Goal: Task Accomplishment & Management: Complete application form

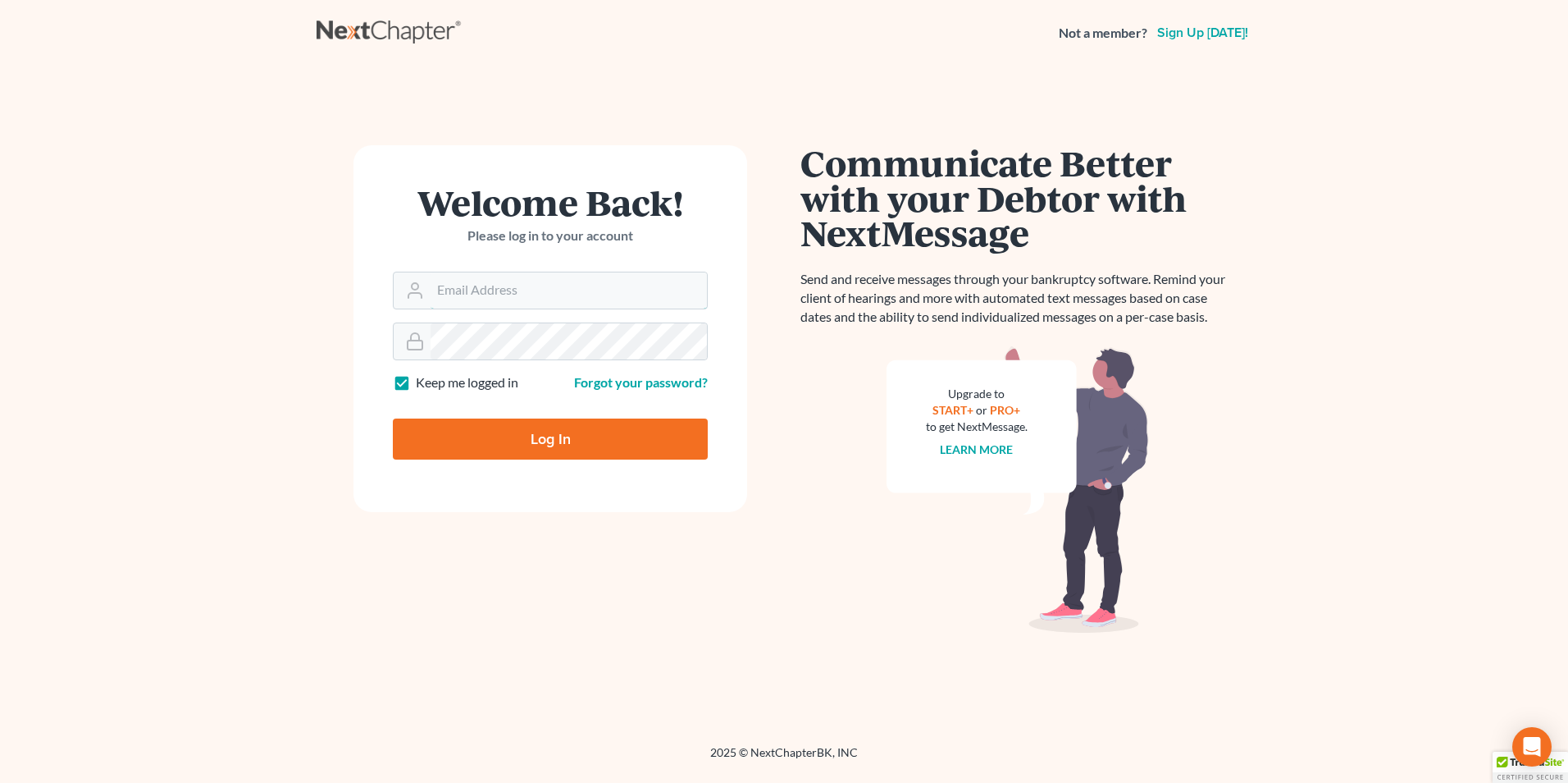
type input "[EMAIL_ADDRESS][DOMAIN_NAME]"
click at [540, 436] on input "Log In" at bounding box center [550, 439] width 315 height 41
type input "Thinking..."
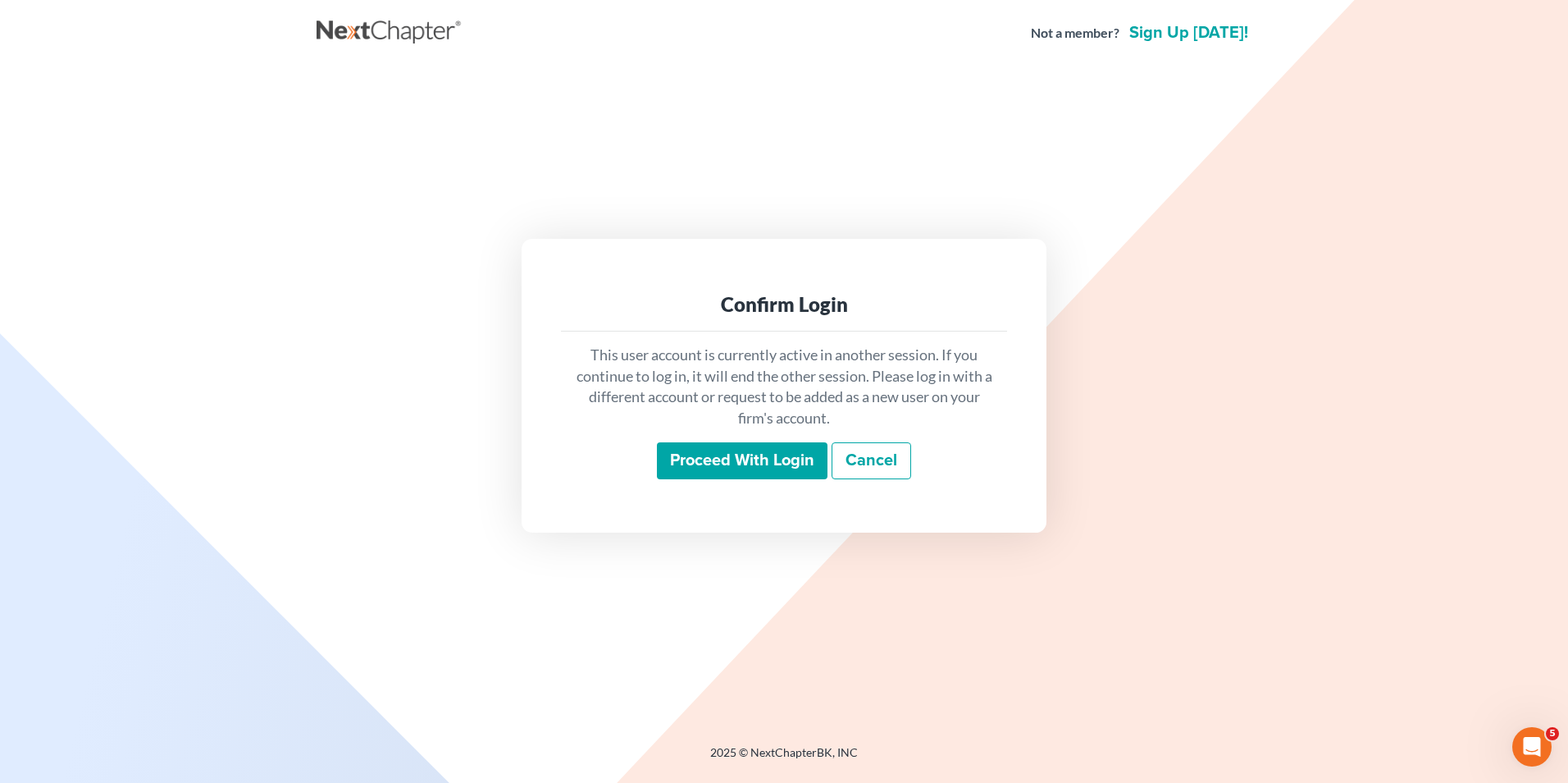
click at [713, 454] on input "Proceed with login" at bounding box center [742, 461] width 170 height 38
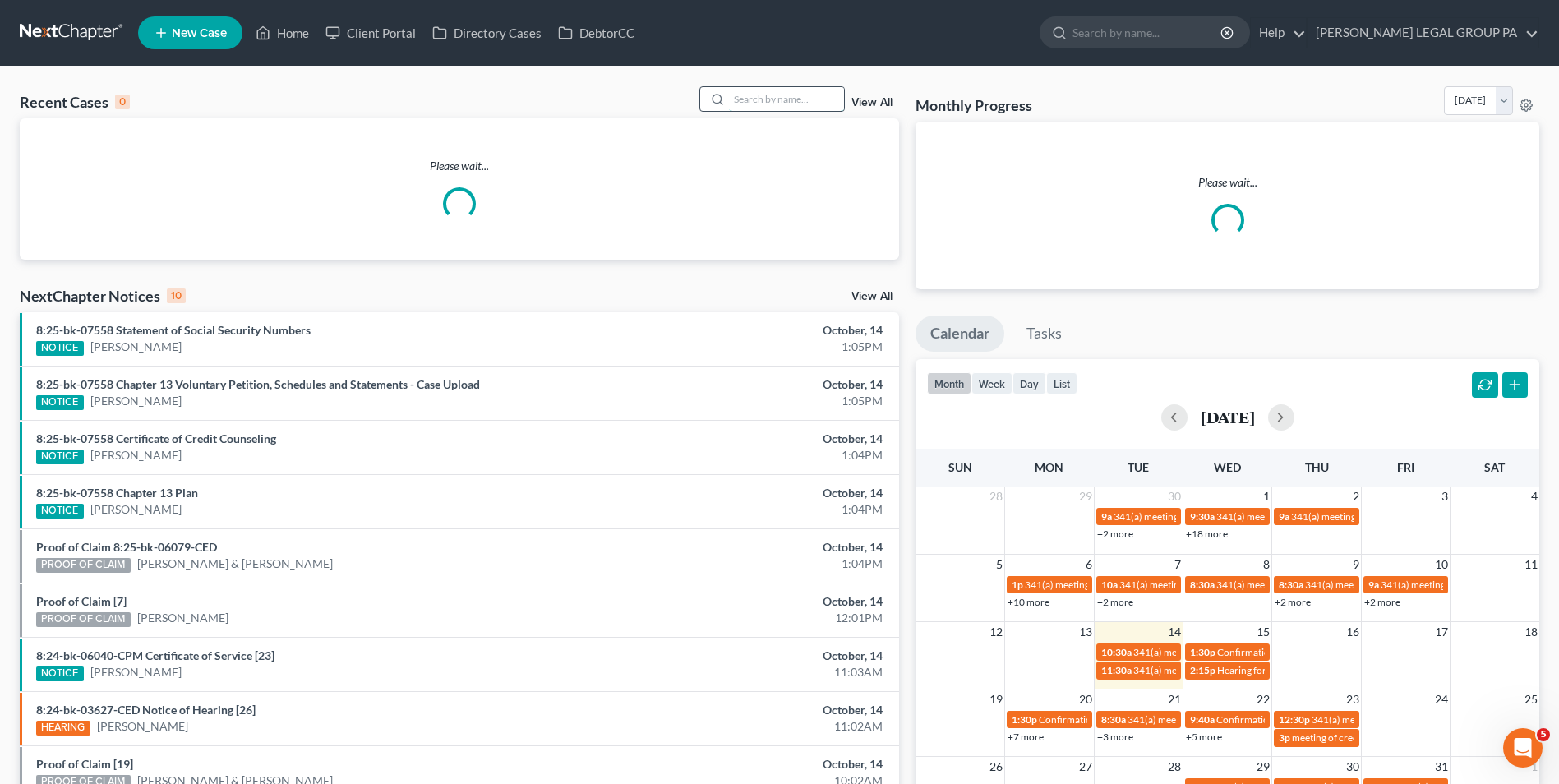
click at [804, 103] on input "search" at bounding box center [786, 98] width 115 height 24
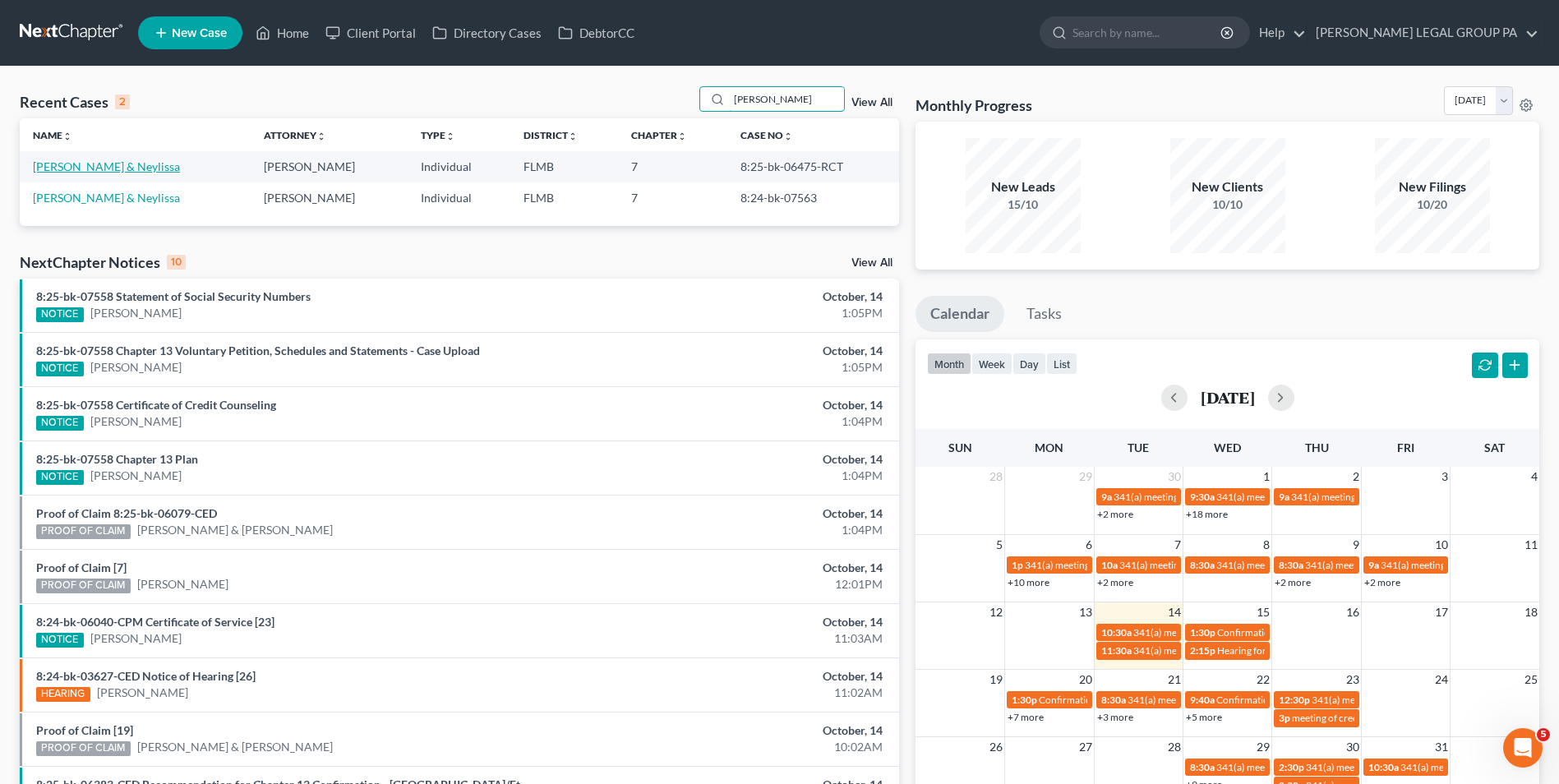
type input "hudgins"
click at [109, 169] on link "[PERSON_NAME] & Neylissa" at bounding box center [106, 166] width 147 height 14
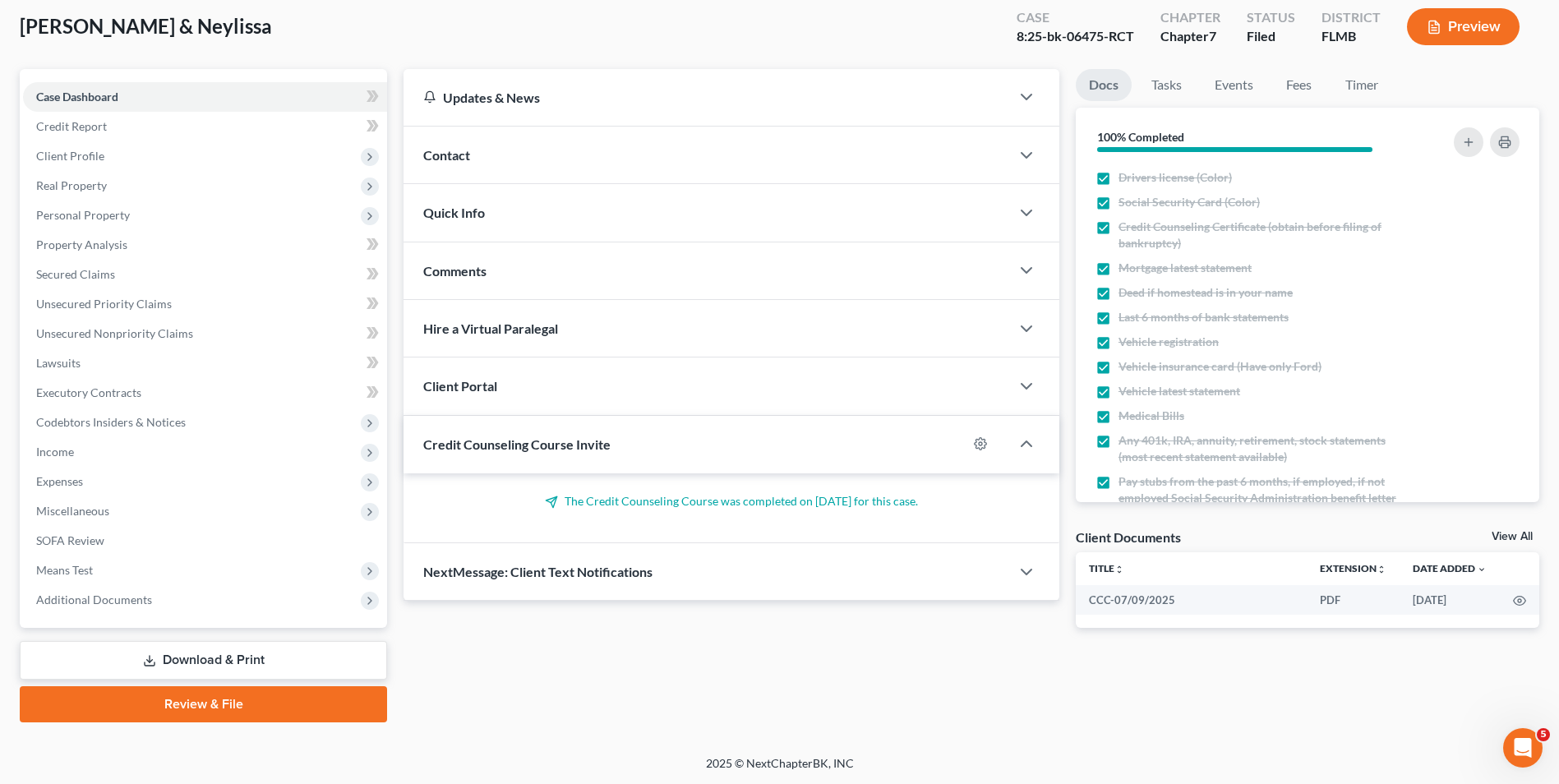
scroll to position [90, 0]
click at [210, 598] on span "Additional Documents" at bounding box center [205, 598] width 364 height 30
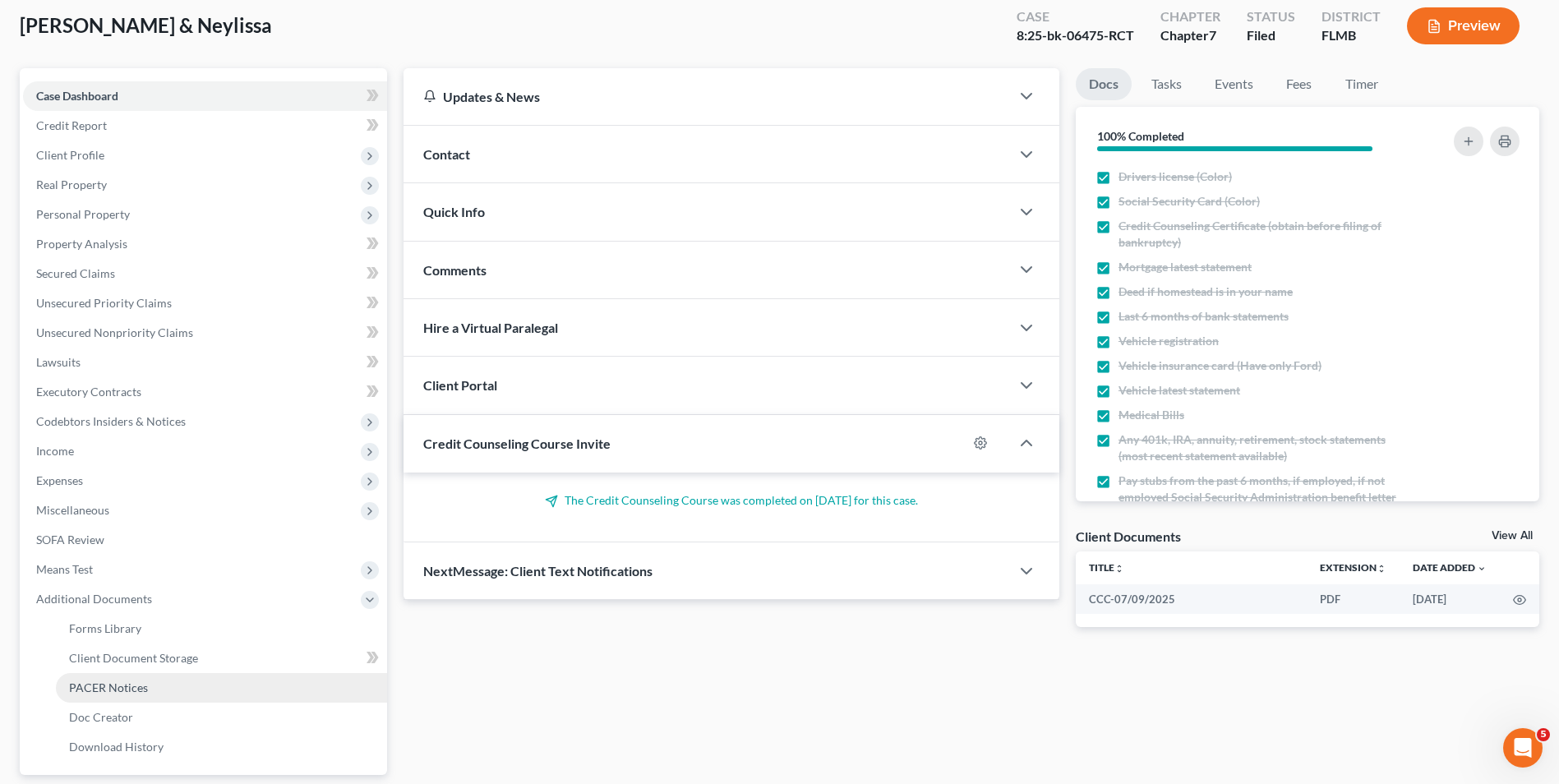
click at [171, 684] on link "PACER Notices" at bounding box center [222, 687] width 332 height 30
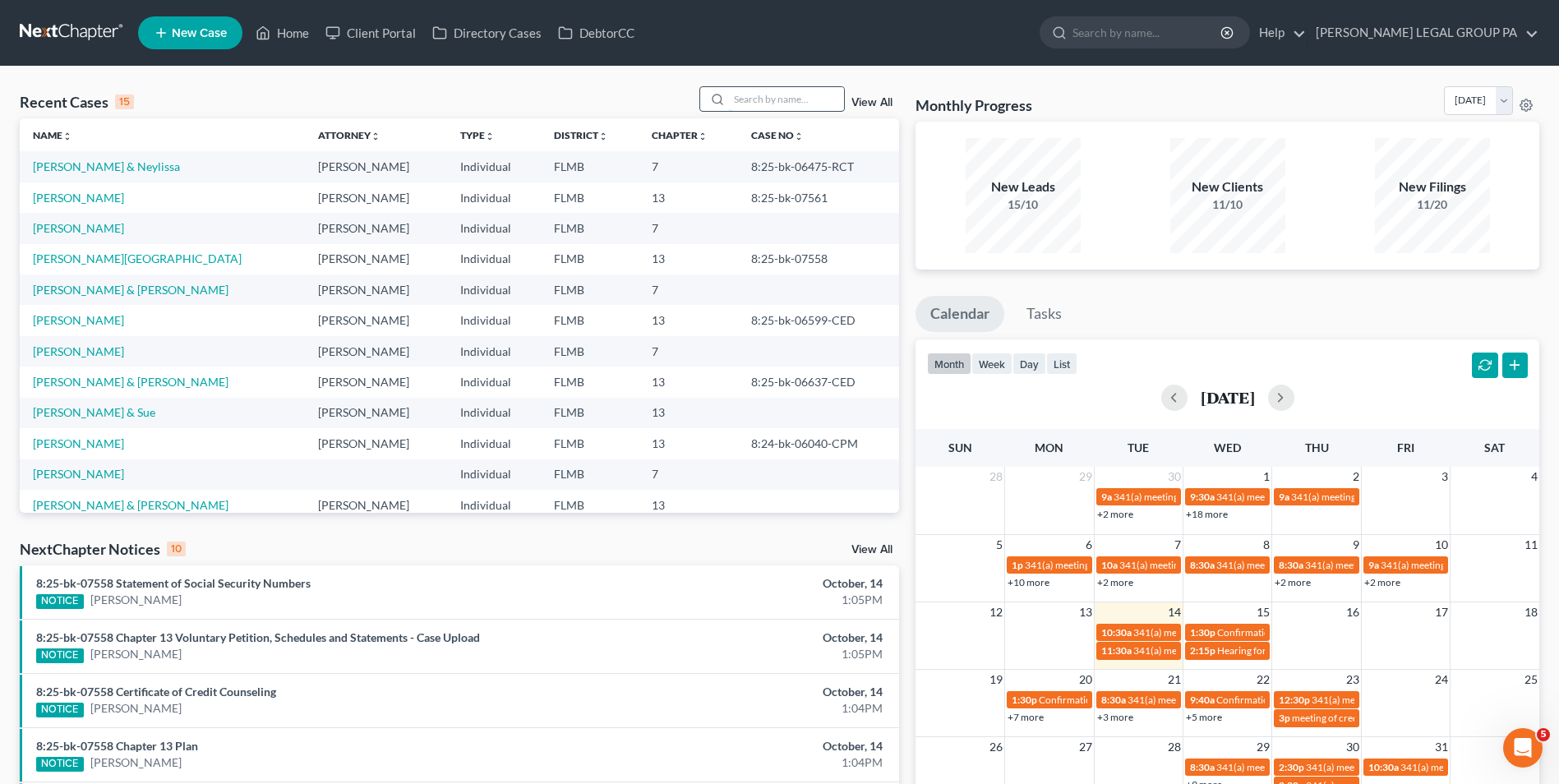
click at [802, 100] on input "search" at bounding box center [786, 98] width 115 height 24
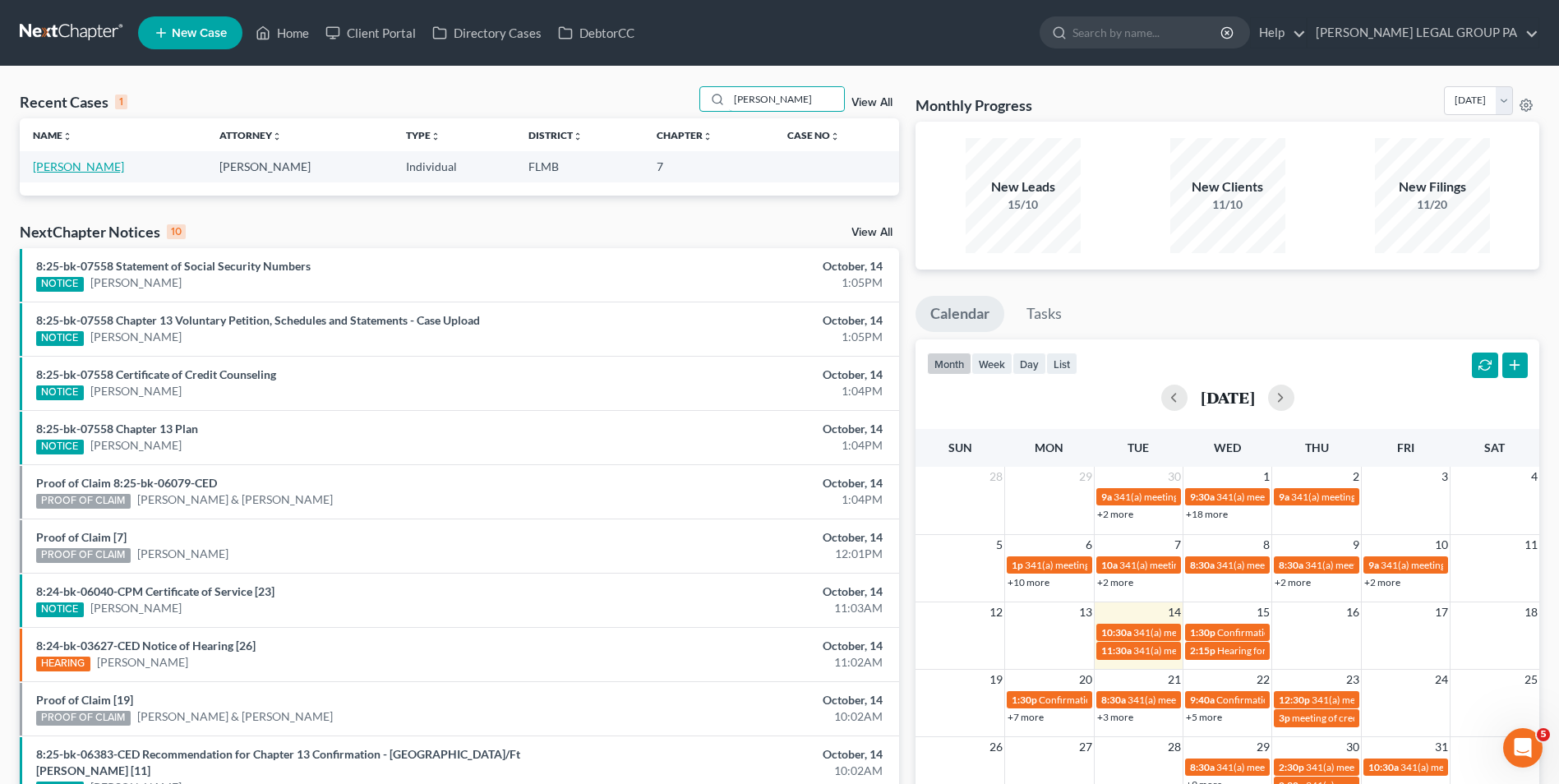
type input "gavin"
click at [77, 171] on link "[PERSON_NAME]" at bounding box center [78, 166] width 91 height 14
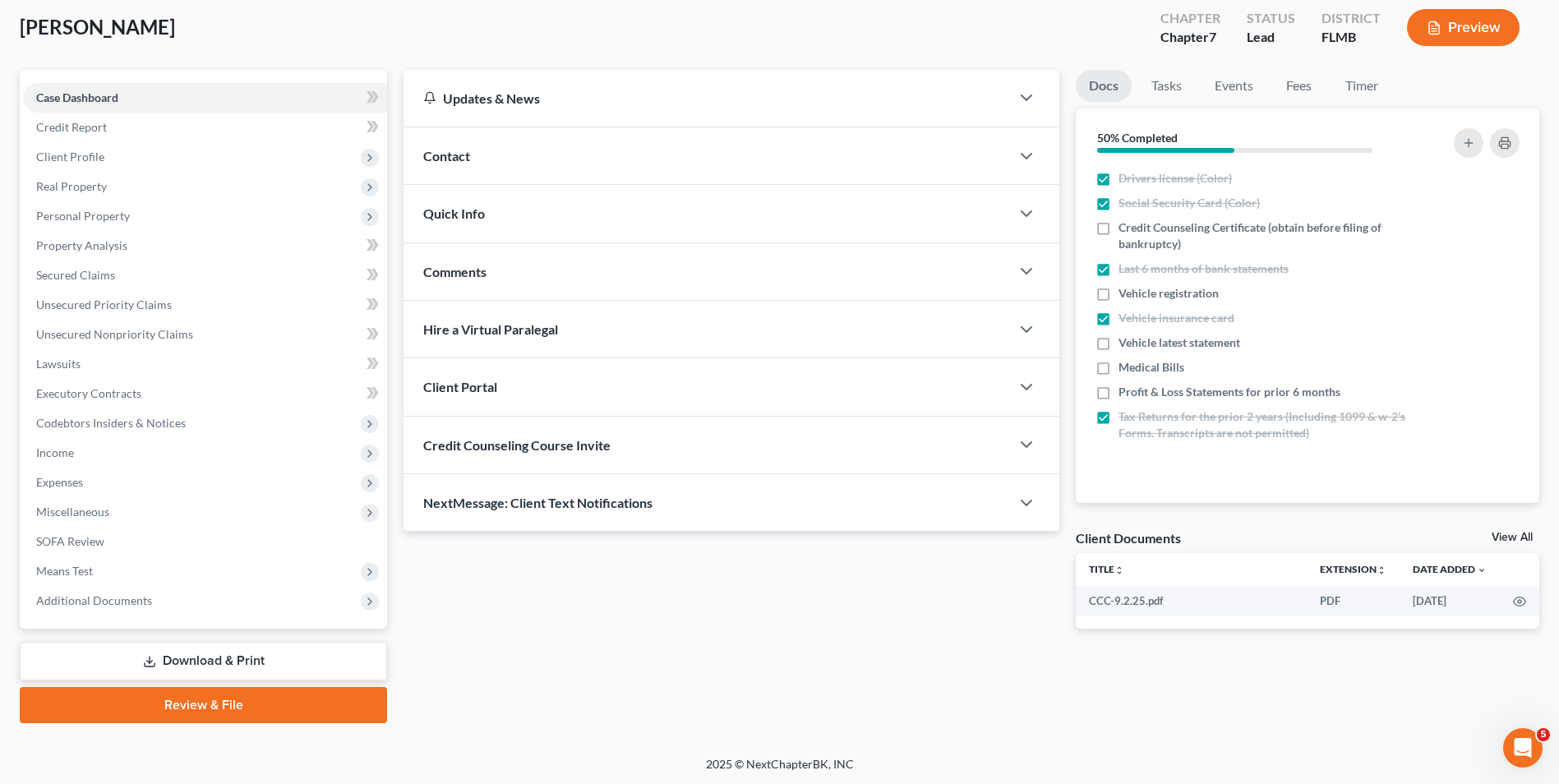
scroll to position [90, 0]
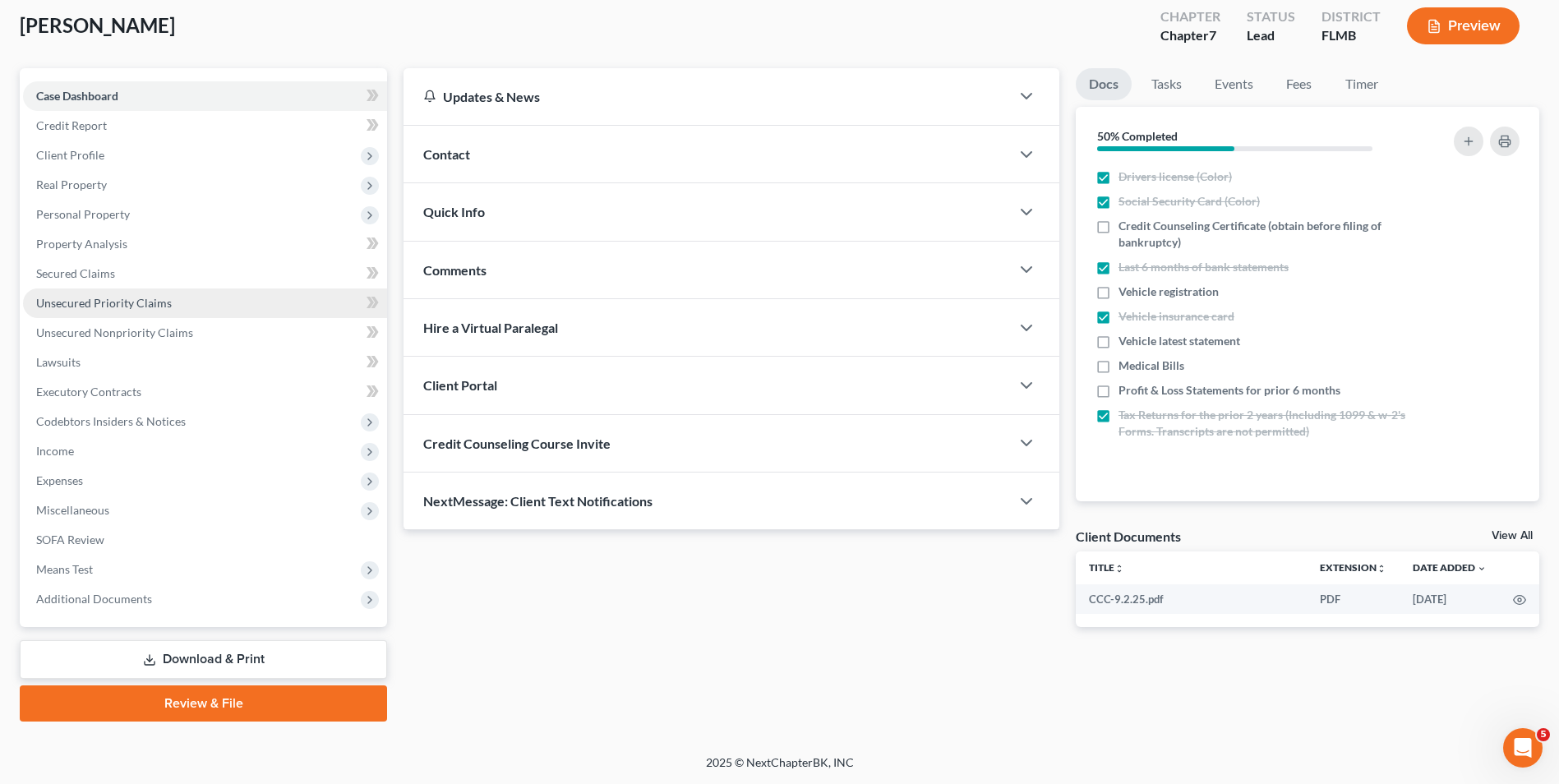
click at [152, 306] on span "Unsecured Priority Claims" at bounding box center [104, 302] width 135 height 14
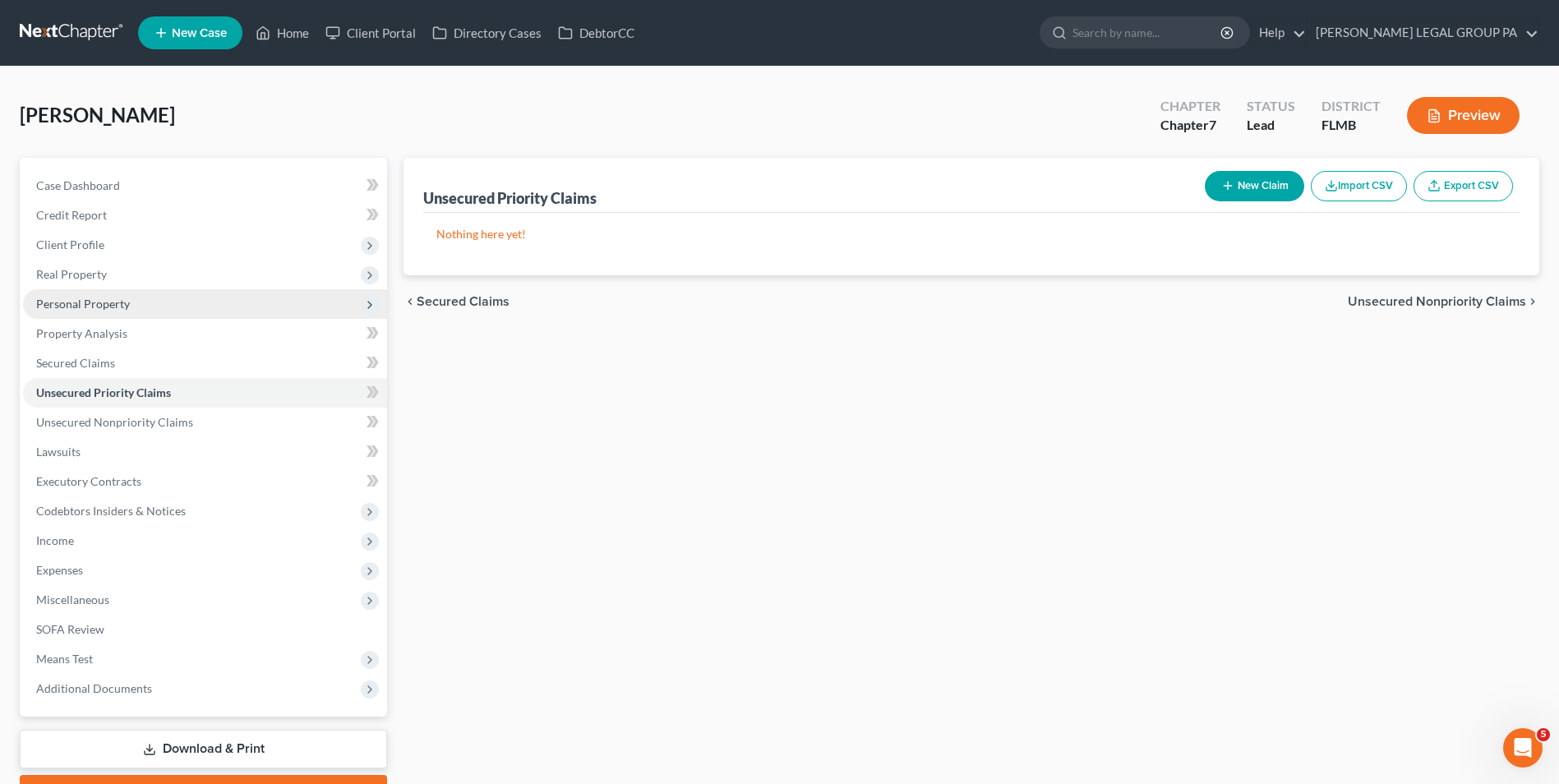
click at [140, 305] on span "Personal Property" at bounding box center [205, 304] width 364 height 30
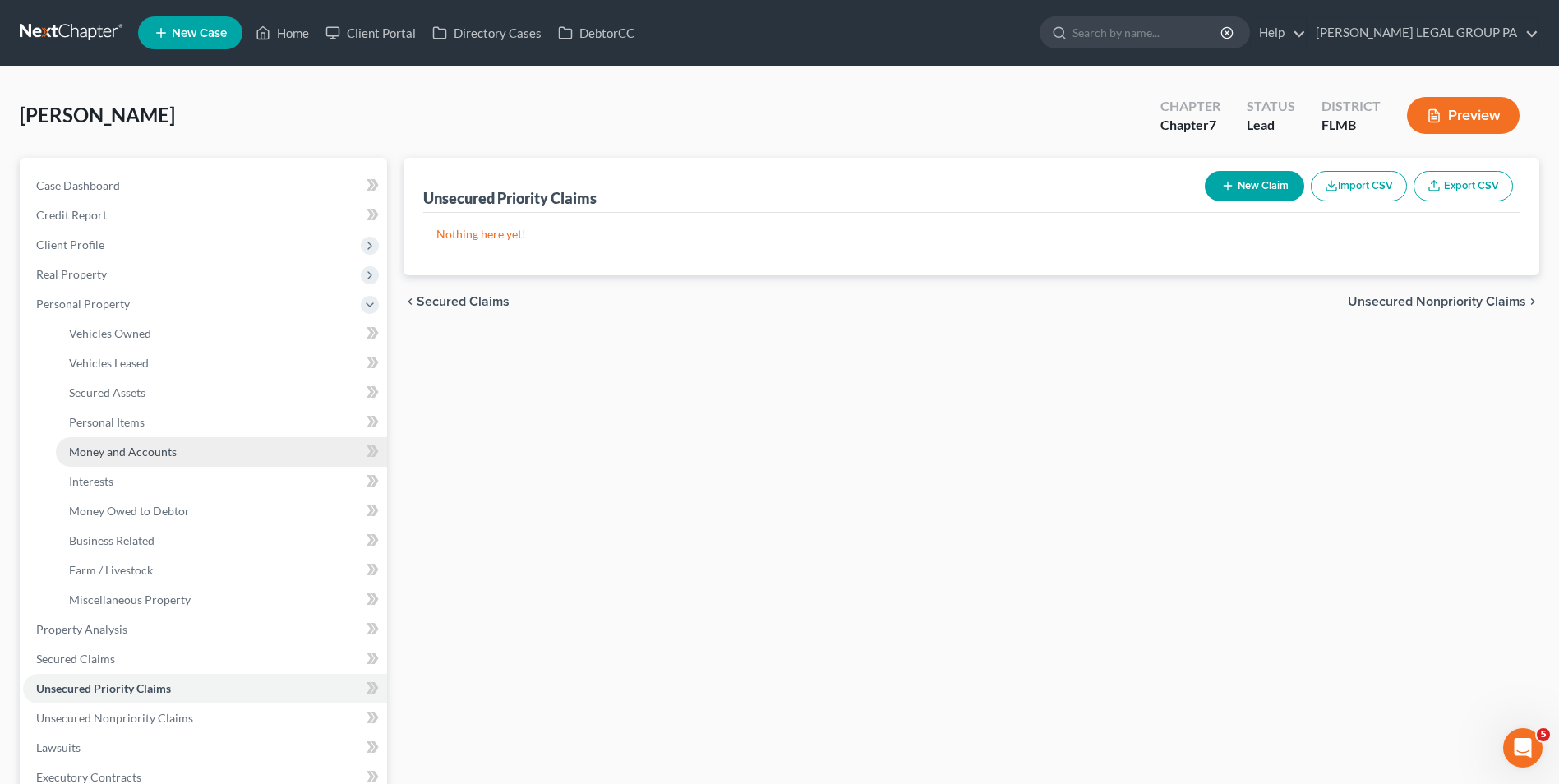
click at [134, 450] on span "Money and Accounts" at bounding box center [122, 452] width 108 height 14
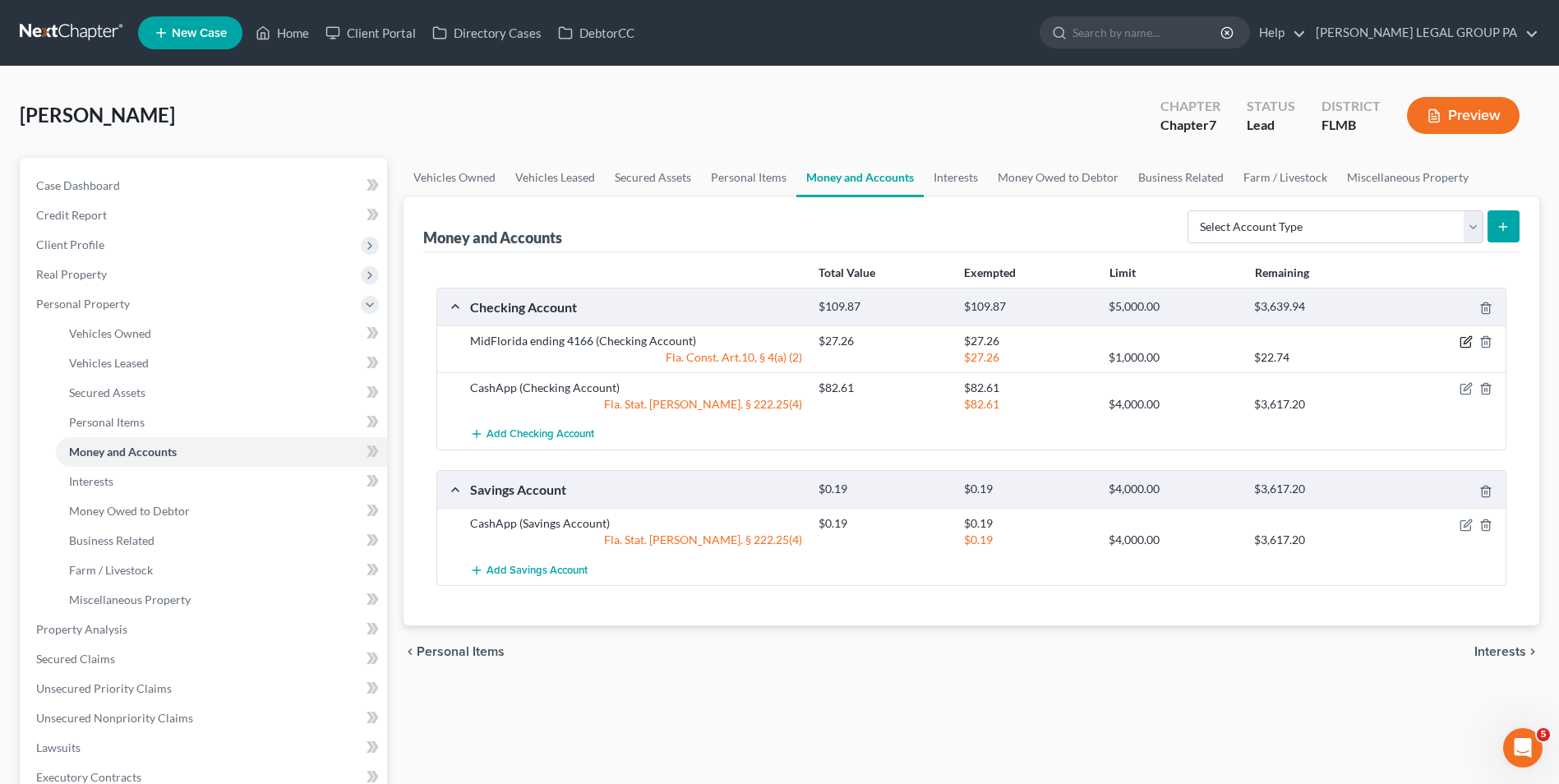
click at [1468, 347] on icon "button" at bounding box center [1467, 342] width 13 height 13
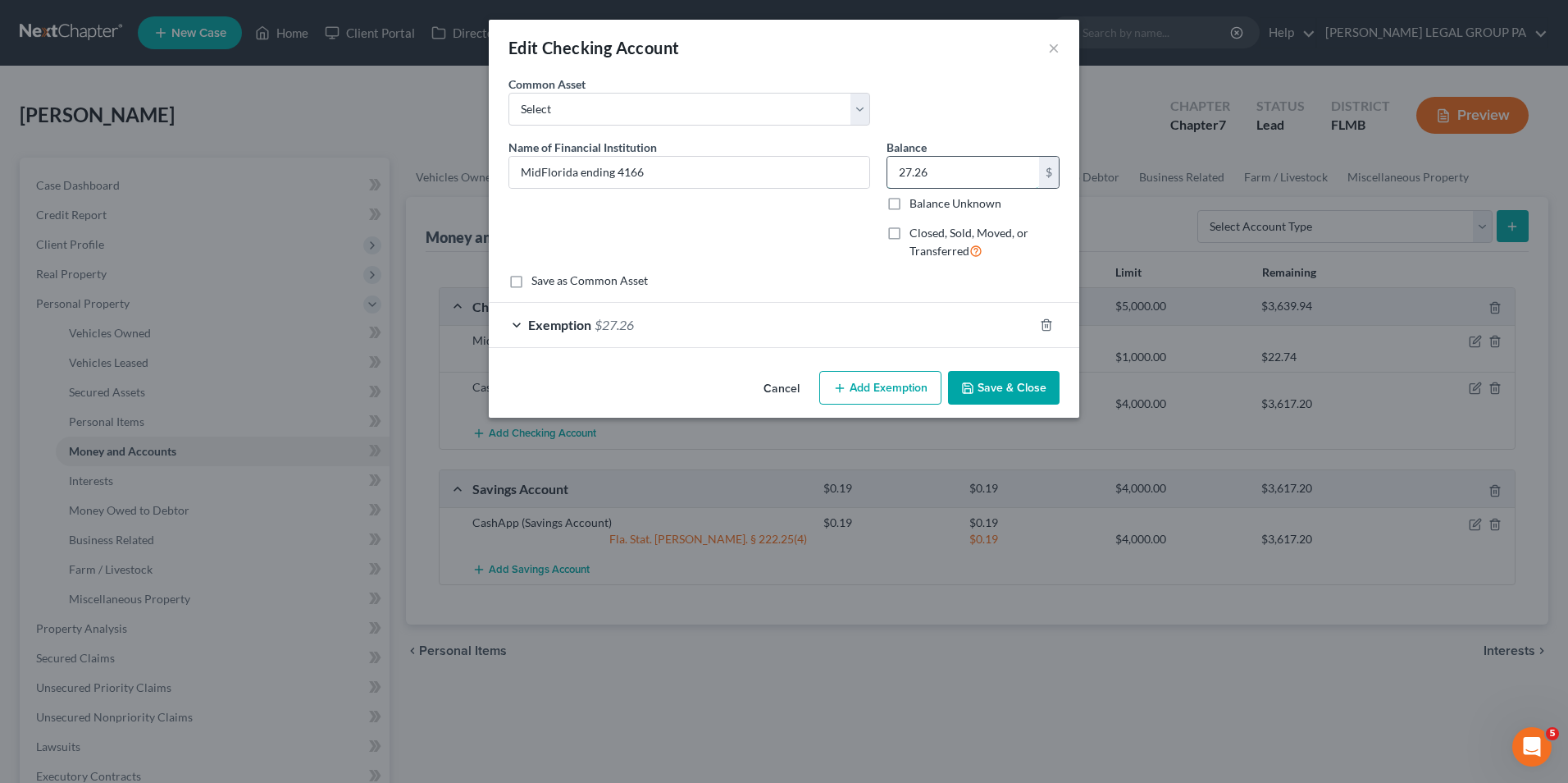
click at [942, 176] on input "27.26" at bounding box center [963, 172] width 152 height 31
click at [764, 383] on button "Cancel" at bounding box center [782, 389] width 63 height 32
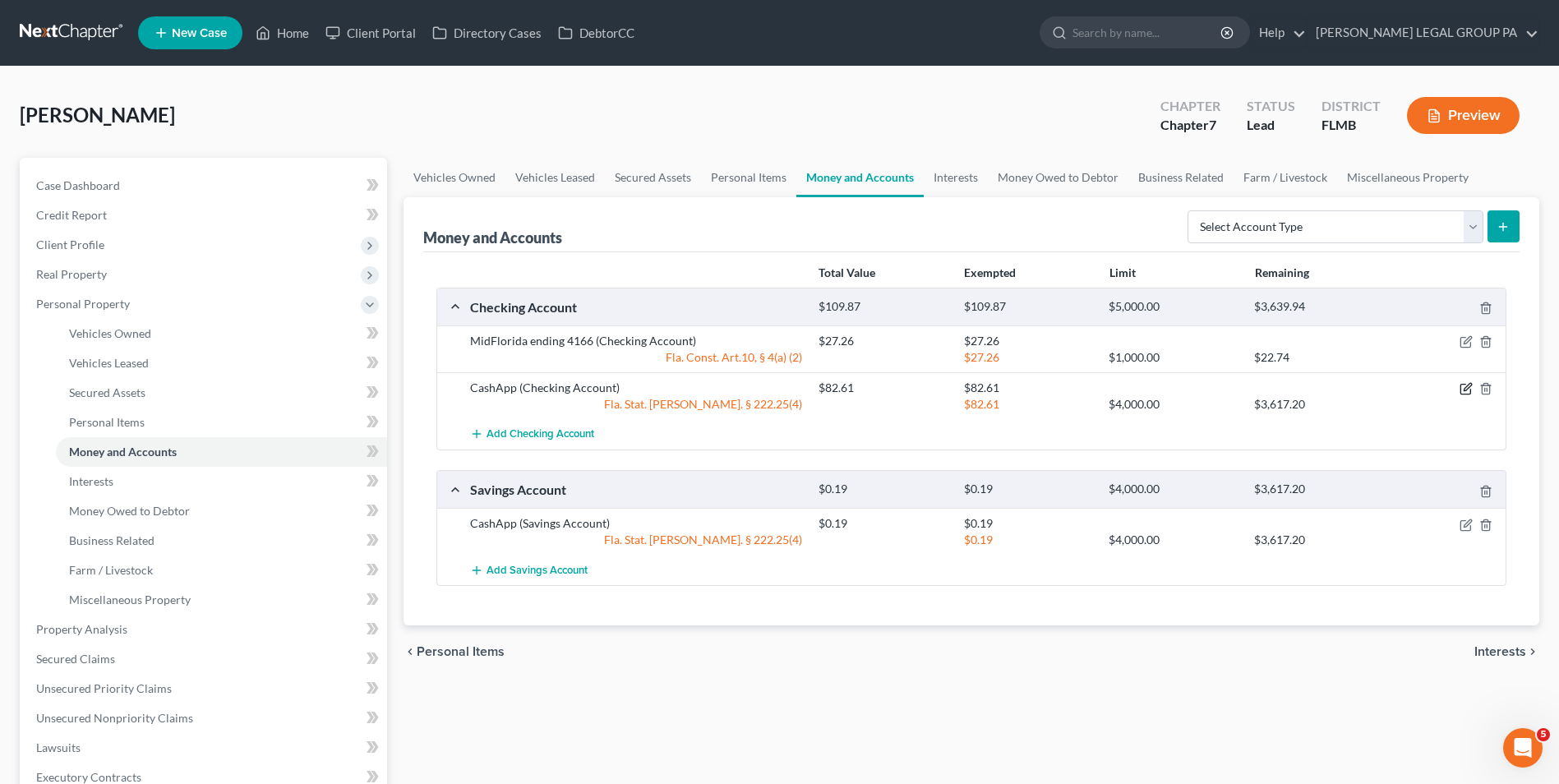
click at [1465, 387] on icon "button" at bounding box center [1467, 389] width 13 height 13
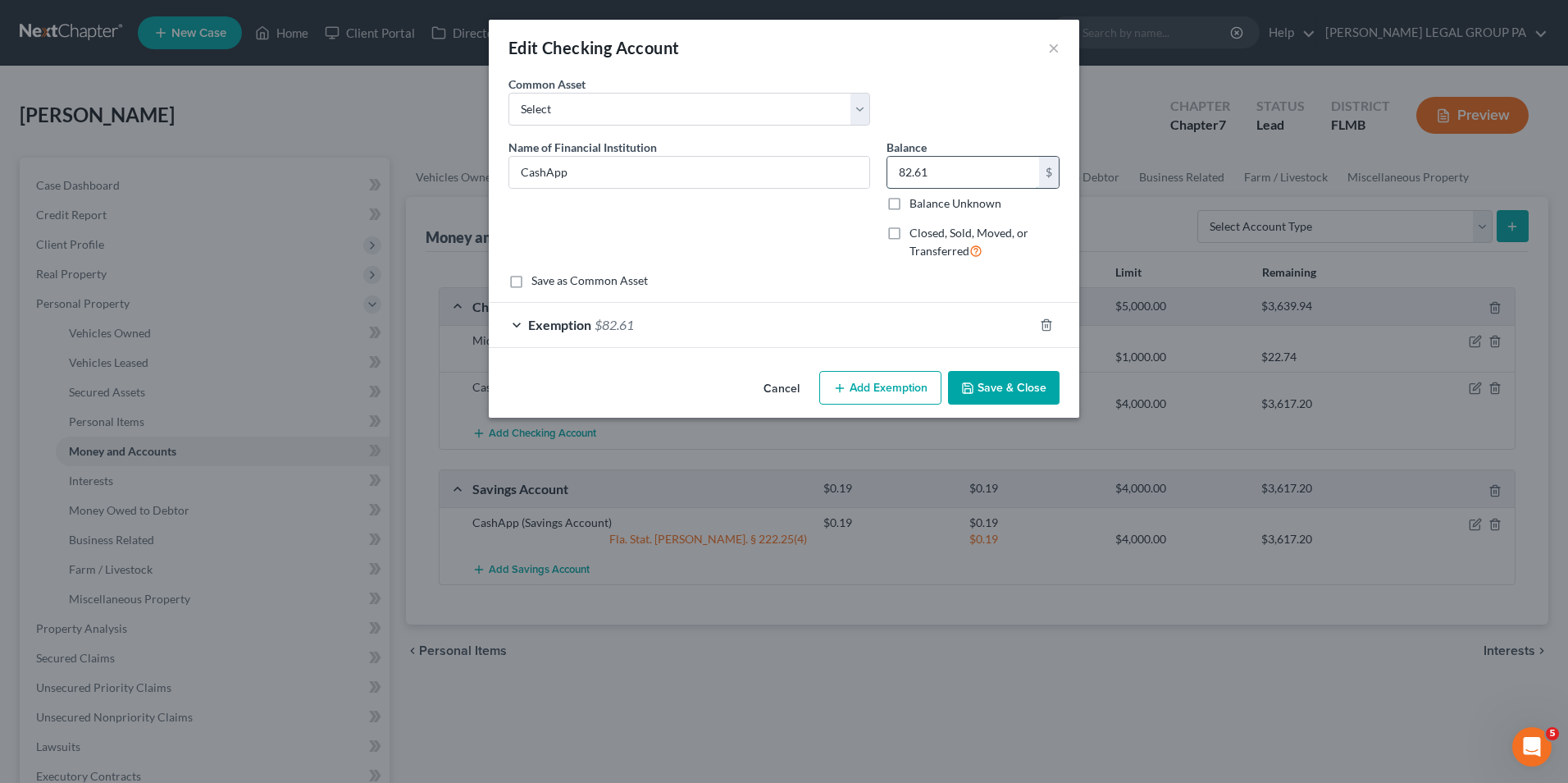
click at [945, 177] on input "82.61" at bounding box center [963, 172] width 152 height 31
type input "29.19"
click at [983, 383] on button "Save & Close" at bounding box center [1003, 388] width 111 height 34
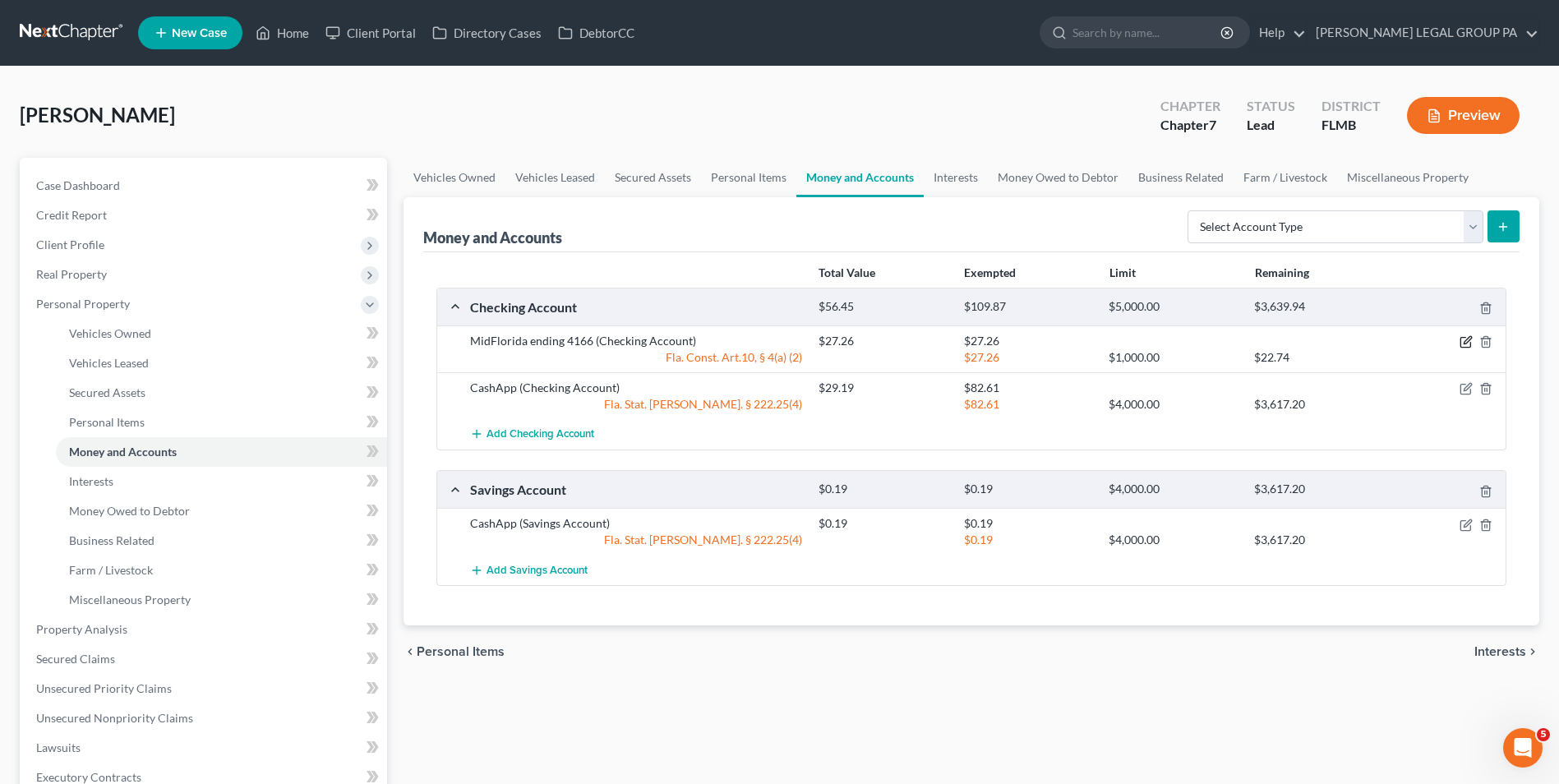
click at [1464, 339] on icon "button" at bounding box center [1467, 342] width 13 height 13
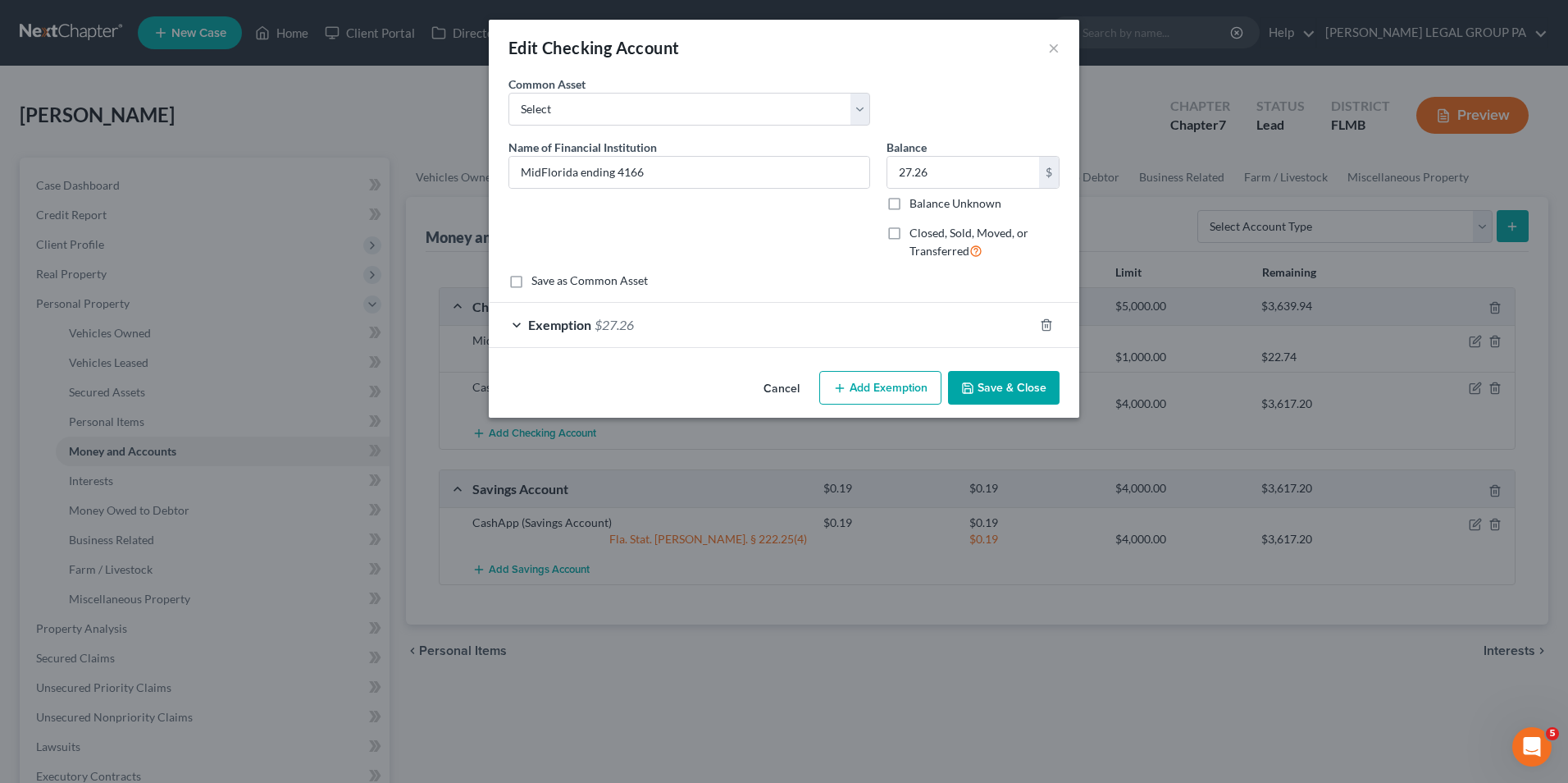
click at [945, 191] on div "27.26 $ Balance Unknown" at bounding box center [973, 184] width 173 height 56
click at [950, 172] on input "27.26" at bounding box center [963, 172] width 152 height 31
type input "3.36"
click at [1035, 388] on button "Save & Close" at bounding box center [1003, 388] width 111 height 34
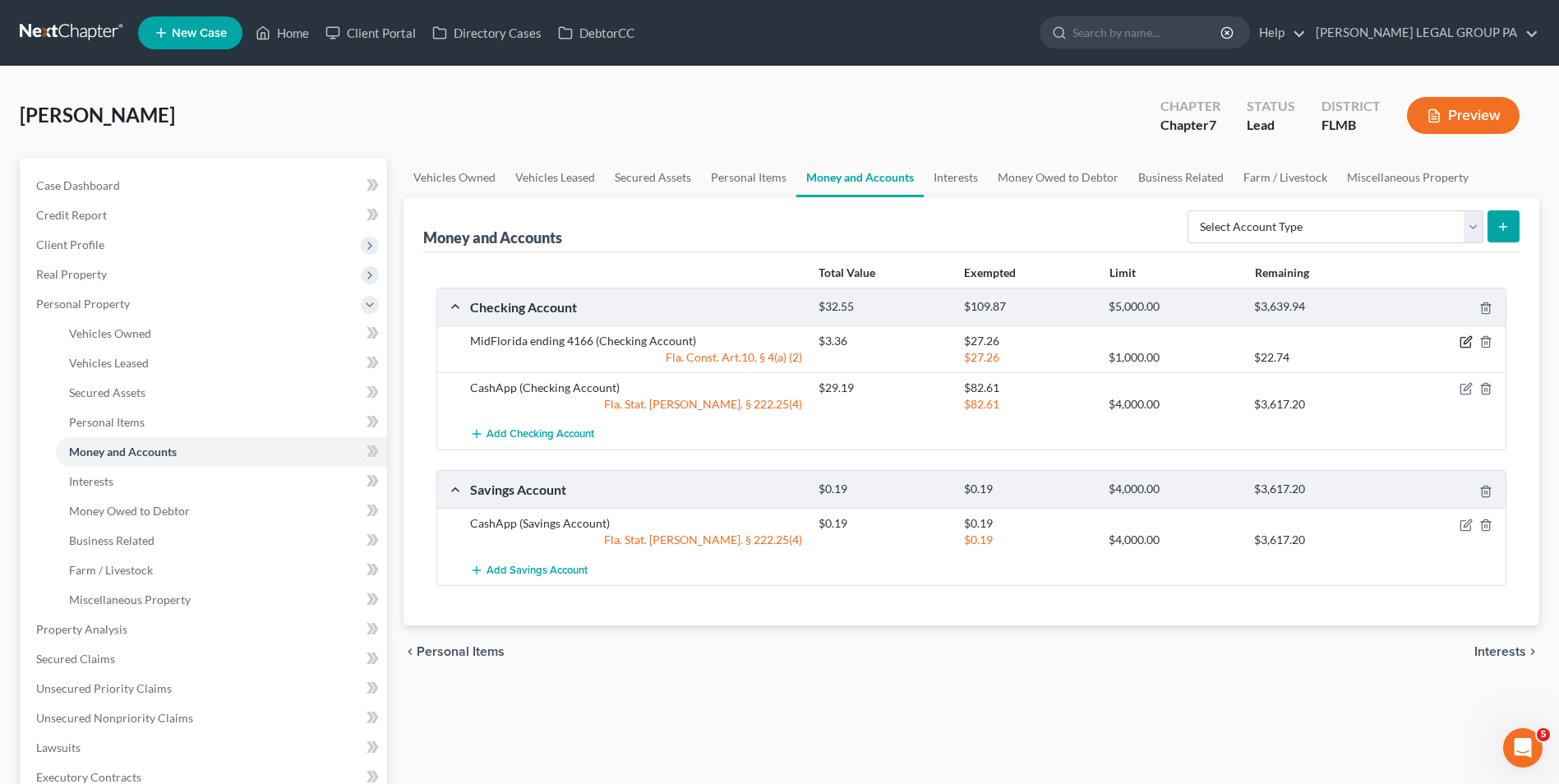
click at [1462, 342] on icon "button" at bounding box center [1467, 342] width 13 height 13
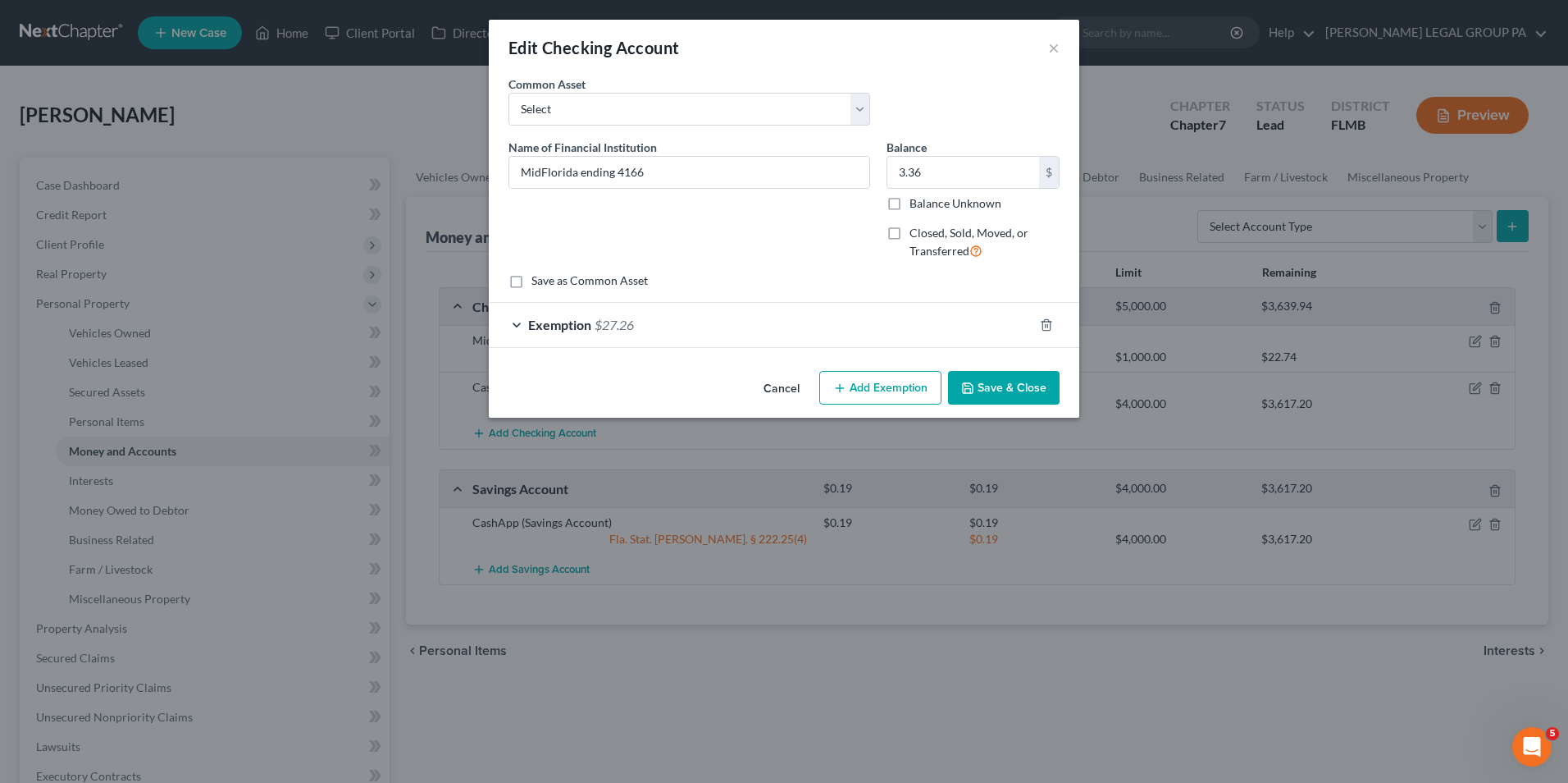
click at [839, 326] on div "Exemption $27.26" at bounding box center [761, 324] width 545 height 44
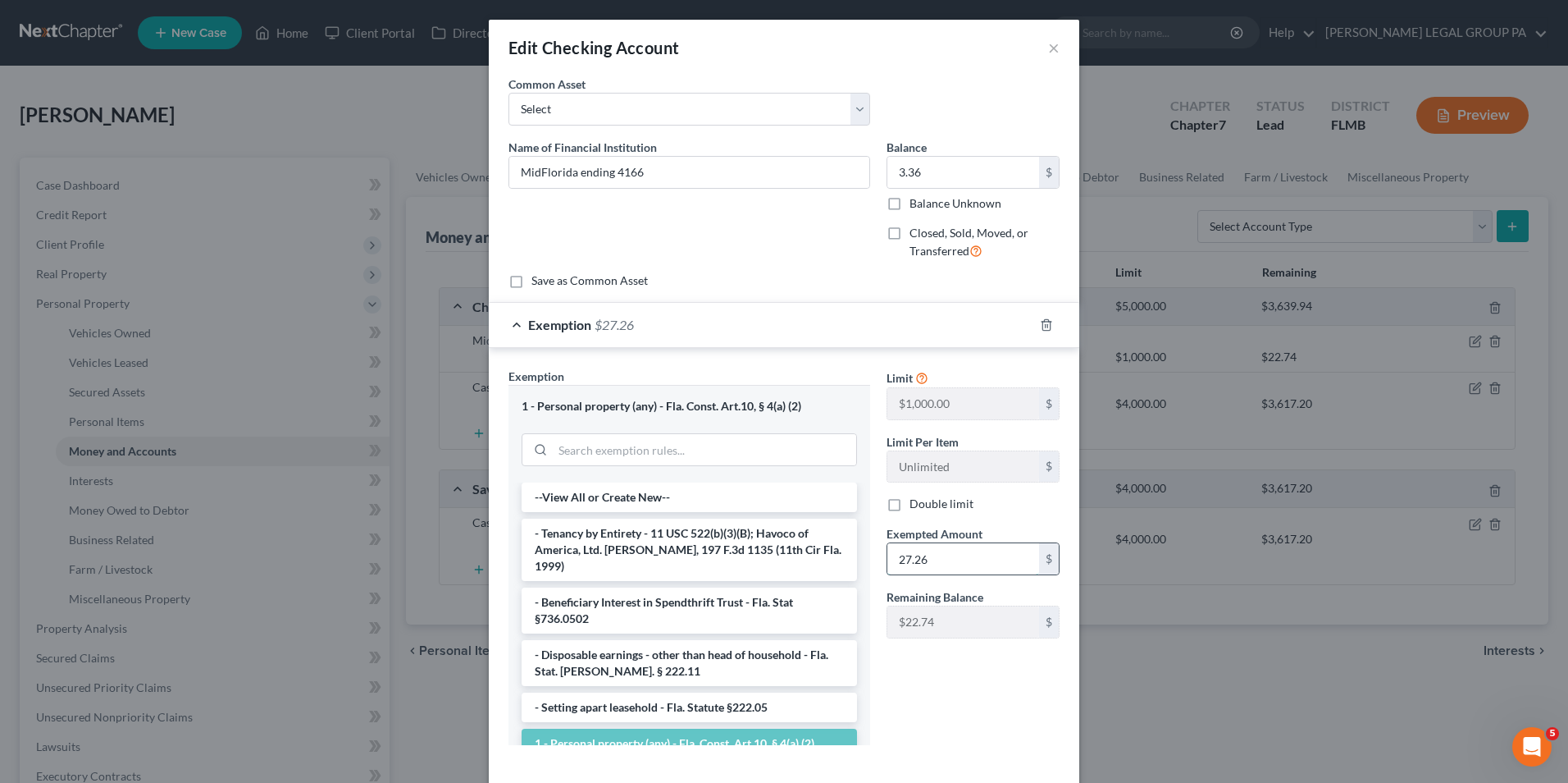
click at [958, 567] on input "27.26" at bounding box center [963, 558] width 152 height 31
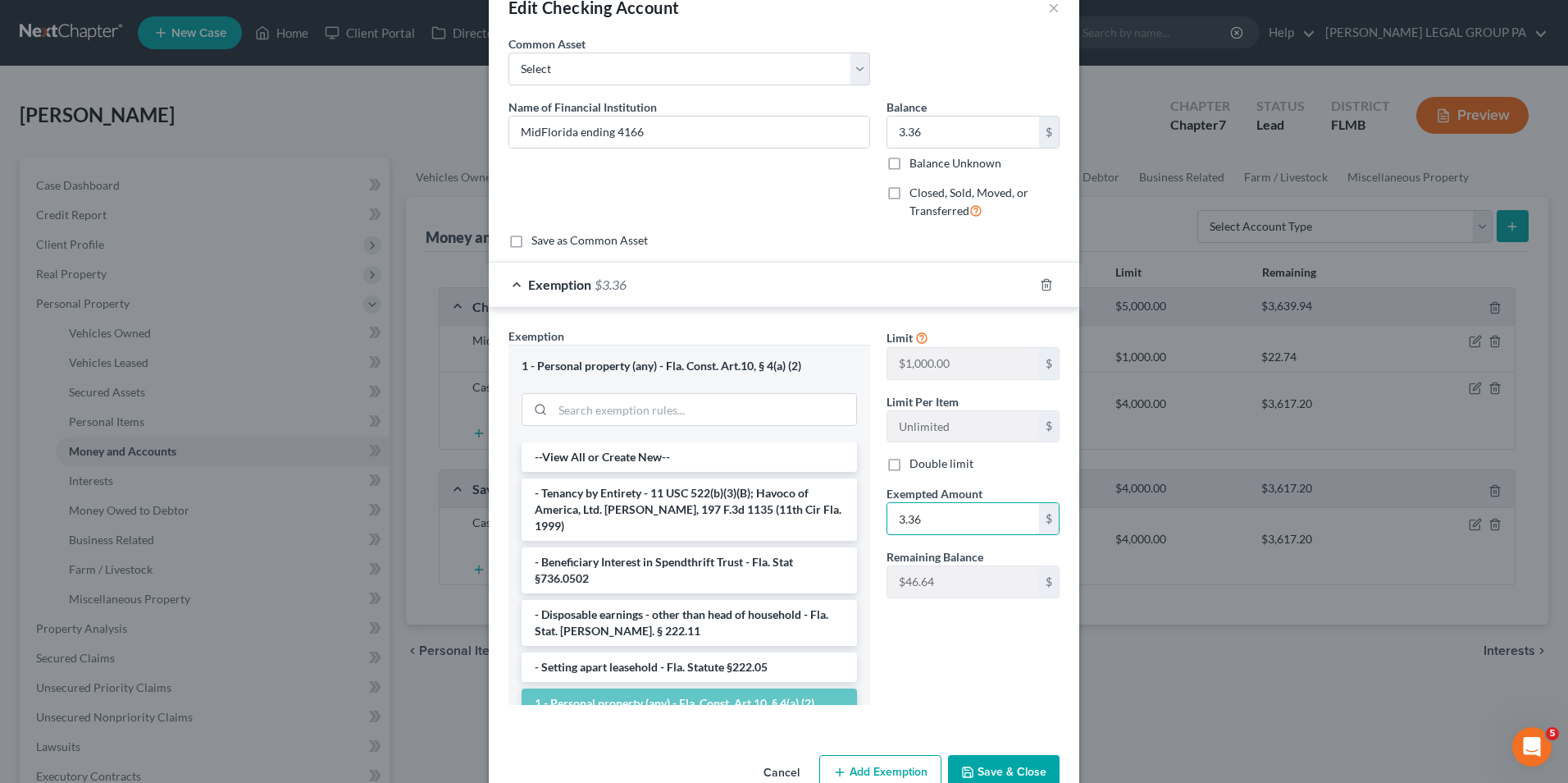
scroll to position [80, 0]
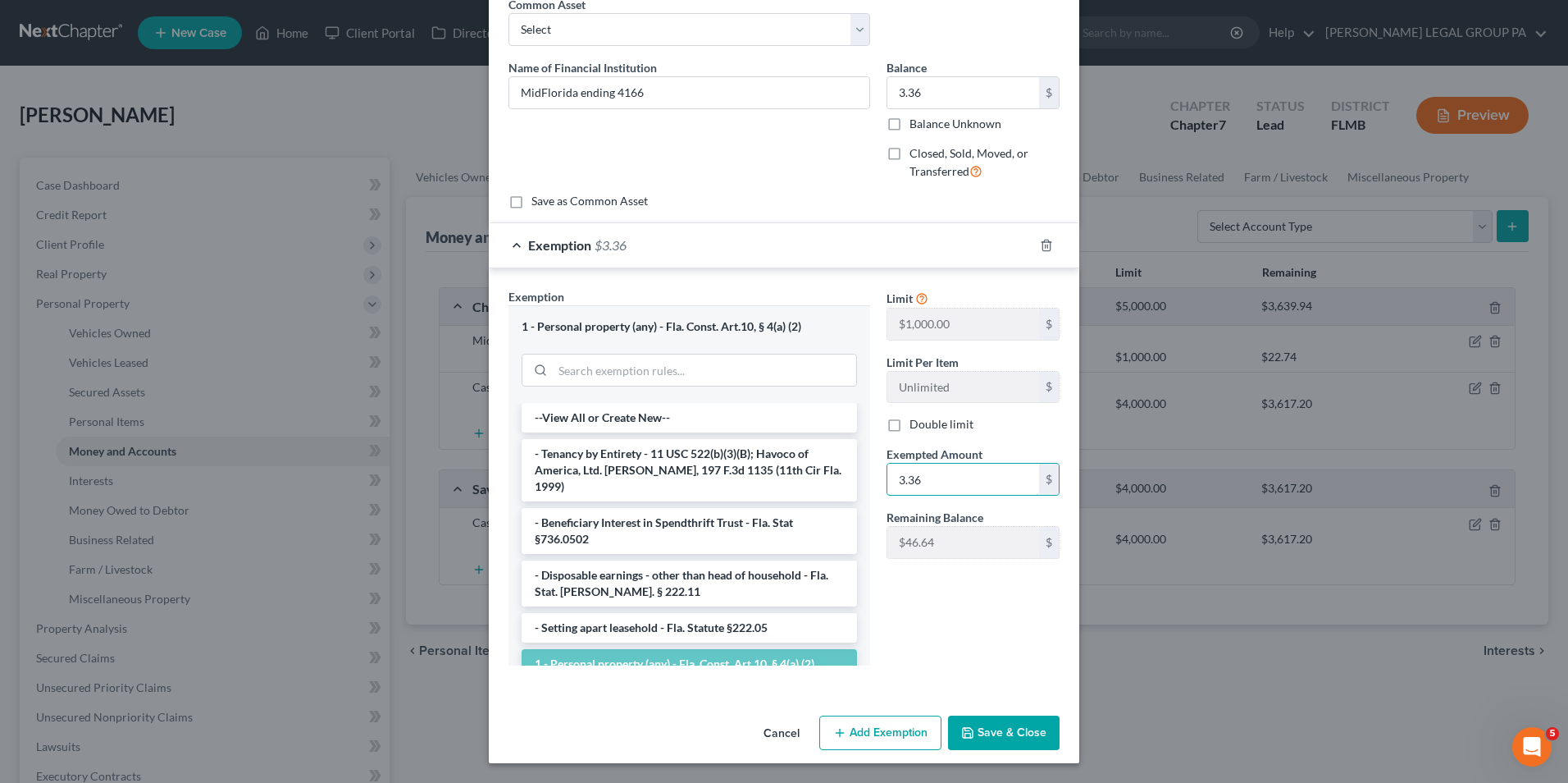
type input "3.36"
click at [1005, 734] on button "Save & Close" at bounding box center [1003, 733] width 111 height 34
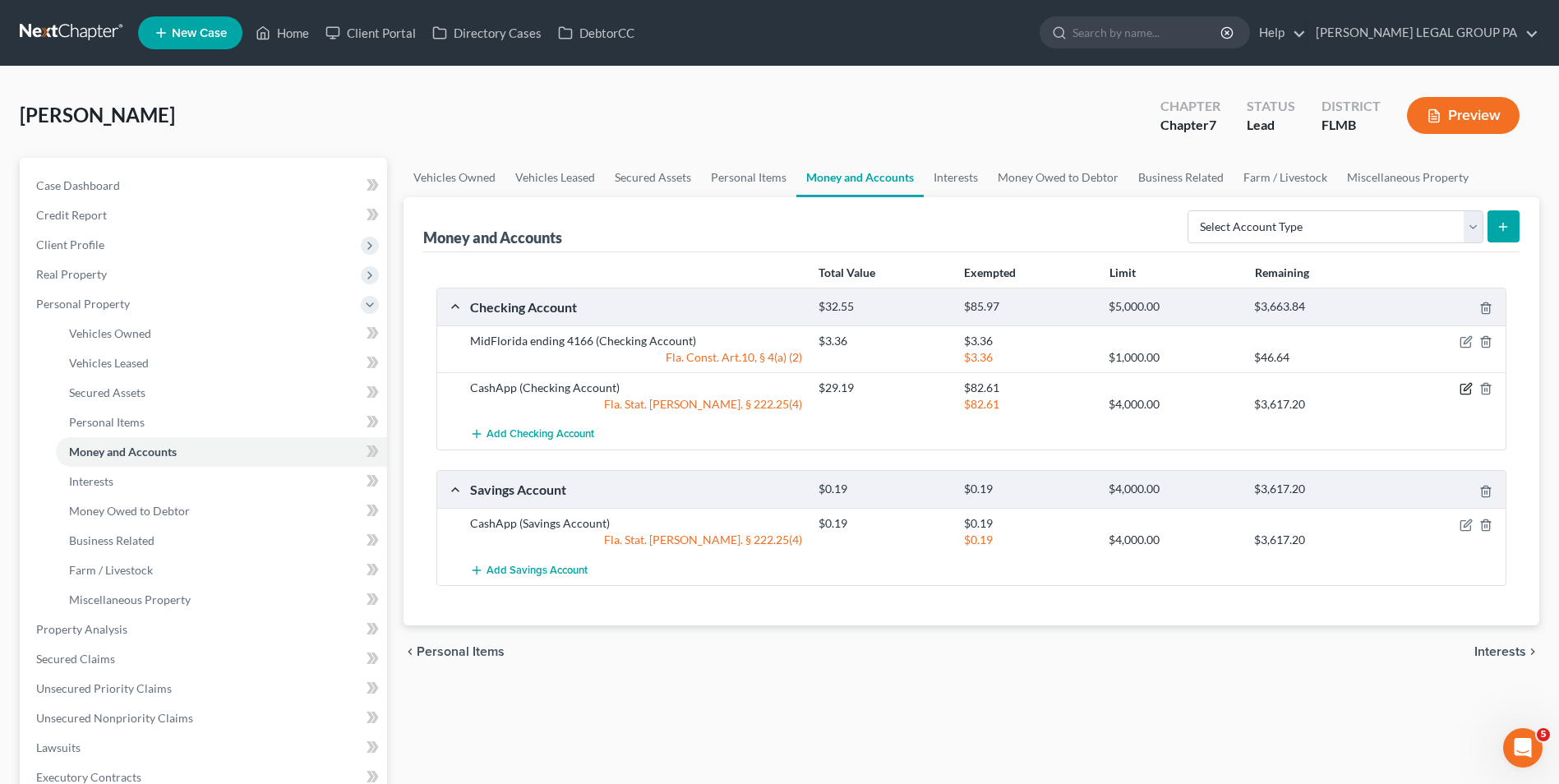
click at [1462, 388] on icon "button" at bounding box center [1467, 389] width 13 height 13
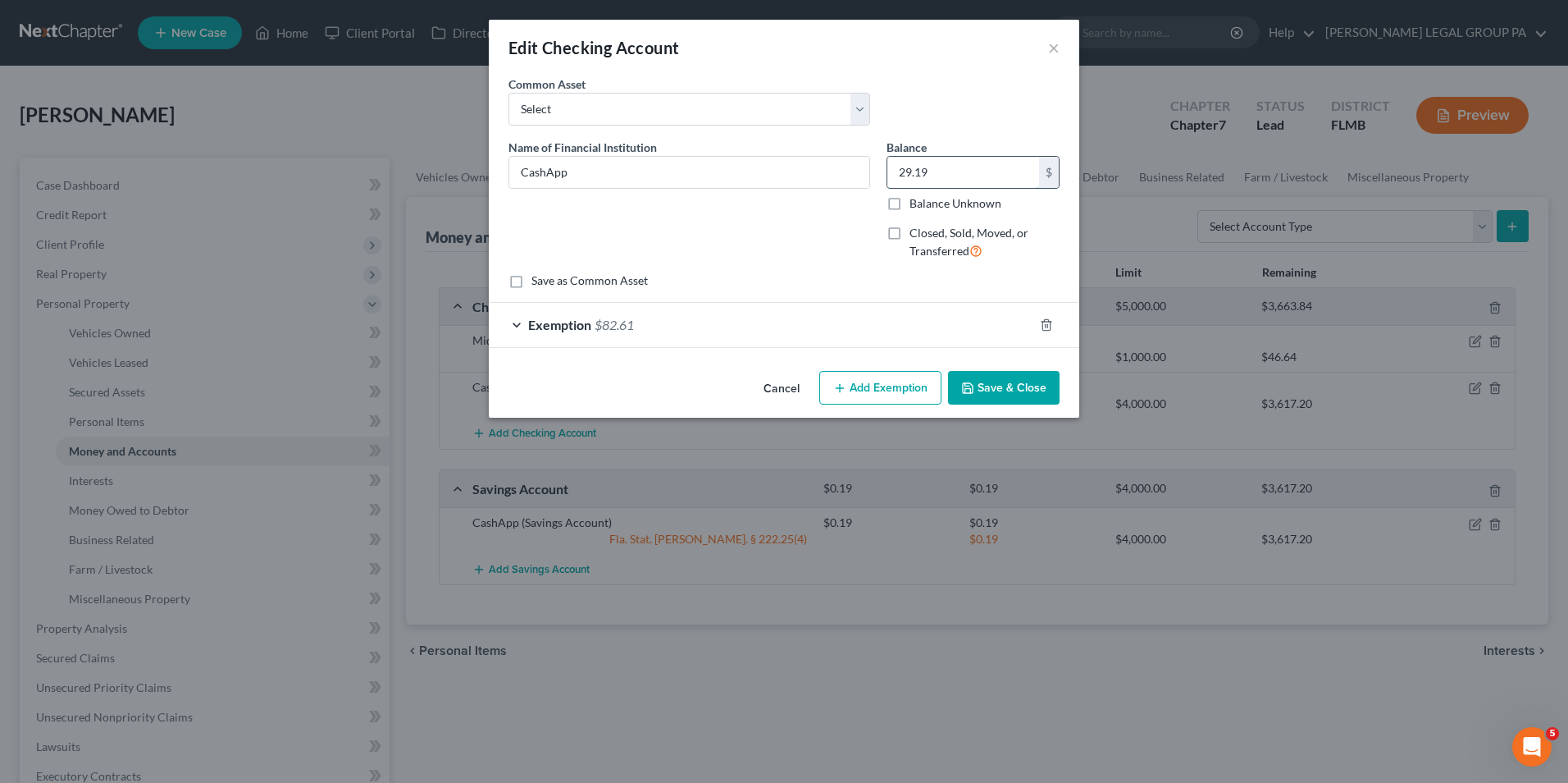
click at [987, 187] on input "29.19" at bounding box center [963, 172] width 152 height 31
click at [861, 313] on div "Exemption $82.61" at bounding box center [761, 324] width 545 height 44
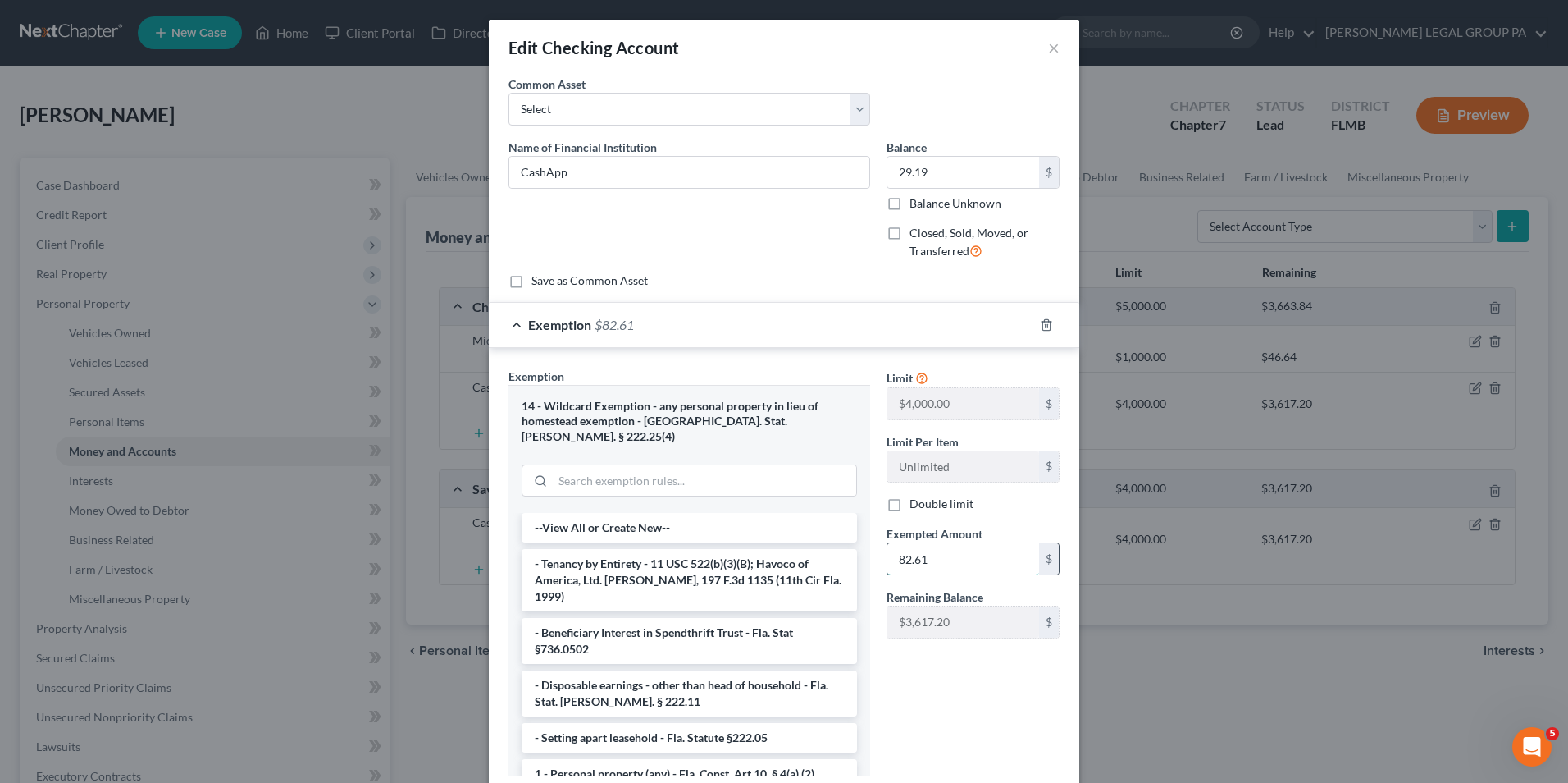
click at [972, 566] on input "82.61" at bounding box center [963, 558] width 152 height 31
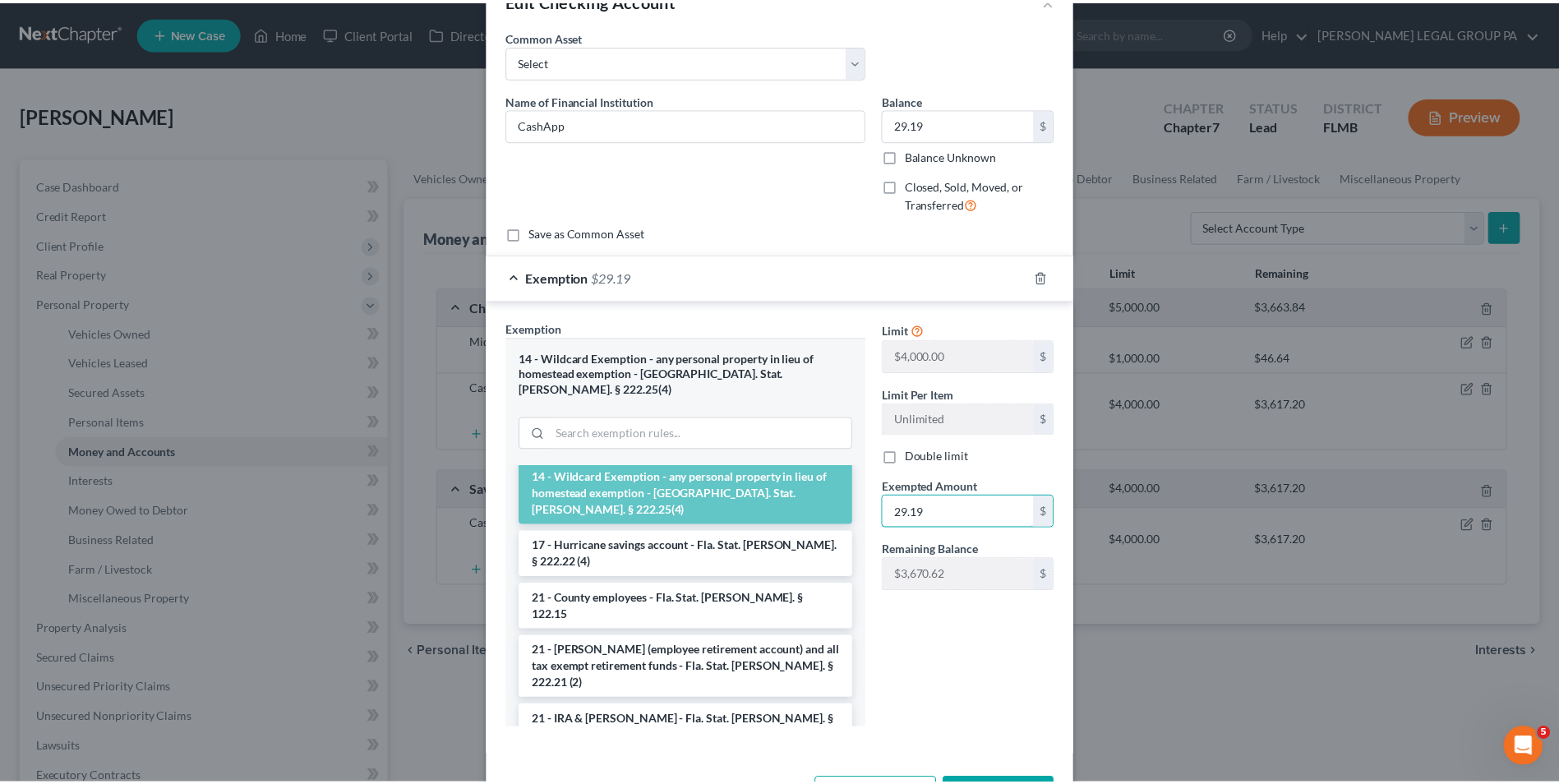
scroll to position [94, 0]
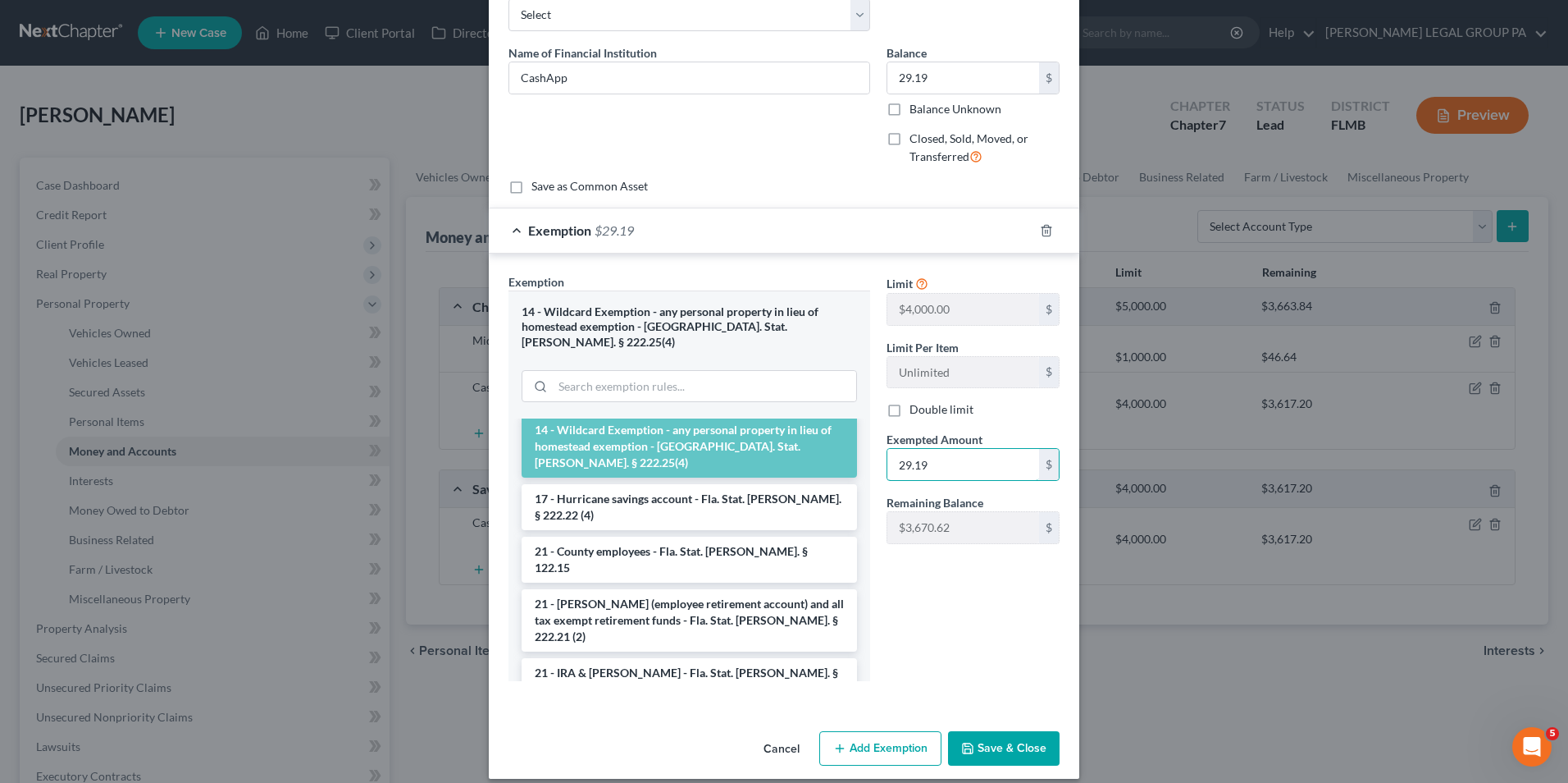
type input "29.19"
click at [999, 734] on button "Save & Close" at bounding box center [1003, 748] width 111 height 34
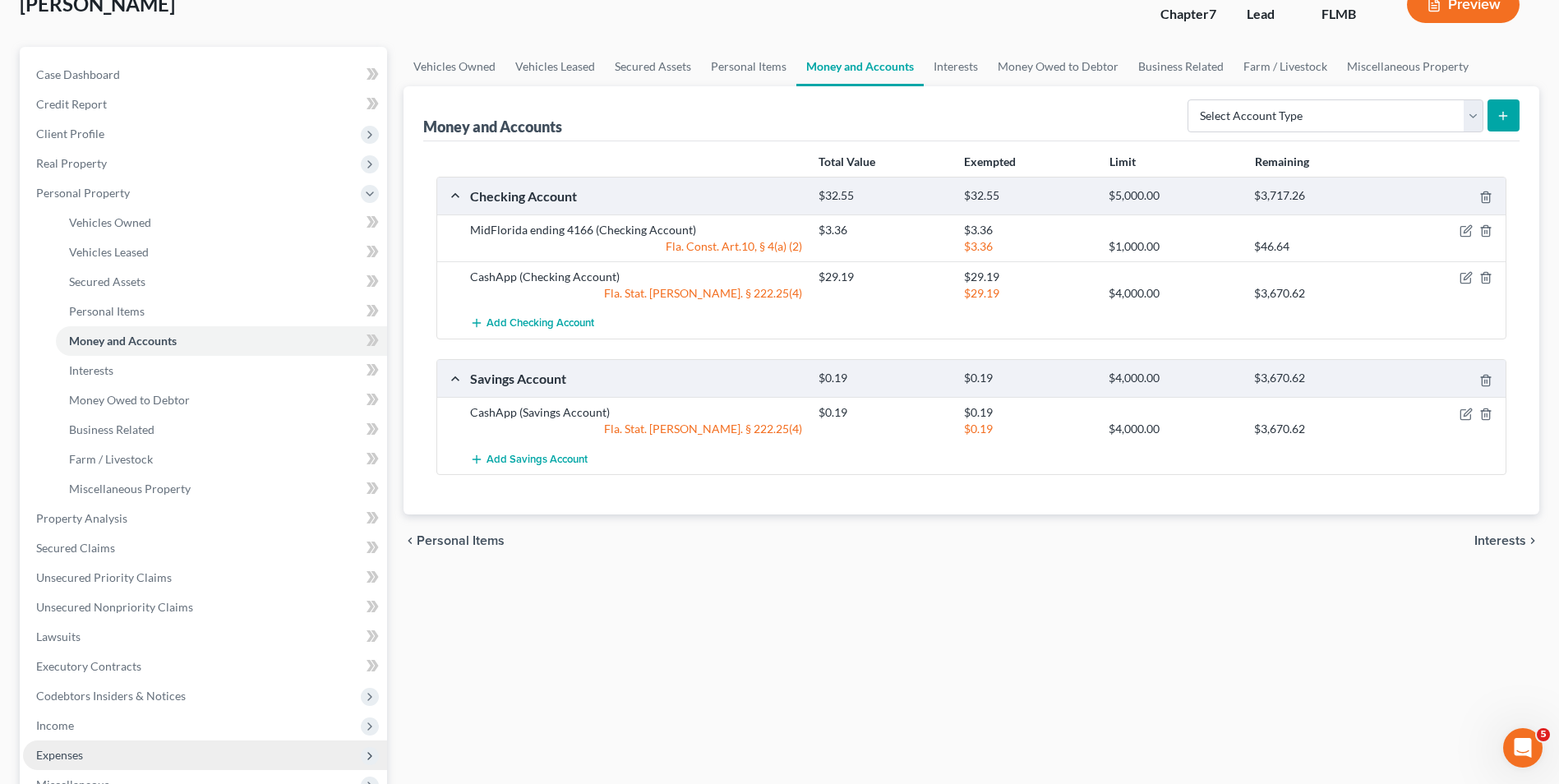
scroll to position [329, 0]
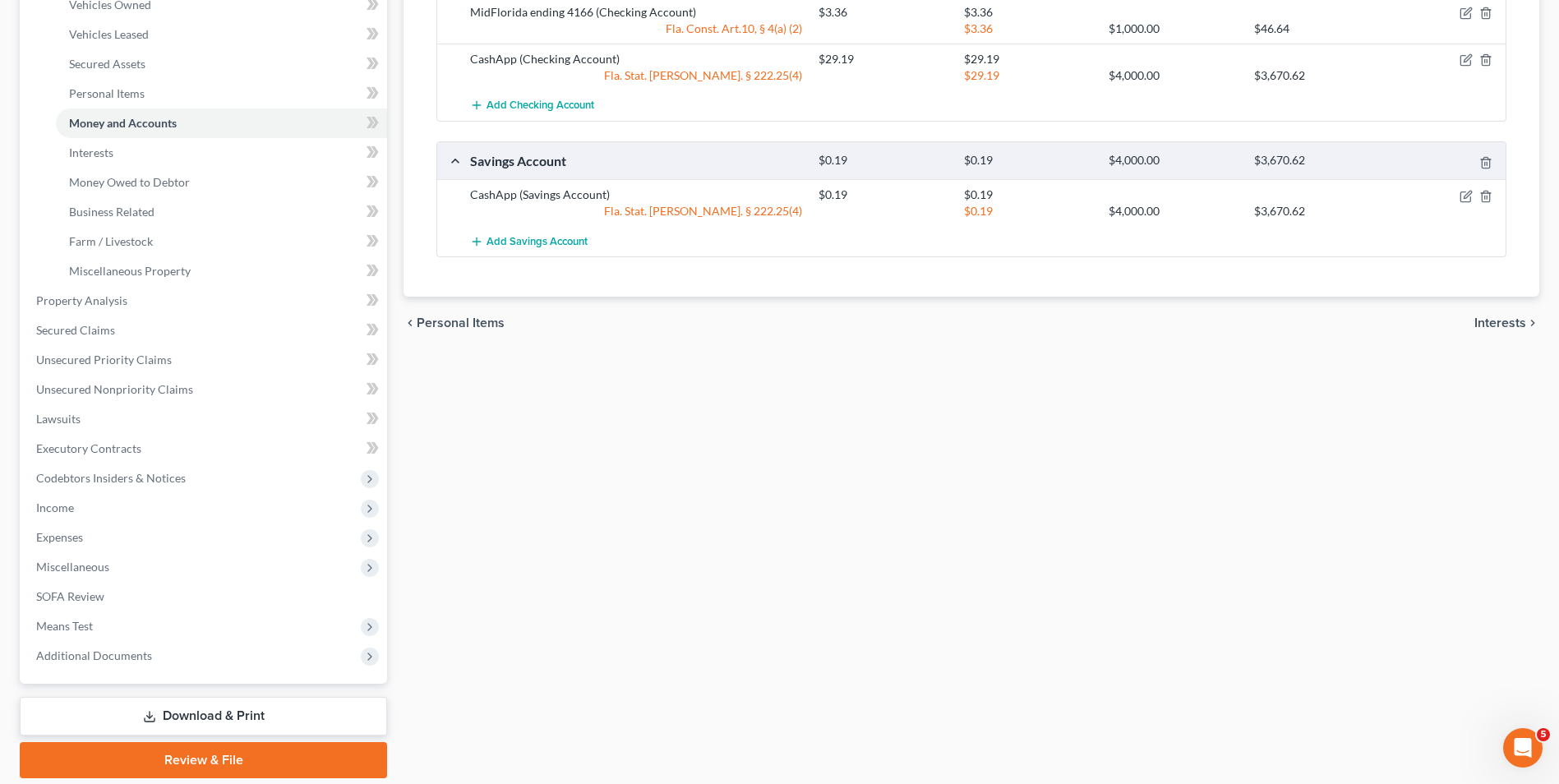
click at [223, 720] on link "Download & Print" at bounding box center [204, 715] width 368 height 39
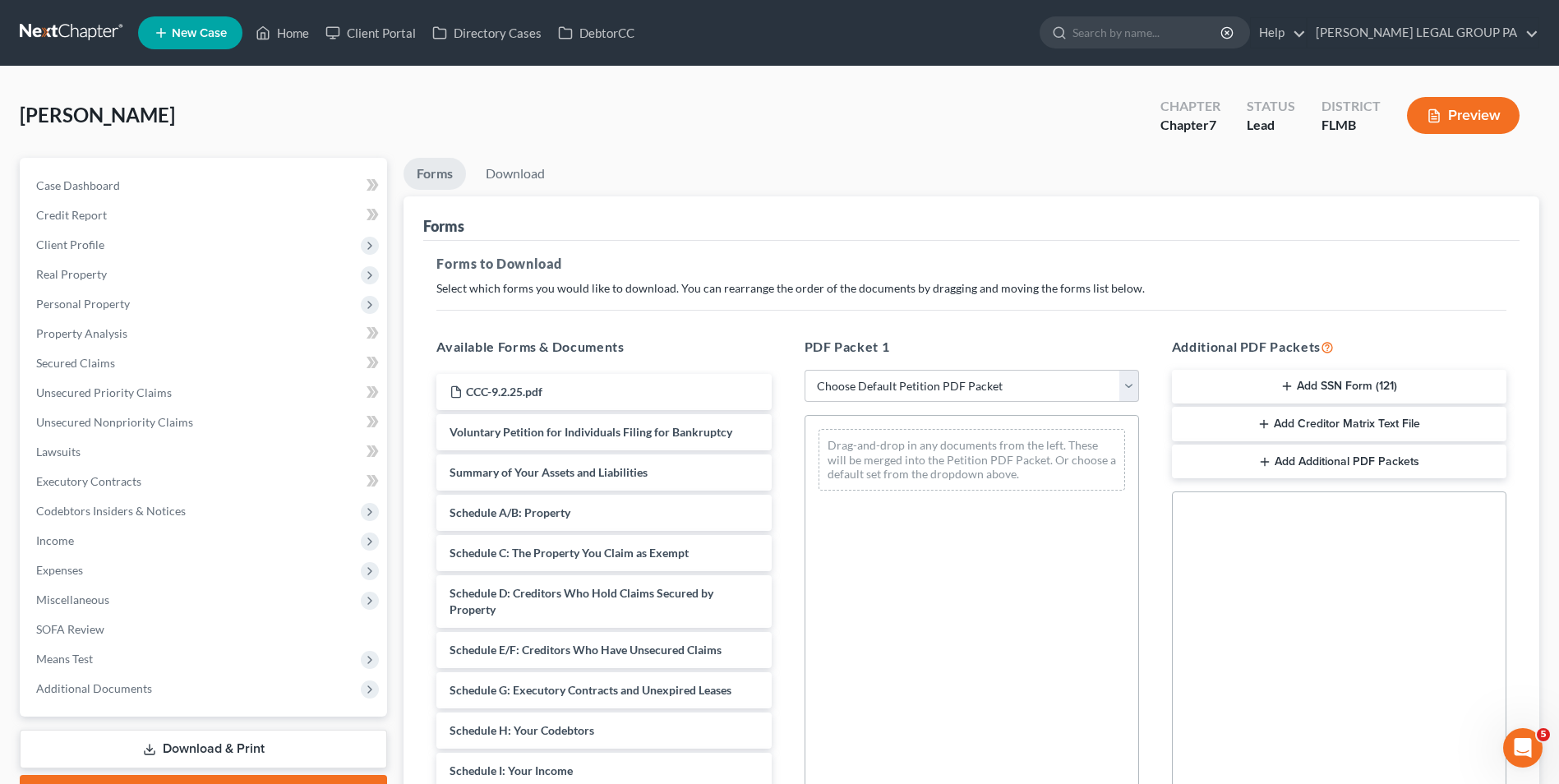
click at [1343, 379] on button "Add SSN Form (121)" at bounding box center [1339, 387] width 334 height 34
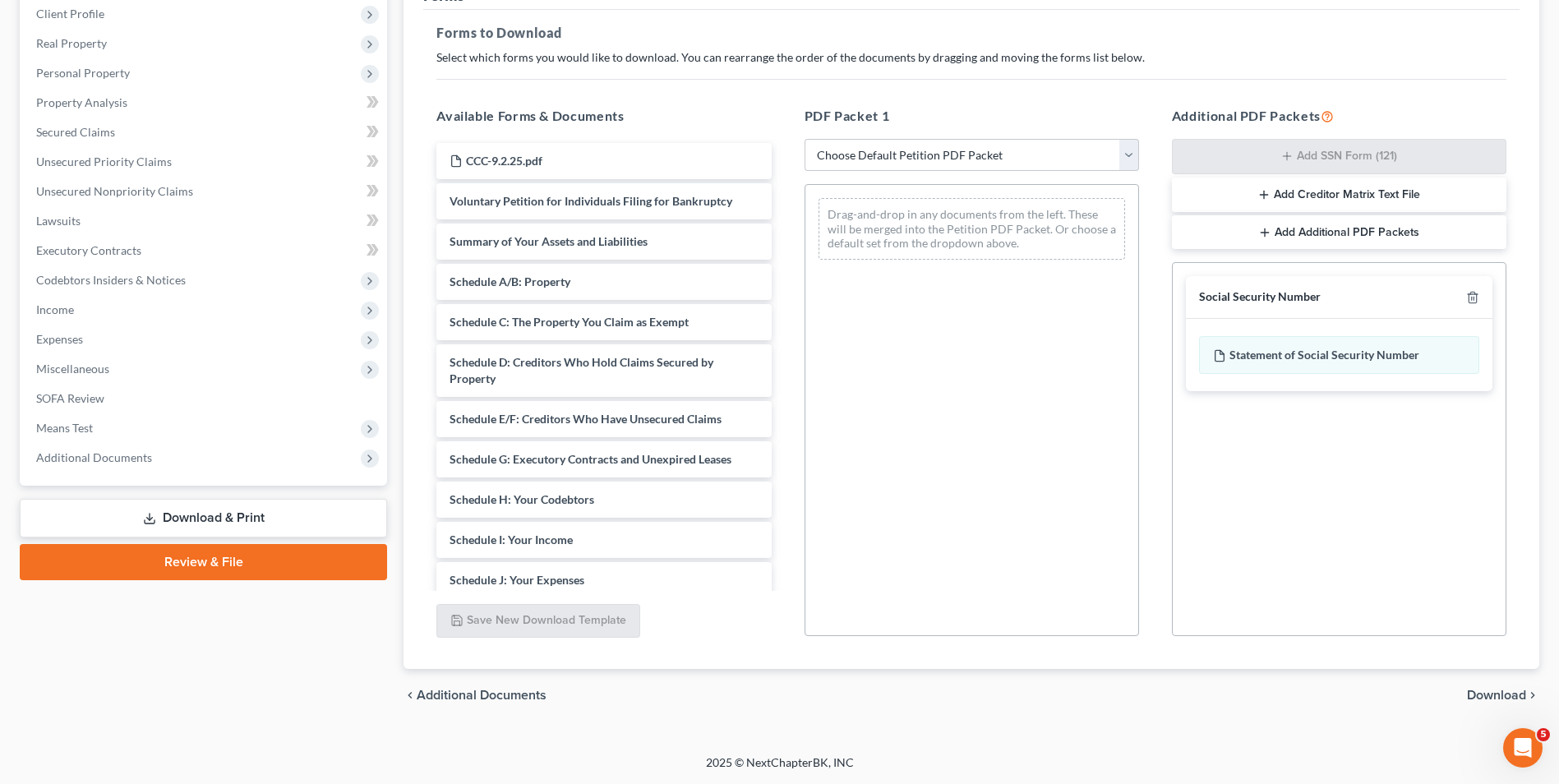
click at [1491, 691] on span "Download" at bounding box center [1497, 695] width 59 height 13
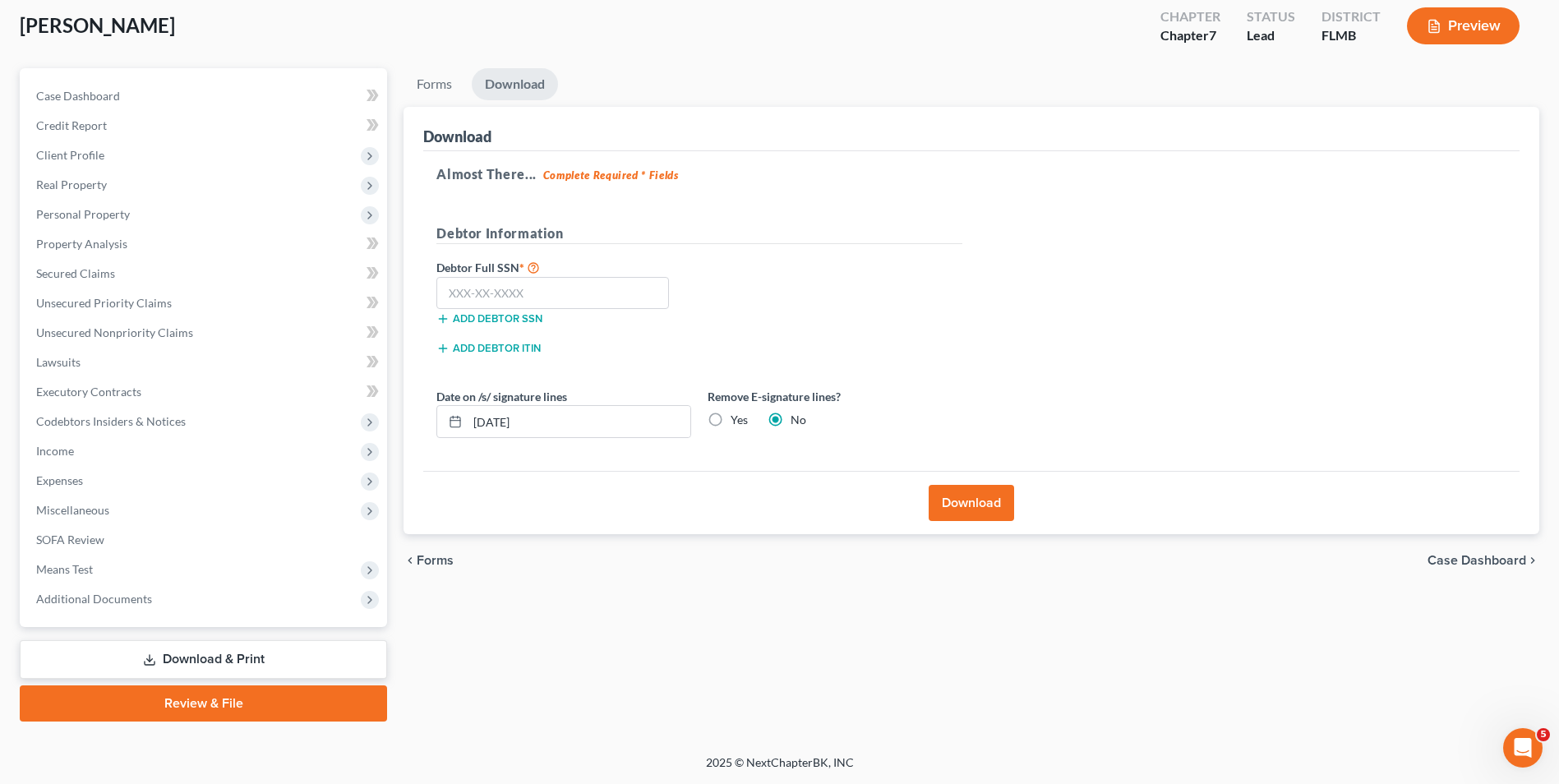
scroll to position [90, 0]
click at [591, 290] on input "text" at bounding box center [553, 293] width 233 height 32
click at [555, 289] on input "text" at bounding box center [553, 293] width 233 height 32
type input "589-62-7395"
click at [949, 502] on button "Download" at bounding box center [972, 503] width 86 height 36
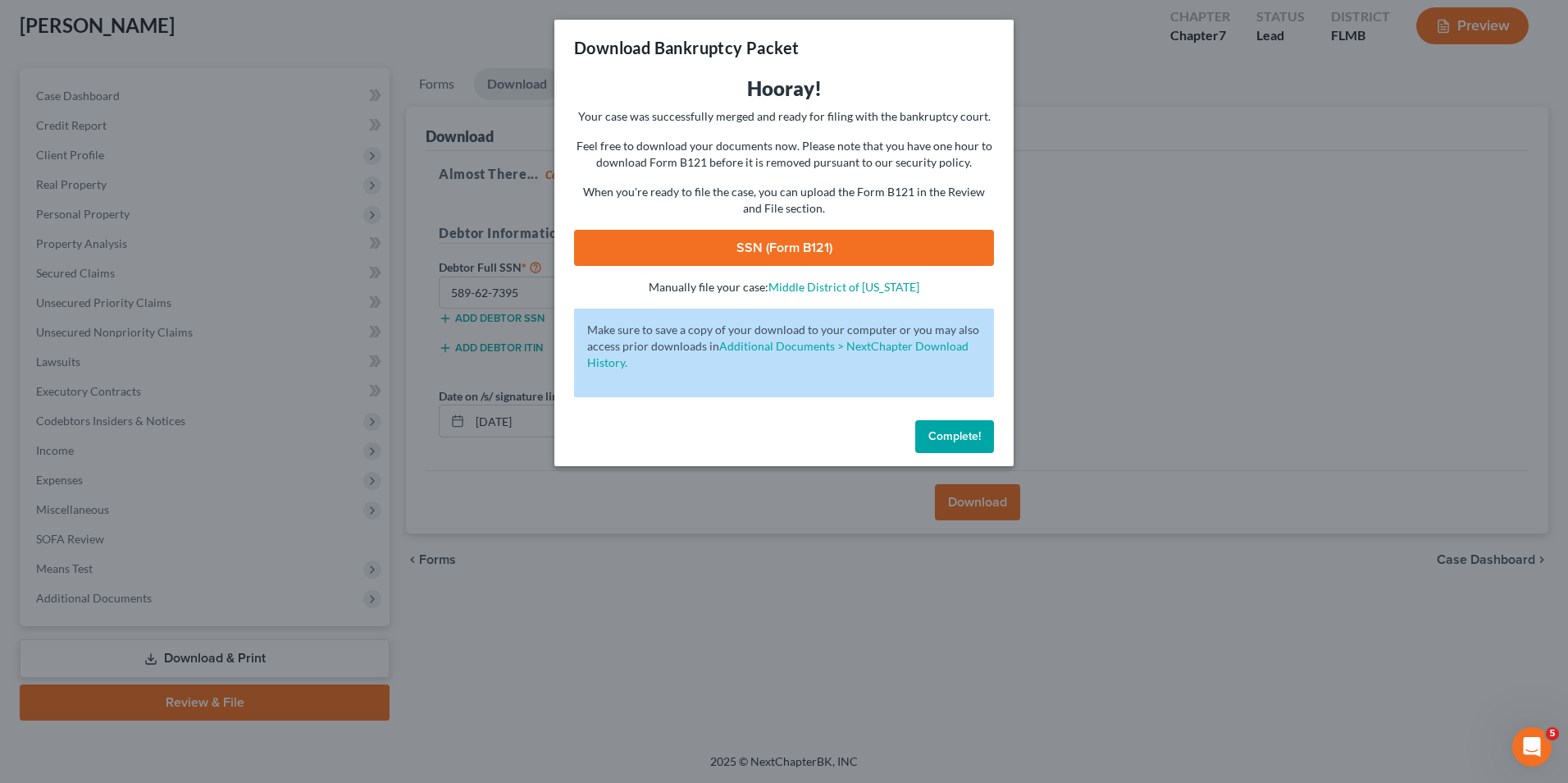
click at [877, 229] on link "SSN (Form B121)" at bounding box center [784, 247] width 420 height 36
click at [939, 436] on span "Complete!" at bounding box center [954, 436] width 52 height 14
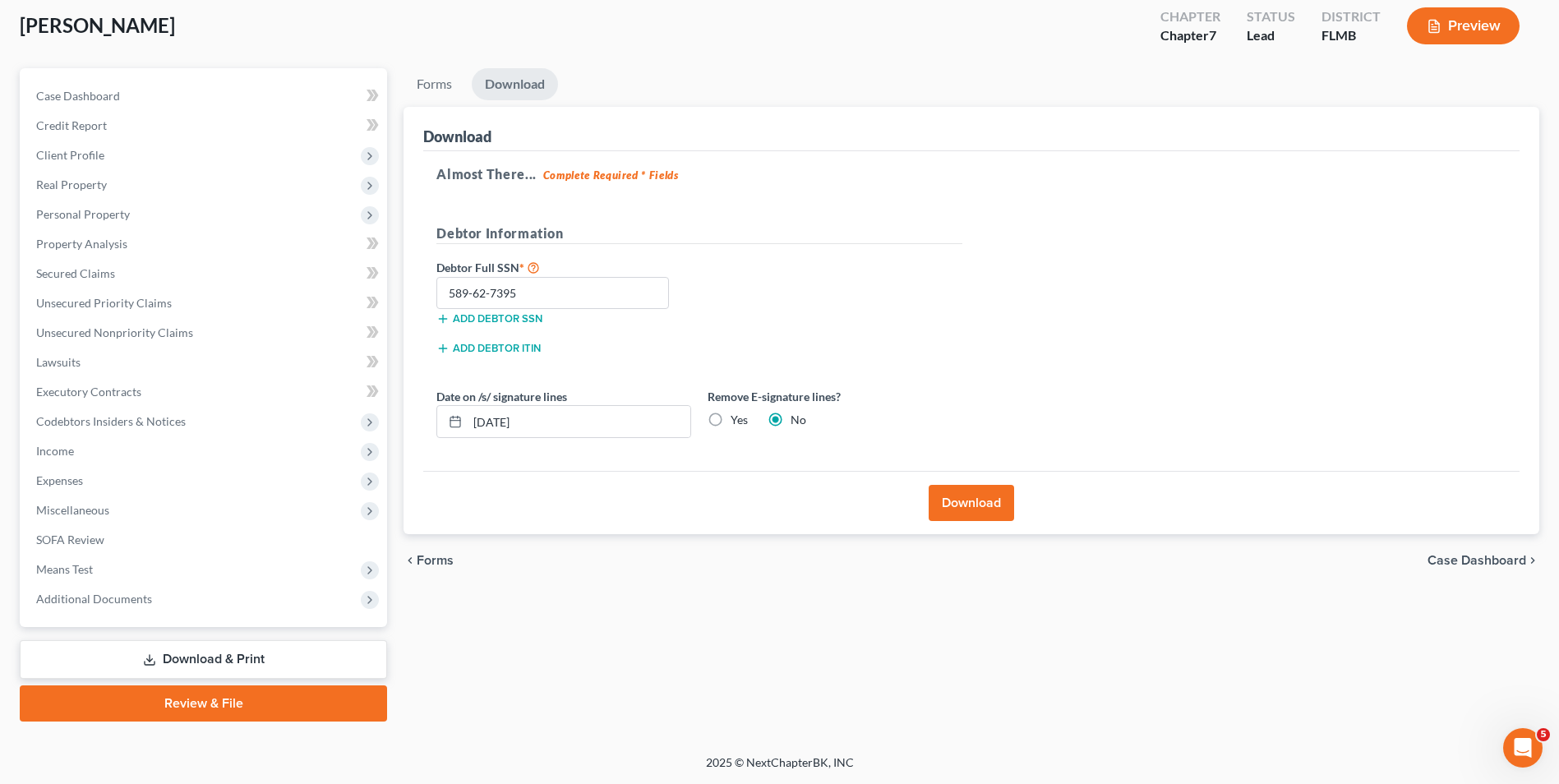
click at [249, 700] on link "Review & File" at bounding box center [204, 703] width 368 height 36
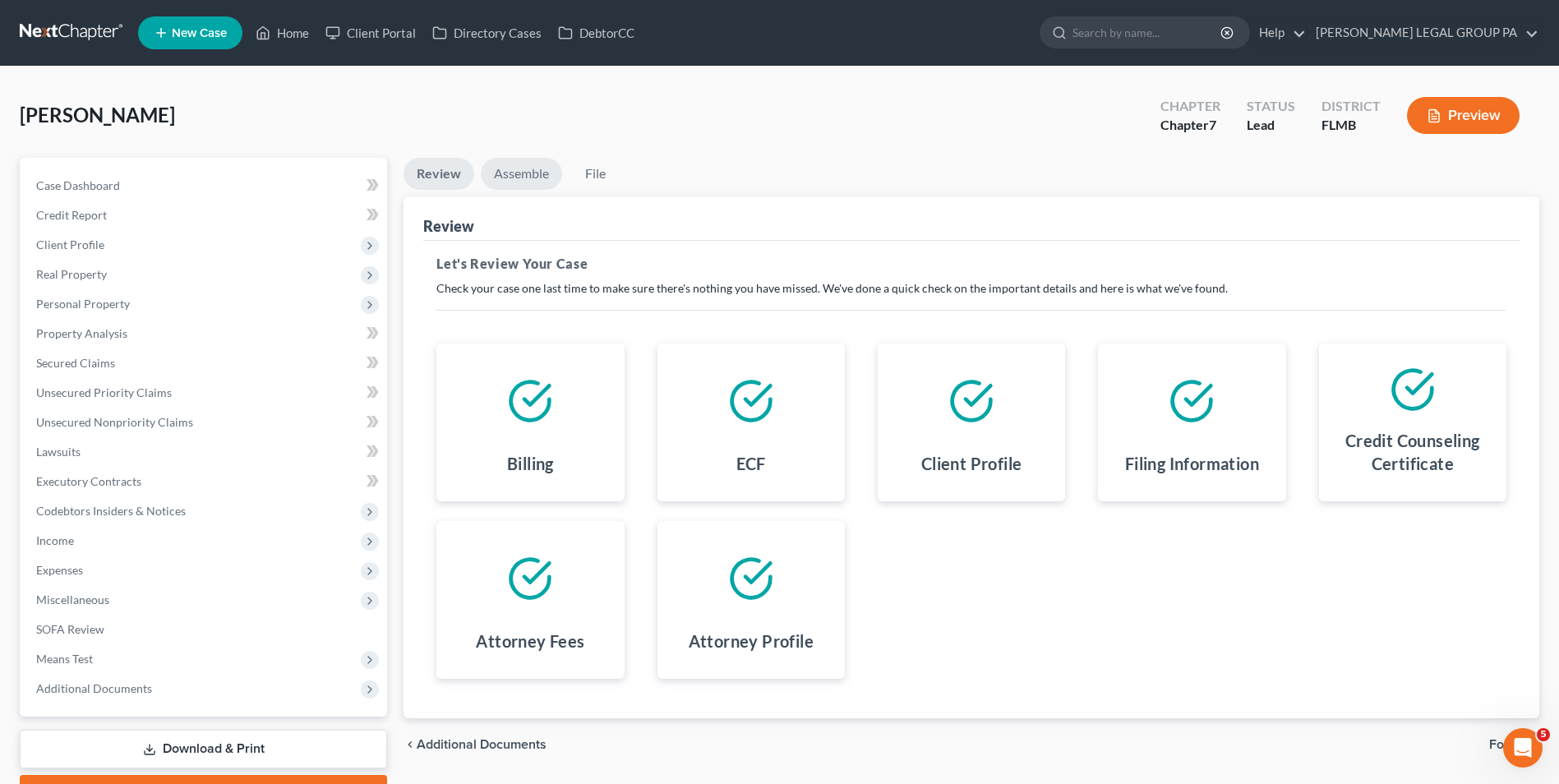
click at [532, 182] on link "Assemble" at bounding box center [521, 174] width 81 height 32
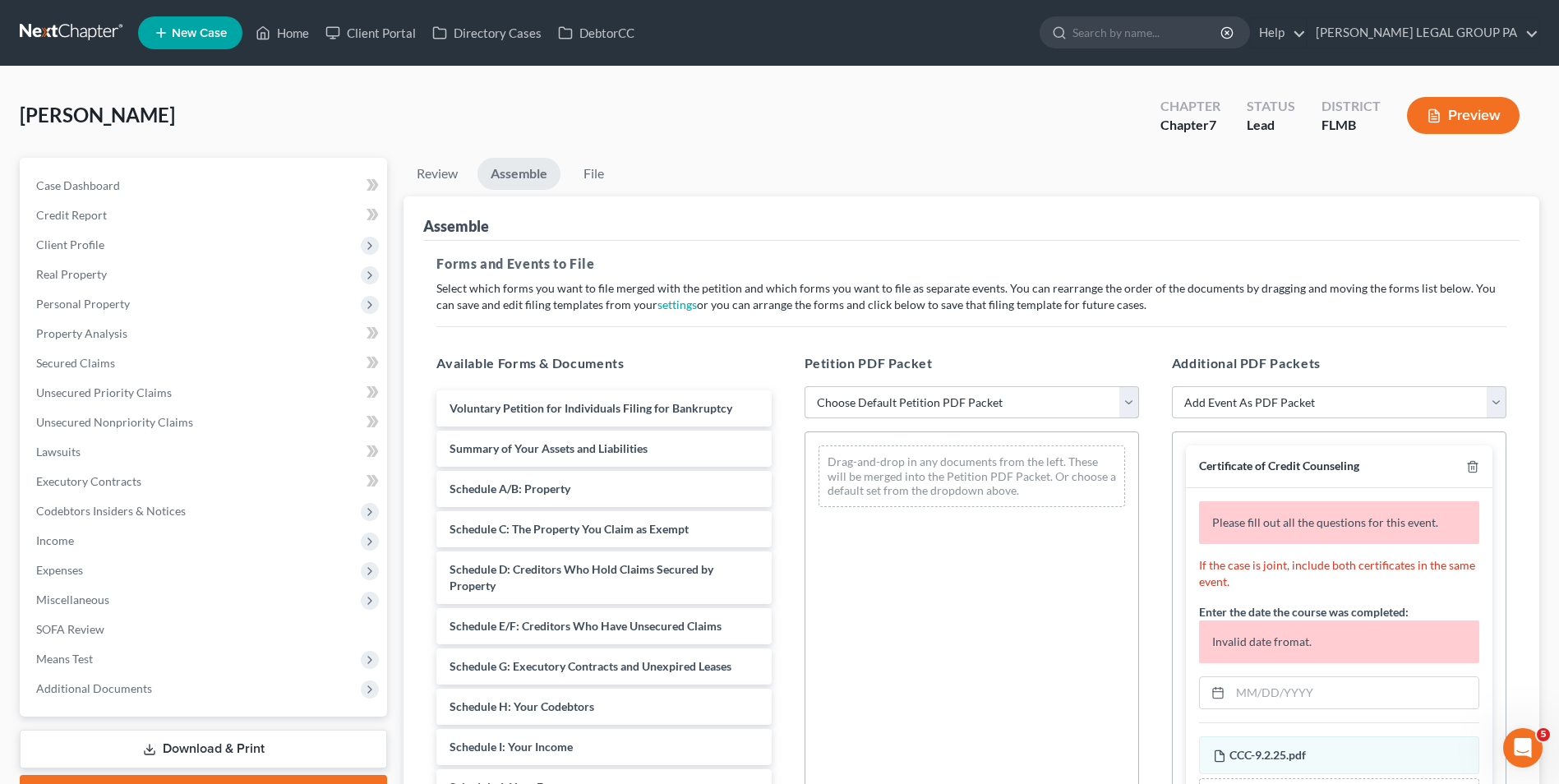
click at [913, 392] on select "Choose Default Petition PDF Packet Complete Bankruptcy Petition (all forms and …" at bounding box center [971, 402] width 334 height 32
select select "0"
click at [804, 386] on select "Choose Default Petition PDF Packet Complete Bankruptcy Petition (all forms and …" at bounding box center [971, 402] width 334 height 32
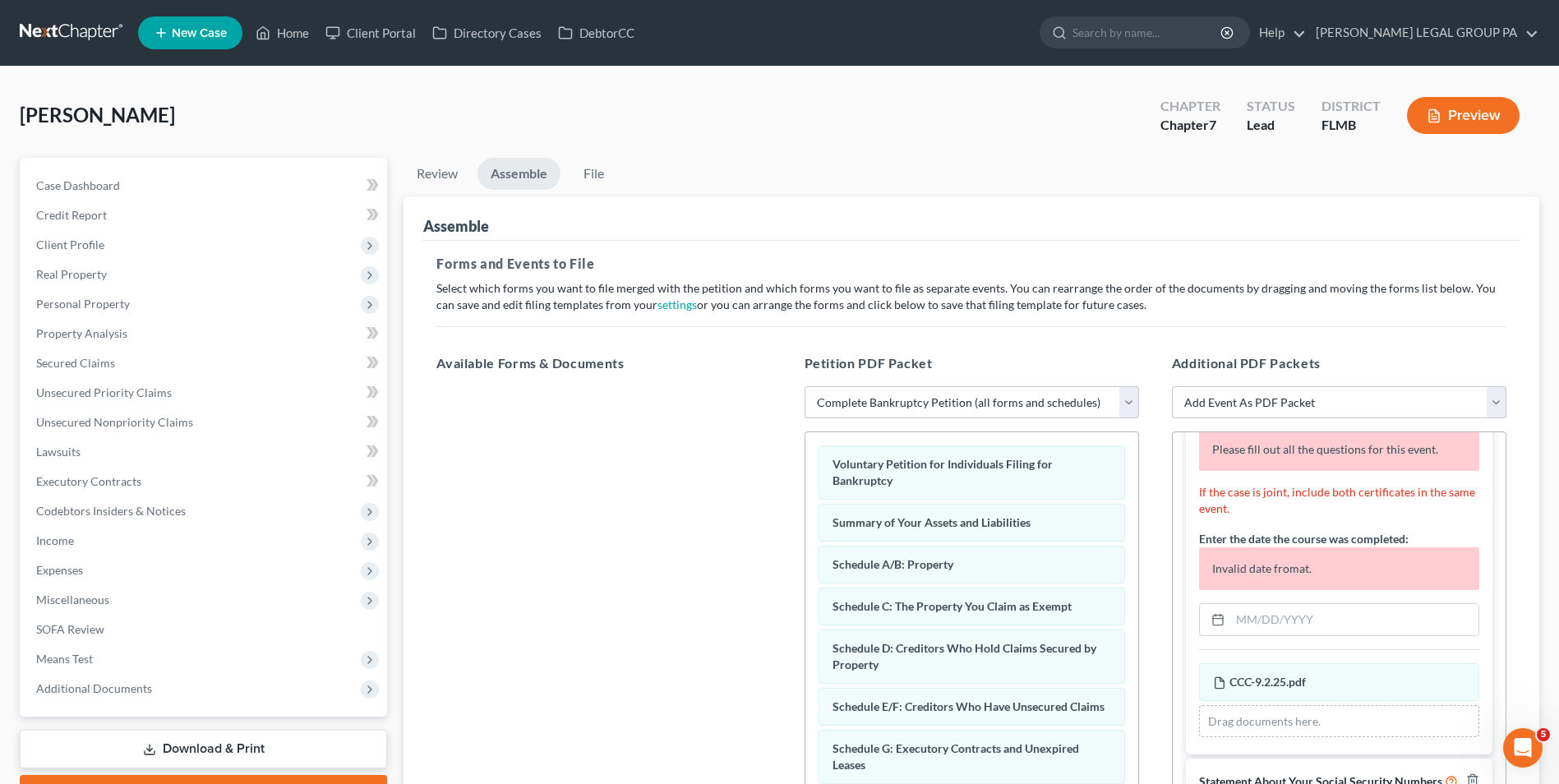
scroll to position [88, 0]
click at [1278, 606] on input "text" at bounding box center [1354, 619] width 248 height 31
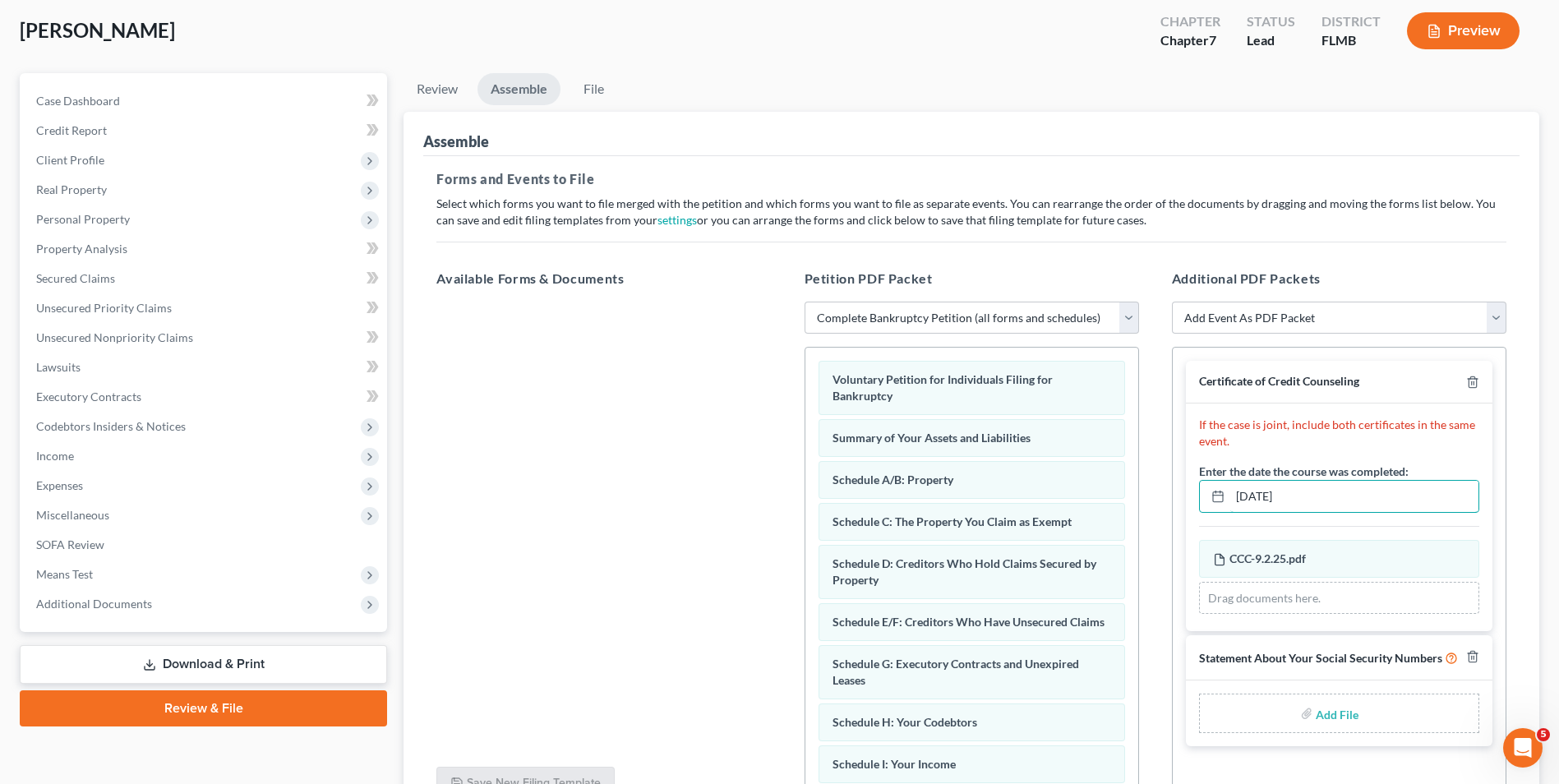
scroll to position [248, 0]
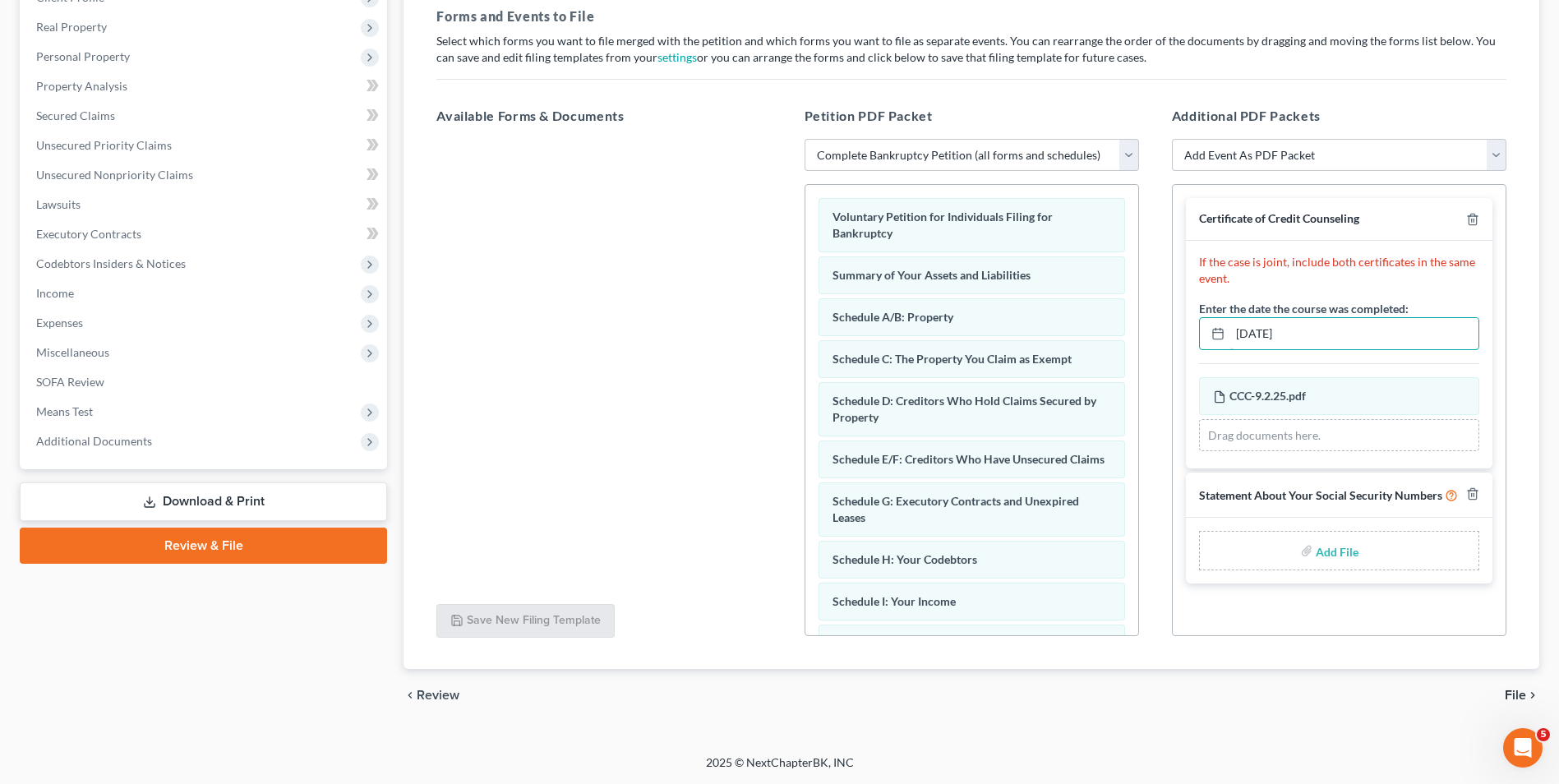
type input "09/02/2025"
click at [1316, 547] on label "Add File" at bounding box center [1339, 553] width 46 height 30
click at [1344, 553] on input "file" at bounding box center [1335, 550] width 39 height 30
type input "C:\fakepath\121 - Gavin.pdf"
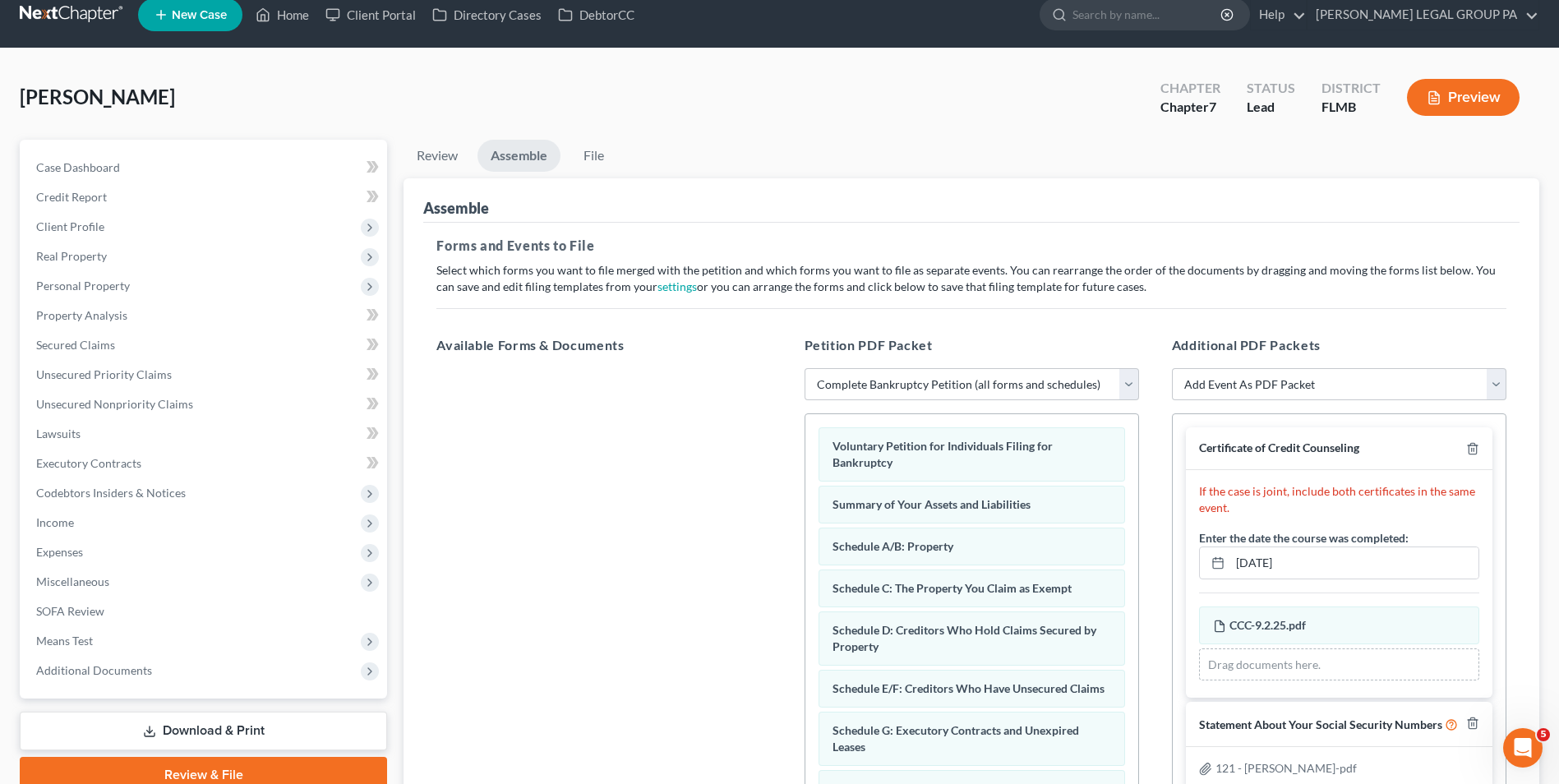
scroll to position [0, 0]
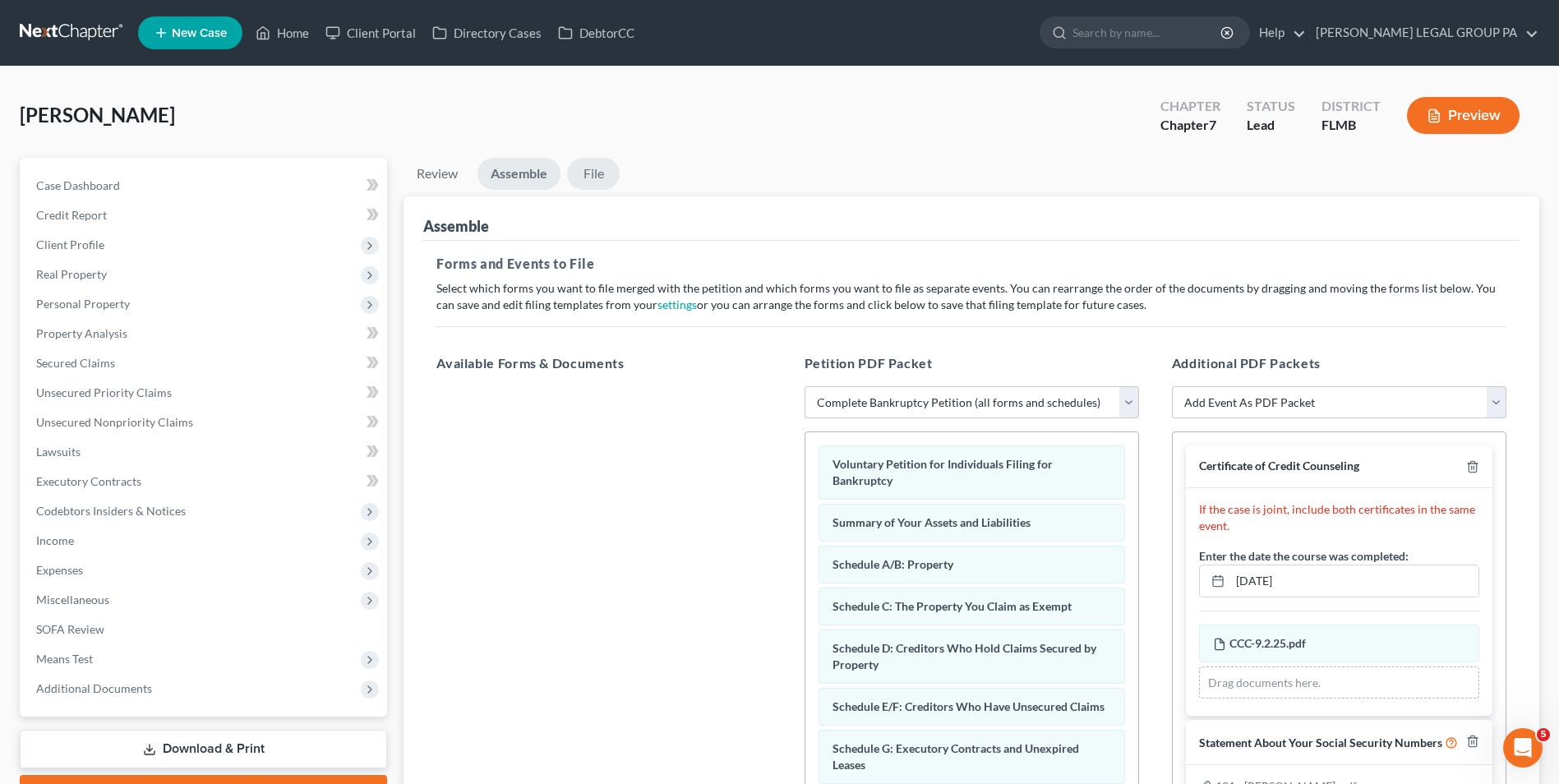
click at [595, 169] on link "File" at bounding box center [593, 174] width 52 height 32
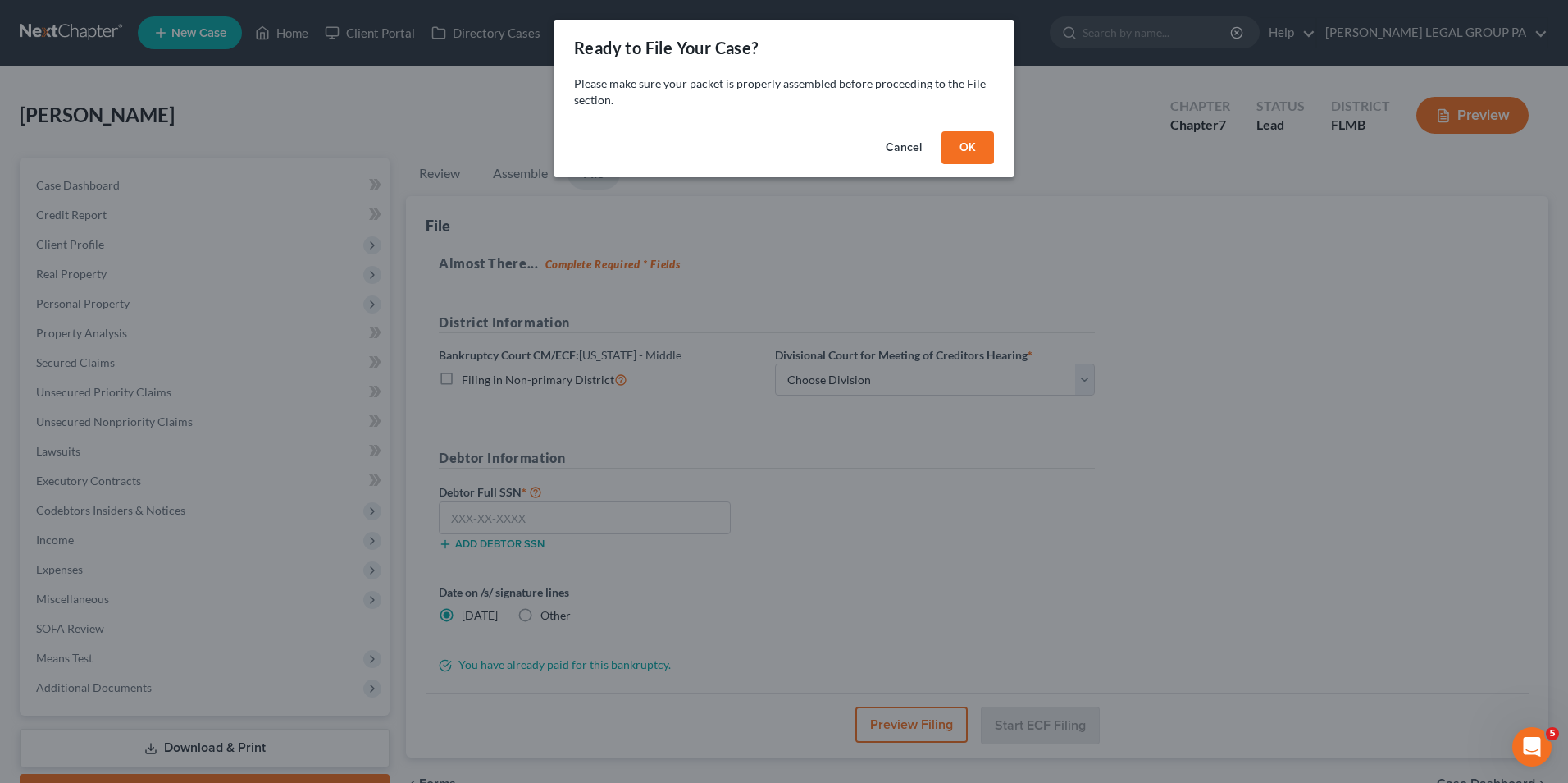
click at [956, 151] on button "OK" at bounding box center [967, 147] width 52 height 32
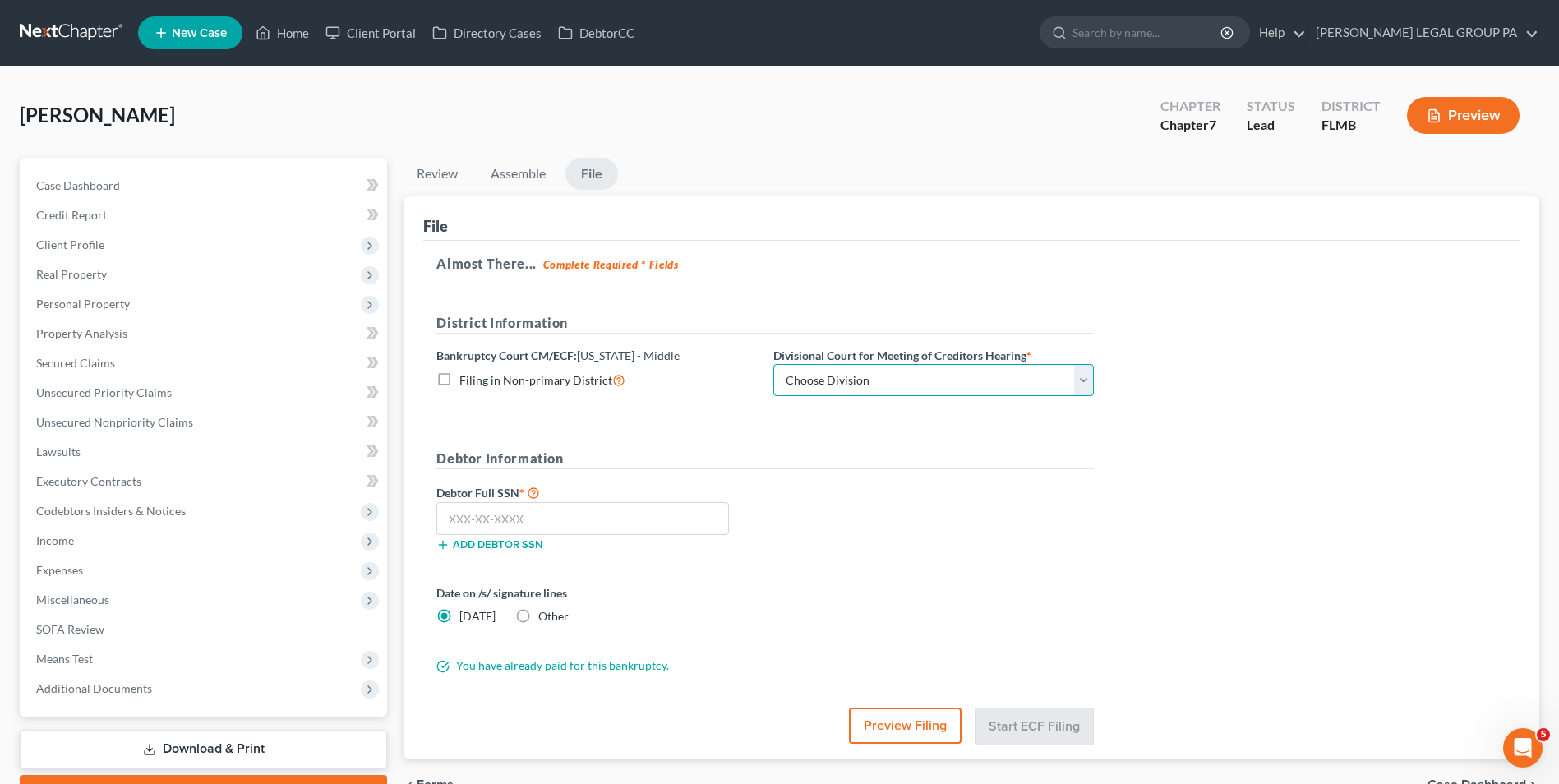
click at [852, 368] on select "Choose Division Fort Myers Jacksonville Orlando Tampa" at bounding box center [934, 380] width 320 height 32
select select "3"
click at [774, 364] on select "Choose Division Fort Myers Jacksonville Orlando Tampa" at bounding box center [934, 380] width 320 height 32
click at [653, 517] on input "text" at bounding box center [582, 518] width 293 height 32
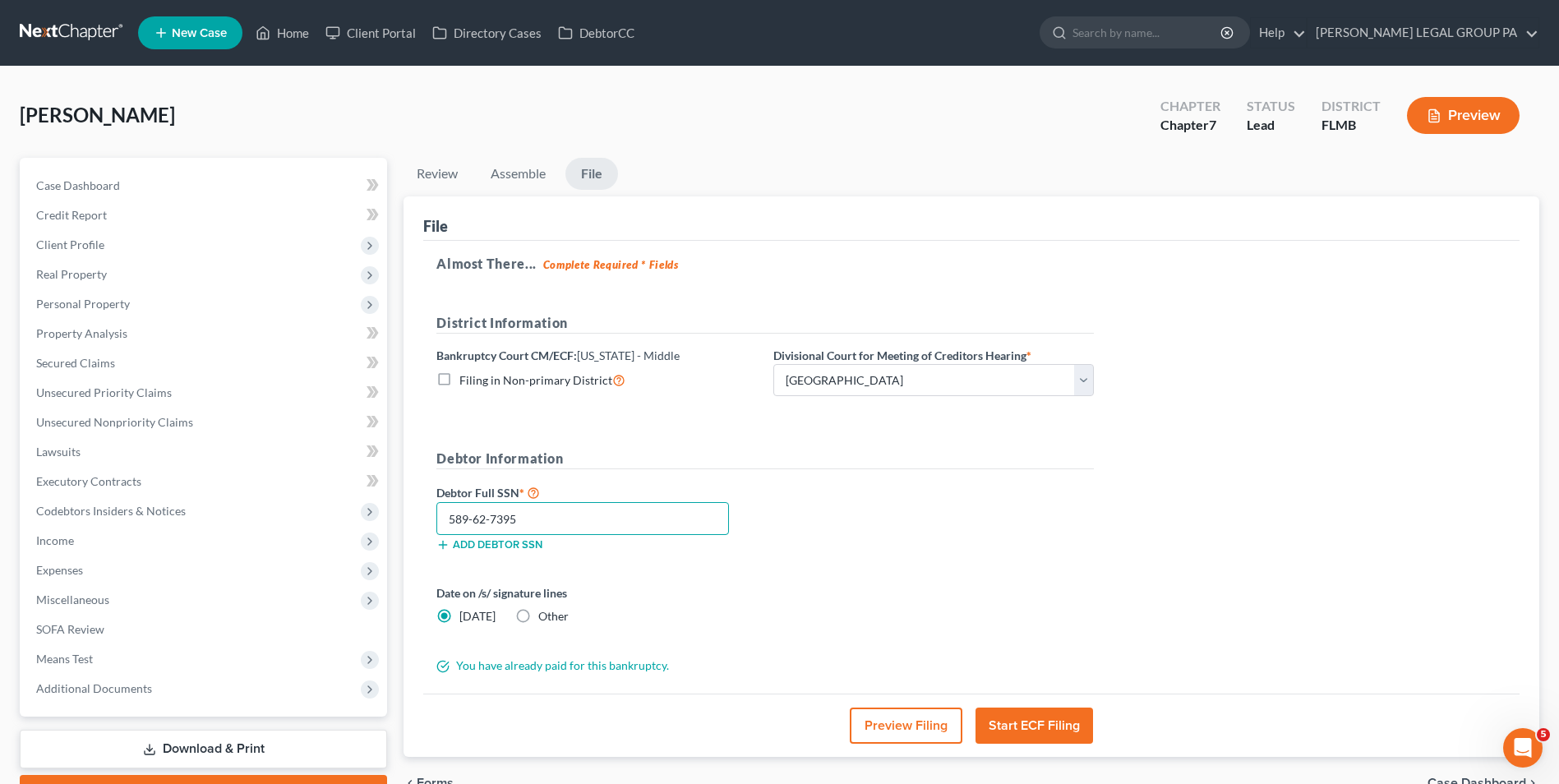
type input "589-62-7395"
click at [1043, 737] on button "Start ECF Filing" at bounding box center [1034, 726] width 117 height 36
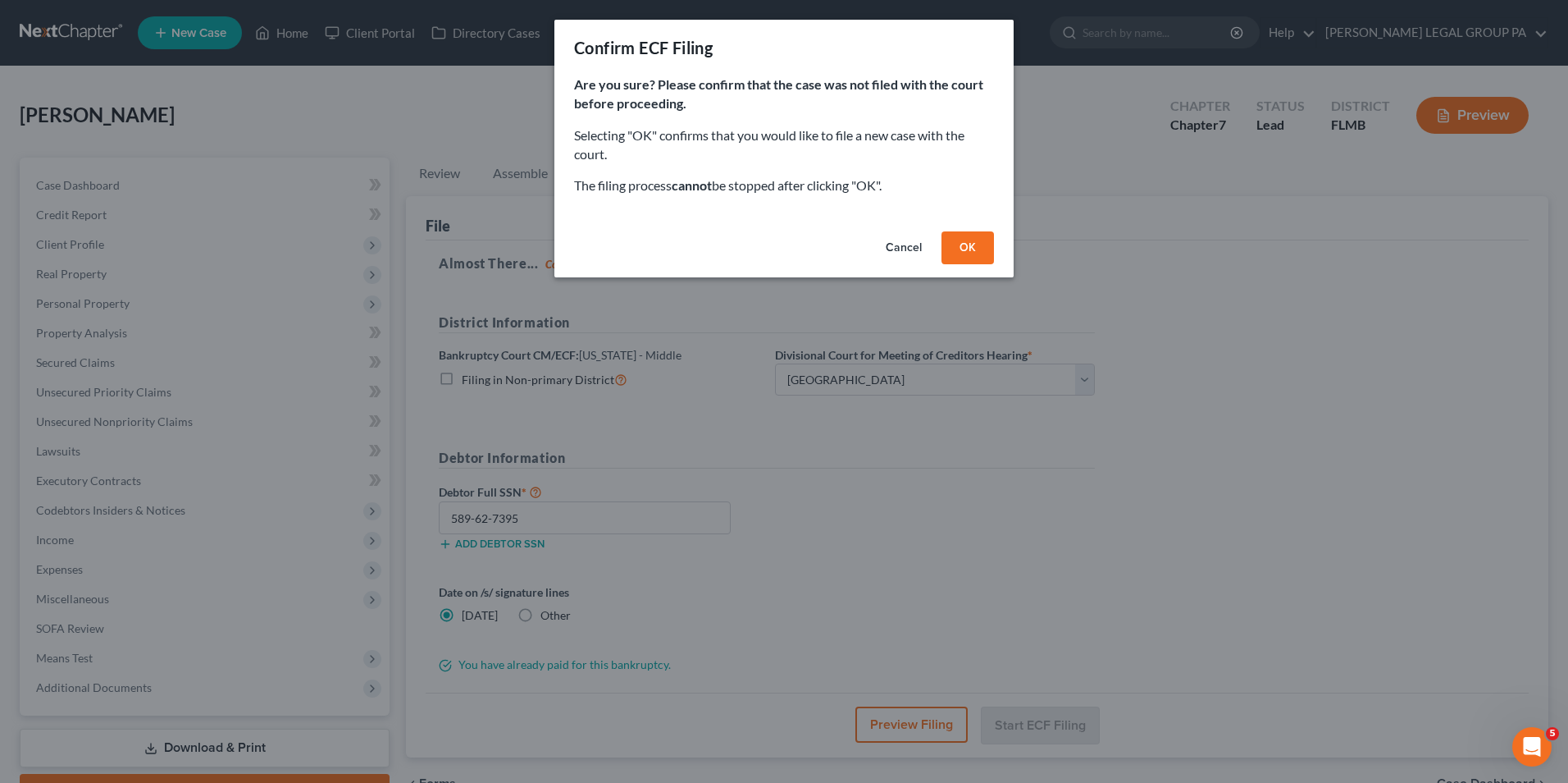
click at [905, 245] on button "Cancel" at bounding box center [904, 247] width 63 height 32
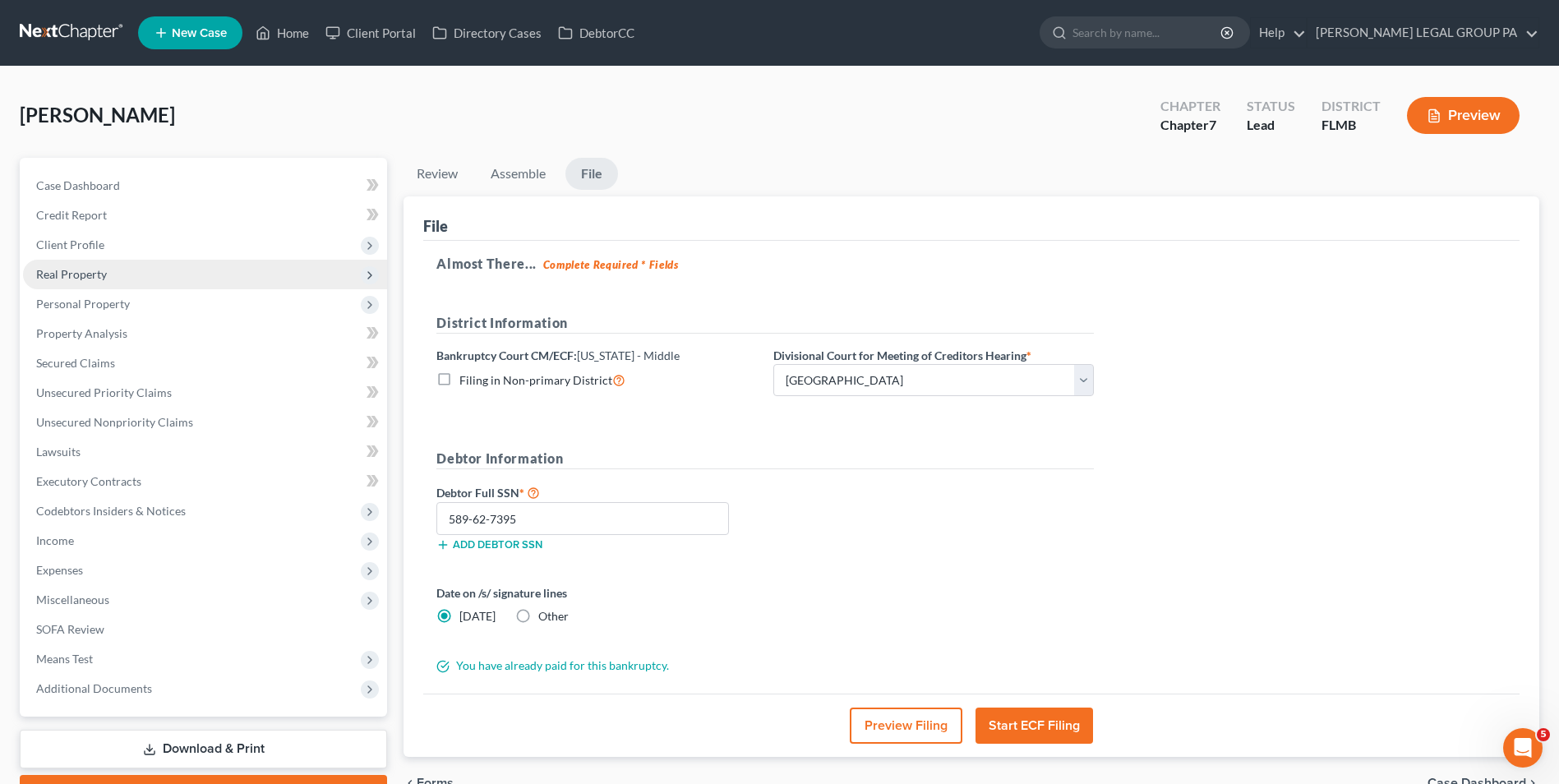
click at [150, 280] on span "Real Property" at bounding box center [205, 274] width 364 height 30
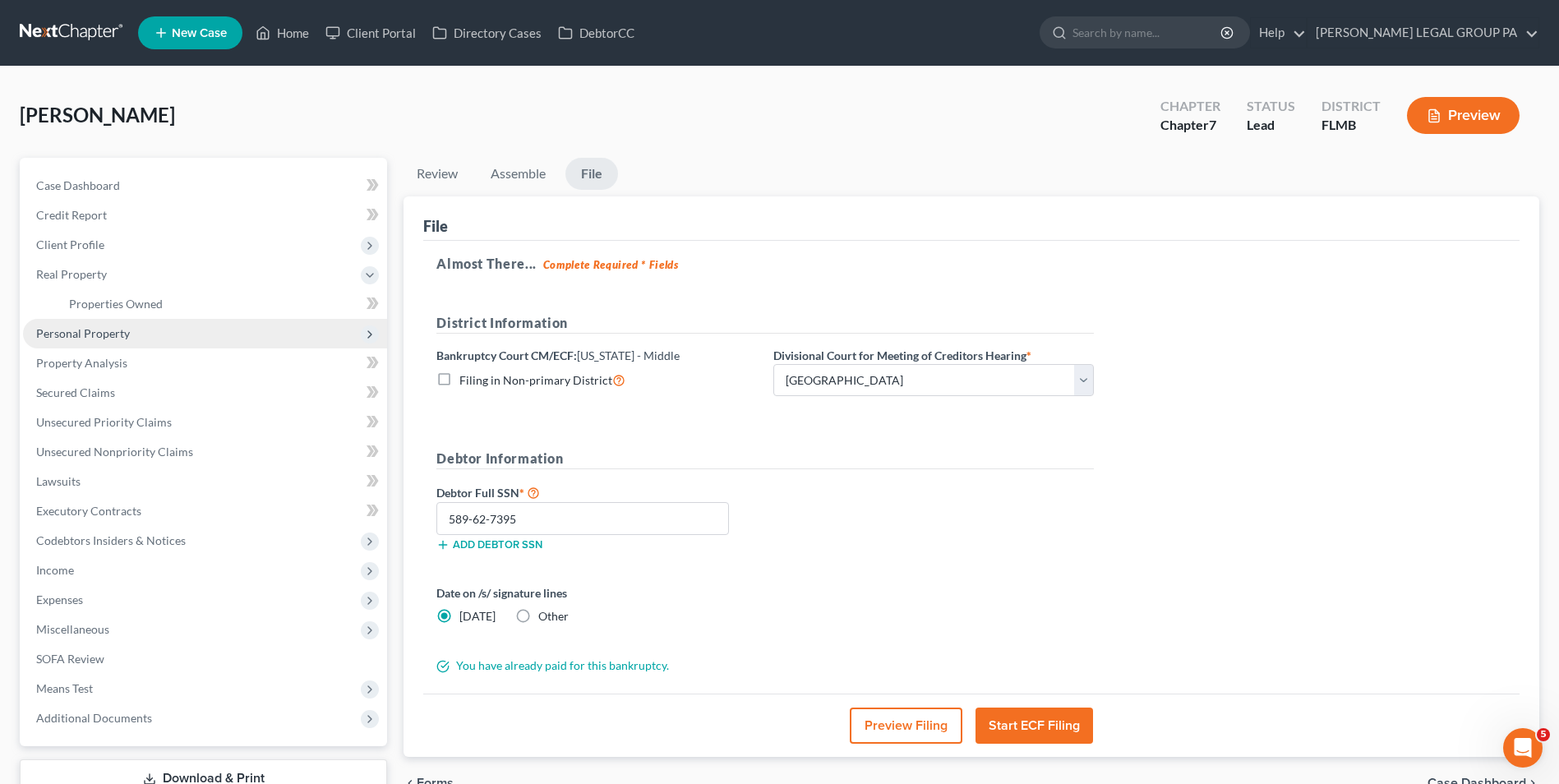
click at [147, 326] on span "Personal Property" at bounding box center [205, 333] width 364 height 30
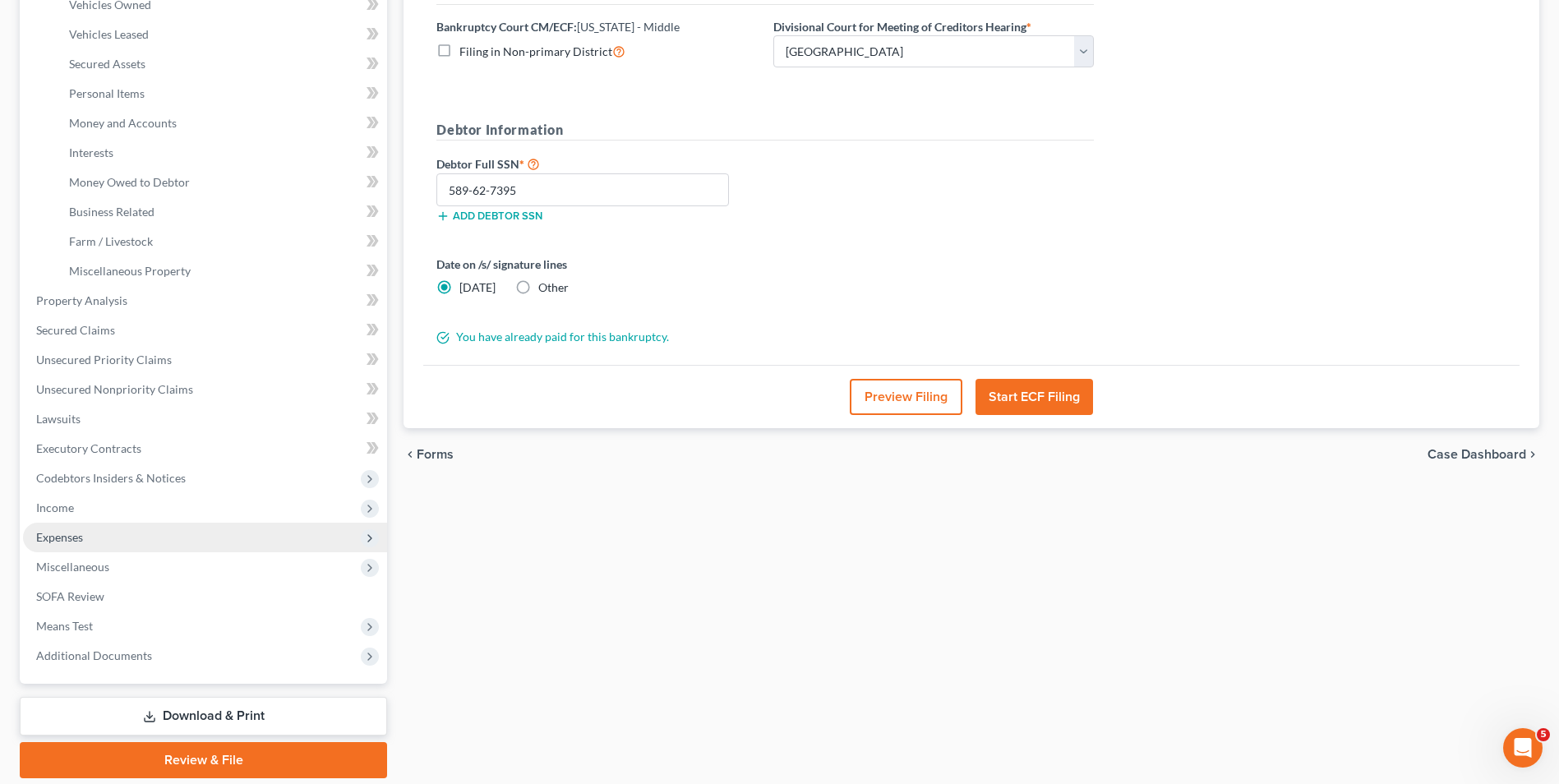
click at [96, 543] on span "Expenses" at bounding box center [205, 537] width 364 height 30
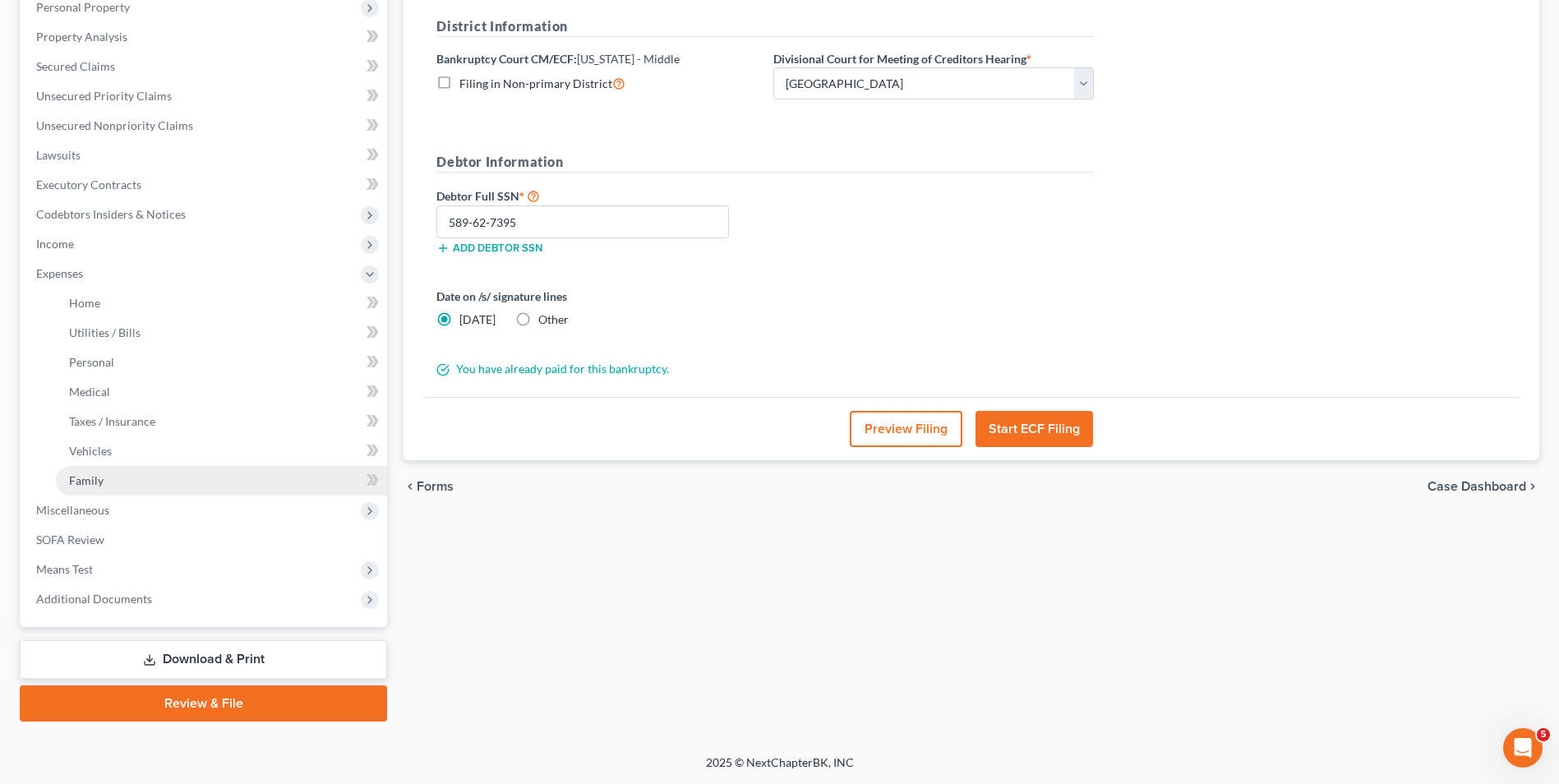
click at [123, 469] on link "Family" at bounding box center [222, 480] width 332 height 30
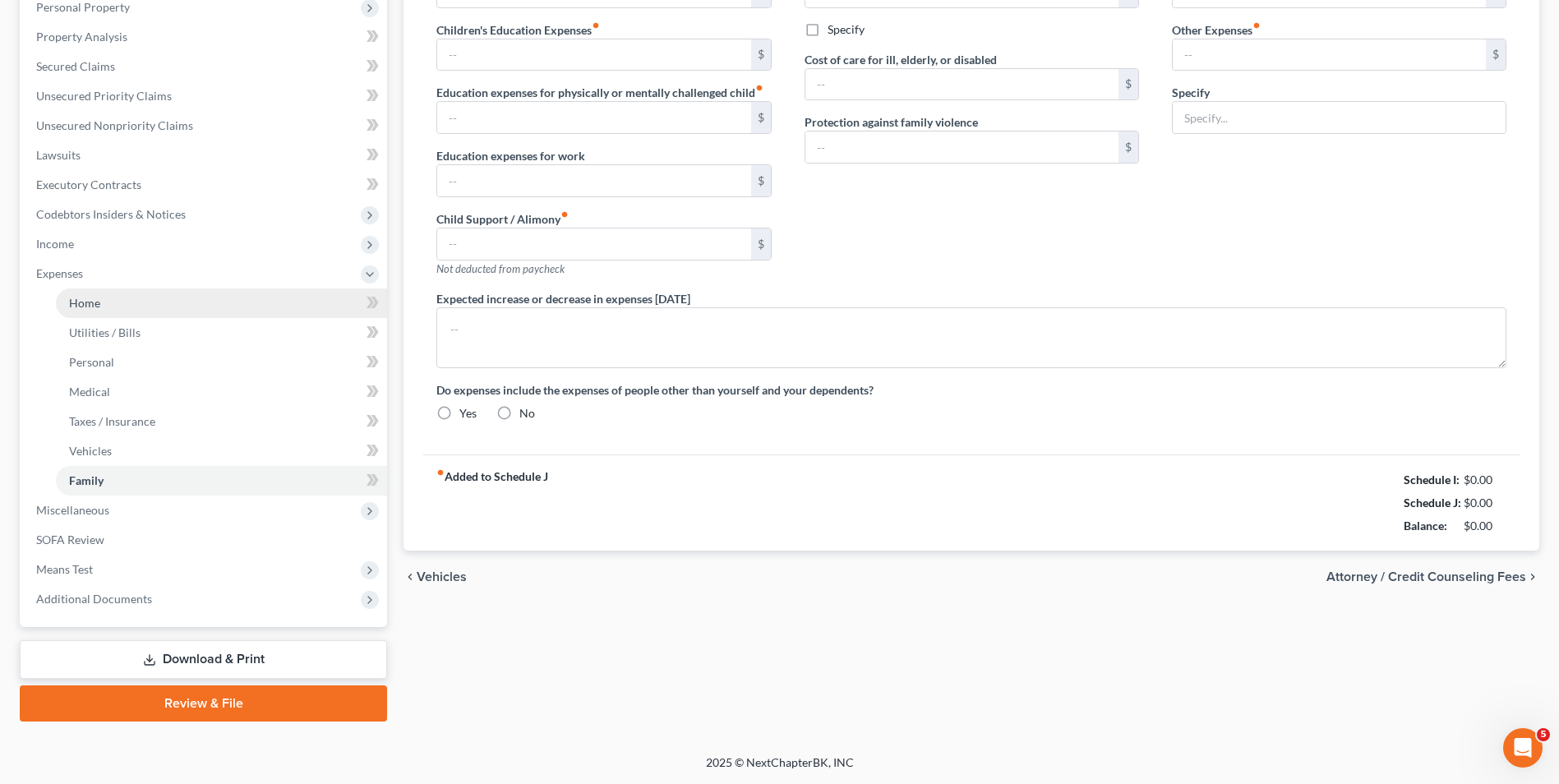
type input "0.00"
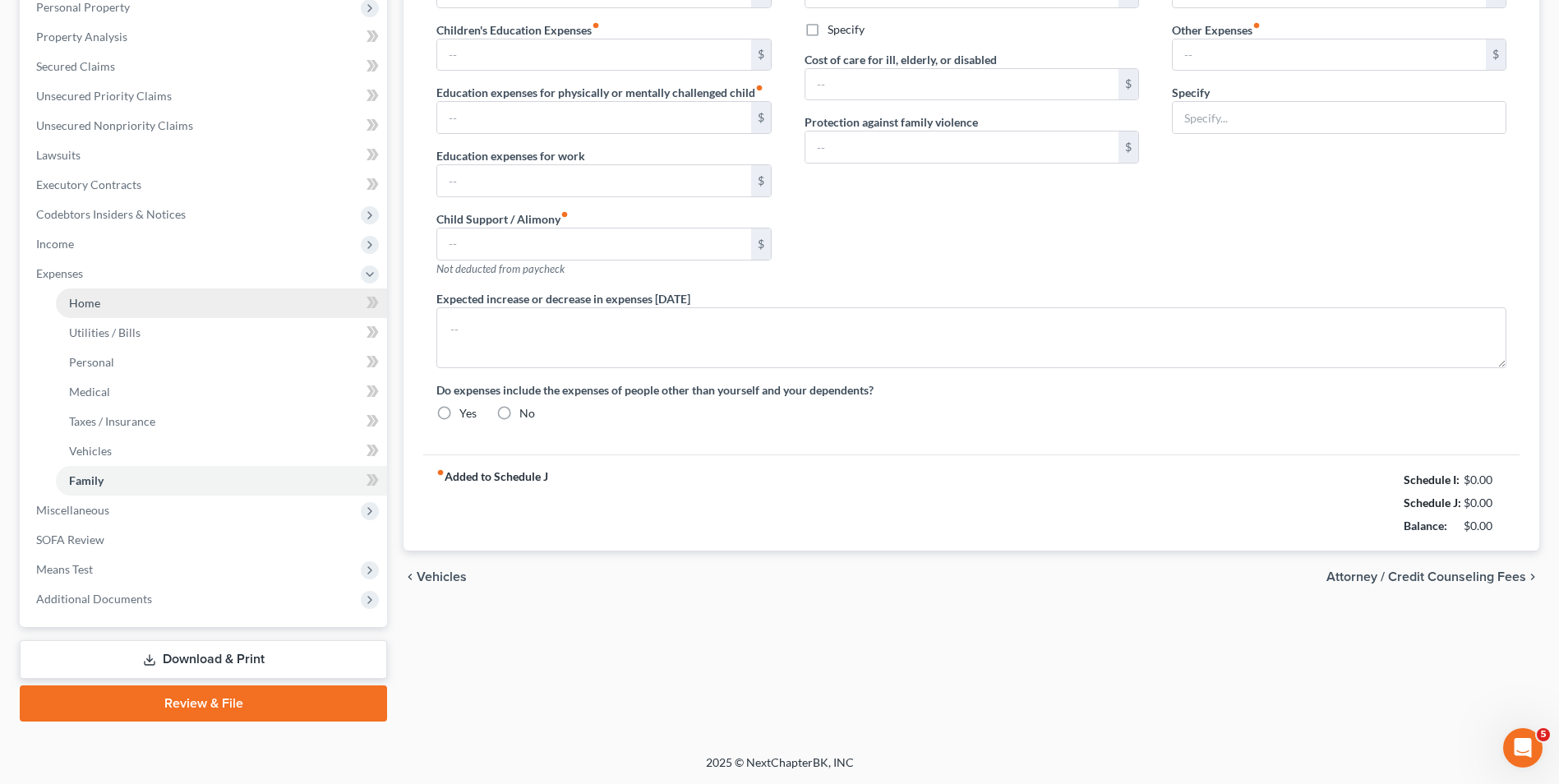
type input "0.00"
type input "35.00"
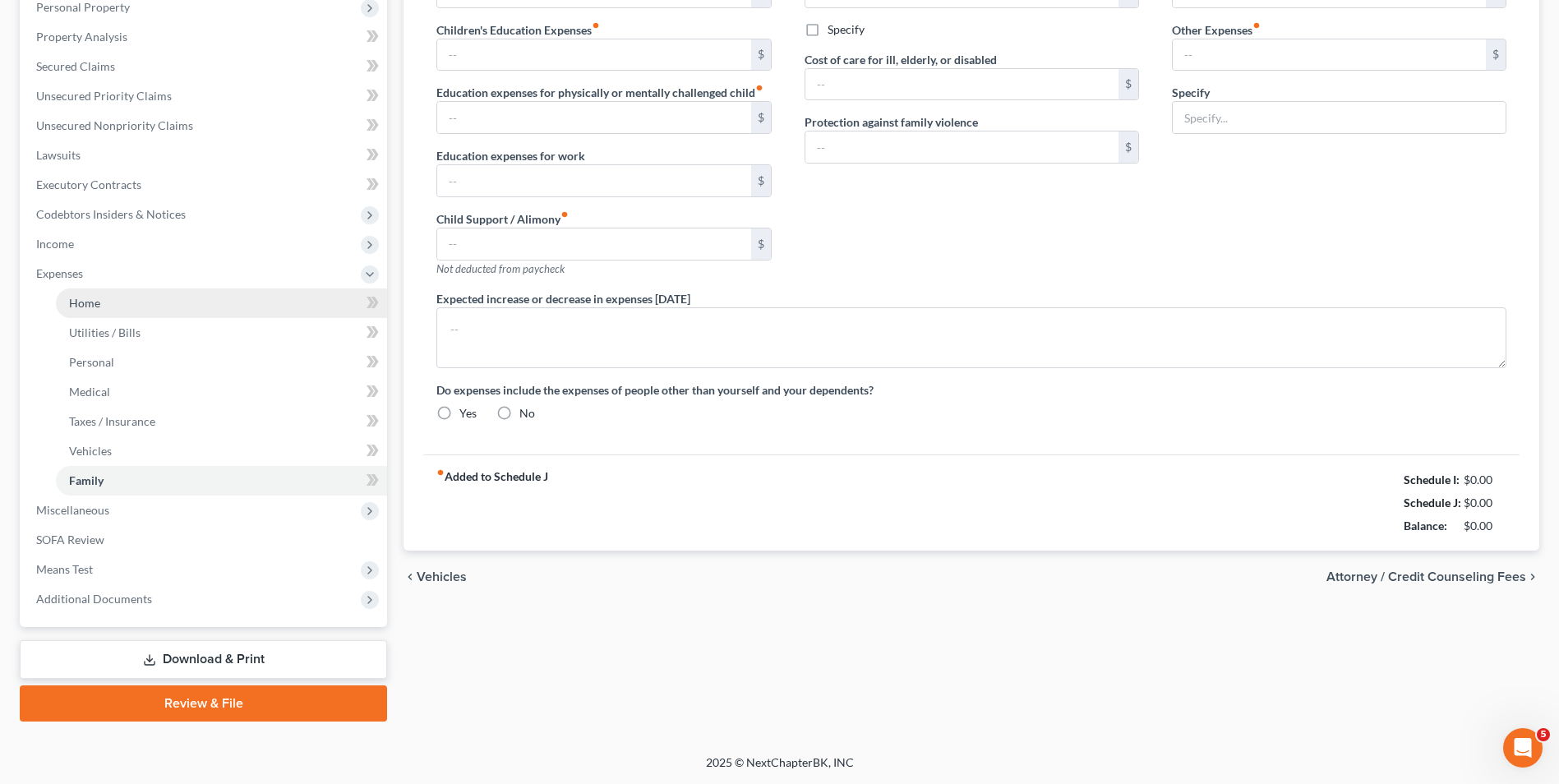
radio input "true"
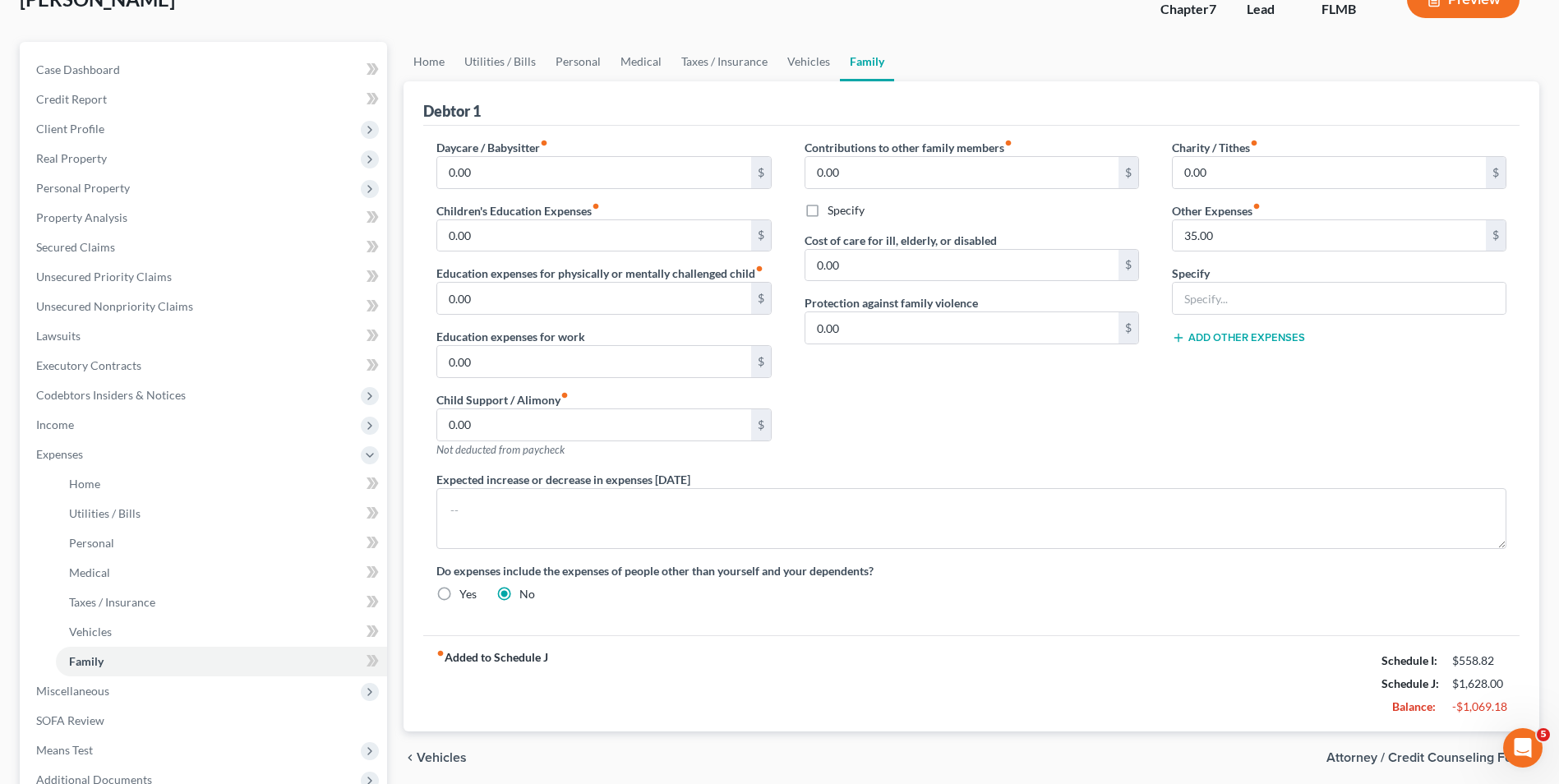
scroll to position [296, 0]
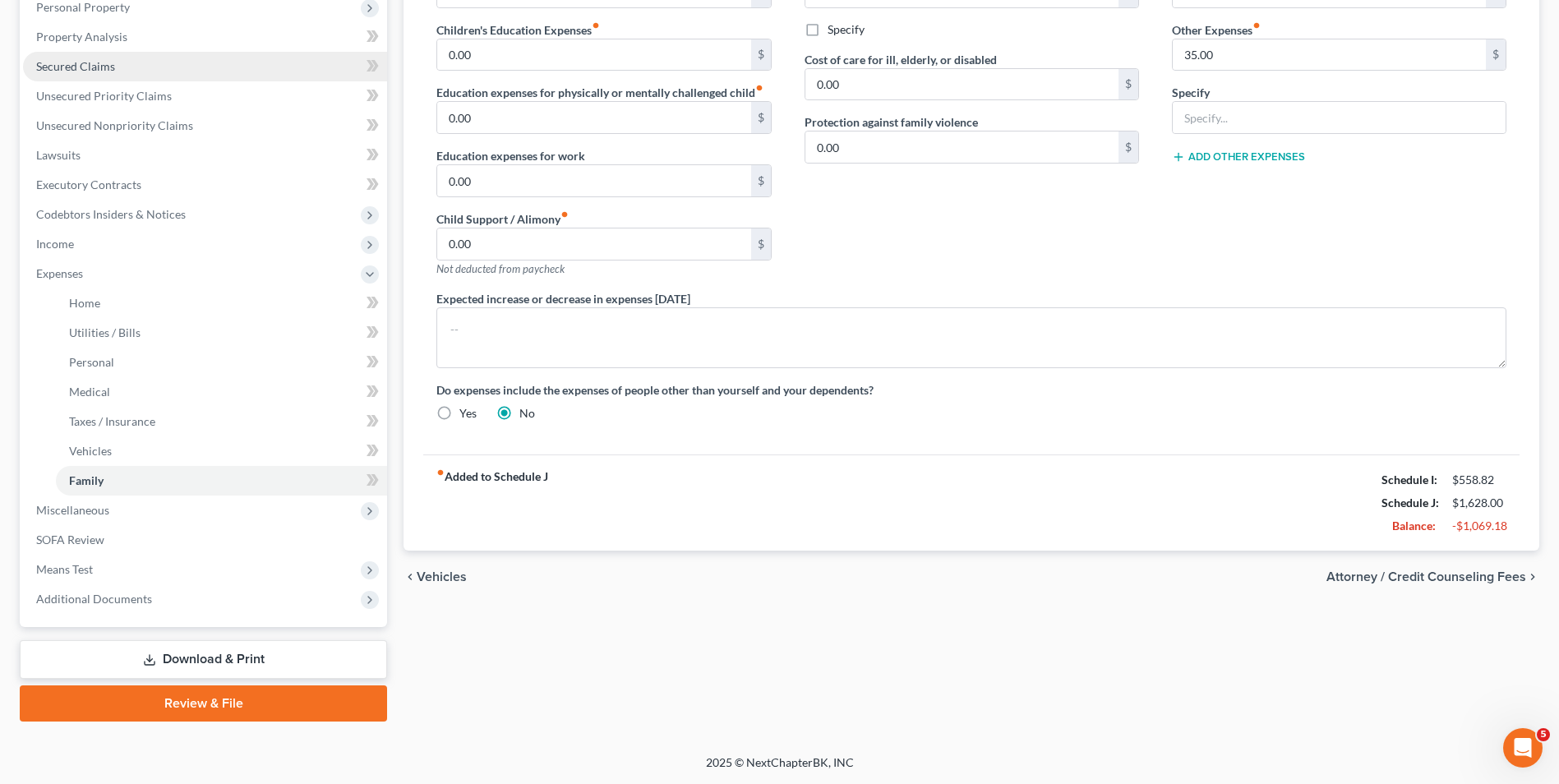
click at [98, 64] on span "Secured Claims" at bounding box center [75, 66] width 79 height 14
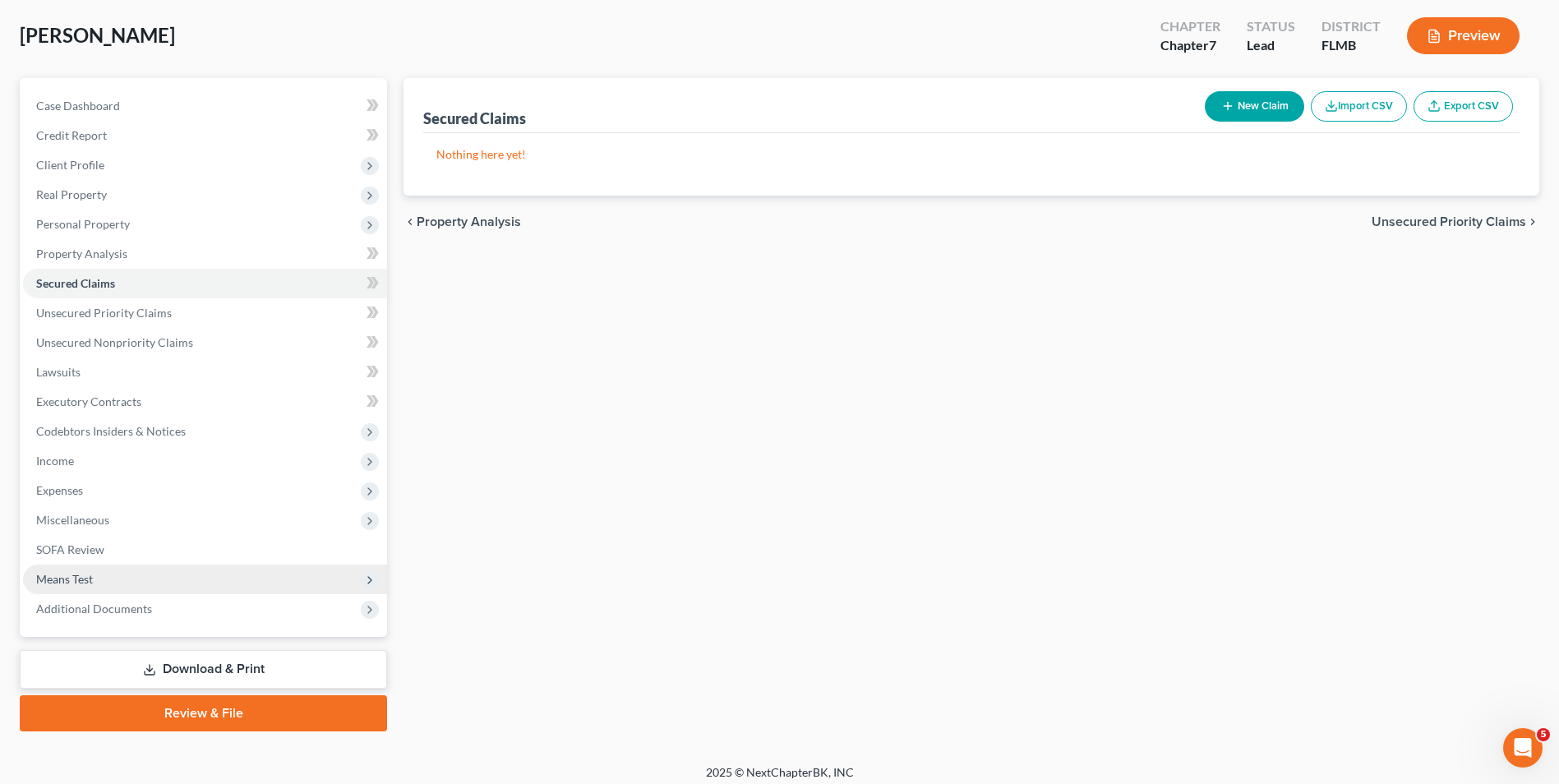
scroll to position [90, 0]
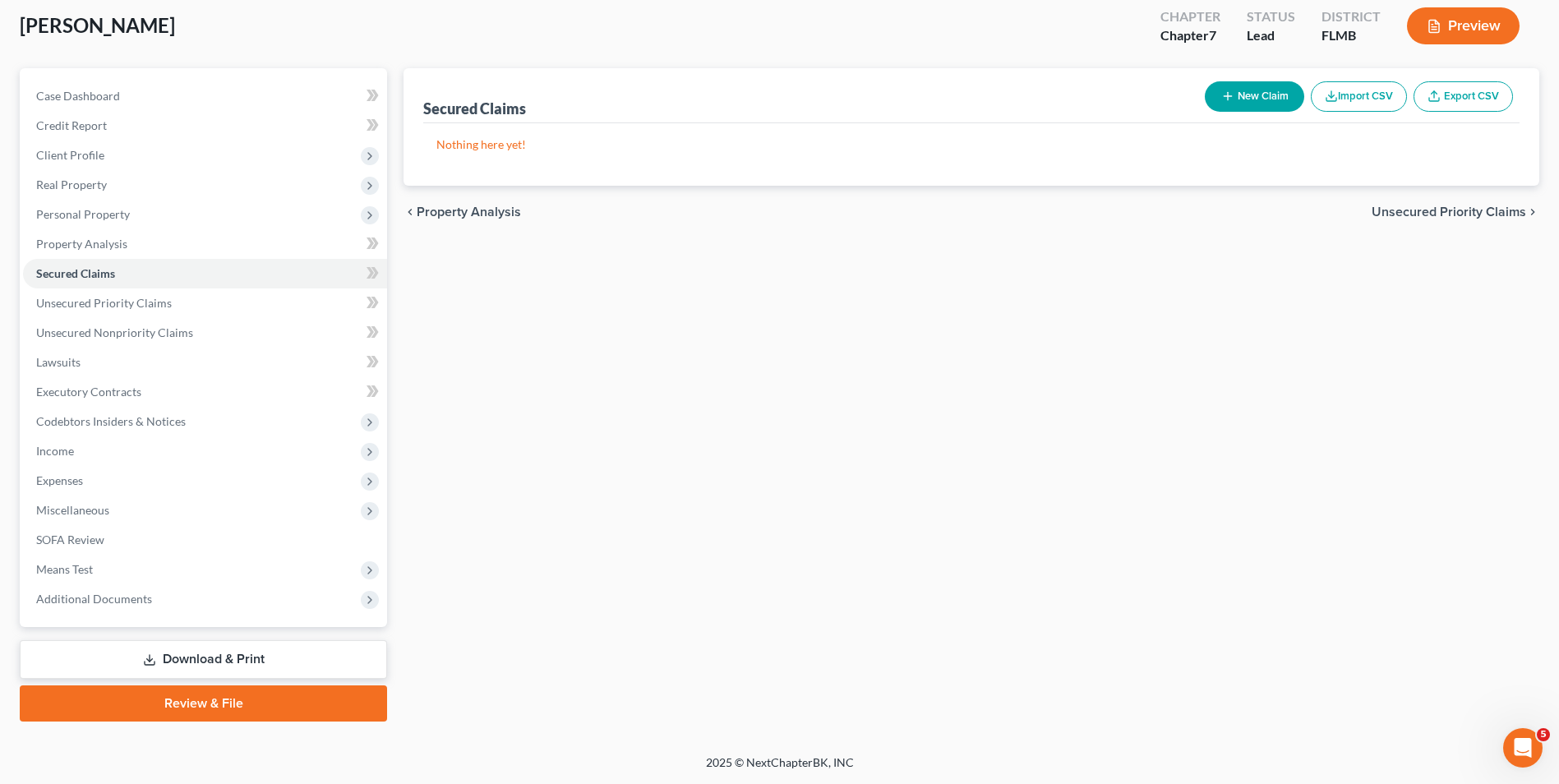
click at [213, 705] on link "Review & File" at bounding box center [204, 703] width 368 height 36
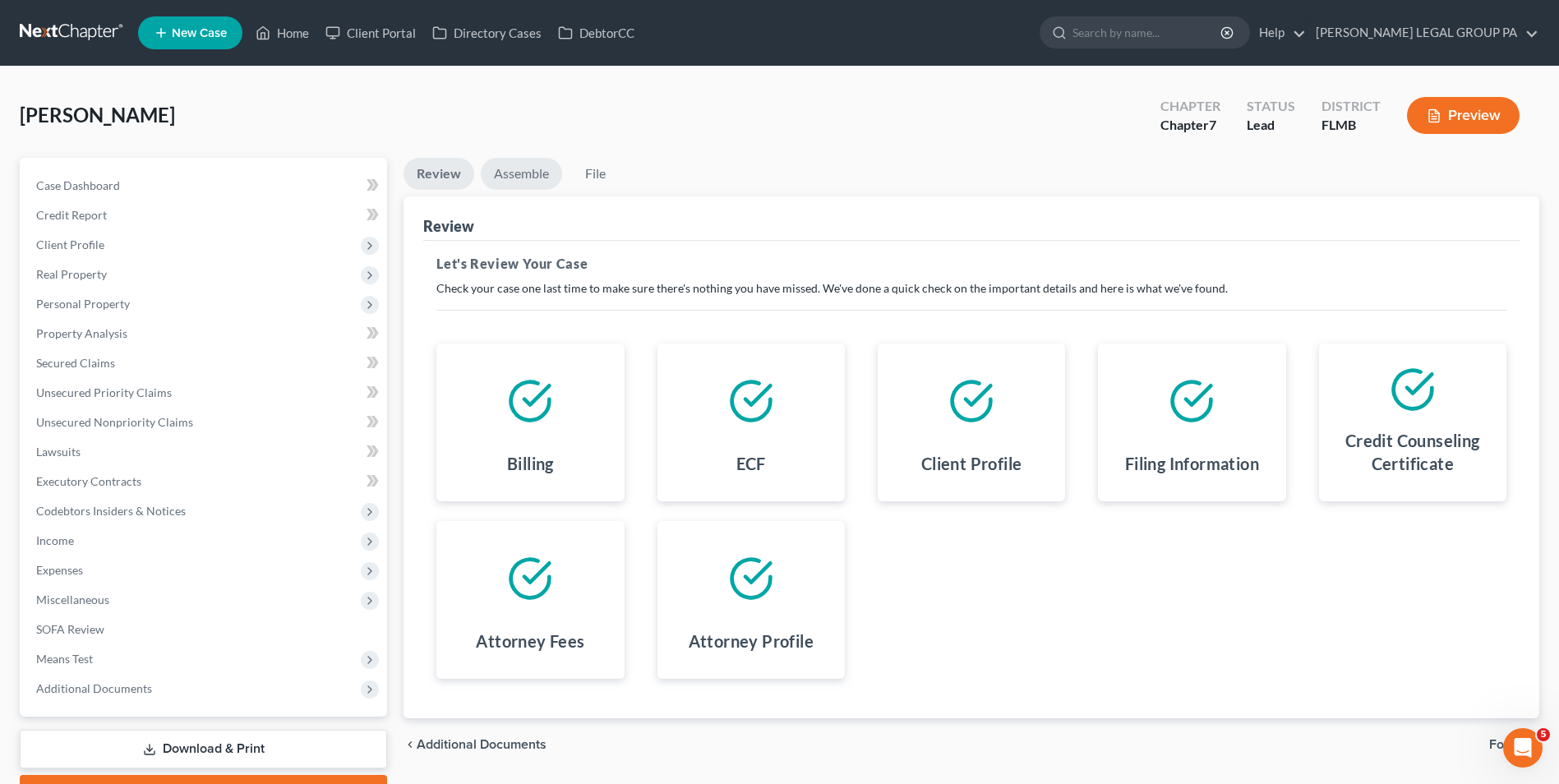
click at [518, 175] on link "Assemble" at bounding box center [521, 174] width 81 height 32
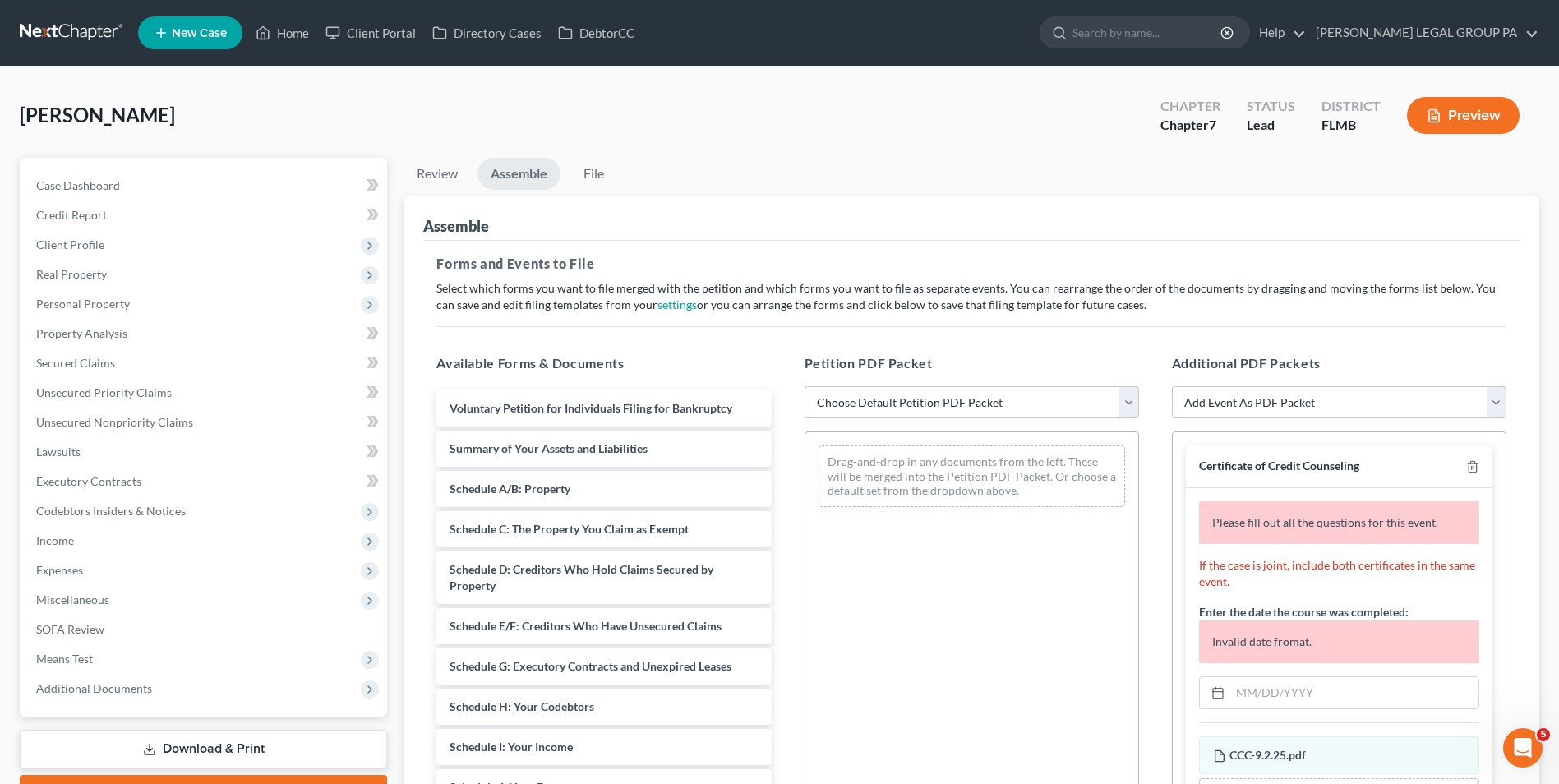
click at [925, 403] on select "Choose Default Petition PDF Packet Complete Bankruptcy Petition (all forms and …" at bounding box center [971, 402] width 334 height 32
select select "0"
click at [804, 386] on select "Choose Default Petition PDF Packet Complete Bankruptcy Petition (all forms and …" at bounding box center [971, 402] width 334 height 32
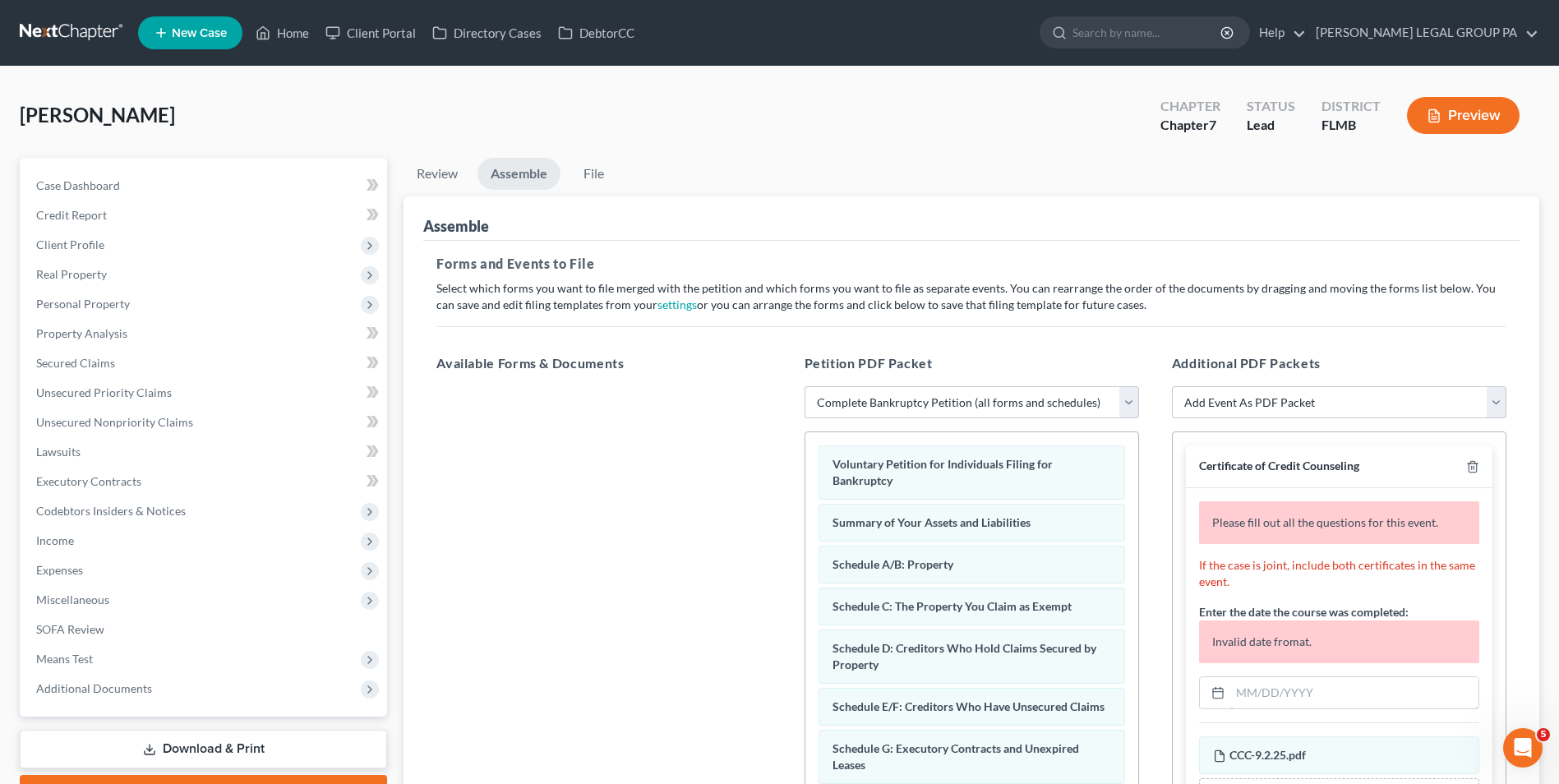
click at [1275, 696] on input "text" at bounding box center [1354, 693] width 248 height 31
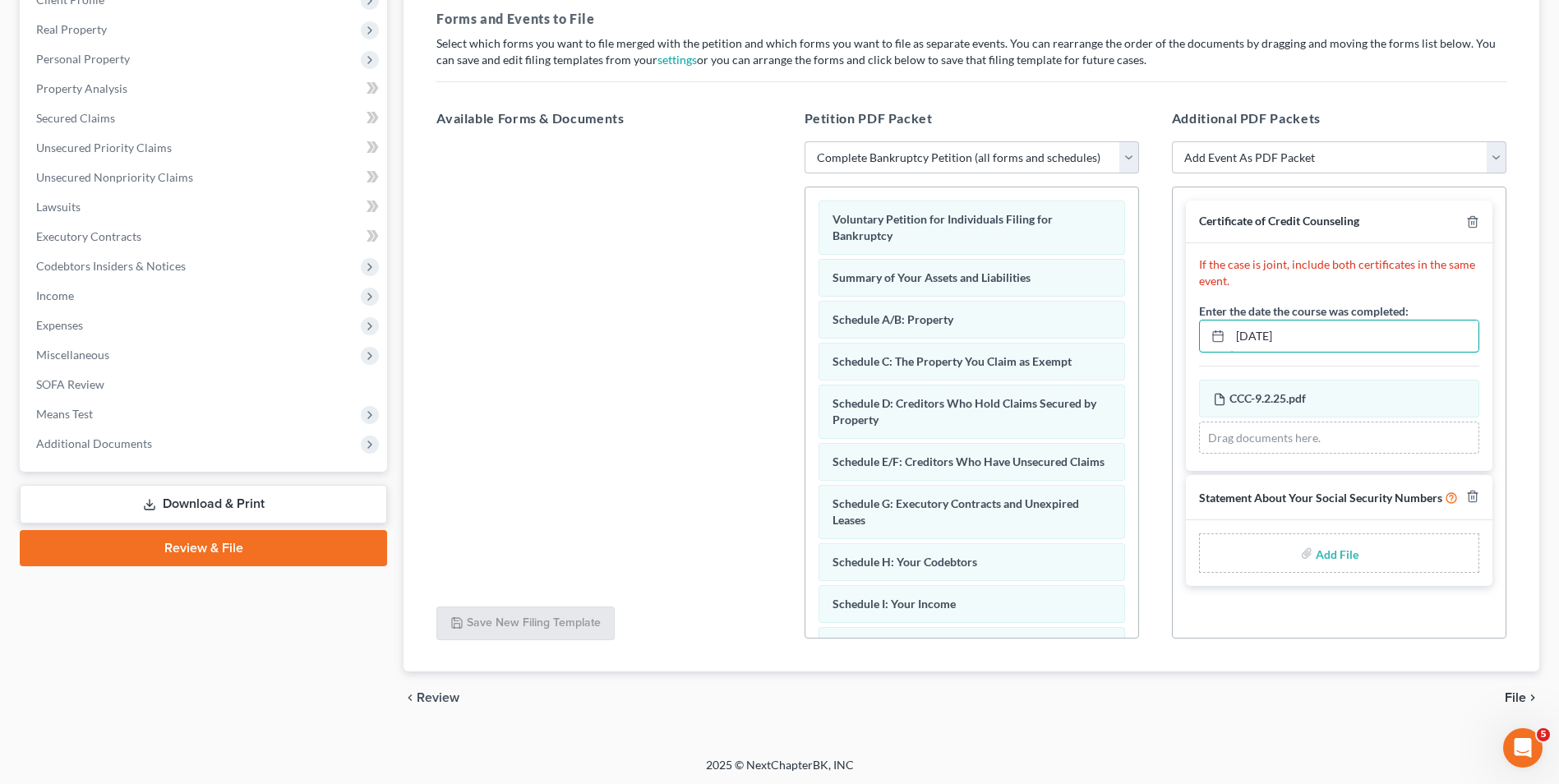
scroll to position [248, 0]
type input "09/02/2025"
click at [1275, 553] on div "Add File" at bounding box center [1339, 550] width 280 height 39
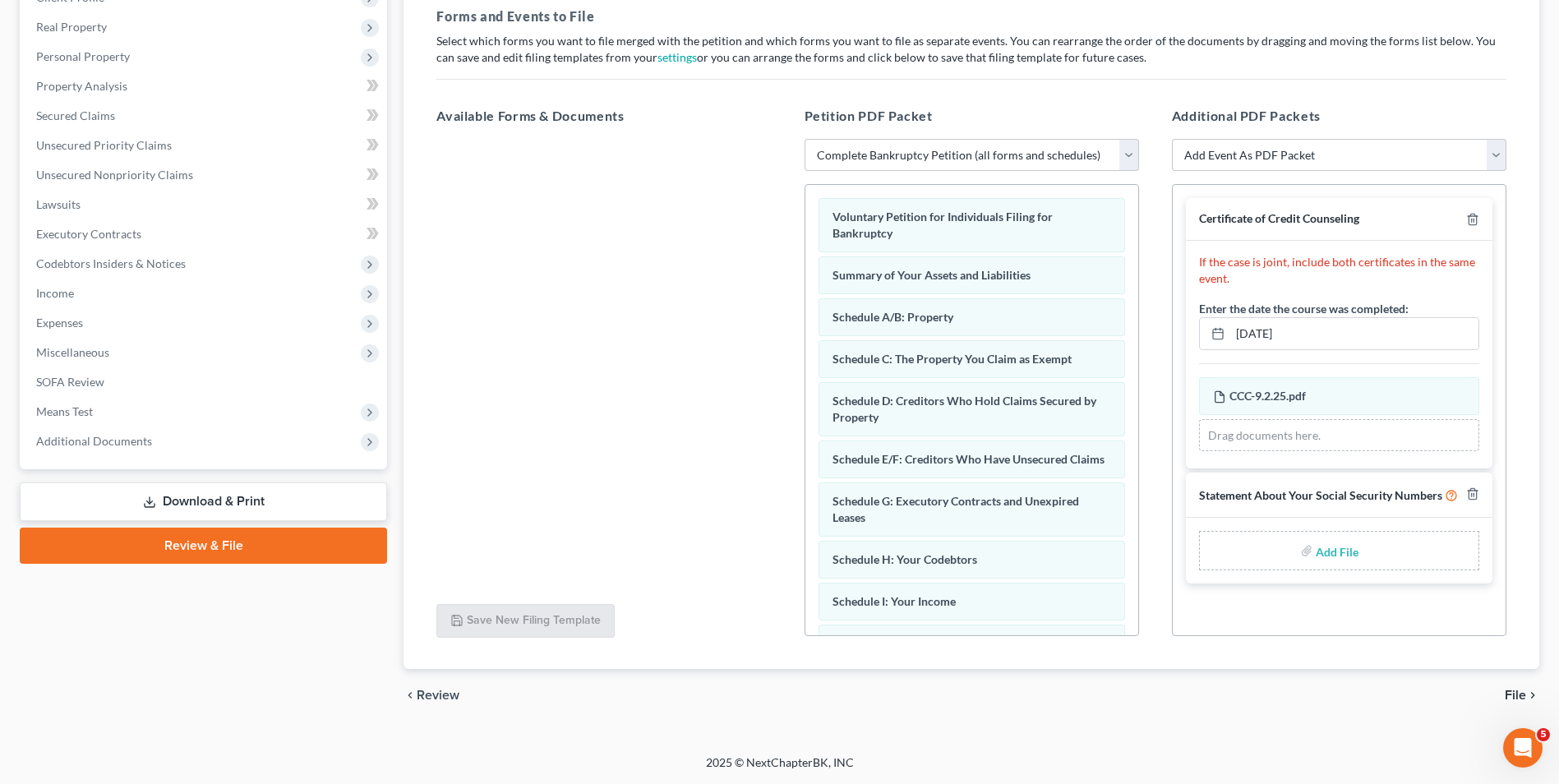
click at [1342, 550] on input "file" at bounding box center [1335, 550] width 39 height 30
type input "C:\fakepath\121 - Gavin.pdf"
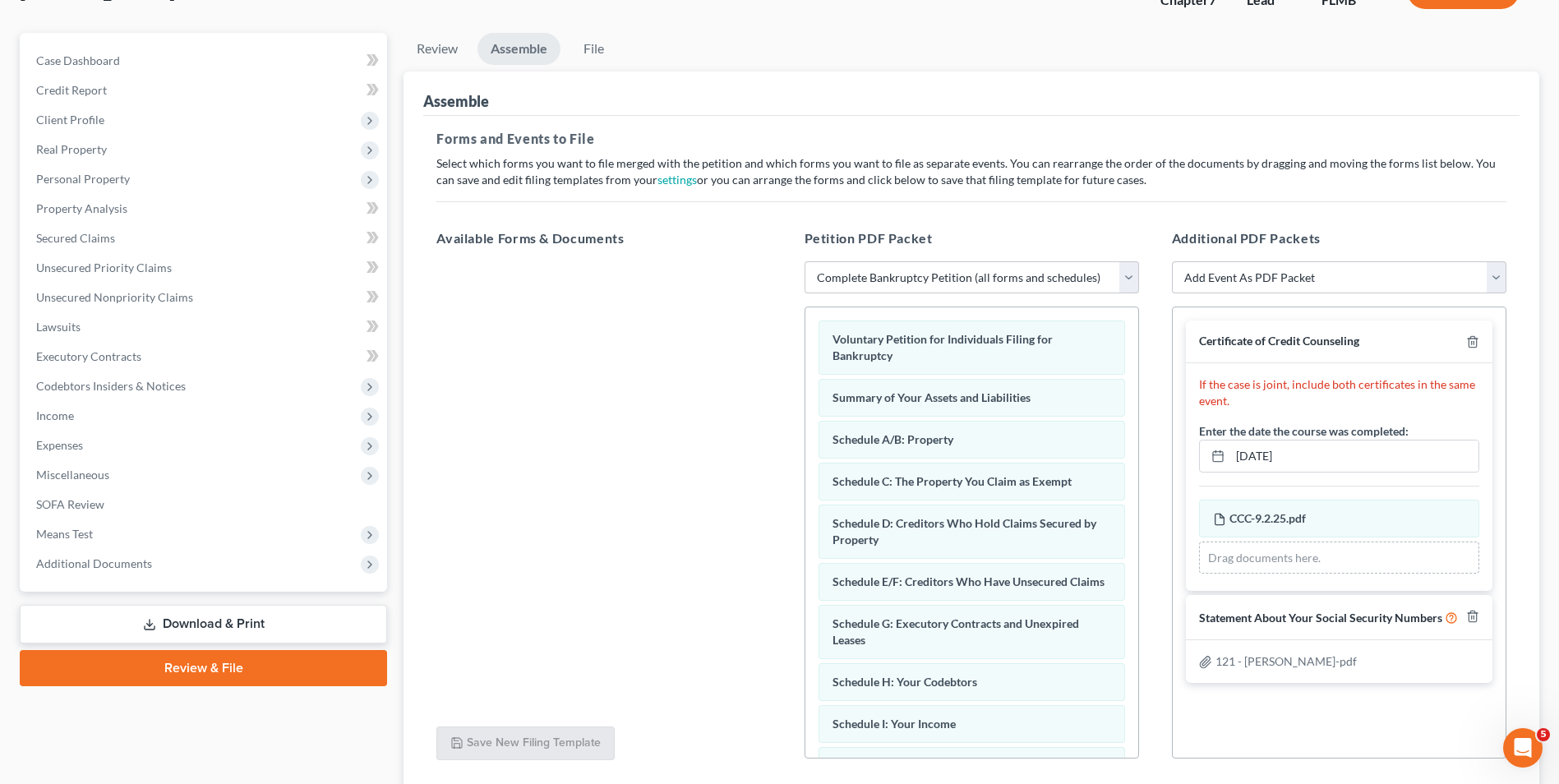
scroll to position [1, 0]
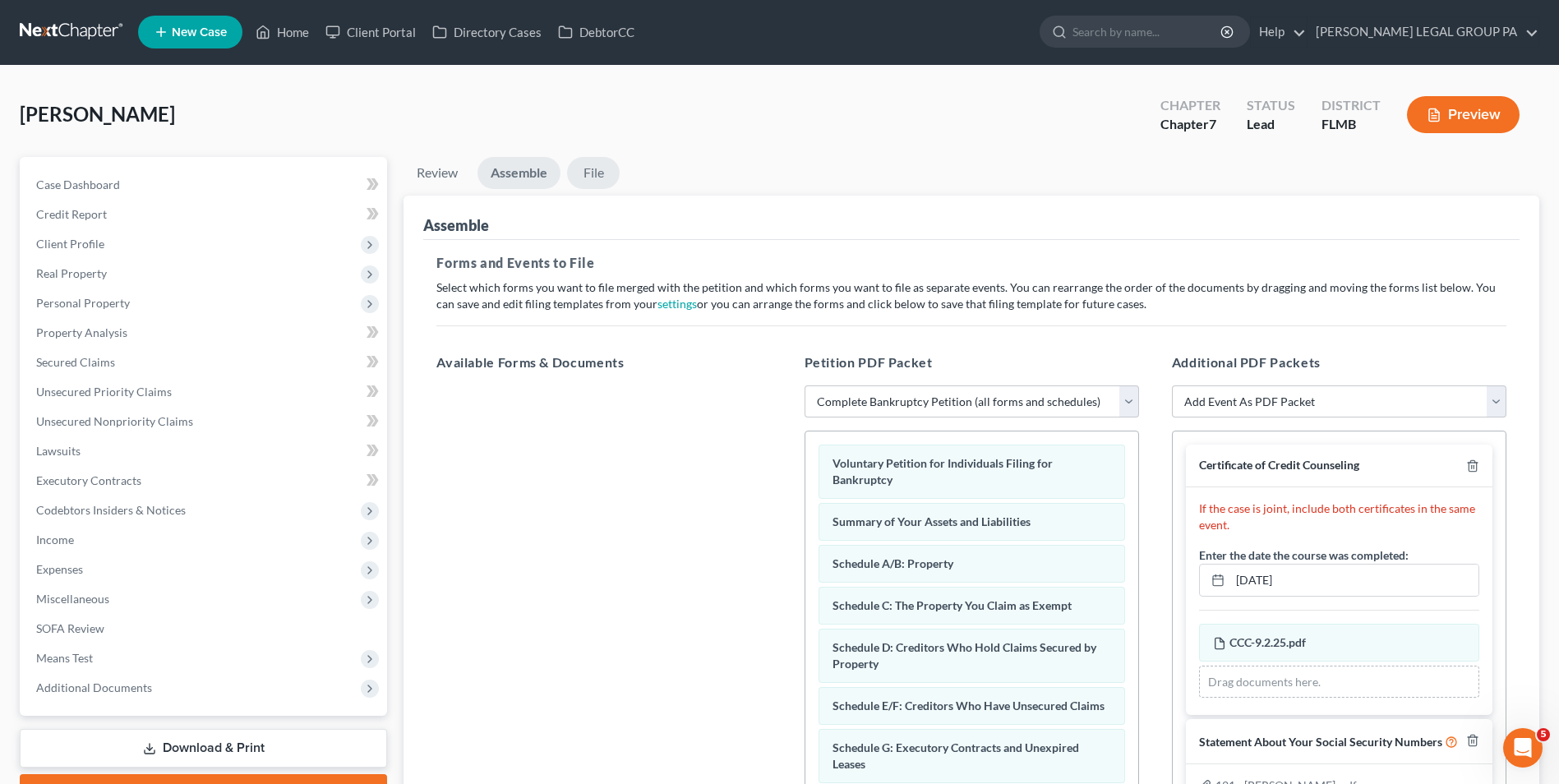
click at [592, 180] on link "File" at bounding box center [593, 173] width 52 height 32
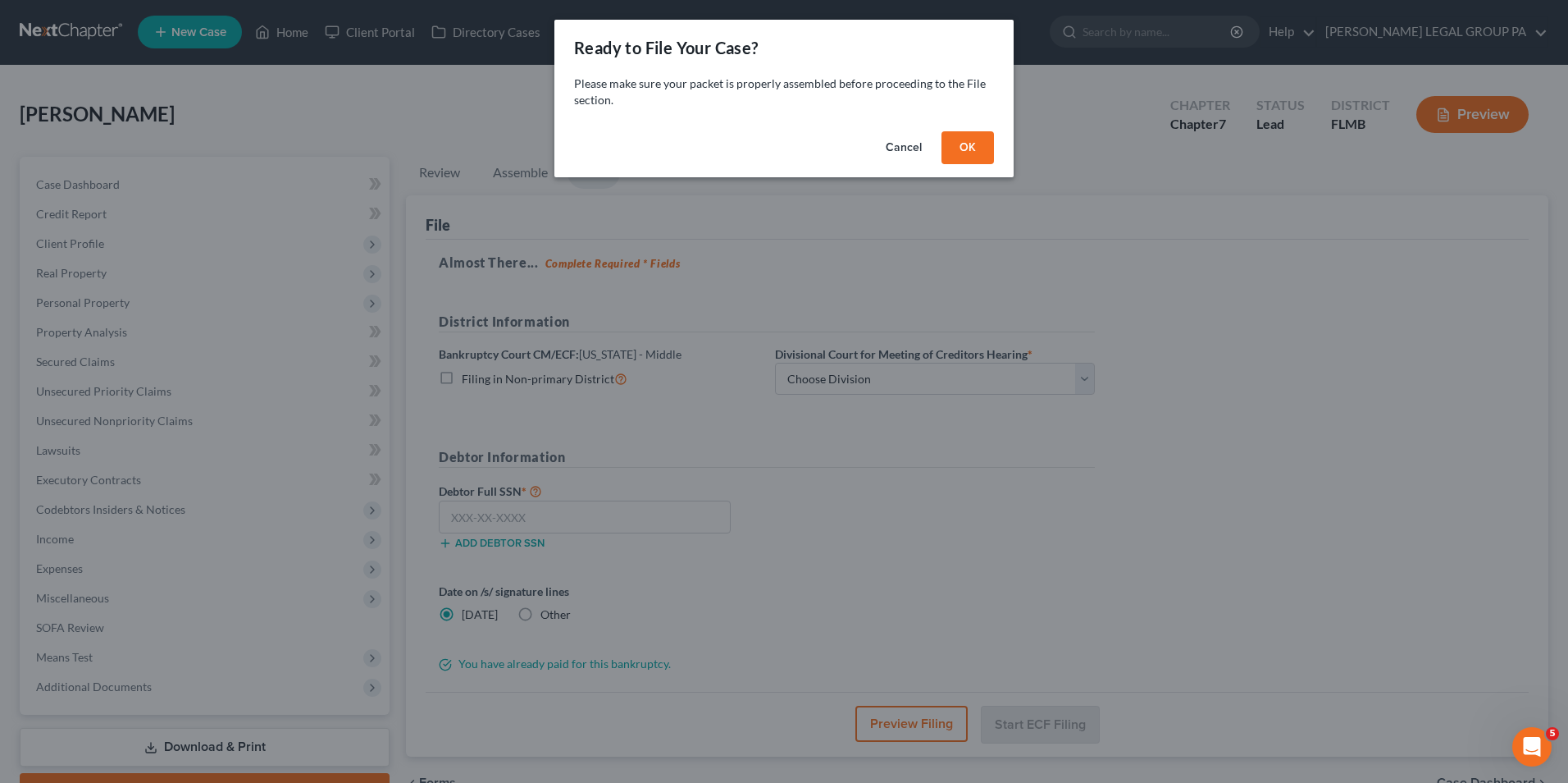
click at [972, 151] on button "OK" at bounding box center [967, 147] width 52 height 32
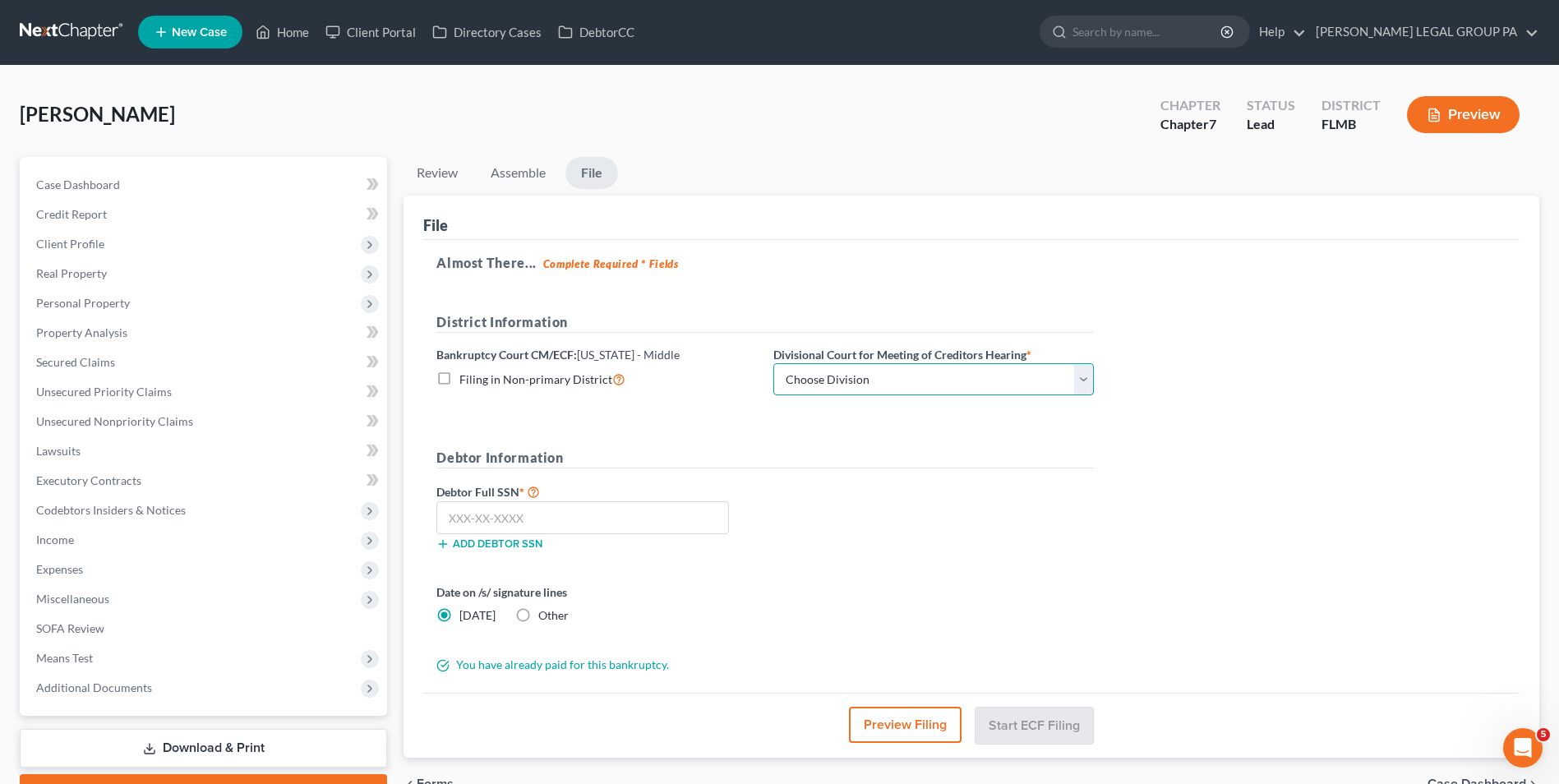
click at [898, 372] on select "Choose Division Fort Myers Jacksonville Orlando Tampa" at bounding box center [934, 379] width 320 height 32
select select "3"
click at [774, 363] on select "Choose Division Fort Myers Jacksonville Orlando Tampa" at bounding box center [934, 379] width 320 height 32
click at [644, 530] on input "text" at bounding box center [582, 517] width 293 height 32
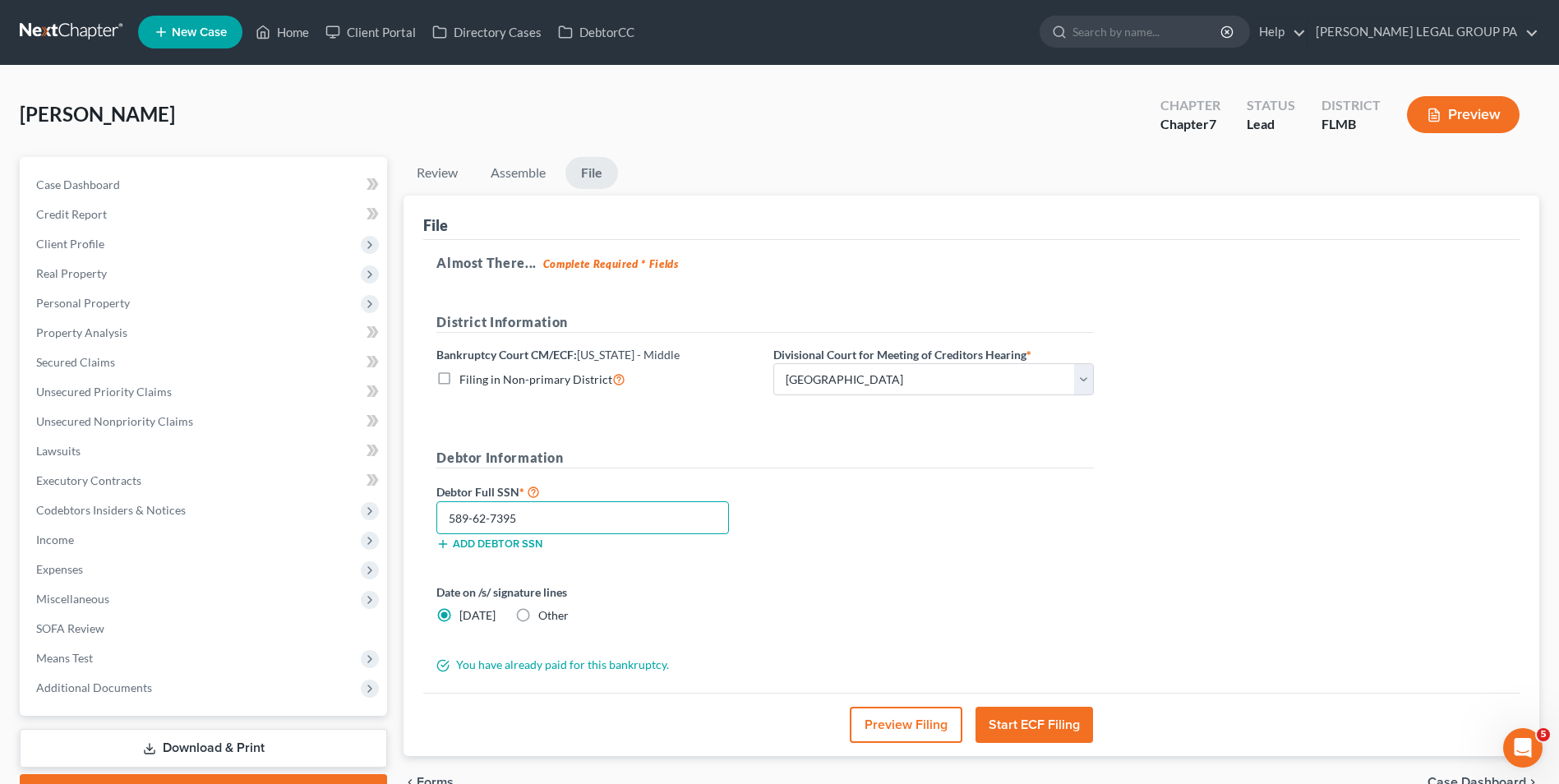
type input "589-62-7395"
click at [1042, 719] on button "Start ECF Filing" at bounding box center [1034, 725] width 117 height 36
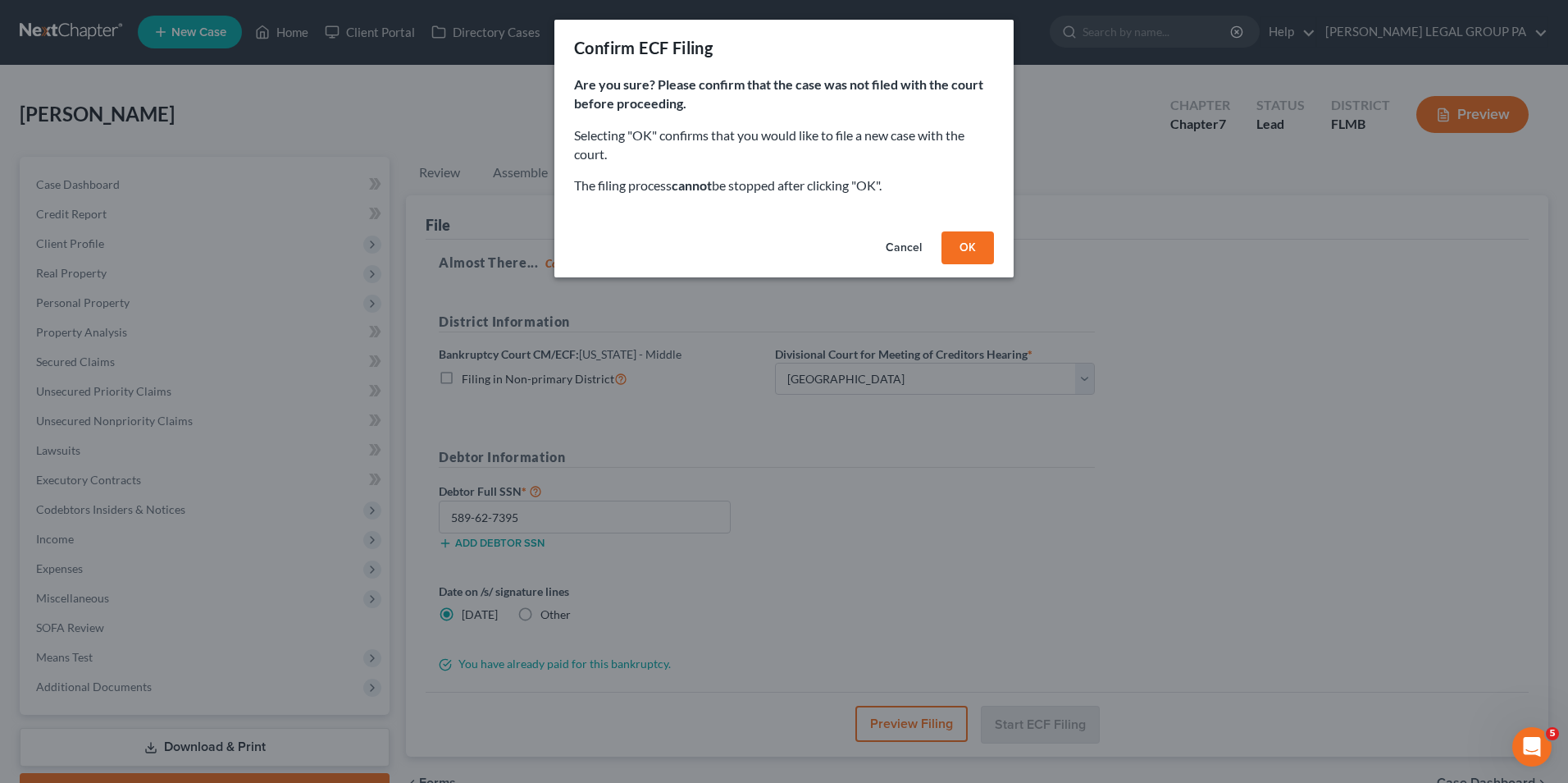
click at [963, 242] on button "OK" at bounding box center [967, 247] width 52 height 32
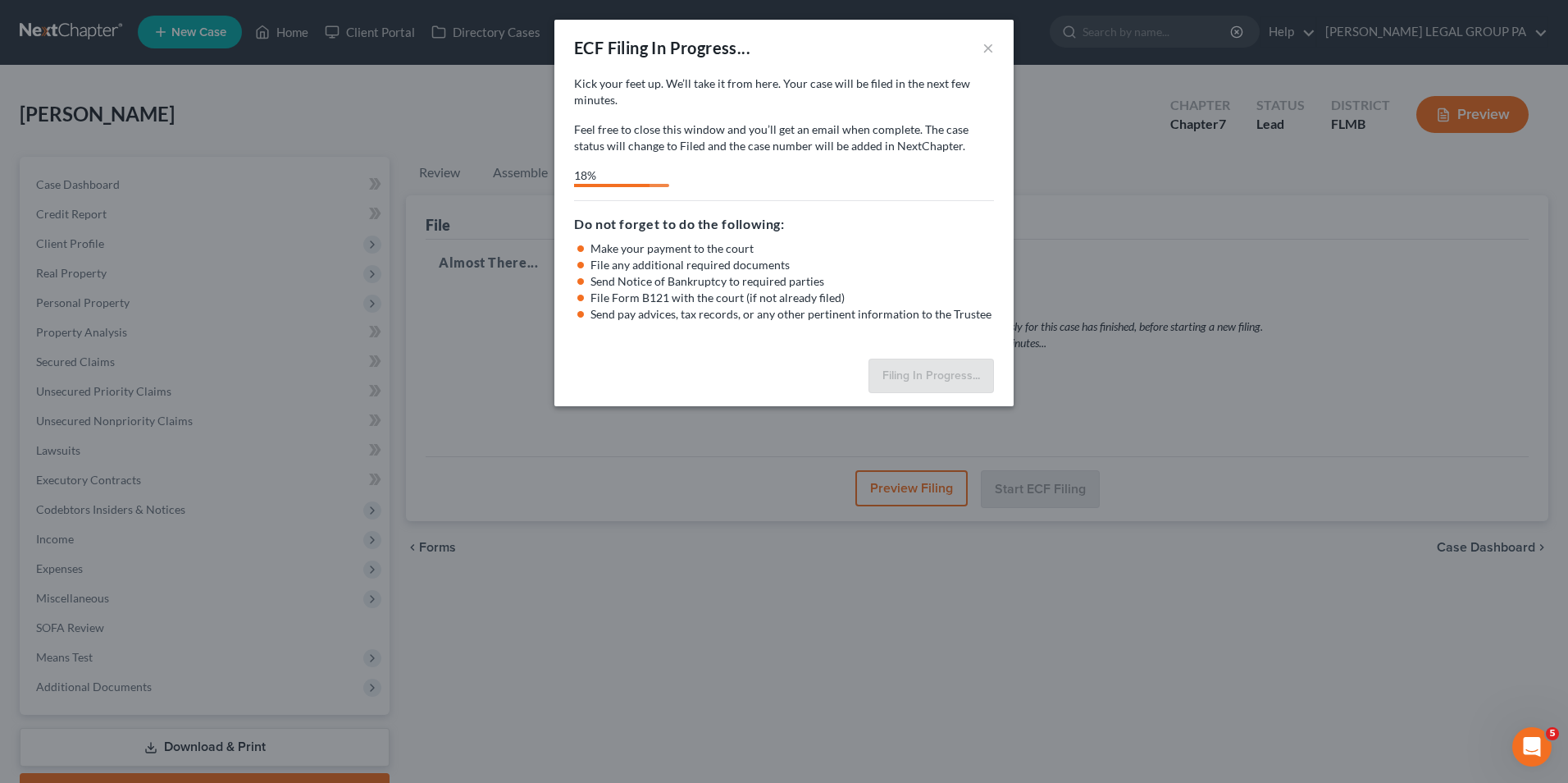
select select "3"
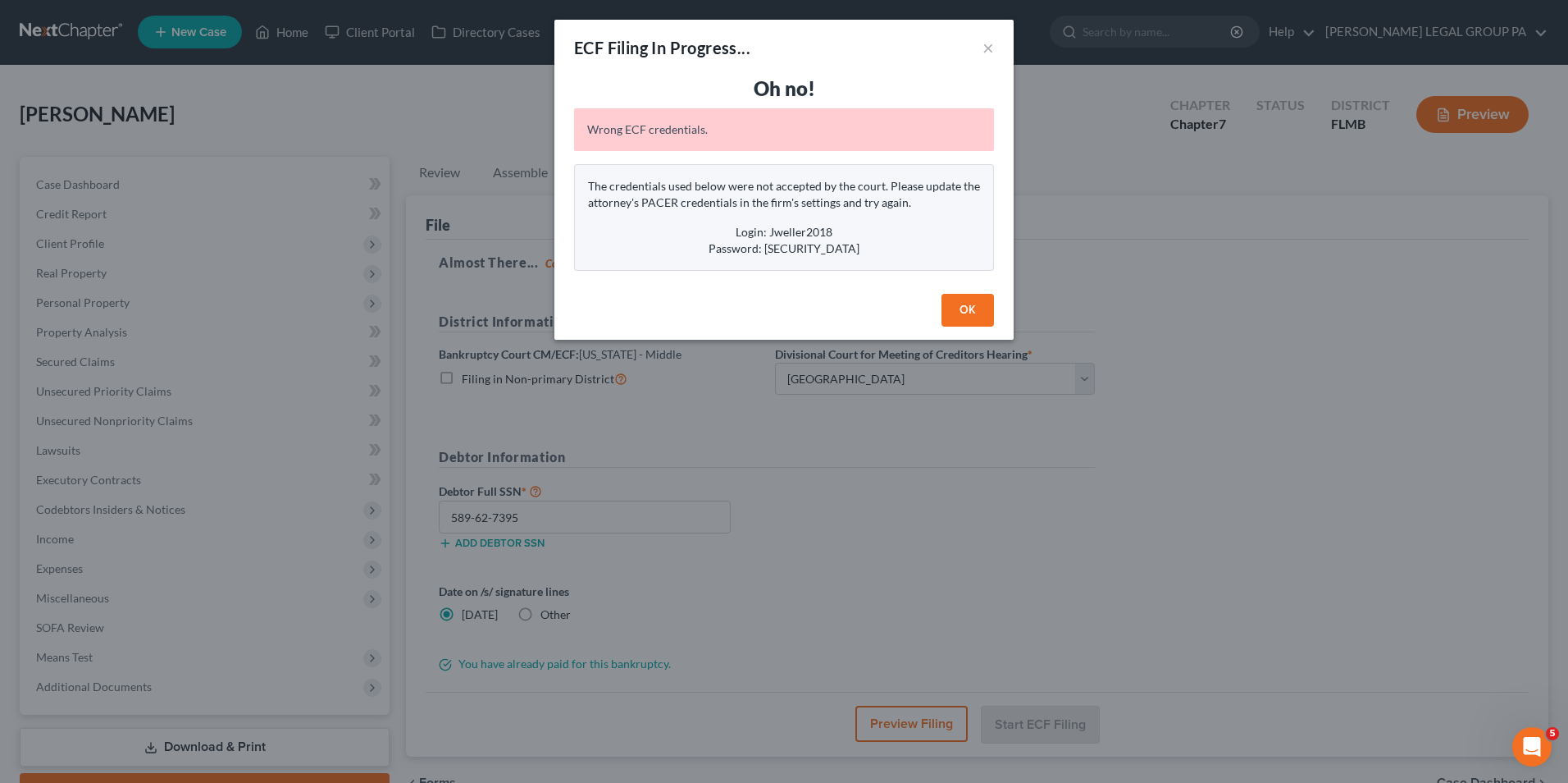
click at [981, 295] on button "OK" at bounding box center [967, 310] width 52 height 32
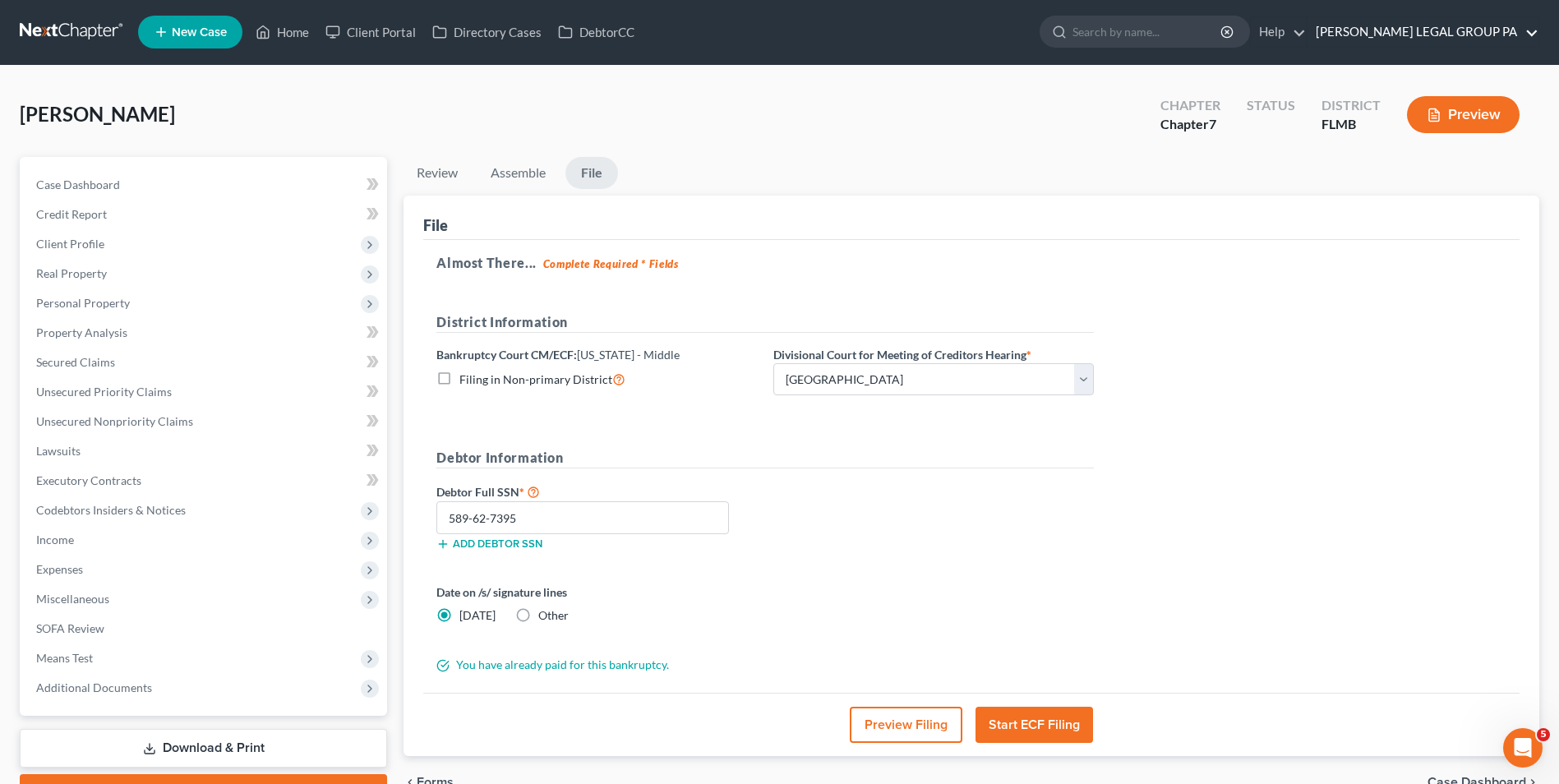
click at [1408, 35] on link "[PERSON_NAME] LEGAL GROUP PA" at bounding box center [1423, 31] width 231 height 30
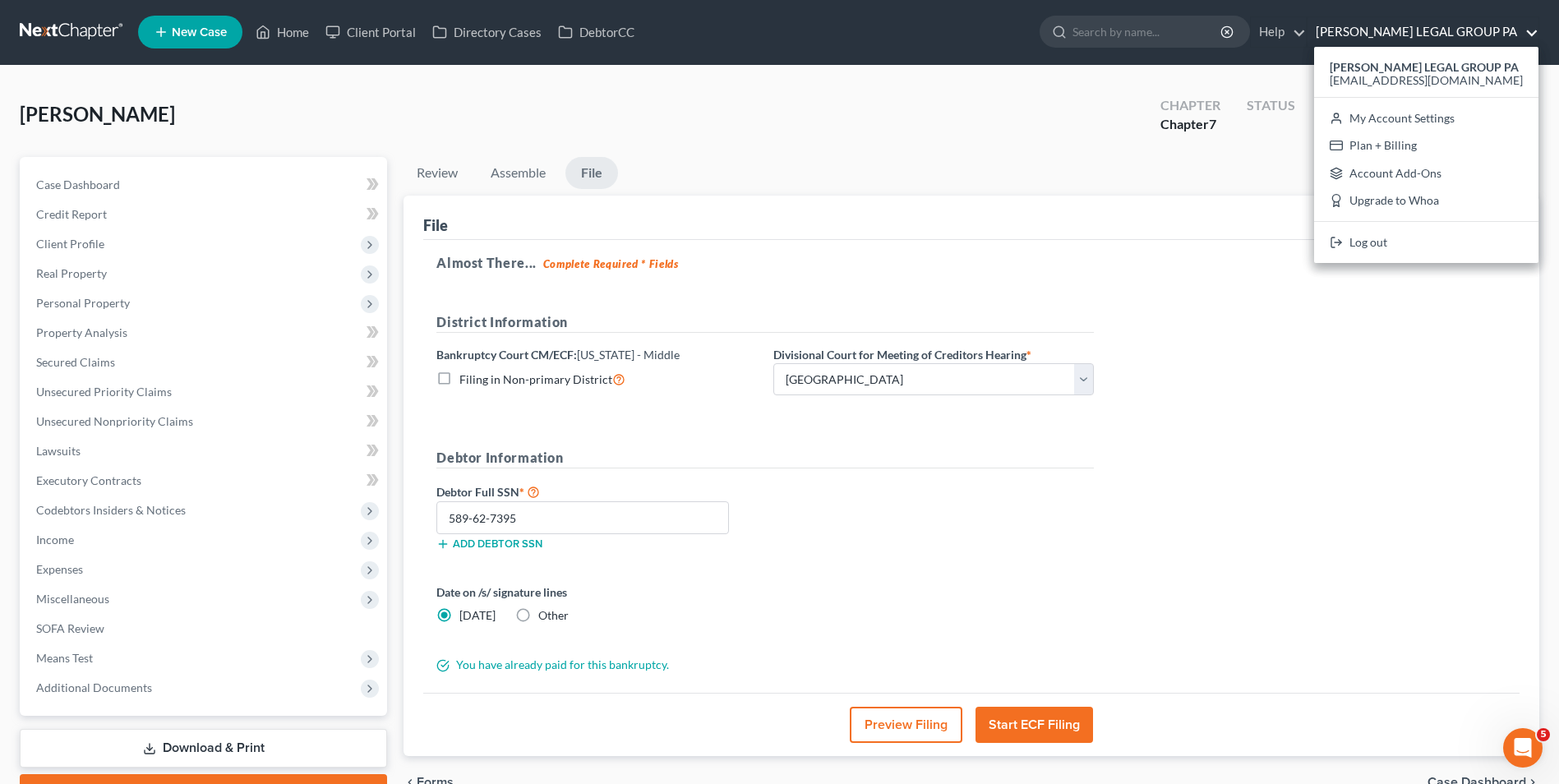
click at [1048, 73] on div "Gavin, Wendy Upgraded Chapter Chapter 7 Status District FLMB Preview Petition N…" at bounding box center [780, 454] width 1559 height 777
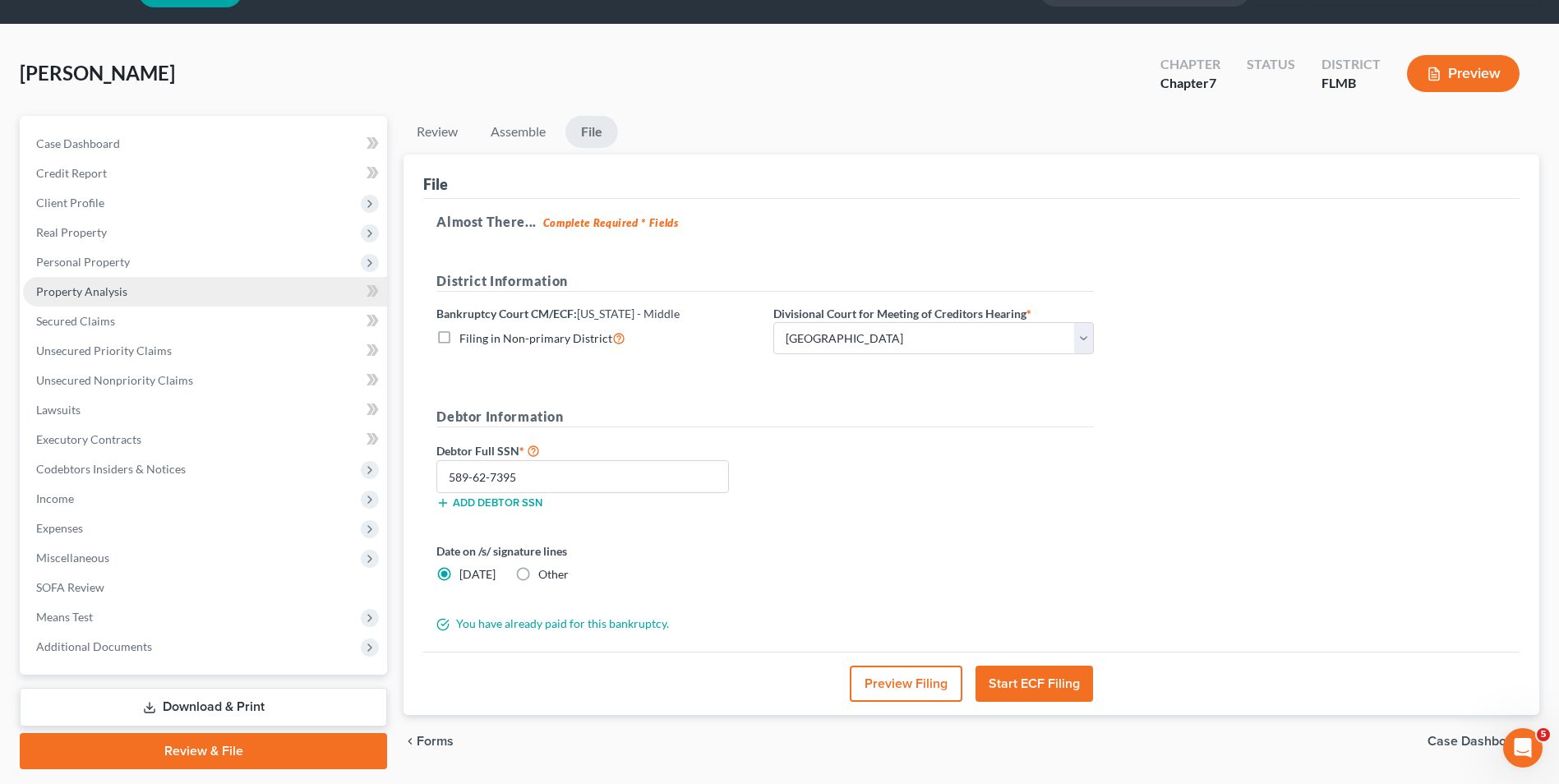
scroll to position [0, 0]
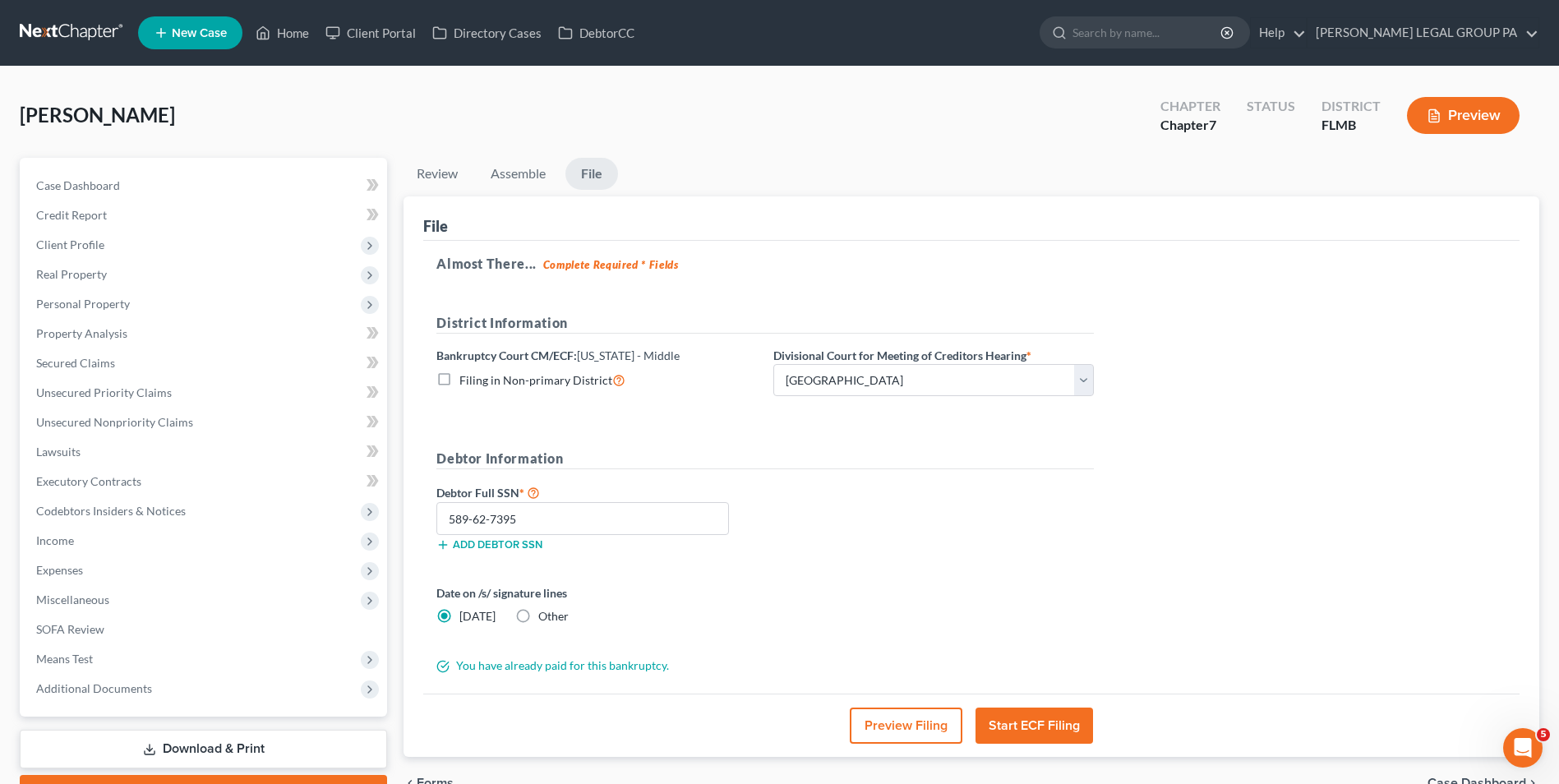
click at [97, 30] on link at bounding box center [72, 32] width 105 height 30
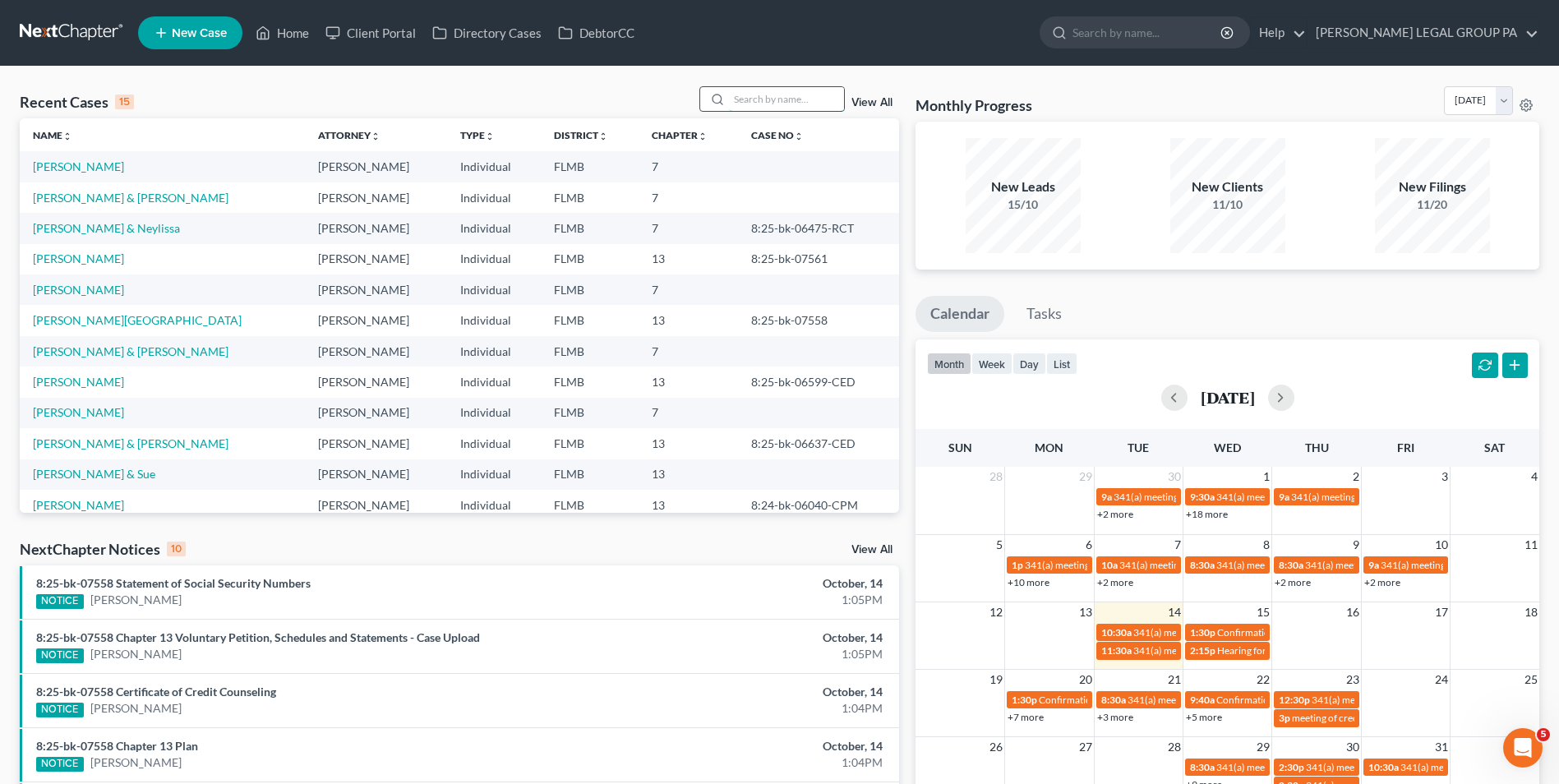
click at [787, 98] on input "search" at bounding box center [786, 98] width 115 height 24
drag, startPoint x: 161, startPoint y: 29, endPoint x: 105, endPoint y: 82, distance: 77.1
click at [105, 82] on div "Recent Cases 15 View All Name unfold_more expand_more expand_less Attorney unfo…" at bounding box center [780, 617] width 1559 height 1102
click at [788, 111] on input "search" at bounding box center [786, 98] width 115 height 24
click at [818, 98] on input "search" at bounding box center [786, 98] width 115 height 24
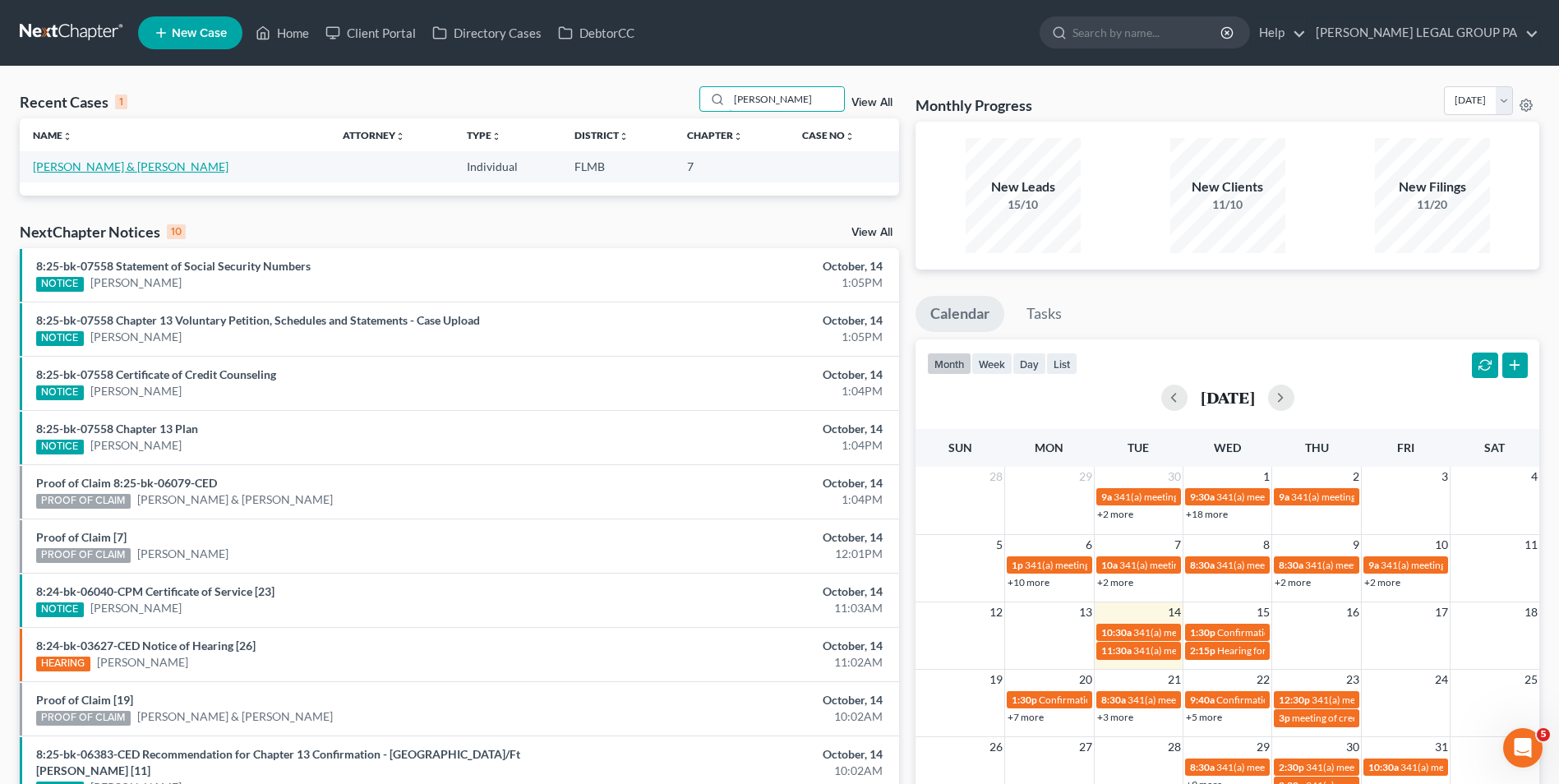
type input "[PERSON_NAME]"
click at [142, 160] on link "[PERSON_NAME] & [PERSON_NAME]" at bounding box center [130, 166] width 195 height 14
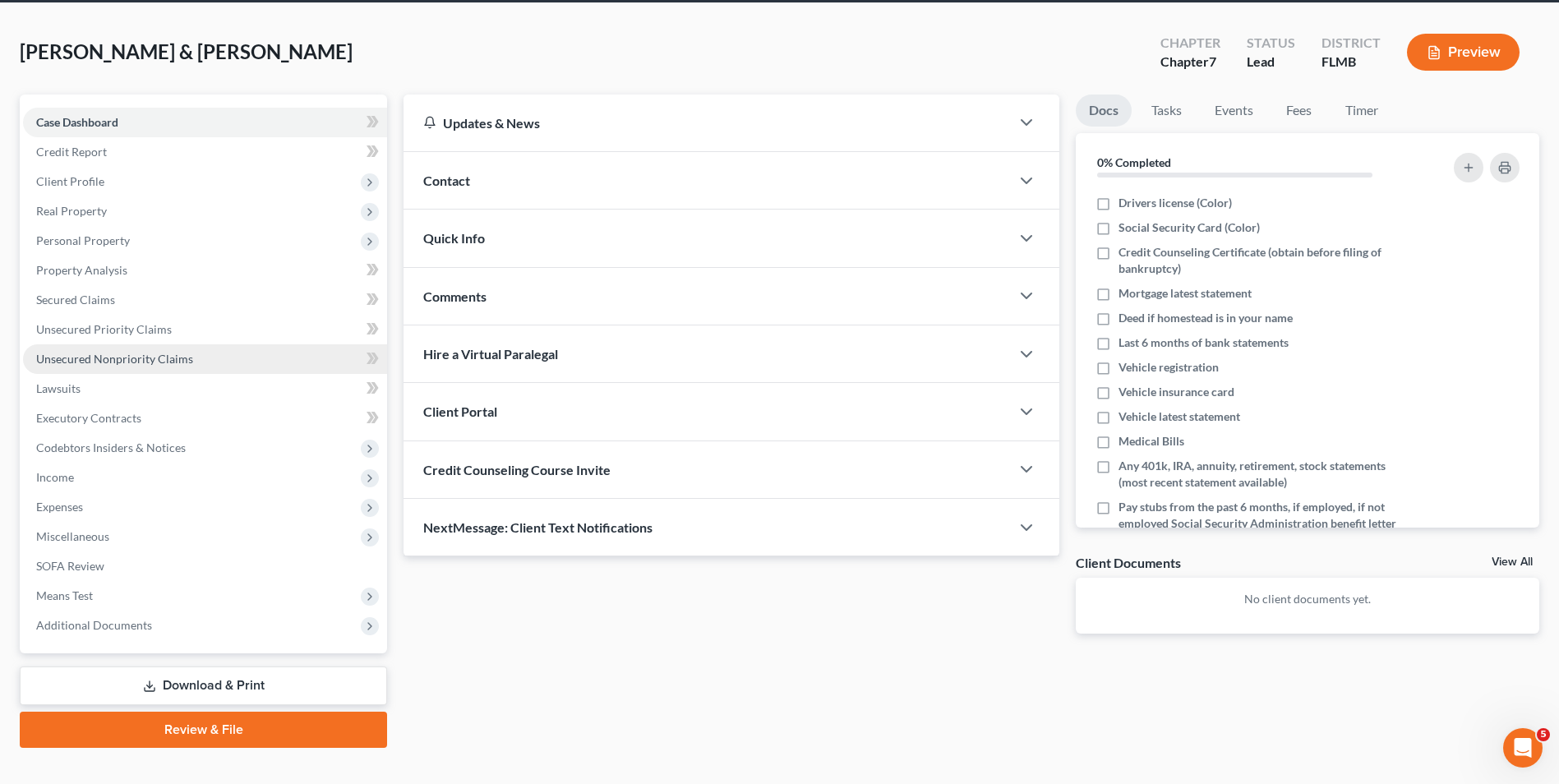
scroll to position [82, 0]
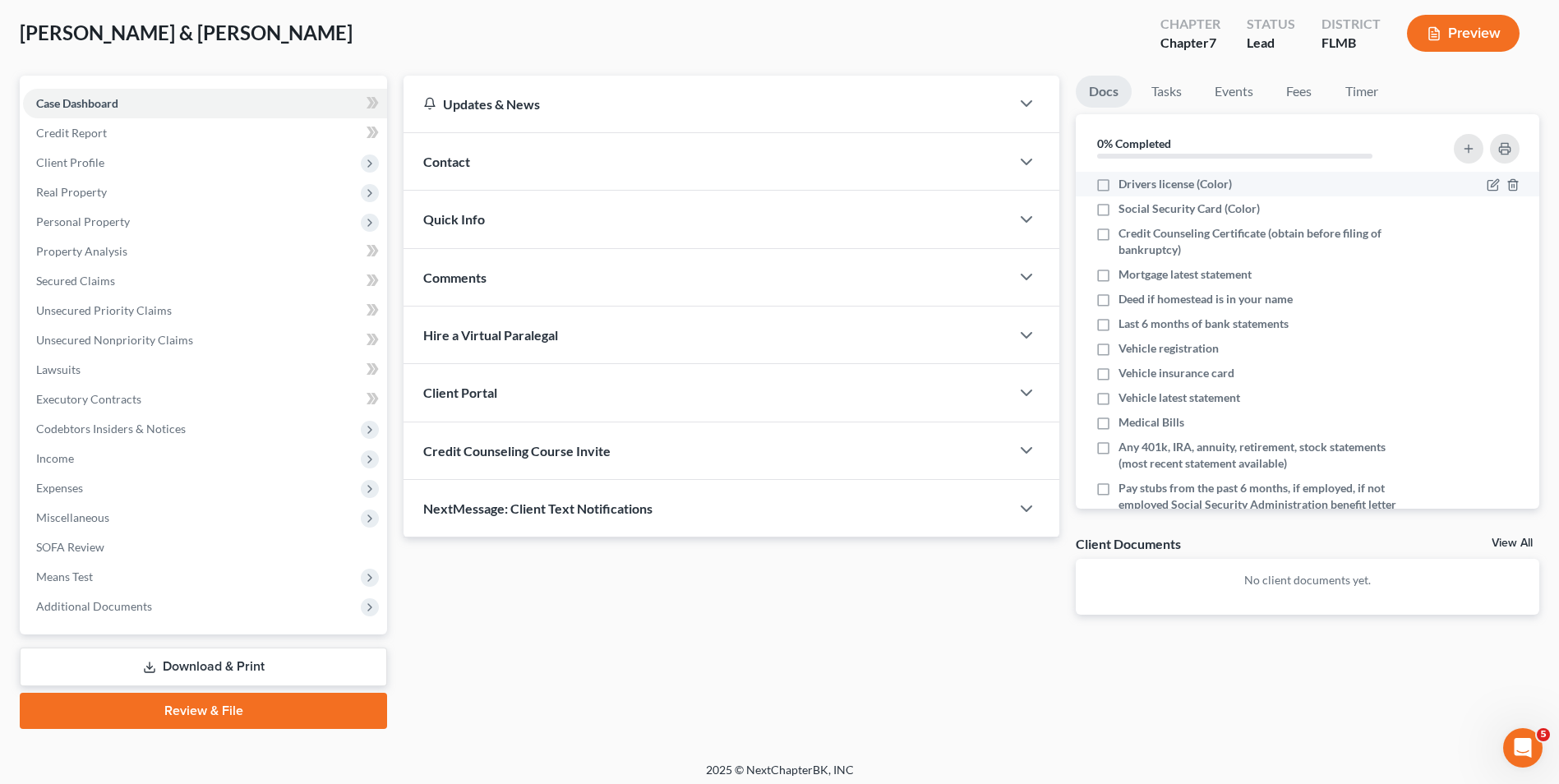
click at [1219, 192] on span "Drivers license (Color)" at bounding box center [1175, 184] width 113 height 16
click at [1136, 187] on input "Drivers license (Color)" at bounding box center [1130, 181] width 10 height 10
checkbox input "true"
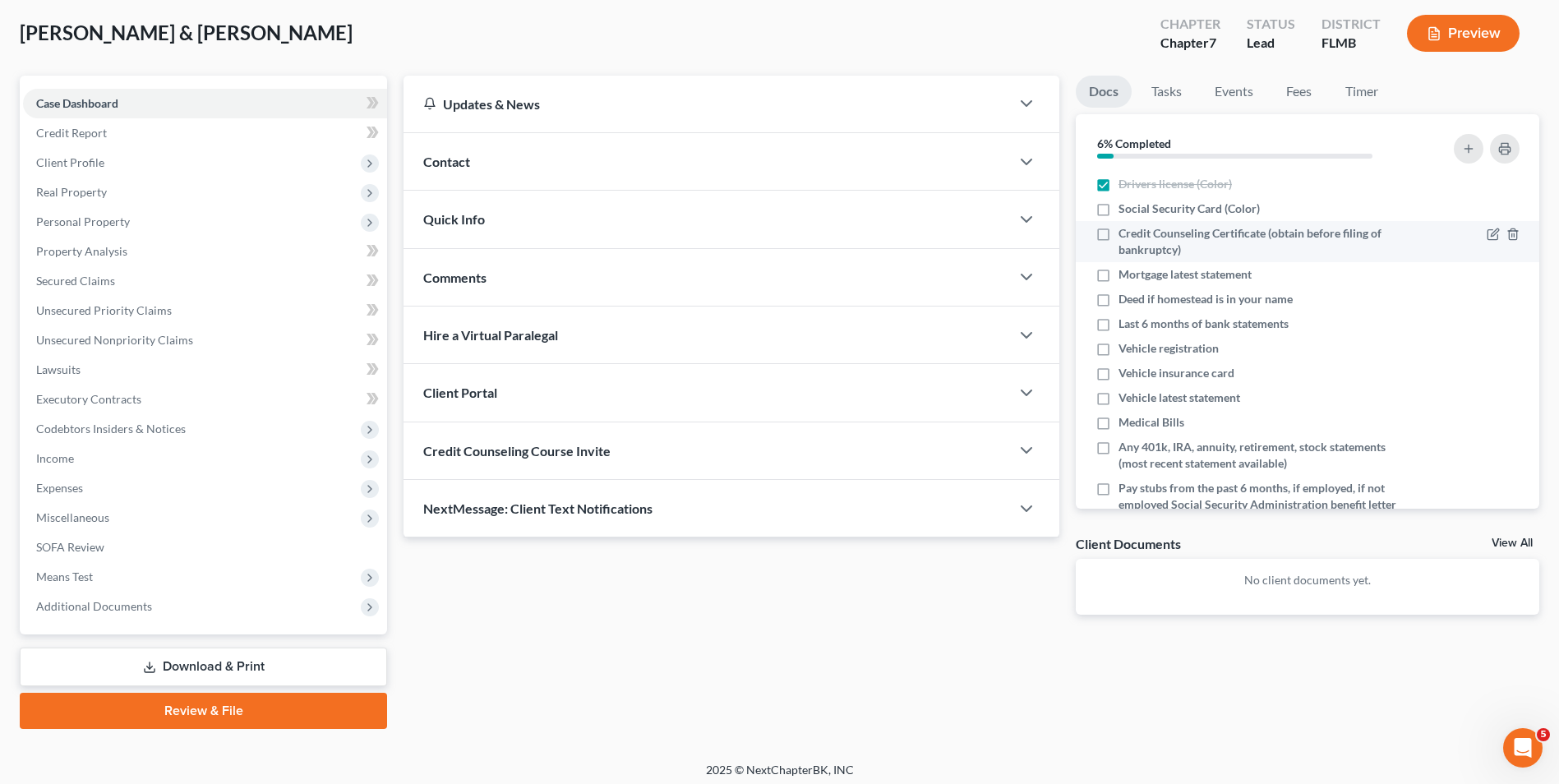
click at [1268, 236] on span "Credit Counseling Certificate (obtain before filing of bankruptcy)" at bounding box center [1264, 241] width 291 height 32
click at [1136, 236] on input "Credit Counseling Certificate (obtain before filing of bankruptcy)" at bounding box center [1130, 230] width 10 height 10
checkbox input "true"
click at [1230, 323] on span "Last 6 months of bank statements" at bounding box center [1204, 323] width 171 height 16
click at [1136, 323] on input "Last 6 months of bank statements" at bounding box center [1130, 320] width 10 height 10
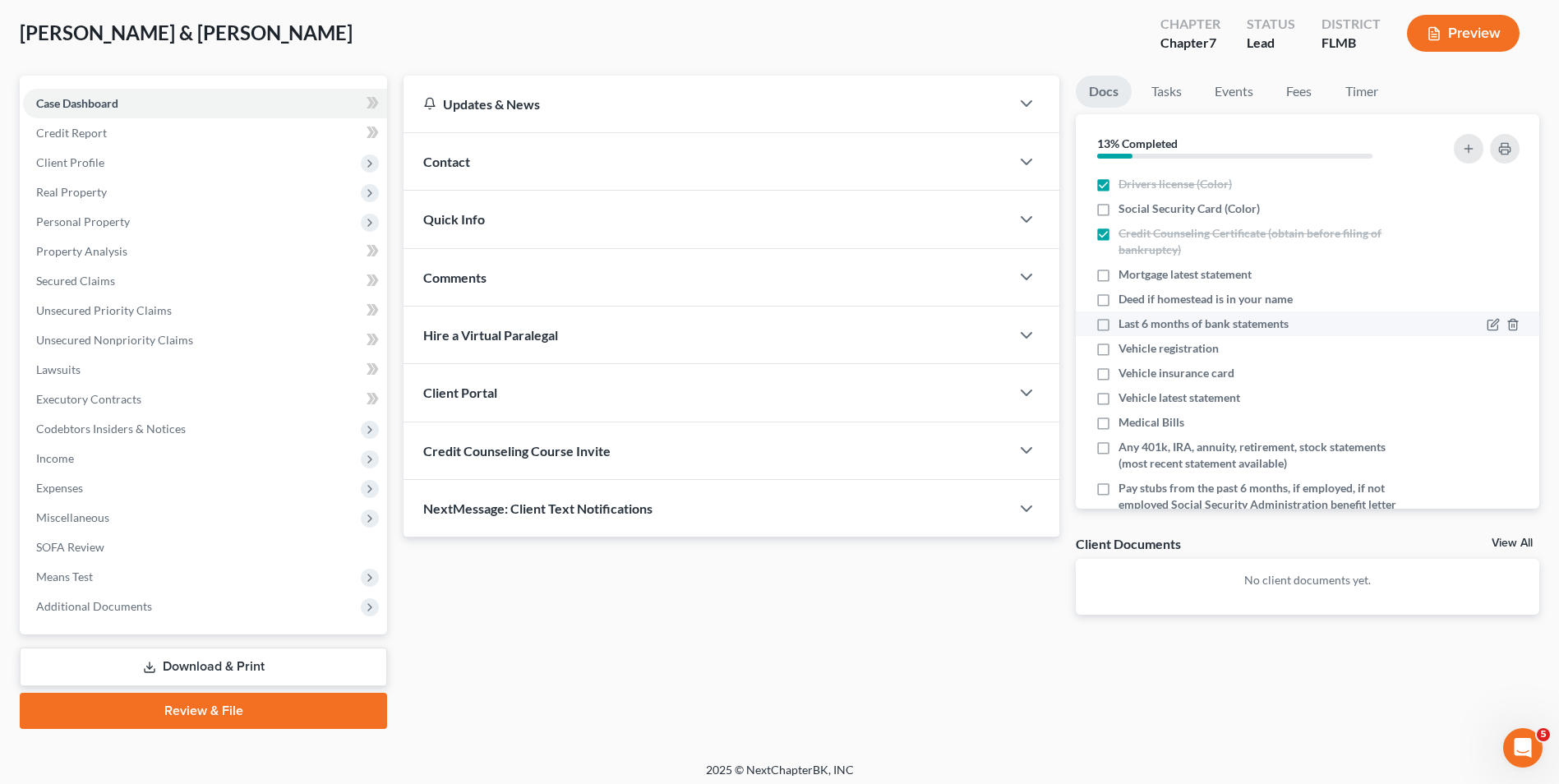
checkbox input "true"
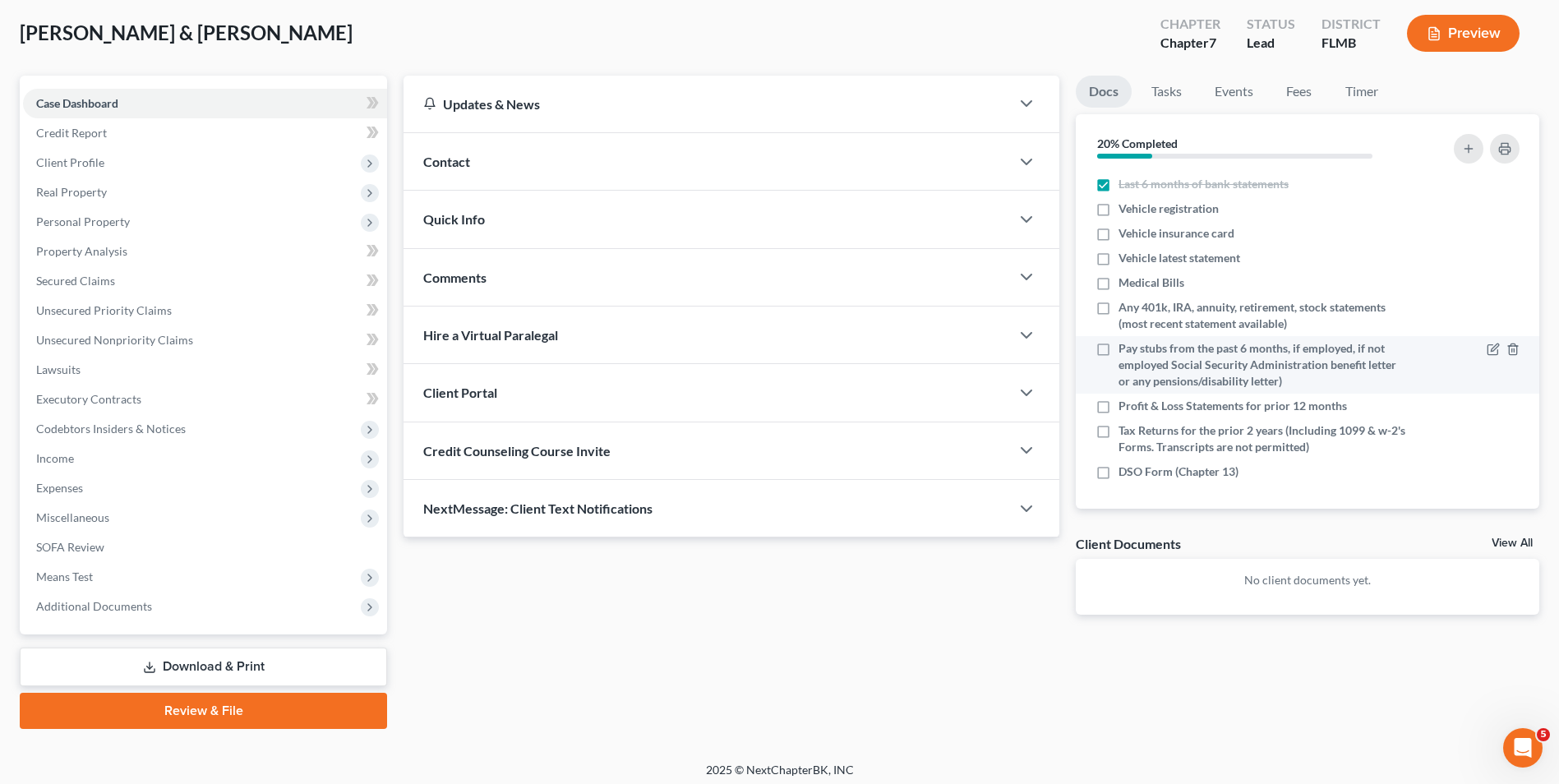
scroll to position [141, 0]
click at [1201, 372] on span "Pay stubs from the past 6 months, if employed, if not employed Social Security …" at bounding box center [1264, 363] width 291 height 50
click at [1136, 350] on input "Pay stubs from the past 6 months, if employed, if not employed Social Security …" at bounding box center [1130, 343] width 10 height 10
checkbox input "true"
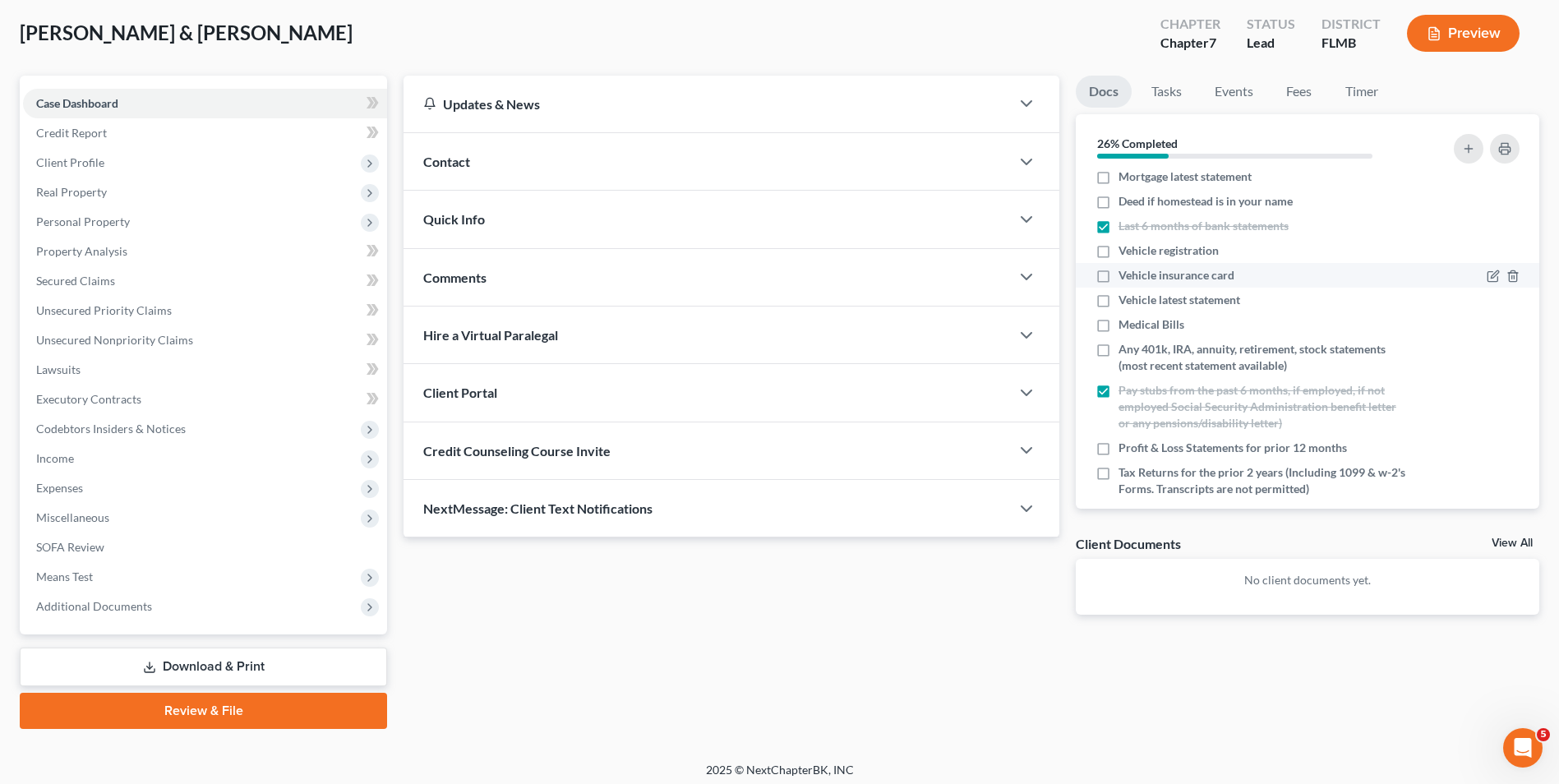
scroll to position [59, 0]
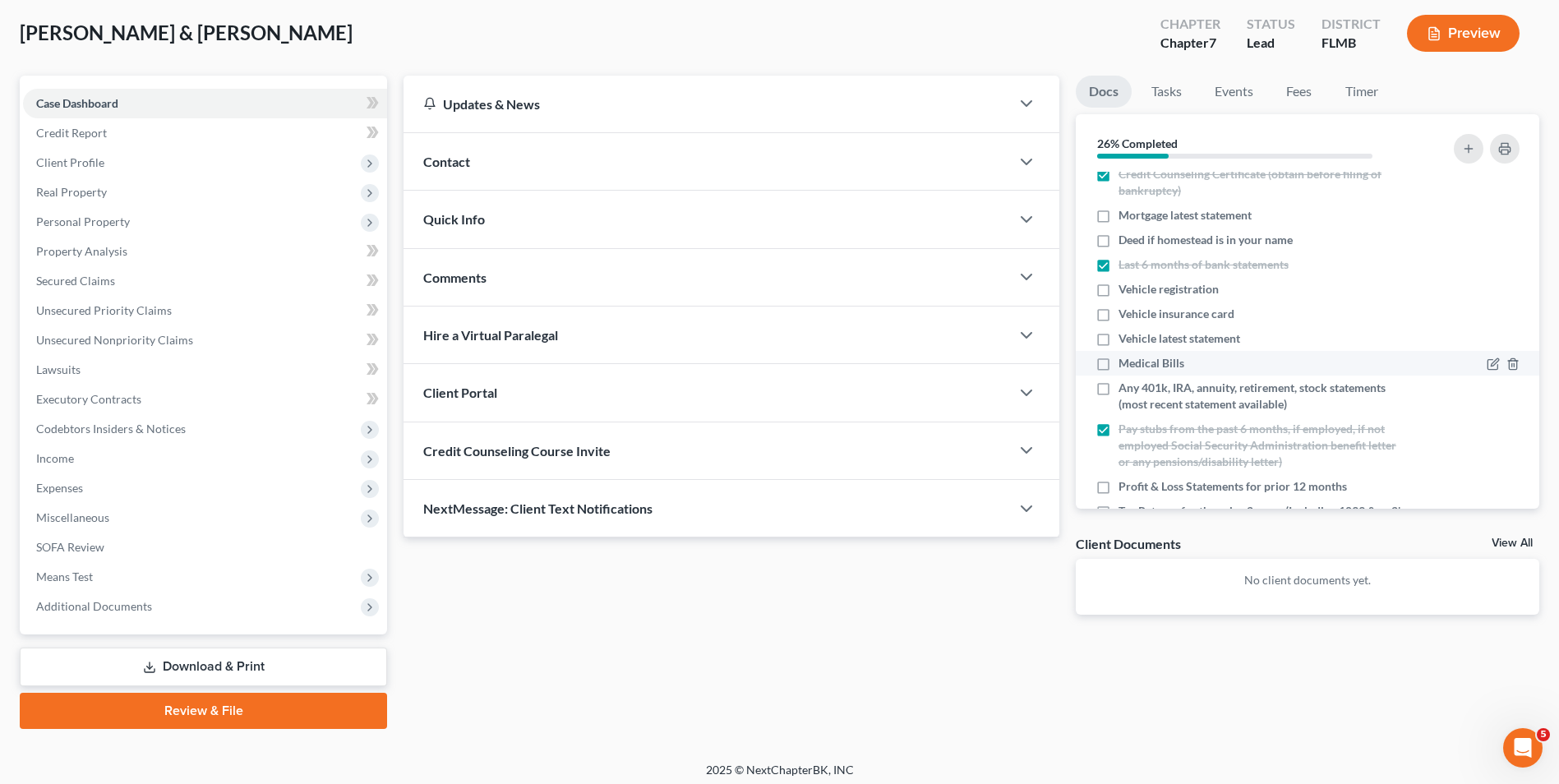
click at [1171, 359] on span "Medical Bills" at bounding box center [1151, 363] width 66 height 16
click at [1136, 359] on input "Medical Bills" at bounding box center [1130, 360] width 10 height 10
checkbox input "true"
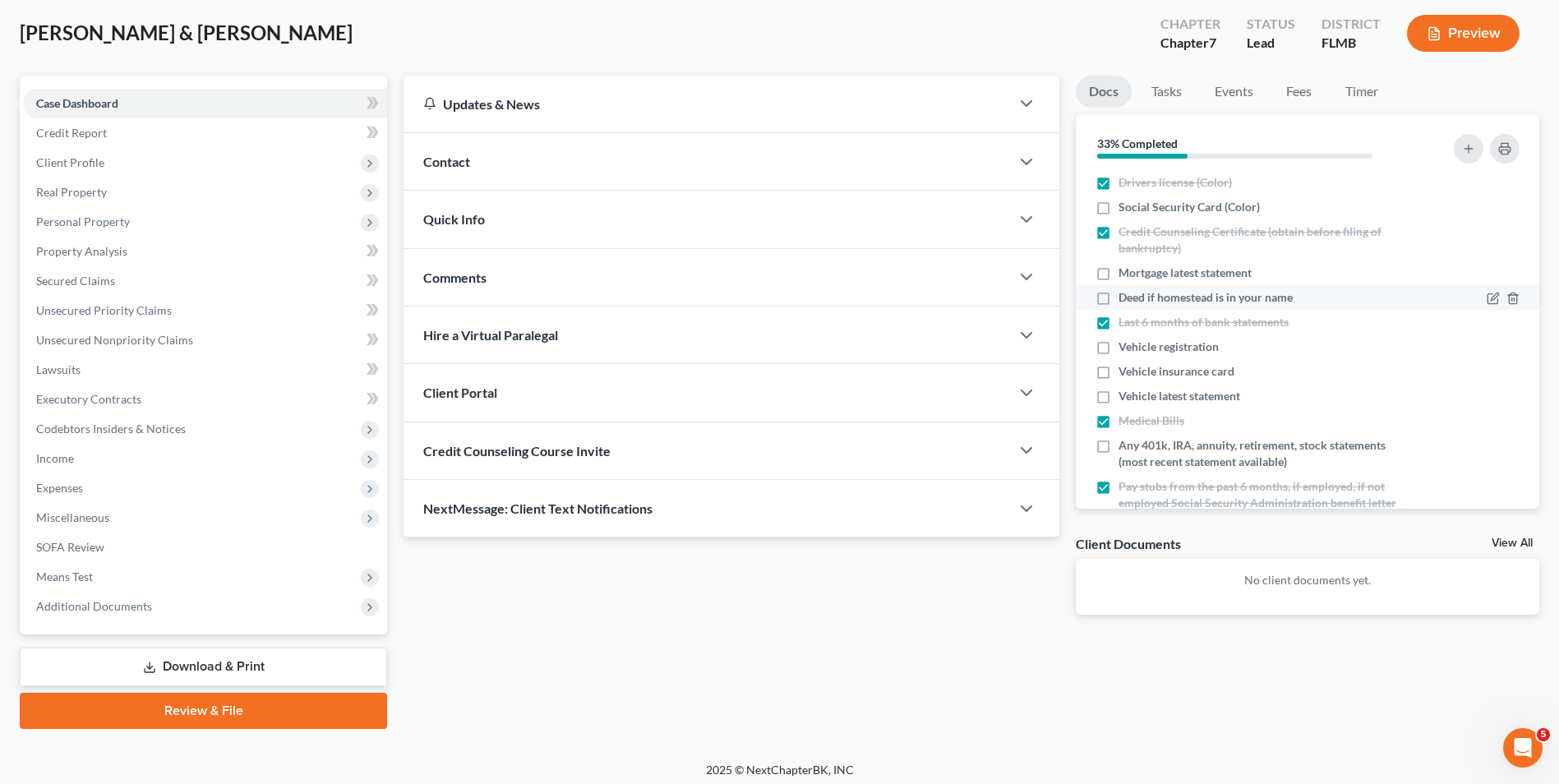
scroll to position [0, 0]
click at [97, 130] on span "Credit Report" at bounding box center [71, 132] width 71 height 14
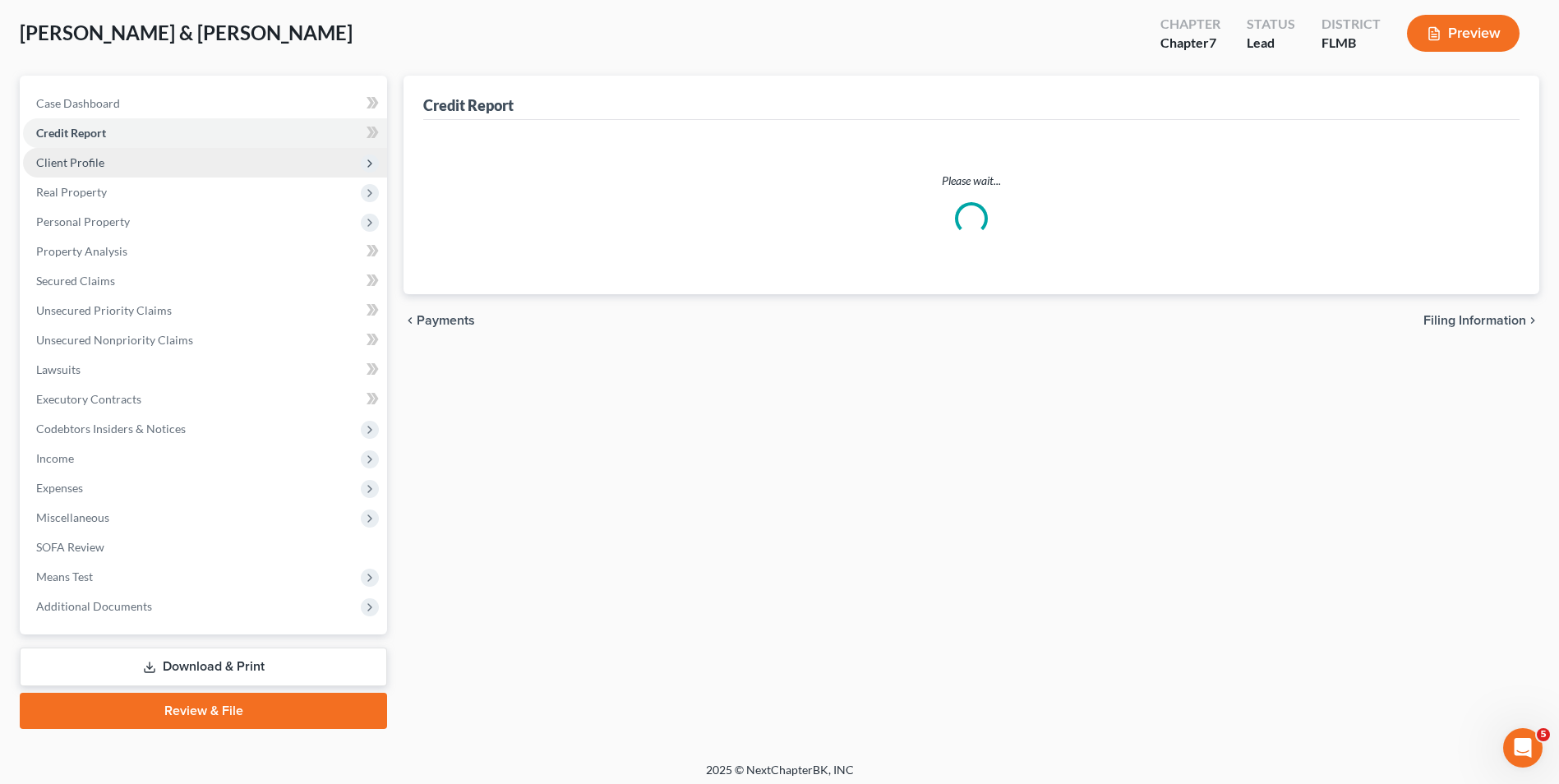
scroll to position [15, 0]
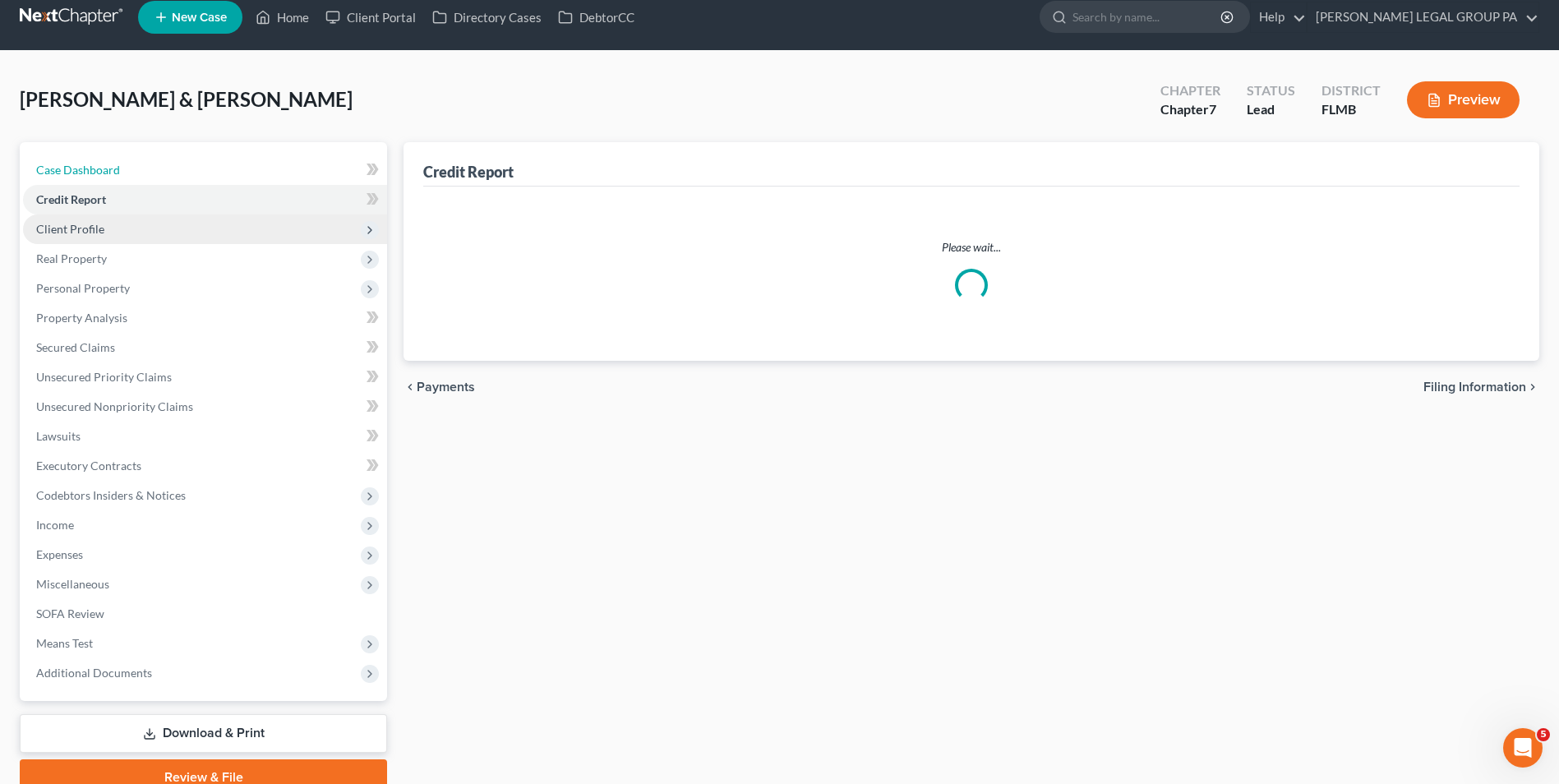
click at [112, 162] on div "Case Dashboard Payments Invoices Payments Payments Credit Report Client Profile…" at bounding box center [204, 421] width 368 height 558
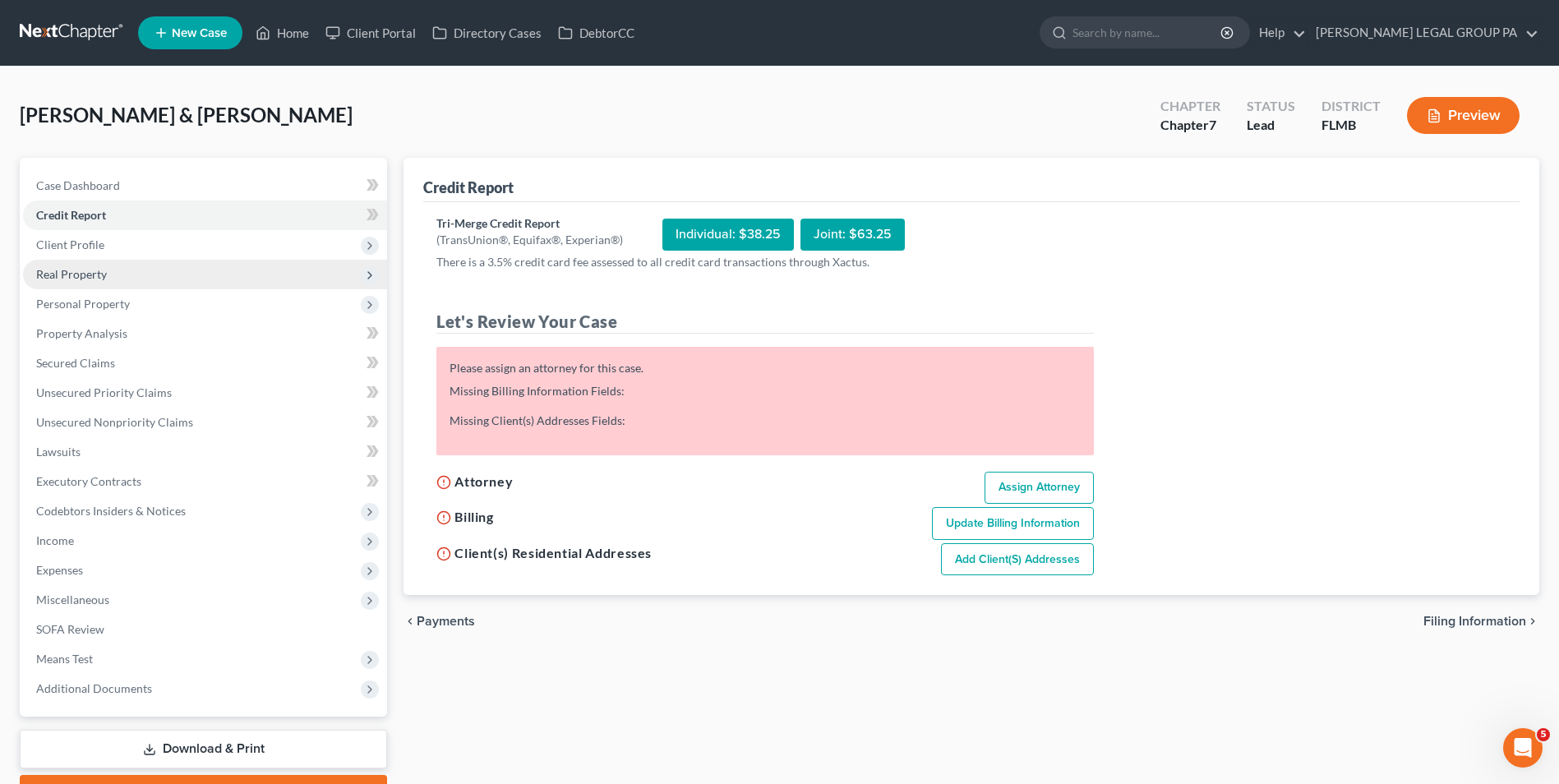
click at [119, 260] on span "Real Property" at bounding box center [205, 274] width 364 height 30
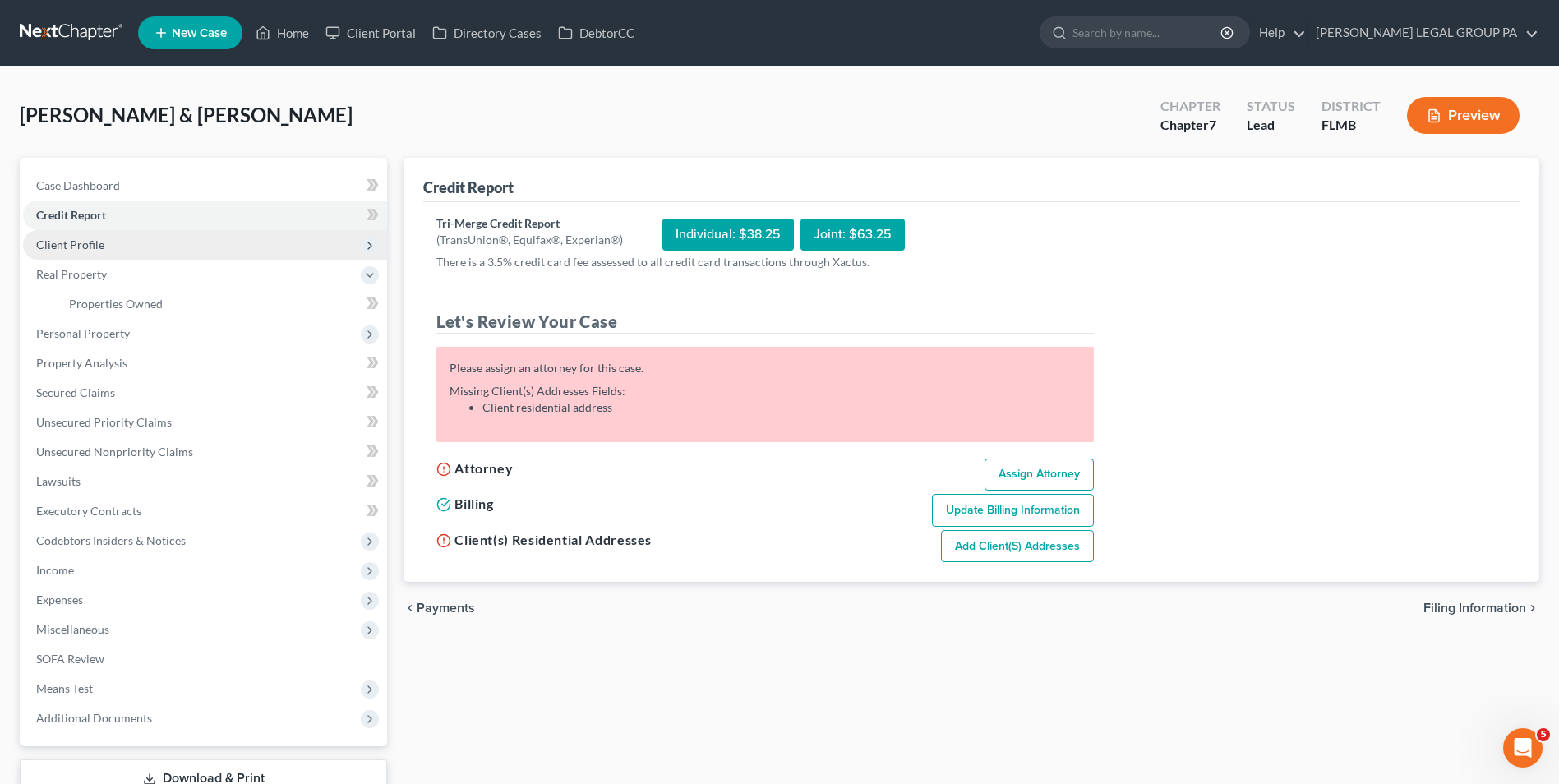
click at [119, 253] on span "Client Profile" at bounding box center [205, 244] width 364 height 30
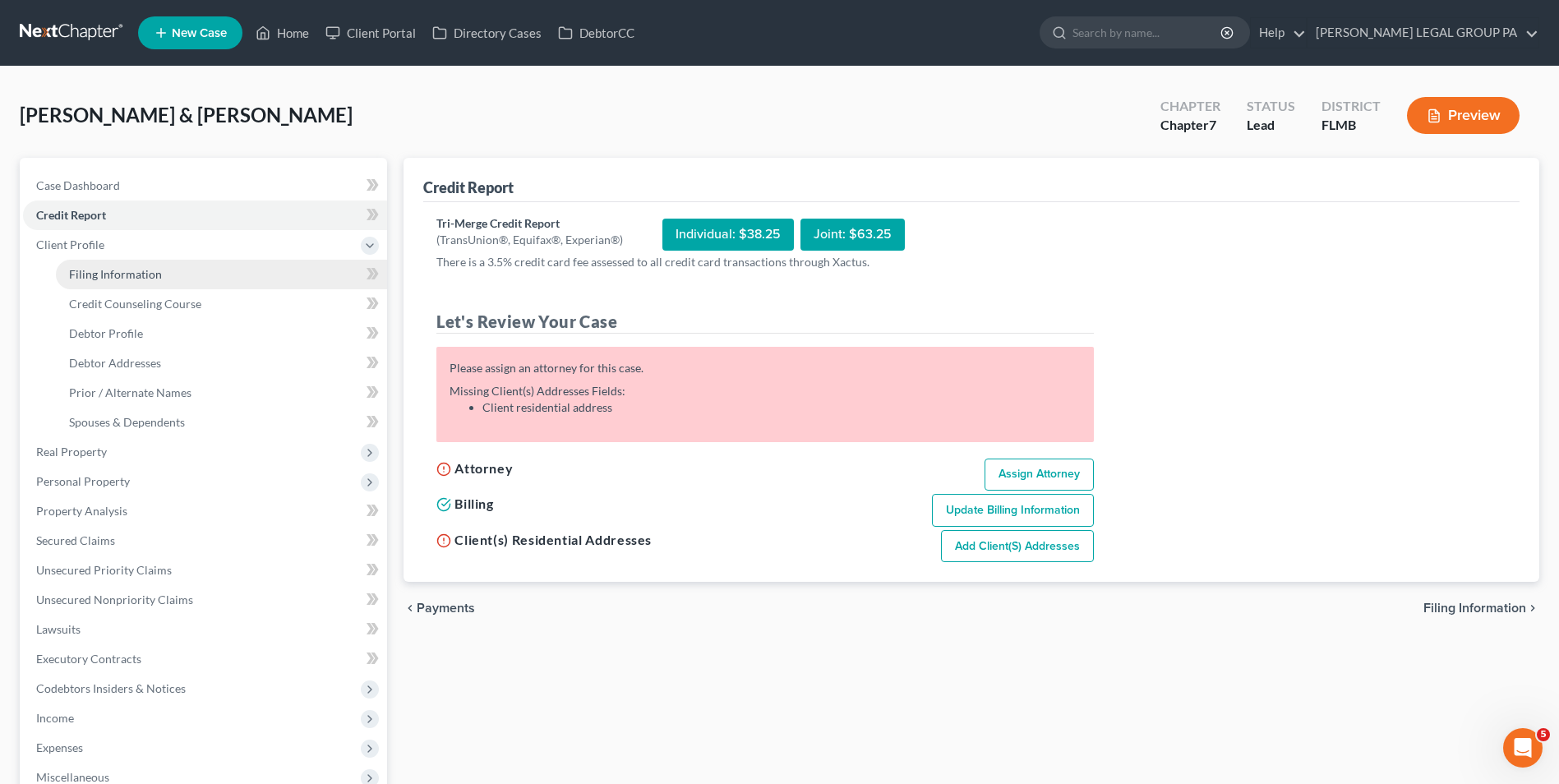
click at [179, 278] on link "Filing Information" at bounding box center [222, 274] width 332 height 30
select select "1"
select select "0"
select select "9"
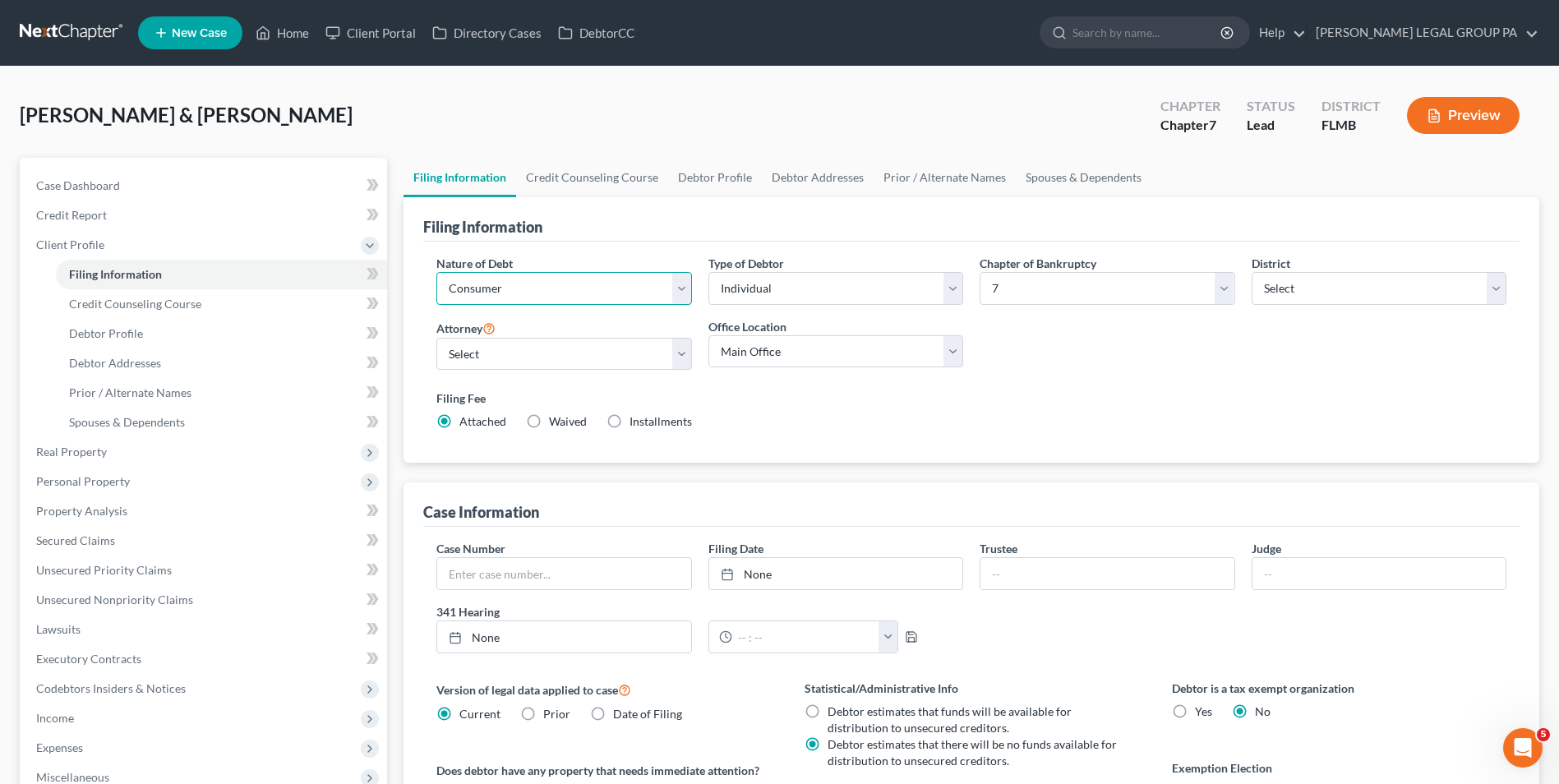
click at [560, 297] on select "Select Business Consumer Other" at bounding box center [563, 288] width 254 height 32
click at [780, 420] on div "Filing Fee Attached Waived Waived Installments Installments" at bounding box center [971, 410] width 1070 height 40
click at [580, 357] on select "Select JAY WELLER - FLMB JAY WELLER - FLMB" at bounding box center [563, 353] width 254 height 32
select select "0"
click at [436, 337] on select "Select JAY WELLER - FLMB JAY WELLER - FLMB" at bounding box center [563, 353] width 254 height 32
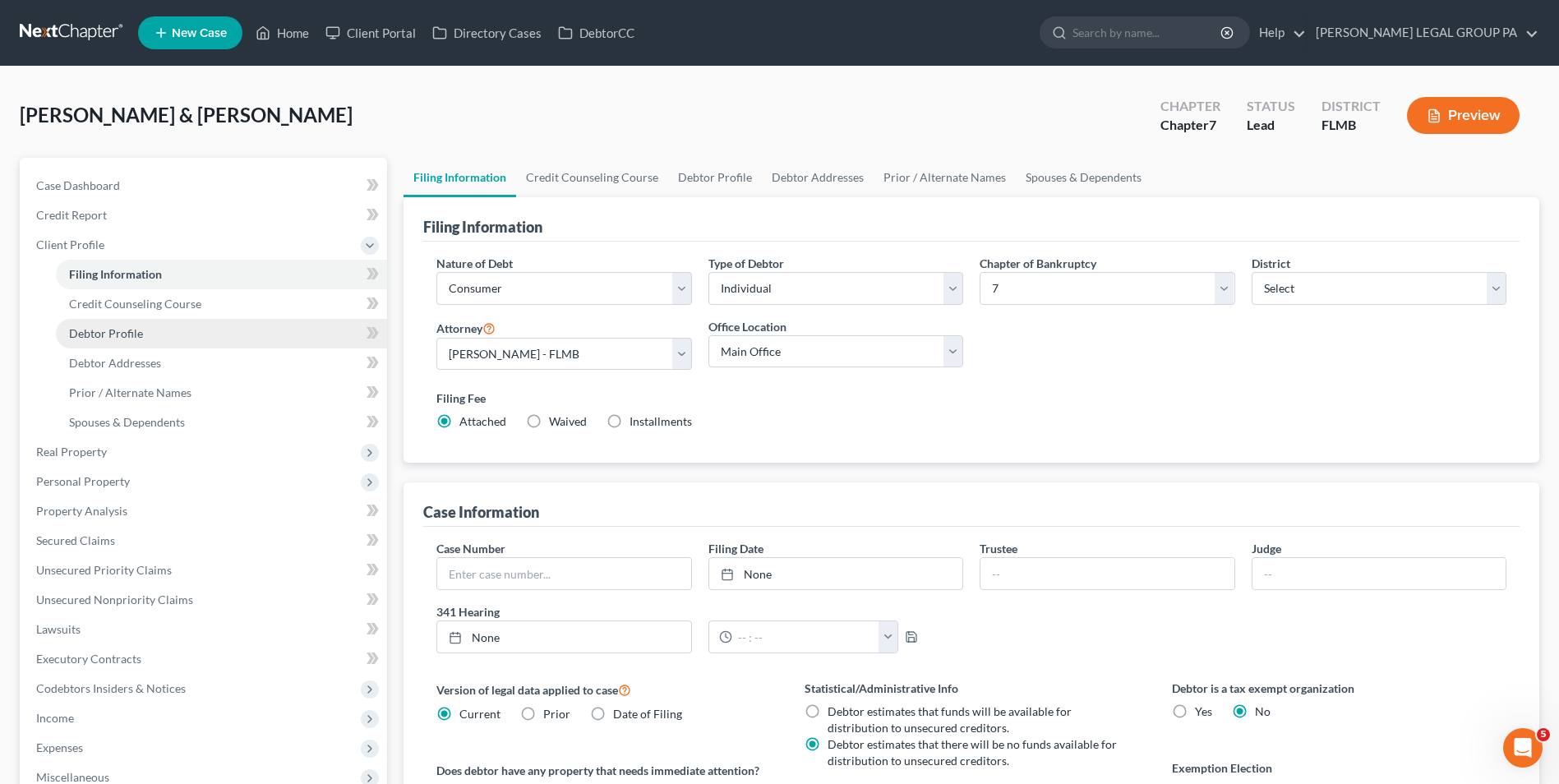
click at [129, 324] on link "Debtor Profile" at bounding box center [222, 333] width 332 height 30
select select "0"
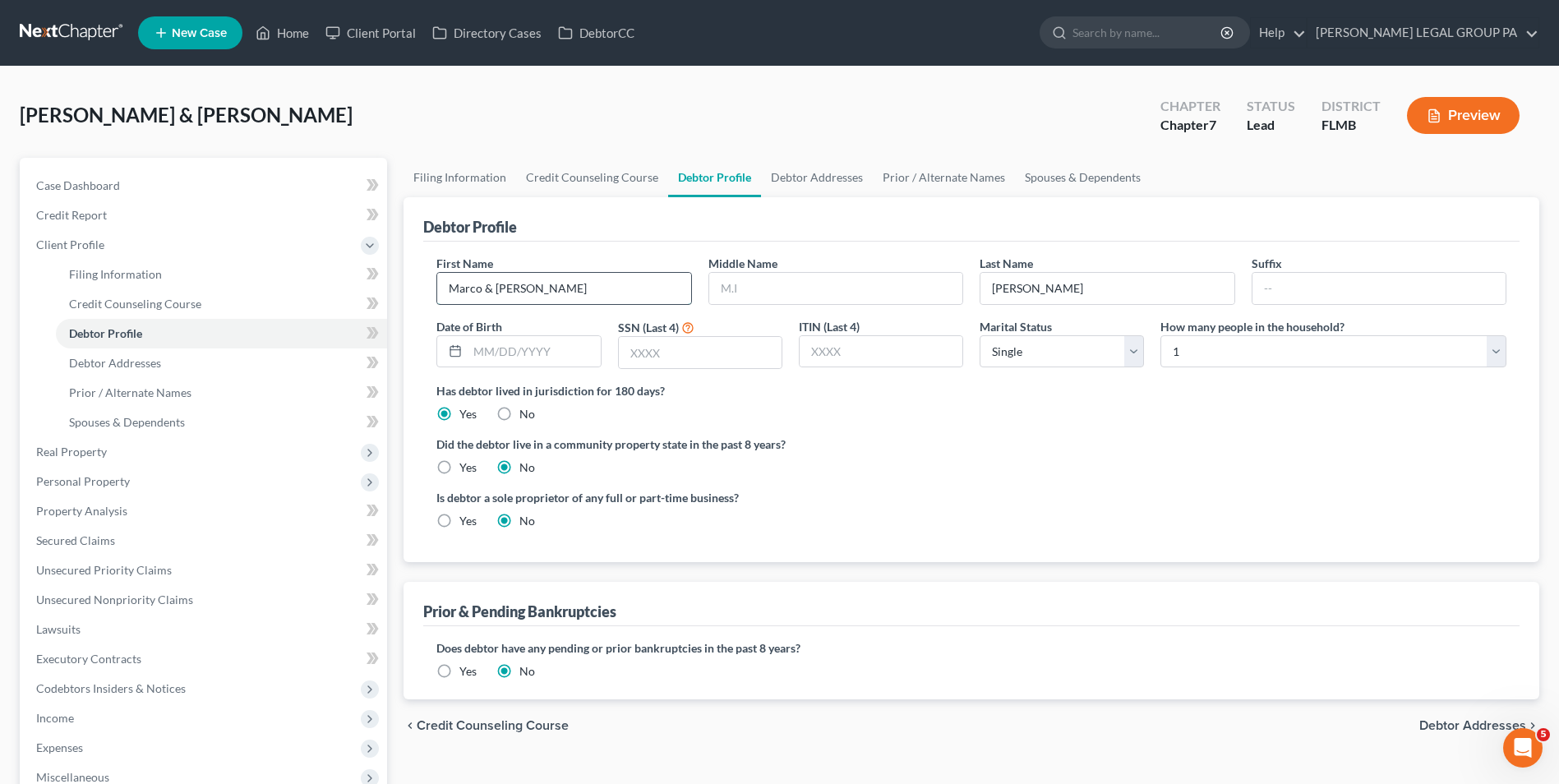
drag, startPoint x: 613, startPoint y: 291, endPoint x: 484, endPoint y: 290, distance: 129.0
click at [484, 290] on input "Marco & Trisha" at bounding box center [564, 288] width 253 height 31
type input "[PERSON_NAME]"
drag, startPoint x: 1315, startPoint y: 354, endPoint x: 1322, endPoint y: 367, distance: 14.8
click at [1317, 358] on select "Select 1 2 3 4 5 6 7 8 9 10 11 12 13 14 15 16 17 18 19 20" at bounding box center [1333, 352] width 346 height 32
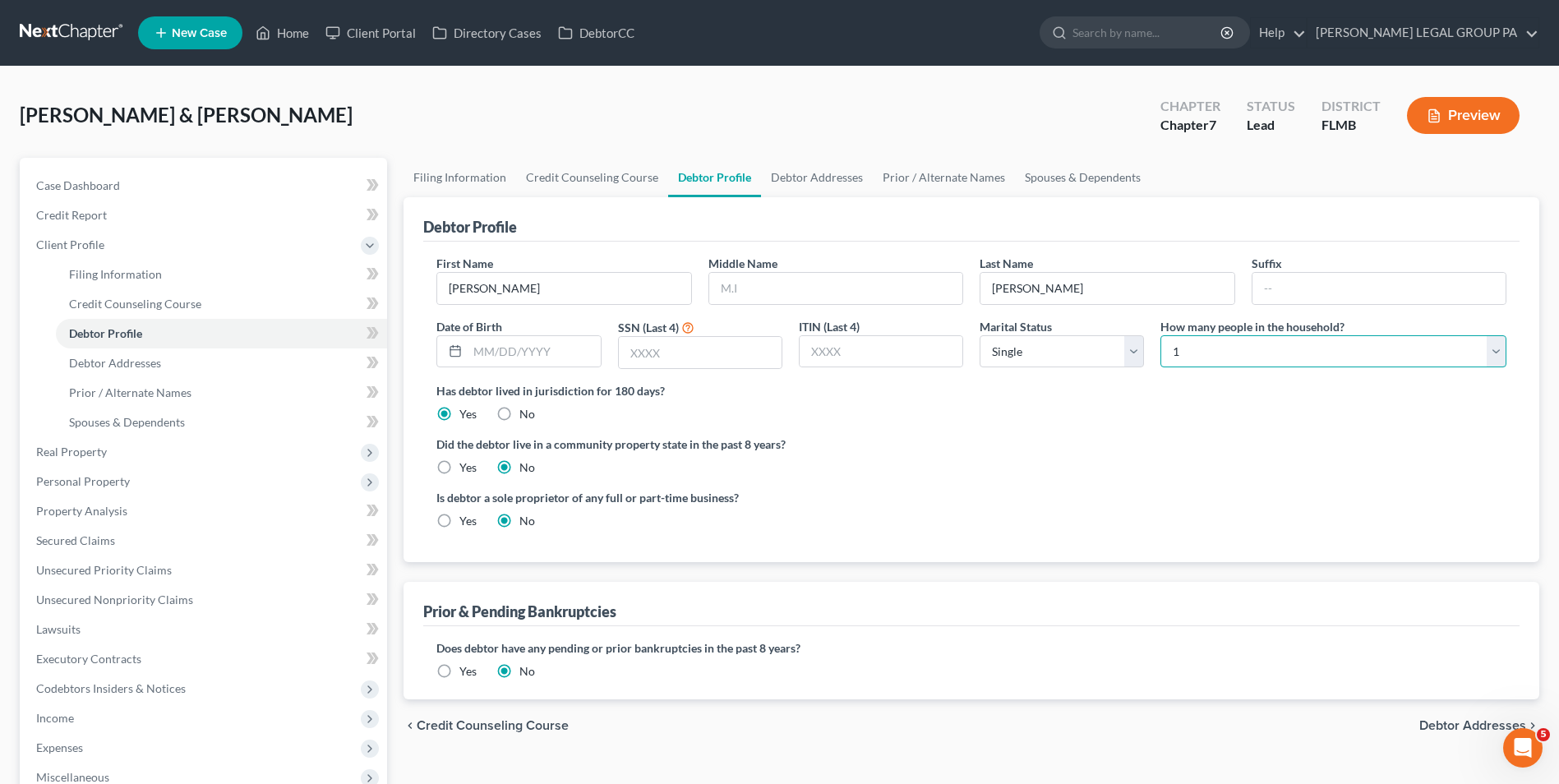
select select "1"
click at [1161, 335] on select "Select 1 2 3 4 5 6 7 8 9 10 11 12 13 14 15 16 17 18 19 20" at bounding box center [1333, 352] width 346 height 32
click at [1111, 345] on select "Select Single Married Separated Divorced Widowed" at bounding box center [1062, 352] width 164 height 32
select select "1"
click at [980, 335] on select "Select Single Married Separated Divorced Widowed" at bounding box center [1062, 352] width 164 height 32
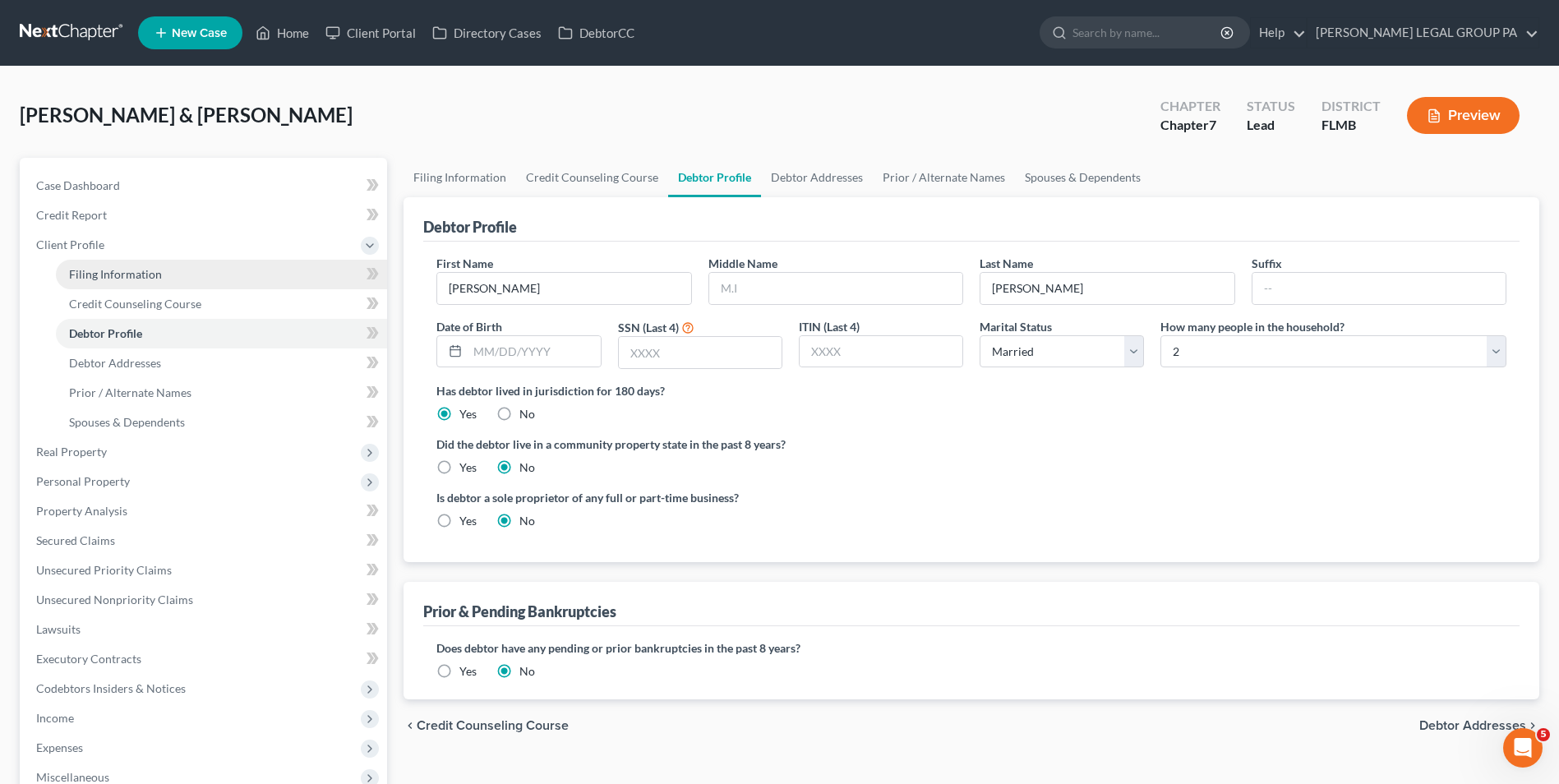
click at [125, 265] on link "Filing Information" at bounding box center [222, 274] width 332 height 30
select select "1"
select select "0"
select select "15"
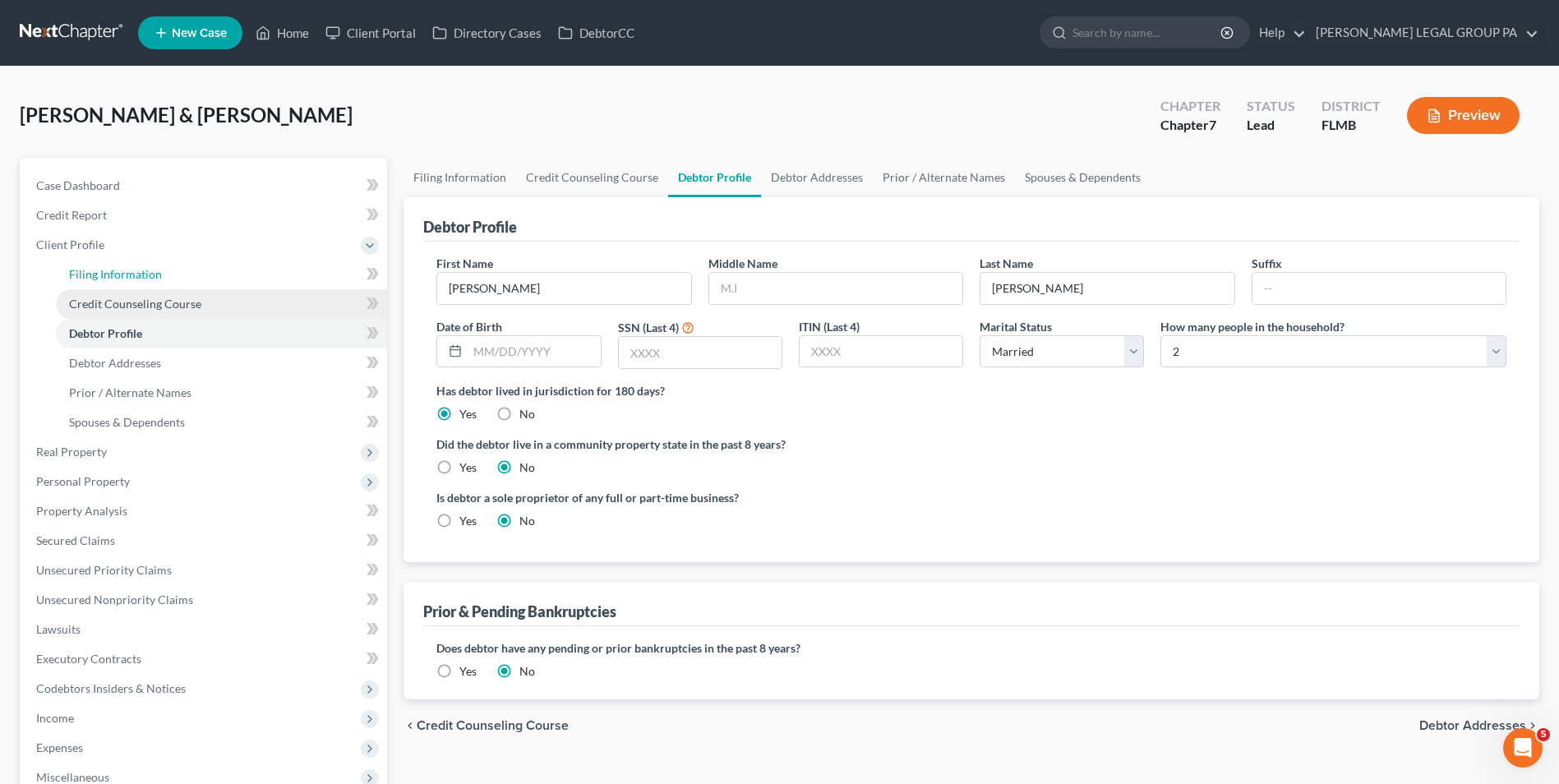
select select "0"
select select "9"
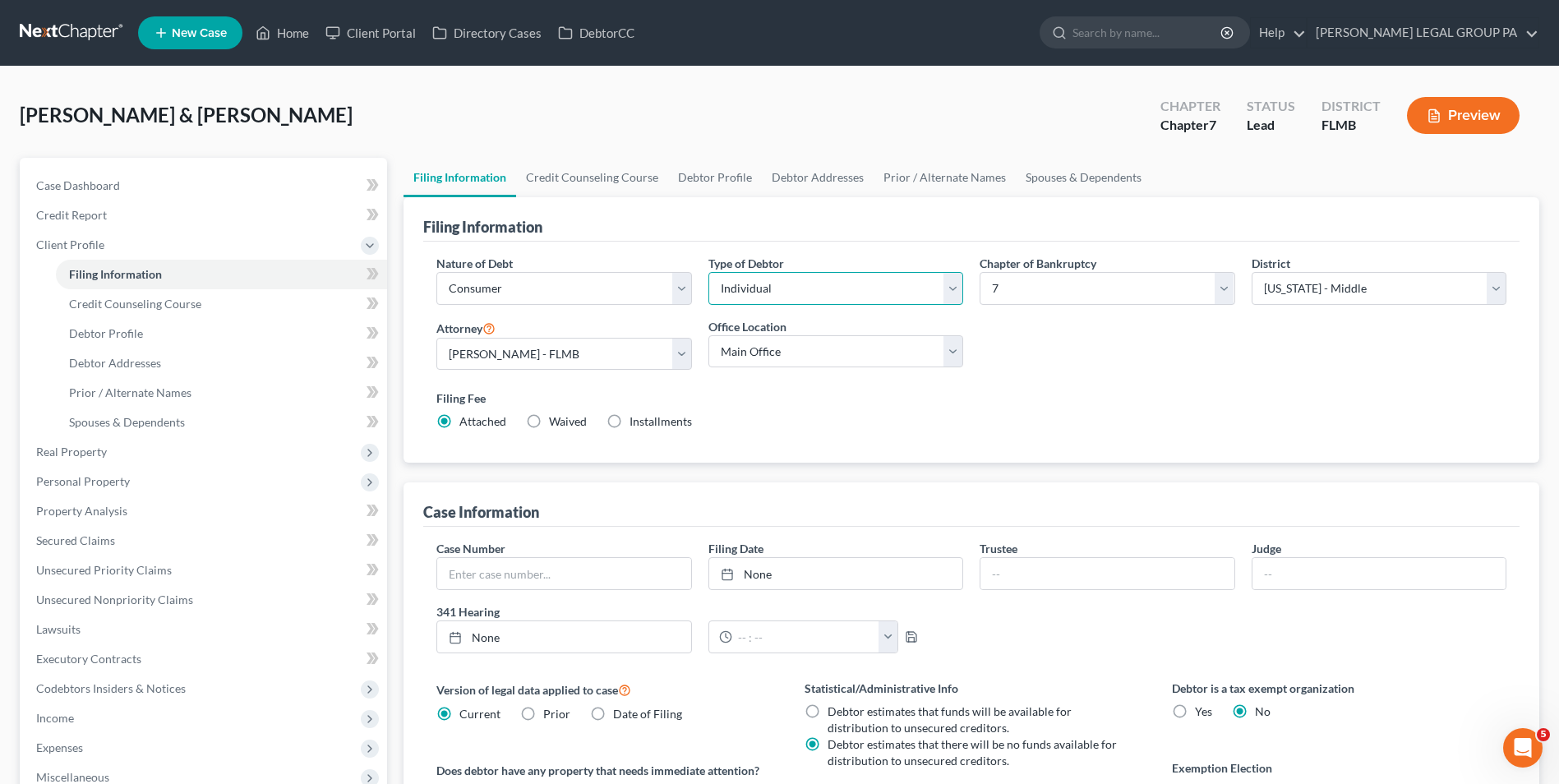
click at [736, 287] on select "Select Individual Joint" at bounding box center [835, 288] width 254 height 32
select select "1"
click at [708, 271] on select "Select Individual Joint" at bounding box center [835, 288] width 254 height 32
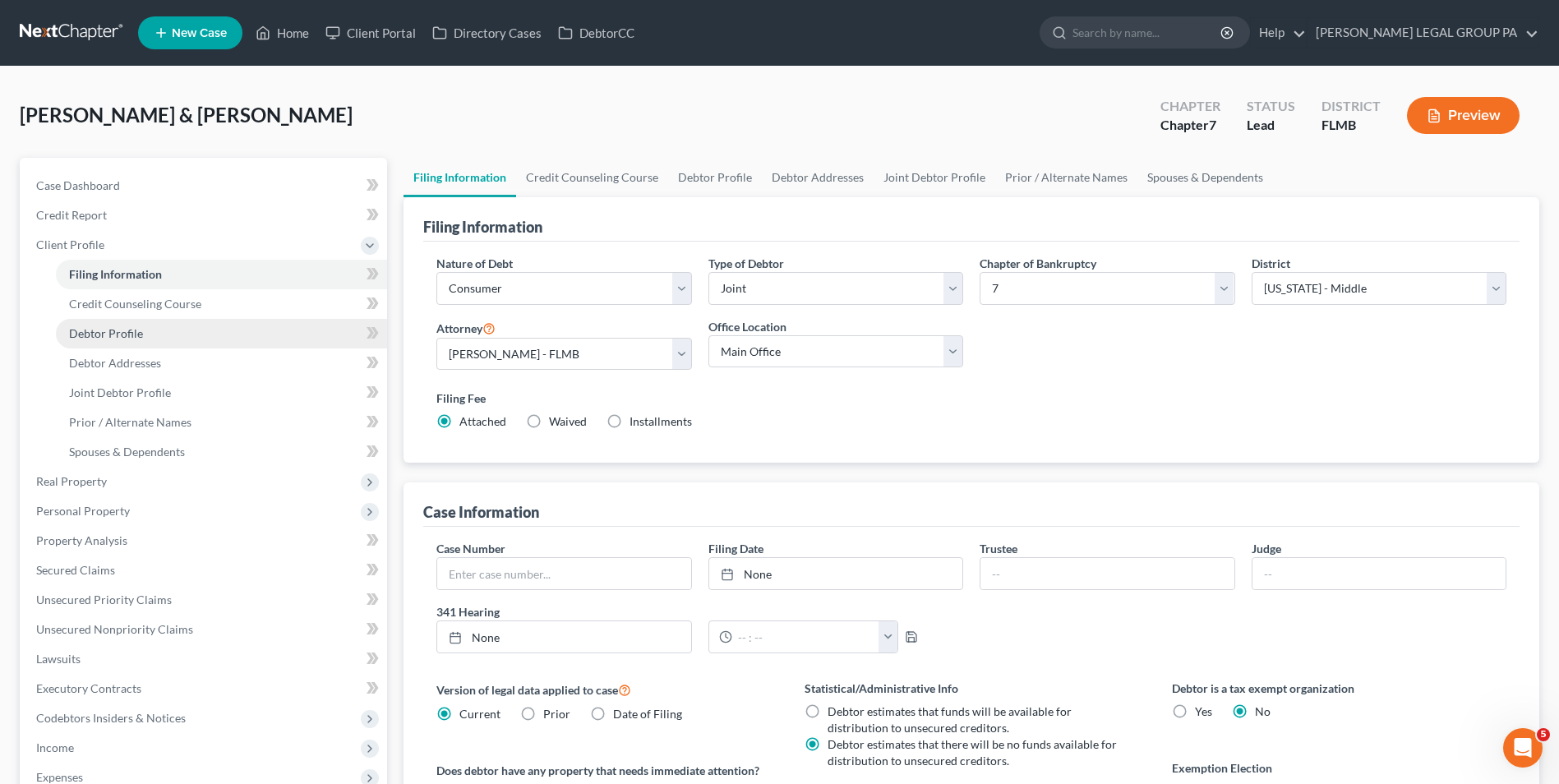
click at [206, 337] on link "Debtor Profile" at bounding box center [222, 333] width 332 height 30
select select "1"
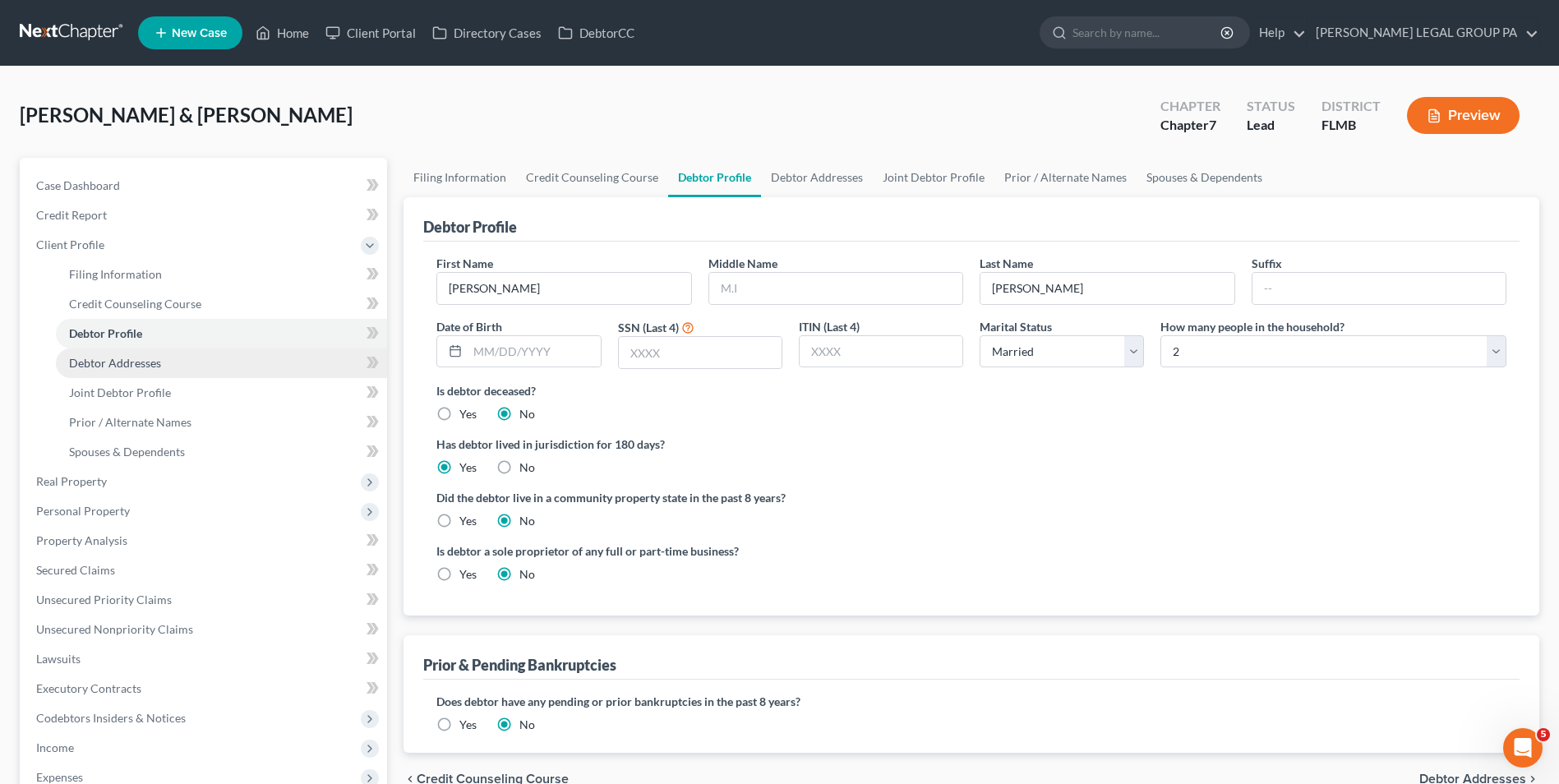
click at [261, 361] on link "Debtor Addresses" at bounding box center [222, 363] width 332 height 30
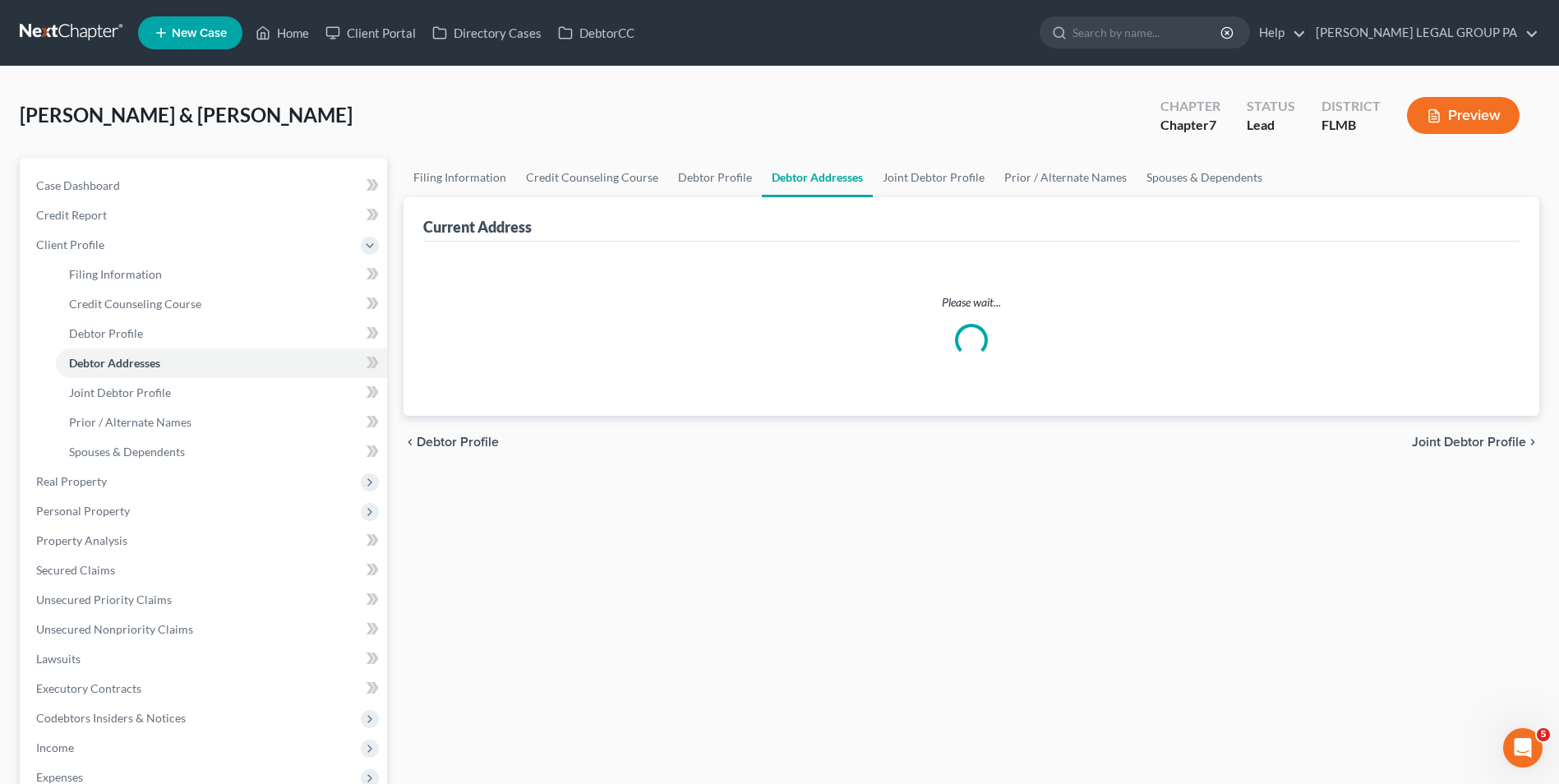
select select "0"
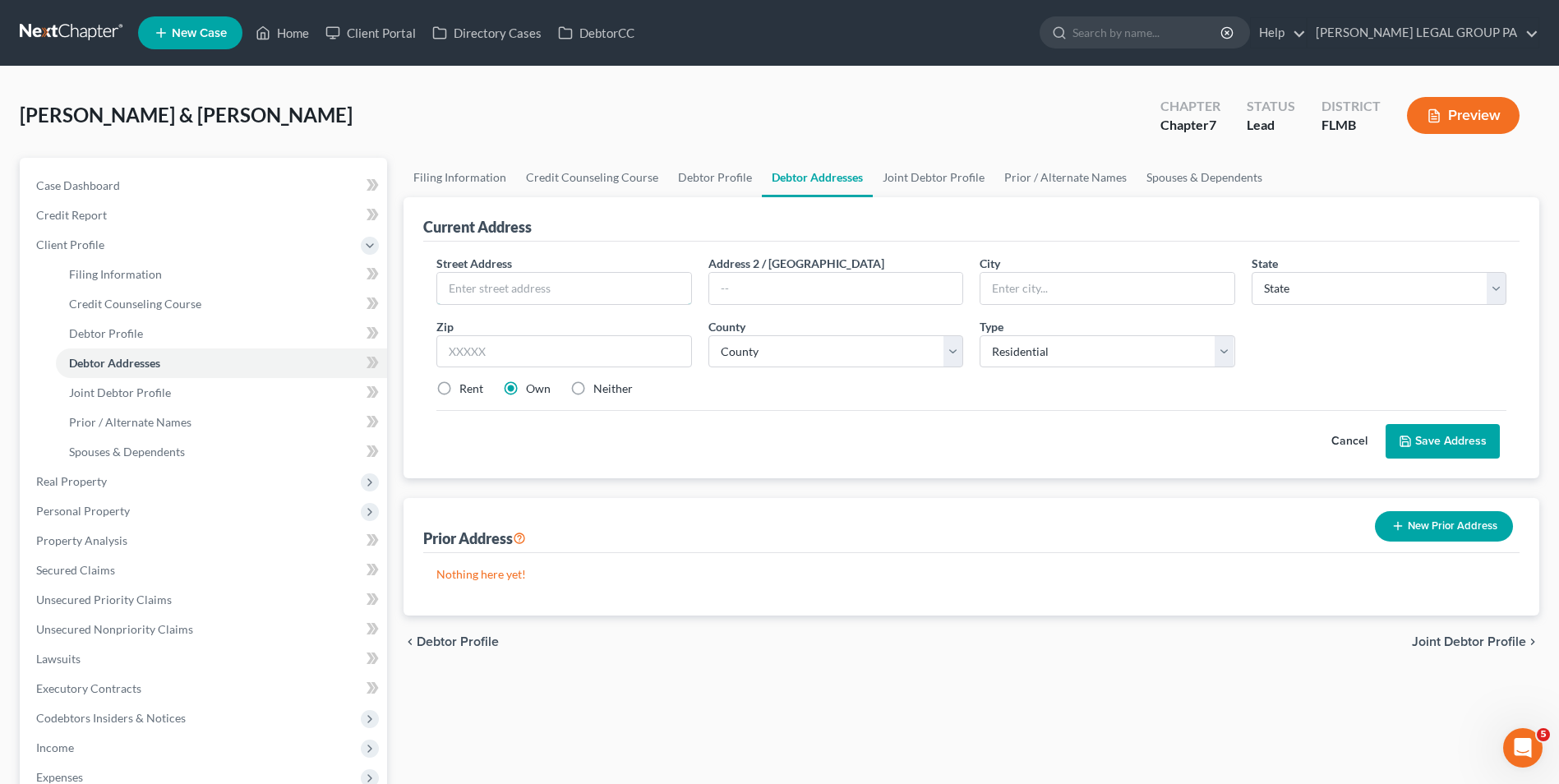
drag, startPoint x: 577, startPoint y: 288, endPoint x: 928, endPoint y: 254, distance: 352.6
click at [577, 288] on input "text" at bounding box center [564, 288] width 253 height 31
type input "34281 Radley Way"
click at [571, 364] on input "text" at bounding box center [563, 352] width 254 height 32
type input "33544"
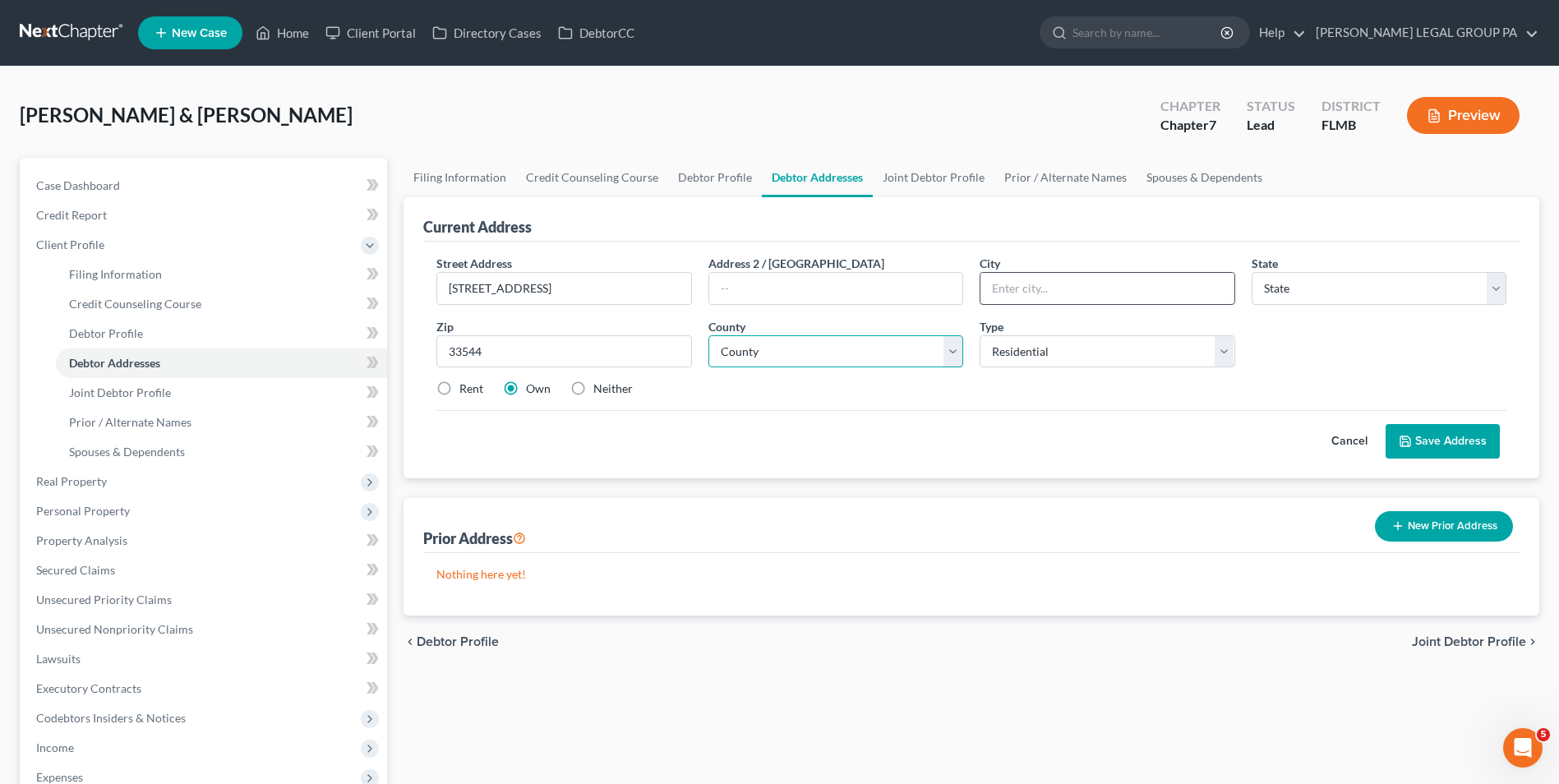
type input "Zephyrhills"
select select "9"
click at [1137, 286] on input "Zephyrhills" at bounding box center [1107, 288] width 253 height 31
type input "Z"
type input "Wesley Chapel"
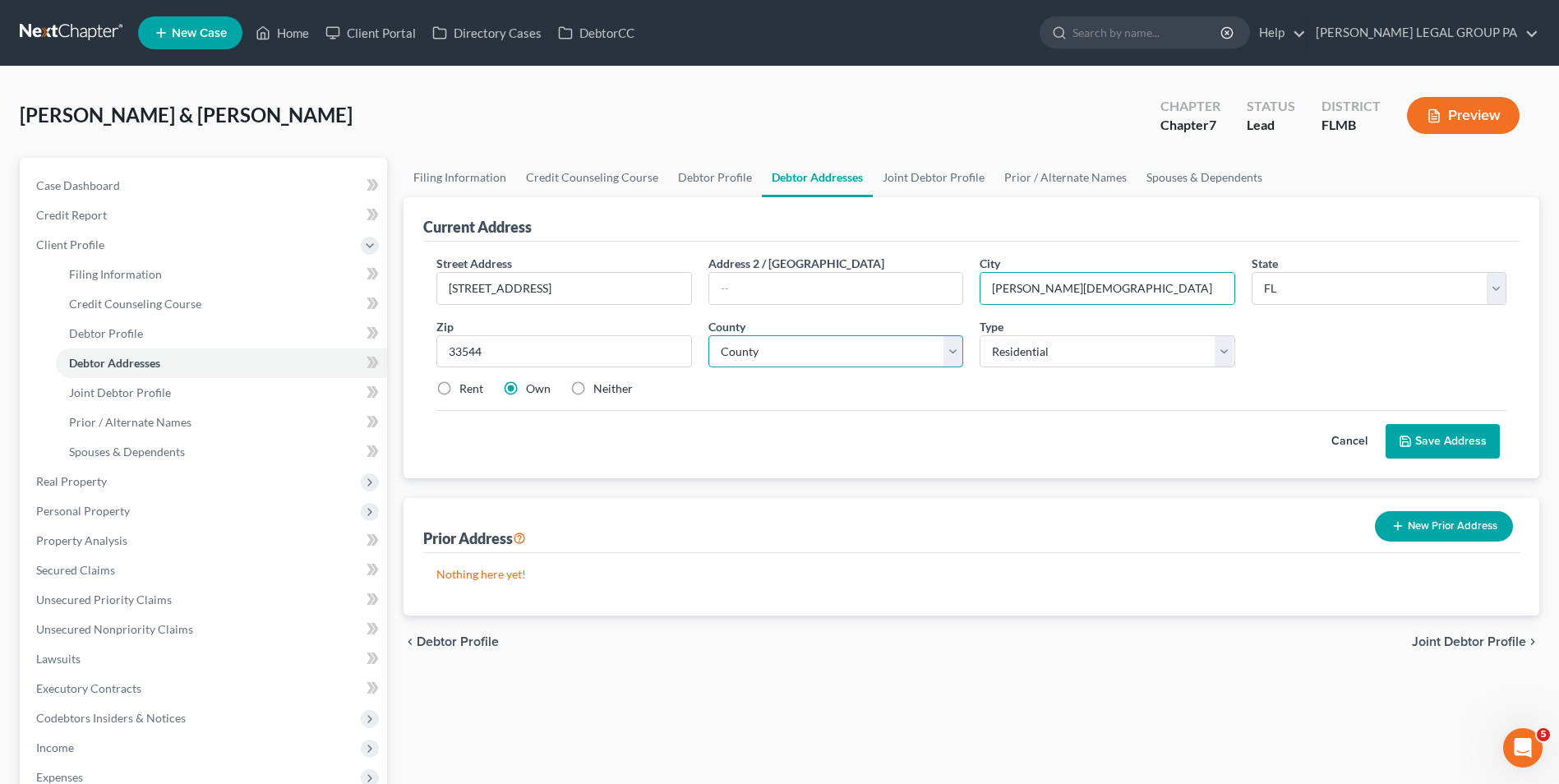
click at [864, 355] on select "County Alachua County Baker County Bay County Bradford County Brevard County Br…" at bounding box center [835, 352] width 254 height 32
select select "50"
click at [708, 335] on select "County Alachua County Baker County Bay County Bradford County Brevard County Br…" at bounding box center [835, 352] width 254 height 32
click at [933, 396] on div "Rent Own Neither" at bounding box center [971, 388] width 1086 height 16
click at [1471, 439] on button "Save Address" at bounding box center [1443, 441] width 114 height 34
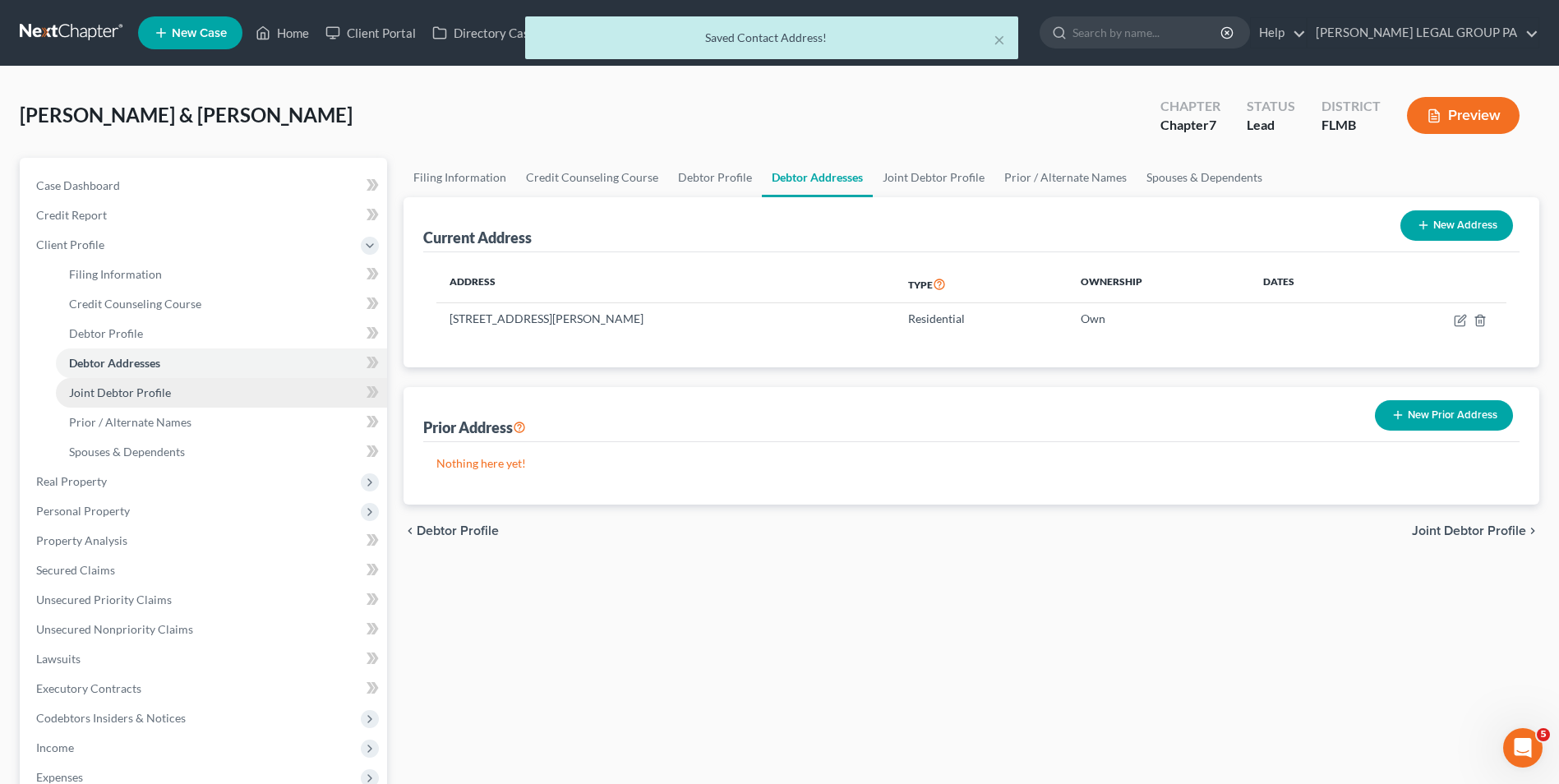
click at [192, 398] on link "Joint Debtor Profile" at bounding box center [222, 392] width 332 height 30
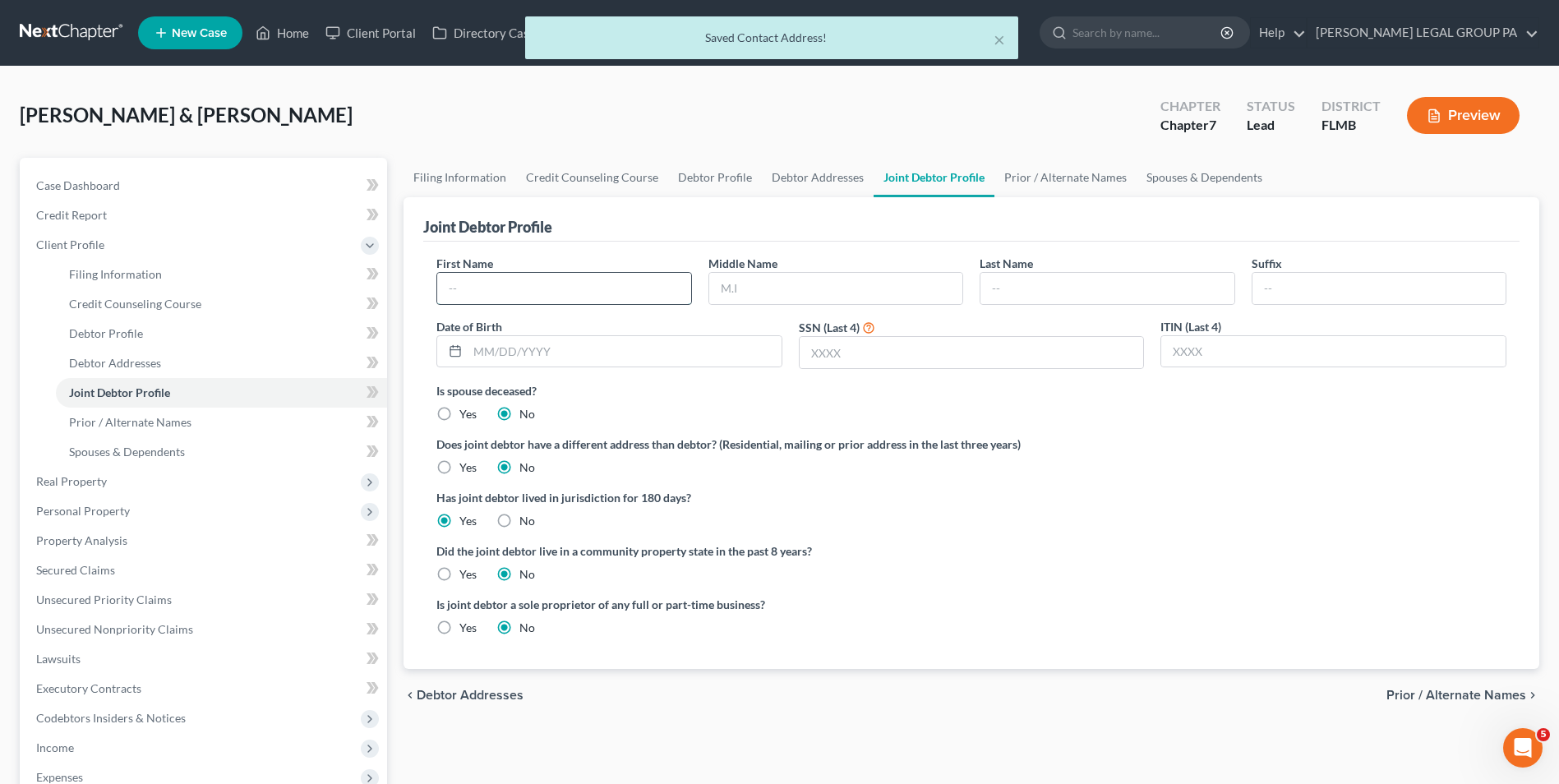
drag, startPoint x: 482, startPoint y: 284, endPoint x: 493, endPoint y: 285, distance: 11.0
click at [482, 284] on input "text" at bounding box center [564, 288] width 253 height 31
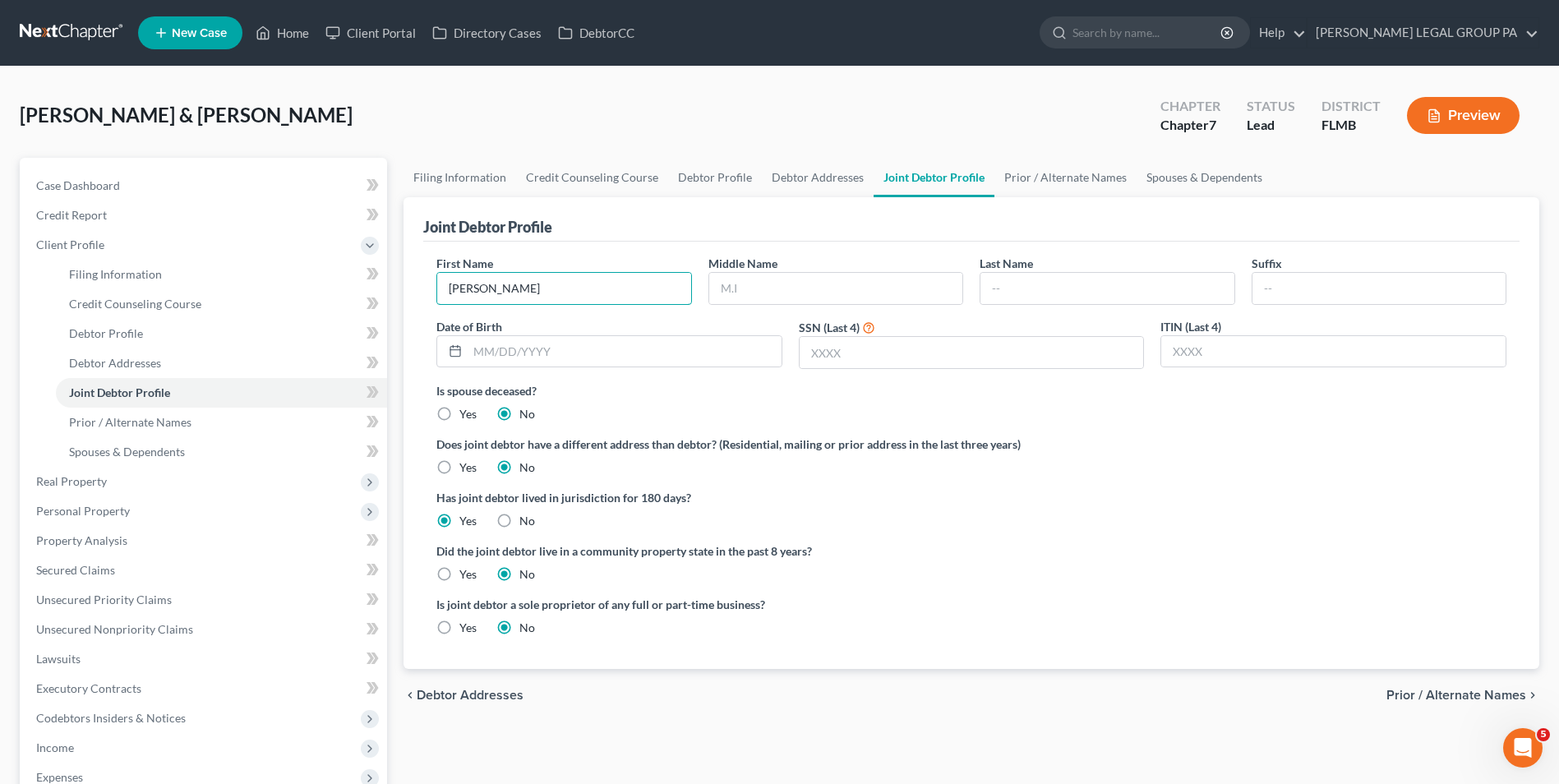
type input "Trisha"
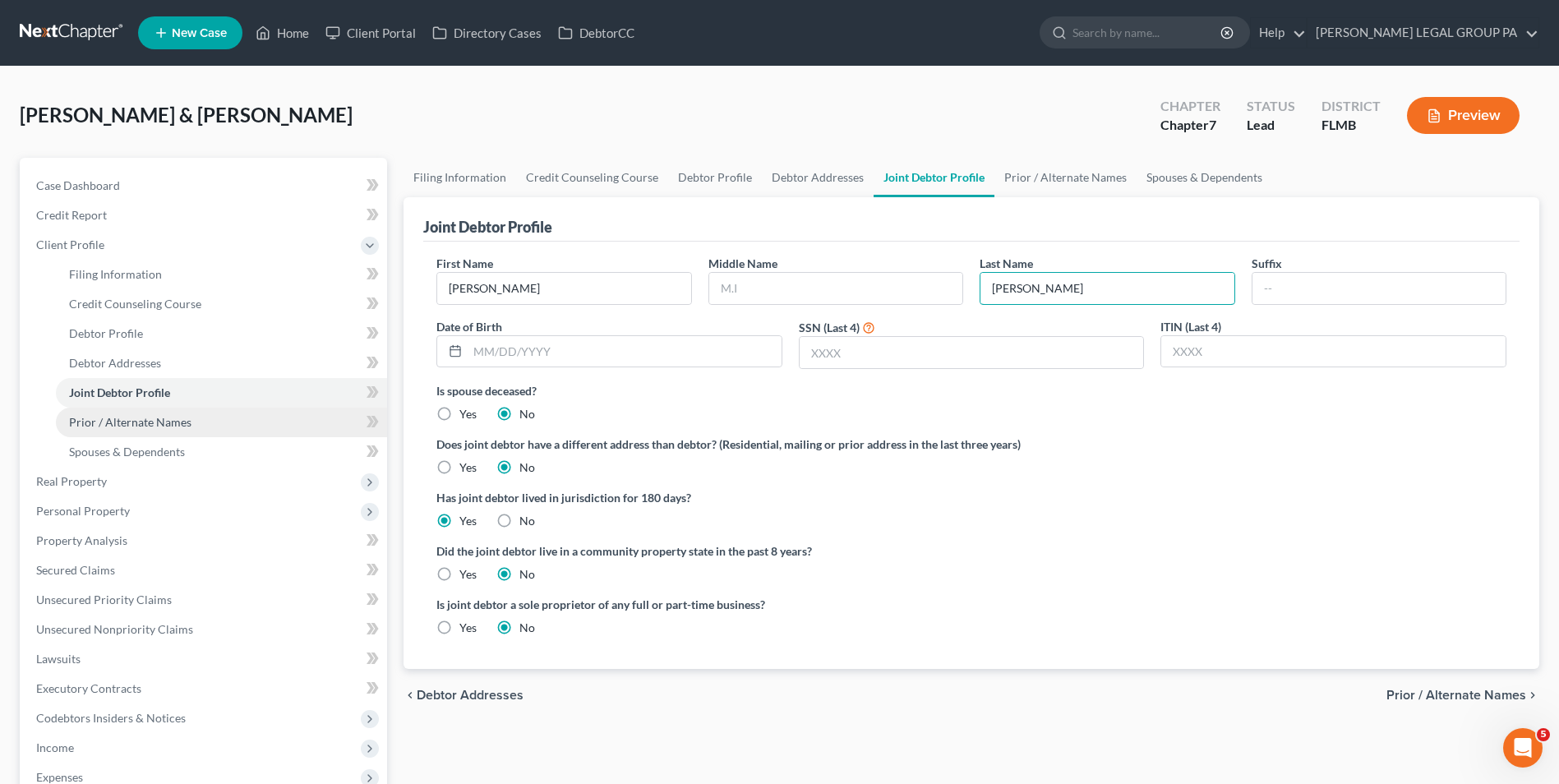
type input "[PERSON_NAME]"
click at [132, 433] on link "Prior / Alternate Names" at bounding box center [222, 422] width 332 height 30
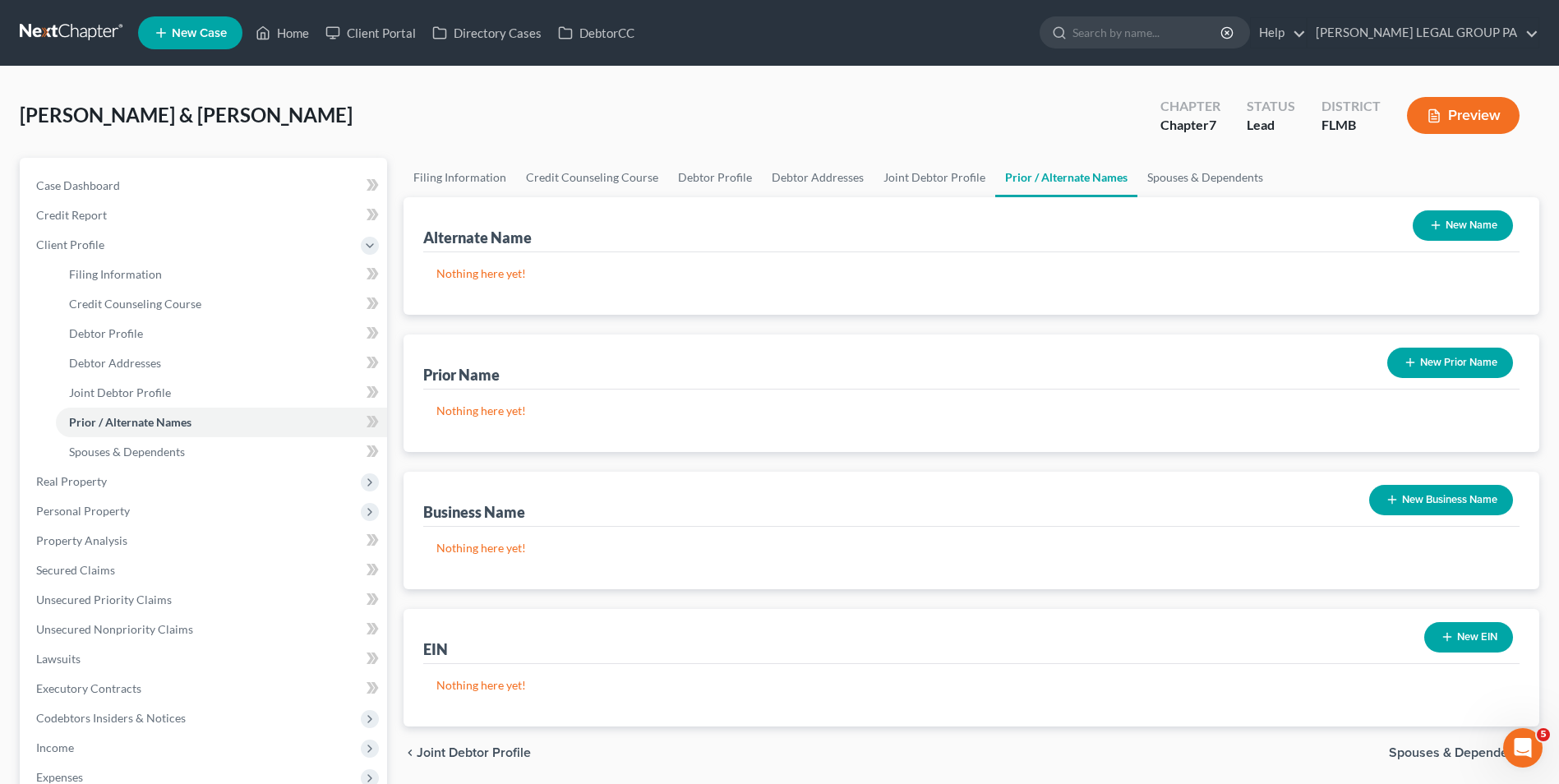
click at [1428, 359] on button "New Prior Name" at bounding box center [1450, 363] width 126 height 30
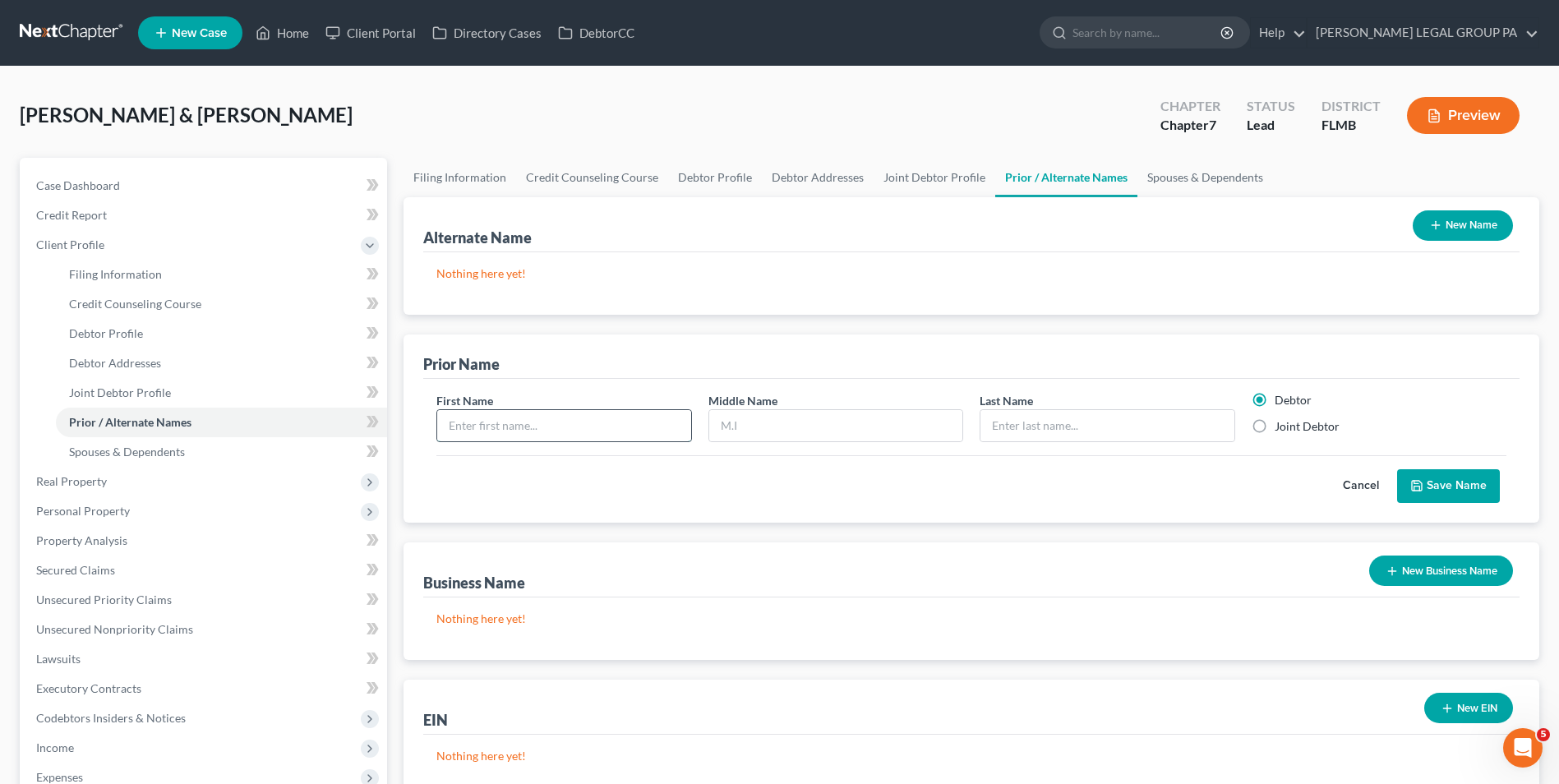
click at [546, 434] on input "text" at bounding box center [564, 425] width 253 height 31
type input "Trisha"
click at [1157, 427] on input "text" at bounding box center [1107, 425] width 253 height 31
type input "Morrill"
click at [1296, 427] on label "Joint Debtor" at bounding box center [1307, 426] width 65 height 16
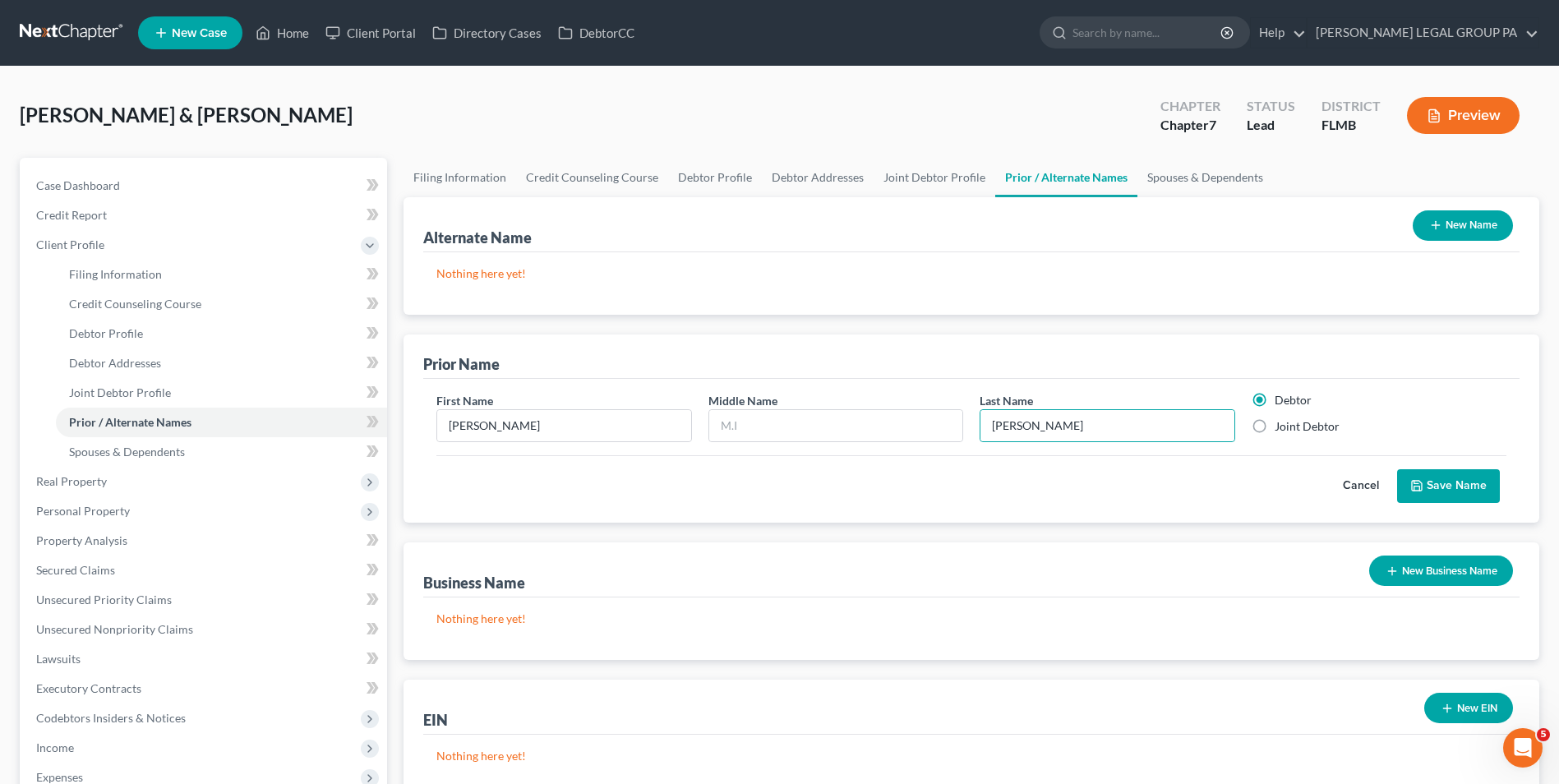
click at [1292, 427] on input "Joint Debtor" at bounding box center [1286, 423] width 10 height 10
radio input "true"
radio input "false"
click at [1437, 481] on button "Save Name" at bounding box center [1448, 486] width 103 height 34
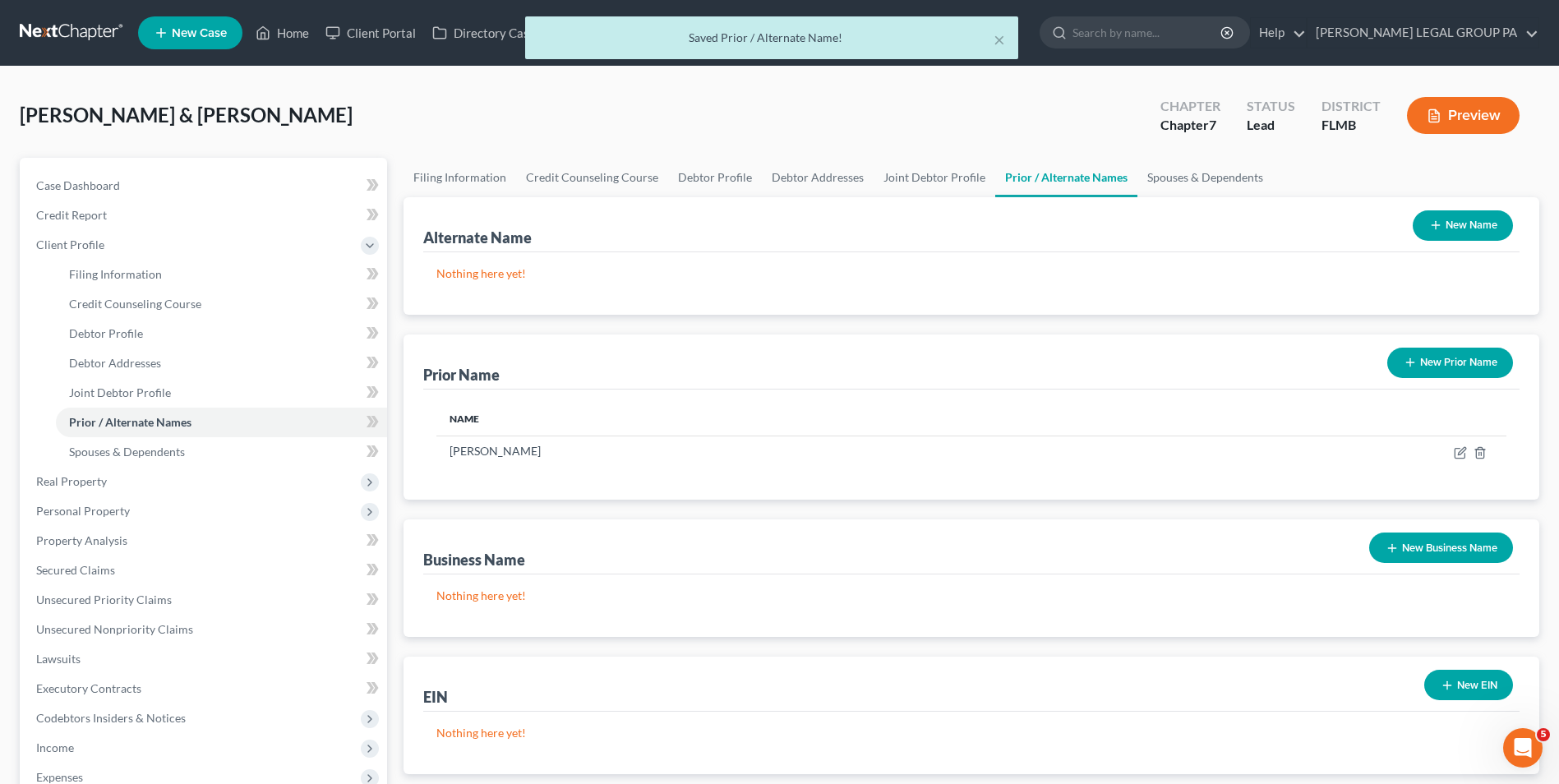
scroll to position [82, 0]
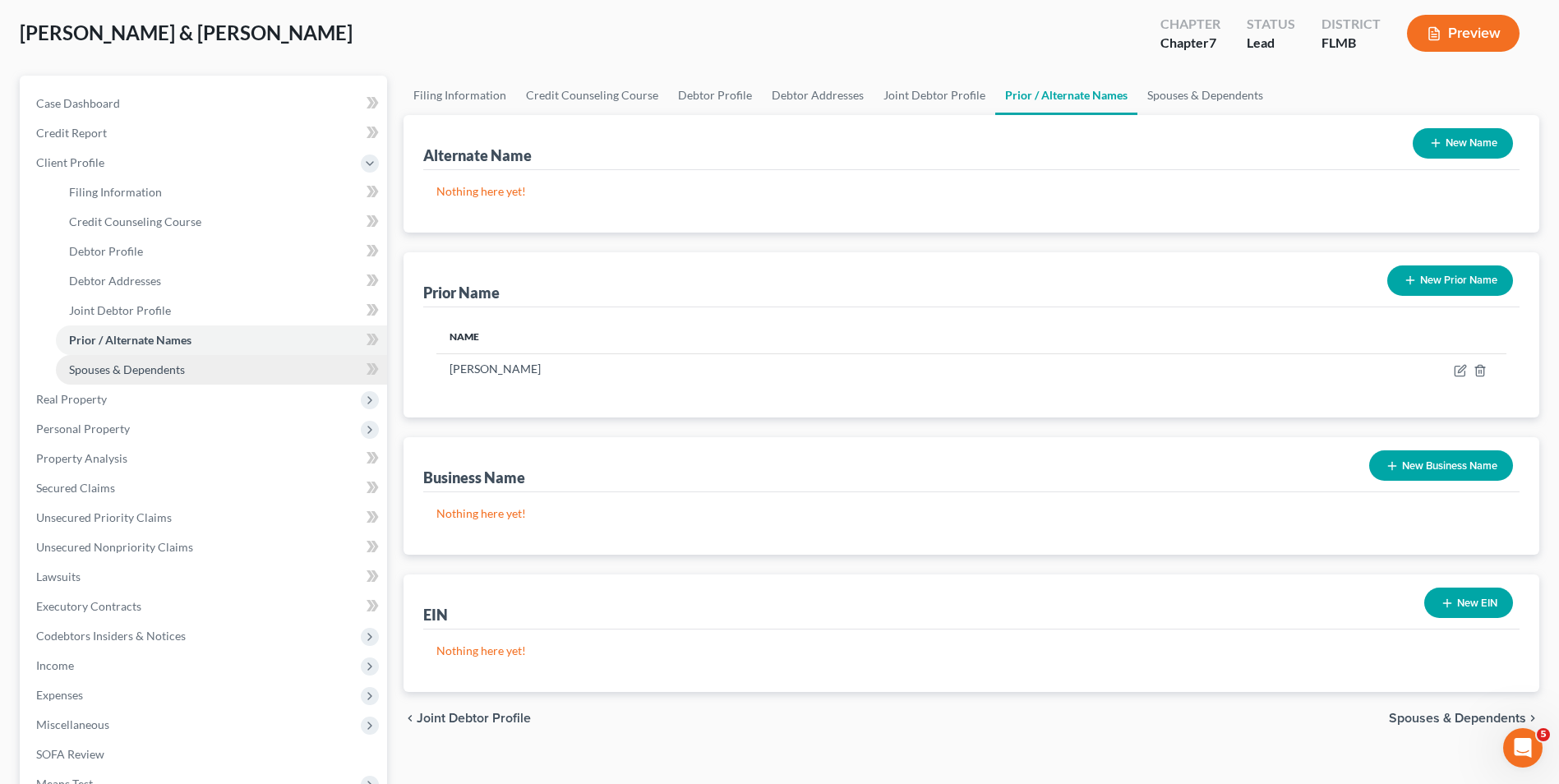
click at [147, 372] on span "Spouses & Dependents" at bounding box center [127, 369] width 116 height 14
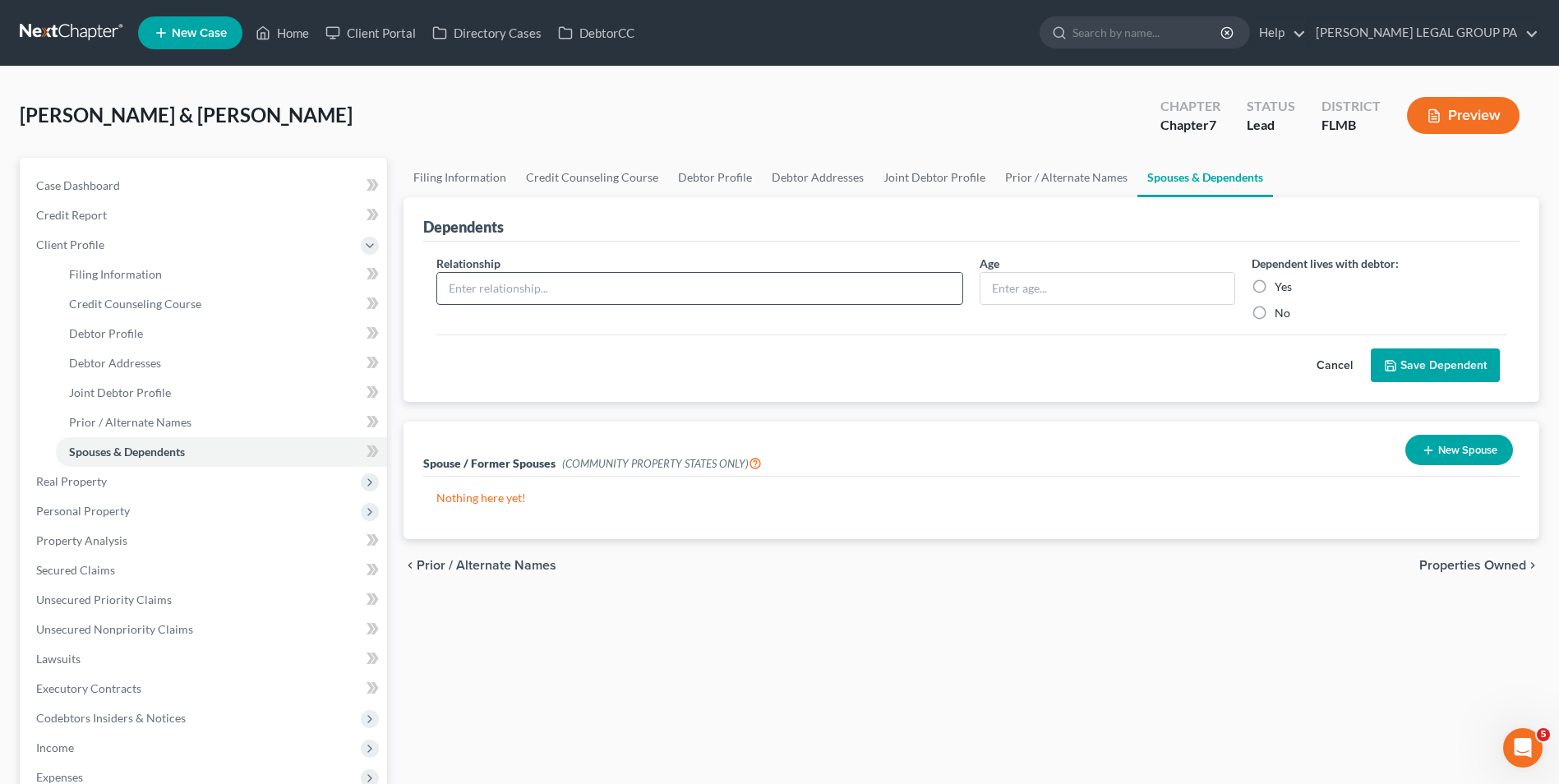
drag, startPoint x: 487, startPoint y: 294, endPoint x: 501, endPoint y: 294, distance: 14.0
click at [487, 294] on input "text" at bounding box center [699, 288] width 525 height 31
type input "Son"
click at [1105, 293] on input "text" at bounding box center [1107, 288] width 253 height 31
type input "26"
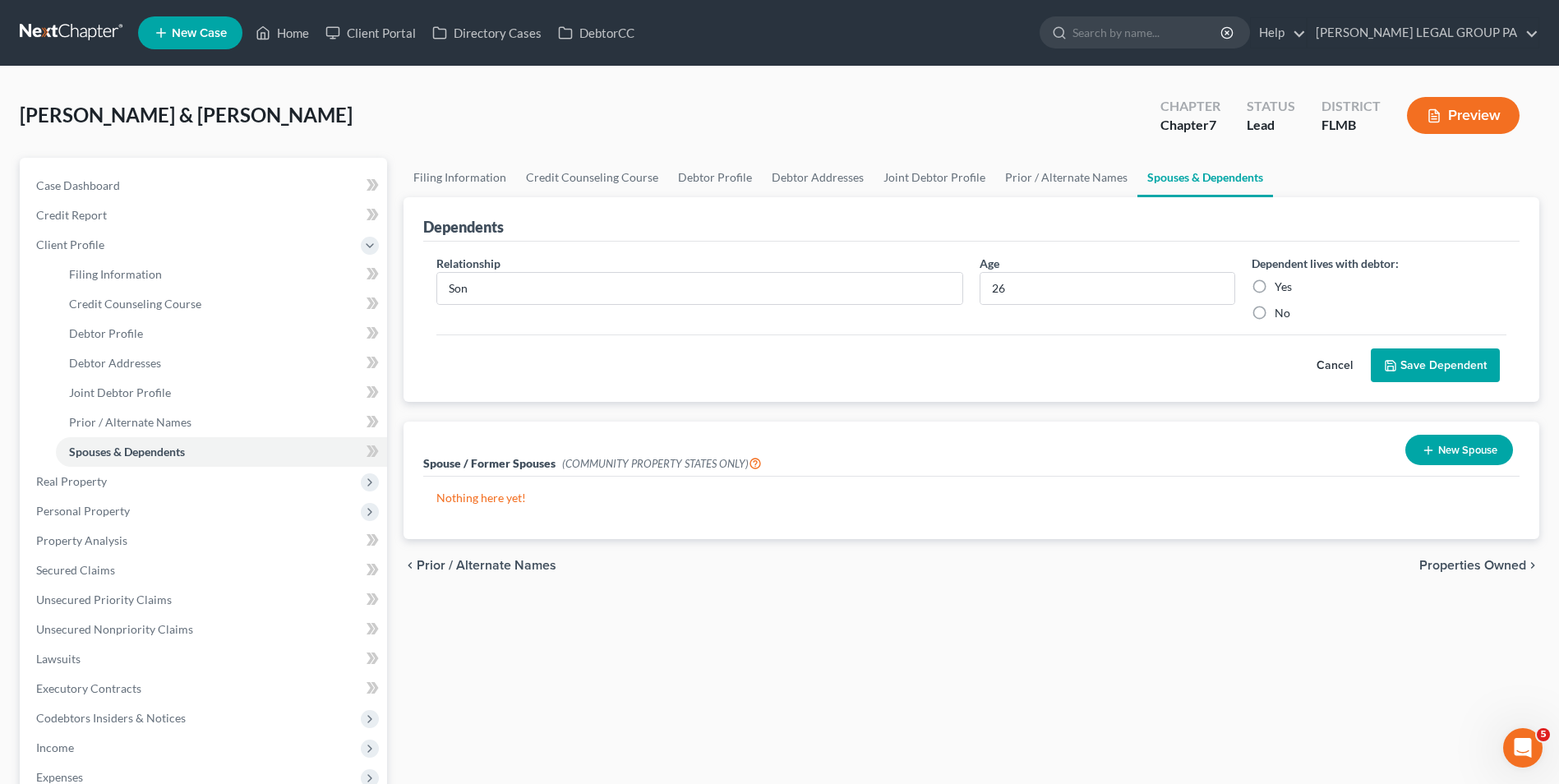
click at [1289, 284] on label "Yes" at bounding box center [1284, 286] width 17 height 16
click at [1289, 284] on input "Yes" at bounding box center [1286, 283] width 10 height 10
radio input "true"
click at [1410, 359] on button "Save Dependent" at bounding box center [1435, 366] width 129 height 34
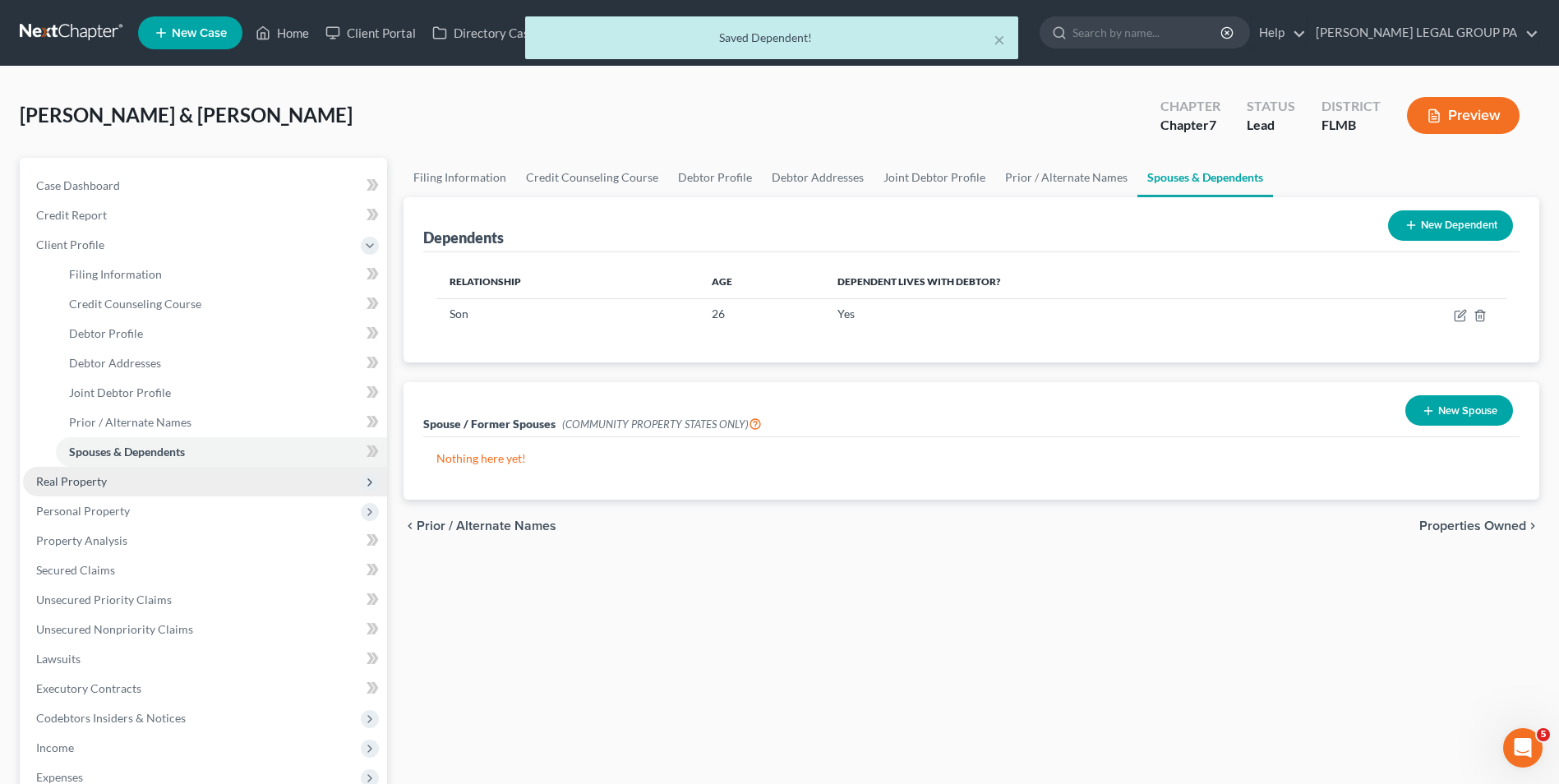
click at [148, 475] on span "Real Property" at bounding box center [205, 481] width 364 height 30
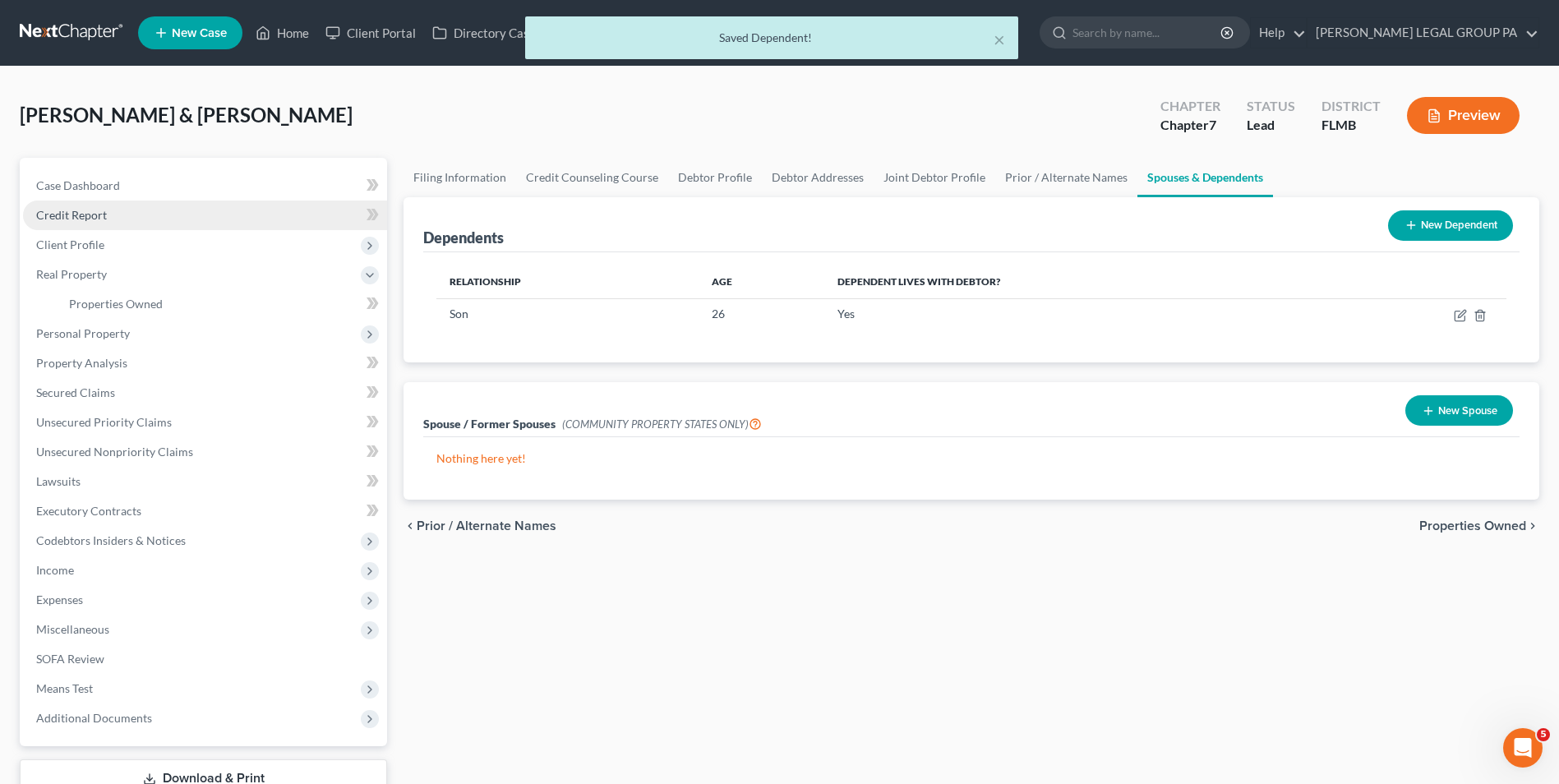
click at [109, 224] on link "Credit Report" at bounding box center [205, 214] width 364 height 30
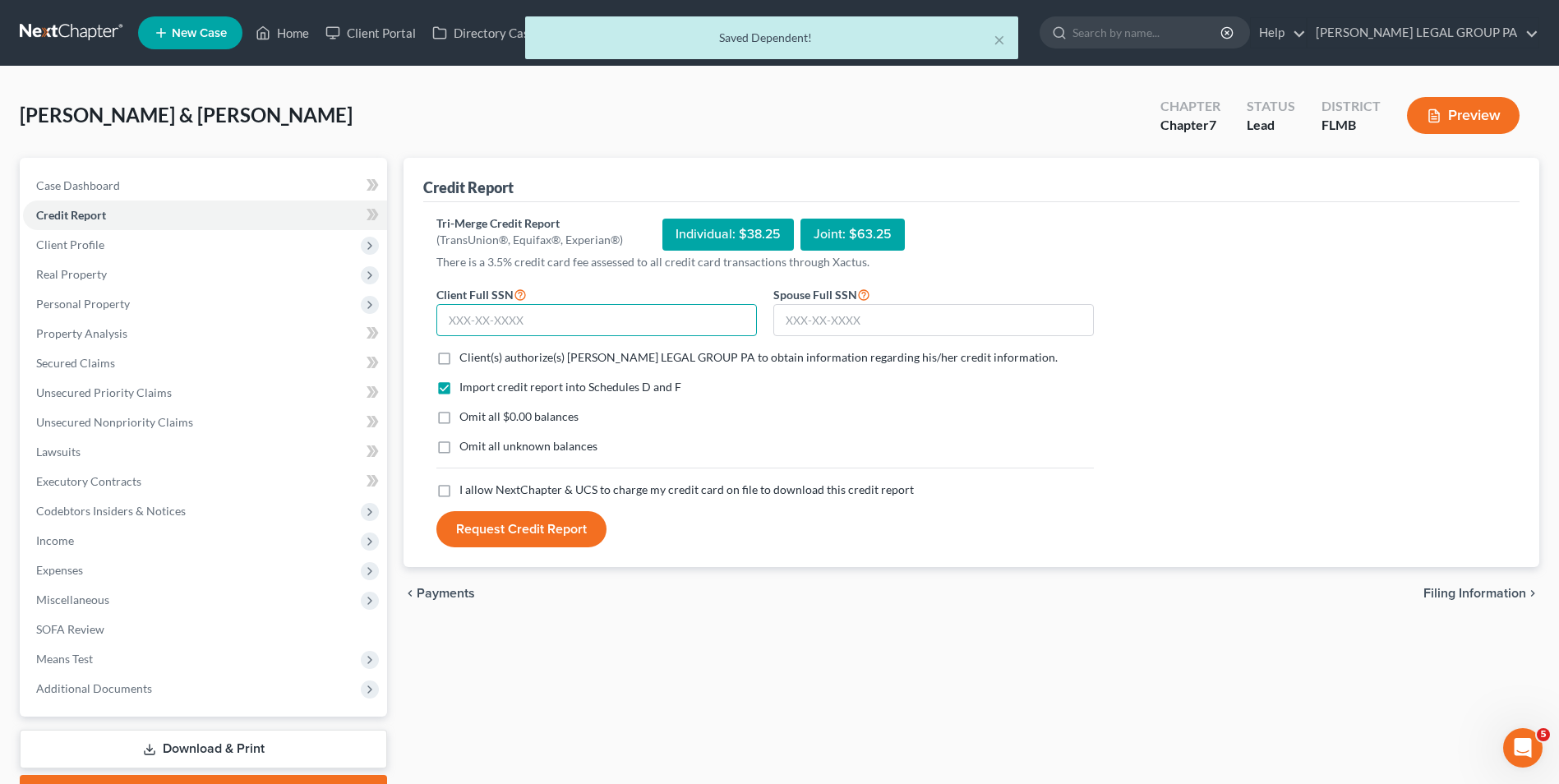
click at [517, 316] on input "text" at bounding box center [597, 320] width 320 height 32
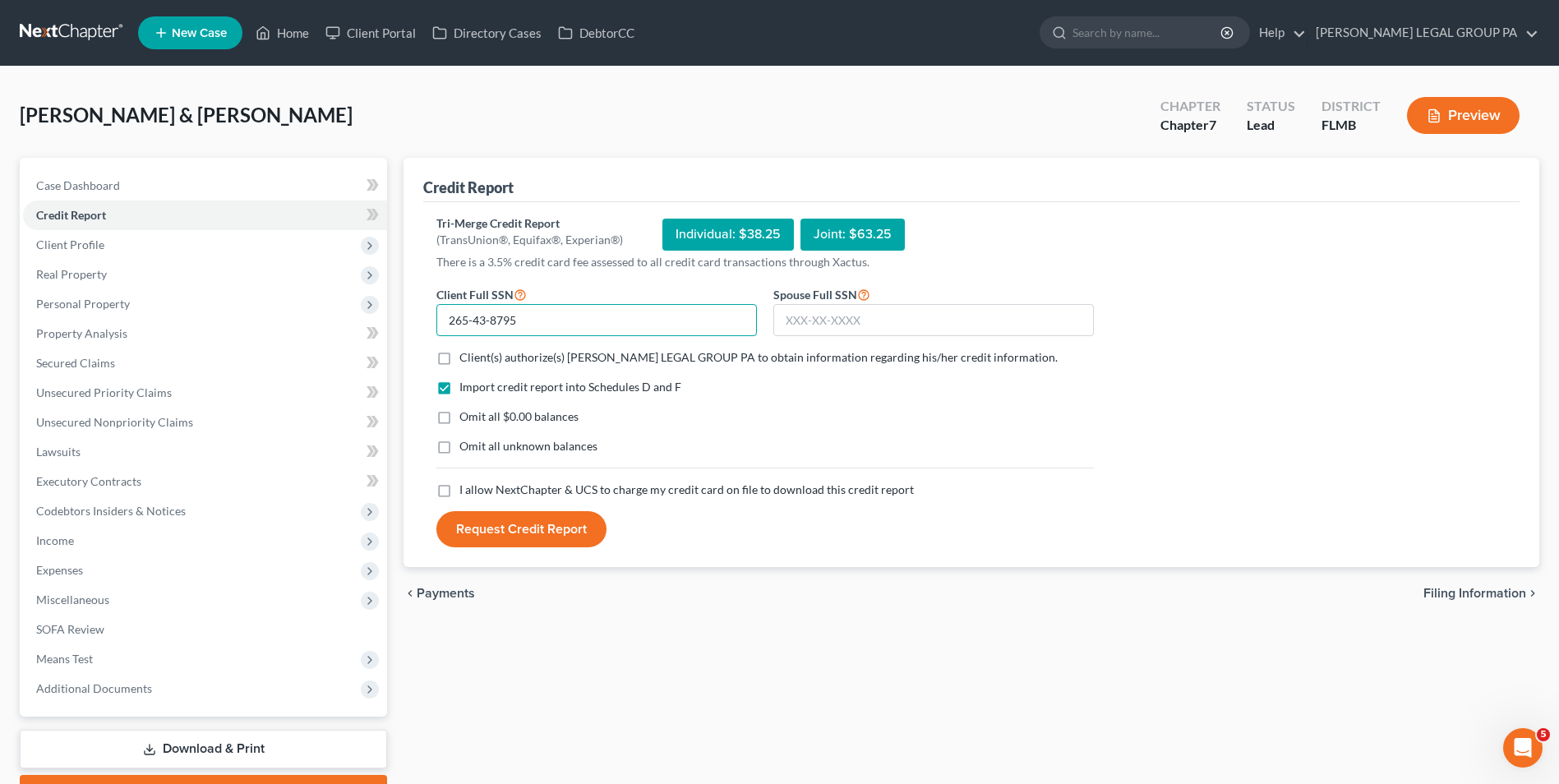
type input "265-43-8795"
click at [619, 361] on span "Client(s) authorize(s) WELLER LEGAL GROUP PA to obtain information regarding hi…" at bounding box center [759, 356] width 598 height 14
click at [476, 360] on input "Client(s) authorize(s) WELLER LEGAL GROUP PA to obtain information regarding hi…" at bounding box center [471, 354] width 10 height 10
checkbox input "true"
click at [617, 494] on span "I allow NextChapter & UCS to charge my credit card on file to download this cre…" at bounding box center [686, 489] width 455 height 14
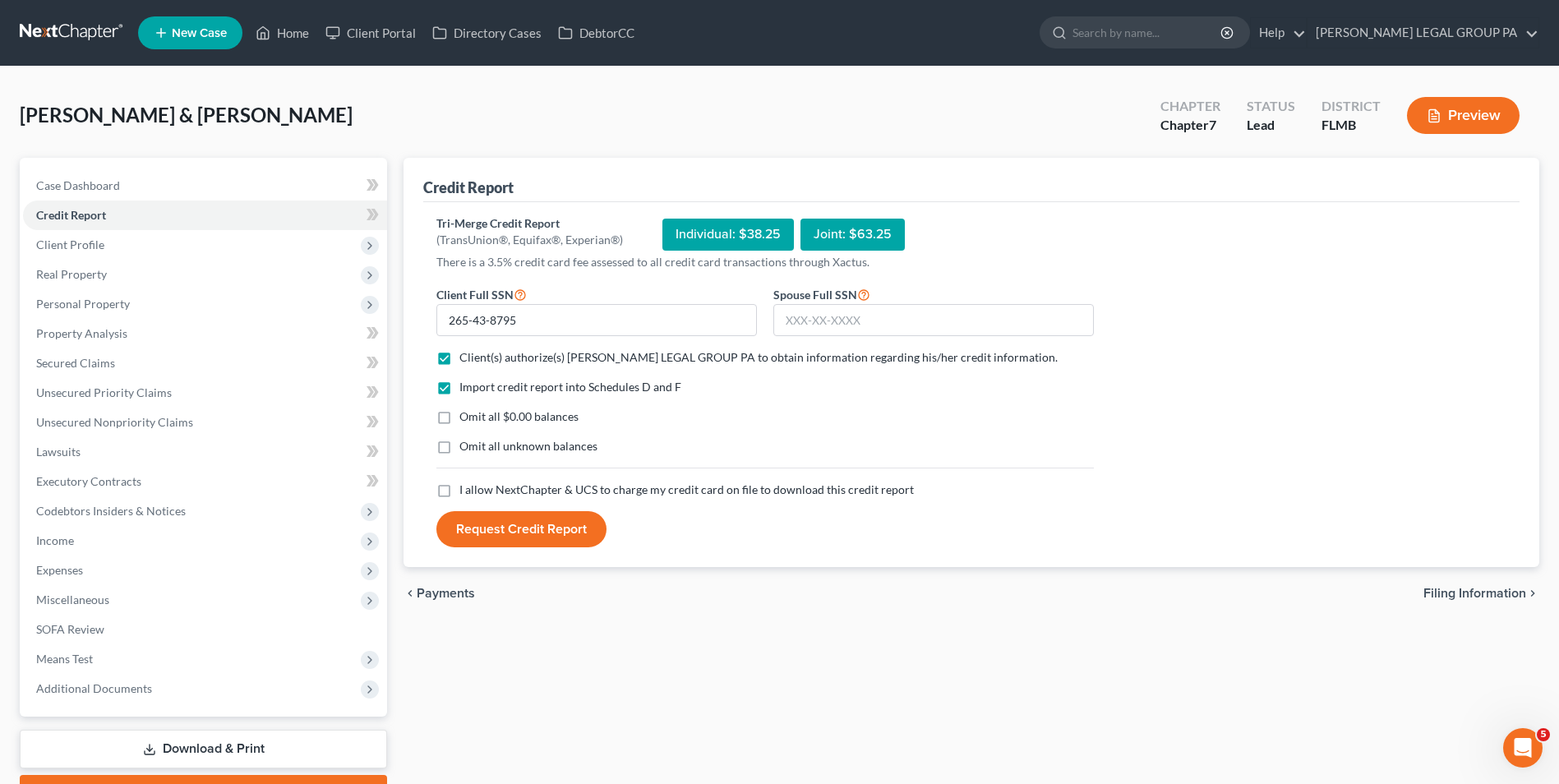
click at [476, 493] on input "I allow NextChapter & UCS to charge my credit card on file to download this cre…" at bounding box center [471, 486] width 10 height 10
checkbox input "true"
click at [809, 325] on input "text" at bounding box center [934, 320] width 320 height 32
type input "592-78-1100"
click at [517, 541] on button "Request Credit Report" at bounding box center [521, 529] width 171 height 36
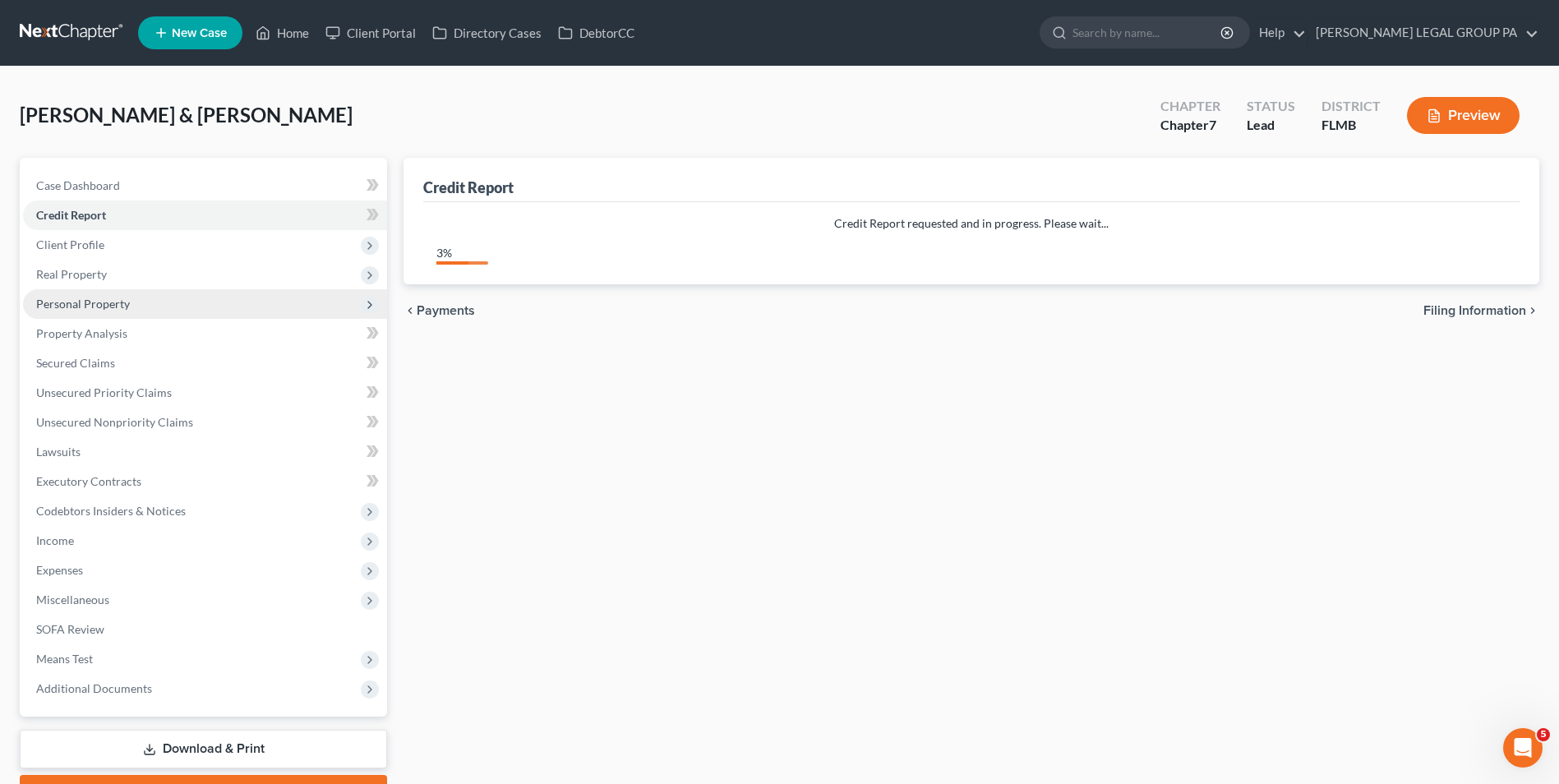
click at [191, 313] on span "Personal Property" at bounding box center [205, 304] width 364 height 30
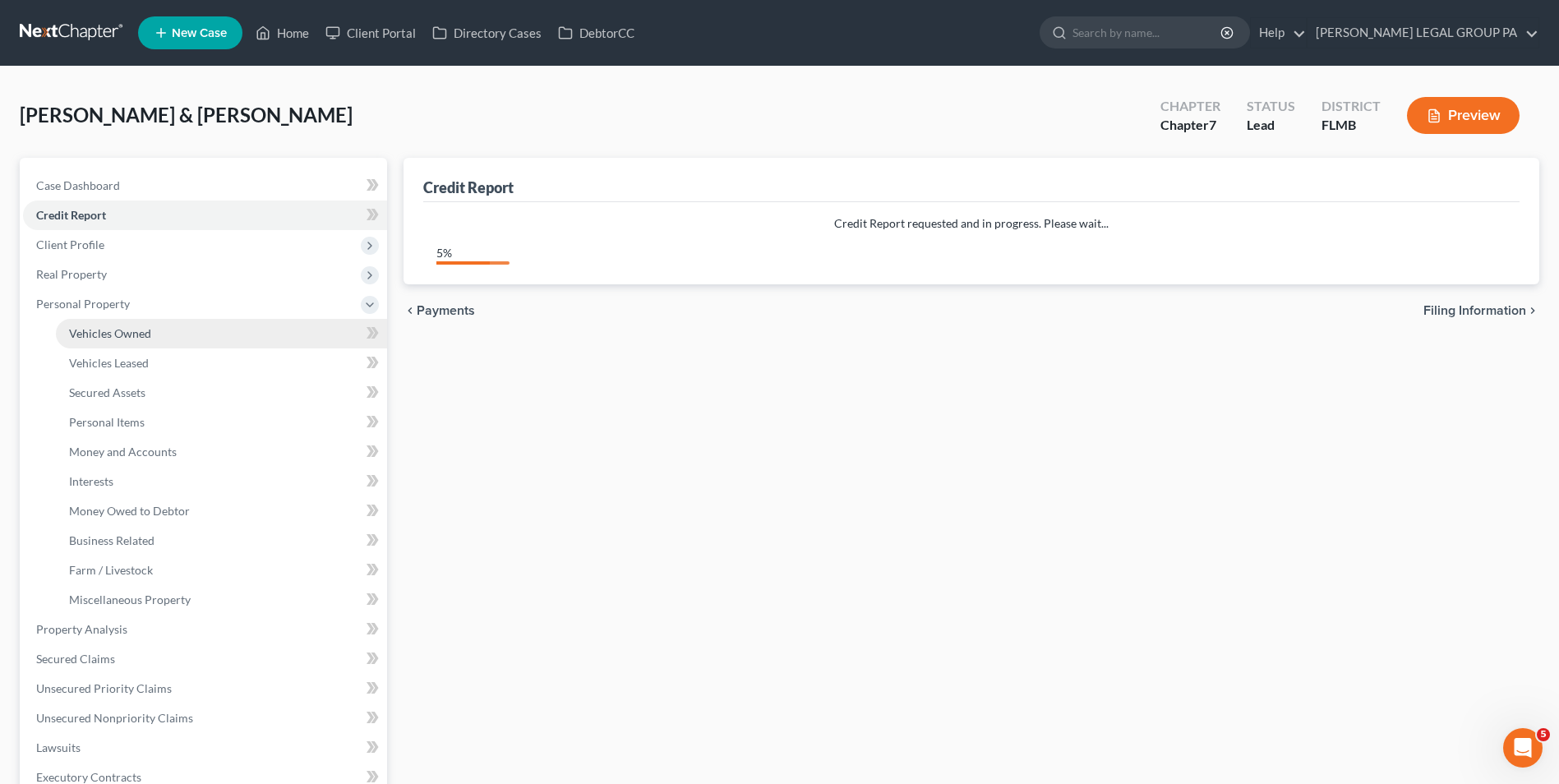
click at [192, 342] on link "Vehicles Owned" at bounding box center [222, 333] width 332 height 30
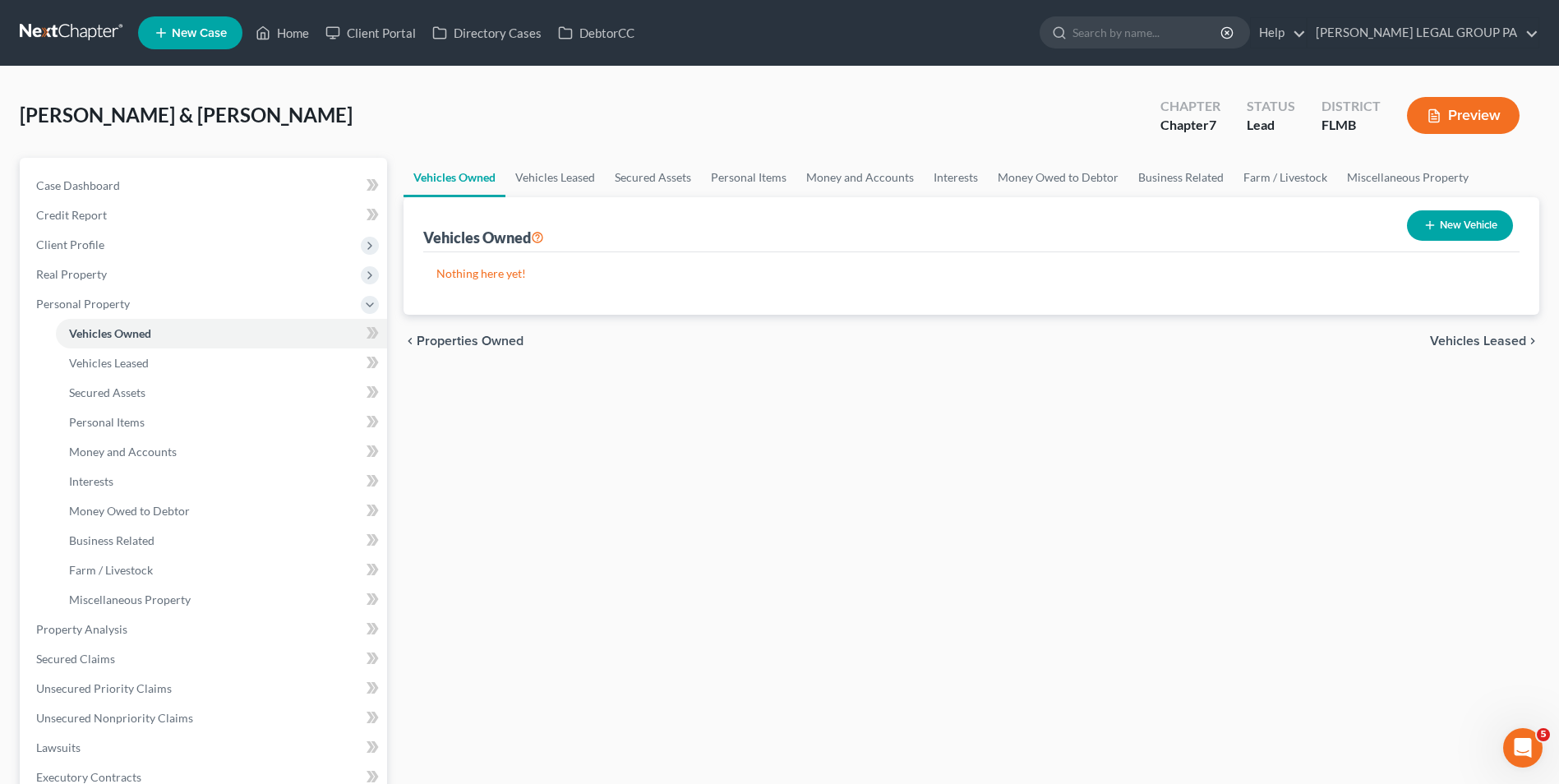
click at [1453, 218] on button "New Vehicle" at bounding box center [1460, 226] width 106 height 30
select select "0"
select select "2"
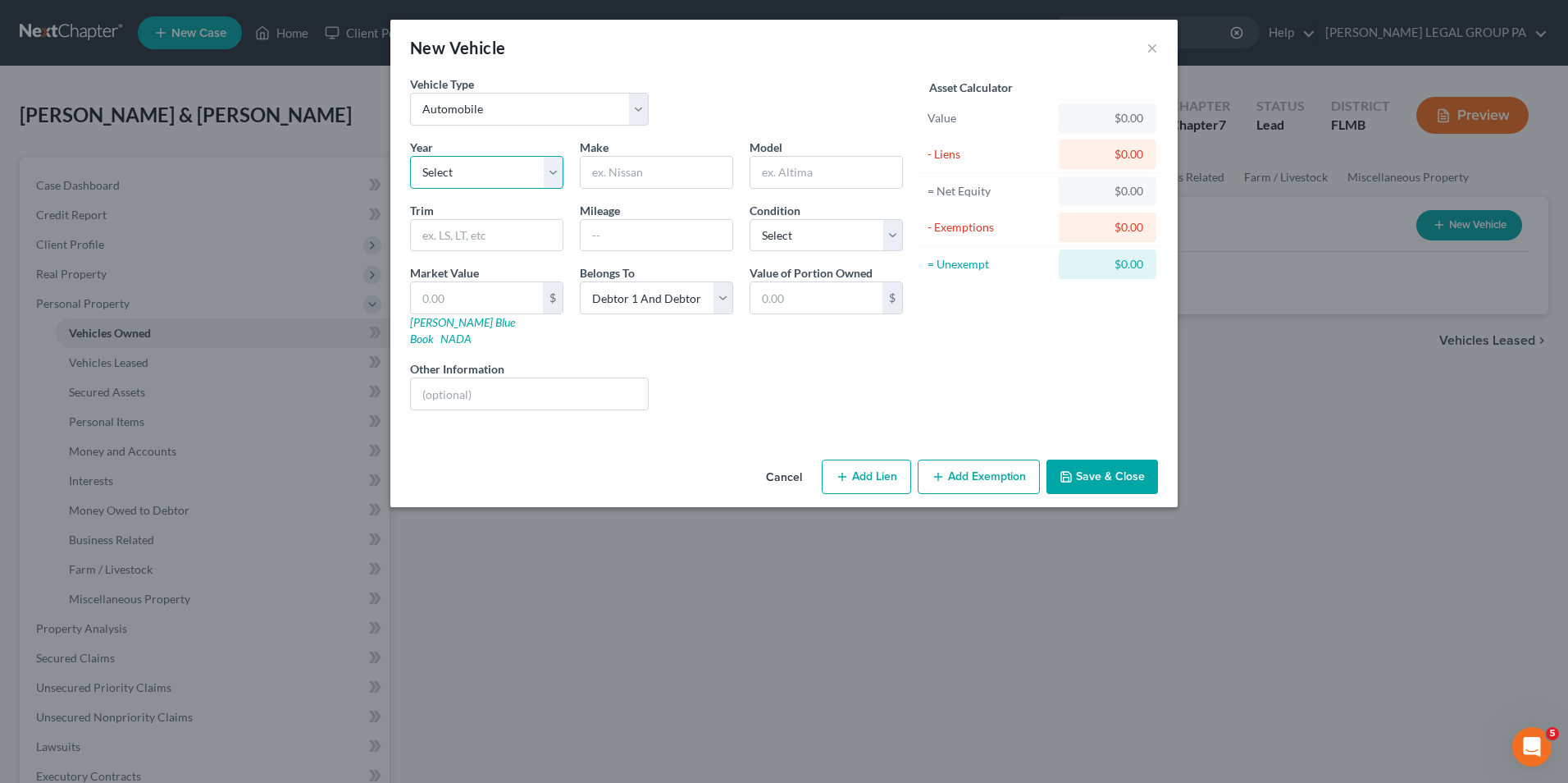
click at [553, 180] on select "Select 2026 2025 2024 2023 2022 2021 2020 2019 2018 2017 2016 2015 2014 2013 20…" at bounding box center [486, 172] width 153 height 32
select select "7"
click at [410, 156] on select "Select 2026 2025 2024 2023 2022 2021 2020 2019 2018 2017 2016 2015 2014 2013 20…" at bounding box center [486, 172] width 153 height 32
drag, startPoint x: 633, startPoint y: 165, endPoint x: 894, endPoint y: 118, distance: 265.2
click at [633, 165] on input "text" at bounding box center [657, 172] width 152 height 31
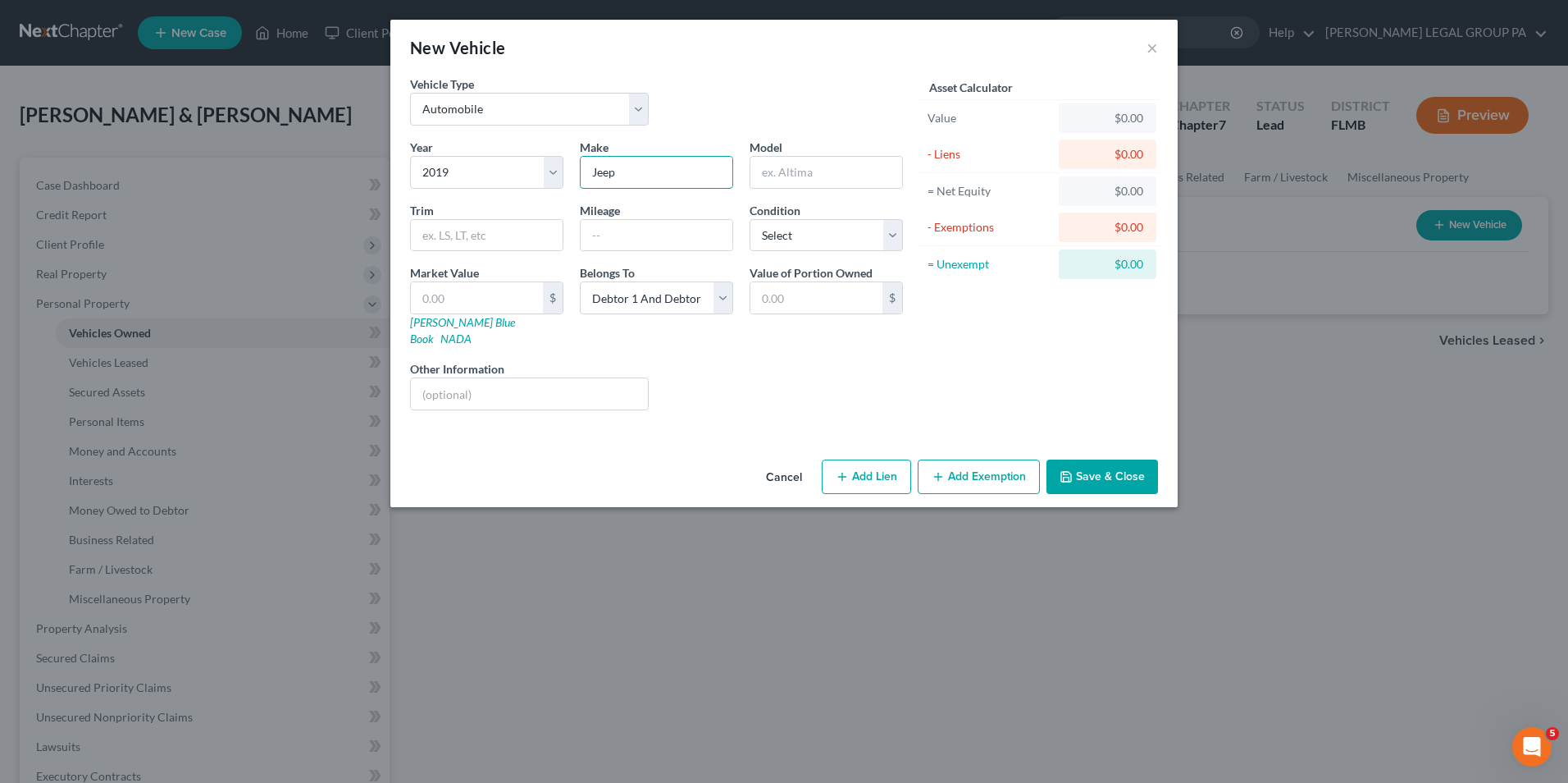
type input "Jeep"
type input "Cherokee"
click at [705, 245] on input "text" at bounding box center [657, 235] width 152 height 31
type input "120000"
click at [796, 361] on div "Liens Select" at bounding box center [784, 385] width 255 height 50
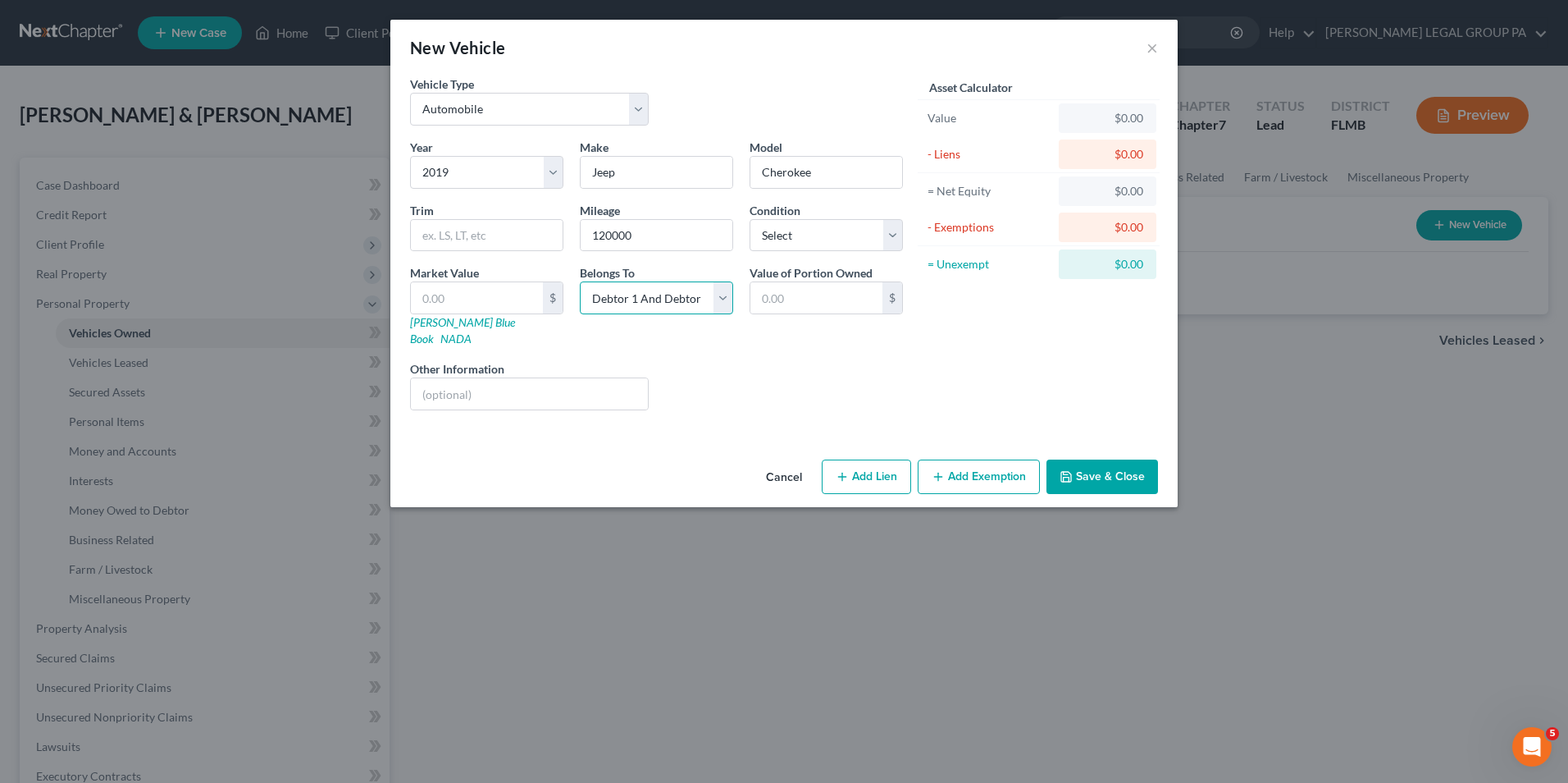
click at [687, 306] on select "Select Debtor 1 Only Debtor 2 Only Debtor 1 And Debtor 2 Only At Least One Of T…" at bounding box center [656, 298] width 153 height 32
select select "1"
click at [580, 282] on select "Select Debtor 1 Only Debtor 2 Only Debtor 1 And Debtor 2 Only At Least One Of T…" at bounding box center [656, 298] width 153 height 32
click at [788, 236] on select "Select Excellent Very Good Good Fair Poor" at bounding box center [825, 235] width 153 height 32
select select "3"
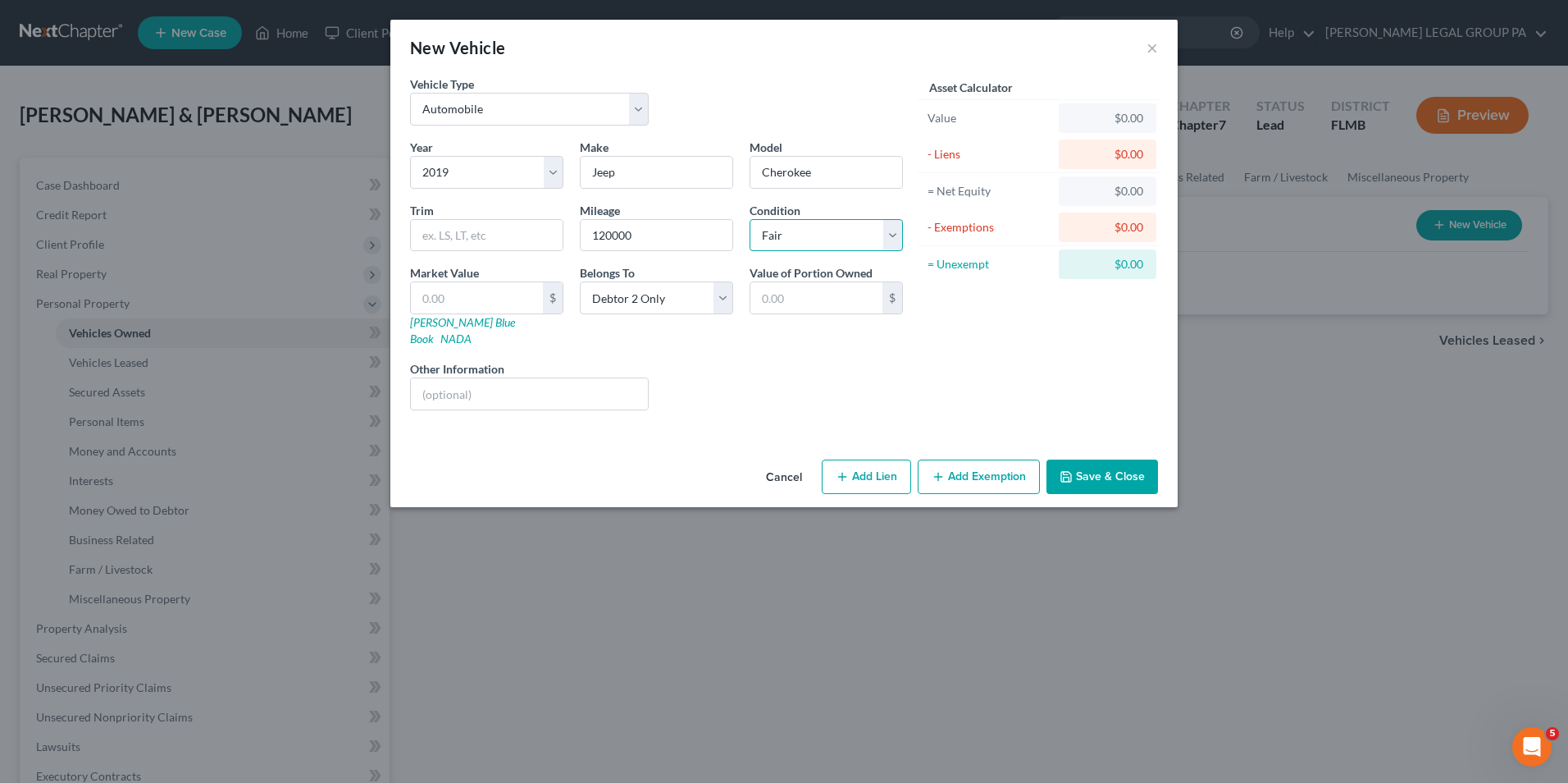
click at [749, 219] on select "Select Excellent Very Good Good Fair Poor" at bounding box center [825, 235] width 153 height 32
click at [1094, 462] on button "Save & Close" at bounding box center [1102, 477] width 111 height 34
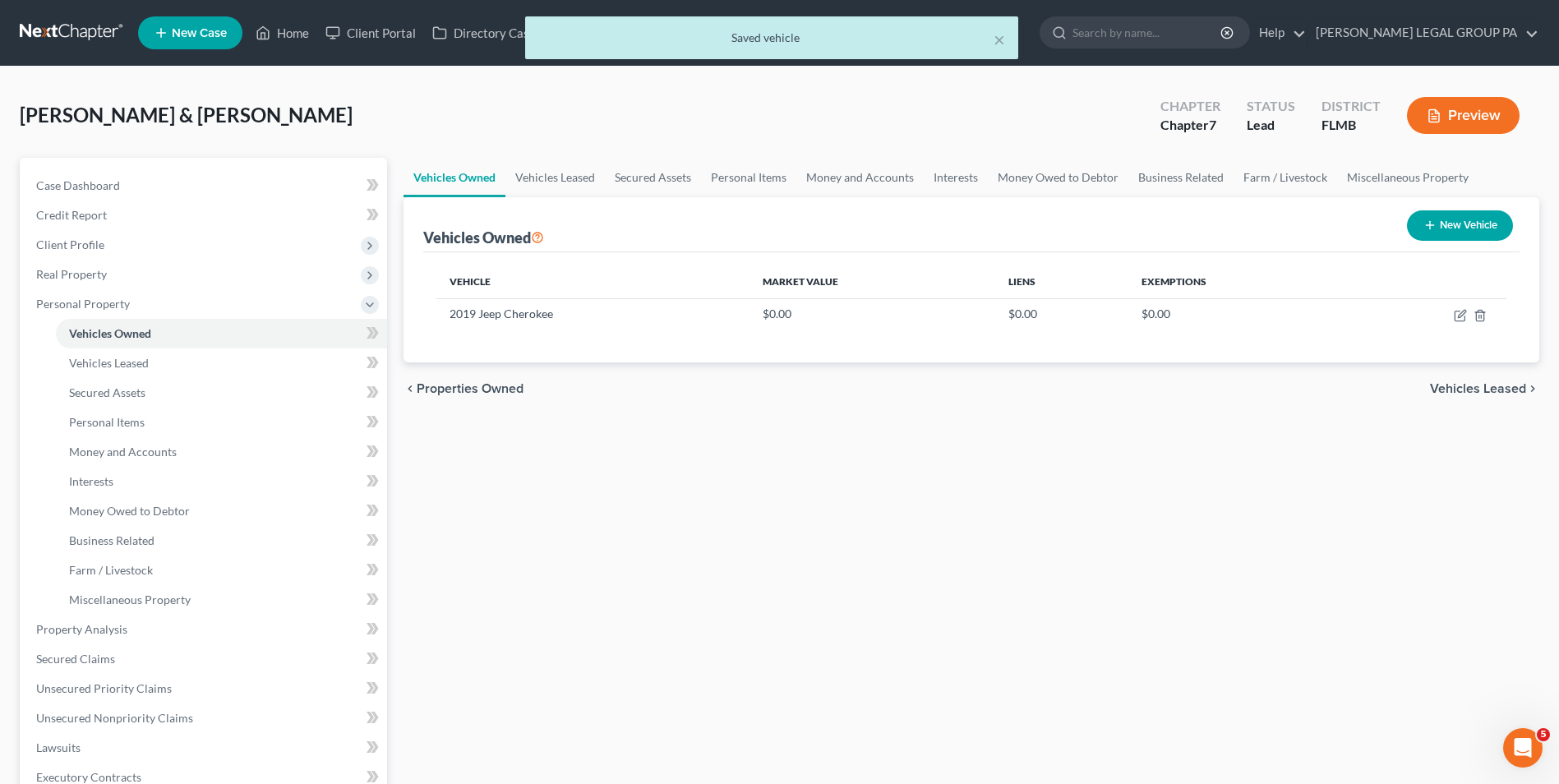
click at [1455, 236] on button "New Vehicle" at bounding box center [1460, 226] width 106 height 30
select select "0"
select select "2"
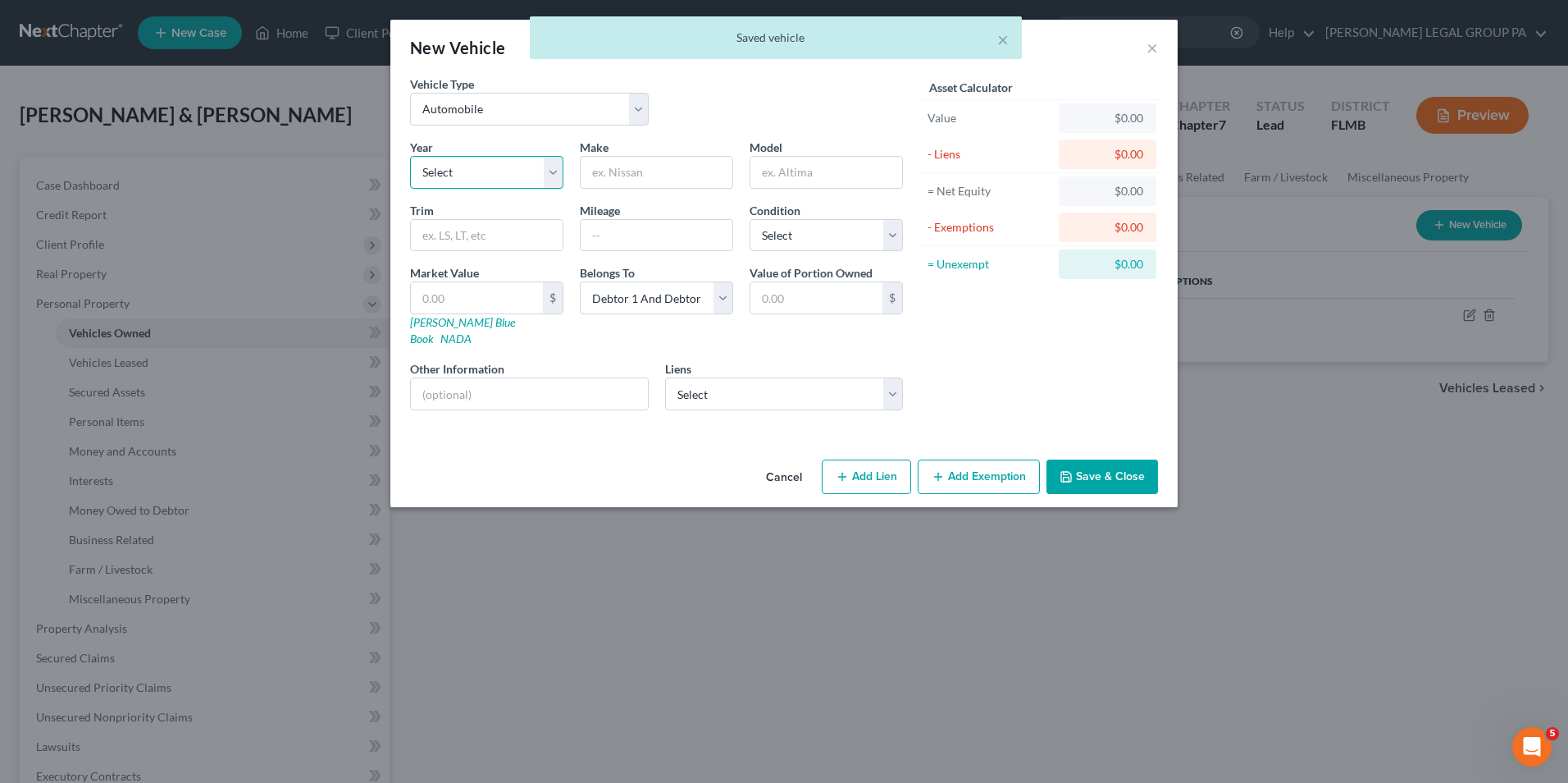
click at [480, 187] on select "Select 2026 2025 2024 2023 2022 2021 2020 2019 2018 2017 2016 2015 2014 2013 20…" at bounding box center [486, 172] width 153 height 32
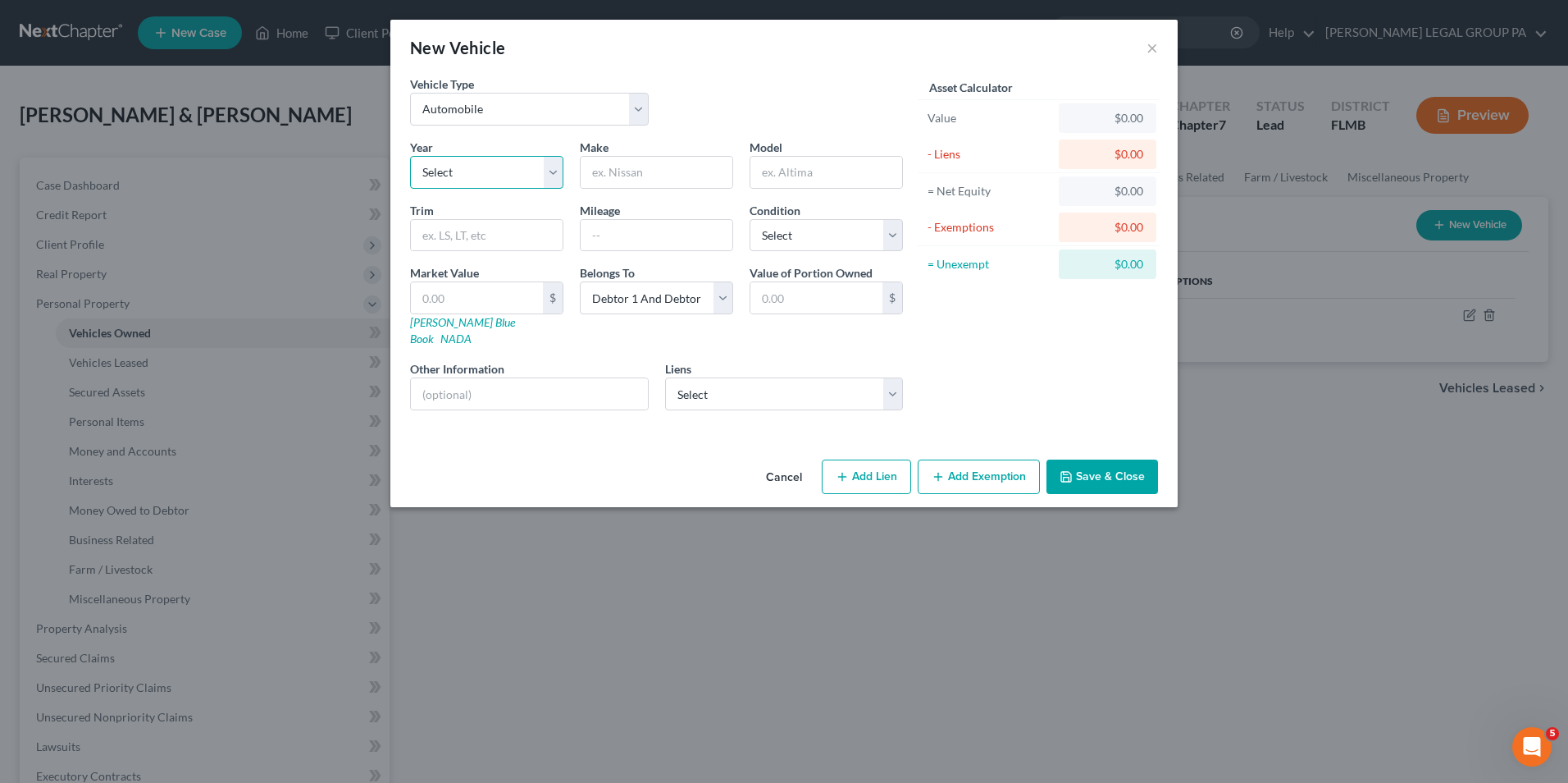
select select "17"
click at [410, 156] on select "Select 2026 2025 2024 2023 2022 2021 2020 2019 2018 2017 2016 2015 2014 2013 20…" at bounding box center [486, 172] width 153 height 32
click at [665, 170] on input "text" at bounding box center [657, 172] width 152 height 31
type input "Mercedes"
click at [856, 170] on input "text" at bounding box center [826, 172] width 152 height 31
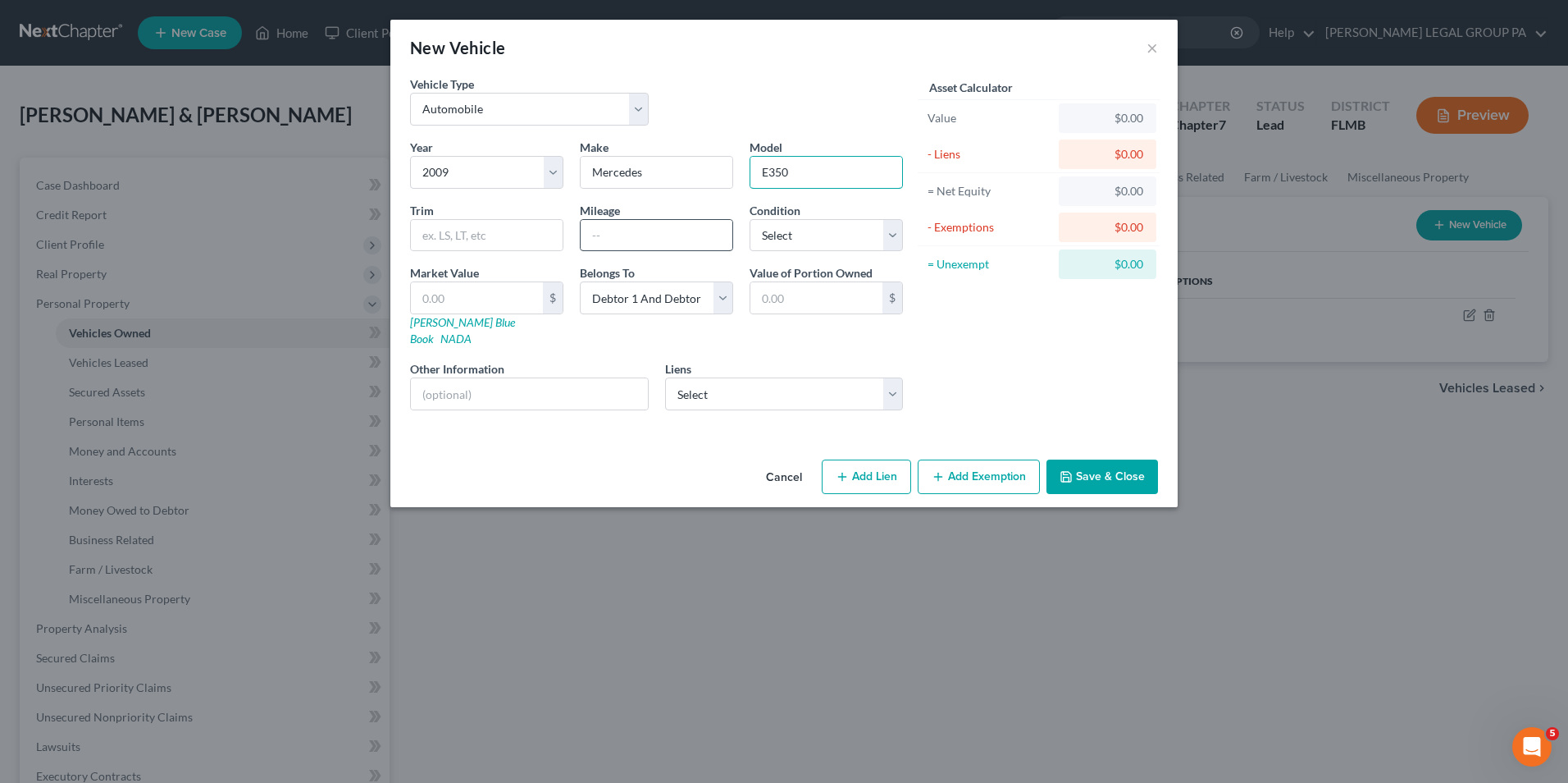
type input "E350"
click at [618, 223] on input "text" at bounding box center [657, 235] width 152 height 31
type input "125000"
click at [782, 243] on select "Select Excellent Very Good Good Fair Poor" at bounding box center [825, 235] width 153 height 32
select select "3"
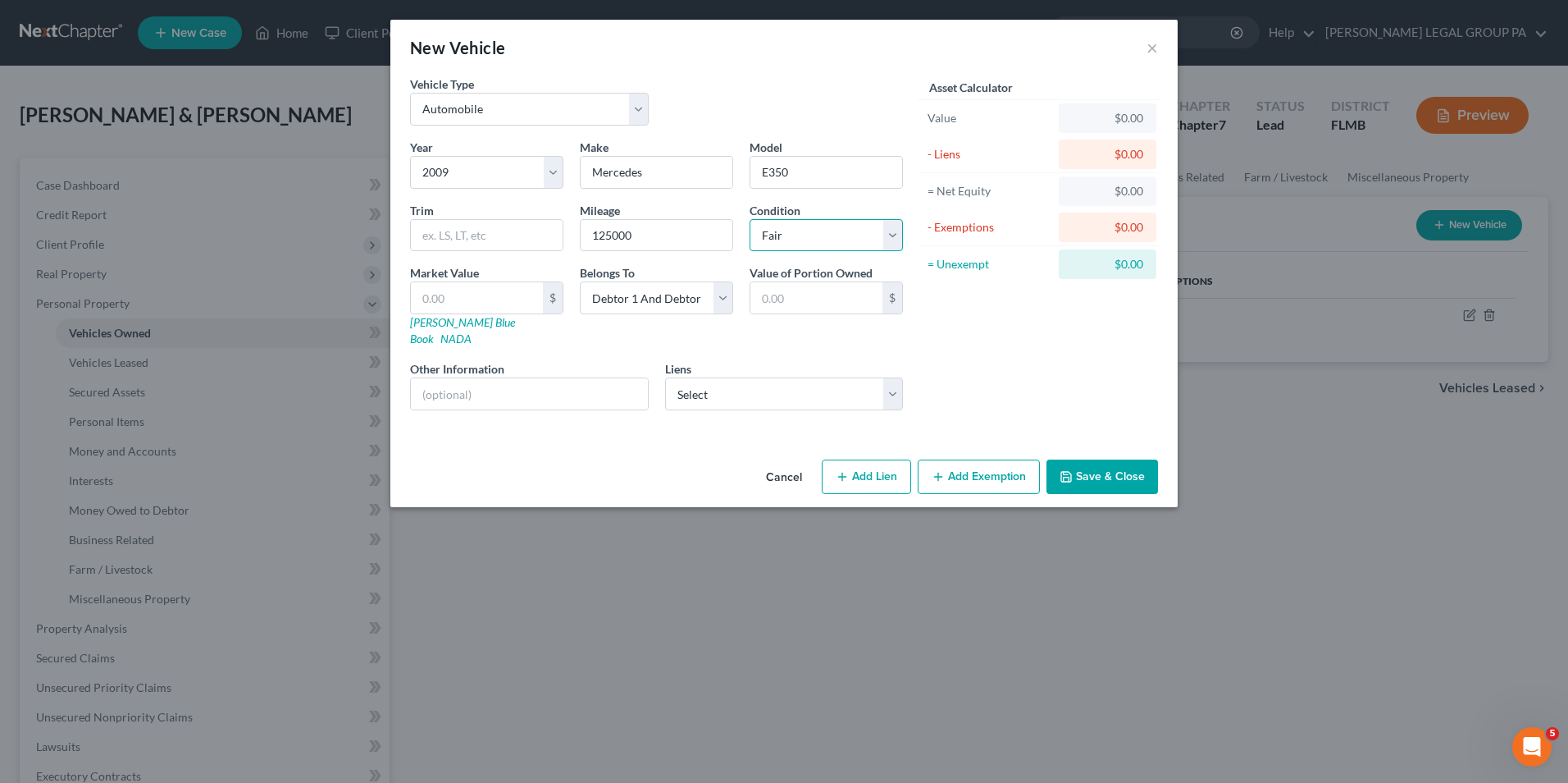
click at [749, 219] on select "Select Excellent Very Good Good Fair Poor" at bounding box center [825, 235] width 153 height 32
click at [682, 306] on select "Select Debtor 1 Only Debtor 2 Only Debtor 1 And Debtor 2 Only At Least One Of T…" at bounding box center [656, 298] width 153 height 32
select select "0"
click at [580, 282] on select "Select Debtor 1 Only Debtor 2 Only Debtor 1 And Debtor 2 Only At Least One Of T…" at bounding box center [656, 298] width 153 height 32
click at [1110, 465] on button "Save & Close" at bounding box center [1102, 477] width 111 height 34
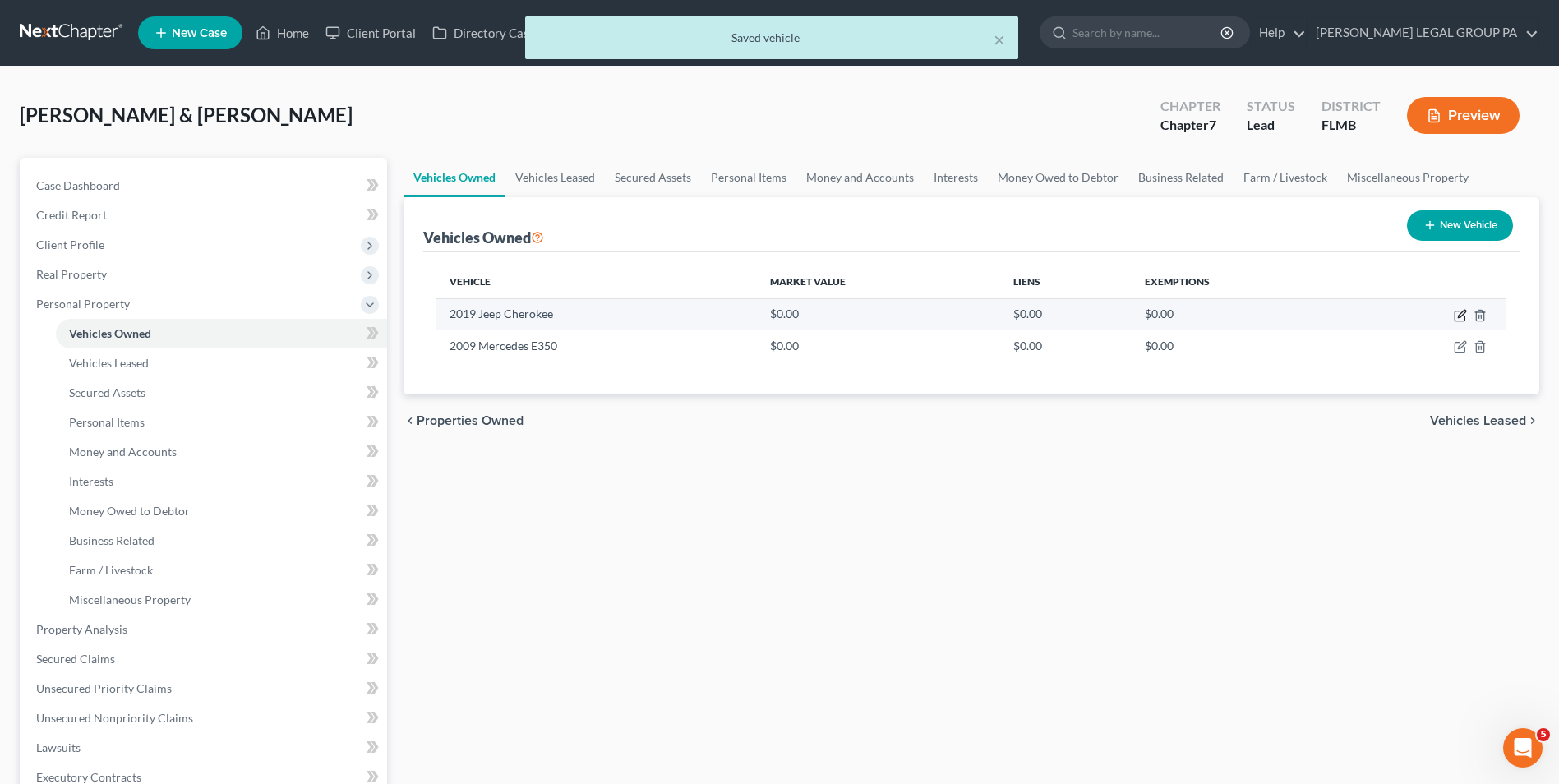
click at [1462, 321] on icon "button" at bounding box center [1460, 316] width 10 height 10
select select "0"
select select "7"
select select "3"
select select "1"
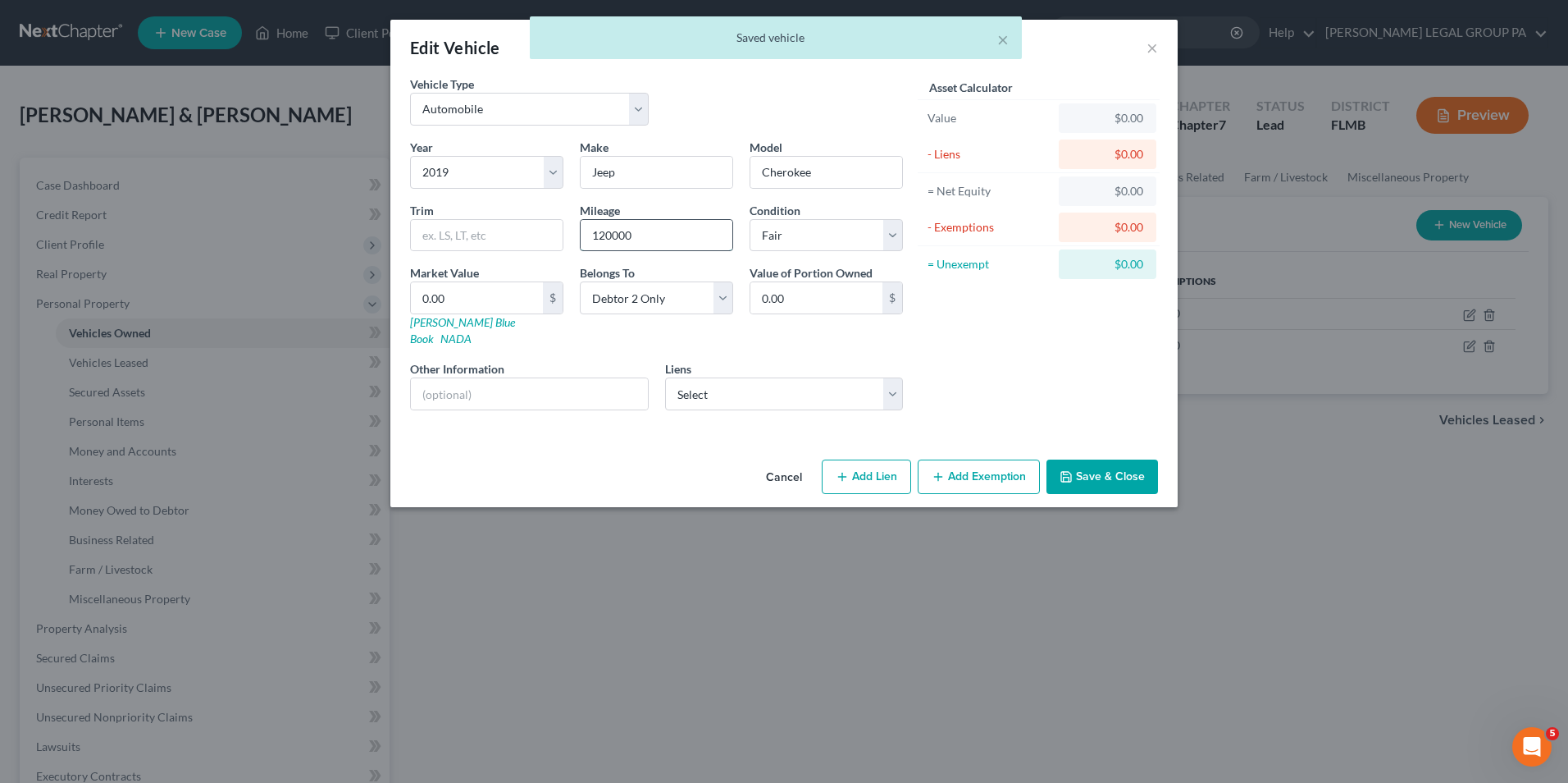
click at [712, 245] on input "120000" at bounding box center [657, 235] width 152 height 31
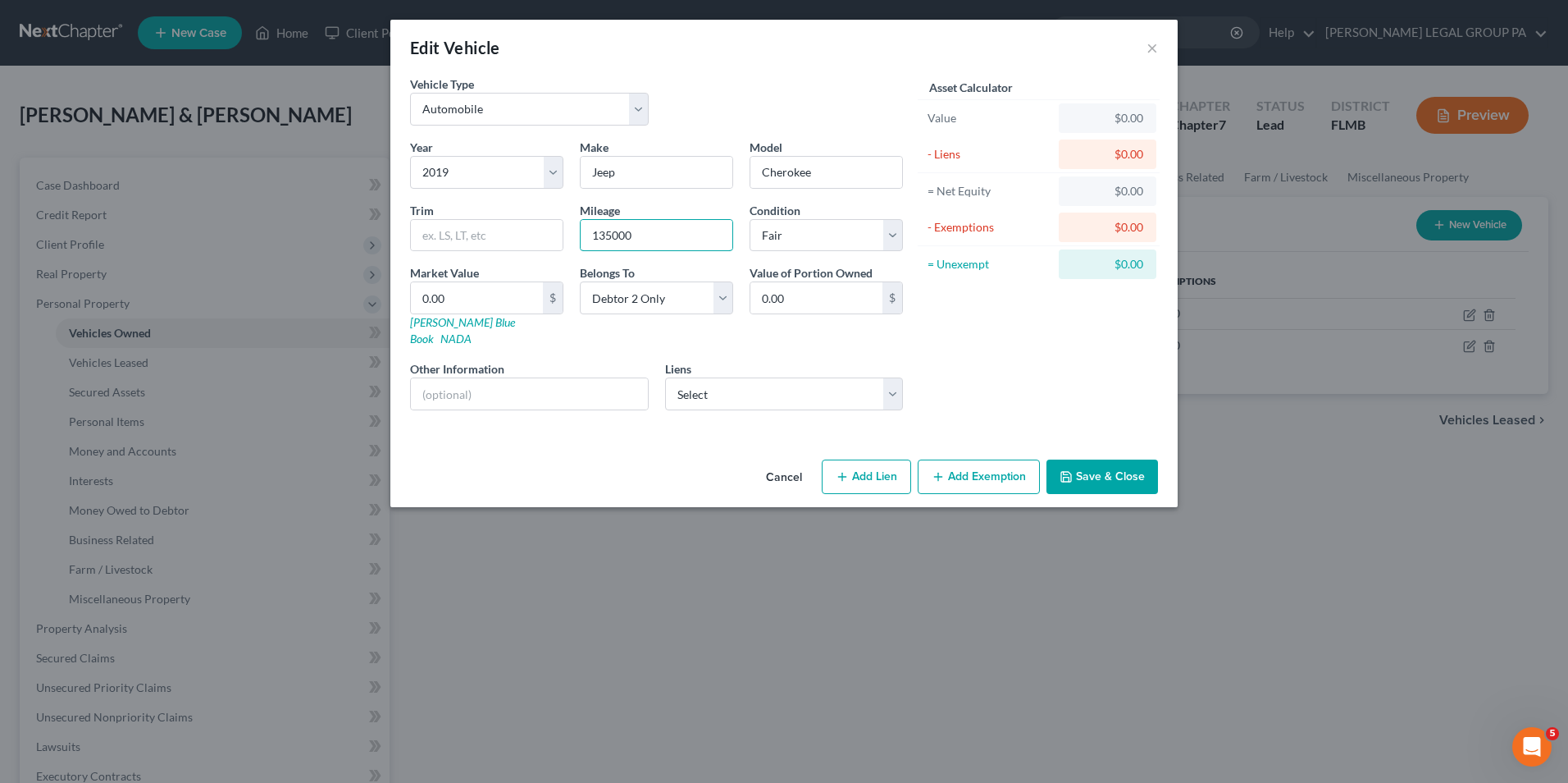
type input "135000"
click at [1114, 465] on button "Save & Close" at bounding box center [1102, 477] width 111 height 34
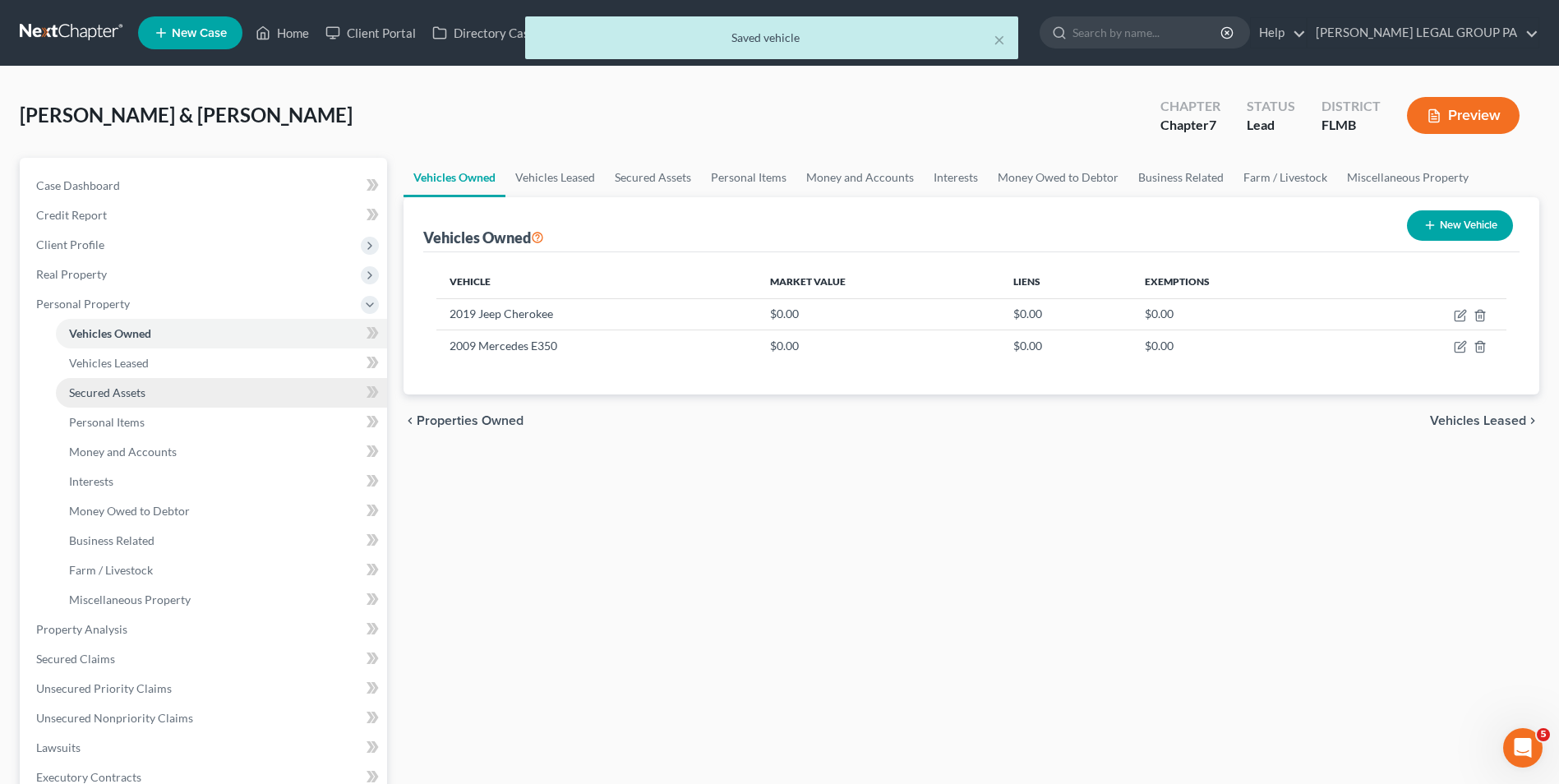
click at [209, 390] on link "Secured Assets" at bounding box center [222, 392] width 332 height 30
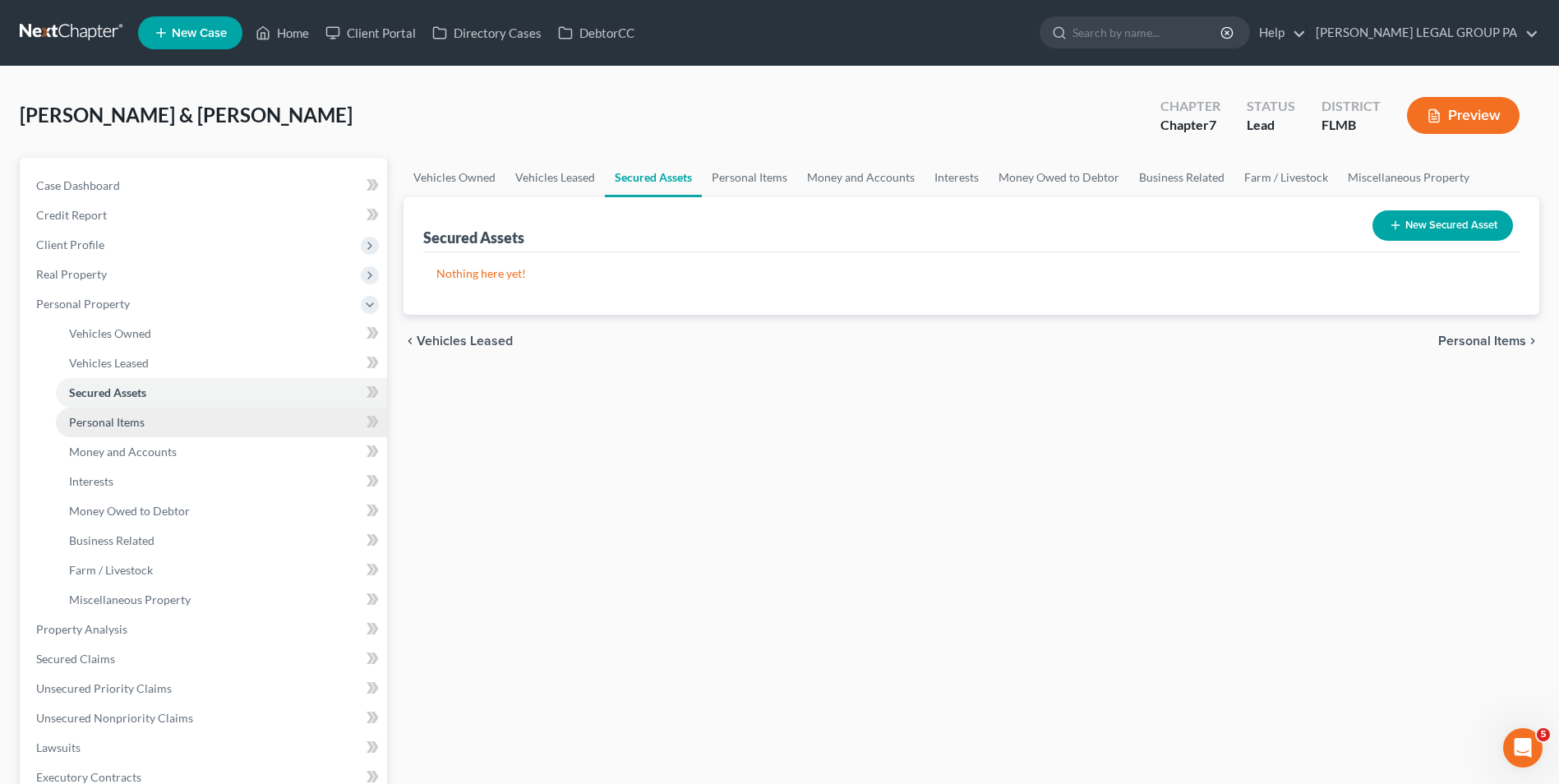
click at [171, 423] on link "Personal Items" at bounding box center [222, 422] width 332 height 30
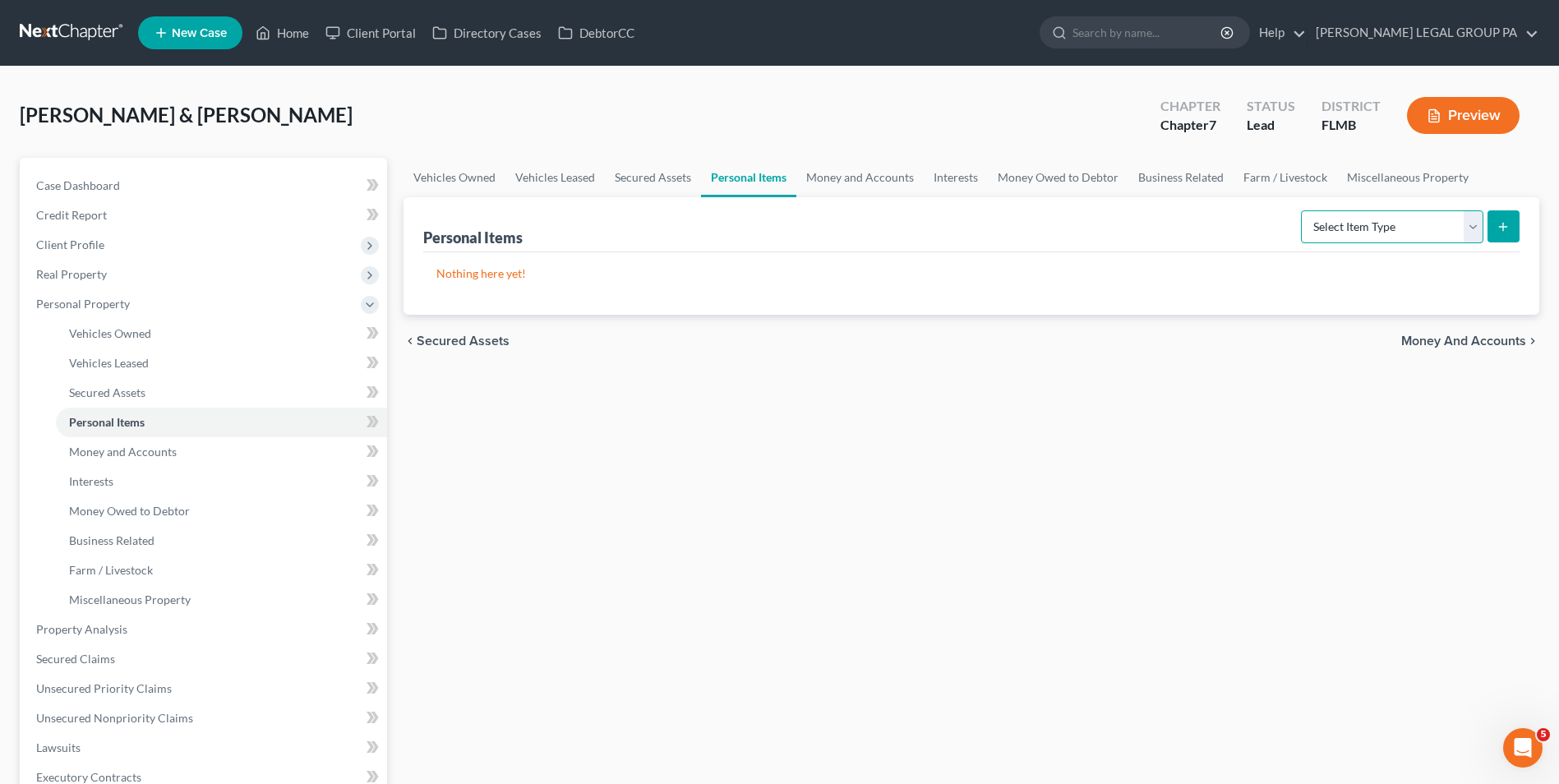
click at [1446, 231] on select "Select Item Type Clothing Collectibles Of Value Electronics Firearms Household …" at bounding box center [1391, 227] width 182 height 32
select select "clothing"
click at [1303, 211] on select "Select Item Type Clothing Collectibles Of Value Electronics Firearms Household …" at bounding box center [1391, 227] width 182 height 32
click at [1515, 224] on button "submit" at bounding box center [1504, 227] width 32 height 32
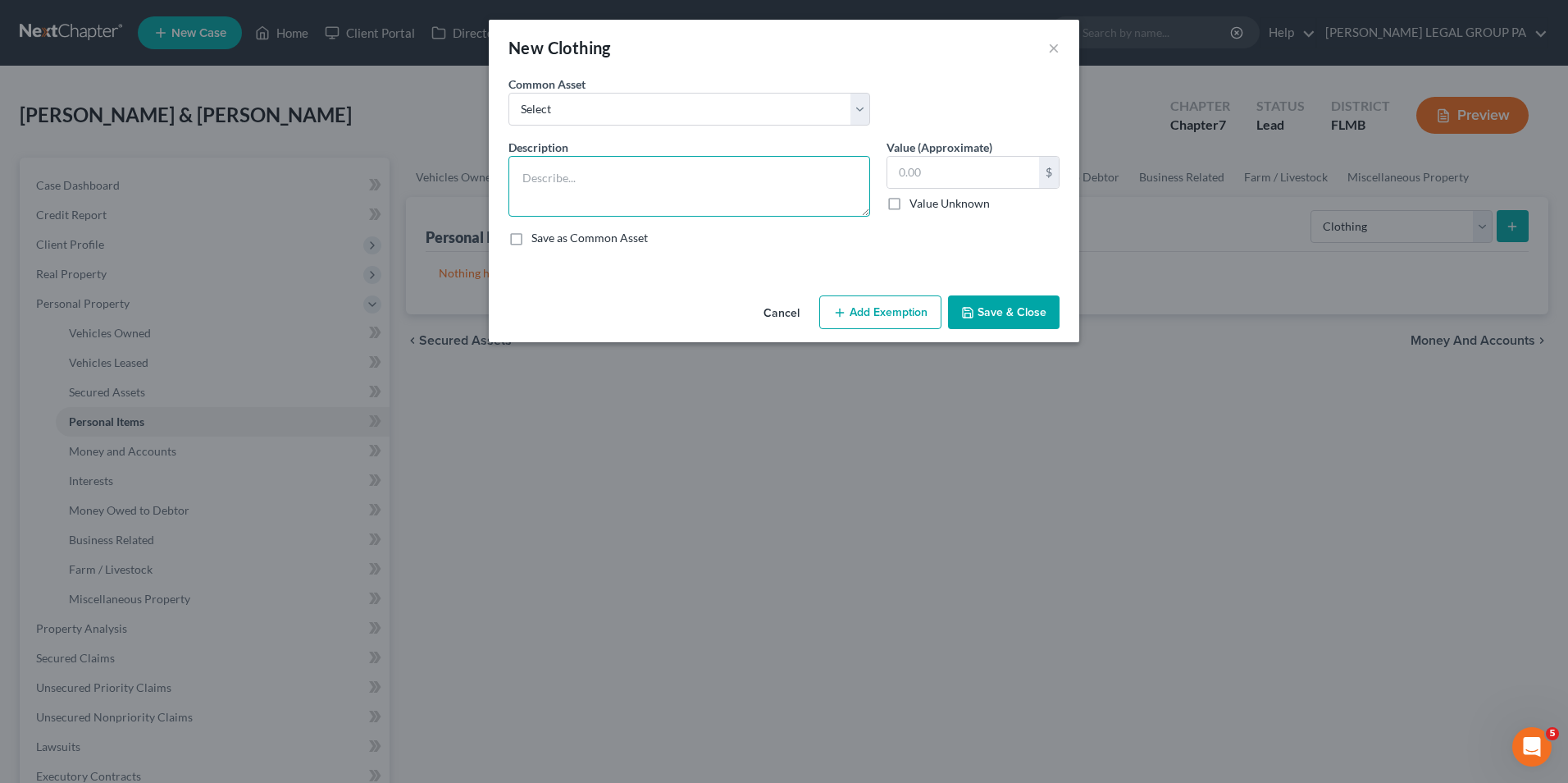
click at [599, 188] on textarea at bounding box center [689, 186] width 361 height 61
type textarea "Clothing"
type input "200.00"
click at [1040, 320] on button "Save & Close" at bounding box center [1003, 312] width 111 height 34
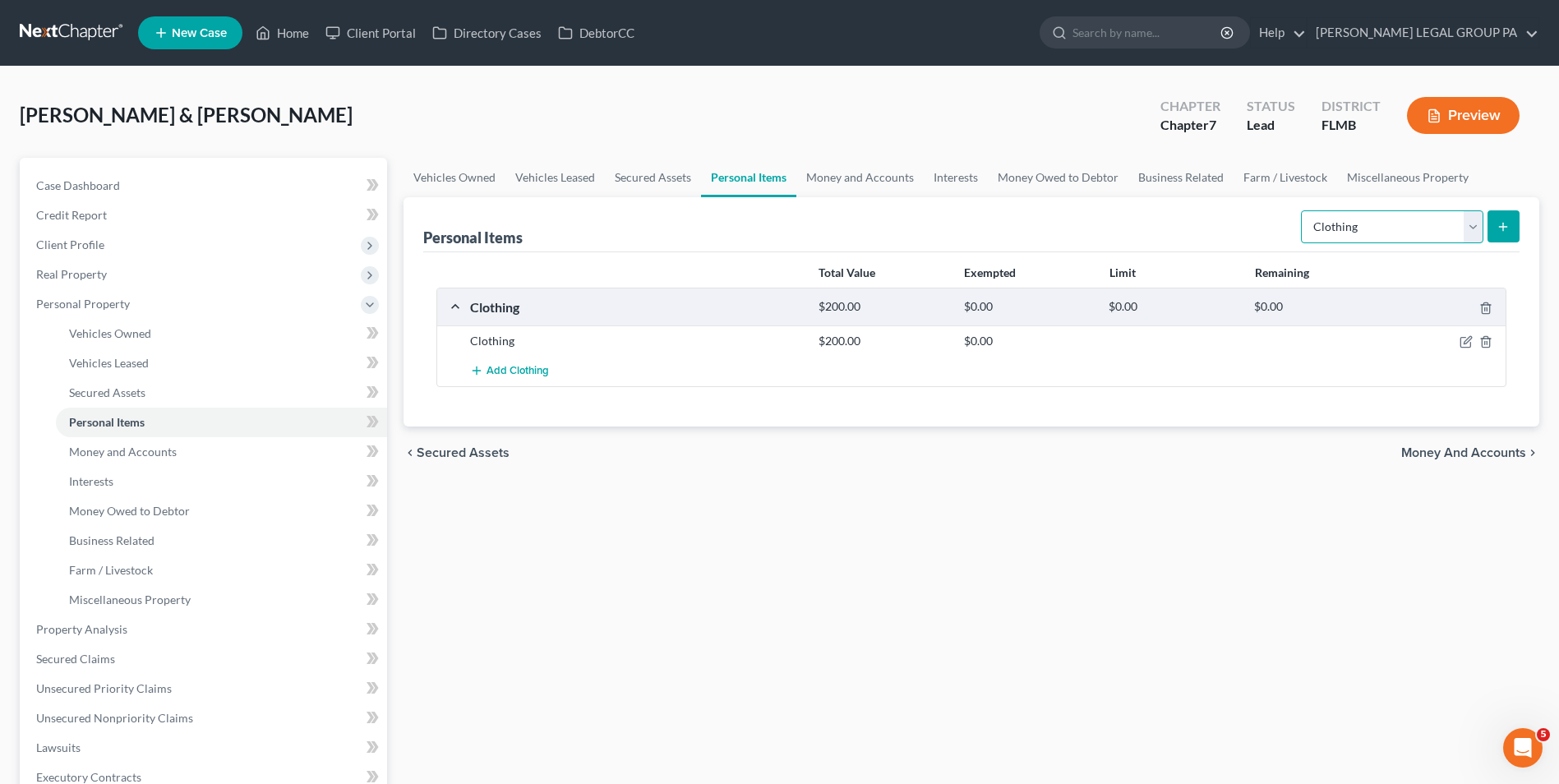
click at [1342, 231] on select "Select Item Type Clothing Collectibles Of Value Electronics Firearms Household …" at bounding box center [1391, 227] width 182 height 32
click at [1303, 211] on select "Select Item Type Clothing Collectibles Of Value Electronics Firearms Household …" at bounding box center [1391, 227] width 182 height 32
click at [1471, 231] on select "Select Item Type Clothing Collectibles Of Value Electronics Firearms Household …" at bounding box center [1391, 227] width 182 height 32
select select "electronics"
click at [1303, 211] on select "Select Item Type Clothing Collectibles Of Value Electronics Firearms Household …" at bounding box center [1391, 227] width 182 height 32
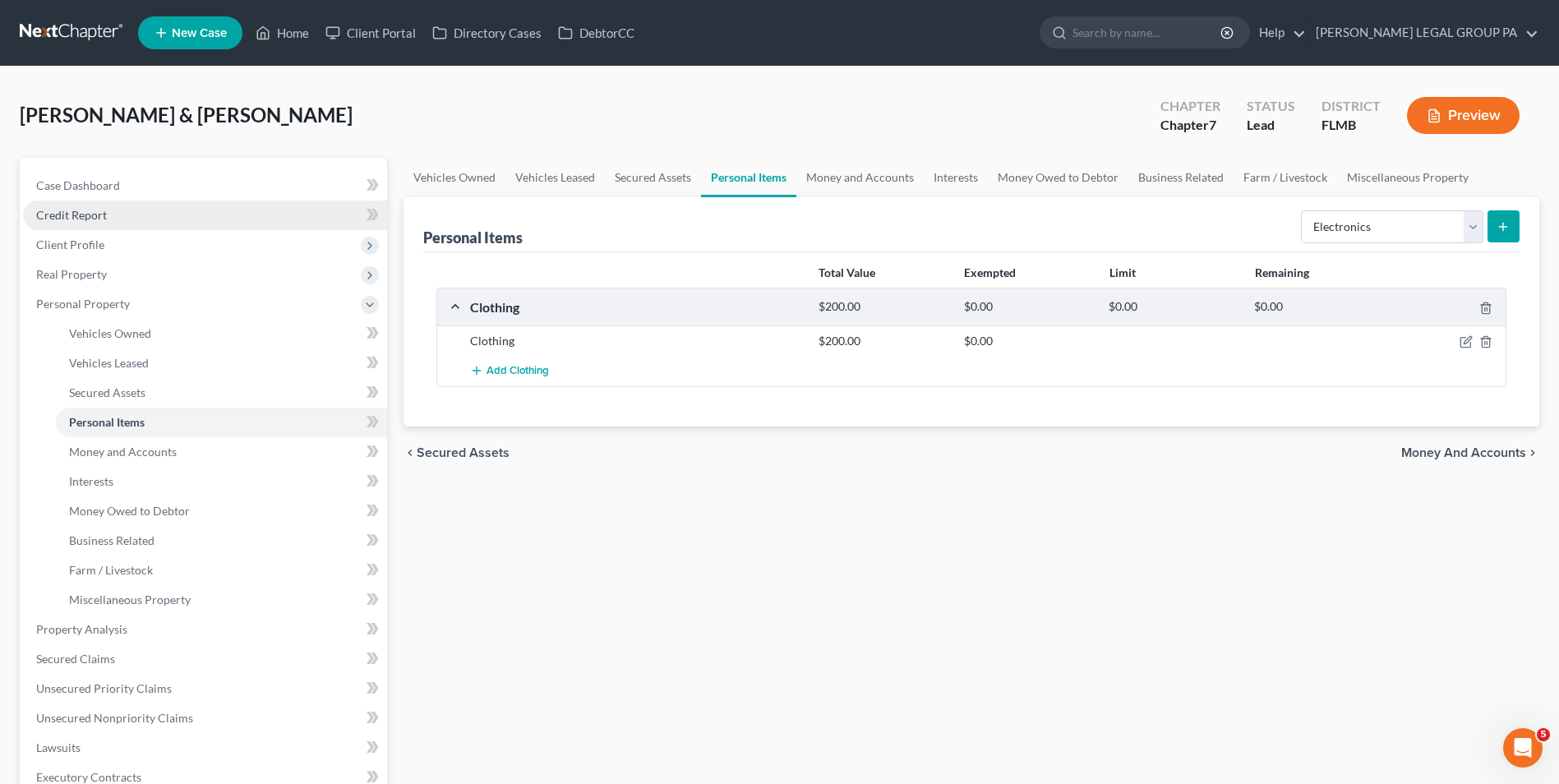
click at [76, 221] on span "Credit Report" at bounding box center [71, 214] width 71 height 14
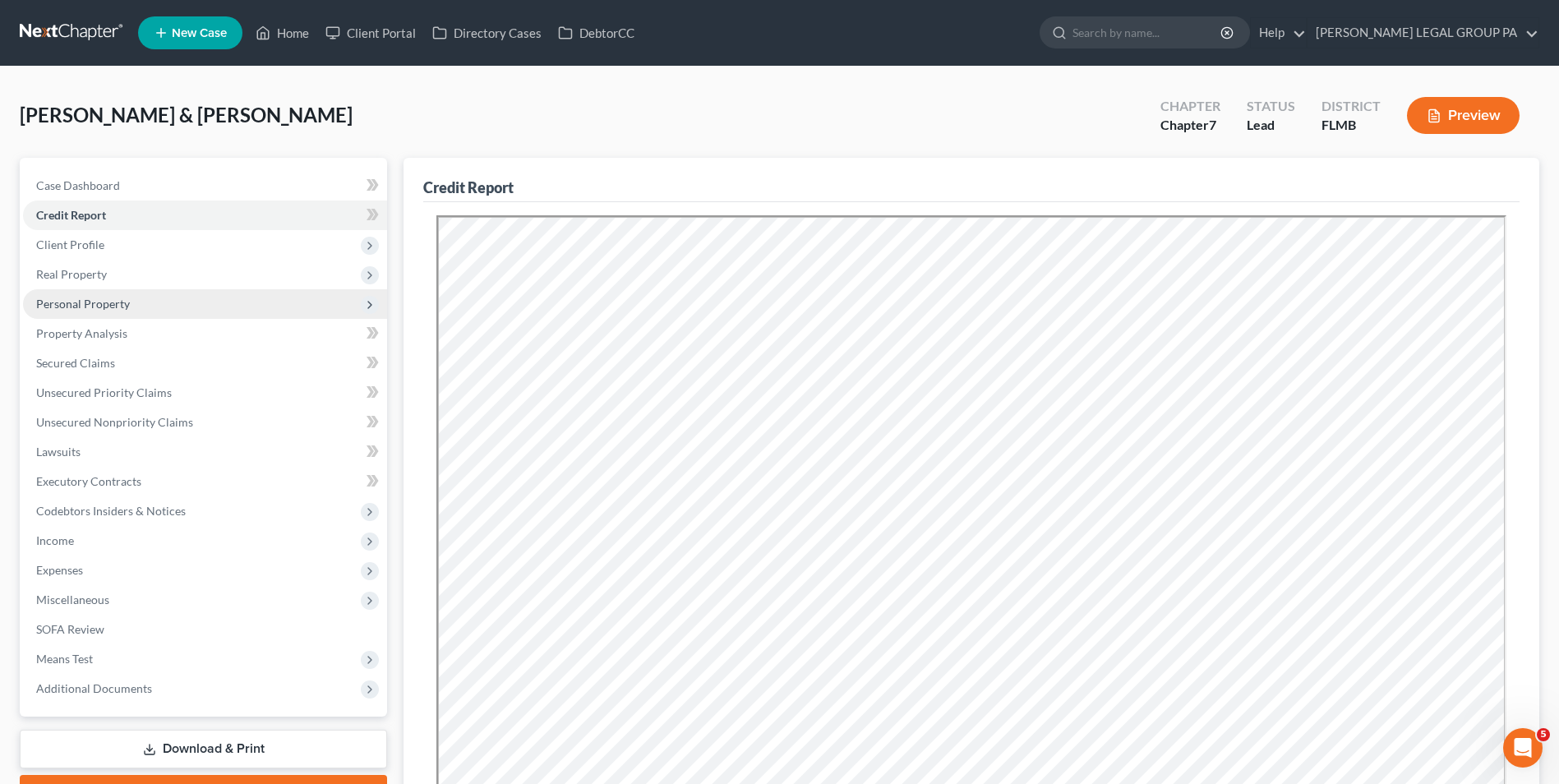
click at [134, 312] on span "Personal Property" at bounding box center [205, 304] width 364 height 30
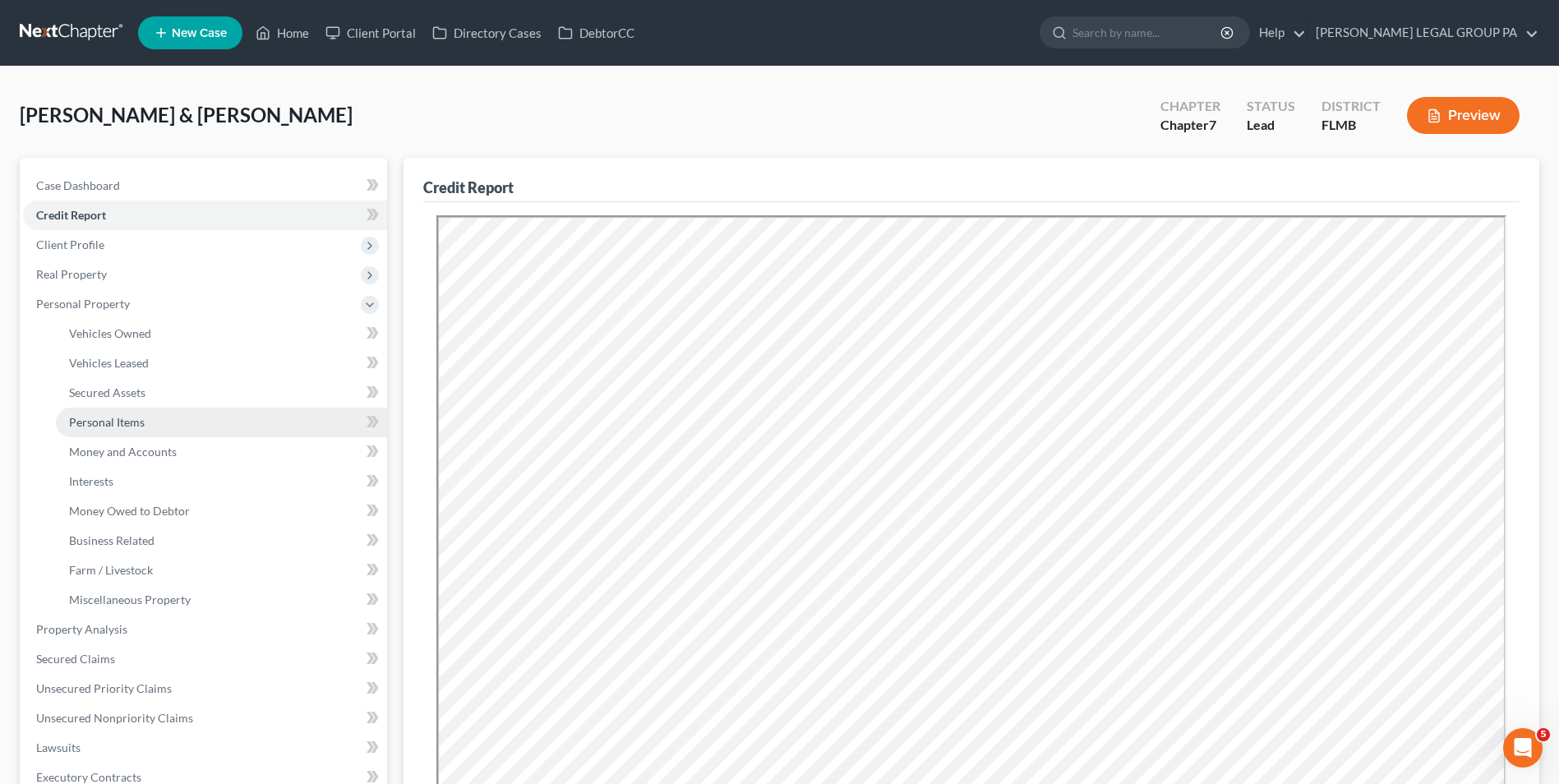
click at [148, 413] on link "Personal Items" at bounding box center [222, 422] width 332 height 30
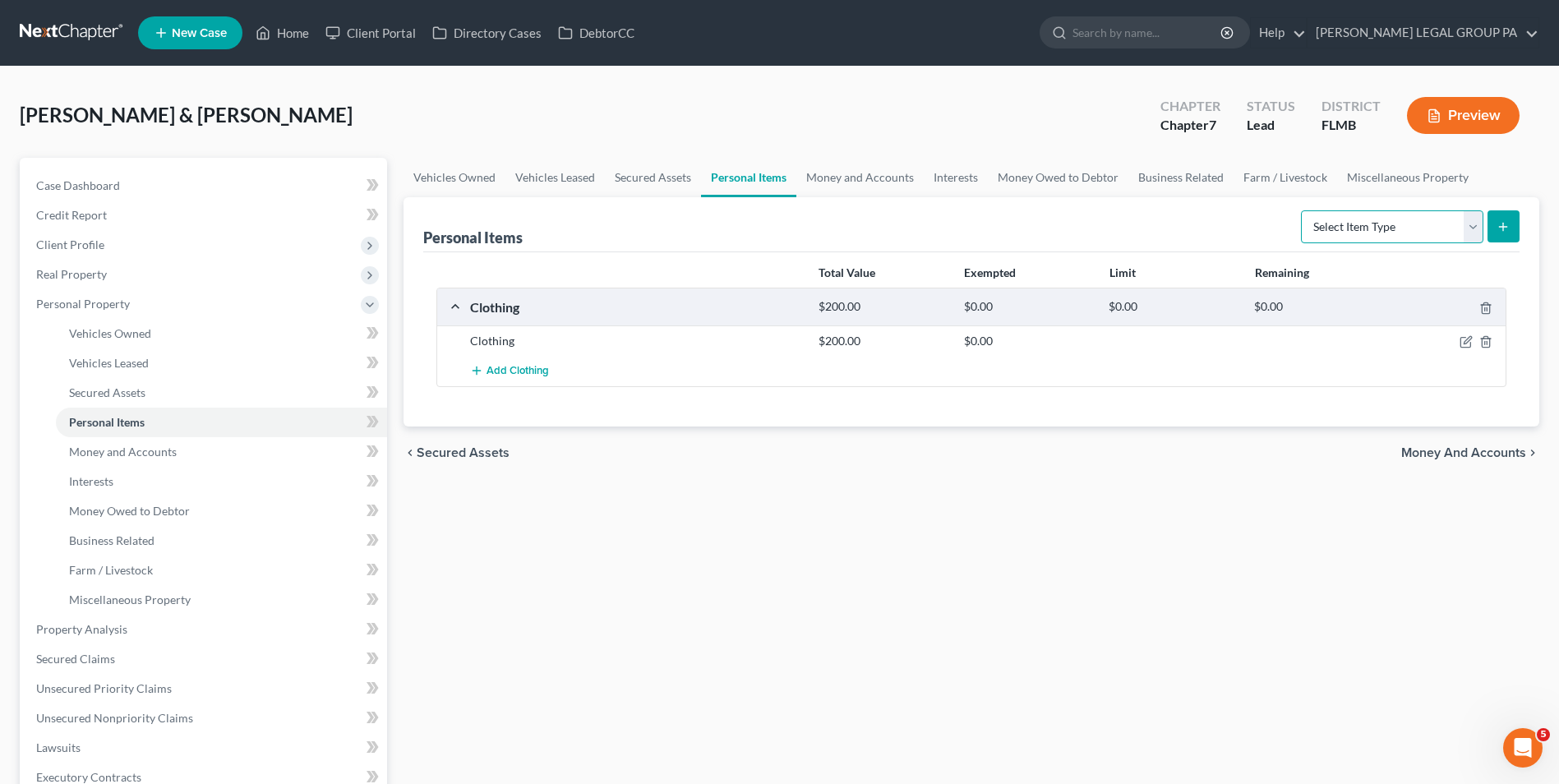
drag, startPoint x: 1407, startPoint y: 222, endPoint x: 1406, endPoint y: 233, distance: 11.0
click at [1407, 222] on select "Select Item Type Clothing Collectibles Of Value Electronics Firearms Household …" at bounding box center [1391, 227] width 182 height 32
select select "electronics"
click at [1303, 211] on select "Select Item Type Clothing Collectibles Of Value Electronics Firearms Household …" at bounding box center [1391, 227] width 182 height 32
click at [1521, 231] on div "Personal Items Select Item Type Clothing Collectibles Of Value Electronics Fire…" at bounding box center [971, 312] width 1136 height 230
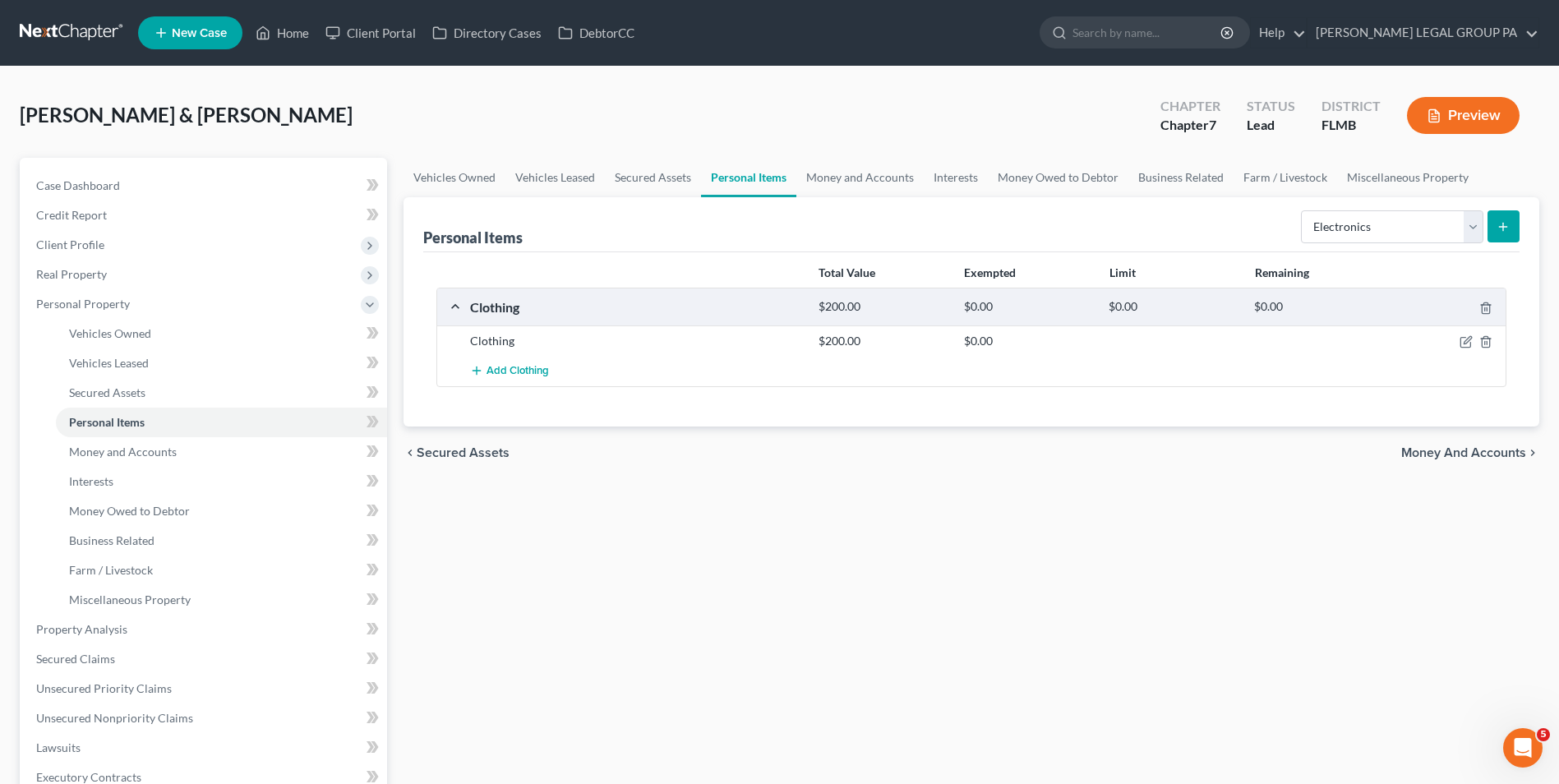
click at [1508, 231] on icon "submit" at bounding box center [1504, 227] width 13 height 13
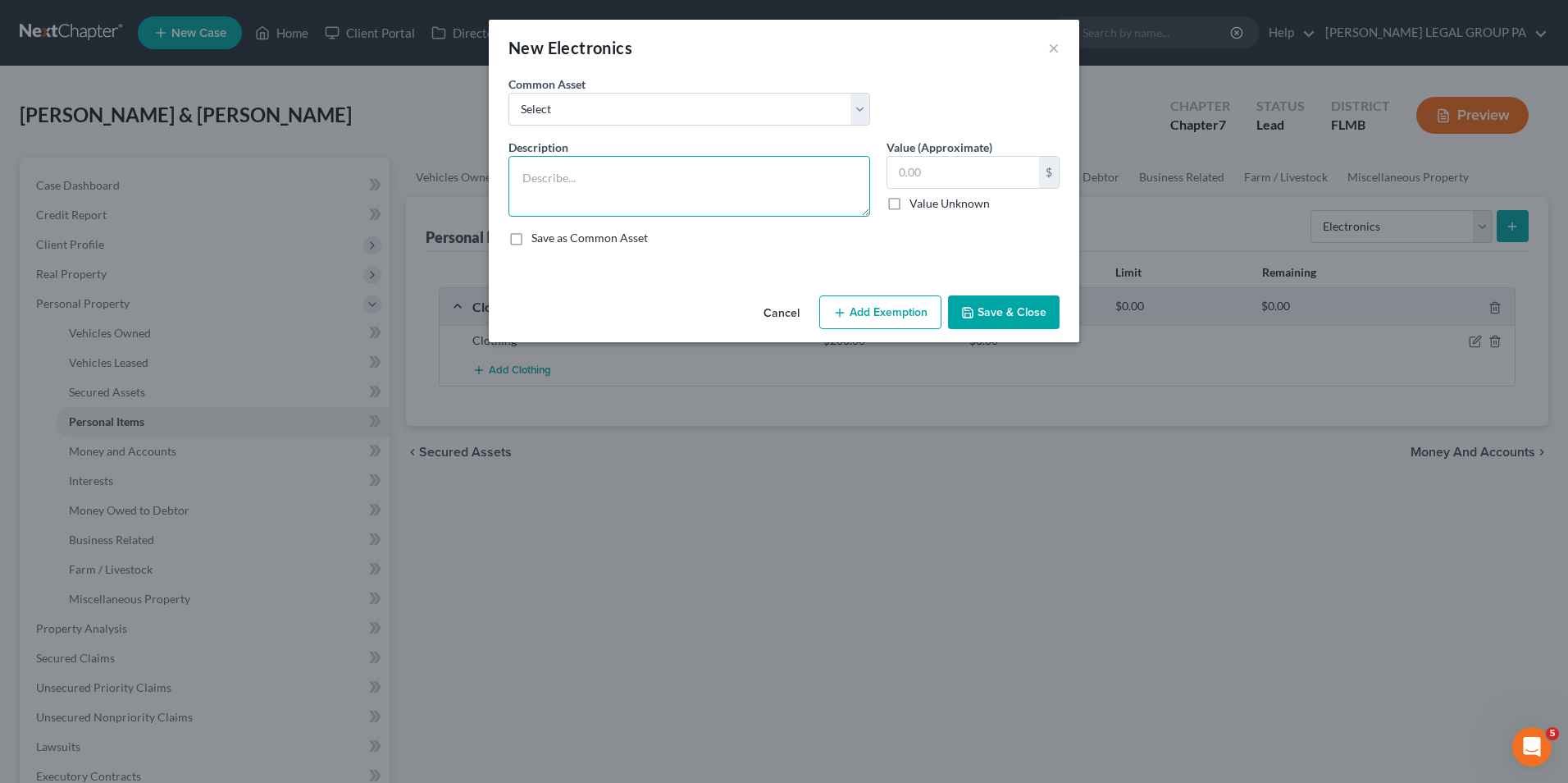
click at [624, 181] on textarea at bounding box center [689, 186] width 361 height 61
type textarea "3 Tvs, Ps3, iPad, and surround sound system"
click at [916, 166] on input "text" at bounding box center [963, 172] width 152 height 31
type input "315.00"
click at [997, 309] on button "Save & Close" at bounding box center [1003, 312] width 111 height 34
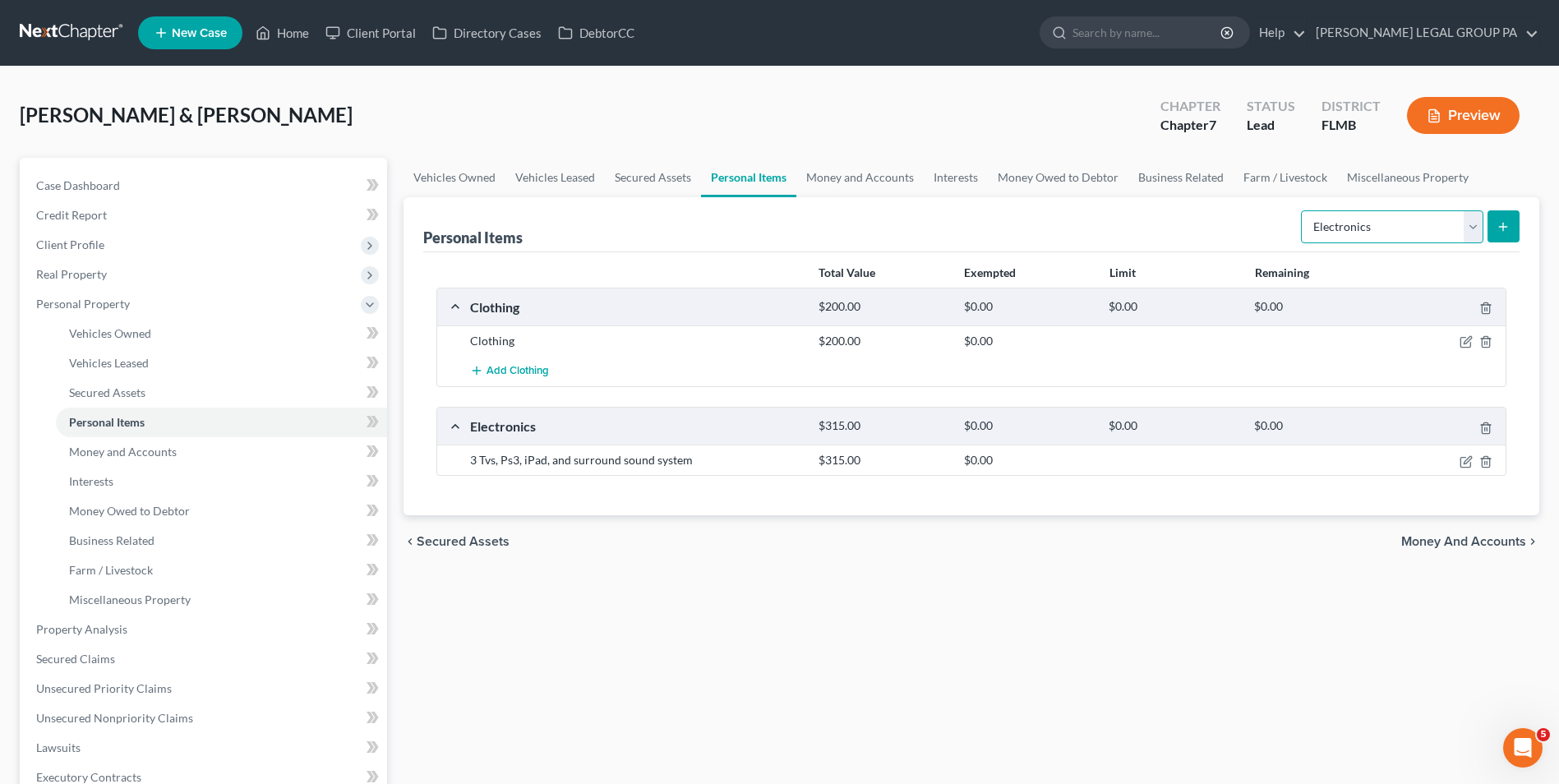
click at [1376, 230] on select "Select Item Type Clothing Collectibles Of Value Electronics Firearms Household …" at bounding box center [1391, 227] width 182 height 32
click at [1303, 211] on select "Select Item Type Clothing Collectibles Of Value Electronics Firearms Household …" at bounding box center [1391, 227] width 182 height 32
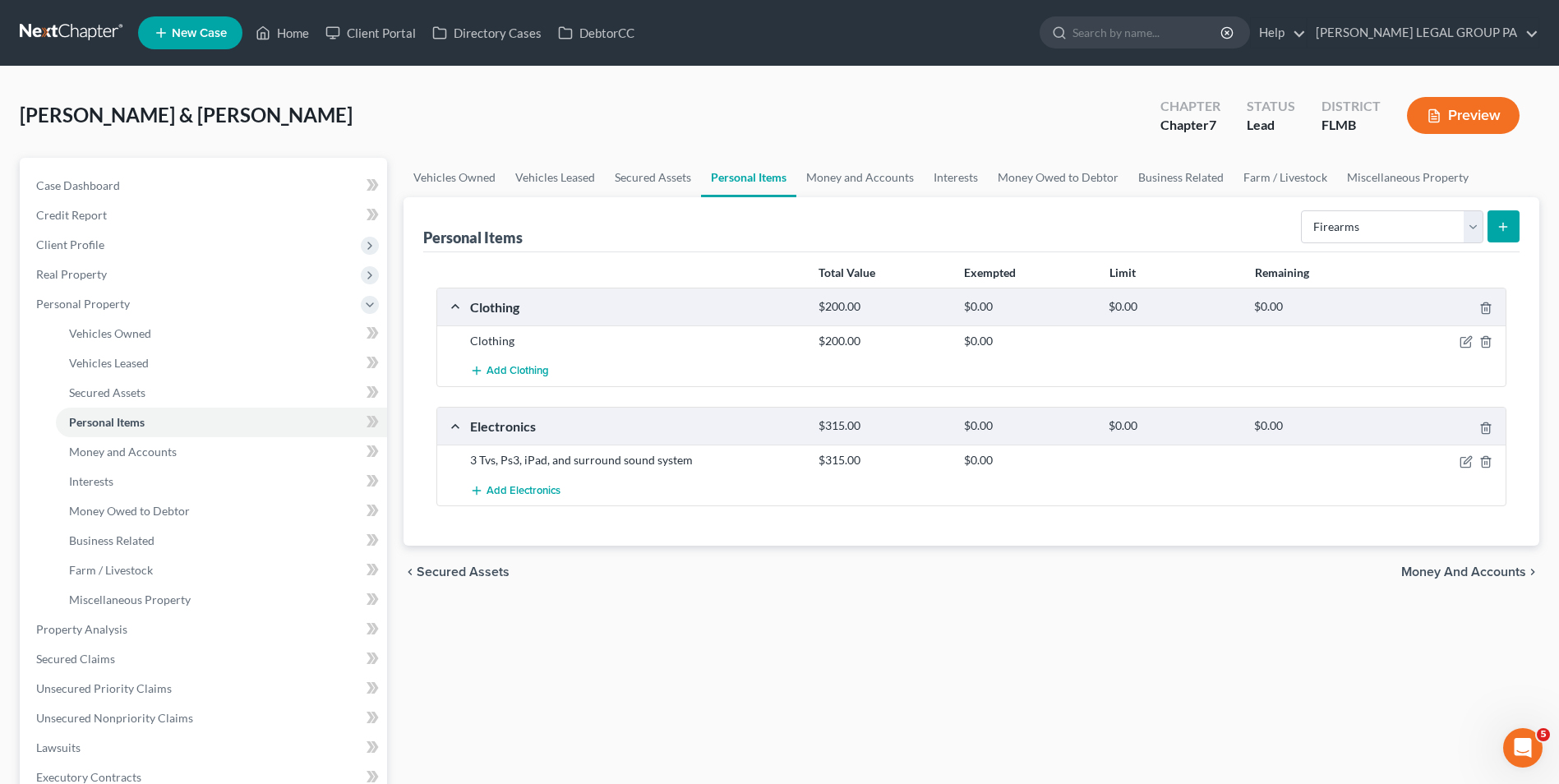
click at [1514, 231] on button "submit" at bounding box center [1504, 227] width 32 height 32
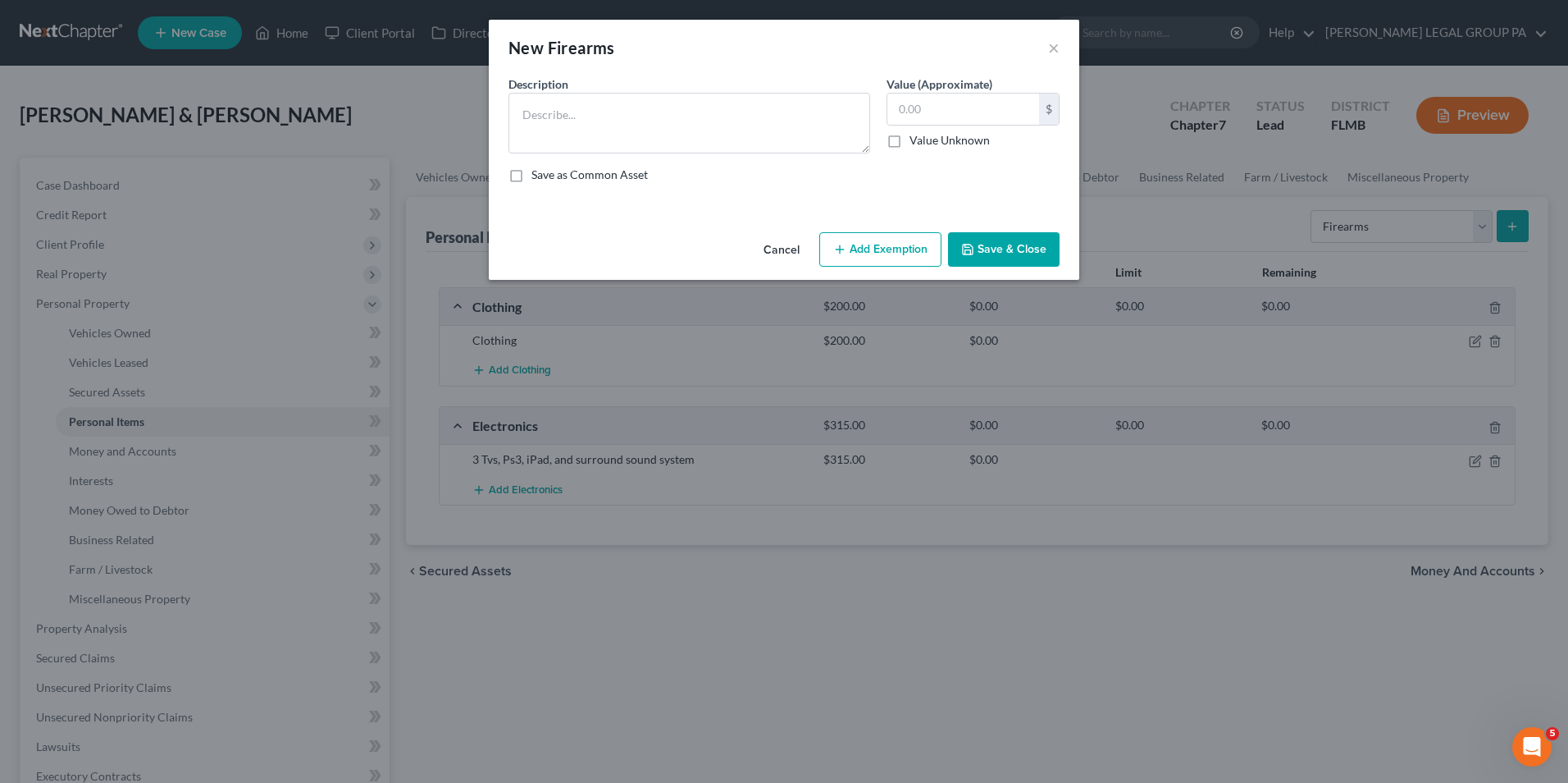
click at [781, 252] on button "Cancel" at bounding box center [782, 250] width 63 height 32
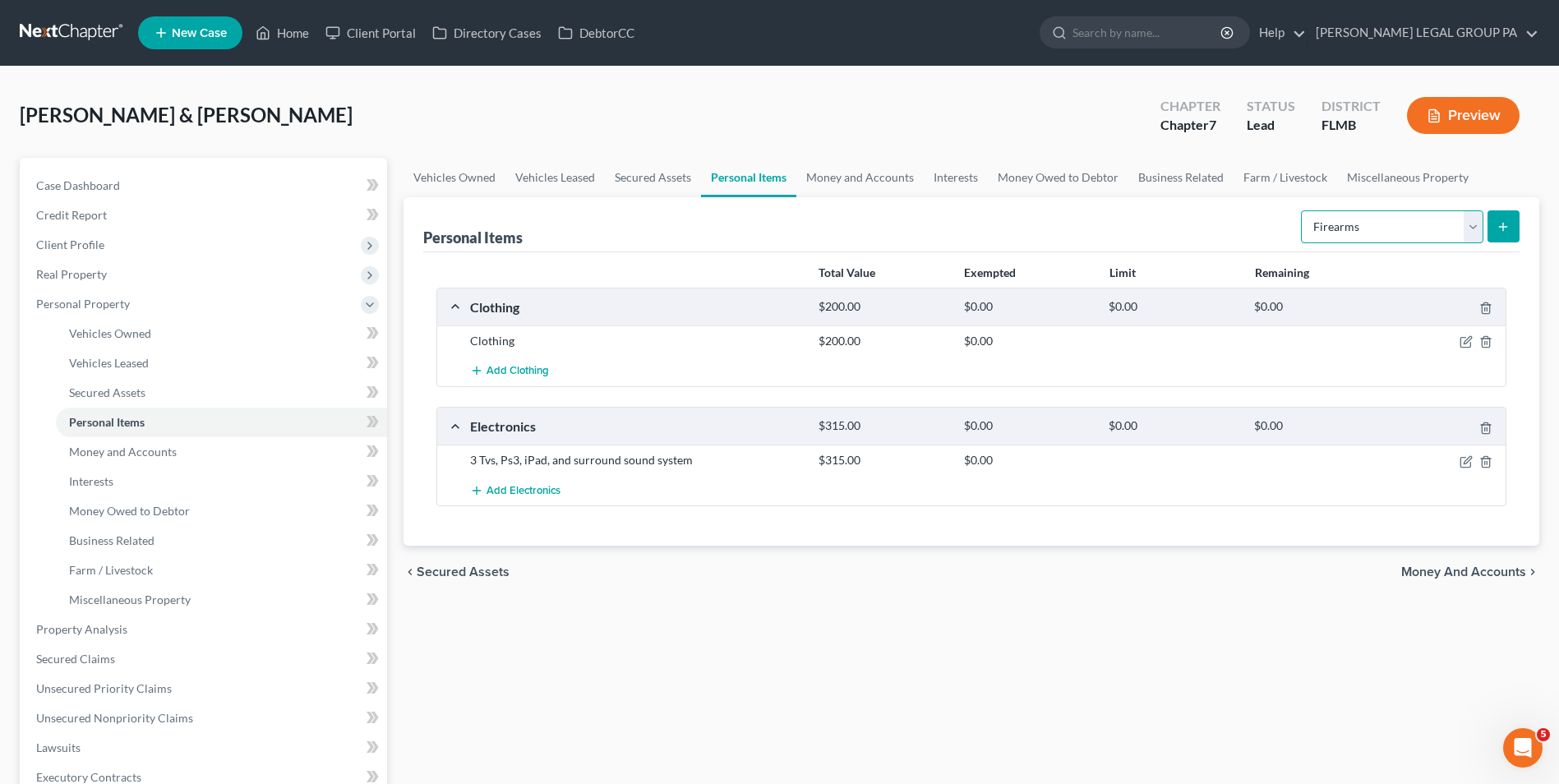
click at [1347, 233] on select "Select Item Type Clothing Collectibles Of Value Electronics Firearms Household …" at bounding box center [1391, 227] width 182 height 32
select select "household_goods"
click at [1303, 211] on select "Select Item Type Clothing Collectibles Of Value Electronics Firearms Household …" at bounding box center [1391, 227] width 182 height 32
click at [1499, 224] on icon "submit" at bounding box center [1504, 227] width 13 height 13
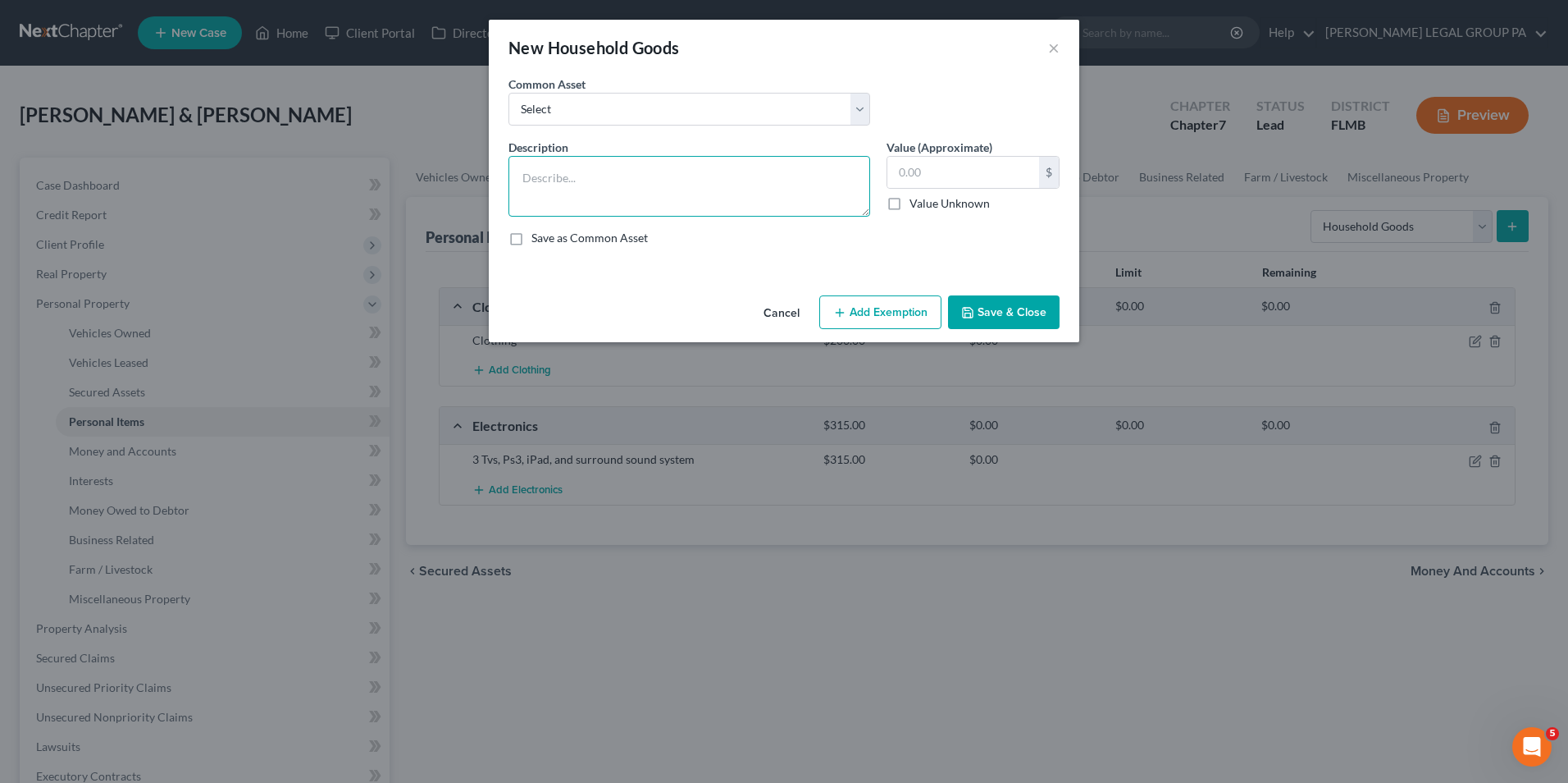
click at [778, 202] on textarea at bounding box center [689, 186] width 361 height 61
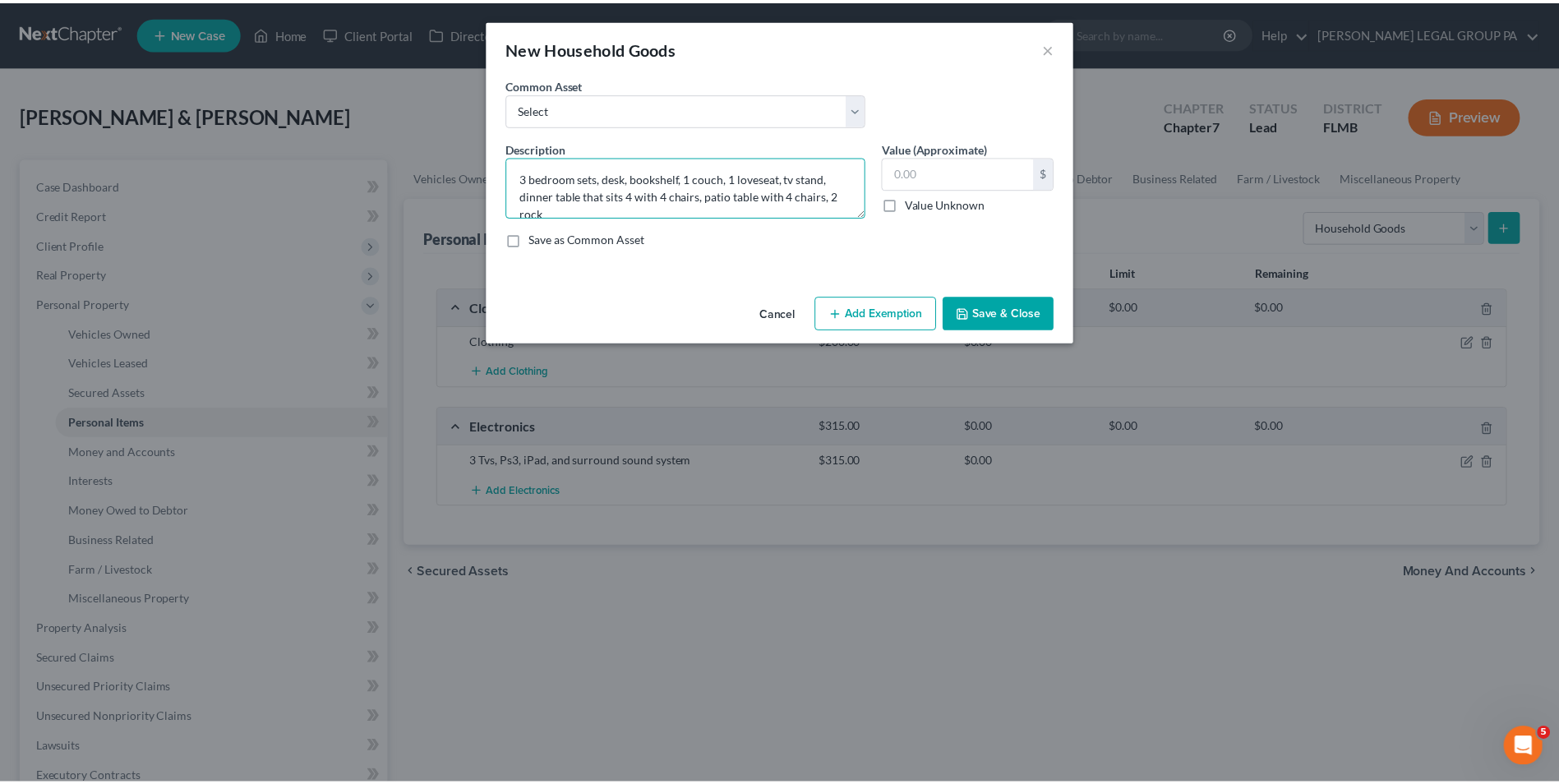
scroll to position [3, 0]
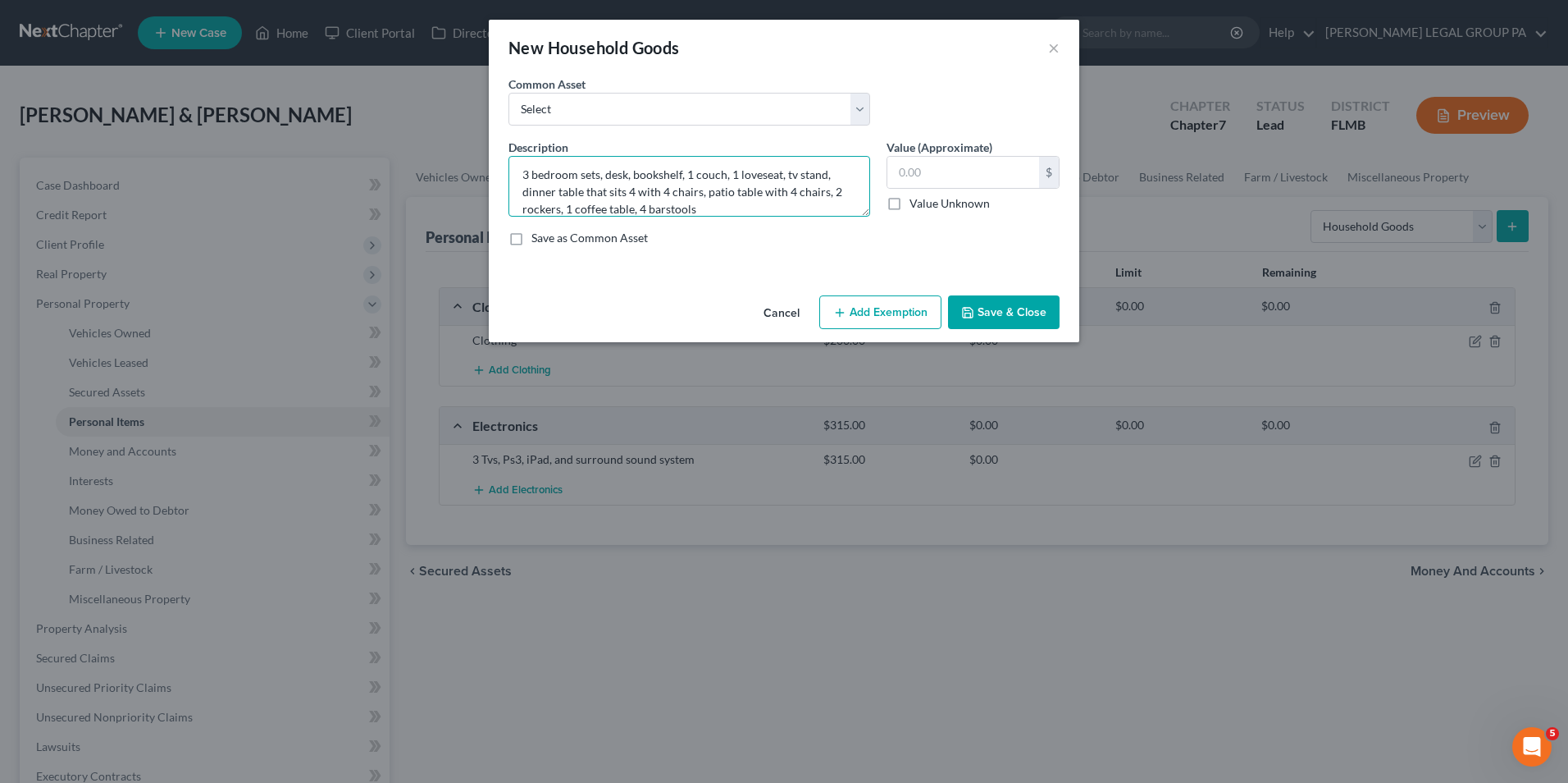
click at [640, 210] on textarea "3 bedroom sets, desk, bookshelf, 1 couch, 1 loveseat, tv stand, dinner table th…" at bounding box center [689, 186] width 361 height 61
click at [680, 174] on textarea "2 bedroom sets, desk, bookshelf, 1 couch, 1 loveseat, tv stand, dinner table th…" at bounding box center [689, 186] width 361 height 61
type textarea "2 bedroom sets, desk, 1 couch, 1 loveseat, tv stand, dinner table that sits 4 w…"
click at [933, 176] on input "text" at bounding box center [963, 172] width 152 height 31
type input "1,085.00"
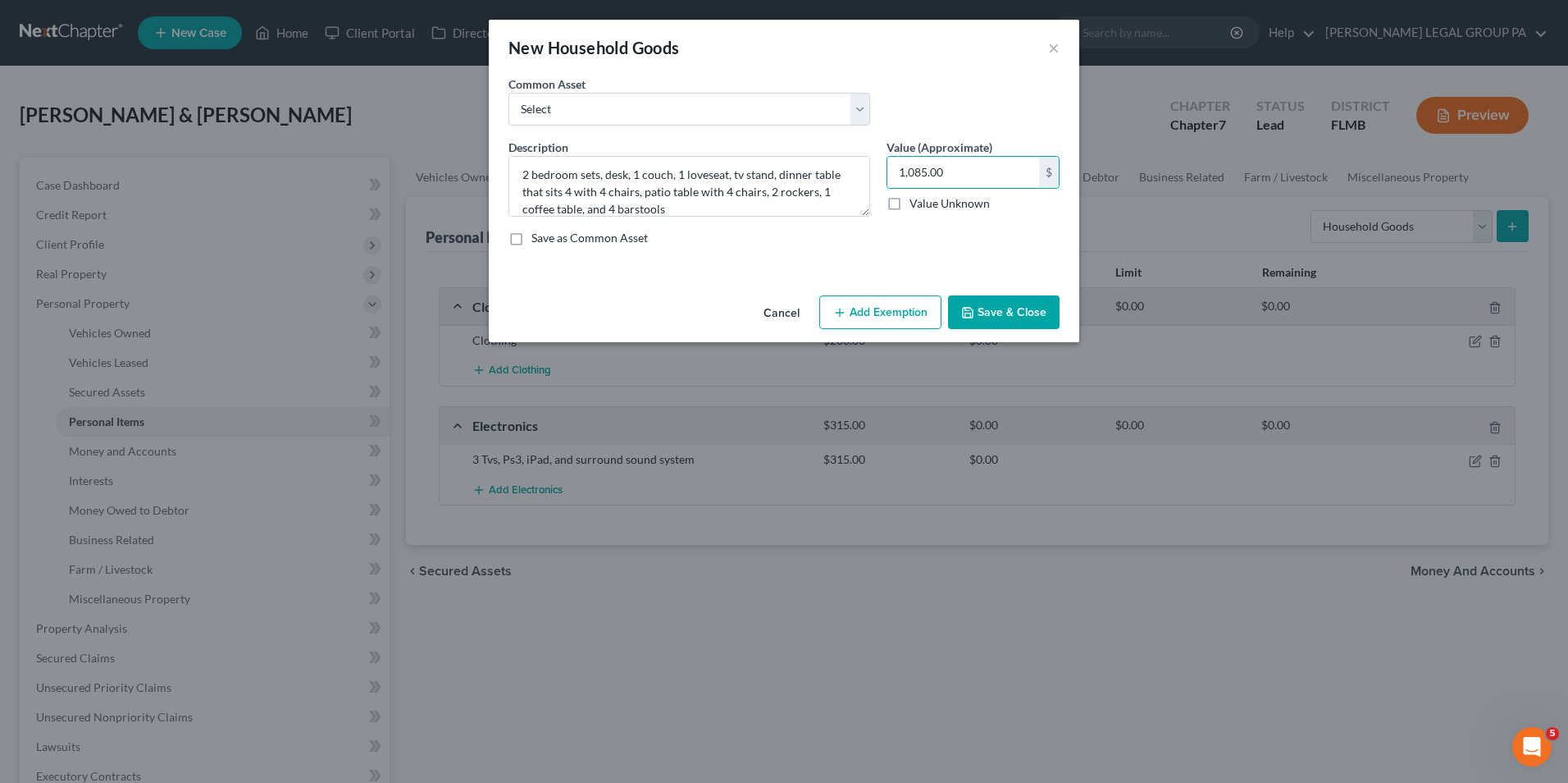
click at [1039, 309] on button "Save & Close" at bounding box center [1003, 312] width 111 height 34
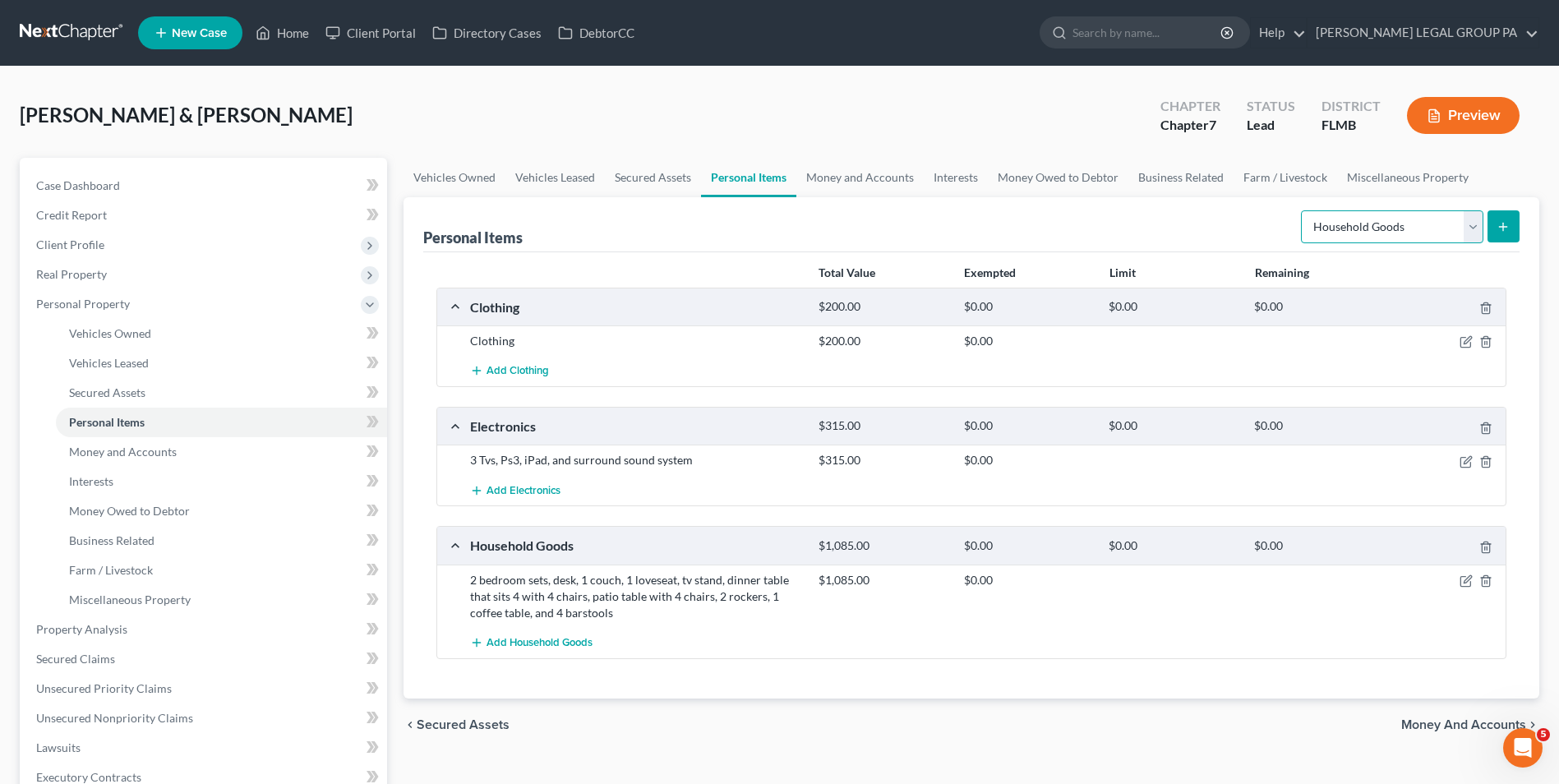
click at [1422, 234] on select "Select Item Type Clothing Collectibles Of Value Electronics Firearms Household …" at bounding box center [1391, 227] width 182 height 32
select select "jewelry"
click at [1303, 211] on select "Select Item Type Clothing Collectibles Of Value Electronics Firearms Household …" at bounding box center [1391, 227] width 182 height 32
click at [1495, 219] on button "submit" at bounding box center [1504, 227] width 32 height 32
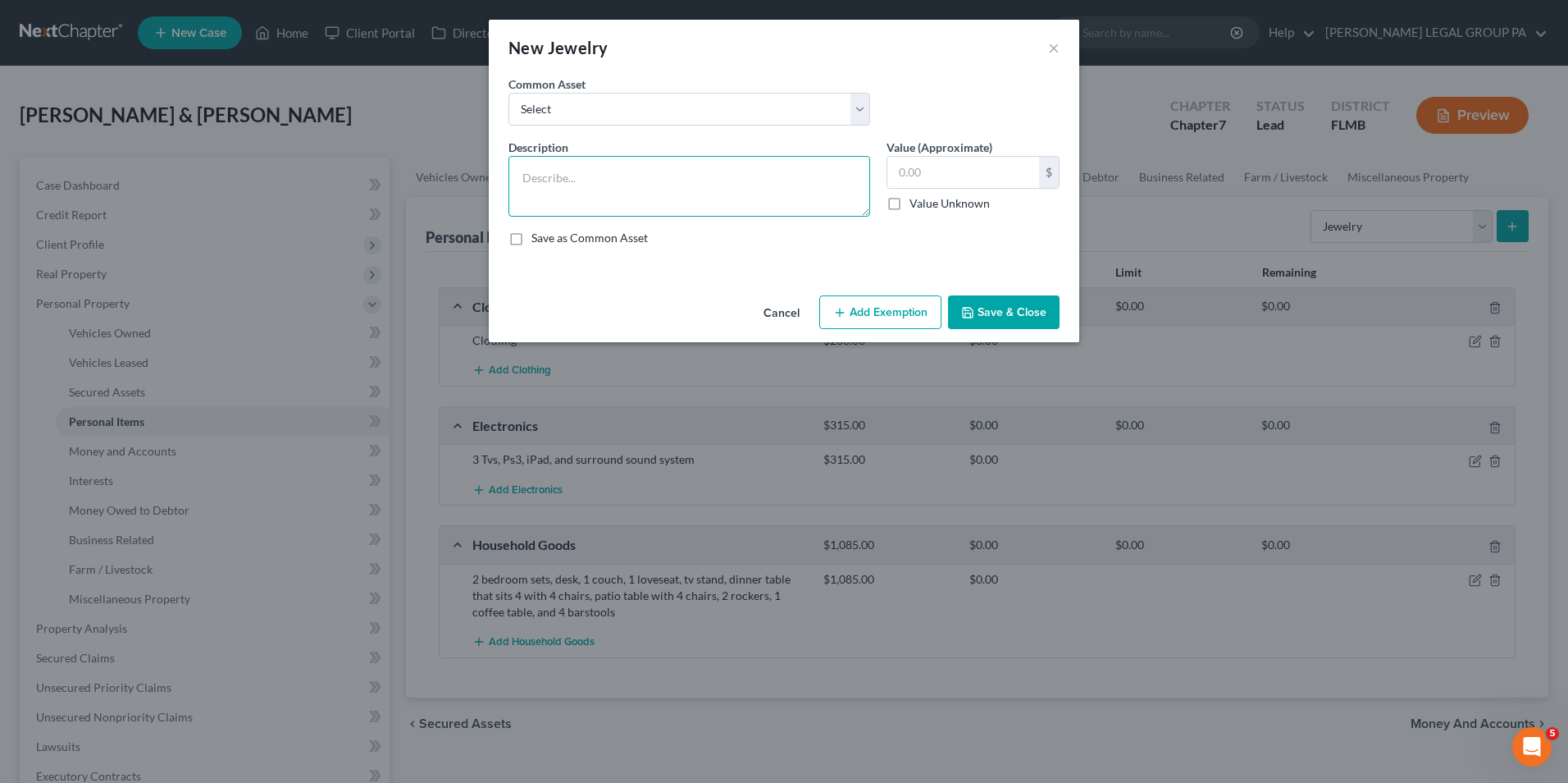
click at [756, 170] on textarea at bounding box center [689, 186] width 361 height 61
type textarea "Gold Chain and band"
click at [978, 180] on input "text" at bounding box center [963, 172] width 152 height 31
type input "2"
type input "1"
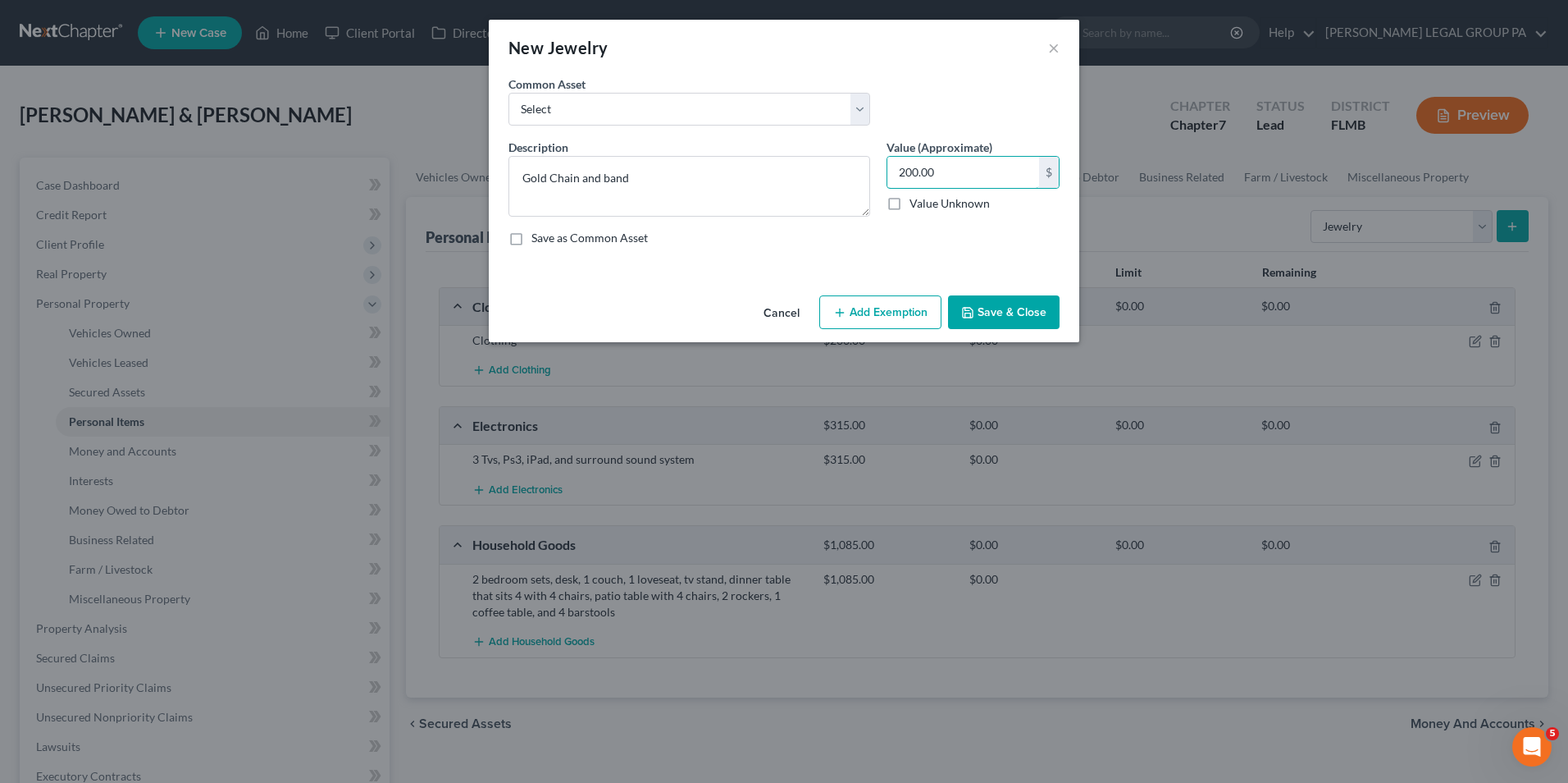
type input "200.00"
click at [1042, 320] on button "Save & Close" at bounding box center [1003, 312] width 111 height 34
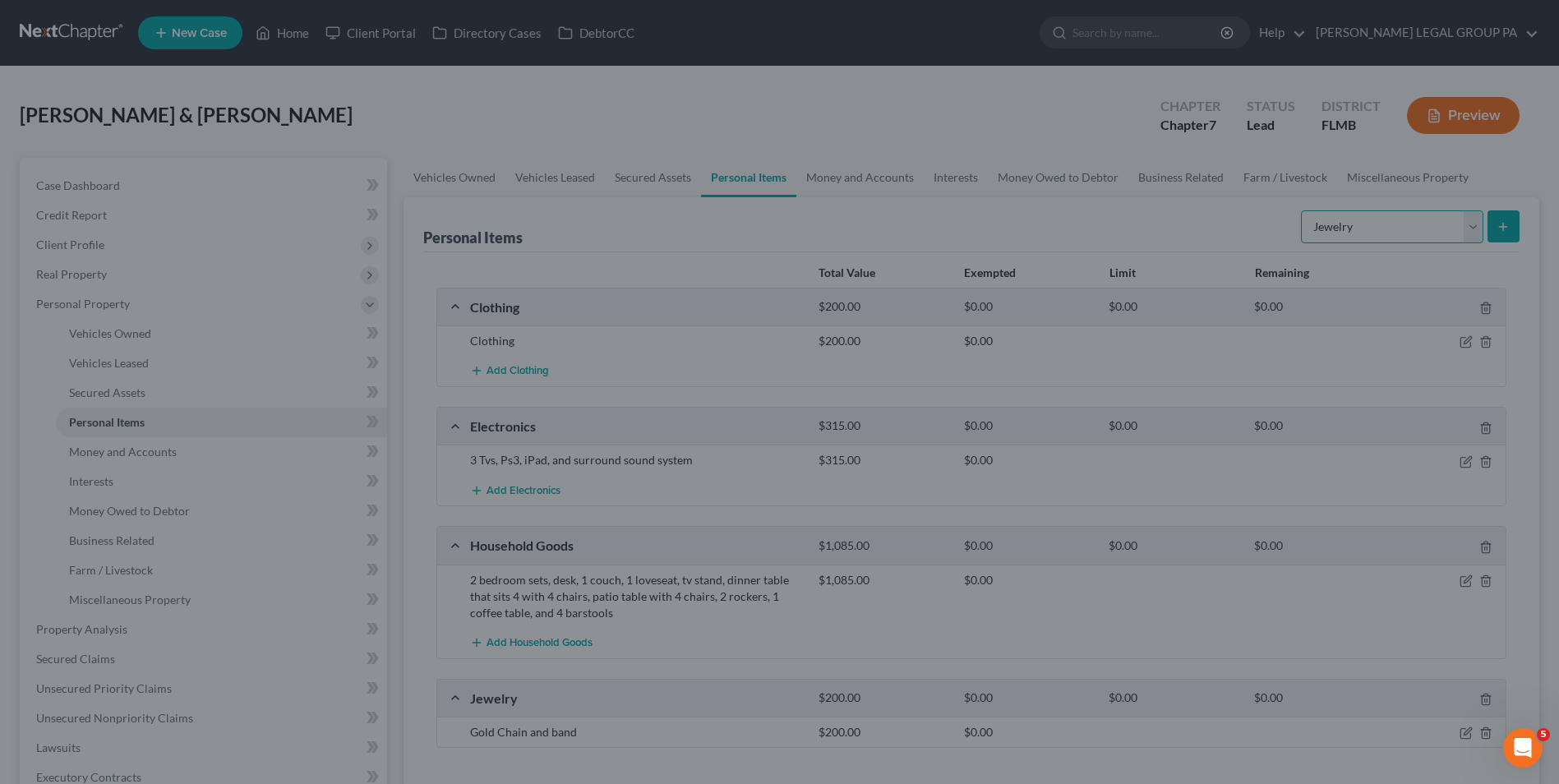
click at [1390, 230] on select "Select Item Type Clothing Collectibles Of Value Electronics Firearms Household …" at bounding box center [1391, 227] width 182 height 32
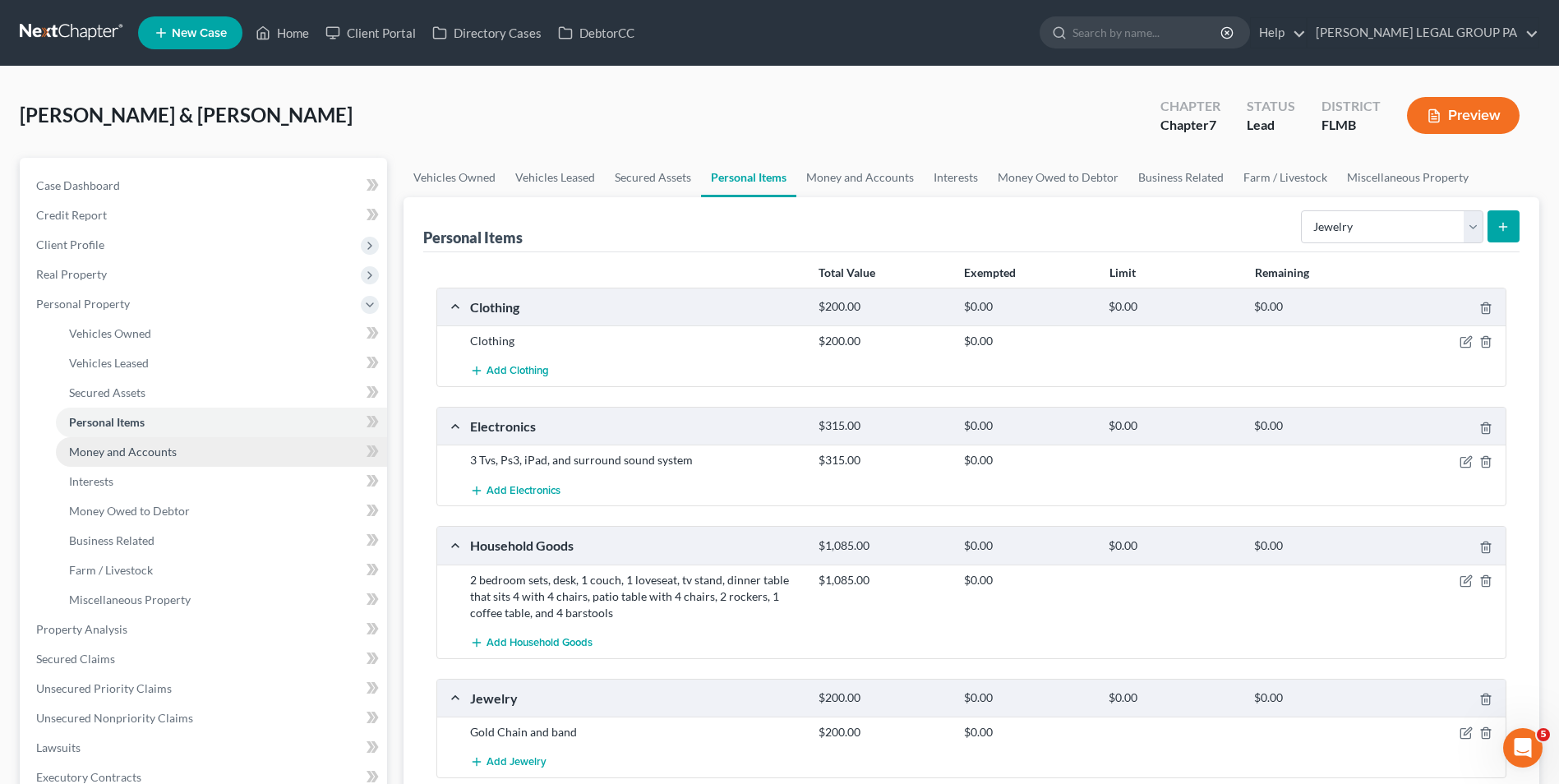
click at [256, 454] on link "Money and Accounts" at bounding box center [222, 452] width 332 height 30
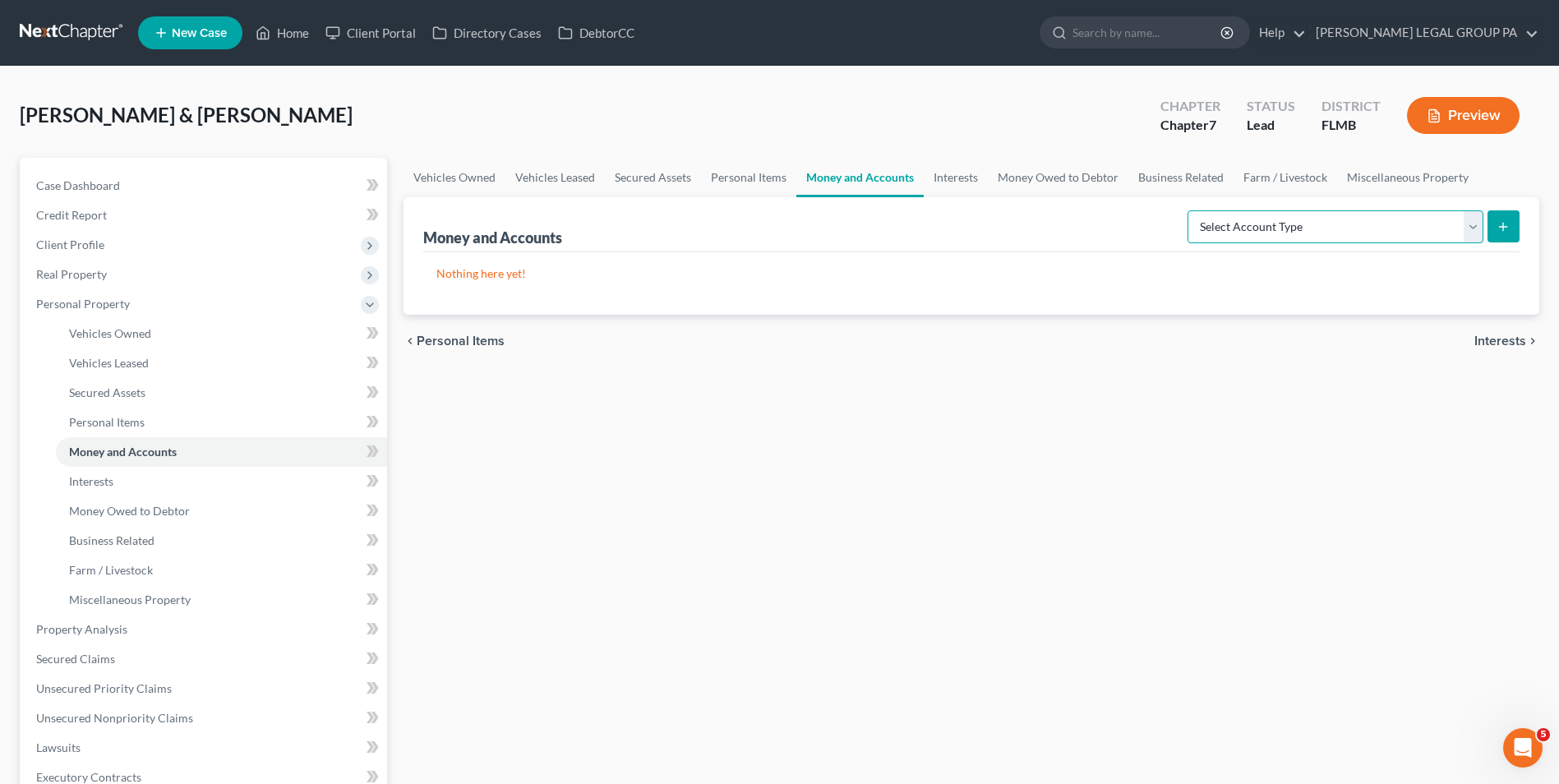
click at [1324, 224] on select "Select Account Type Brokerage Cash on Hand Certificates of Deposit Checking Acc…" at bounding box center [1335, 227] width 295 height 32
select select "checking"
click at [1191, 211] on select "Select Account Type Brokerage Cash on Hand Certificates of Deposit Checking Acc…" at bounding box center [1335, 227] width 295 height 32
click at [1508, 237] on button "submit" at bounding box center [1504, 227] width 32 height 32
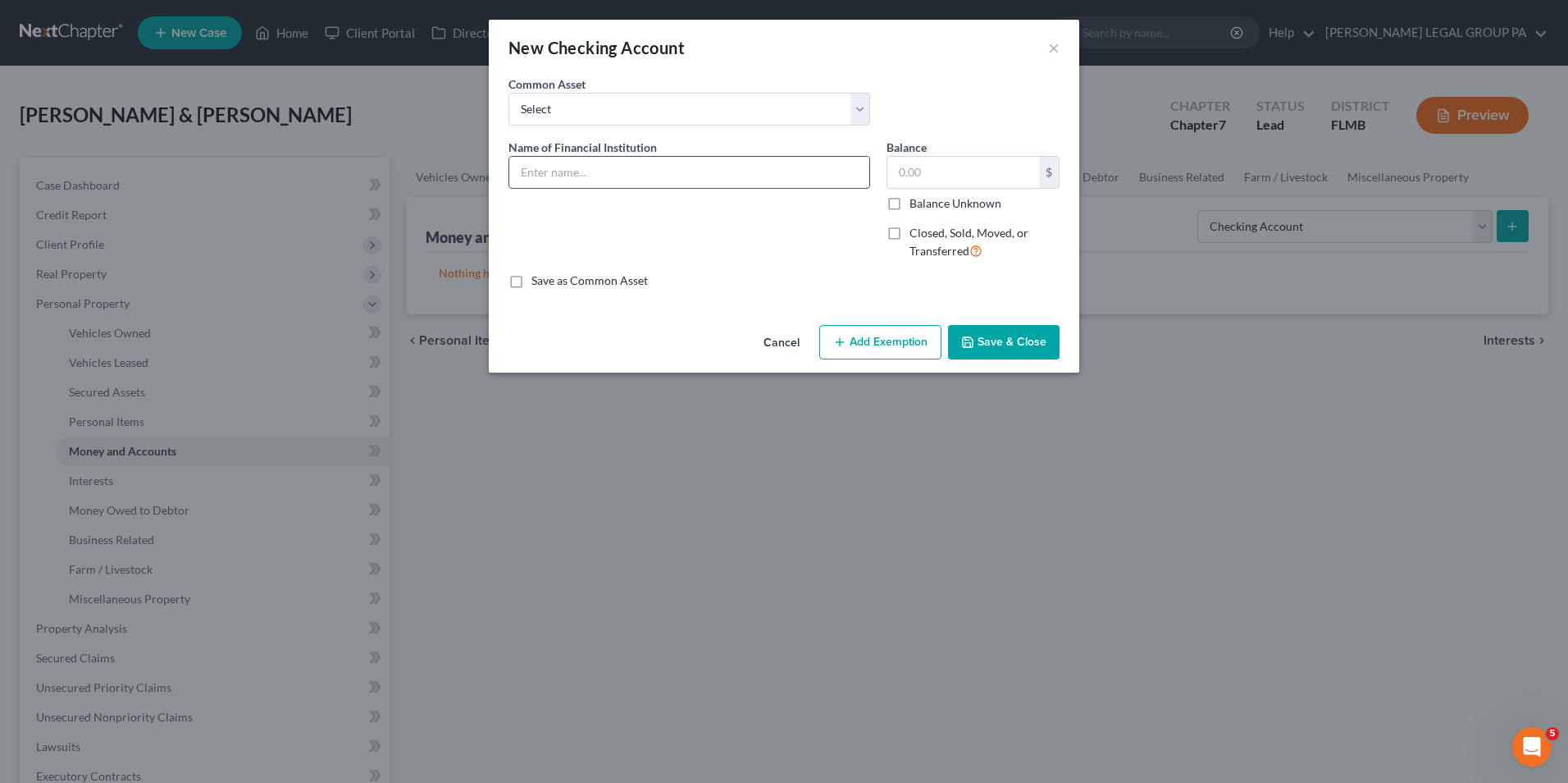
click at [734, 162] on input "text" at bounding box center [689, 172] width 360 height 31
type input "C"
click at [633, 179] on input "5/3 Checking Acct:" at bounding box center [689, 172] width 360 height 31
type input "5/3 Checking Acct: 2093"
click at [1032, 331] on button "Save & Close" at bounding box center [1003, 343] width 111 height 34
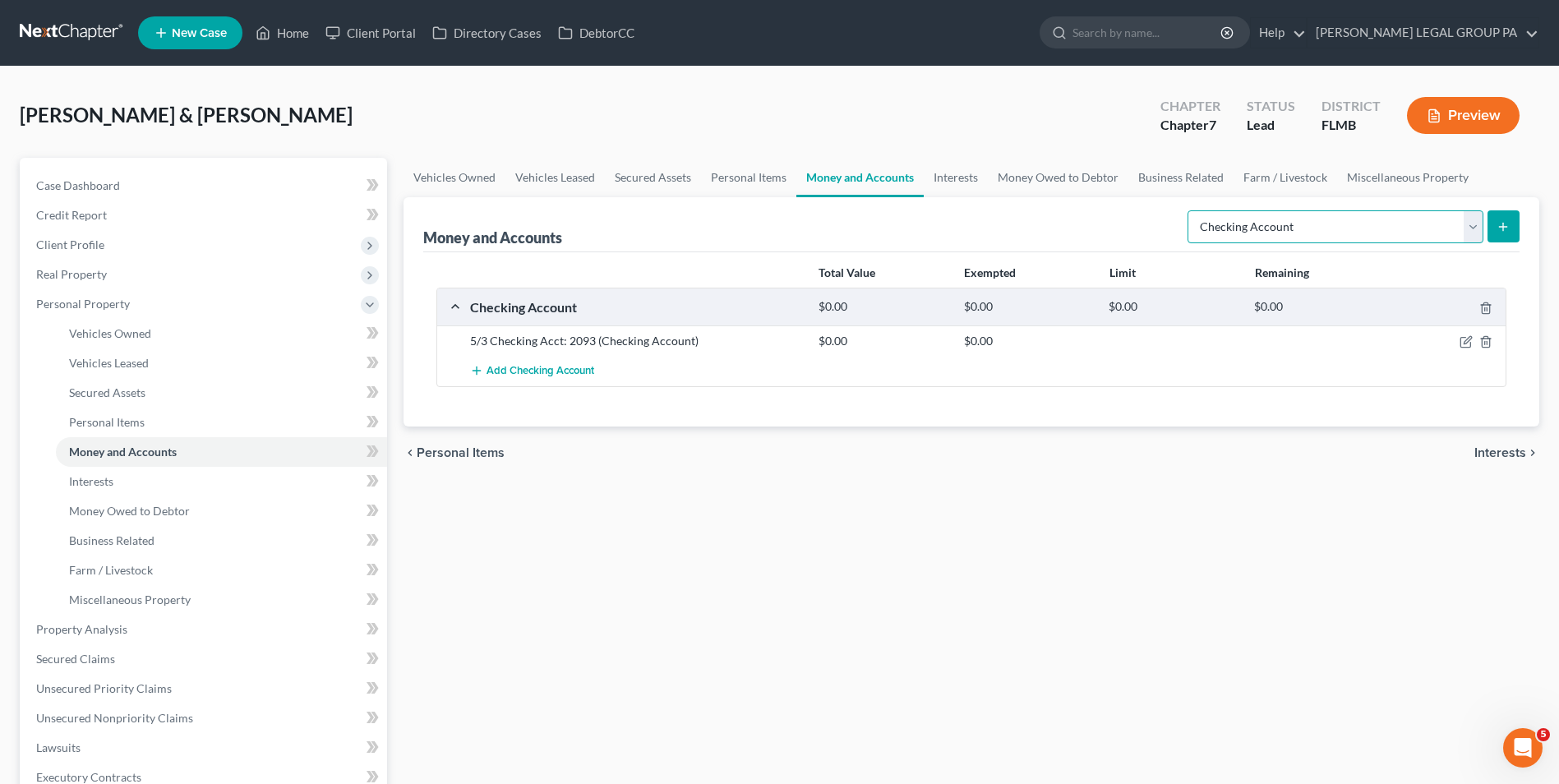
click at [1375, 224] on select "Select Account Type Brokerage Cash on Hand Certificates of Deposit Checking Acc…" at bounding box center [1335, 227] width 295 height 32
select select "savings"
click at [1191, 211] on select "Select Account Type Brokerage Cash on Hand Certificates of Deposit Checking Acc…" at bounding box center [1335, 227] width 295 height 32
click at [1504, 242] on button "submit" at bounding box center [1504, 227] width 32 height 32
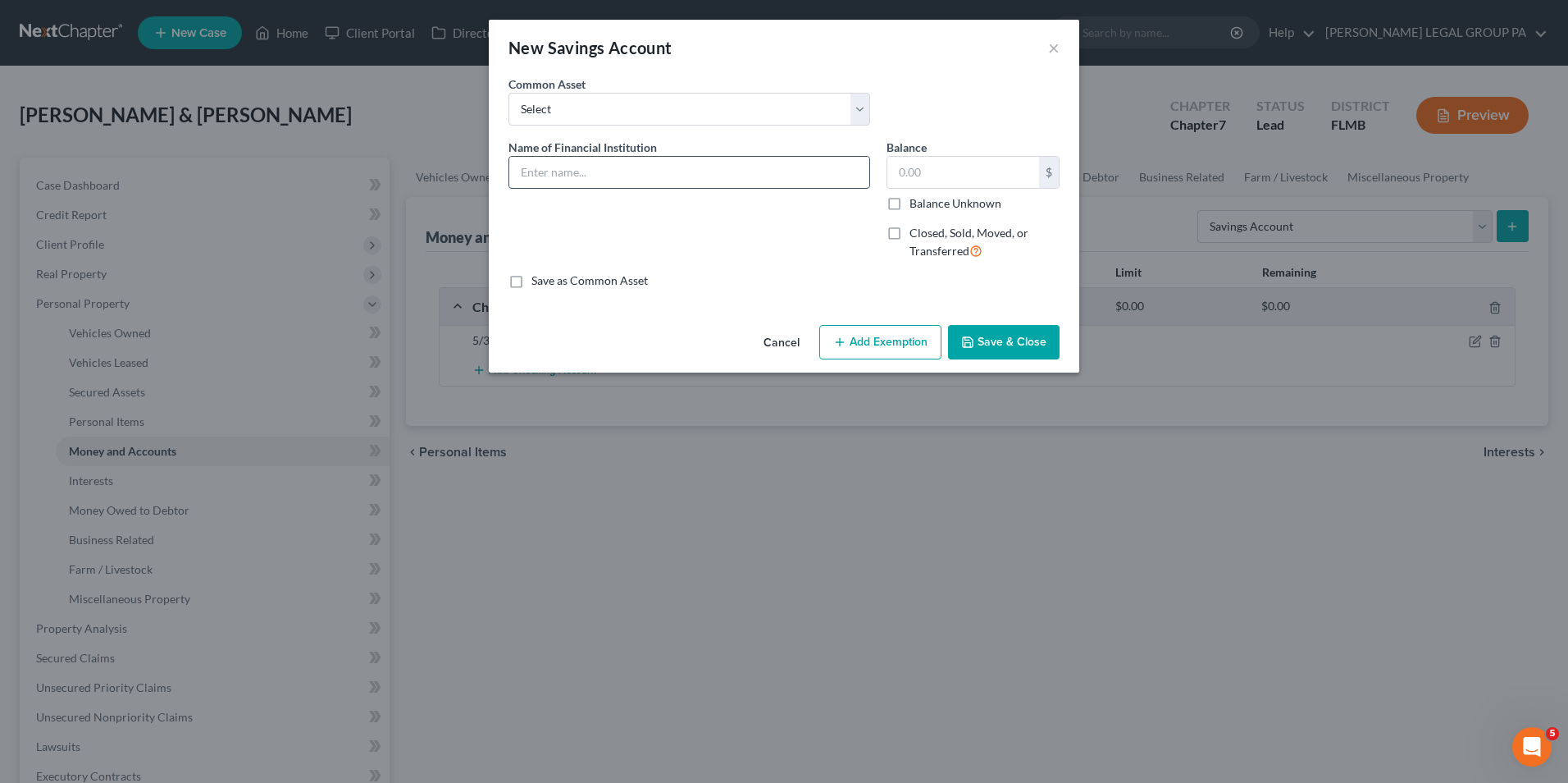
click at [711, 167] on input "text" at bounding box center [689, 172] width 360 height 31
click at [716, 166] on input "5/3" at bounding box center [689, 172] width 360 height 31
type input "5/3 Savings Acct: 8870"
click at [1040, 343] on button "Save & Close" at bounding box center [1003, 343] width 111 height 34
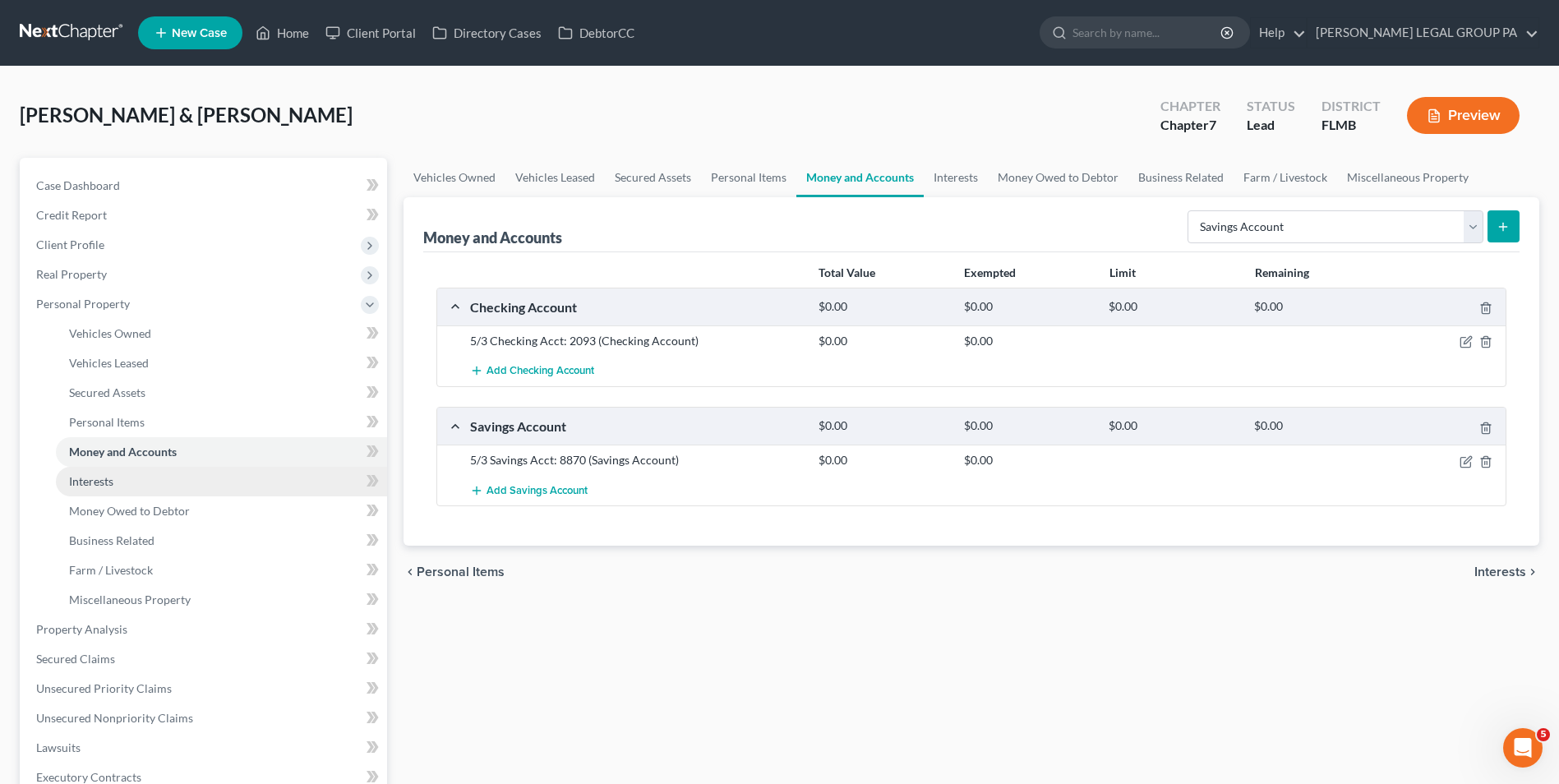
click at [198, 488] on link "Interests" at bounding box center [222, 481] width 332 height 30
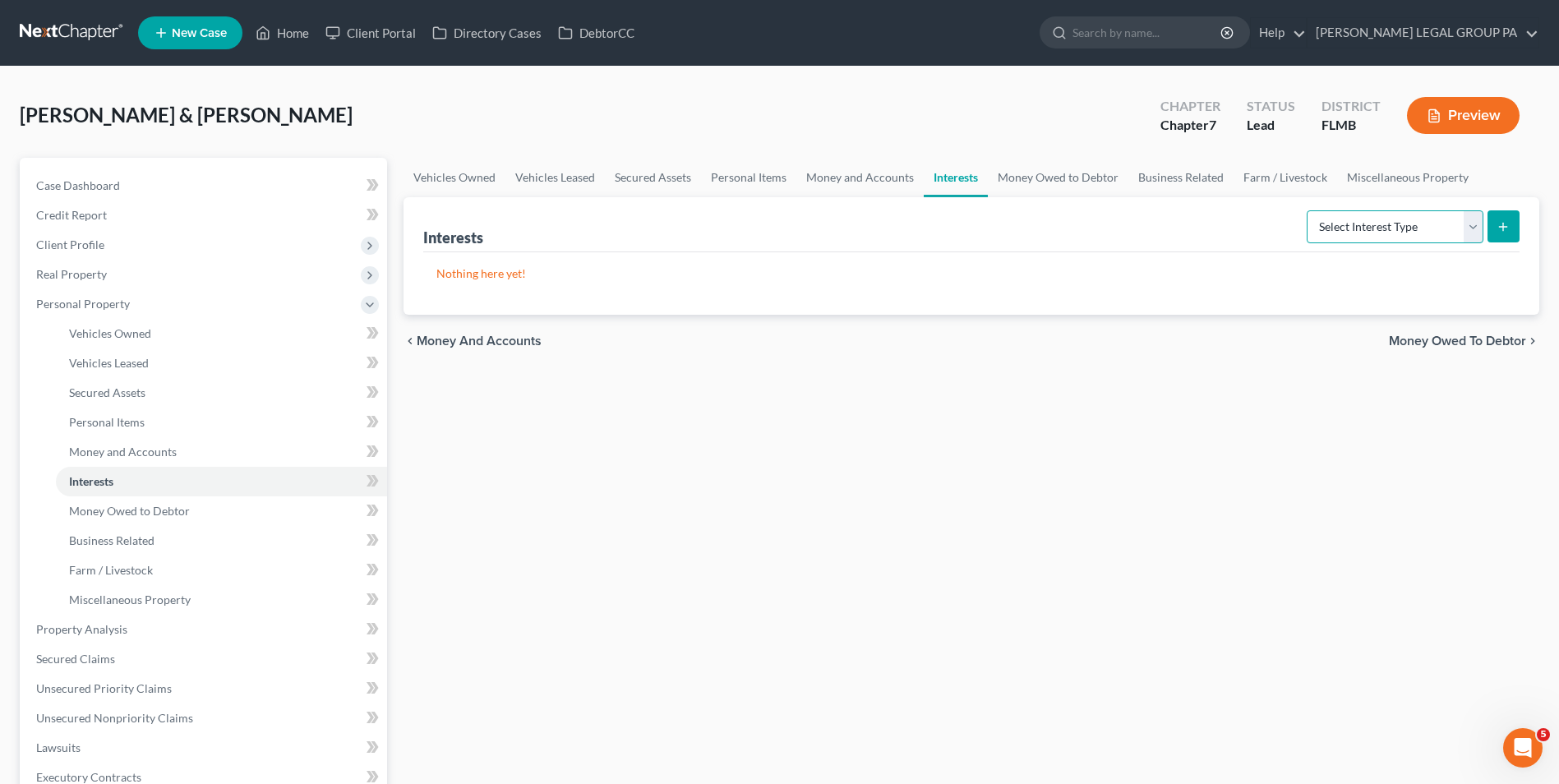
click at [1425, 236] on select "Select Interest Type 401K Annuity Bond Education IRA Government Bond Government…" at bounding box center [1394, 227] width 176 height 32
select select "401k"
click at [1308, 211] on select "Select Interest Type 401K Annuity Bond Education IRA Government Bond Government…" at bounding box center [1394, 227] width 176 height 32
click at [1494, 222] on button "submit" at bounding box center [1504, 227] width 32 height 32
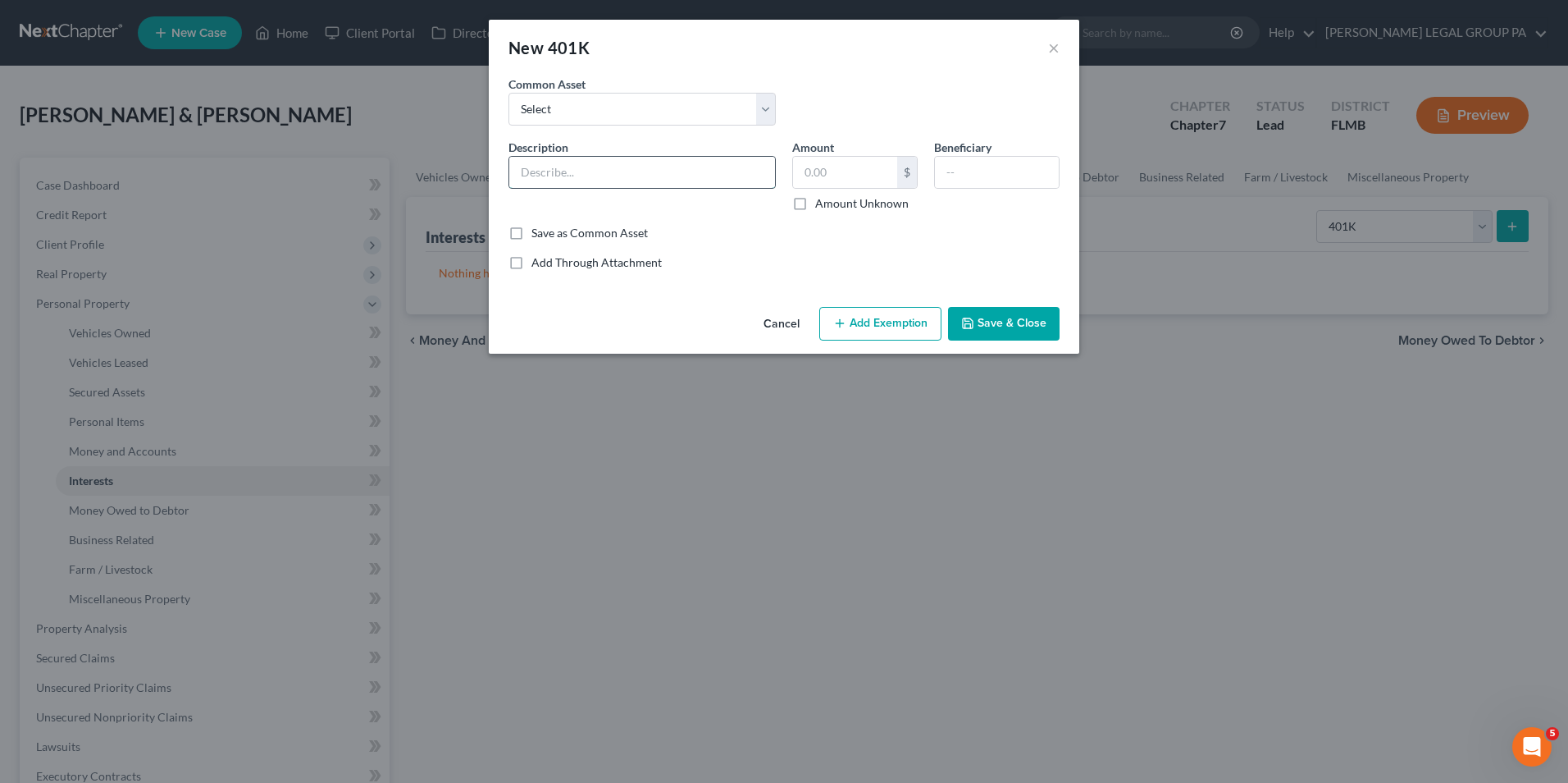
click at [594, 183] on input "text" at bounding box center [642, 172] width 265 height 31
type input "401(k) Through employment"
click at [996, 320] on button "Save & Close" at bounding box center [1003, 324] width 111 height 34
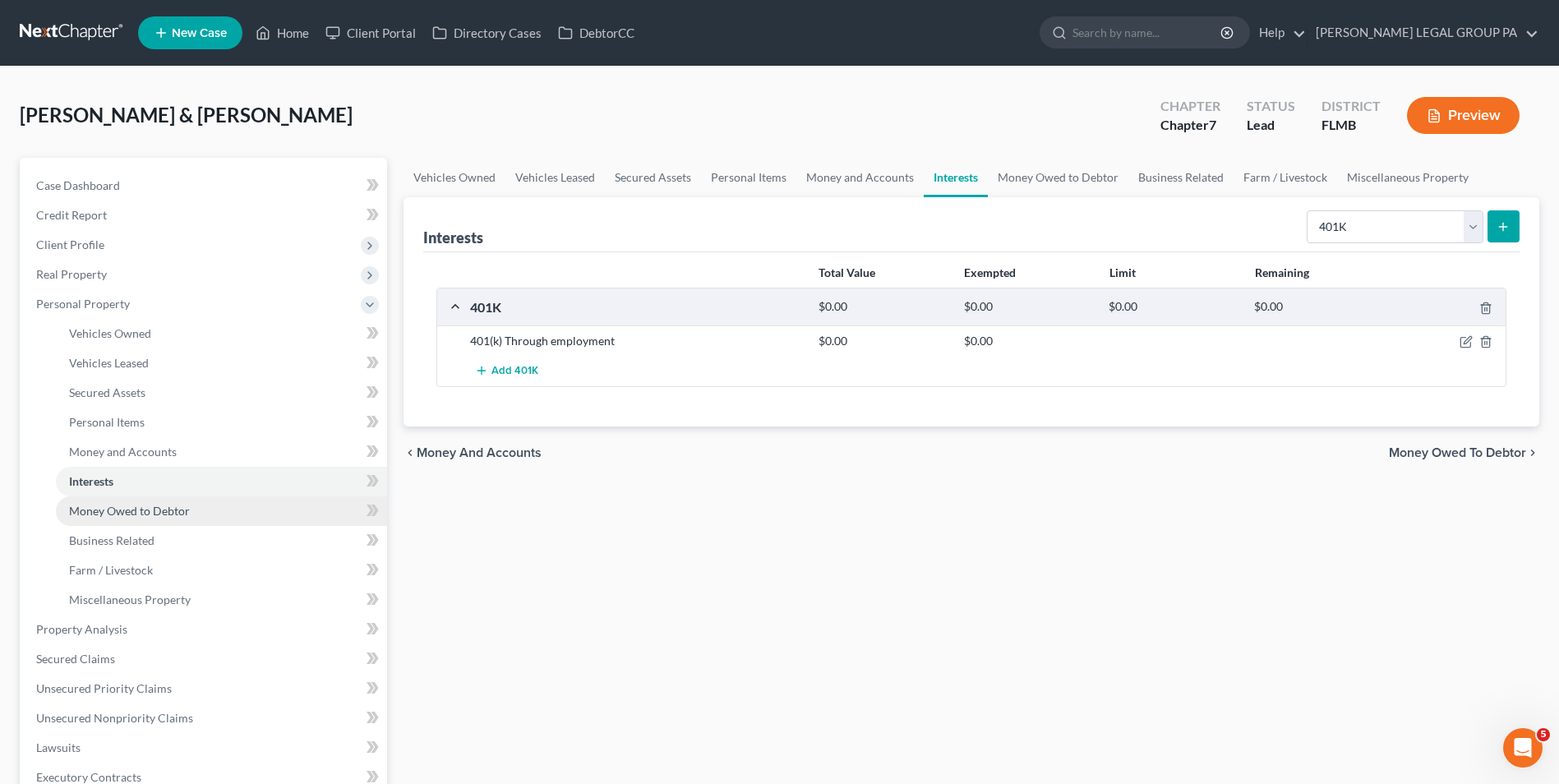
click at [156, 521] on link "Money Owed to Debtor" at bounding box center [222, 511] width 332 height 30
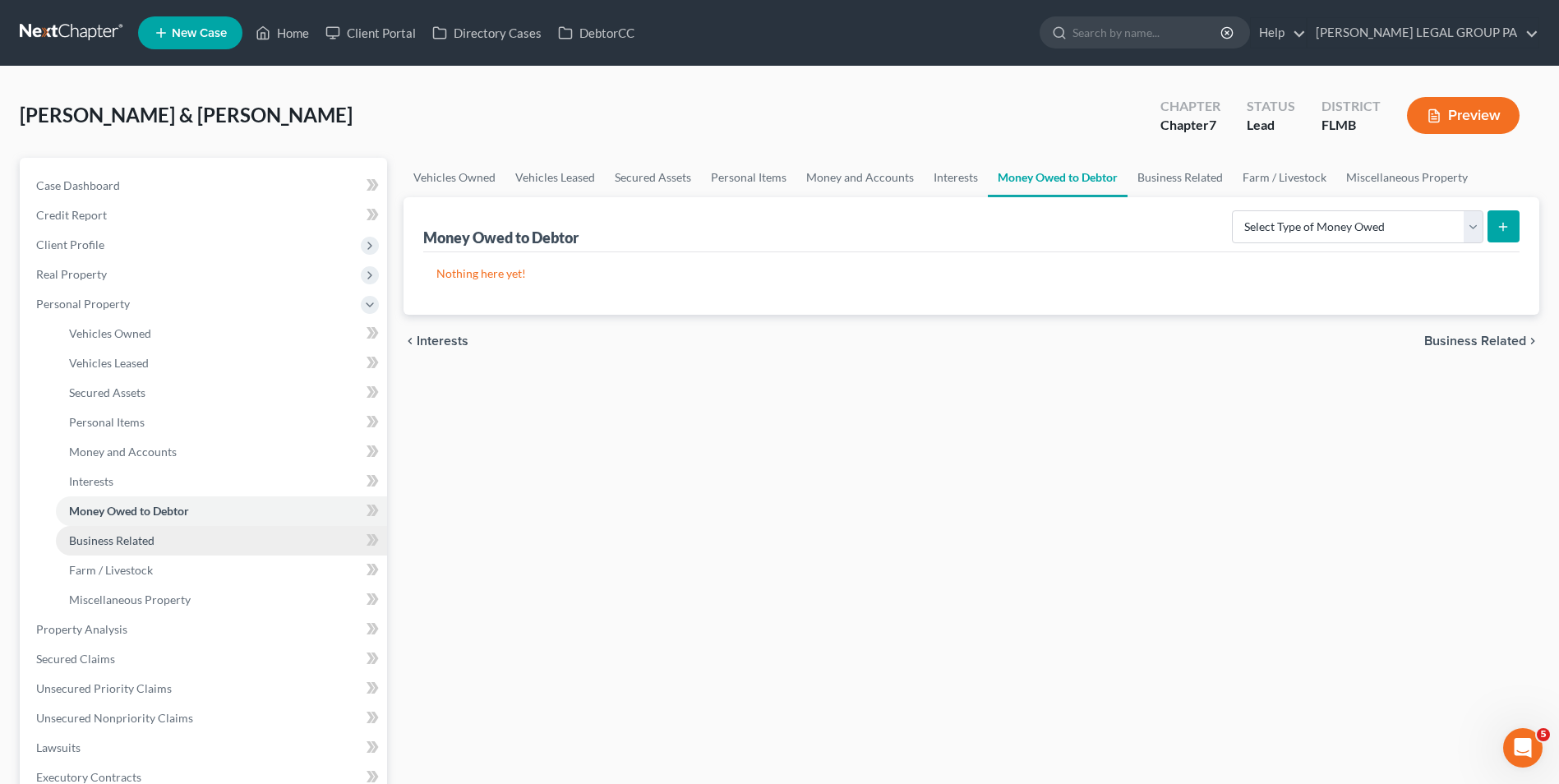
click at [152, 538] on span "Business Related" at bounding box center [111, 540] width 86 height 14
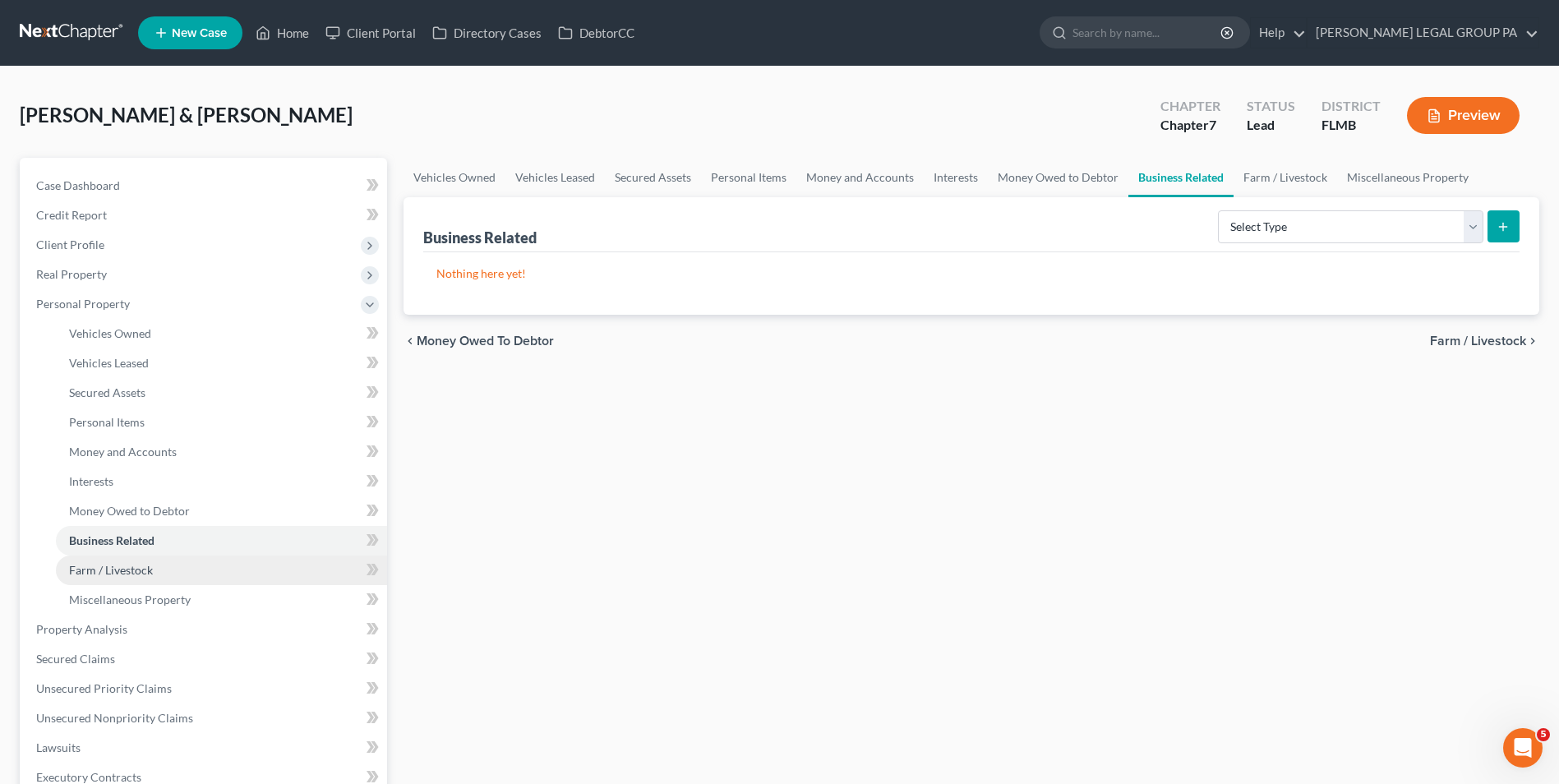
click at [165, 580] on link "Farm / Livestock" at bounding box center [222, 570] width 332 height 30
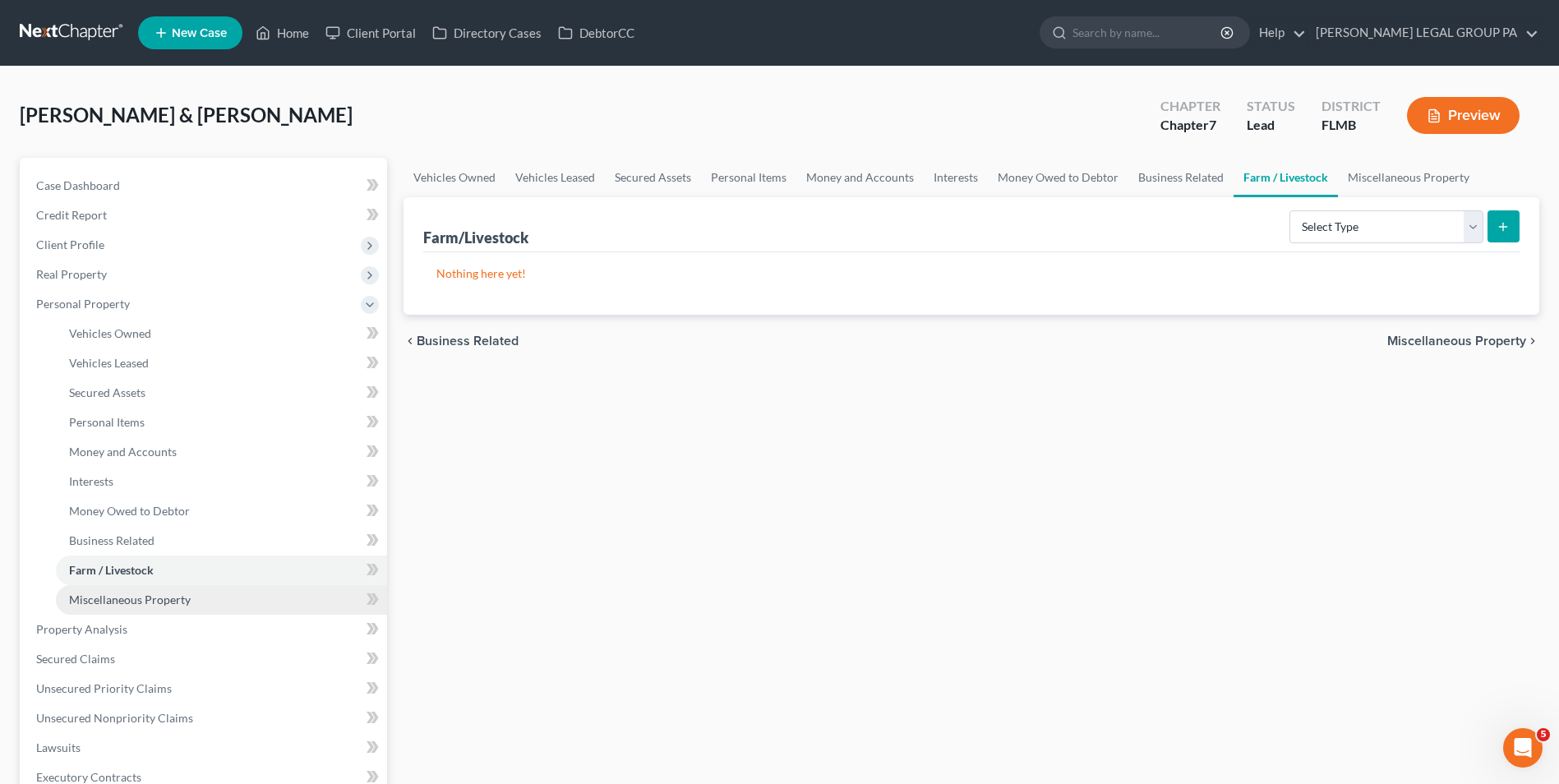
click at [308, 593] on link "Miscellaneous Property" at bounding box center [222, 599] width 332 height 30
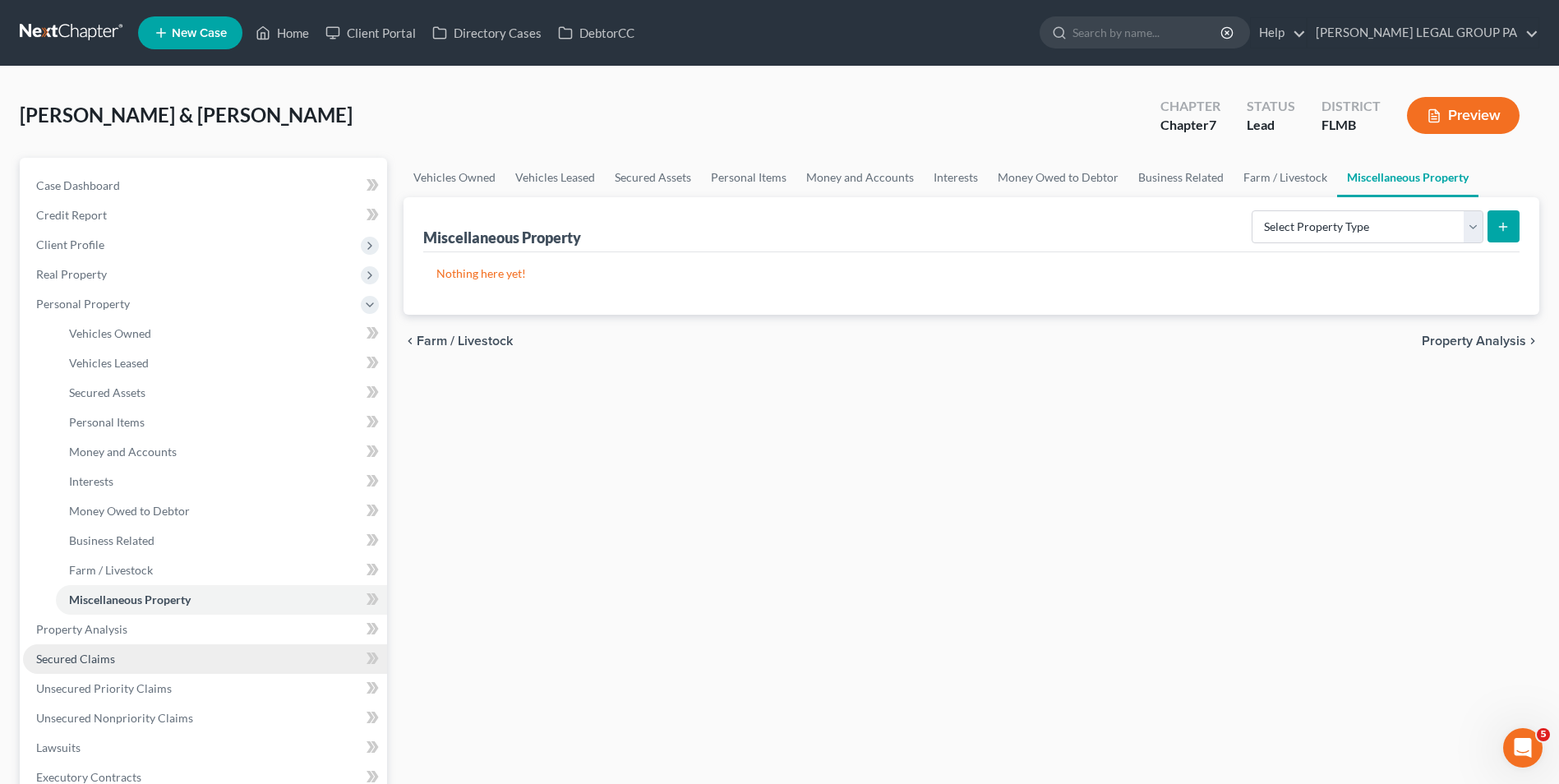
click at [77, 666] on link "Secured Claims" at bounding box center [205, 658] width 364 height 30
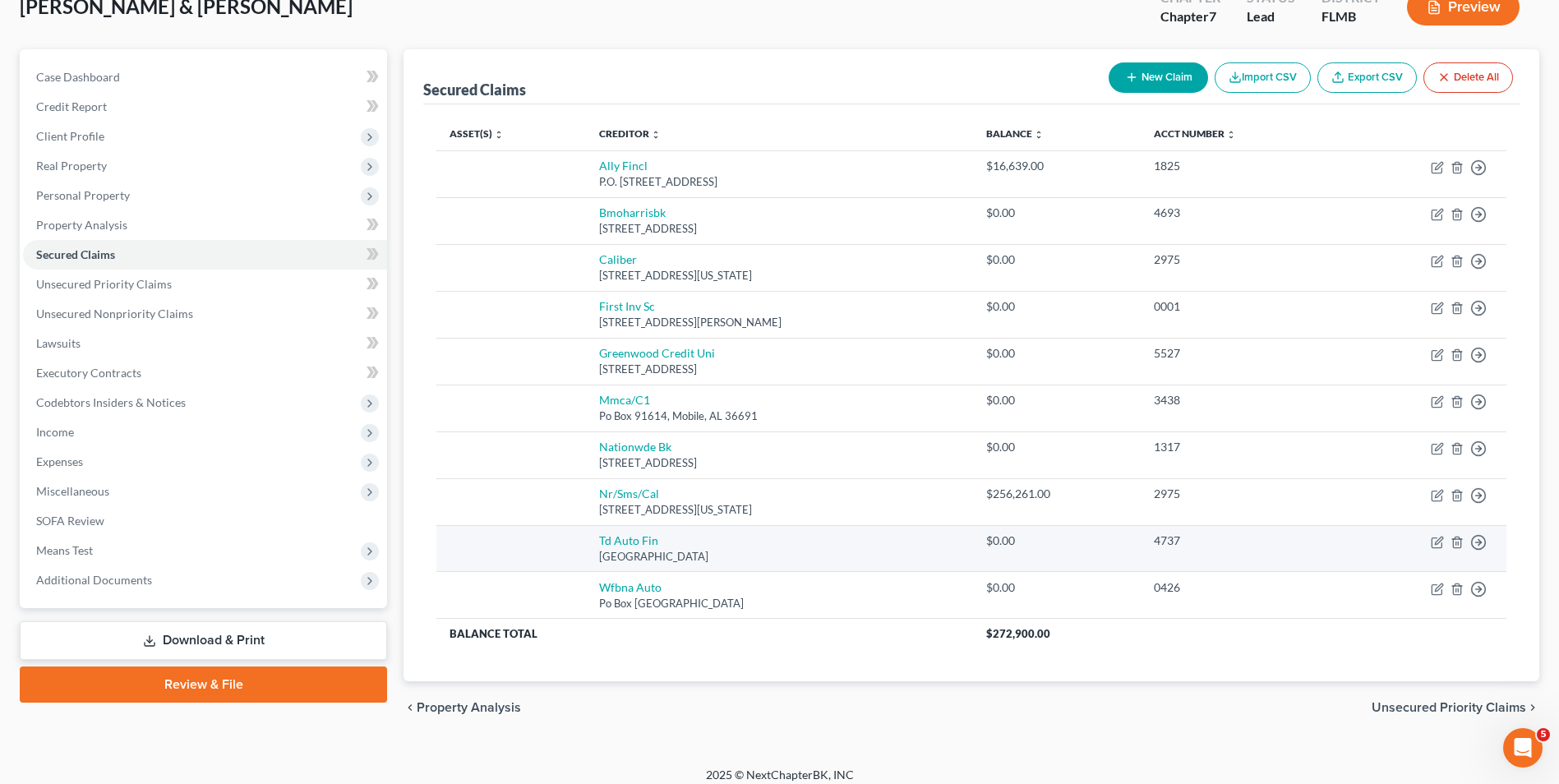
scroll to position [121, 0]
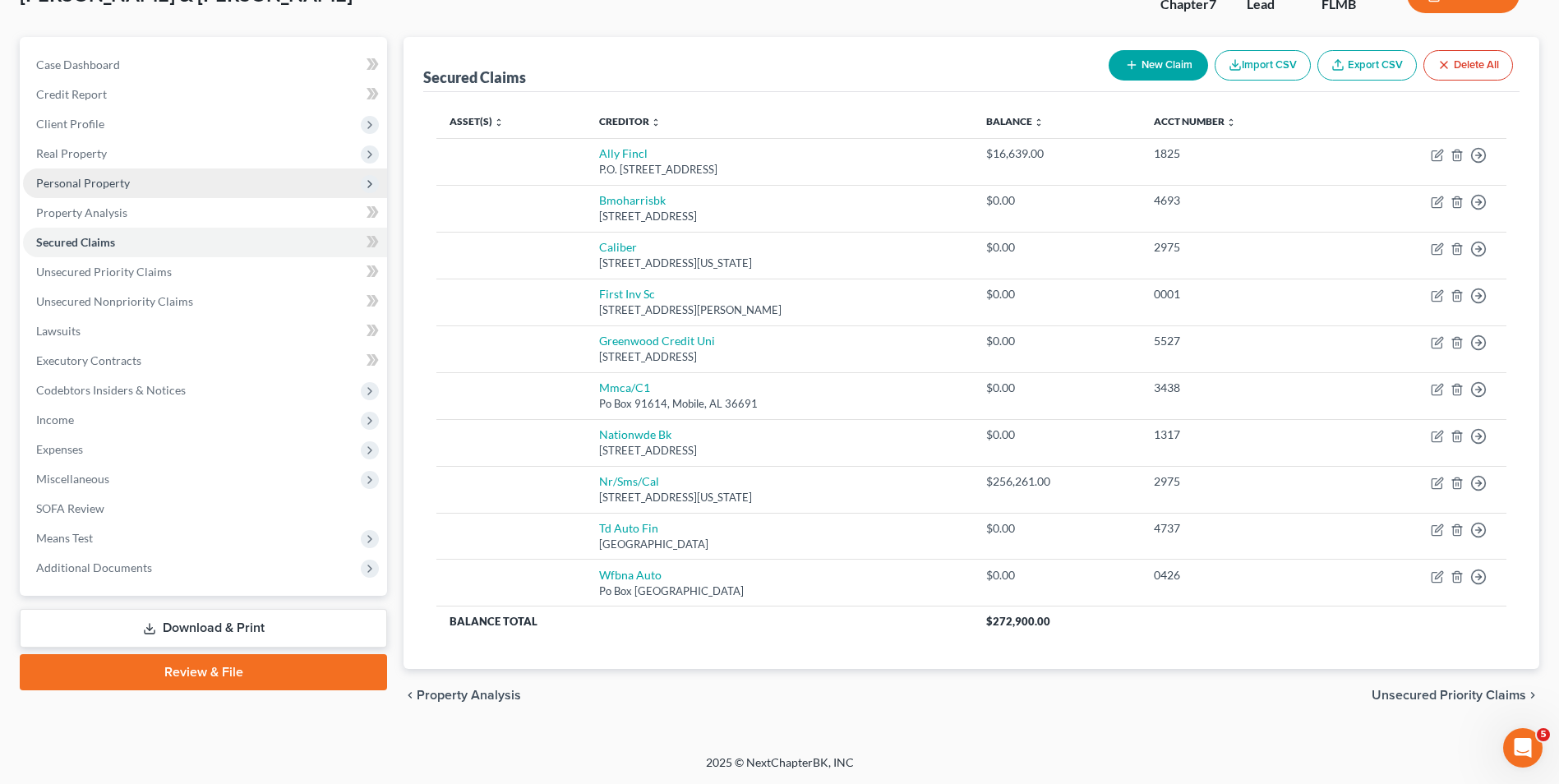
click at [172, 189] on span "Personal Property" at bounding box center [205, 183] width 364 height 30
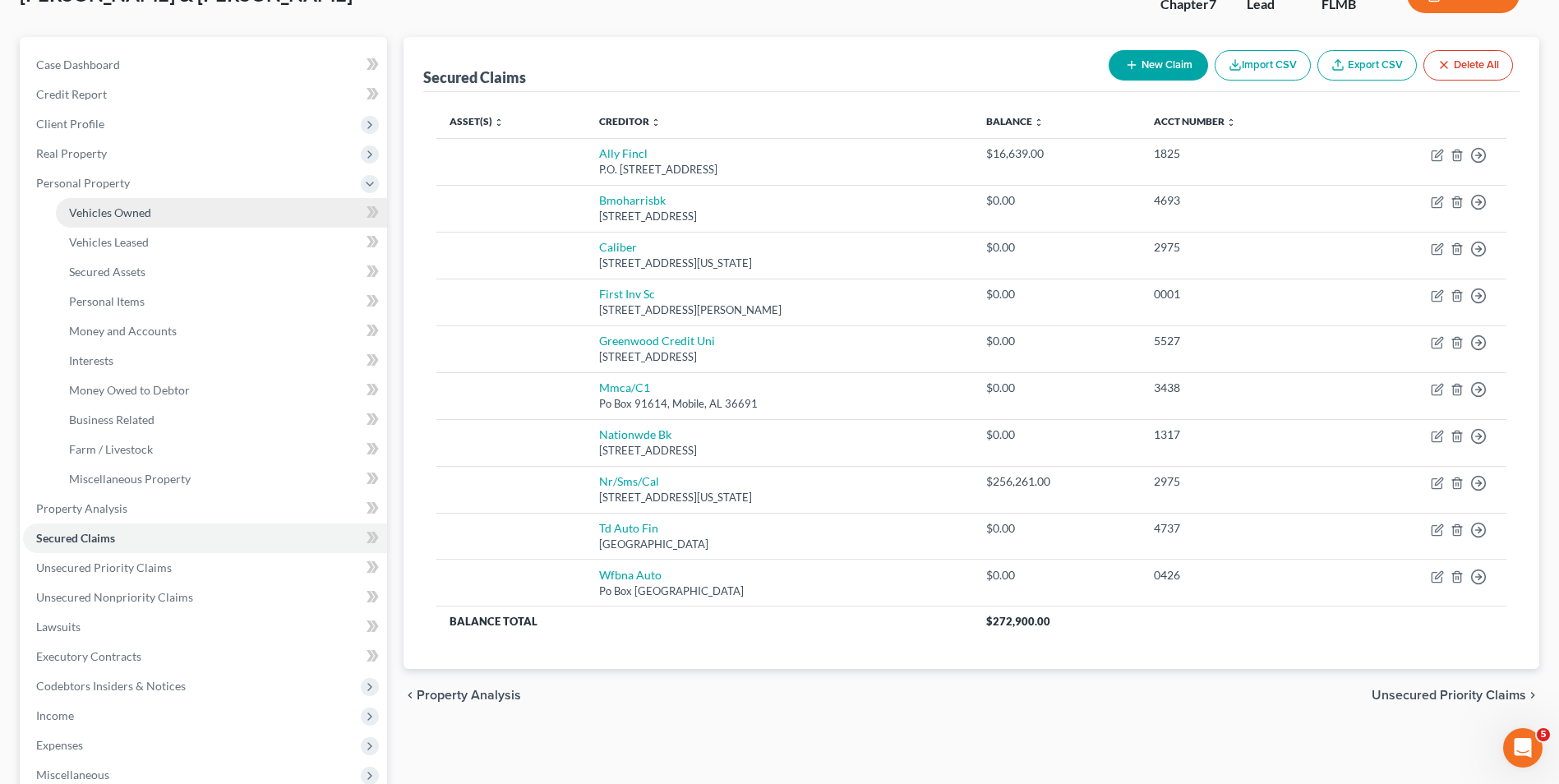
click at [171, 214] on link "Vehicles Owned" at bounding box center [222, 212] width 332 height 30
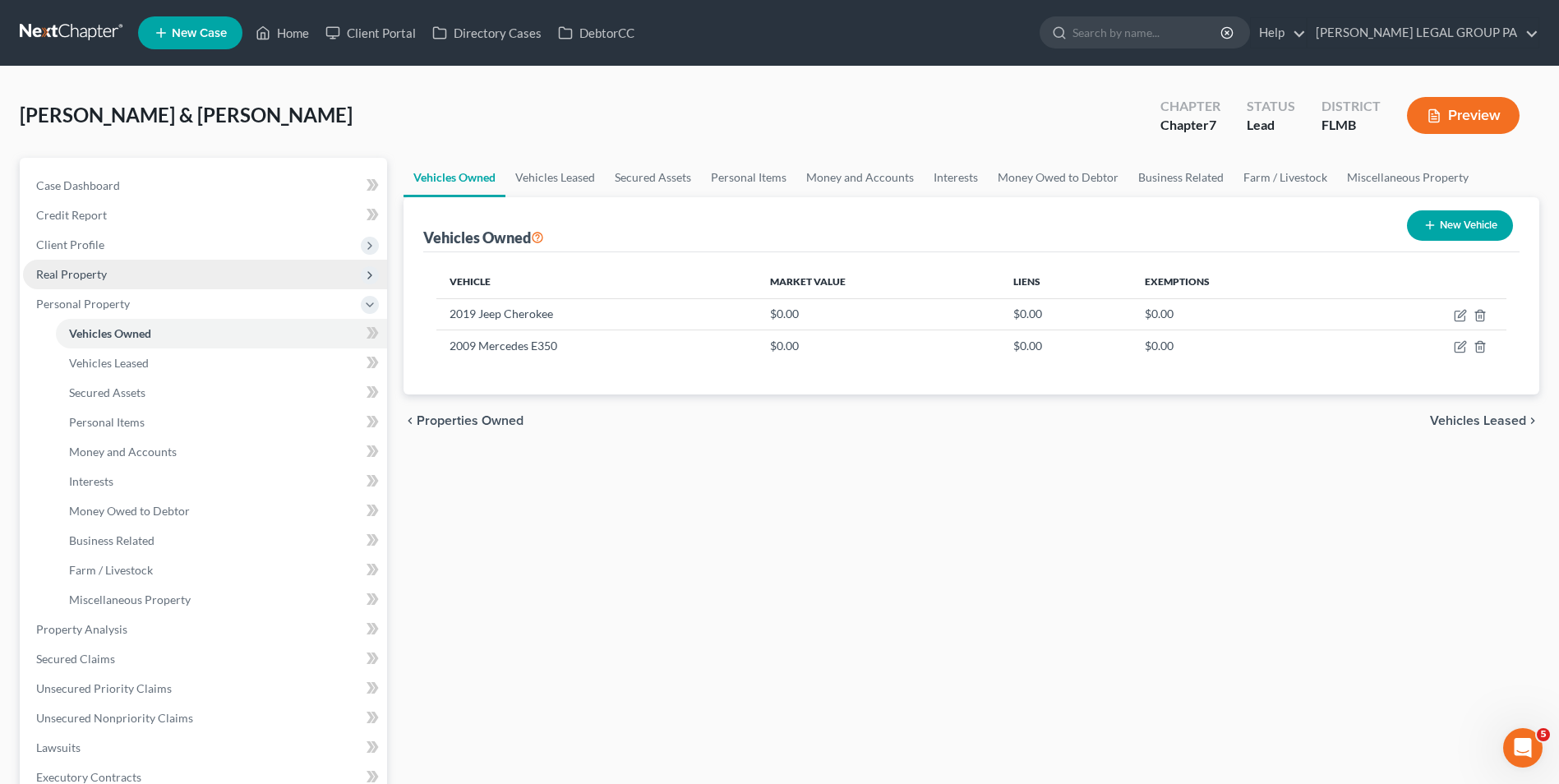
click at [140, 270] on span "Real Property" at bounding box center [205, 274] width 364 height 30
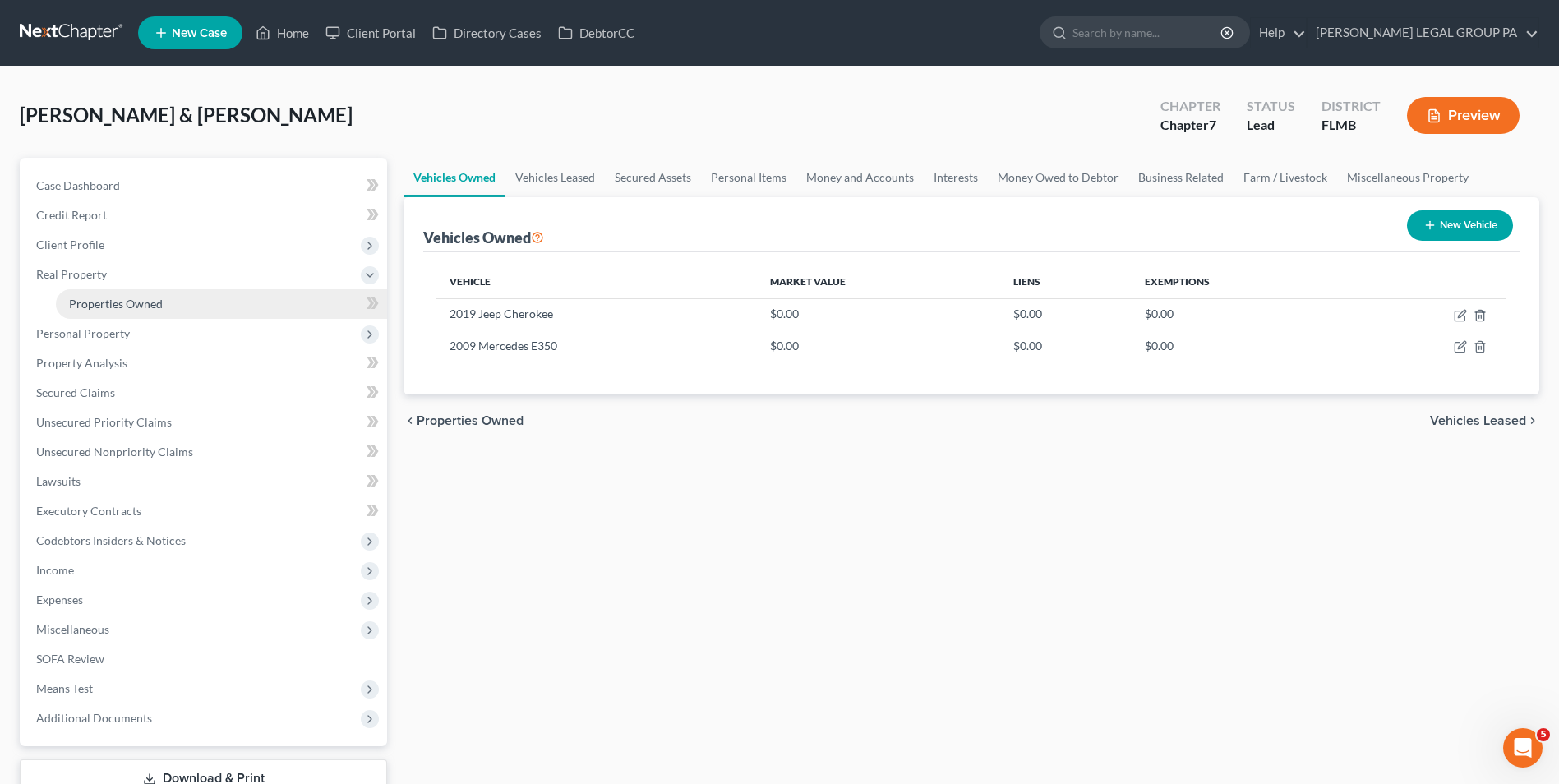
click at [150, 297] on span "Properties Owned" at bounding box center [115, 303] width 93 height 14
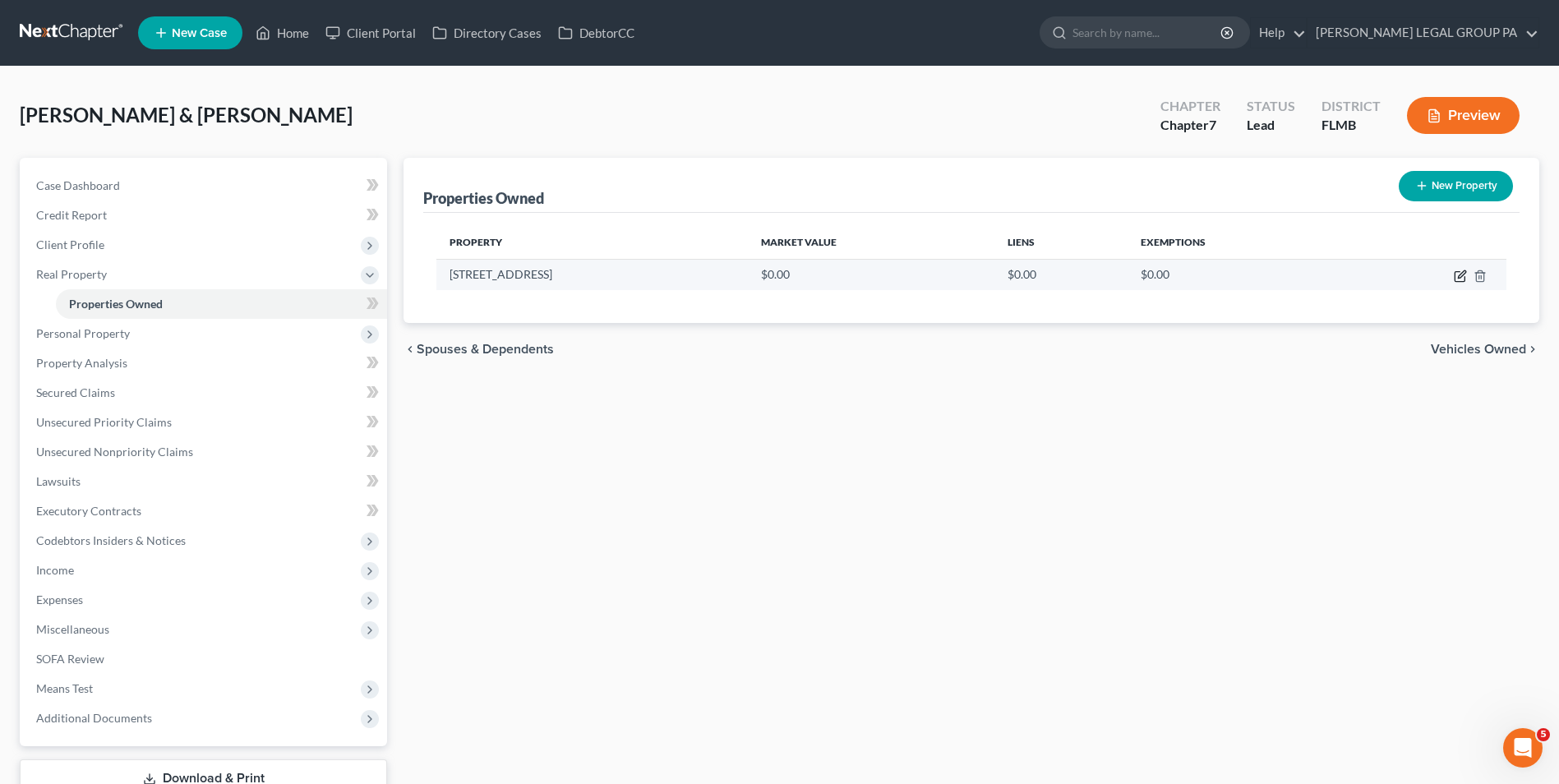
click at [1465, 276] on icon "button" at bounding box center [1461, 276] width 13 height 13
select select "9"
select select "50"
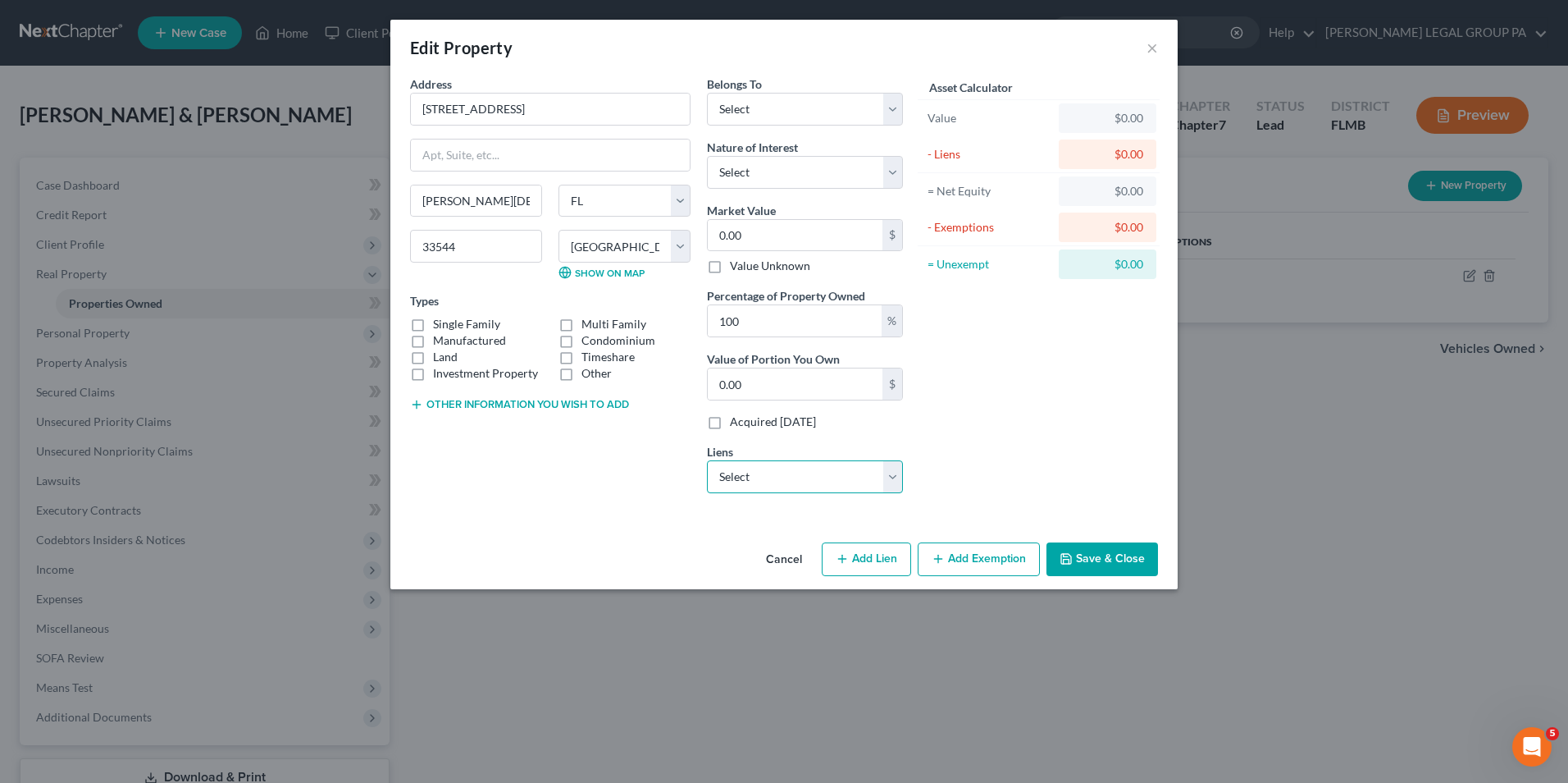
click at [814, 486] on select "Select Nr/Sms/Cal - $256,261.00 Ally Fincl - $16,639.00 Bmoharrisbk - $0.00 Cal…" at bounding box center [804, 477] width 196 height 32
select select "0"
click at [707, 460] on select "Select Nr/Sms/Cal - $256,261.00 Ally Fincl - $16,639.00 Bmoharrisbk - $0.00 Cal…" at bounding box center [804, 477] width 196 height 32
select select
select select "39"
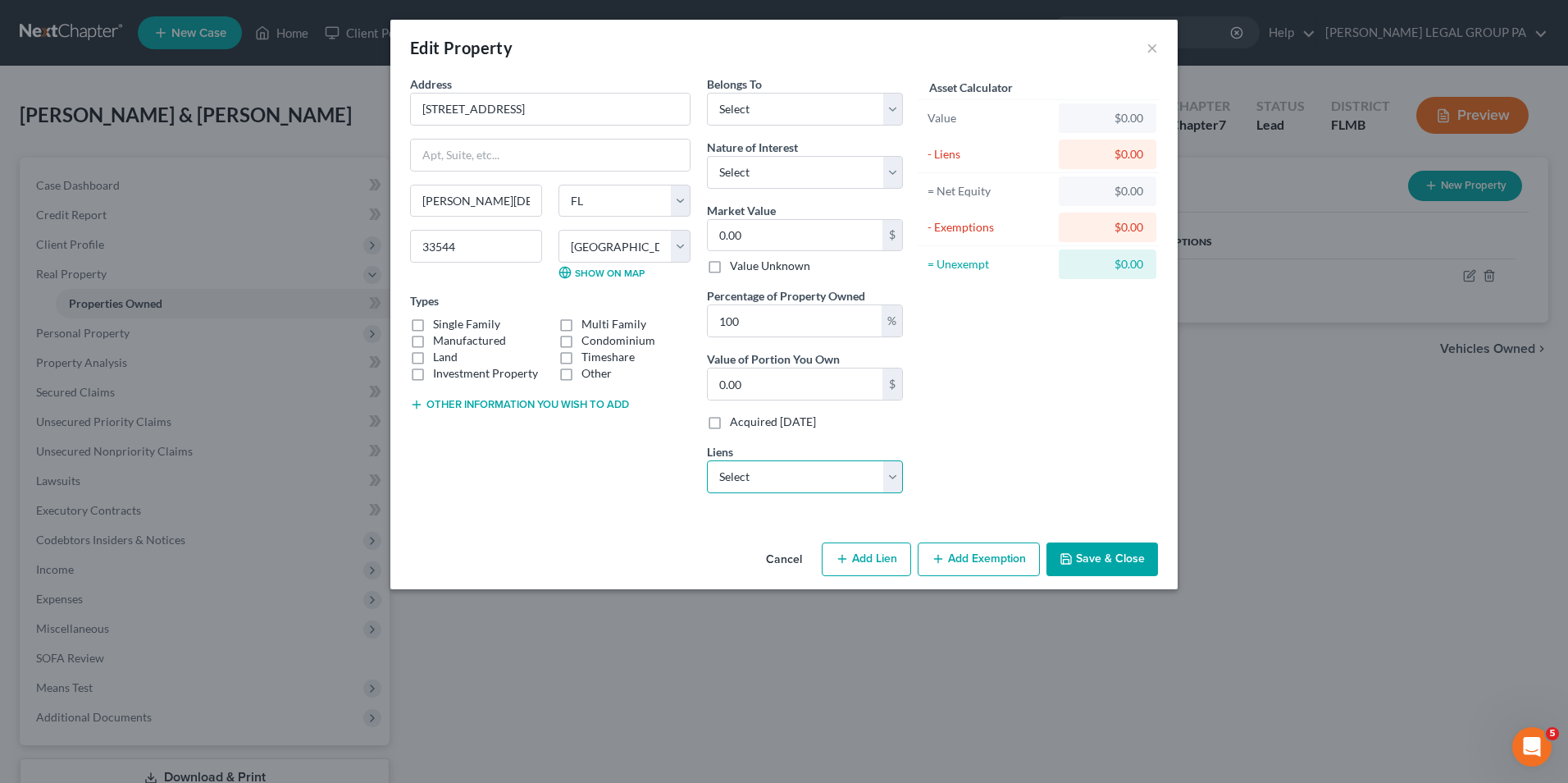
select select "0"
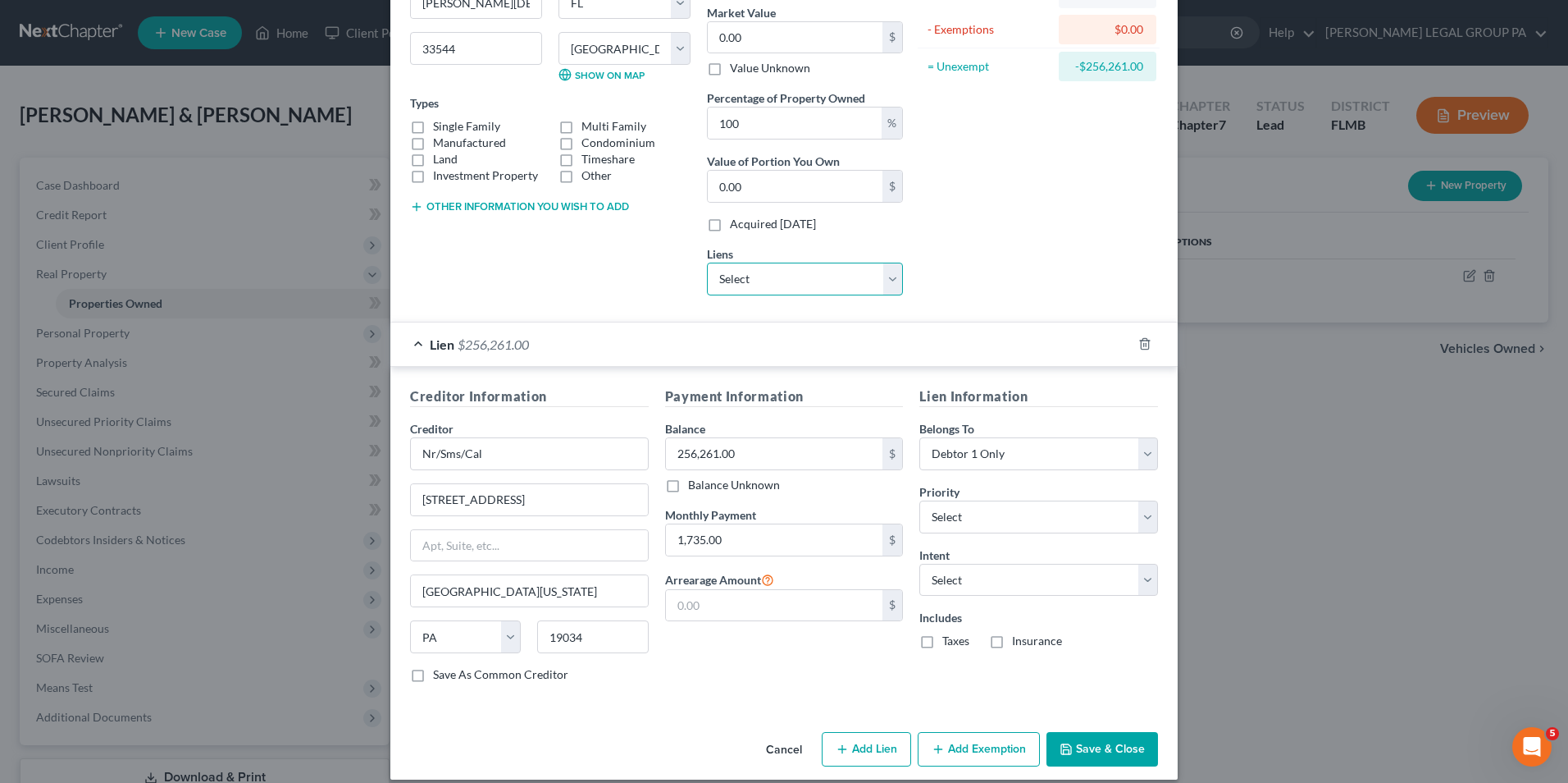
scroll to position [214, 0]
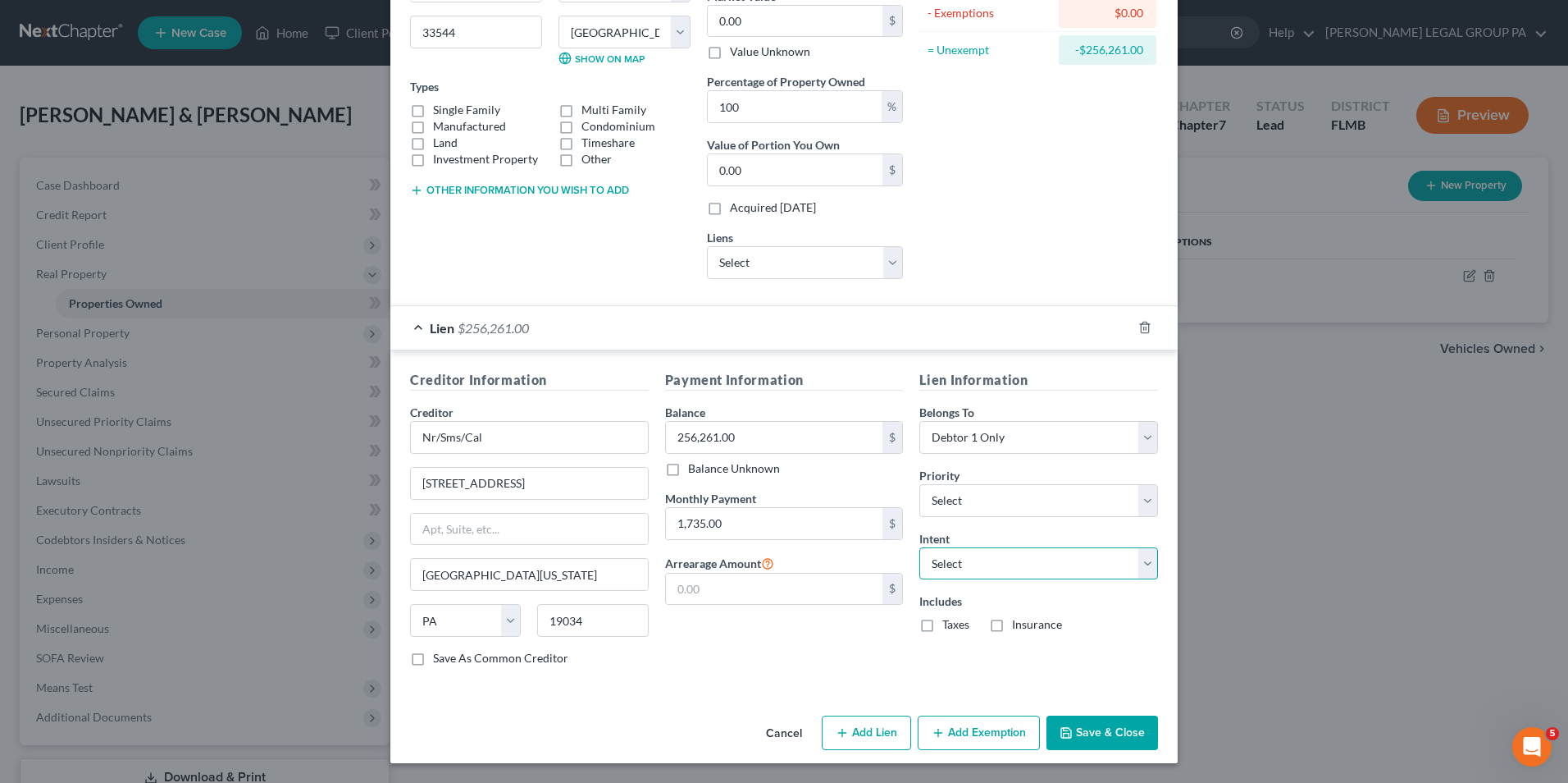
click at [1030, 558] on select "Select Surrender Redeem Reaffirm Avoid Other" at bounding box center [1038, 563] width 239 height 32
select select "2"
click at [920, 547] on select "Select Surrender Redeem Reaffirm Avoid Other" at bounding box center [1038, 563] width 239 height 32
click at [1028, 576] on select "Select Surrender Redeem Reaffirm Avoid Other" at bounding box center [1038, 563] width 239 height 32
click at [920, 547] on select "Select Surrender Redeem Reaffirm Avoid Other" at bounding box center [1038, 563] width 239 height 32
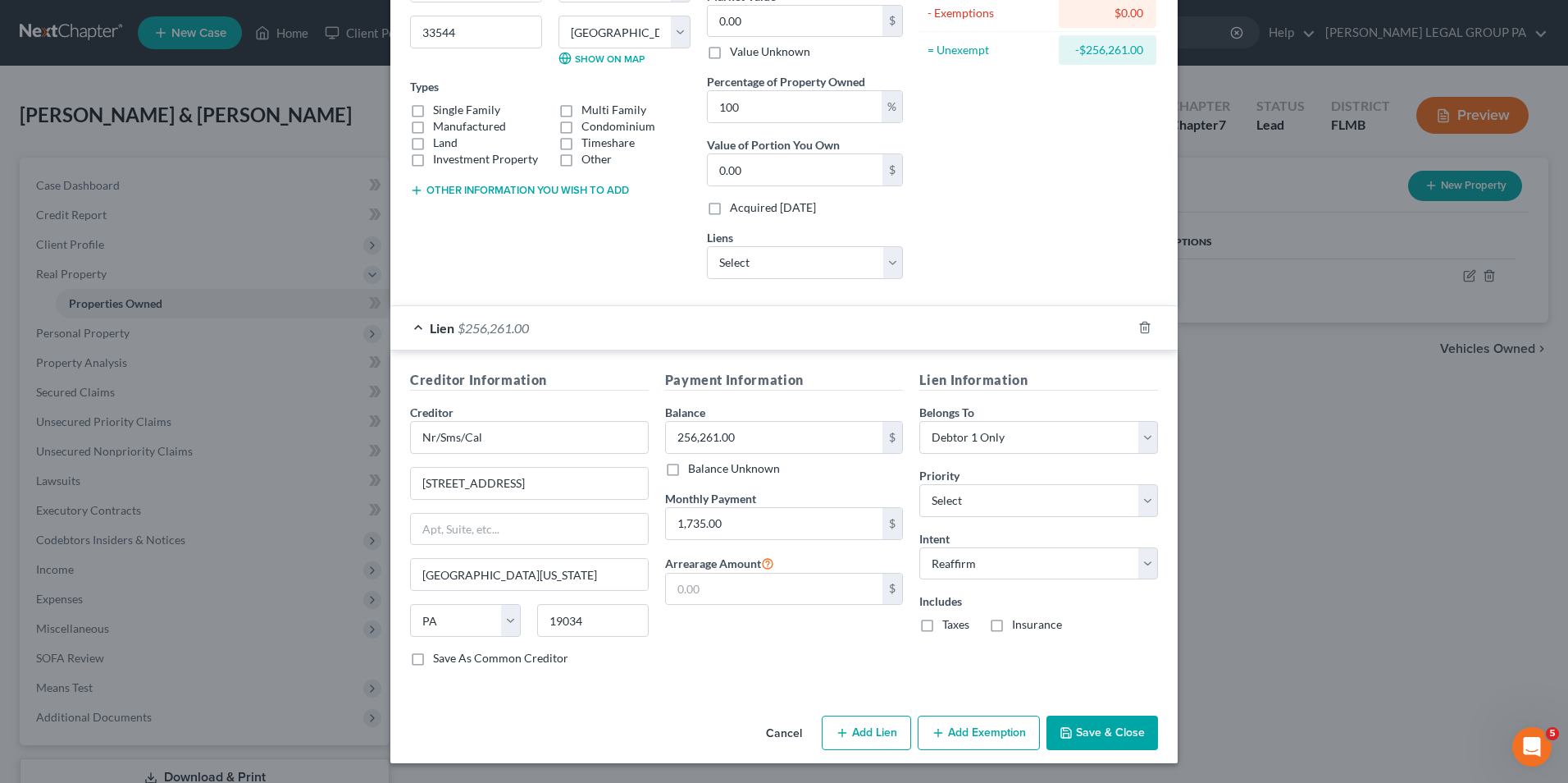
click at [1082, 725] on button "Save & Close" at bounding box center [1102, 733] width 111 height 34
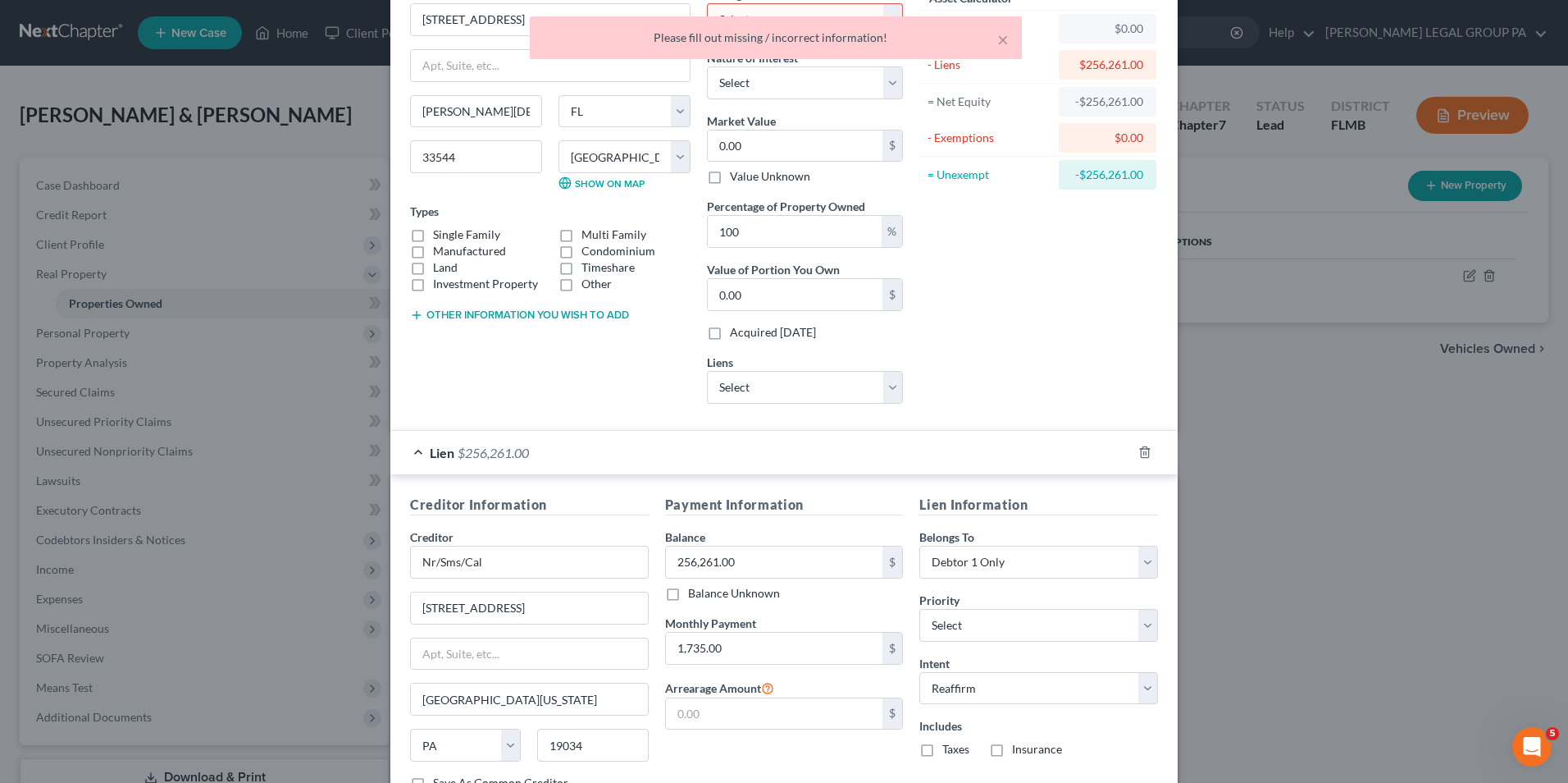
scroll to position [0, 0]
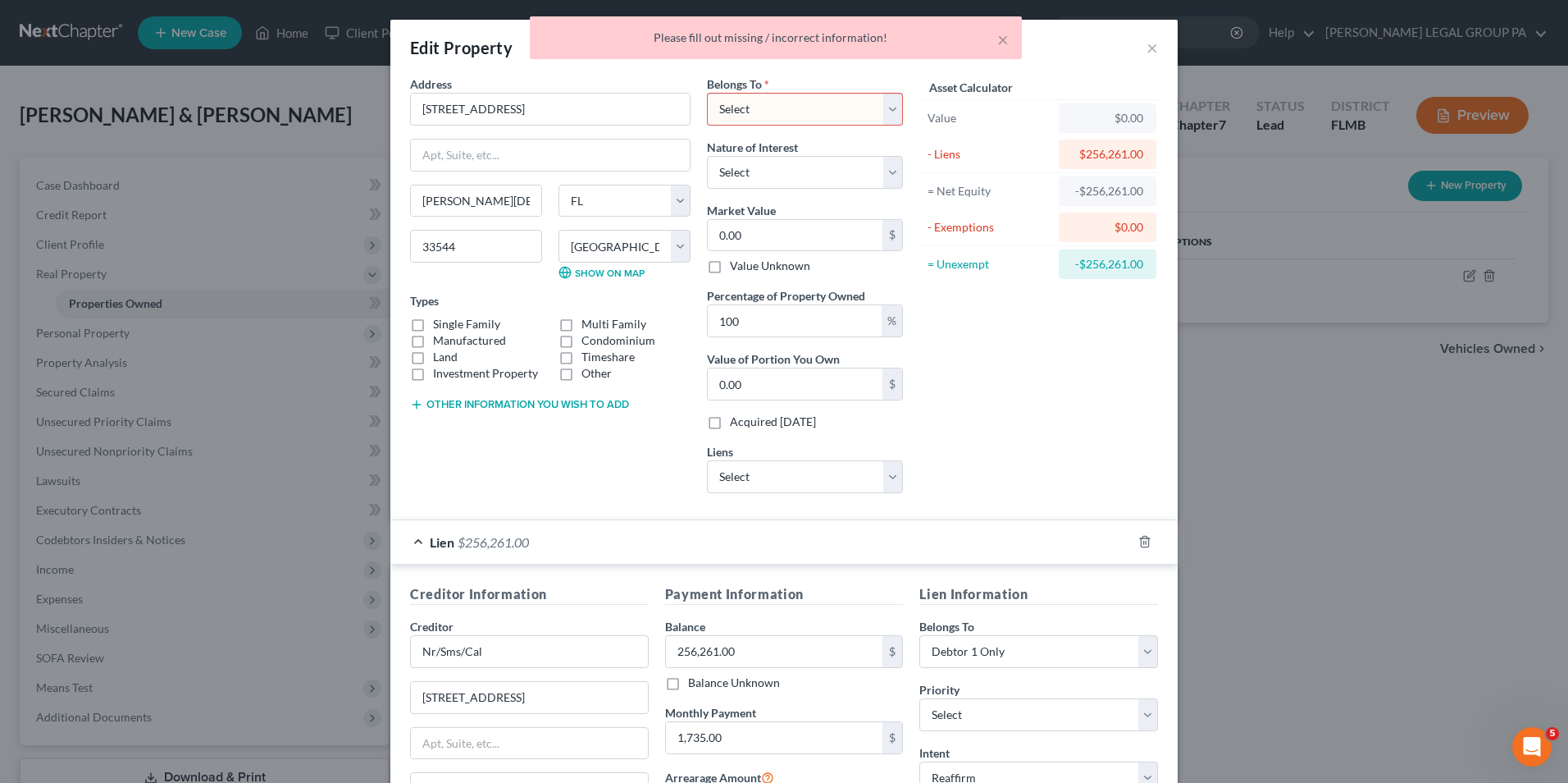
click at [784, 93] on select "Select Debtor 1 Only Debtor 2 Only Debtor 1 And Debtor 2 Only At Least One Of T…" at bounding box center [804, 108] width 196 height 32
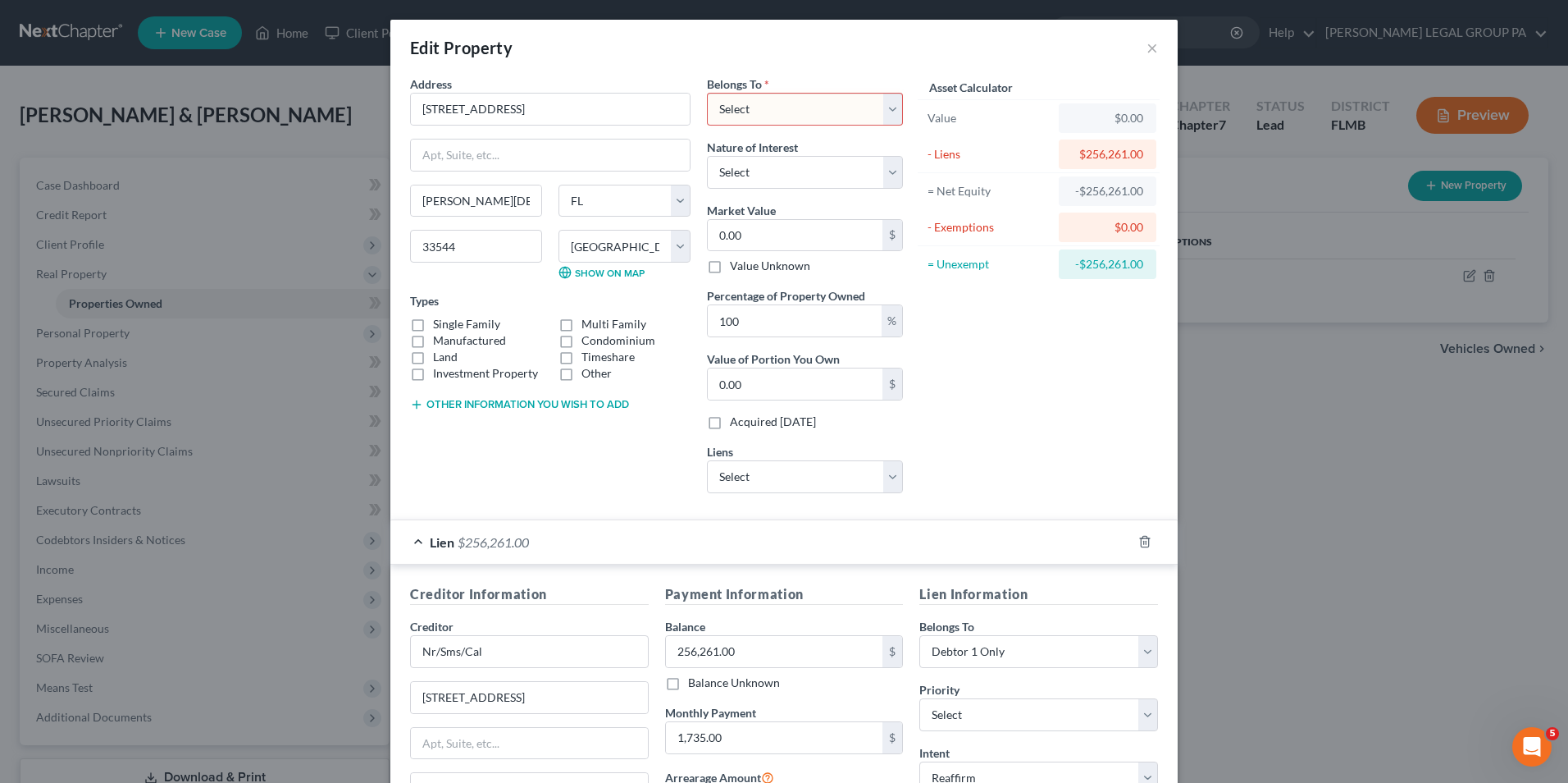
select select "2"
click at [707, 92] on select "Select Debtor 1 Only Debtor 2 Only Debtor 1 And Debtor 2 Only At Least One Of T…" at bounding box center [804, 108] width 196 height 32
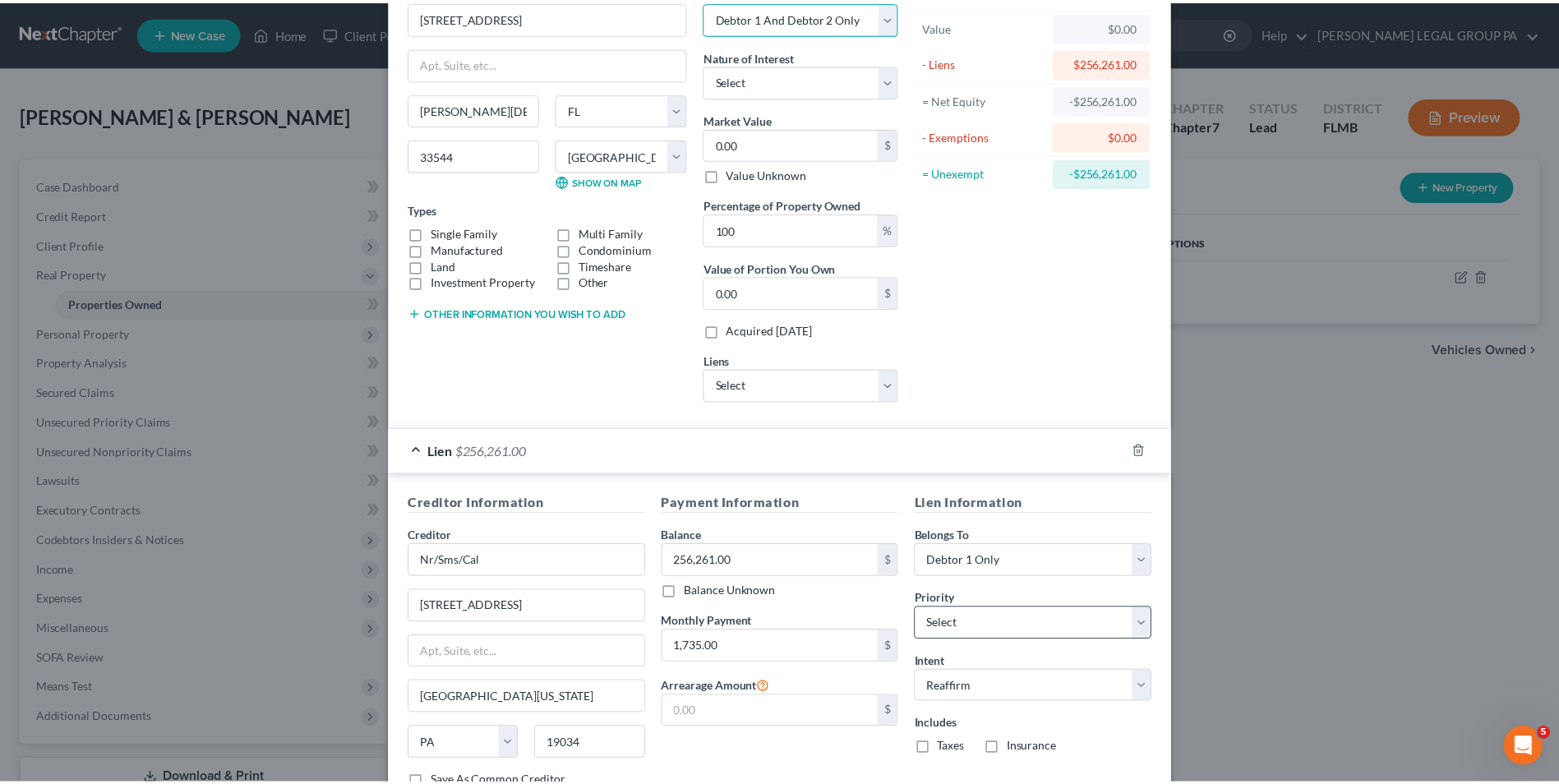
scroll to position [214, 0]
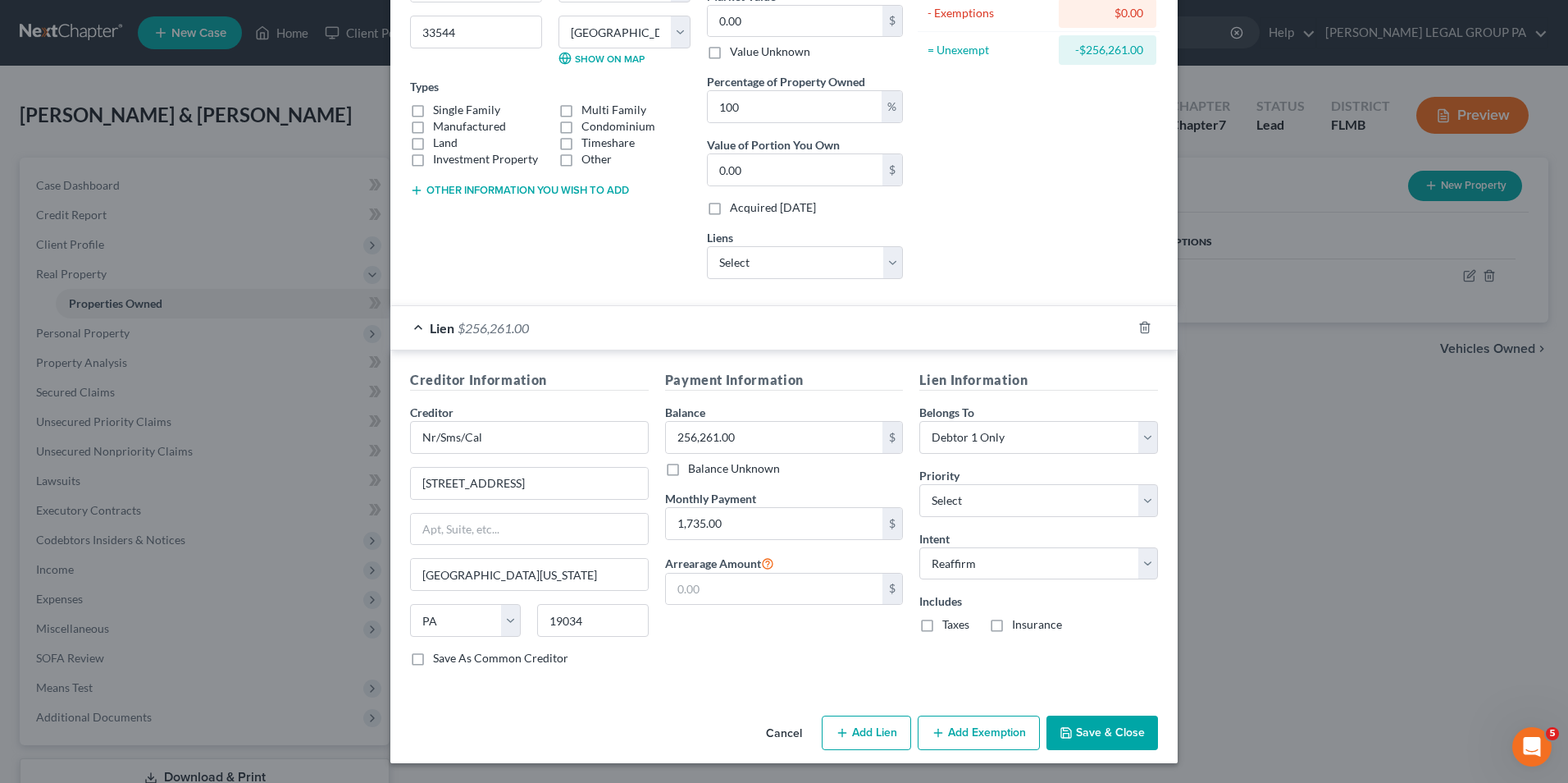
click at [1101, 721] on button "Save & Close" at bounding box center [1102, 733] width 111 height 34
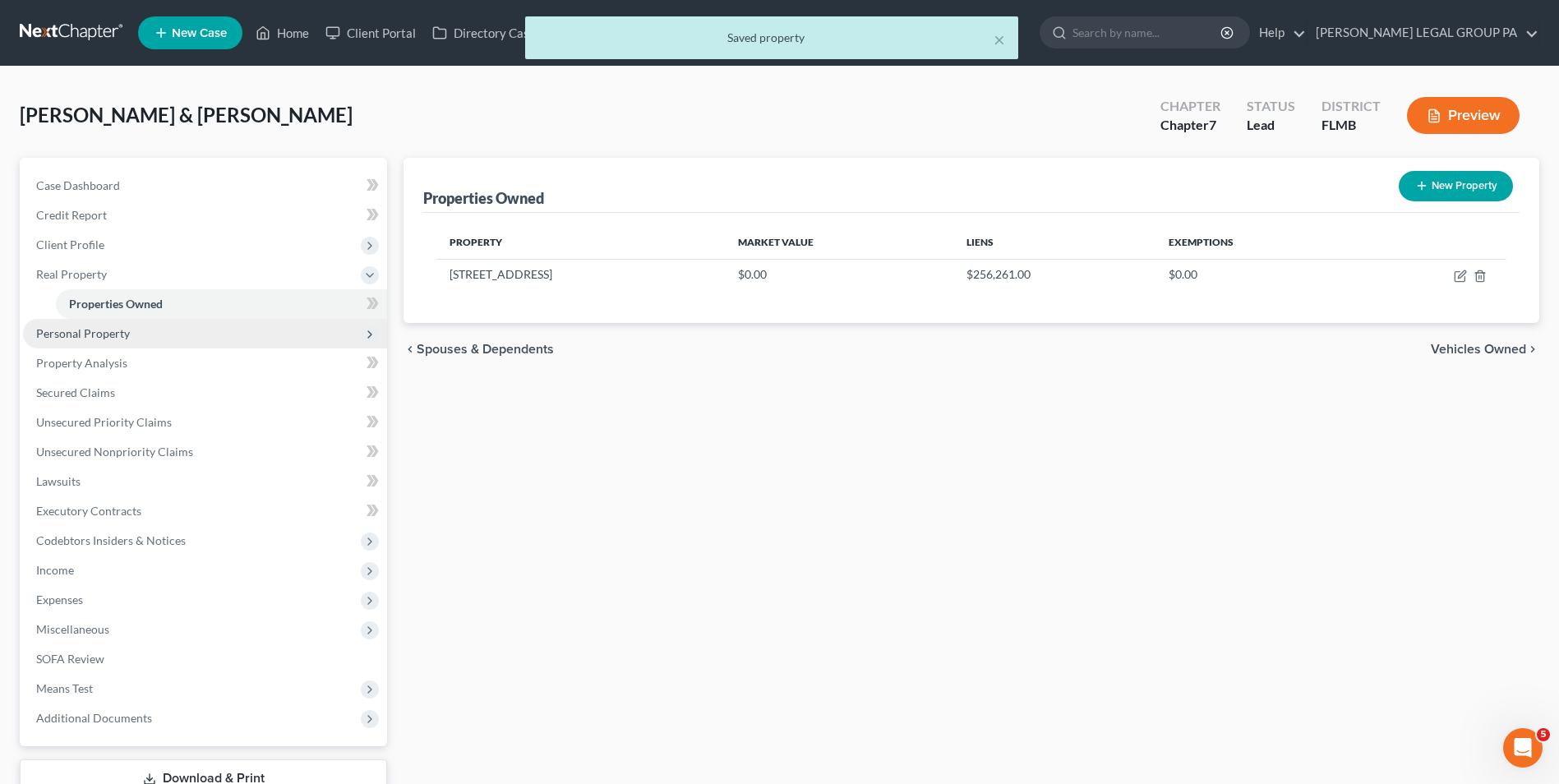
click at [155, 345] on span "Personal Property" at bounding box center [205, 333] width 364 height 30
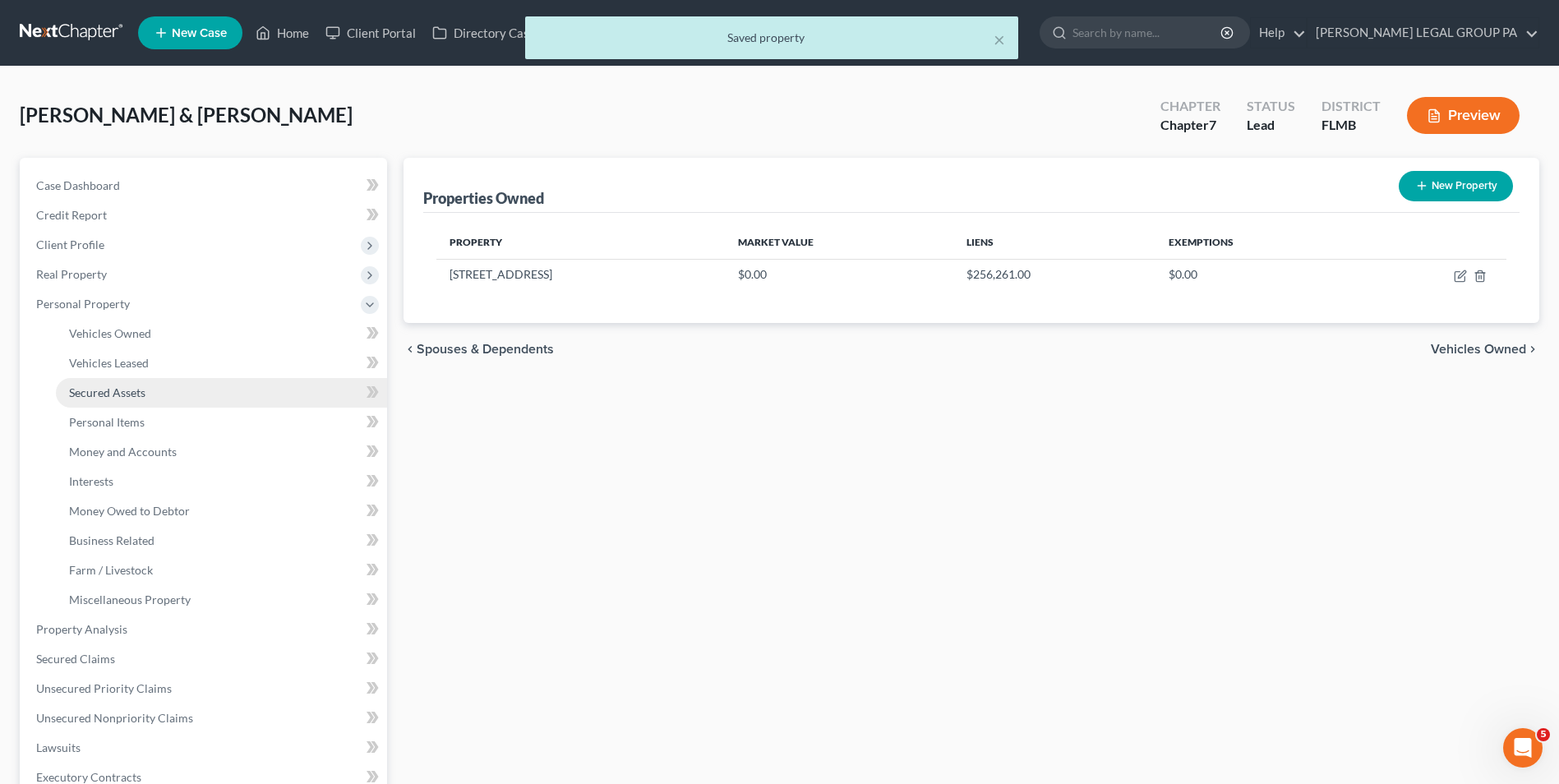
click at [150, 405] on link "Secured Assets" at bounding box center [222, 392] width 332 height 30
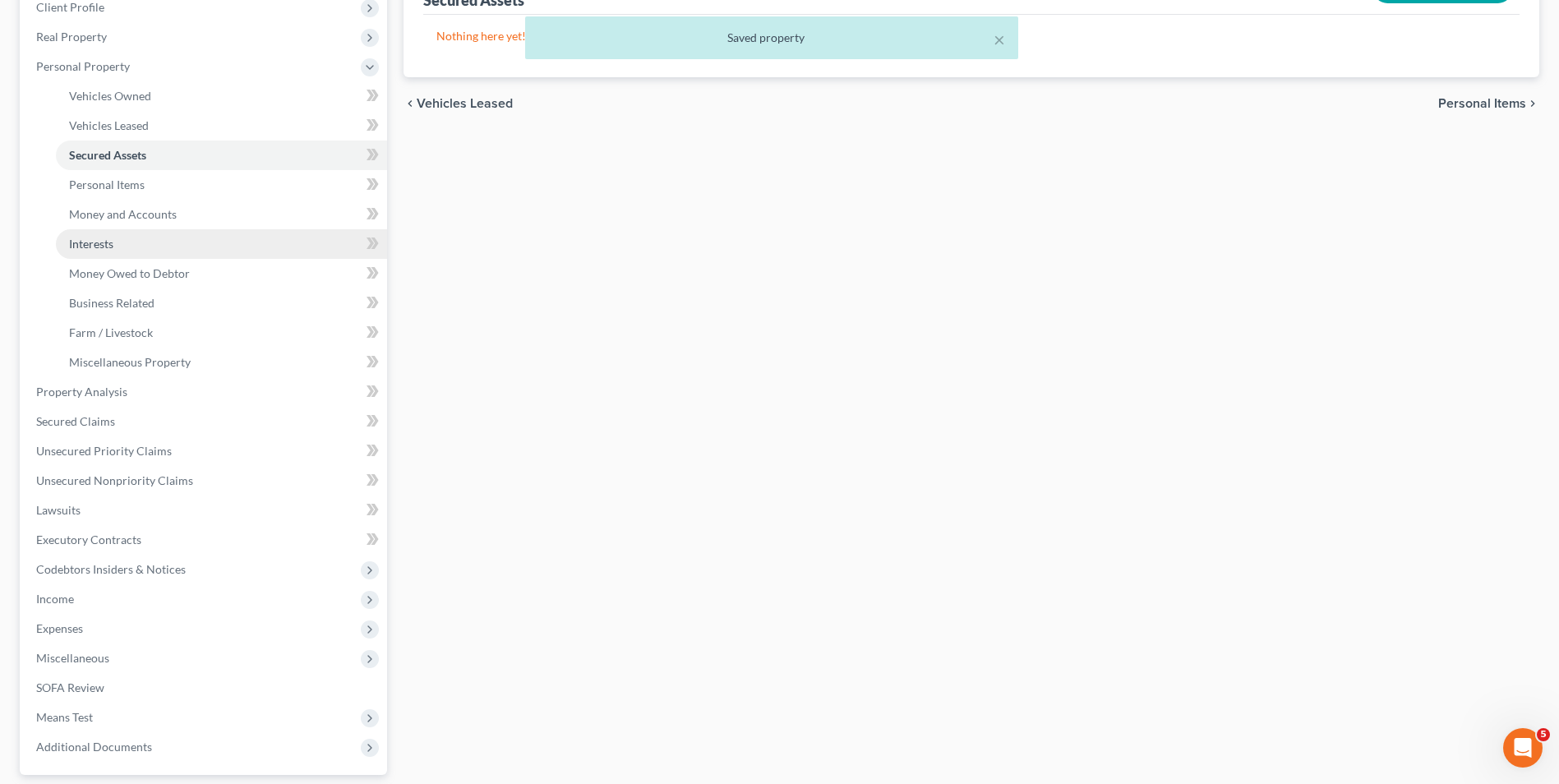
scroll to position [247, 0]
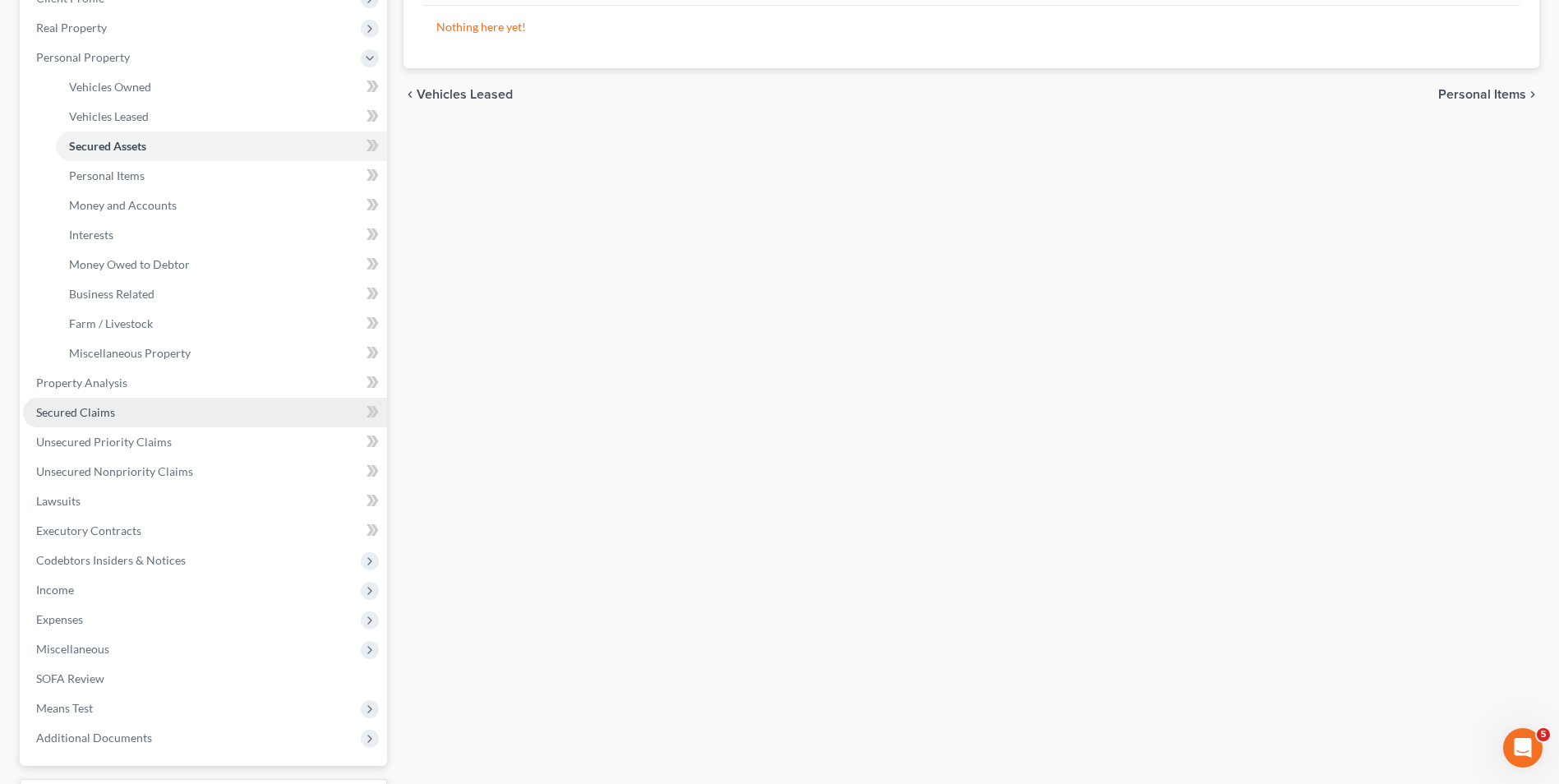
click at [113, 411] on span "Secured Claims" at bounding box center [75, 412] width 79 height 14
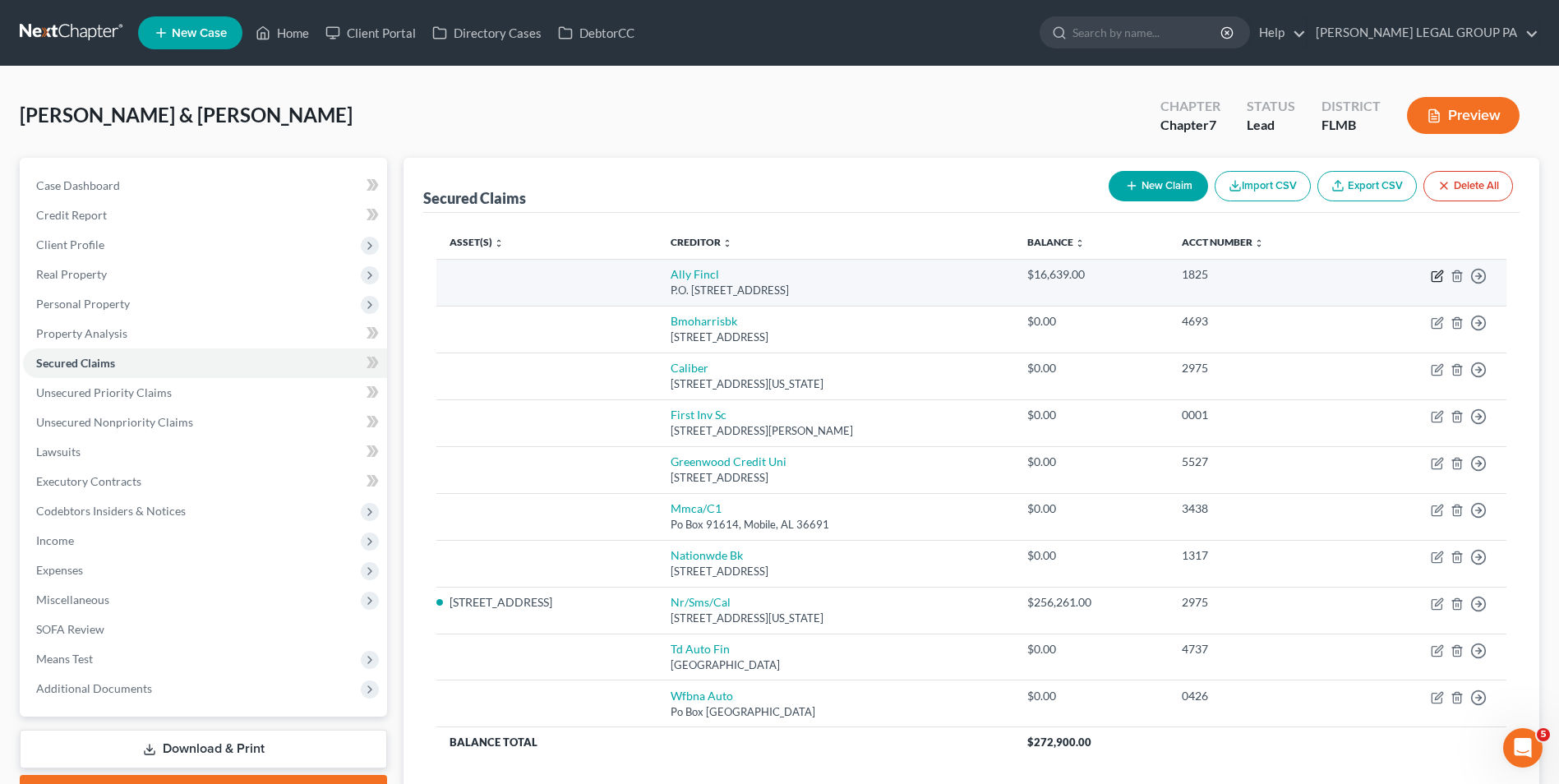
click at [1439, 278] on icon "button" at bounding box center [1438, 276] width 13 height 13
select select "24"
select select "0"
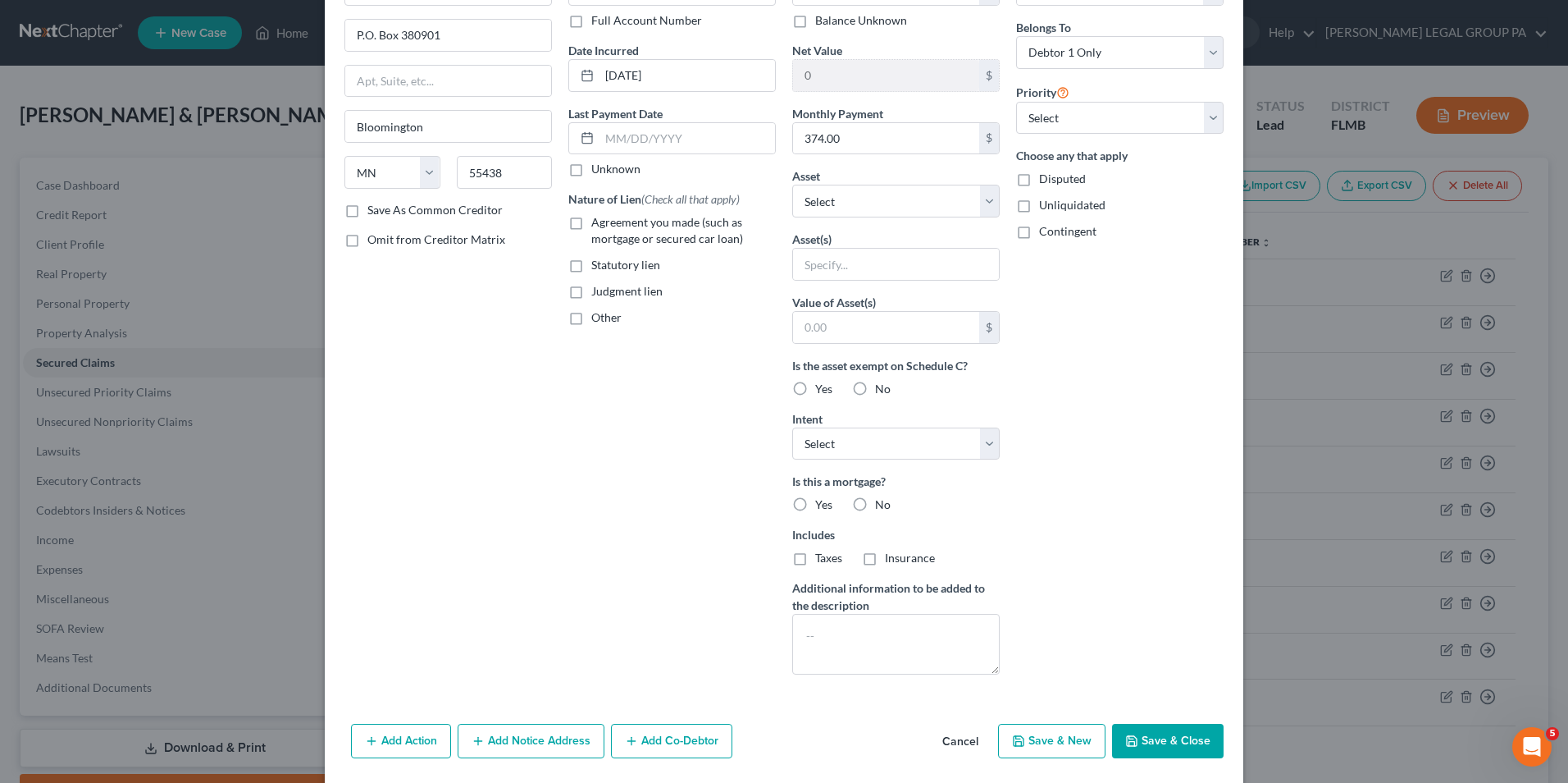
scroll to position [176, 0]
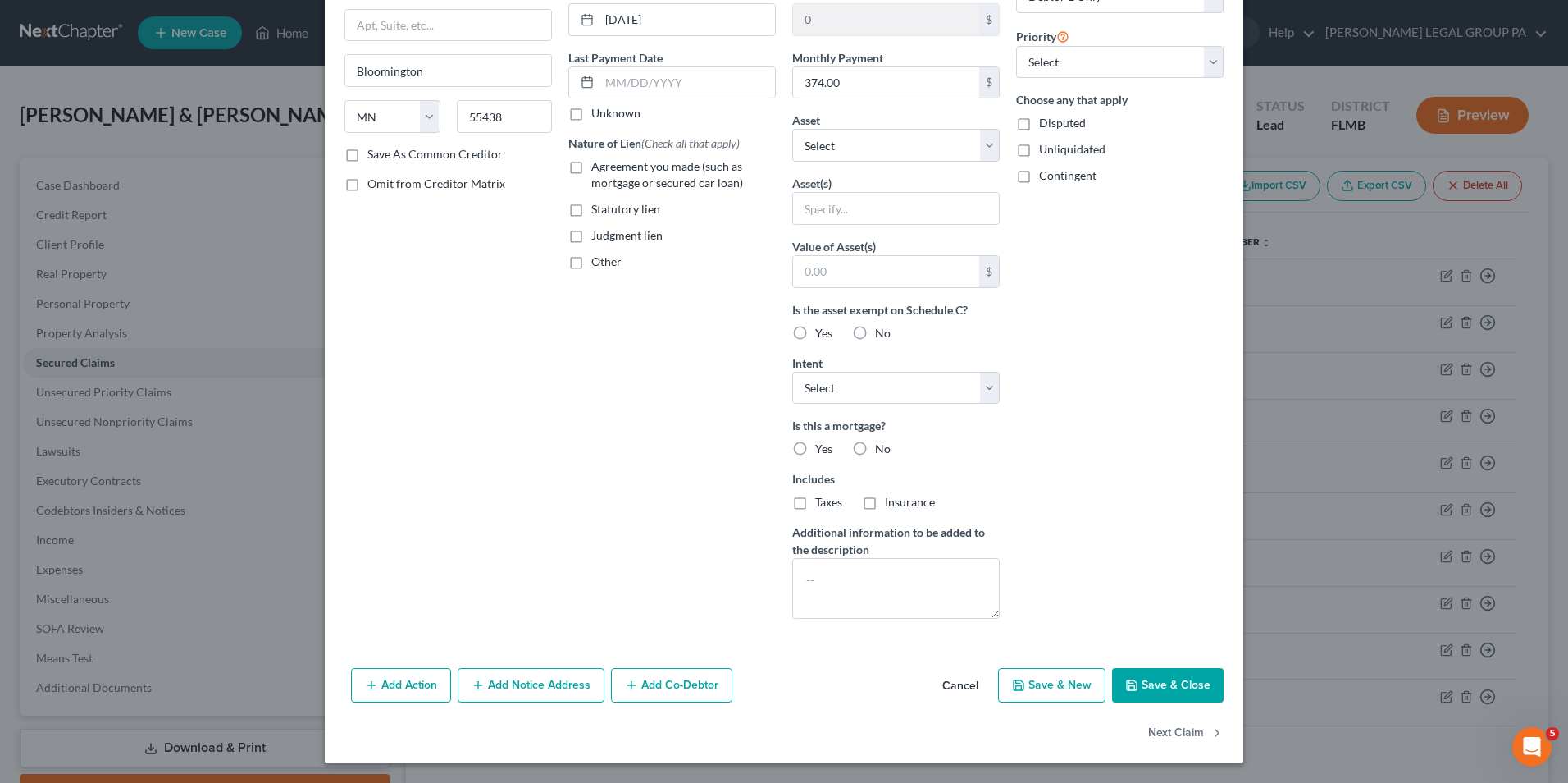
click at [961, 689] on button "Cancel" at bounding box center [960, 686] width 63 height 32
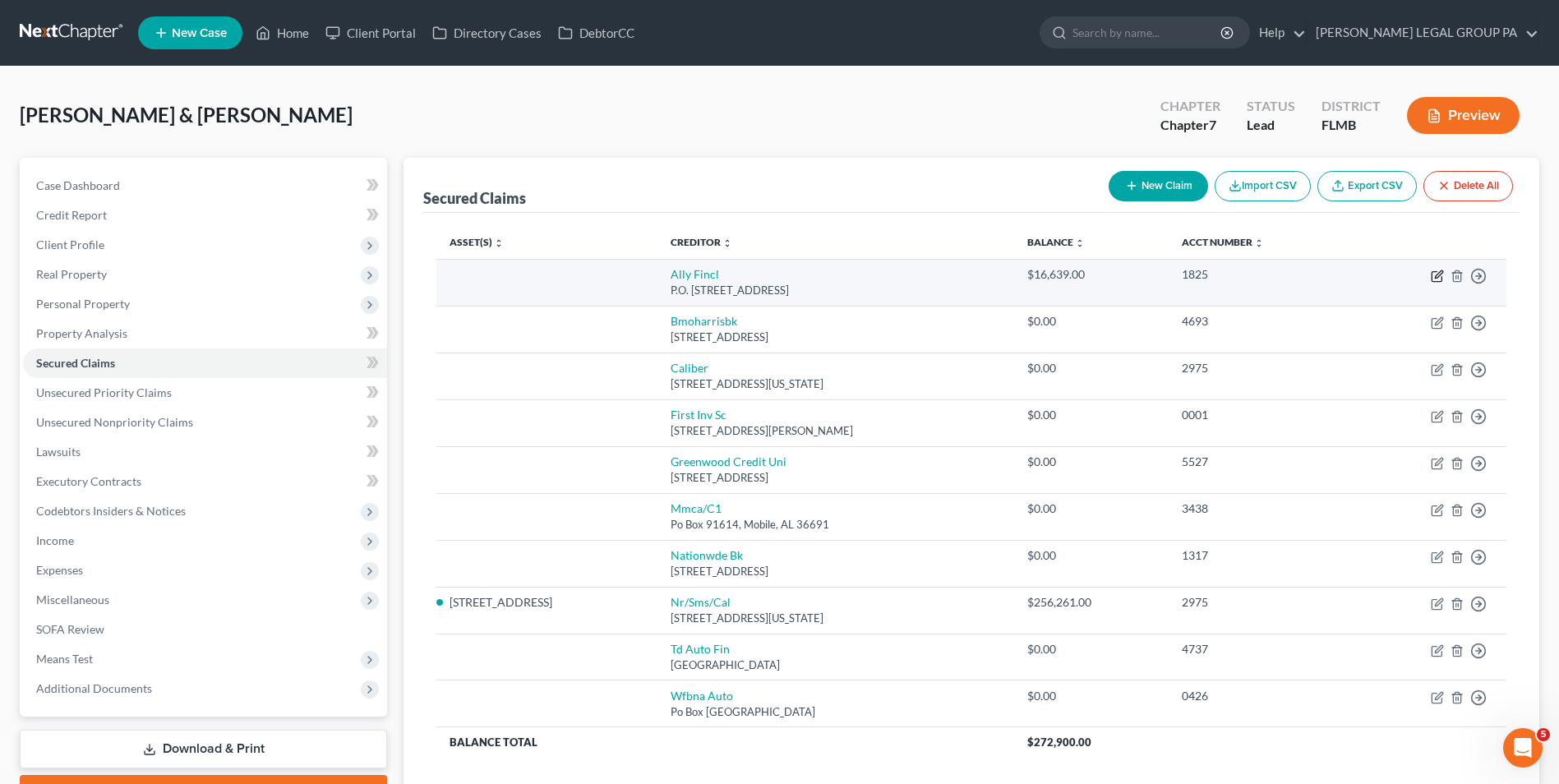
click at [1442, 278] on icon "button" at bounding box center [1436, 276] width 10 height 10
select select "24"
select select "0"
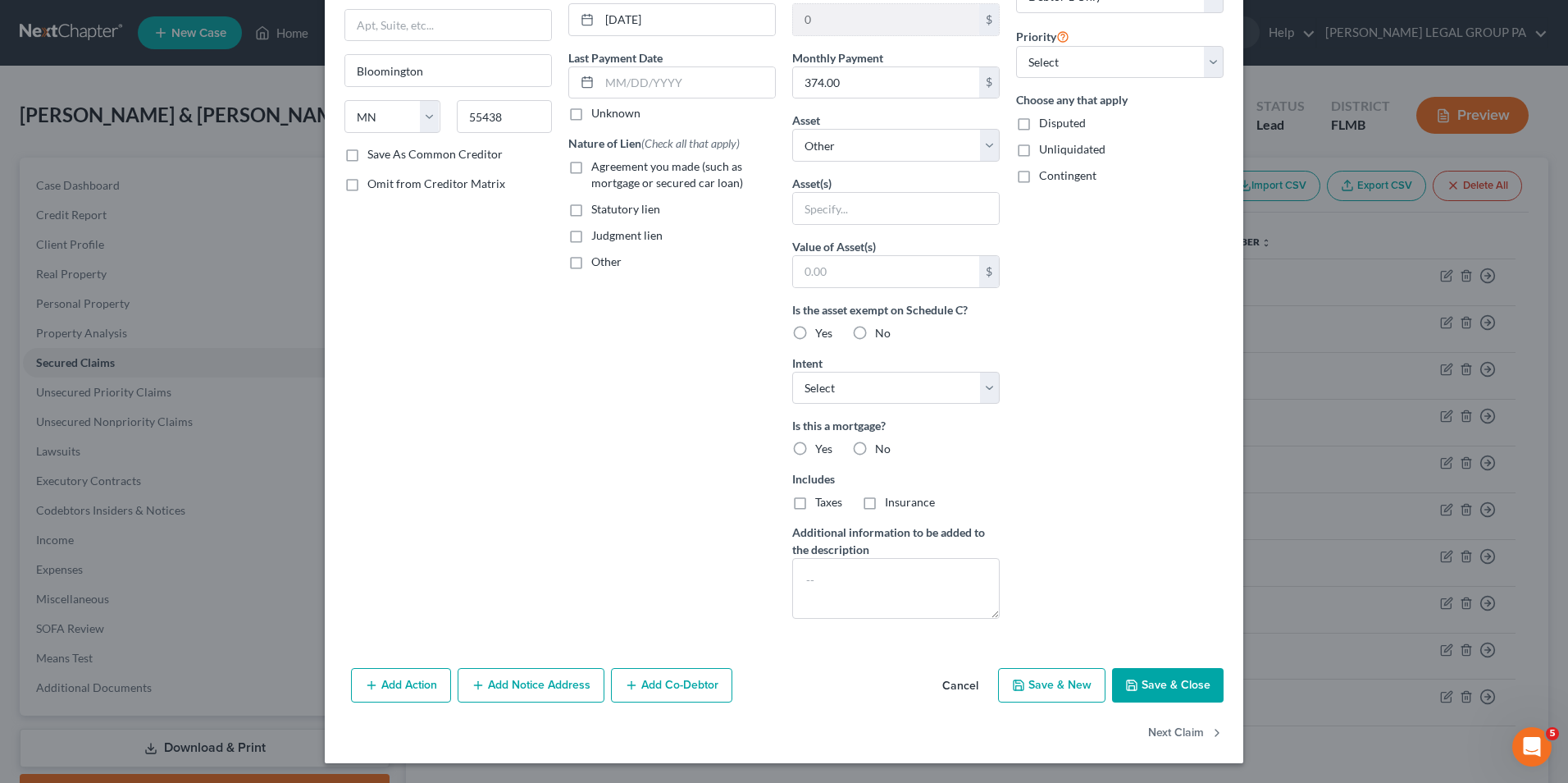
click at [1152, 695] on button "Save & Close" at bounding box center [1168, 685] width 111 height 34
select select
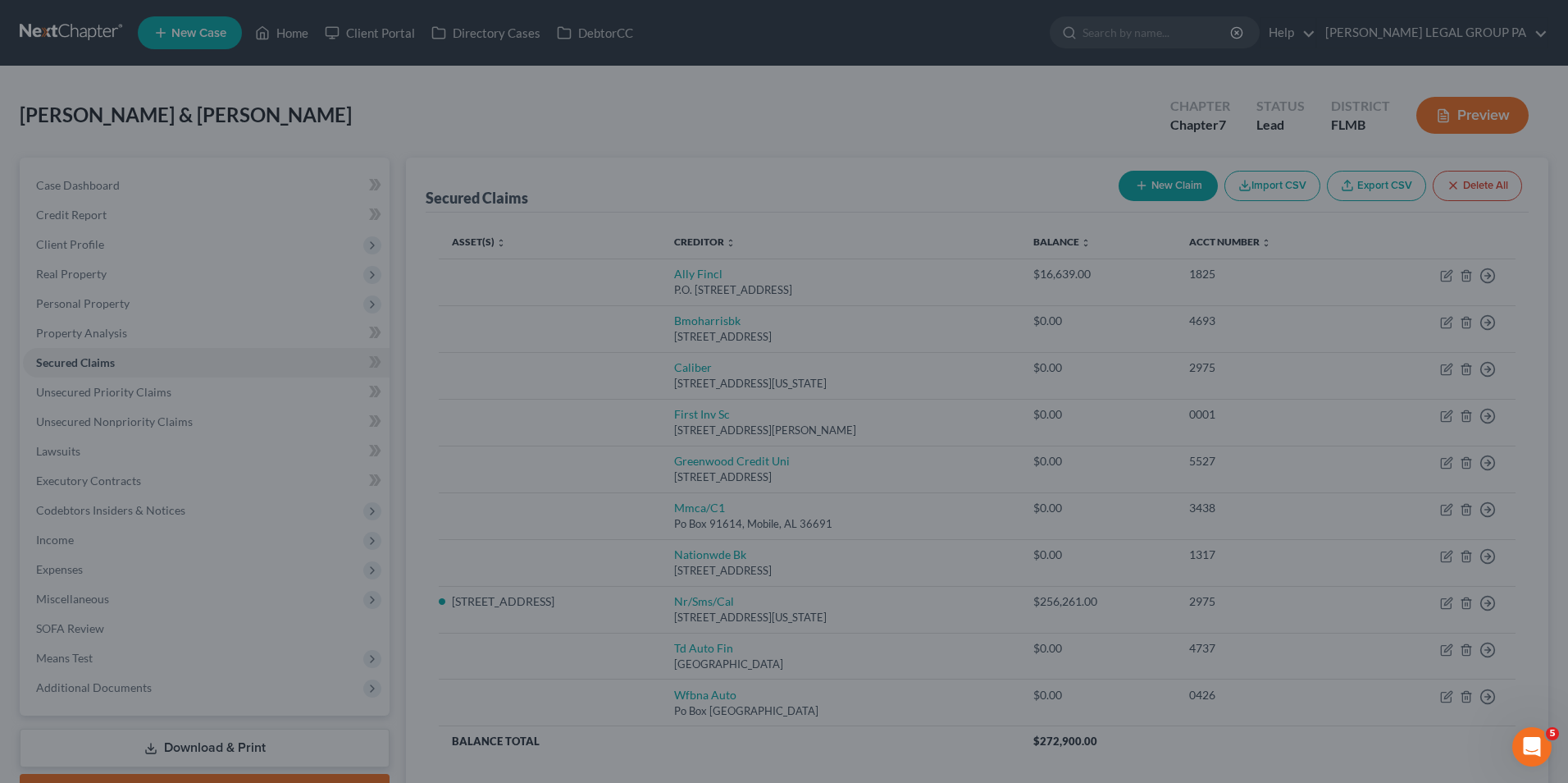
type input "0"
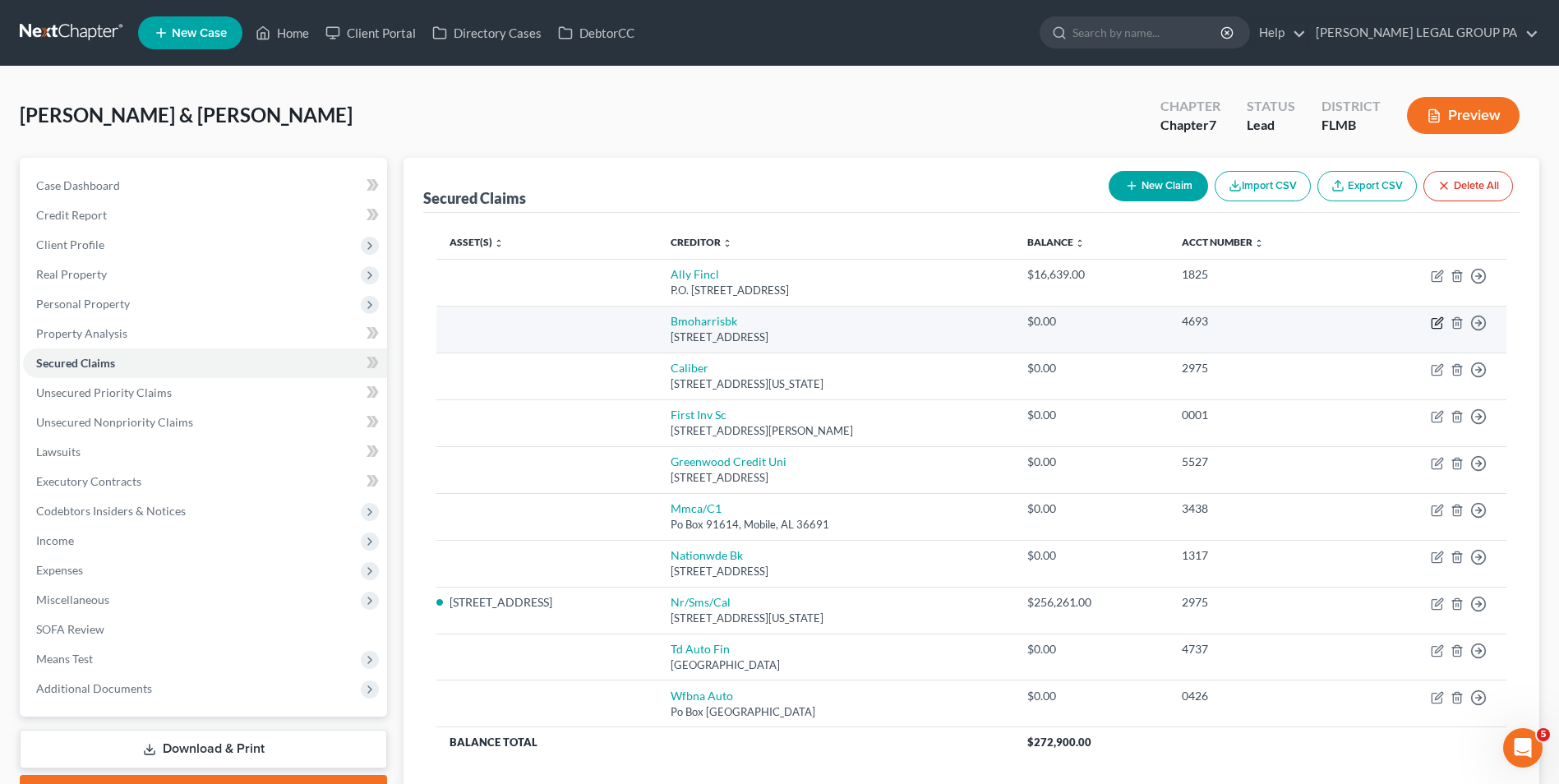
click at [1441, 323] on icon "button" at bounding box center [1438, 323] width 13 height 13
select select "14"
select select "0"
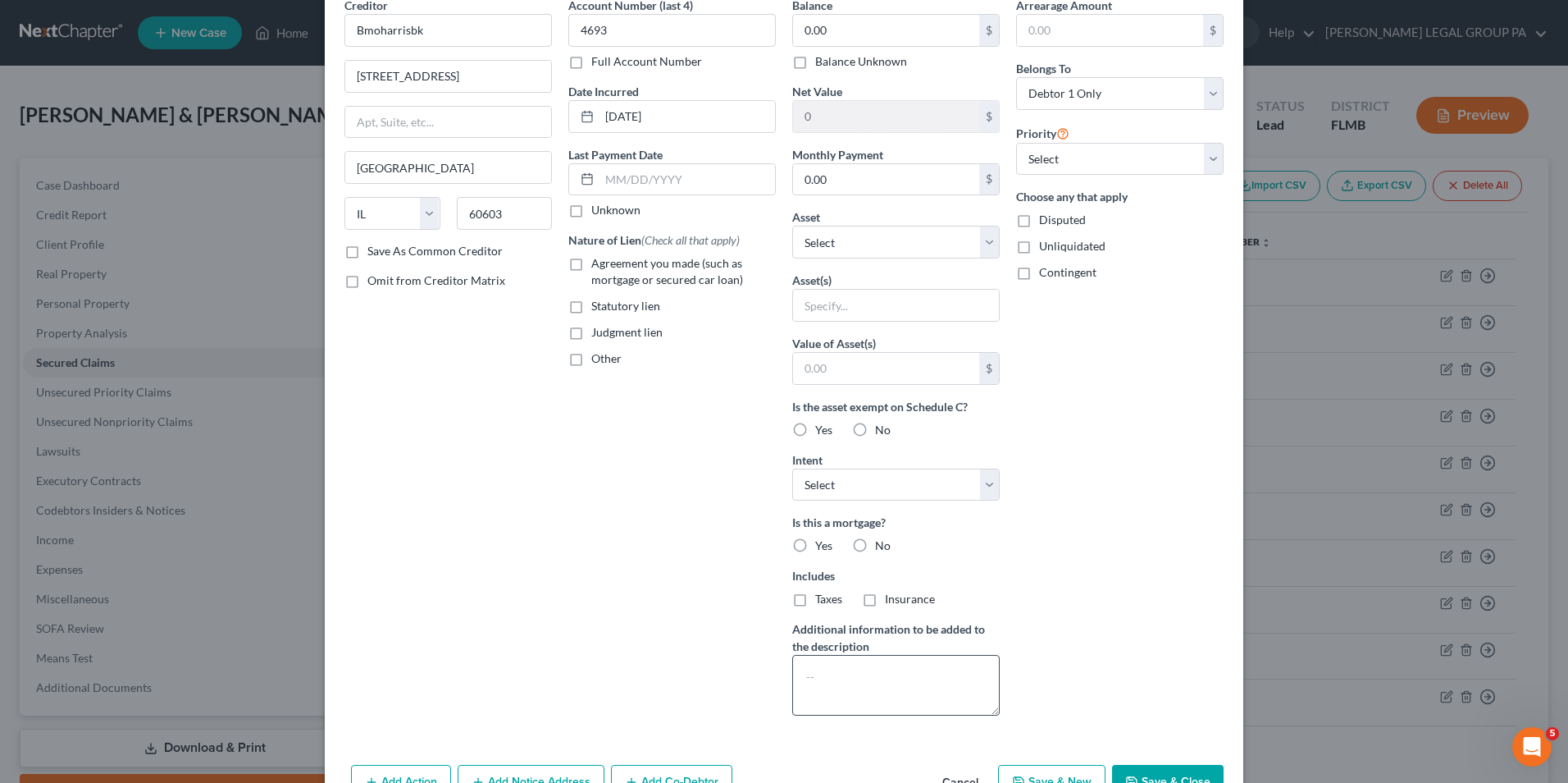
scroll to position [176, 0]
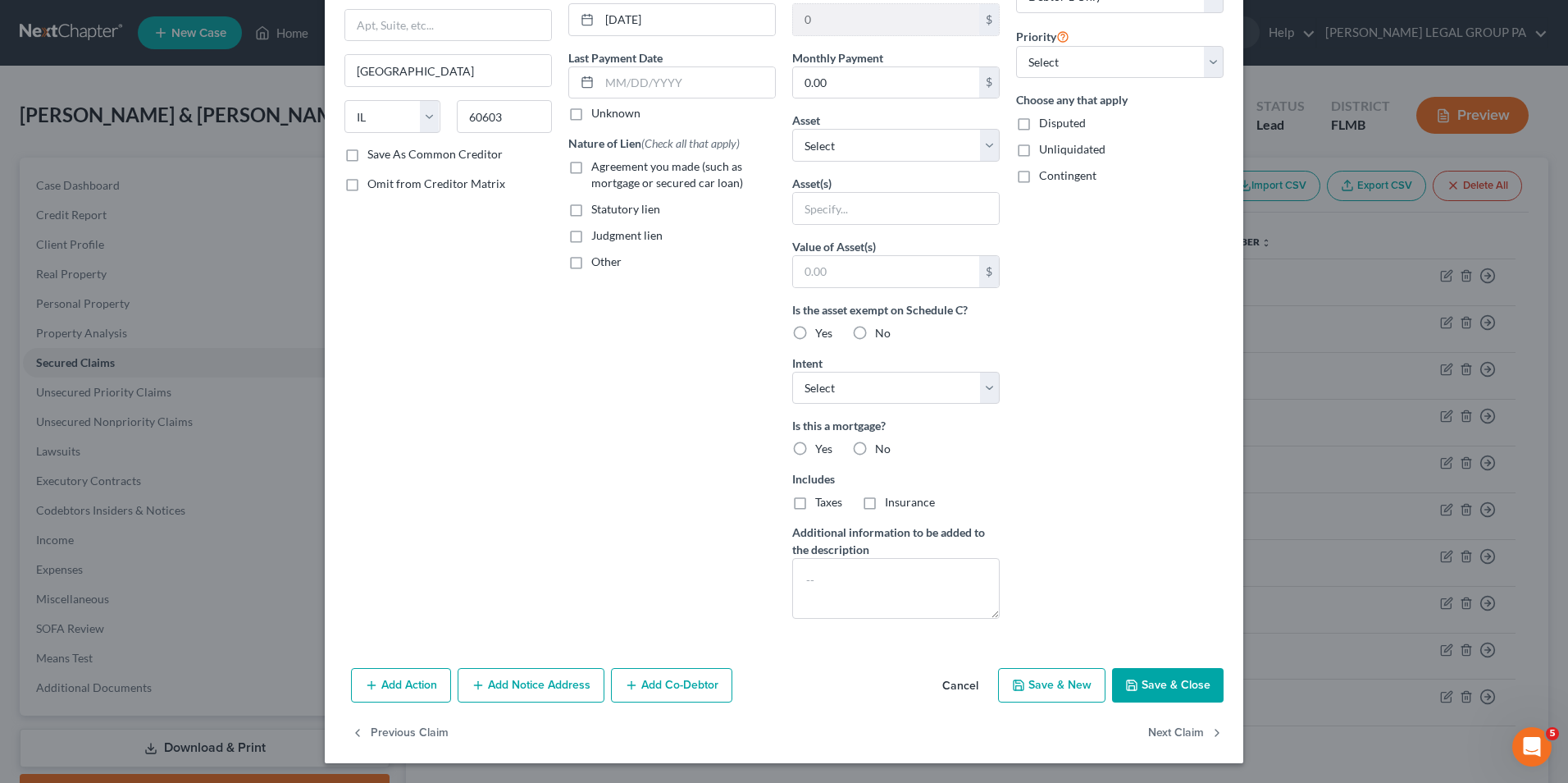
click at [1160, 685] on button "Save & Close" at bounding box center [1168, 685] width 111 height 34
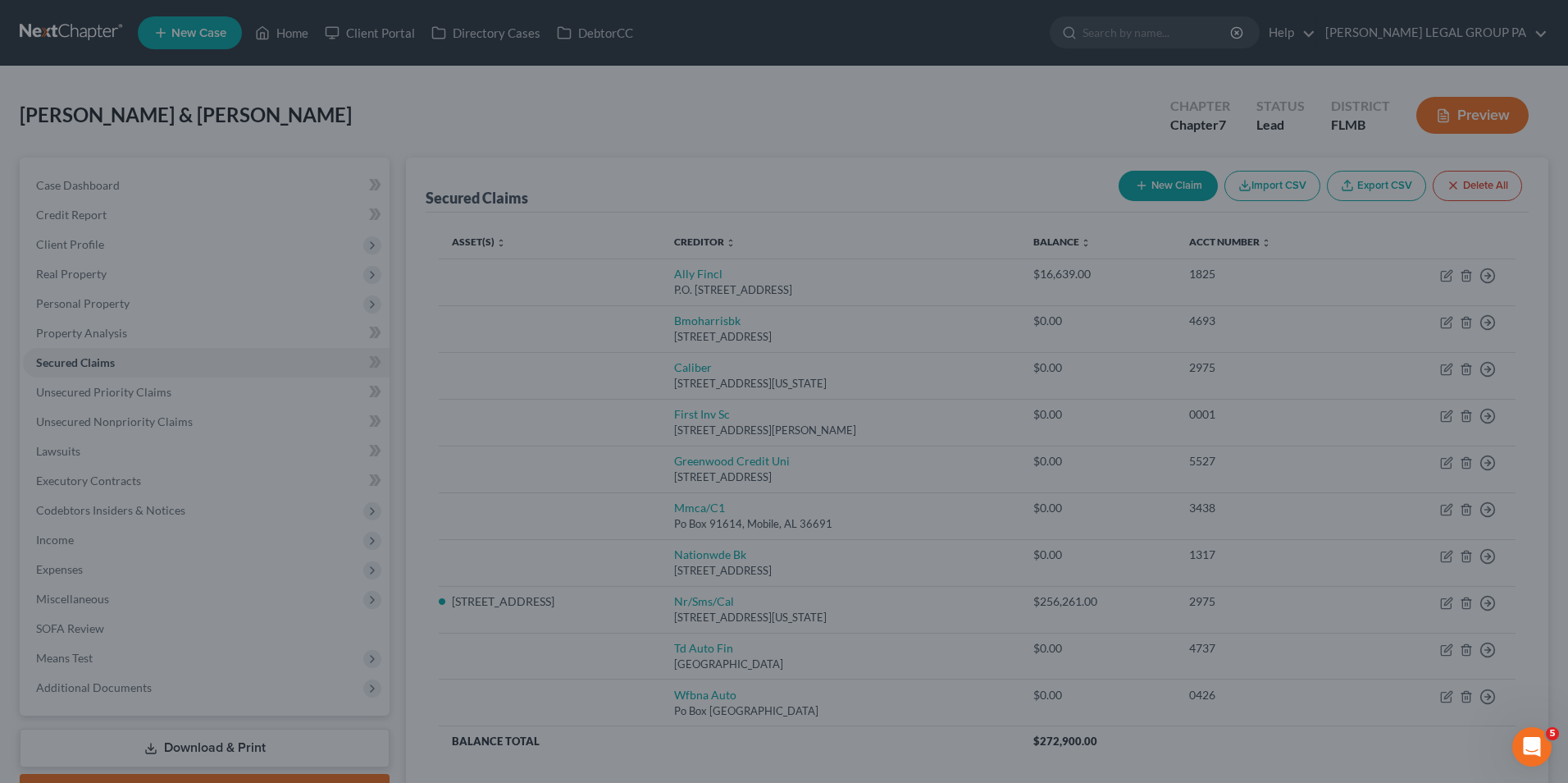
scroll to position [0, 0]
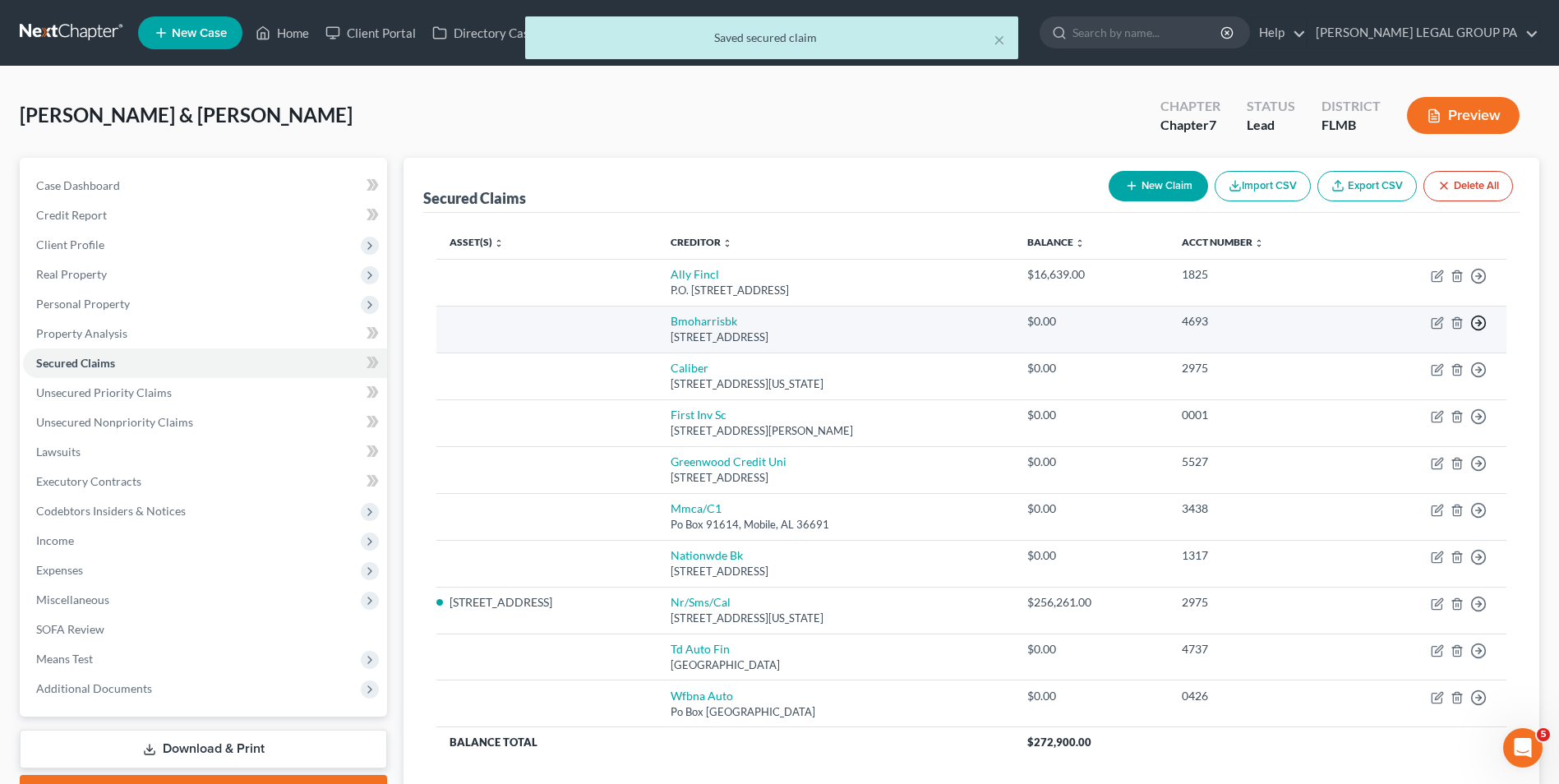
click at [1473, 326] on icon "button" at bounding box center [1478, 322] width 16 height 16
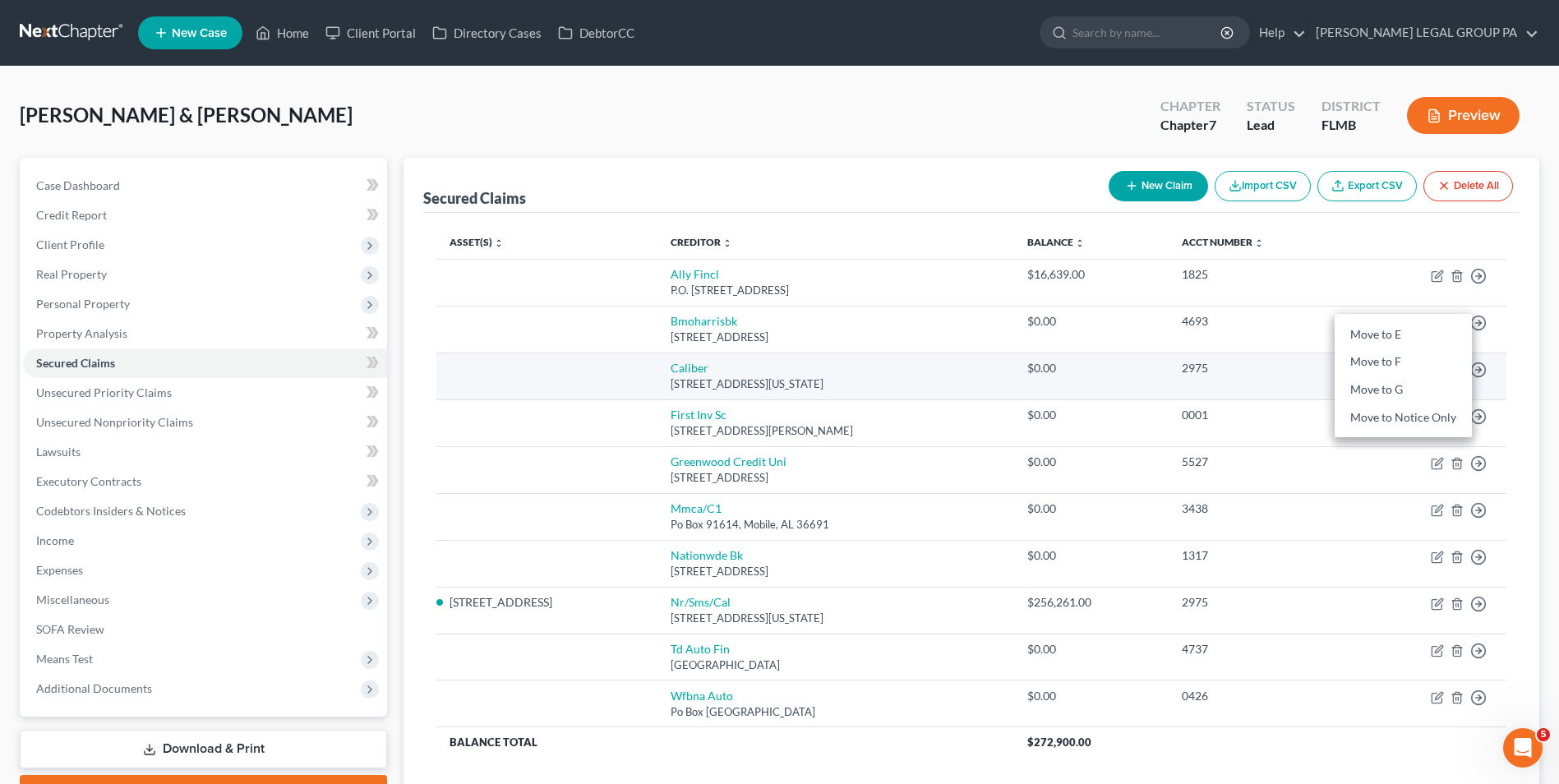
click at [1063, 352] on td "$0.00" at bounding box center [1091, 375] width 154 height 47
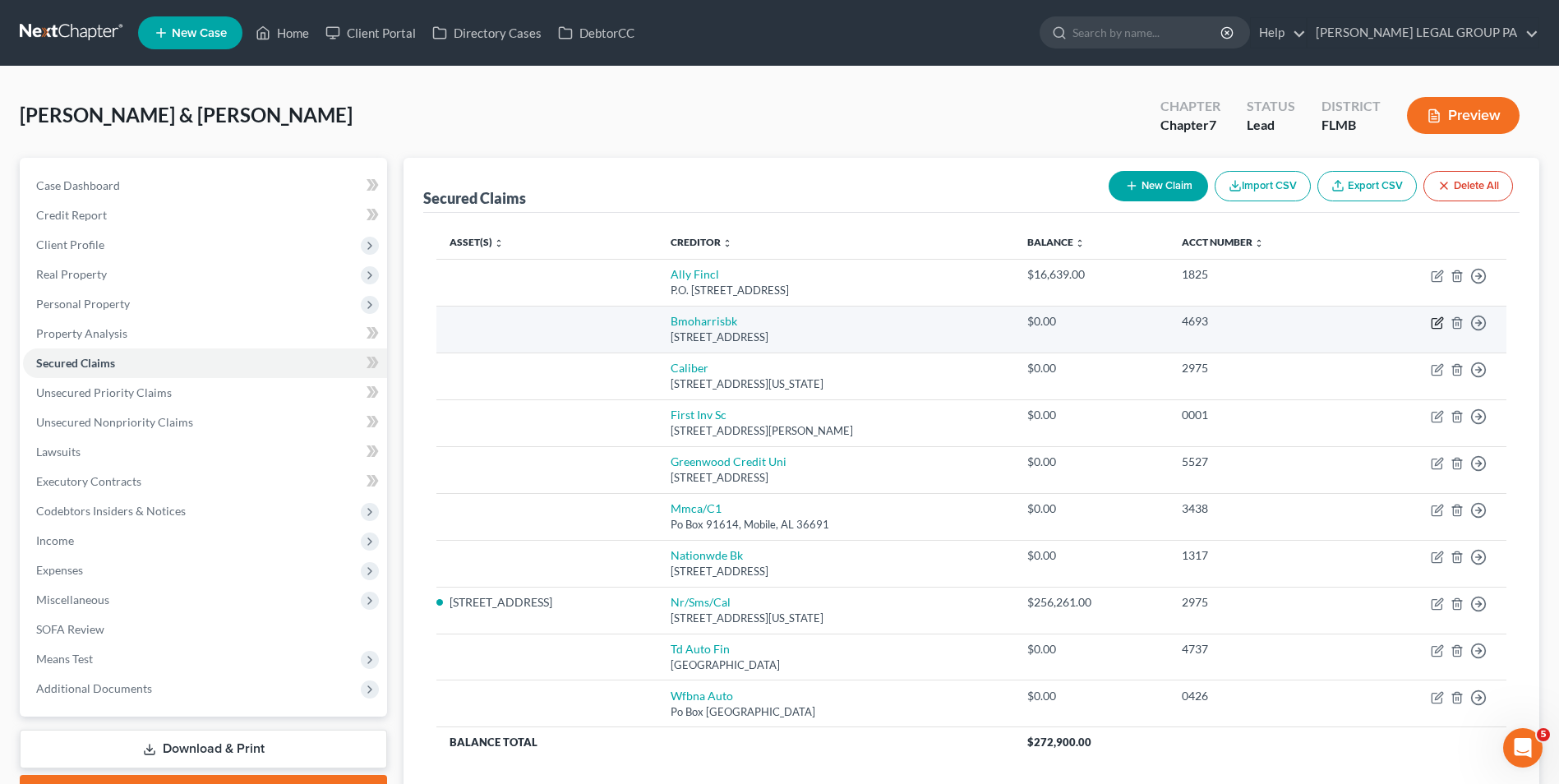
click at [1435, 324] on icon "button" at bounding box center [1438, 323] width 13 height 13
select select "14"
select select "0"
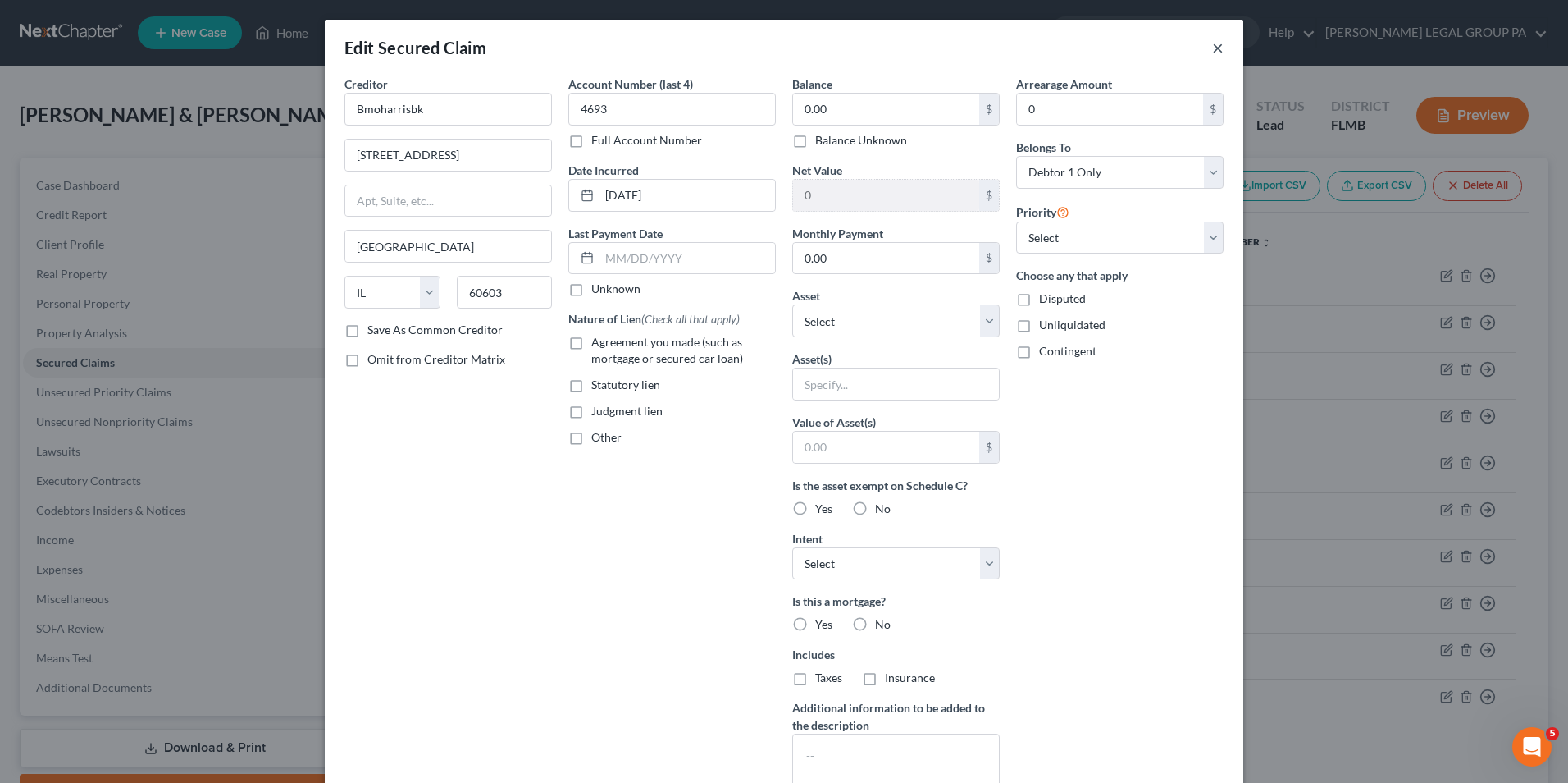
click at [1212, 57] on button "×" at bounding box center [1218, 48] width 11 height 20
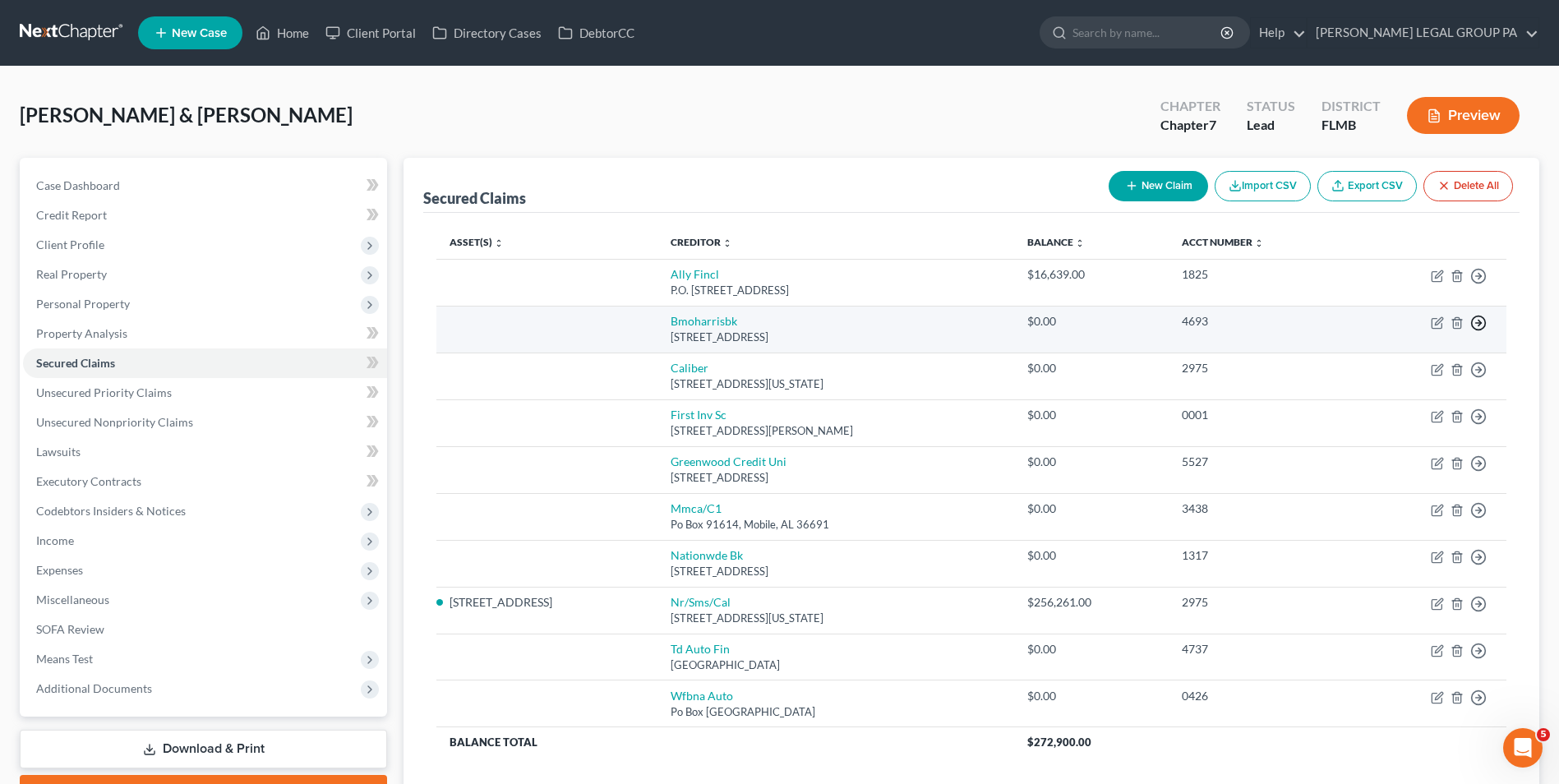
click at [1478, 322] on icon "button" at bounding box center [1478, 322] width 16 height 16
click at [1371, 367] on link "Move to F" at bounding box center [1404, 362] width 137 height 28
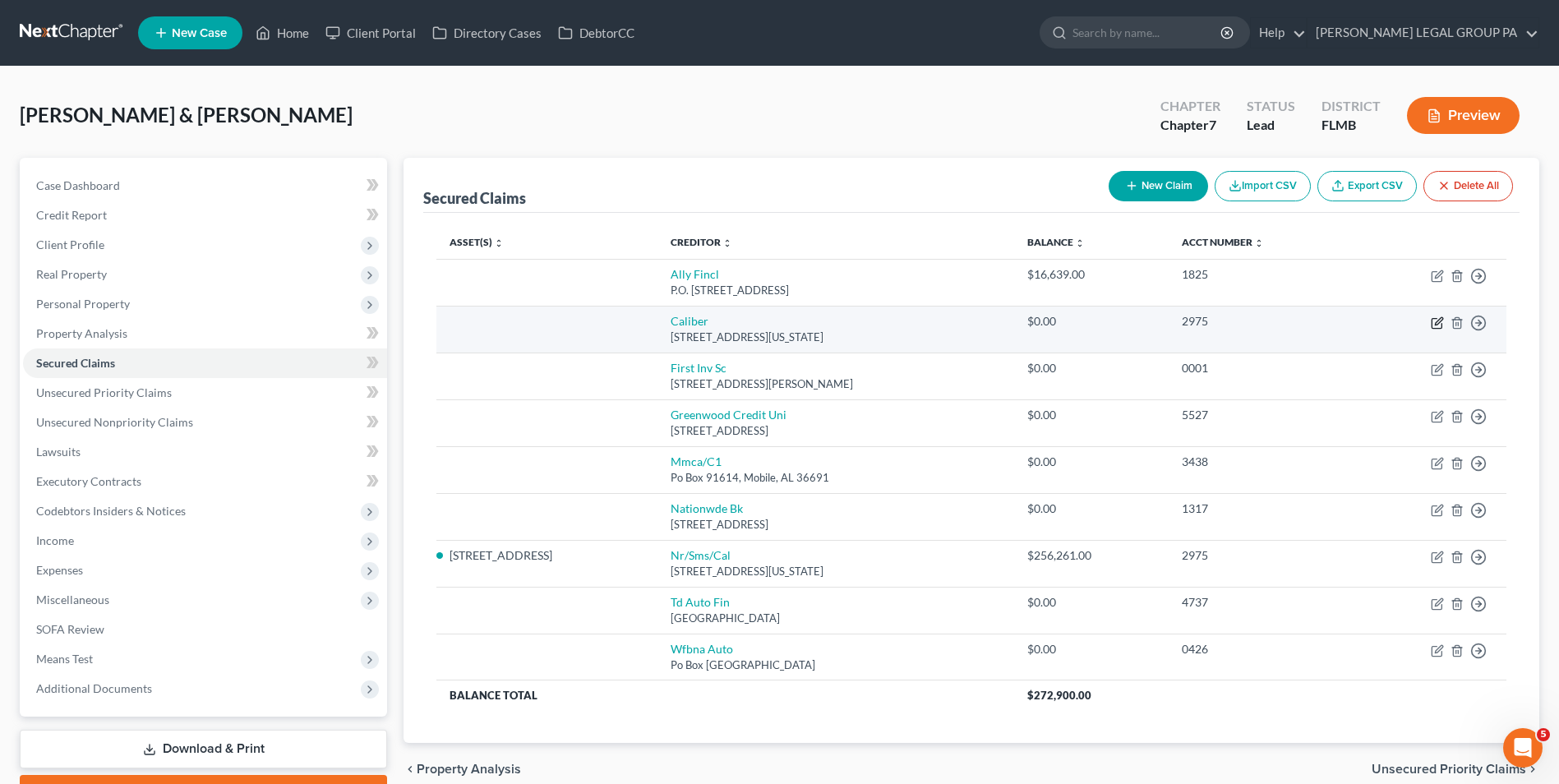
click at [1444, 324] on icon "button" at bounding box center [1438, 323] width 13 height 13
select select "37"
select select "0"
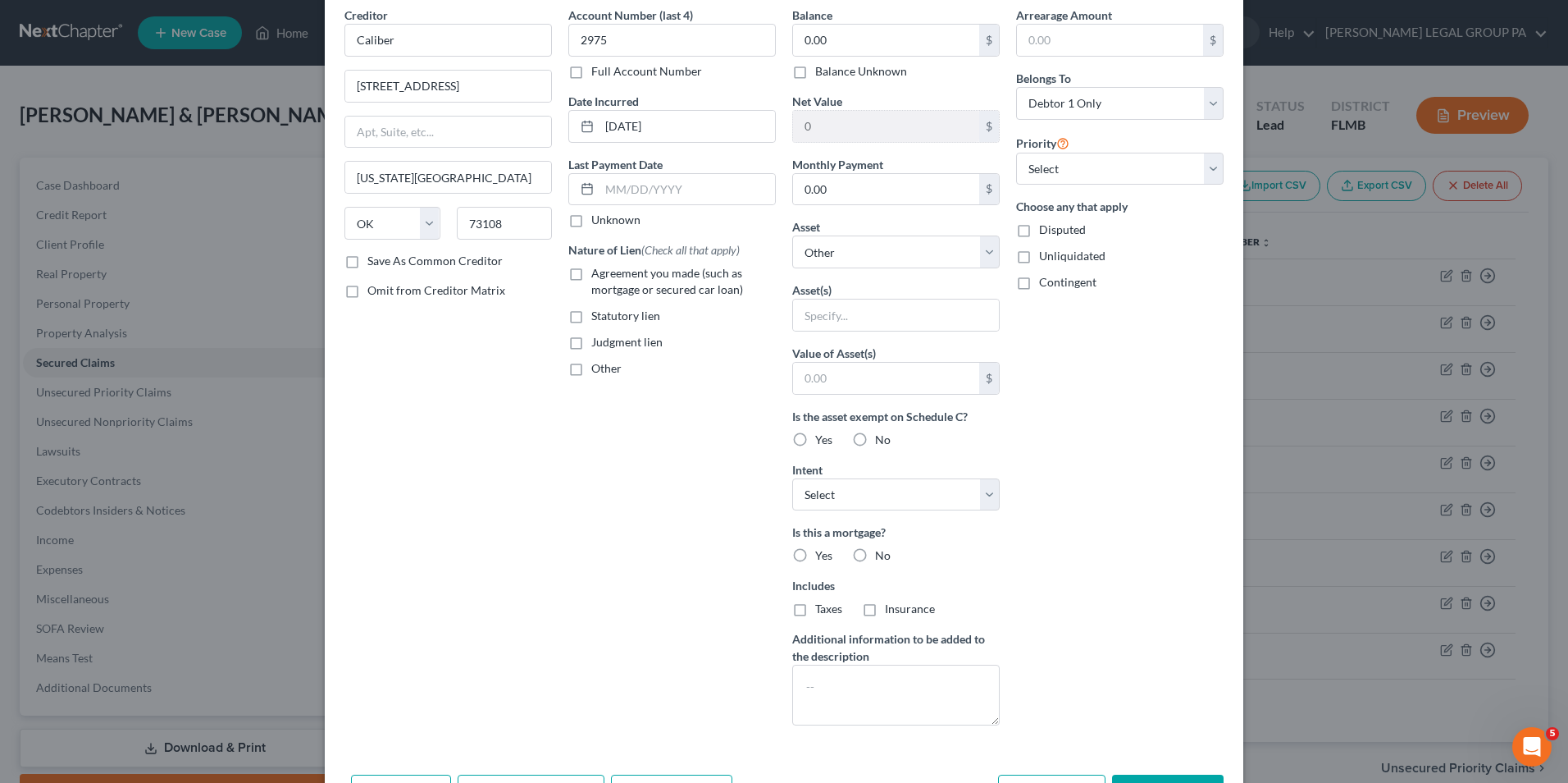
scroll to position [176, 0]
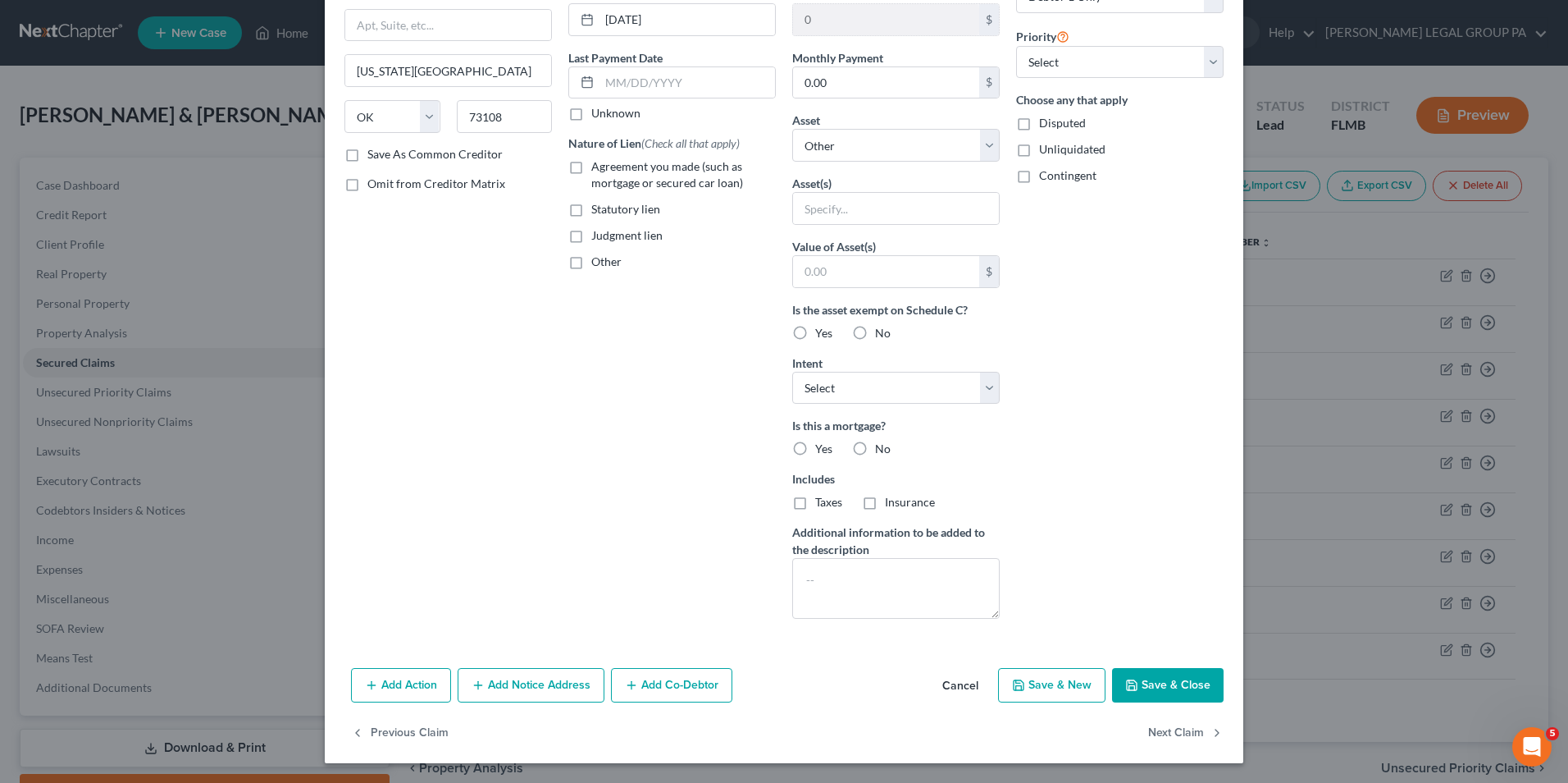
click at [1127, 683] on icon "button" at bounding box center [1132, 685] width 10 height 10
select select
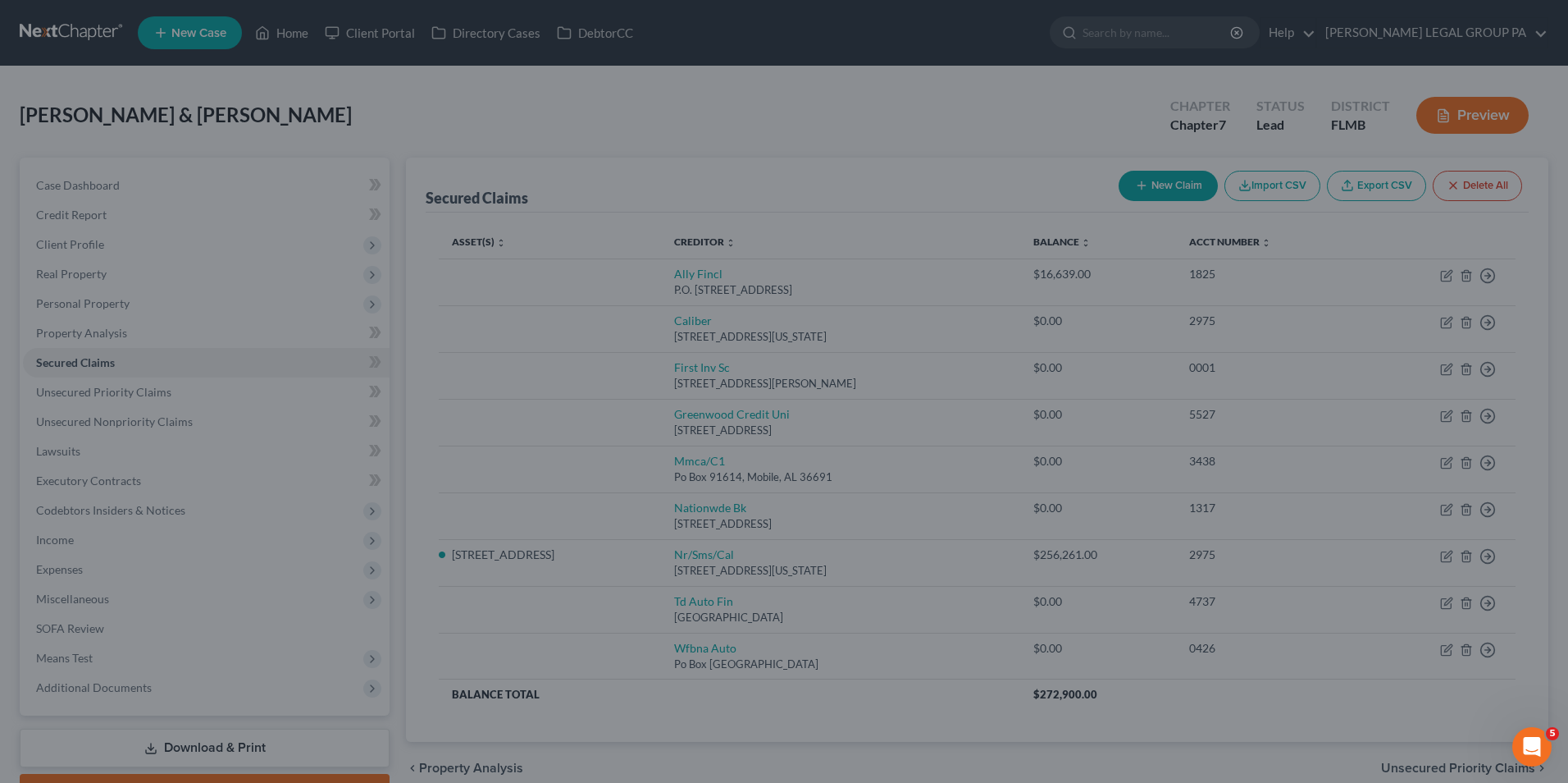
scroll to position [0, 0]
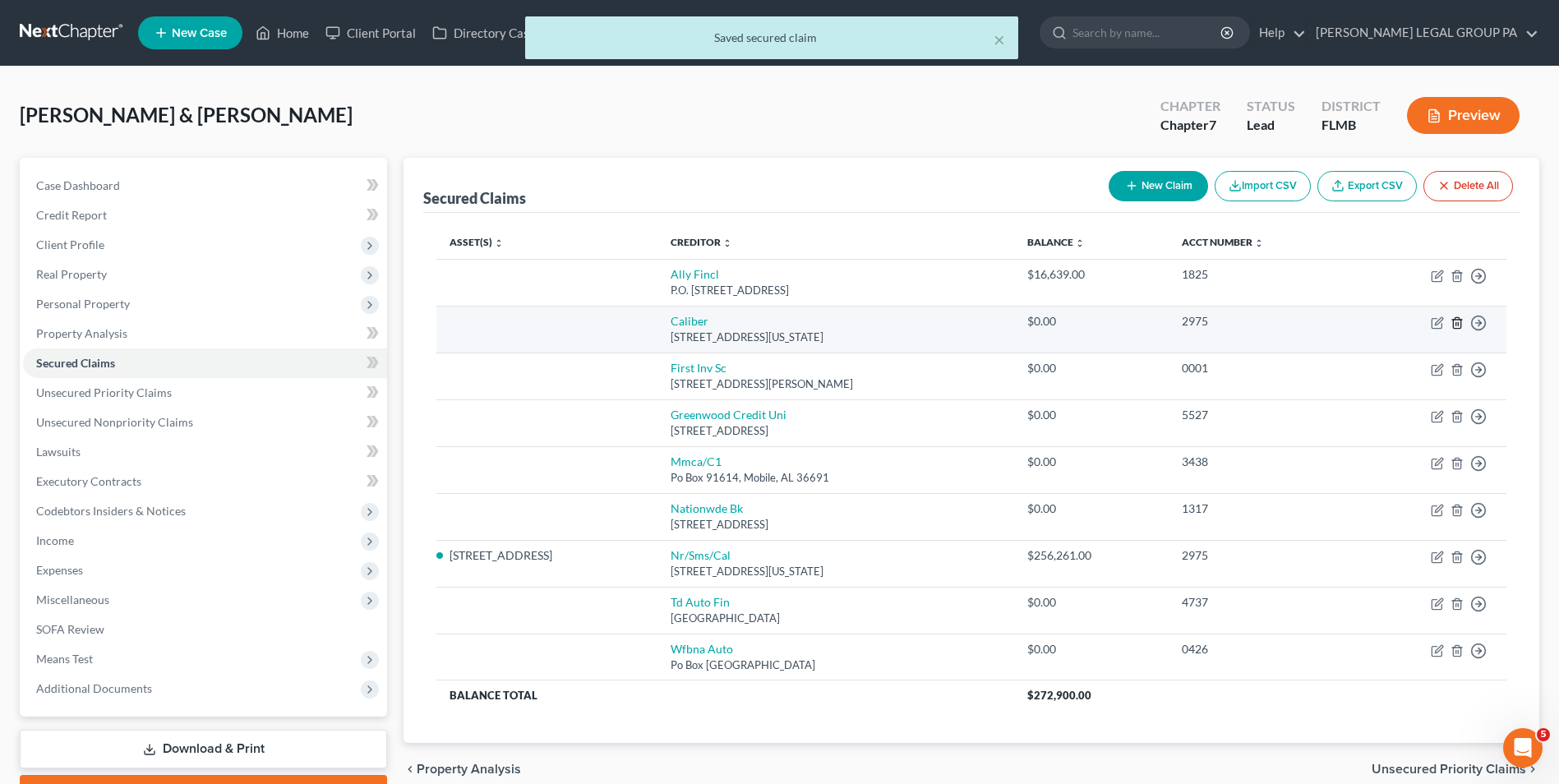
click at [1453, 326] on icon "button" at bounding box center [1457, 322] width 8 height 10
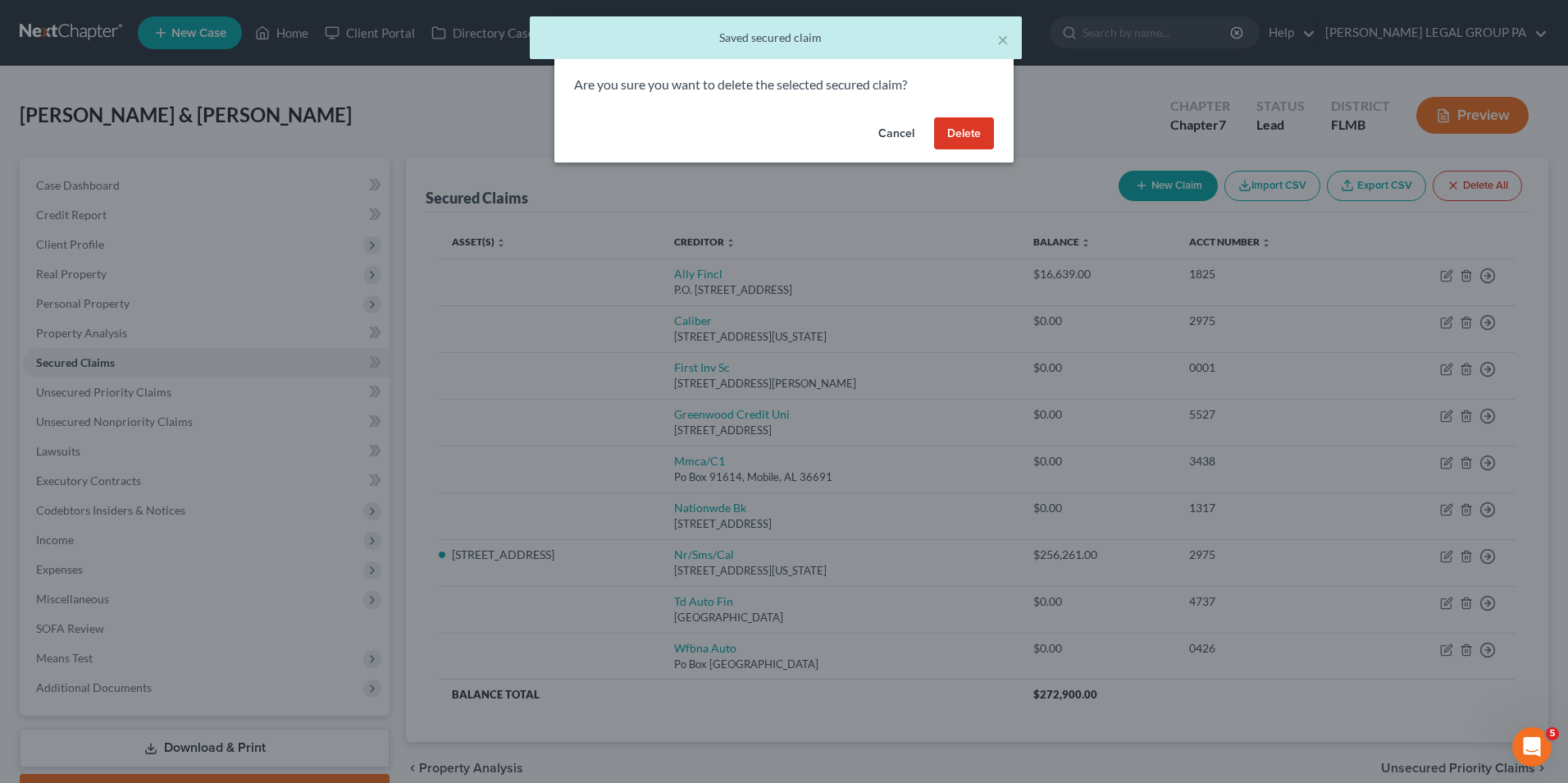
click at [972, 140] on button "Delete" at bounding box center [963, 133] width 60 height 32
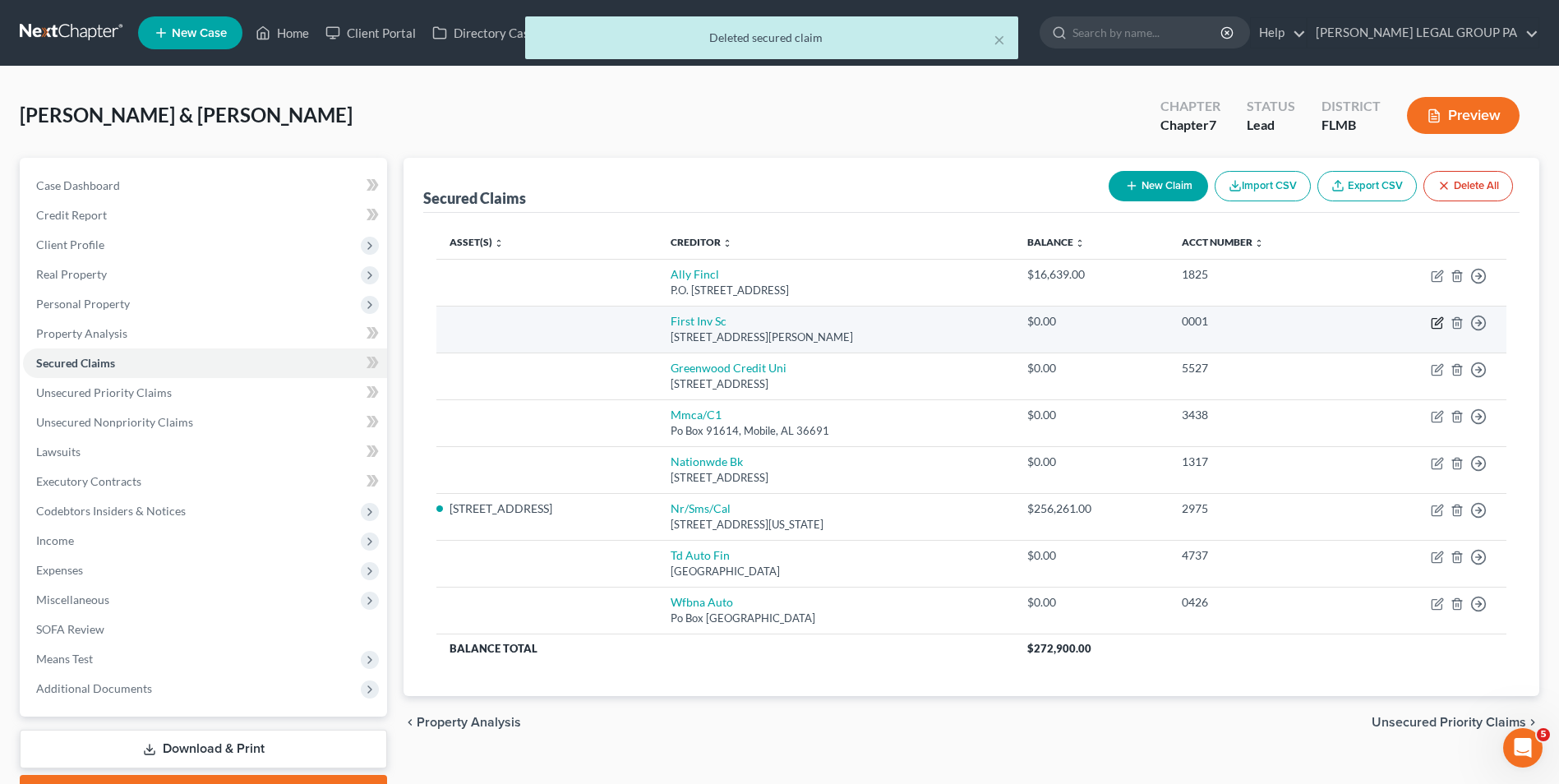
click at [1432, 322] on icon "button" at bounding box center [1436, 324] width 10 height 10
select select "10"
select select "0"
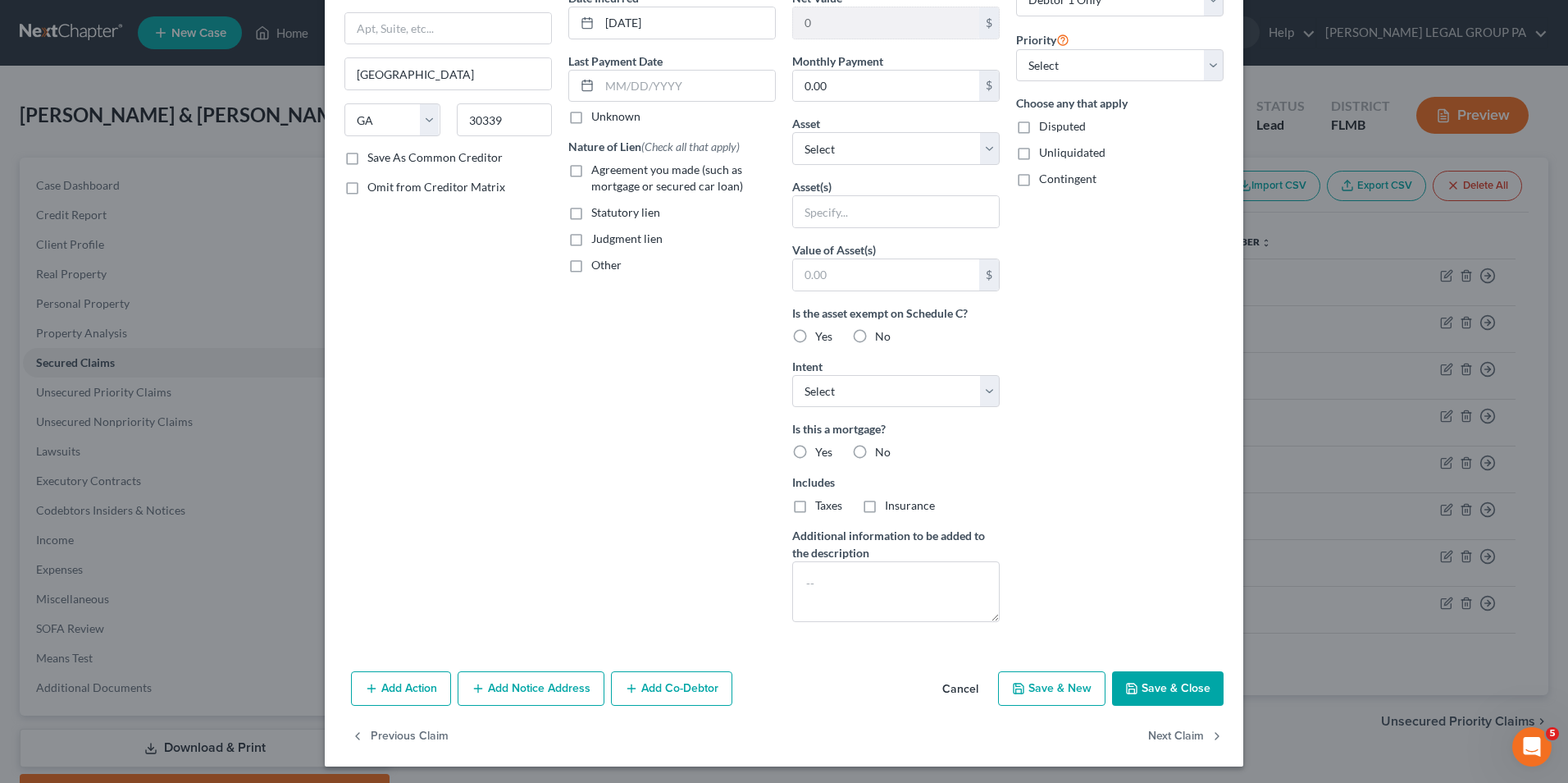
scroll to position [176, 0]
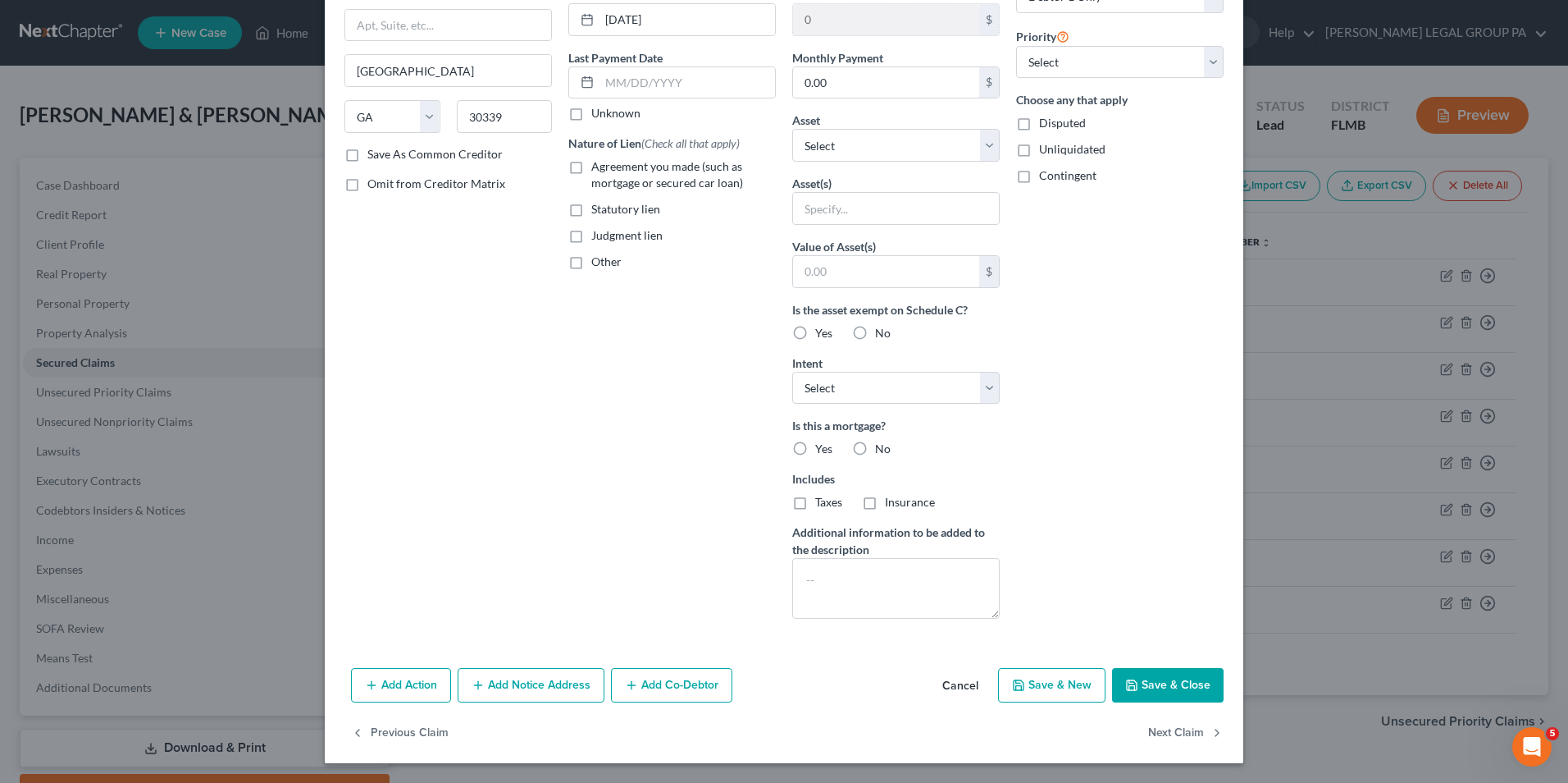
click at [1166, 674] on button "Save & Close" at bounding box center [1168, 685] width 111 height 34
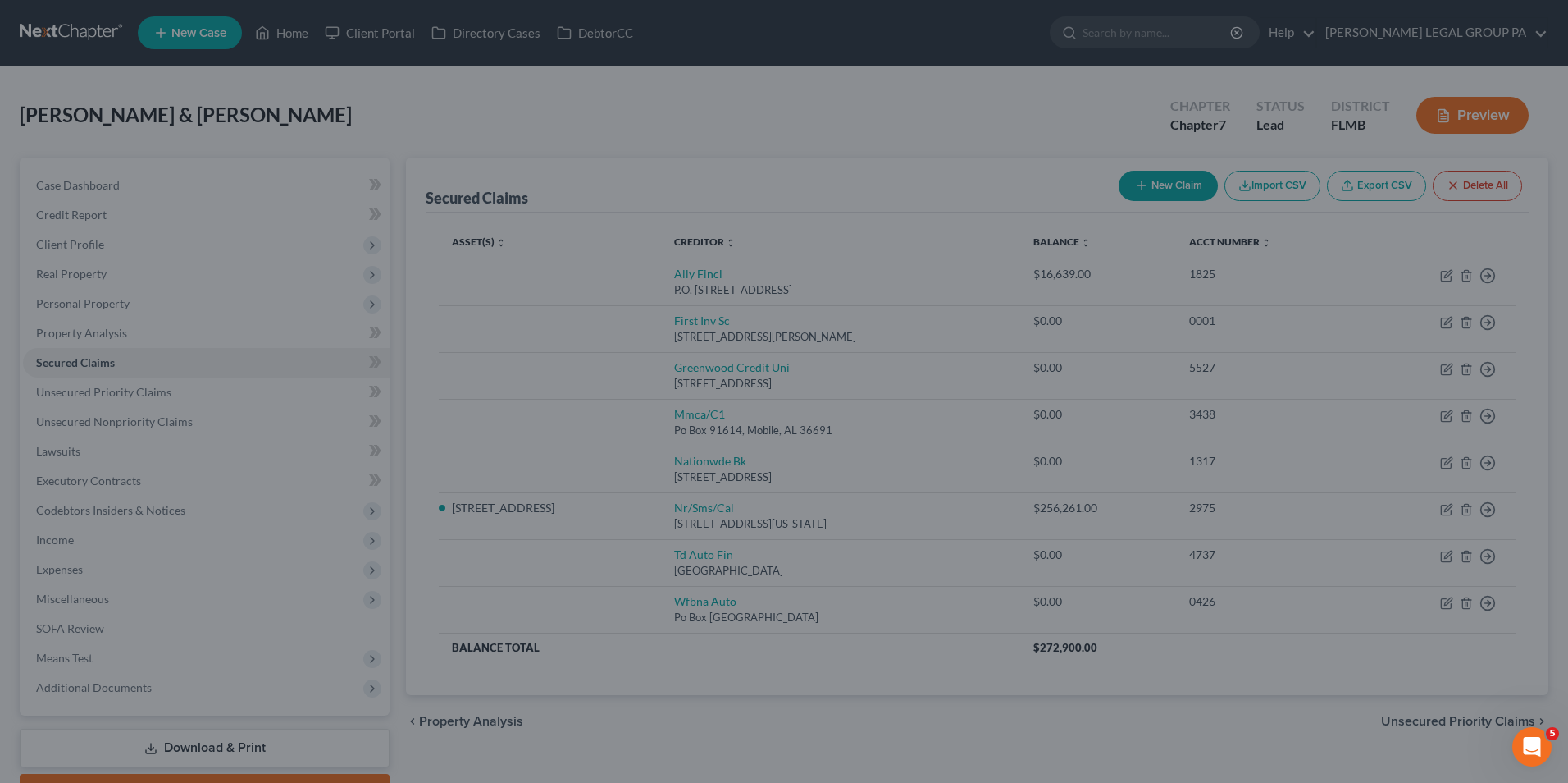
scroll to position [0, 0]
type input "0"
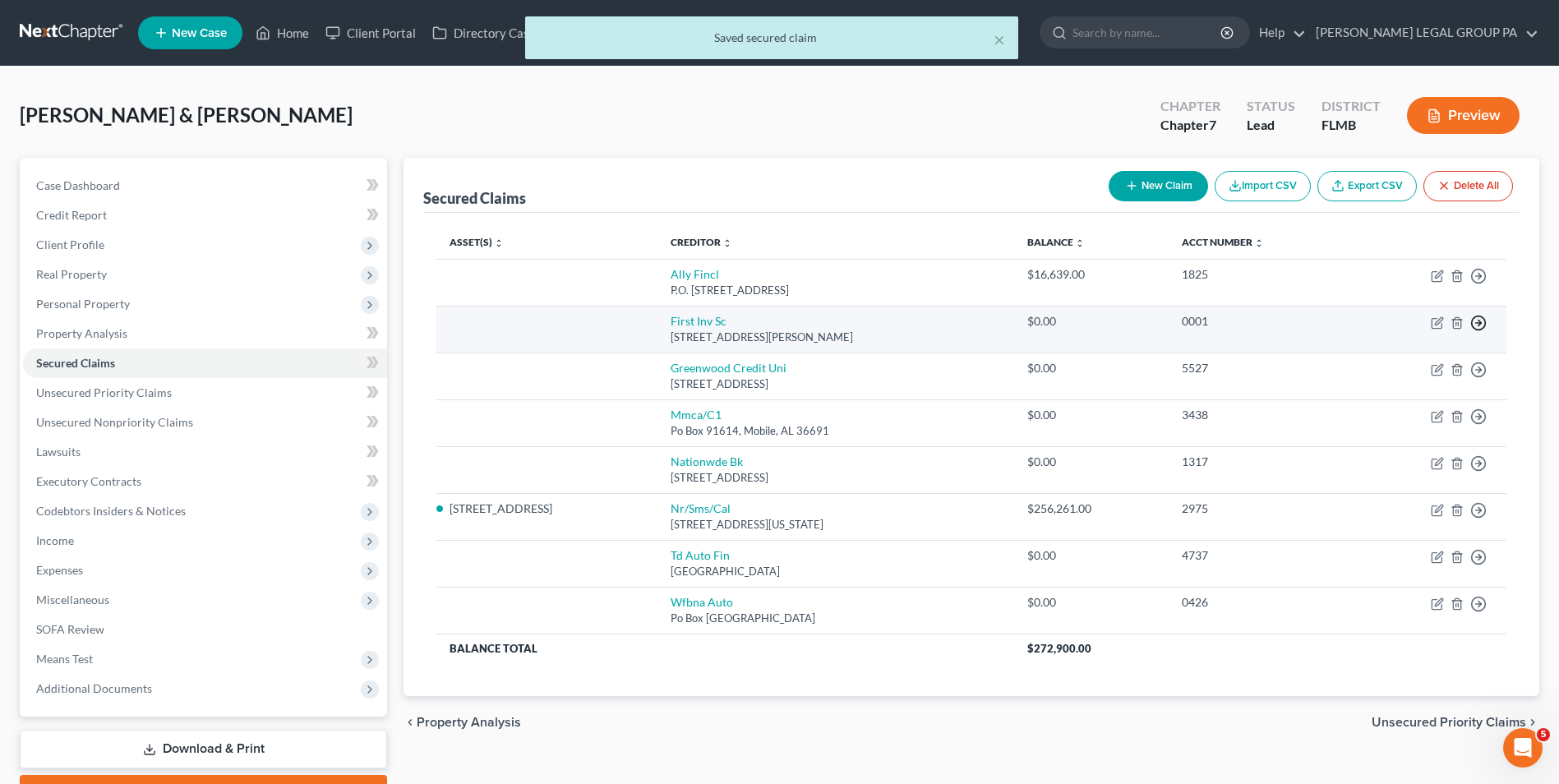
click at [1482, 323] on line "button" at bounding box center [1479, 323] width 6 height 0
click at [1390, 368] on link "Move to F" at bounding box center [1404, 362] width 137 height 28
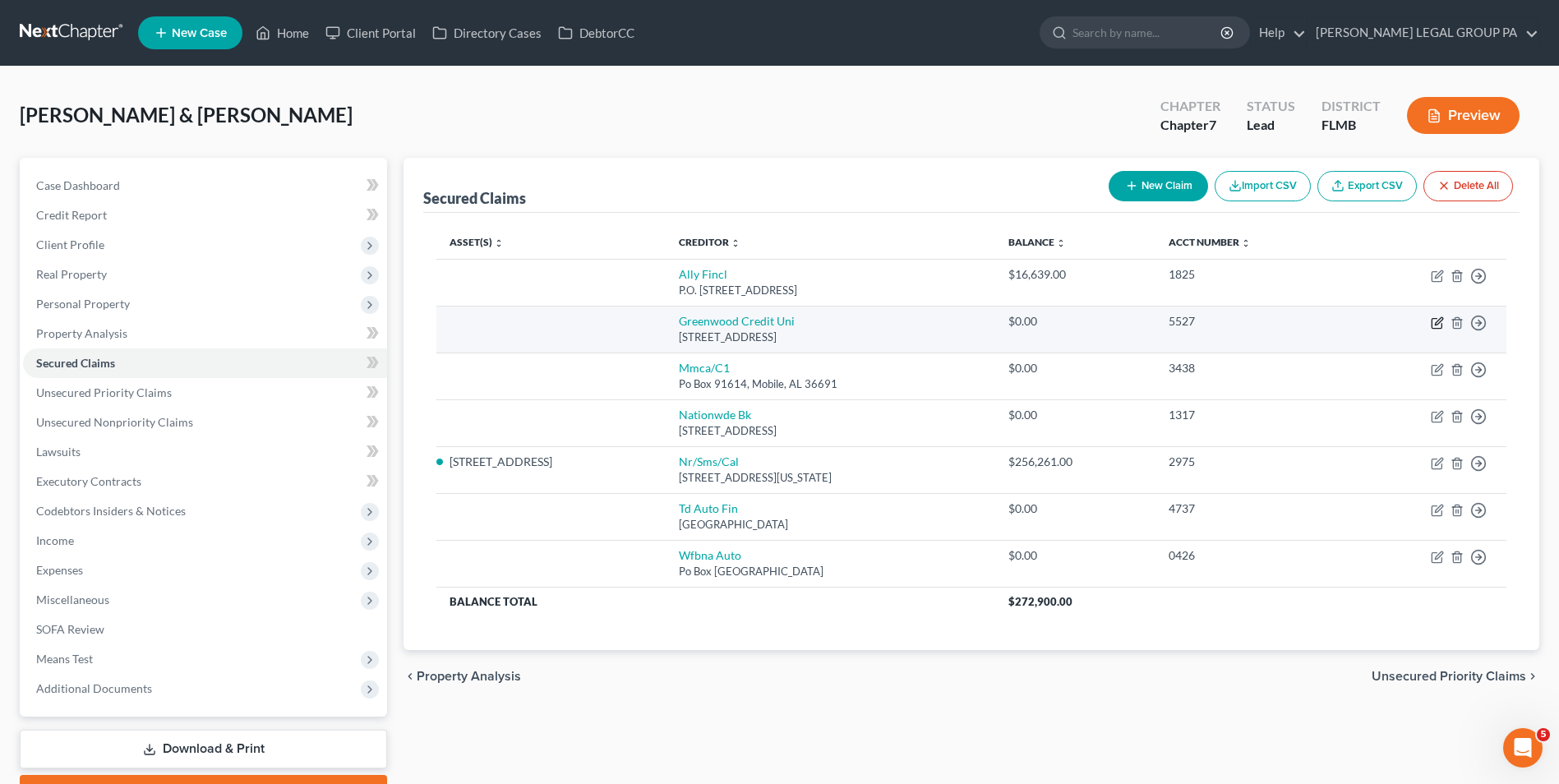
click at [1431, 323] on icon "button" at bounding box center [1438, 323] width 13 height 13
select select "41"
select select "0"
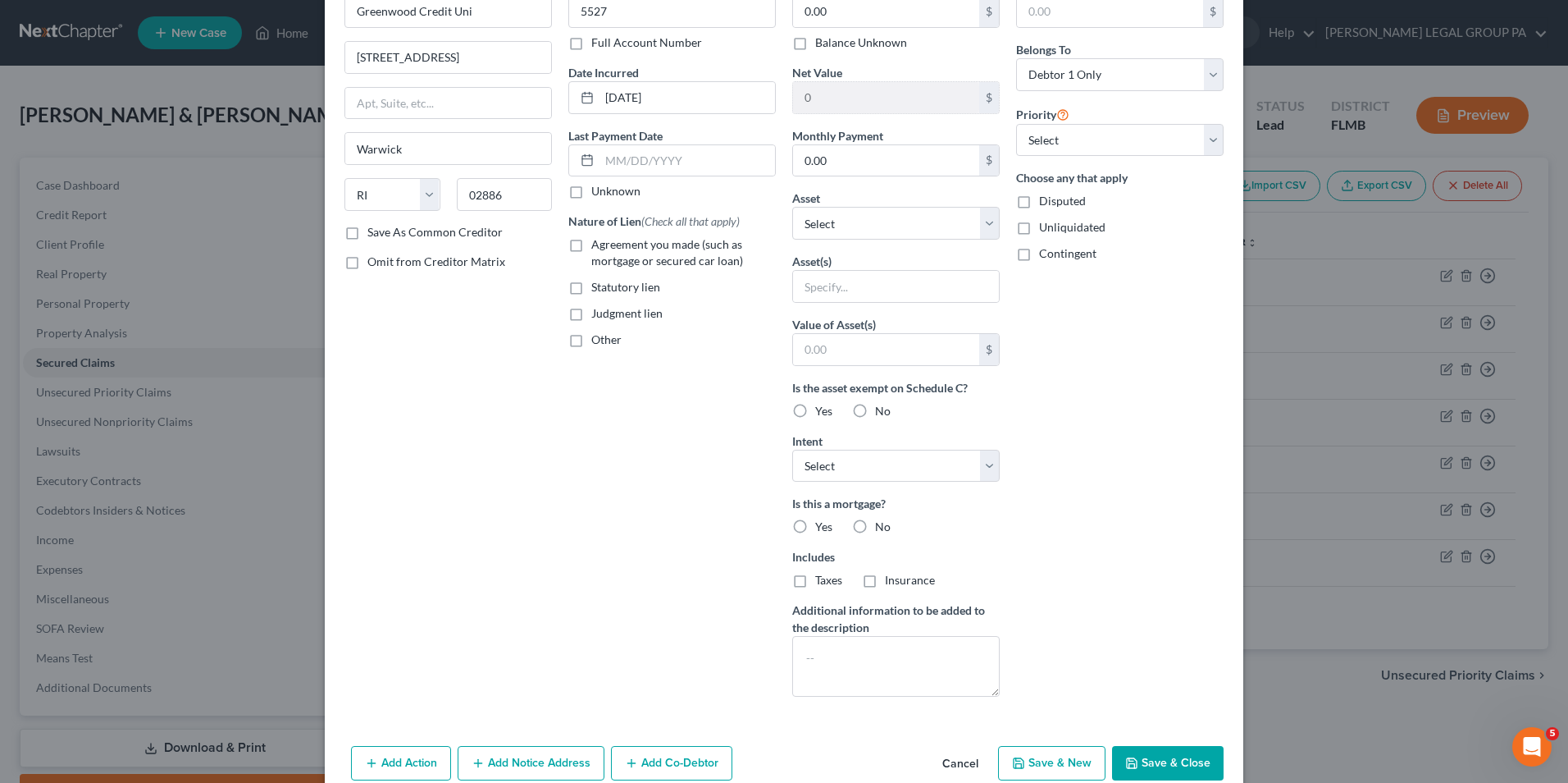
scroll to position [176, 0]
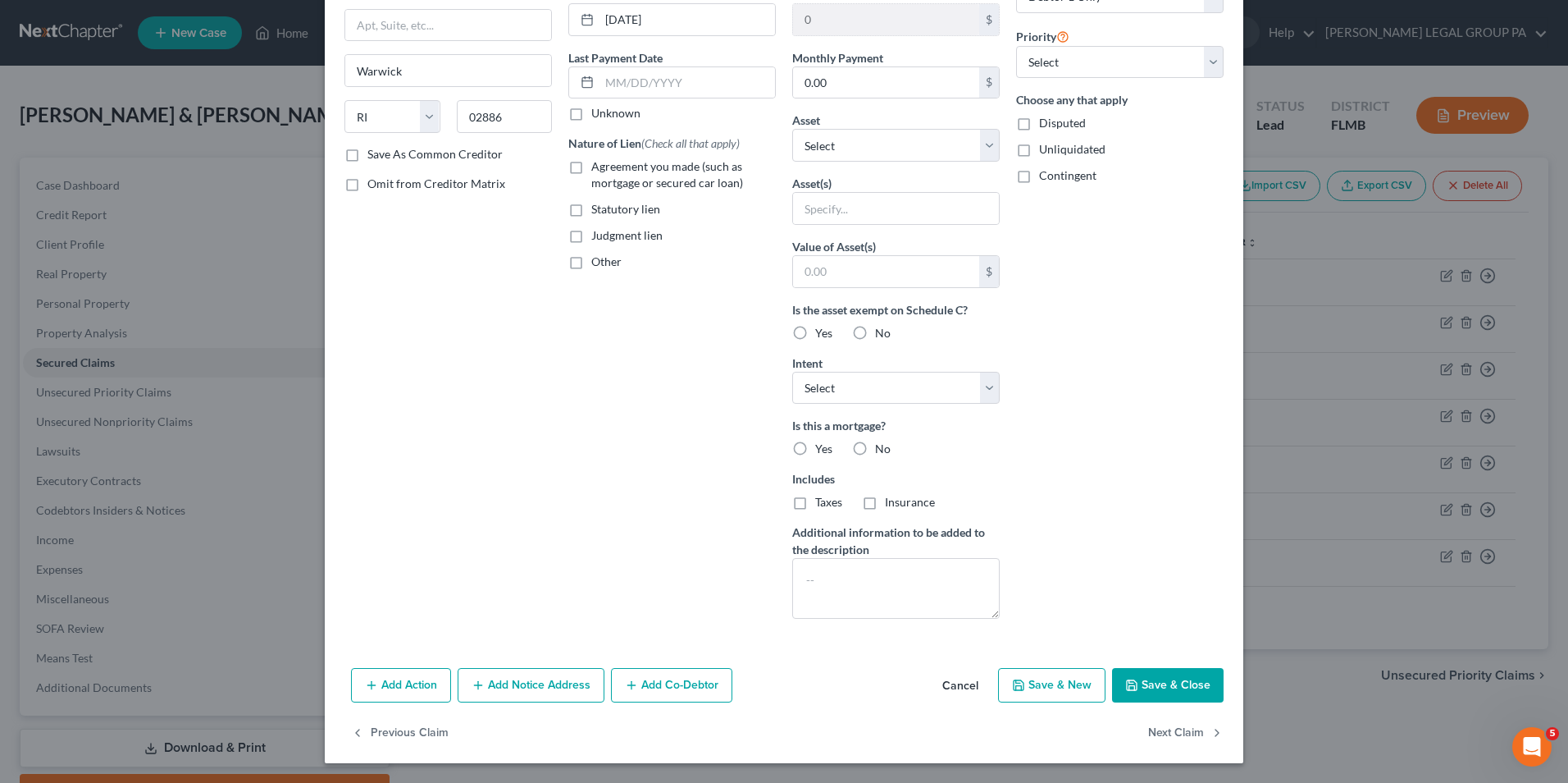
click at [1162, 689] on button "Save & Close" at bounding box center [1168, 685] width 111 height 34
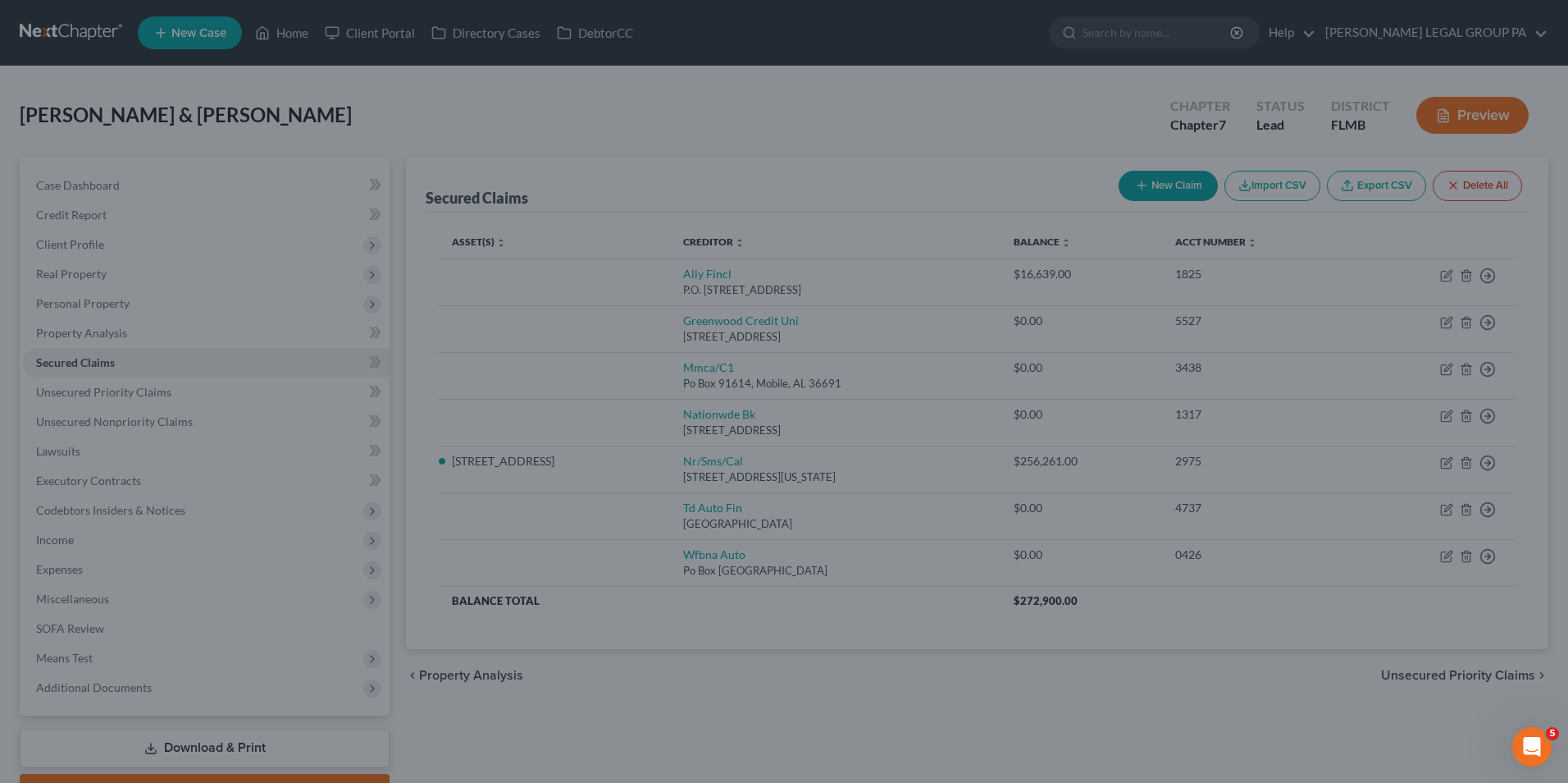
type input "0"
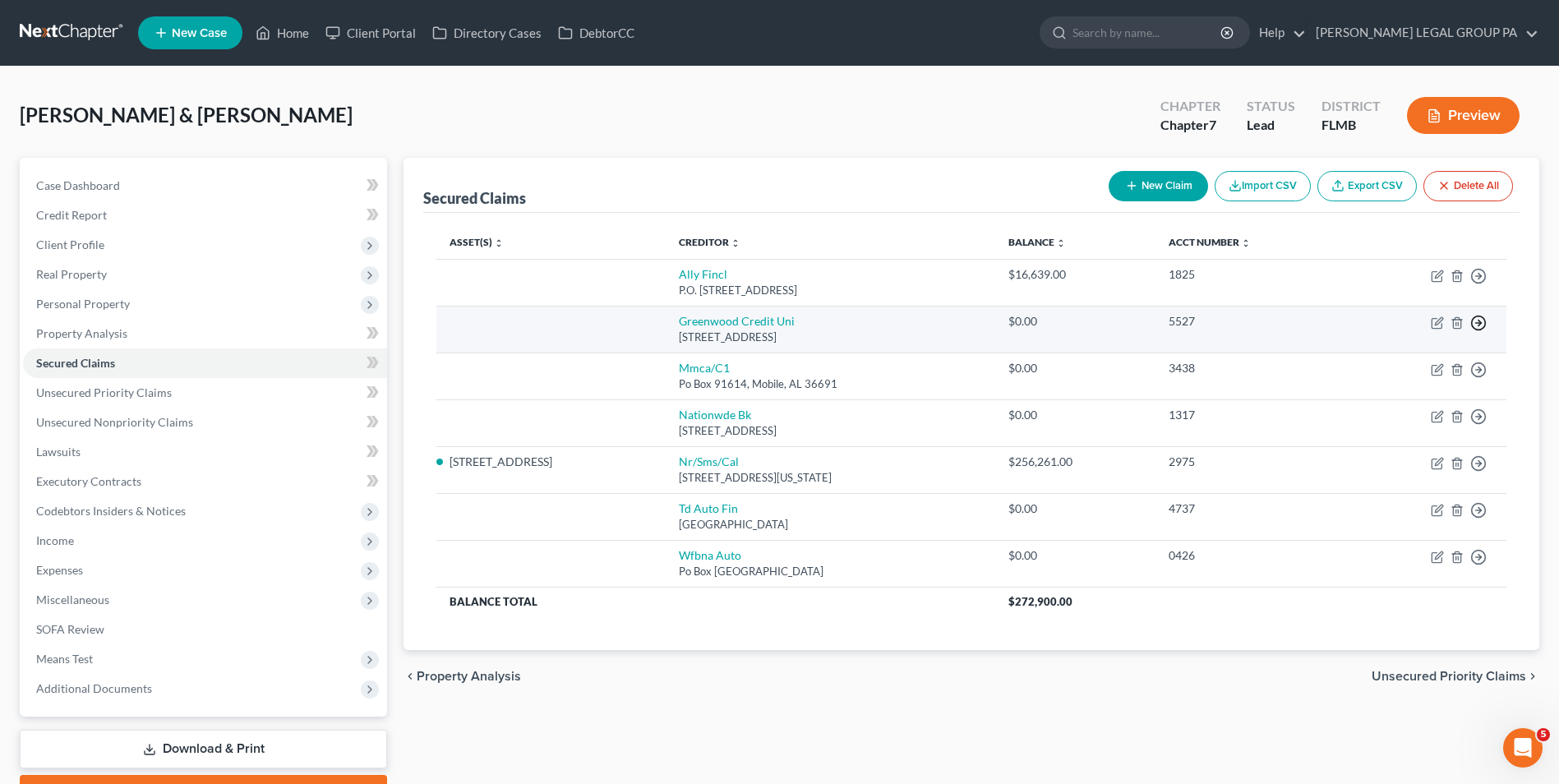
click at [1484, 326] on icon "button" at bounding box center [1478, 322] width 16 height 16
click at [1405, 364] on link "Move to F" at bounding box center [1404, 362] width 137 height 28
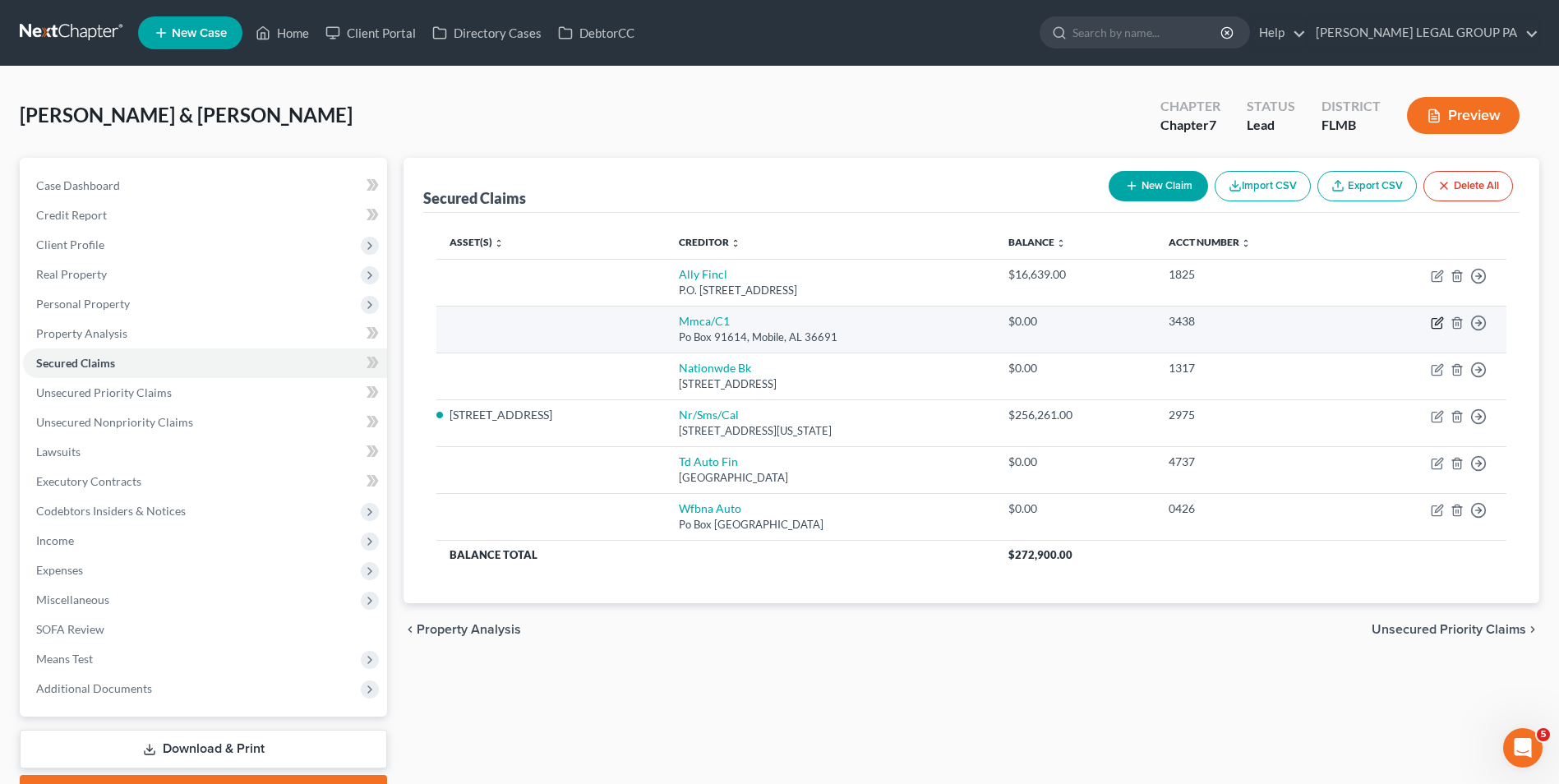
click at [1440, 323] on icon "button" at bounding box center [1438, 323] width 13 height 13
select select "0"
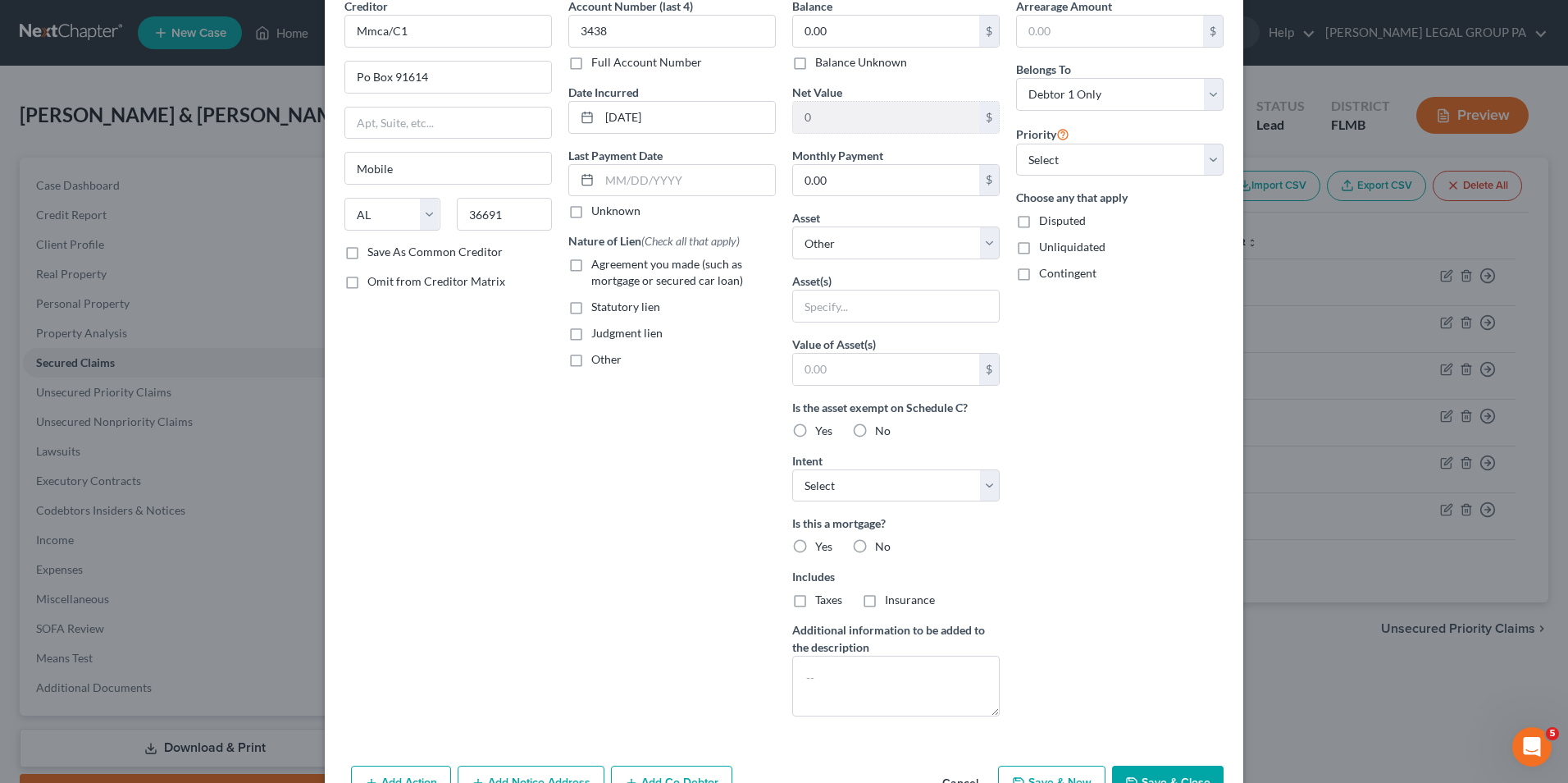
scroll to position [176, 0]
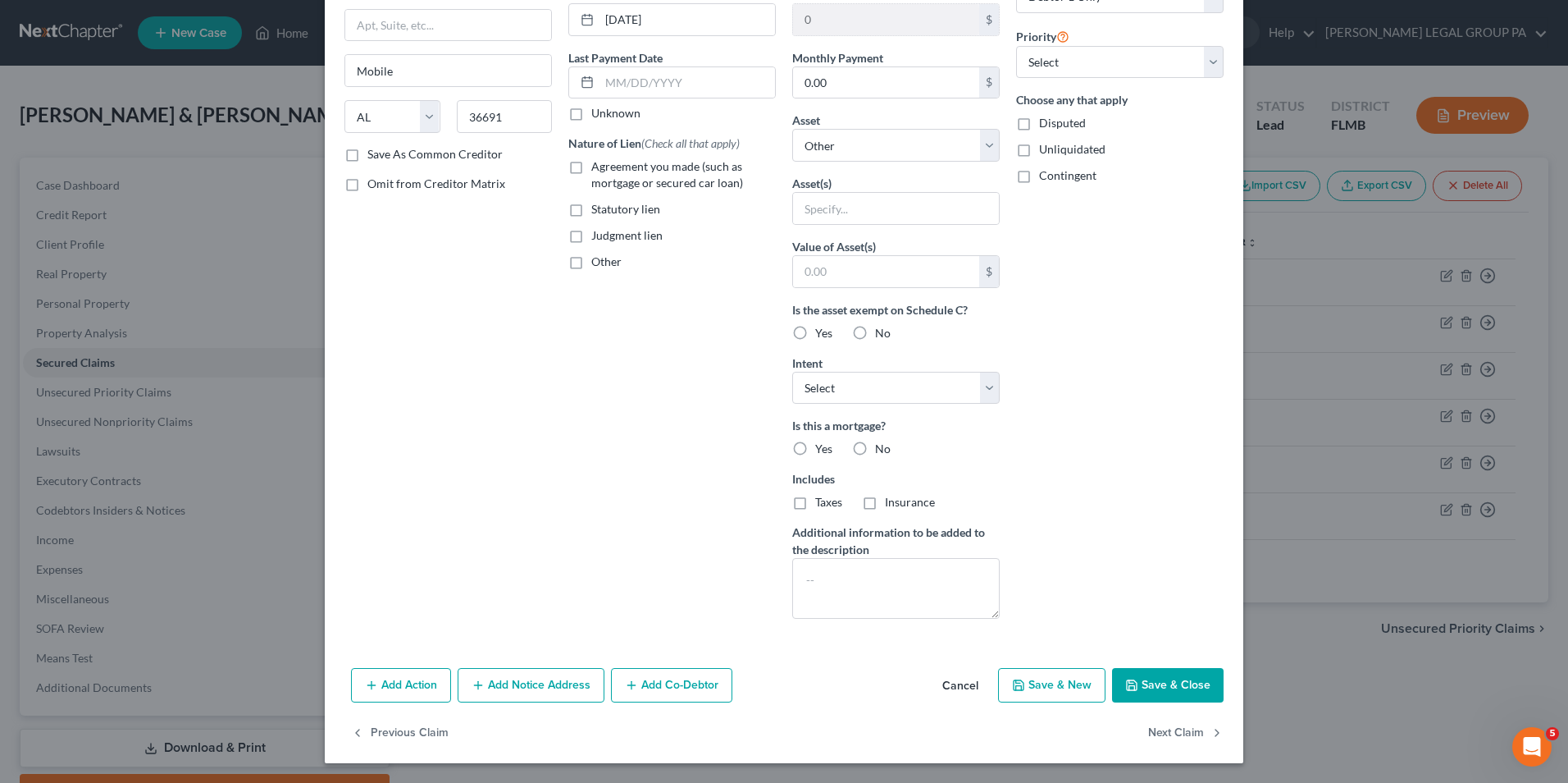
click at [1130, 686] on polyline "button" at bounding box center [1132, 688] width 6 height 4
select select
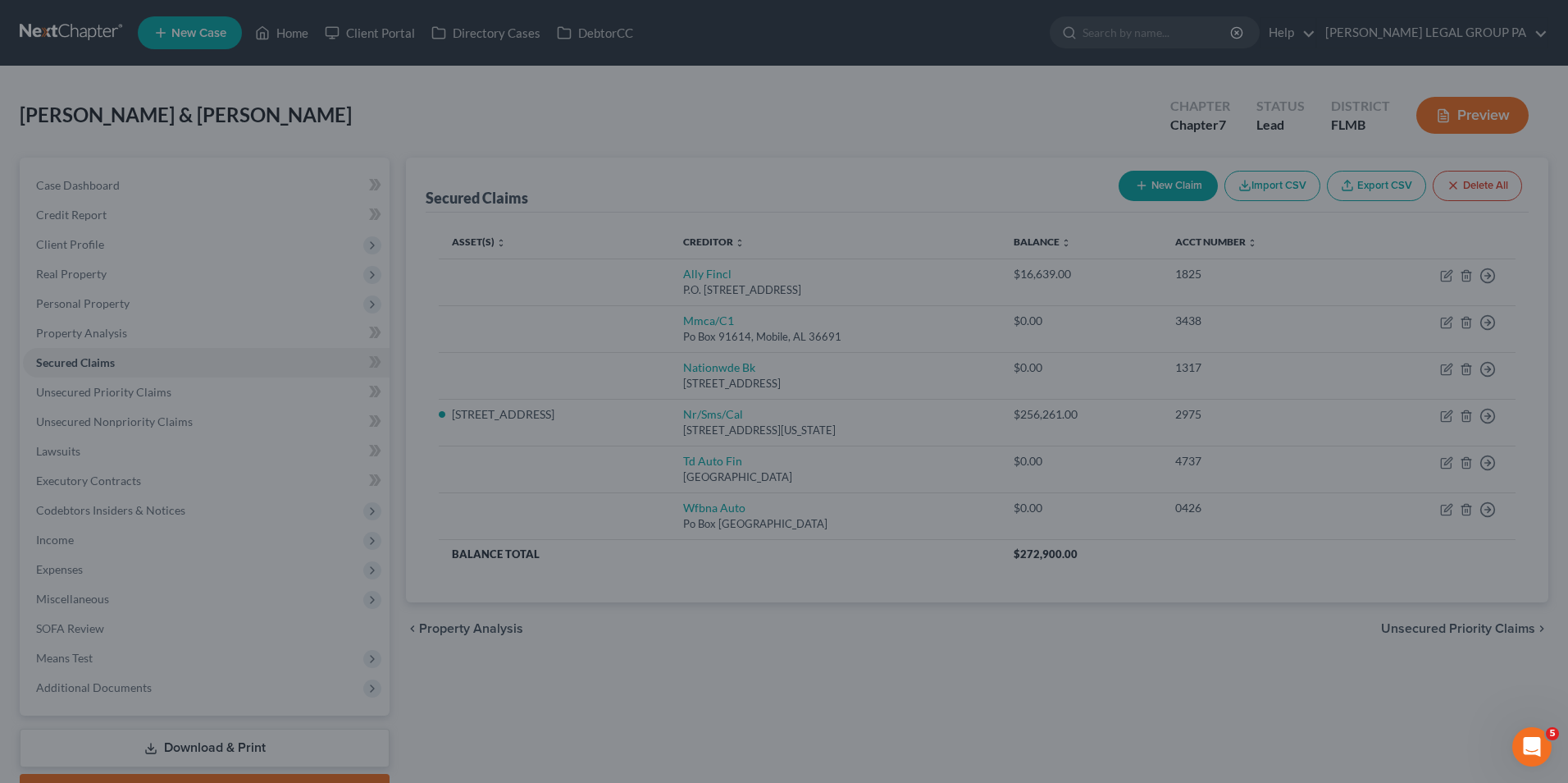
scroll to position [0, 0]
type input "0"
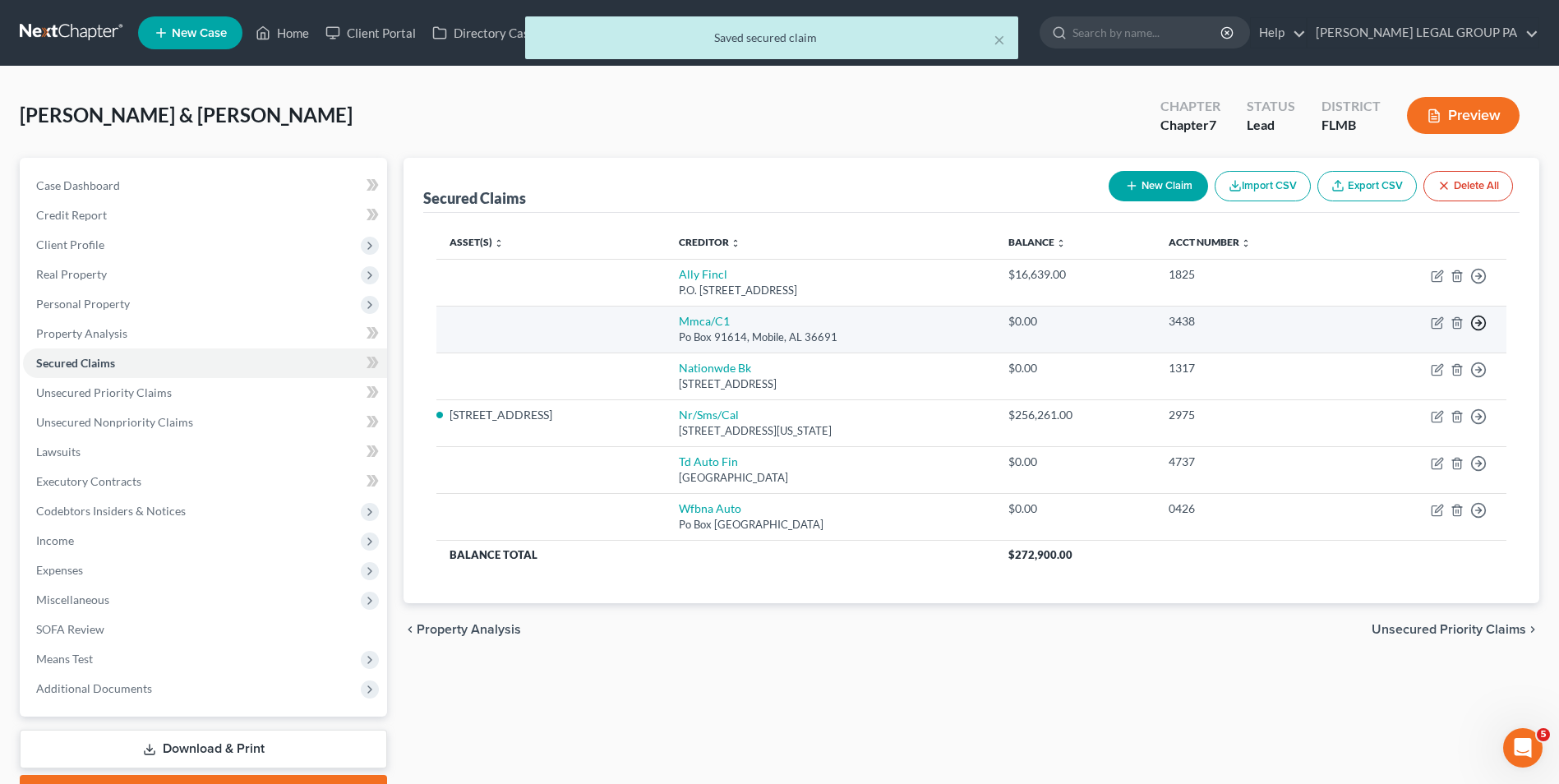
click at [1479, 320] on icon "button" at bounding box center [1478, 322] width 16 height 16
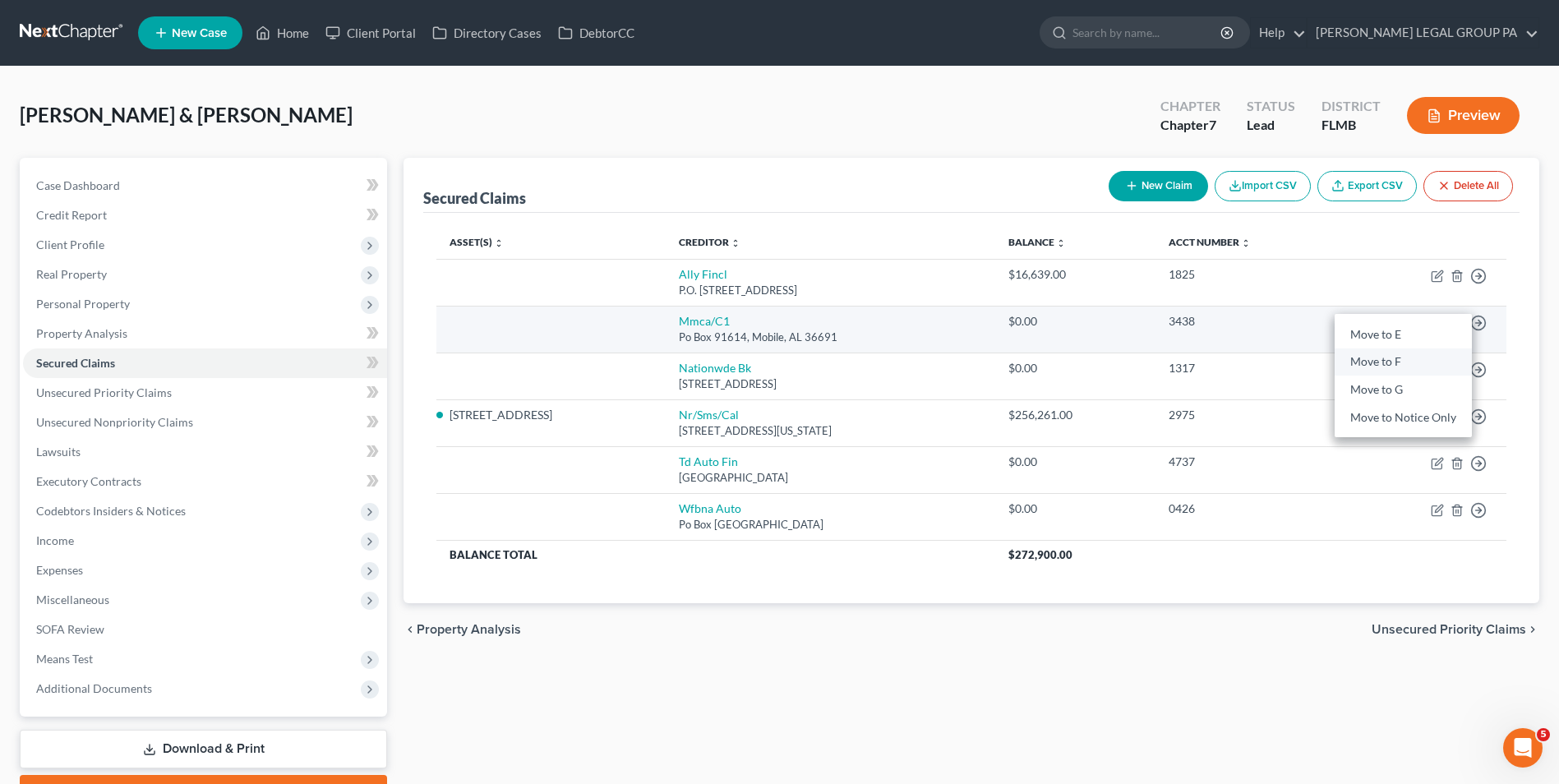
click at [1391, 368] on link "Move to F" at bounding box center [1404, 362] width 137 height 28
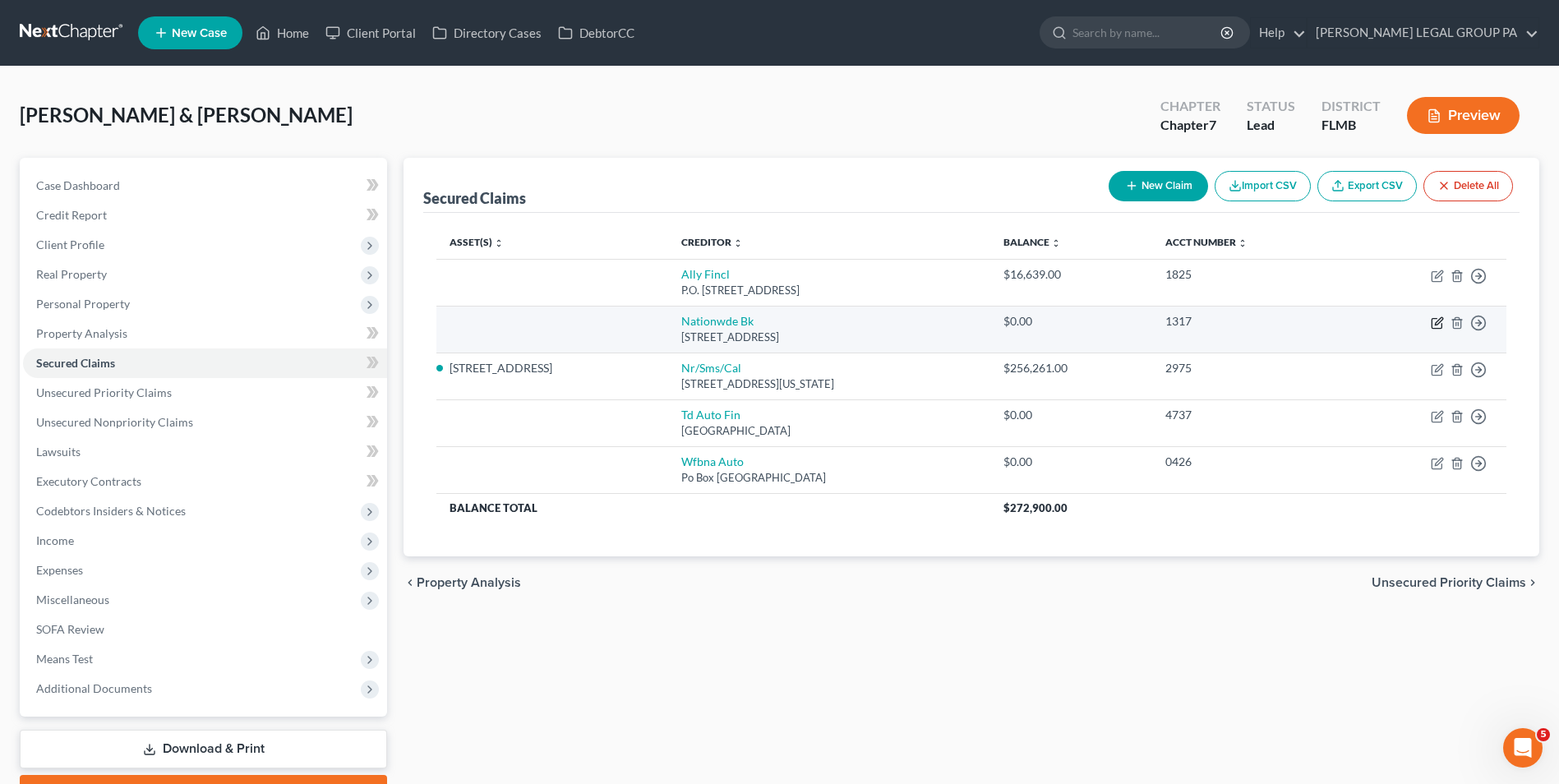
click at [1436, 320] on icon "button" at bounding box center [1438, 323] width 13 height 13
select select "39"
select select "0"
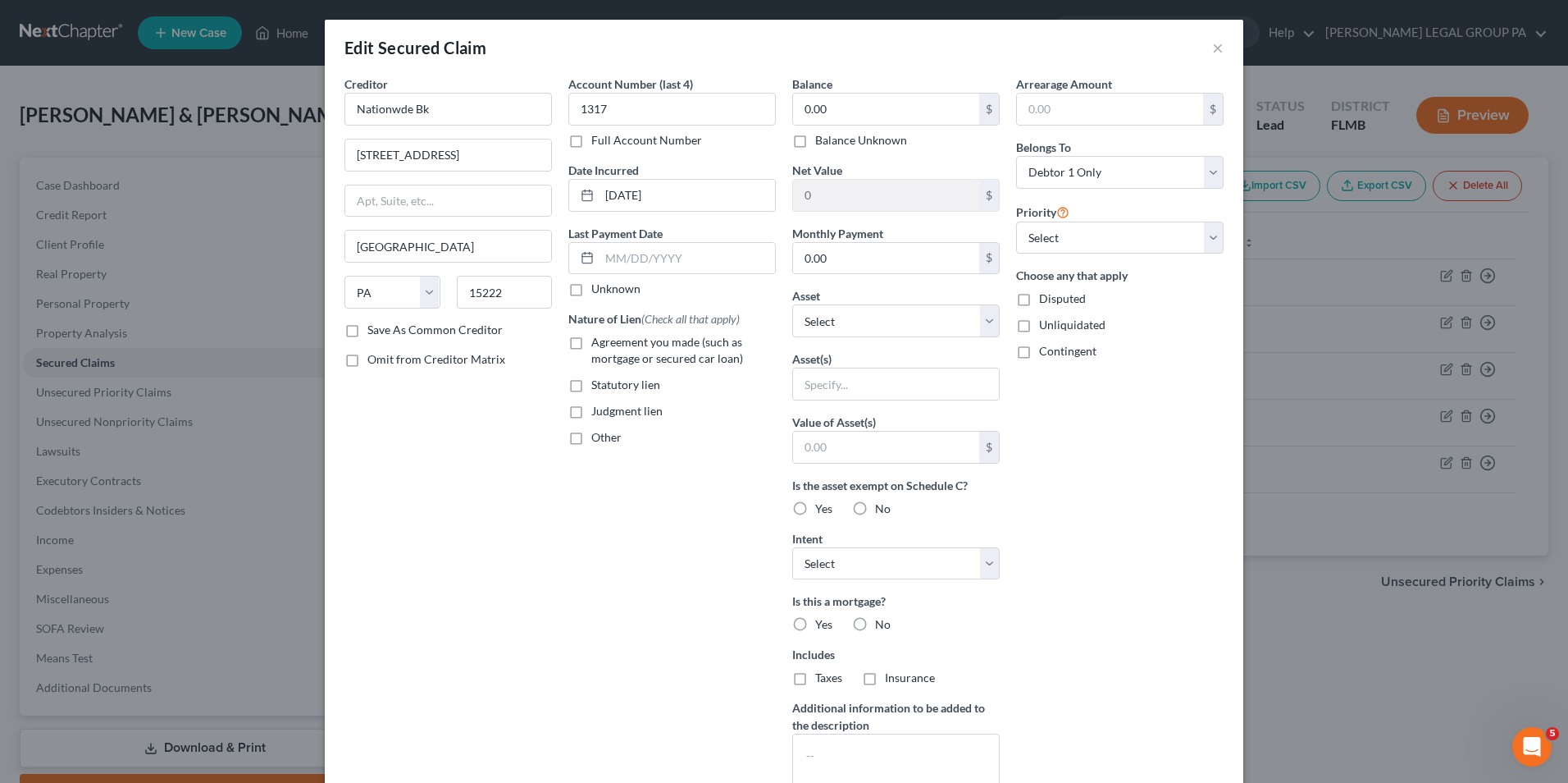
scroll to position [176, 0]
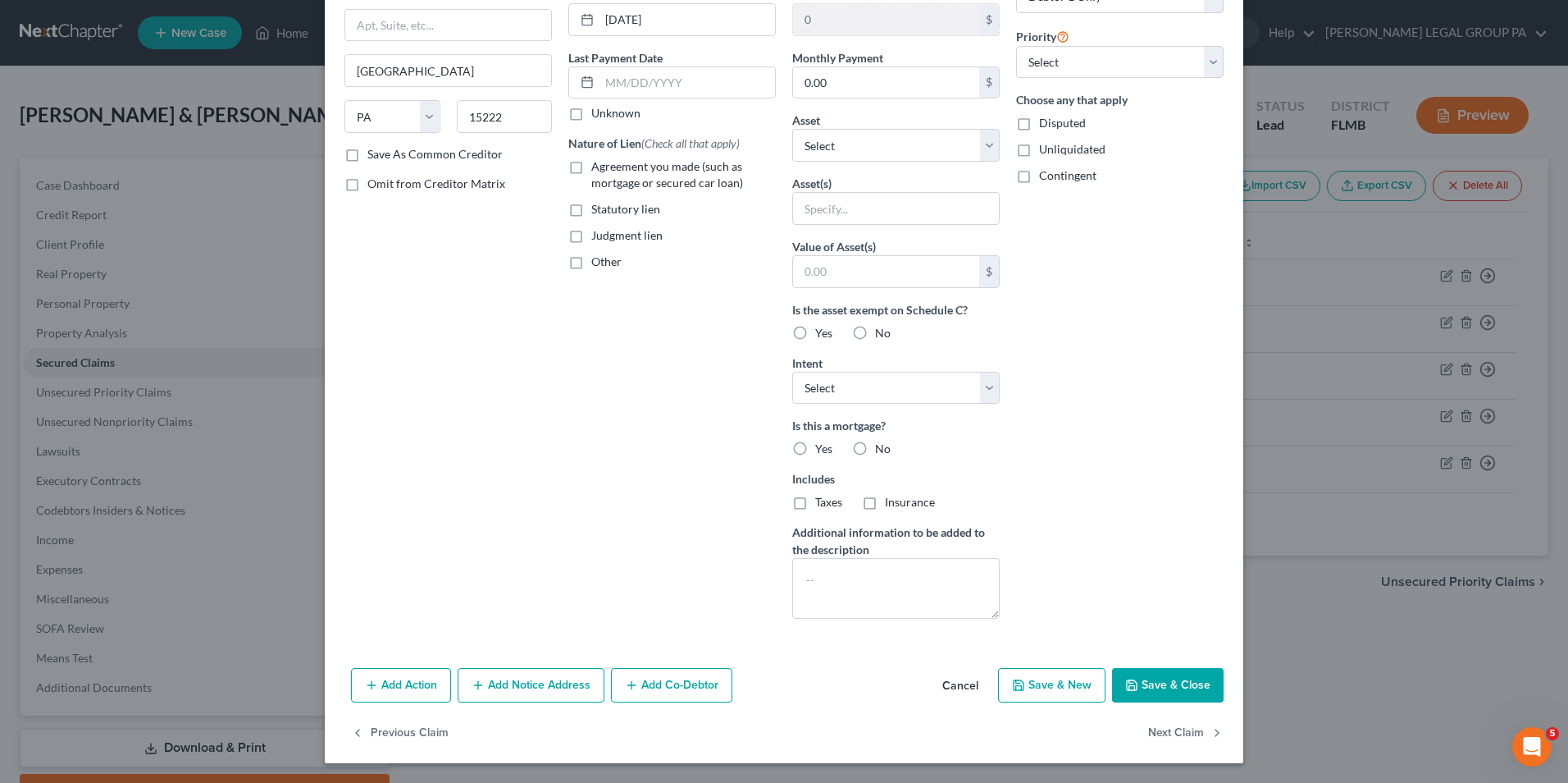
click at [1144, 689] on button "Save & Close" at bounding box center [1168, 685] width 111 height 34
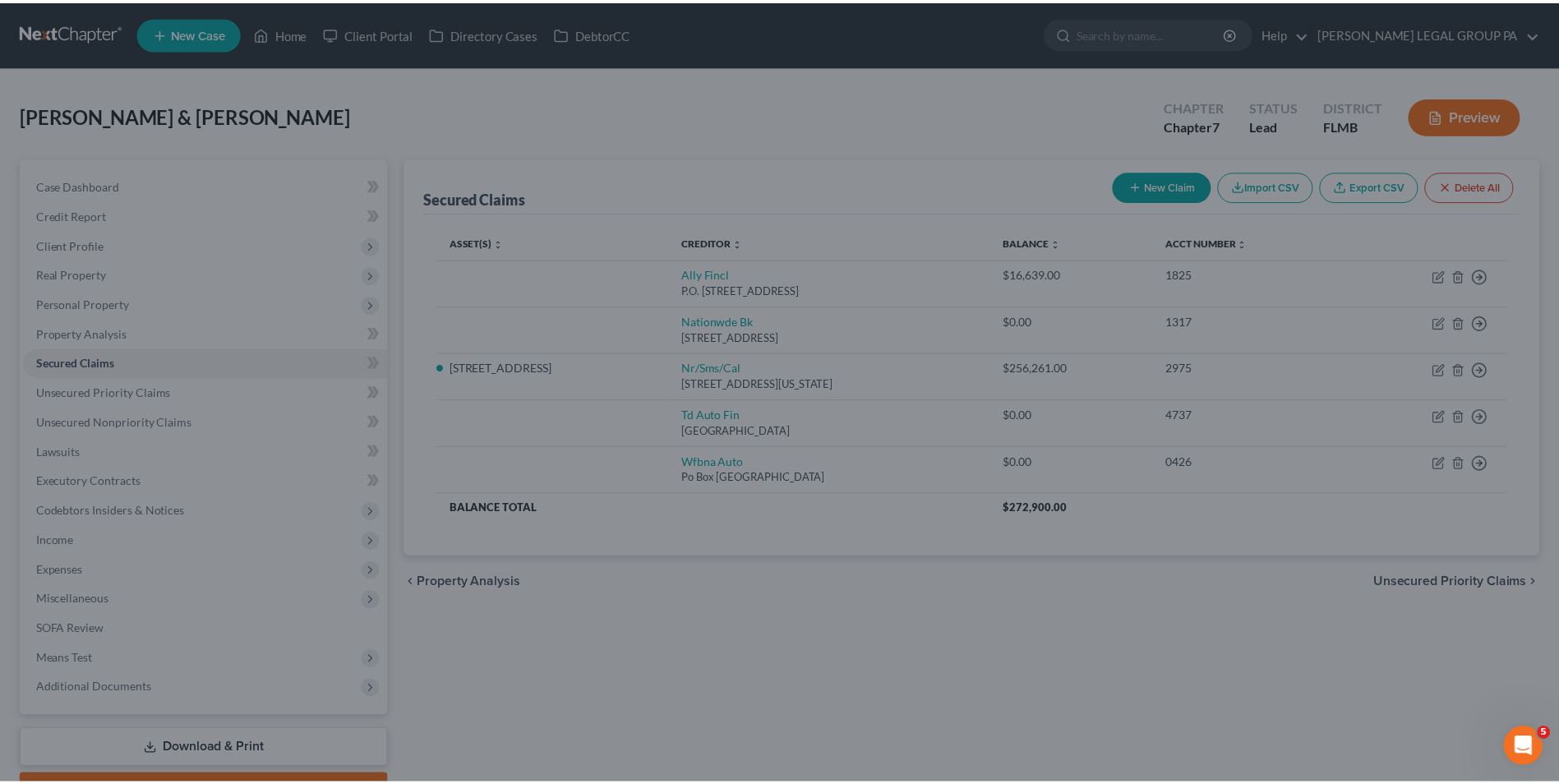
scroll to position [0, 0]
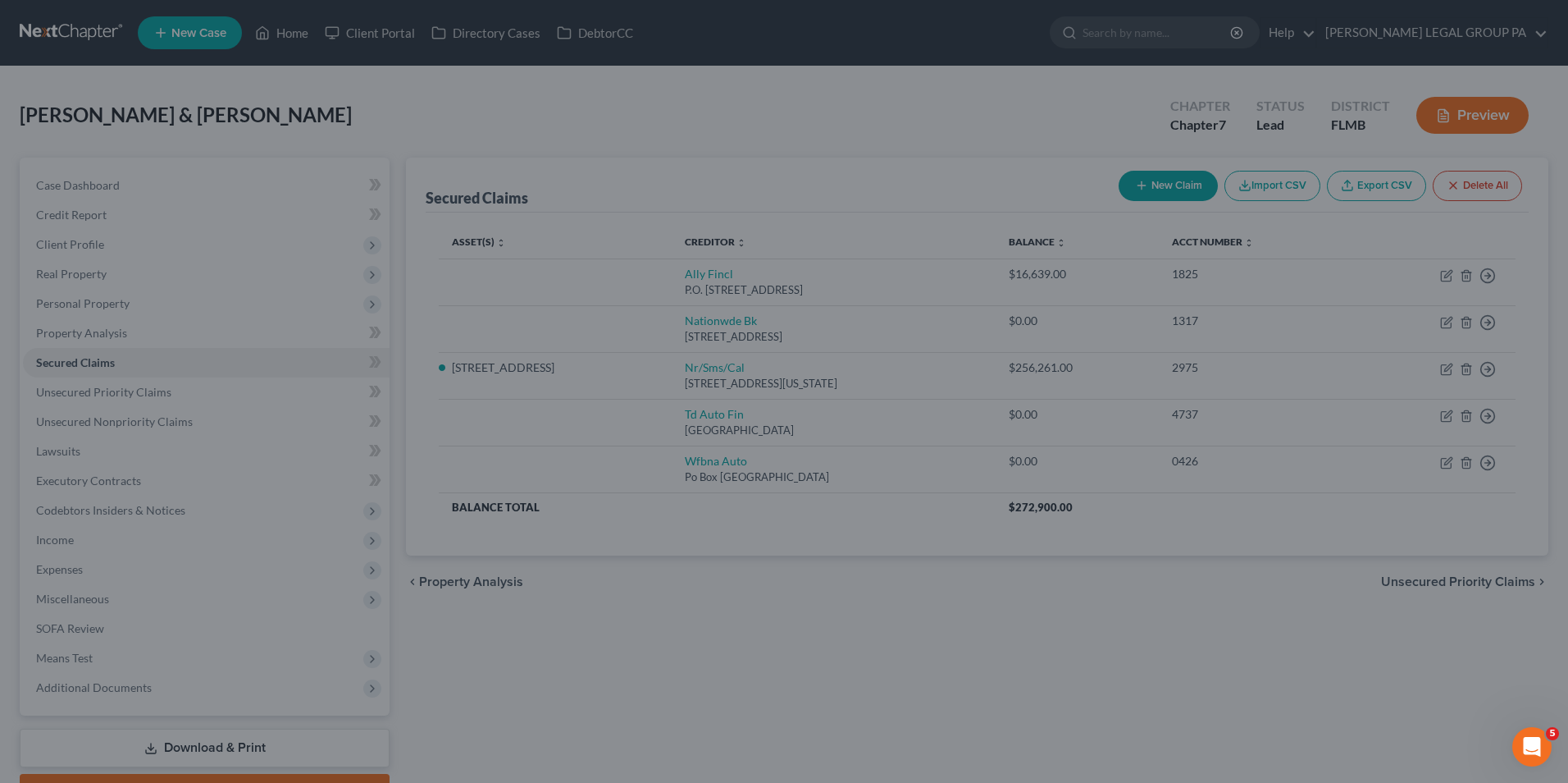
type input "0"
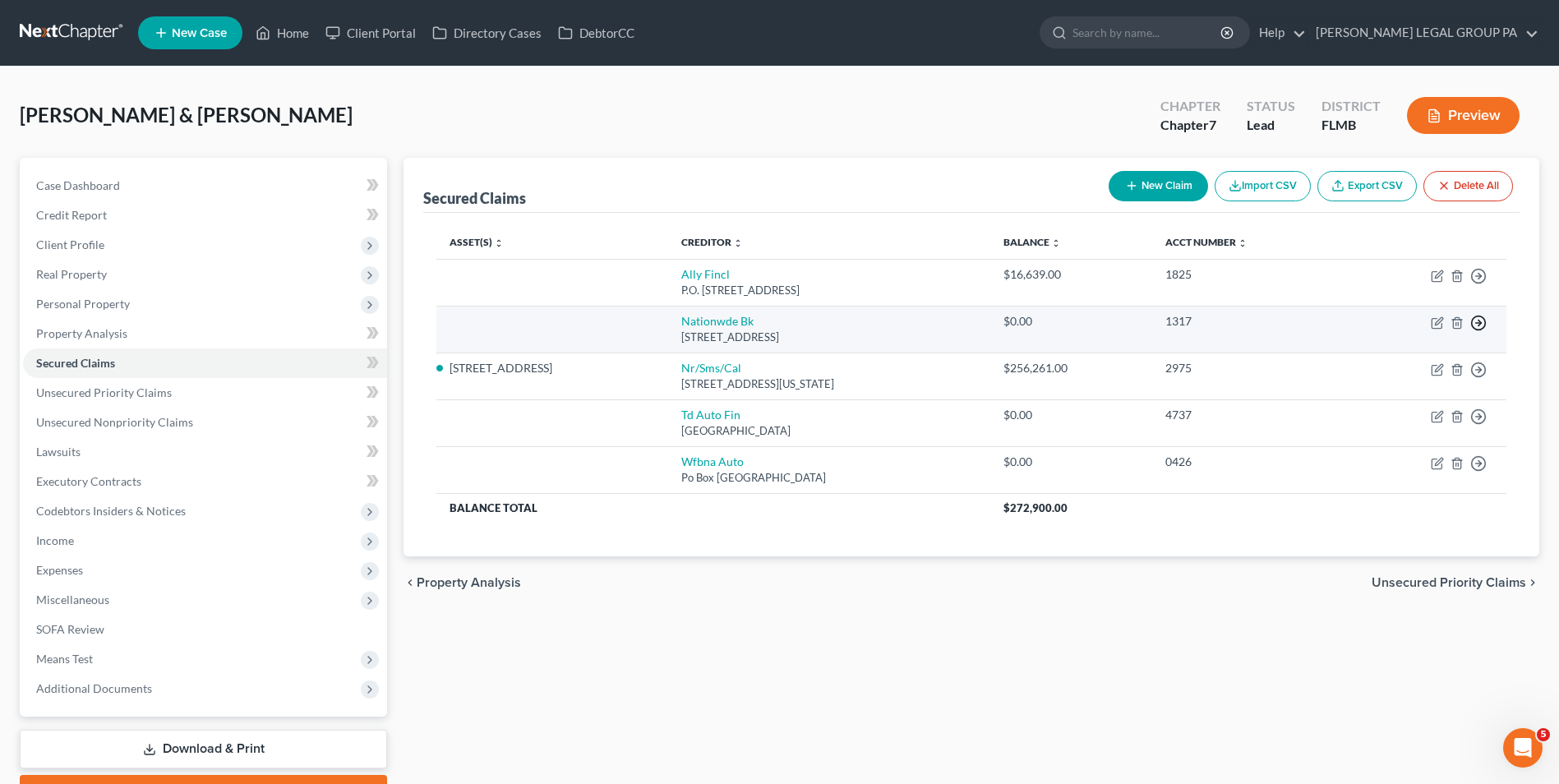
click at [1481, 327] on icon "button" at bounding box center [1478, 322] width 16 height 16
click at [1385, 366] on link "Move to F" at bounding box center [1404, 362] width 137 height 28
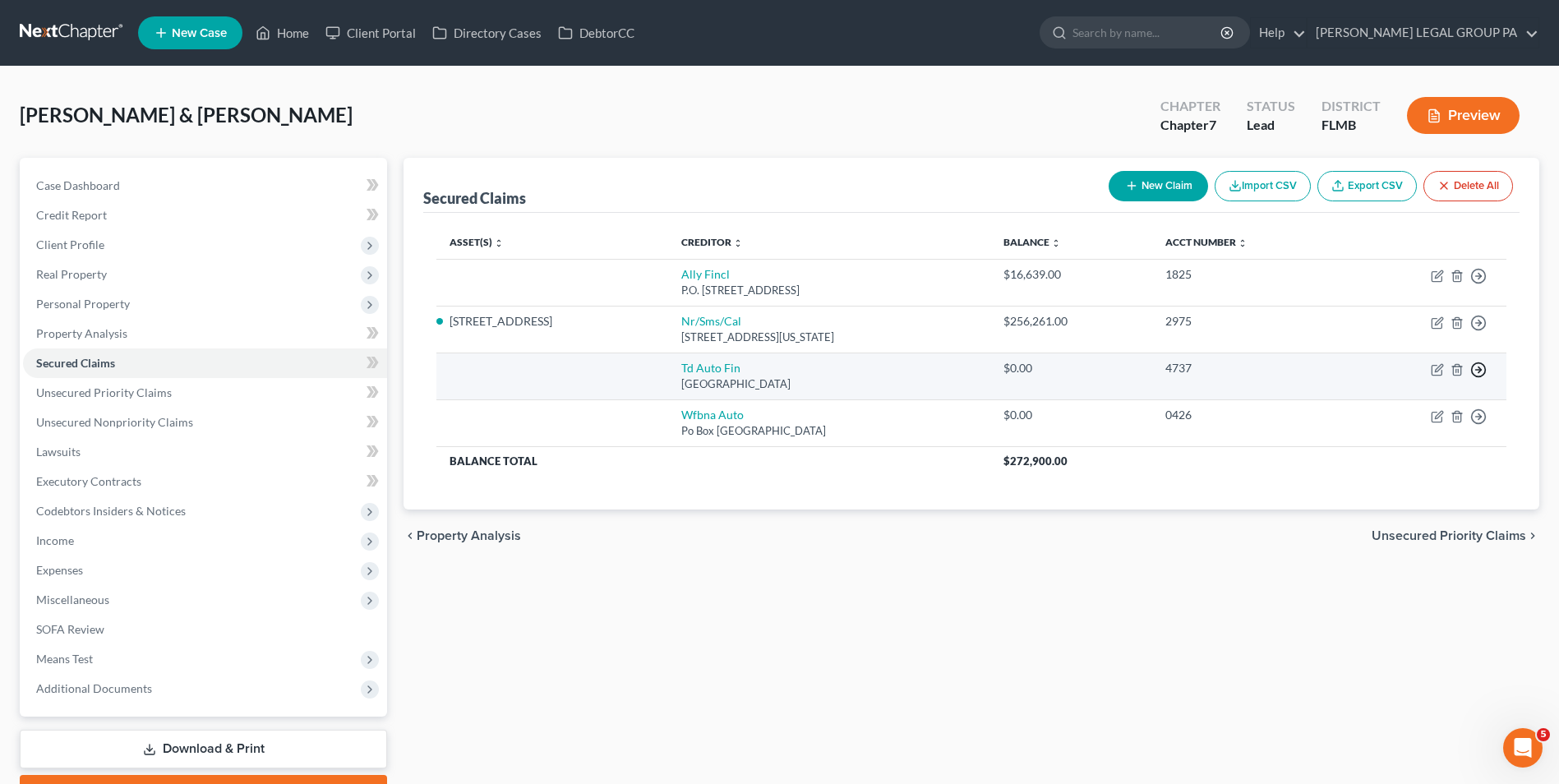
click at [1482, 365] on icon "button" at bounding box center [1478, 369] width 16 height 16
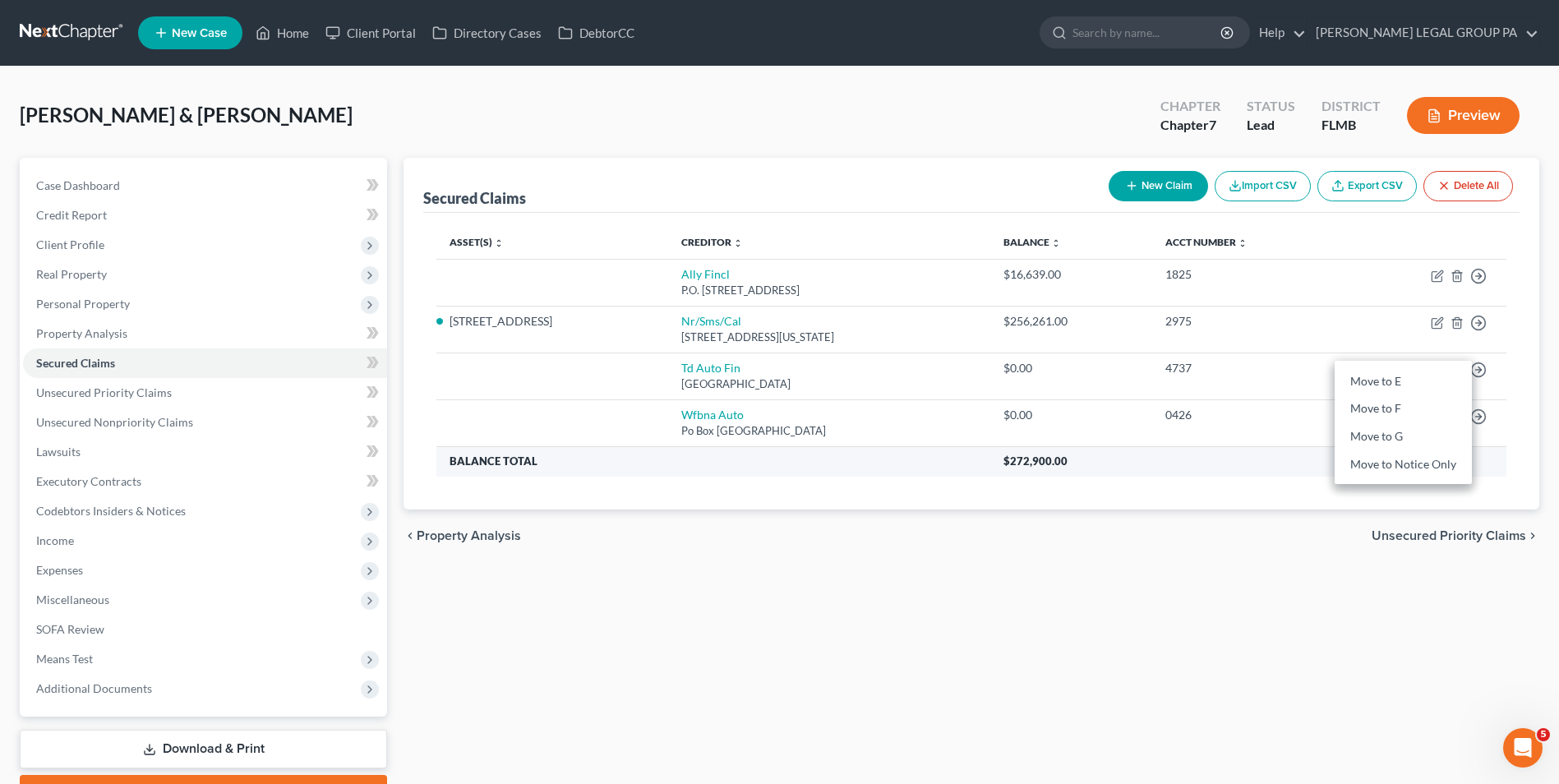
click at [1185, 462] on th "$272,900.00" at bounding box center [1248, 460] width 516 height 30
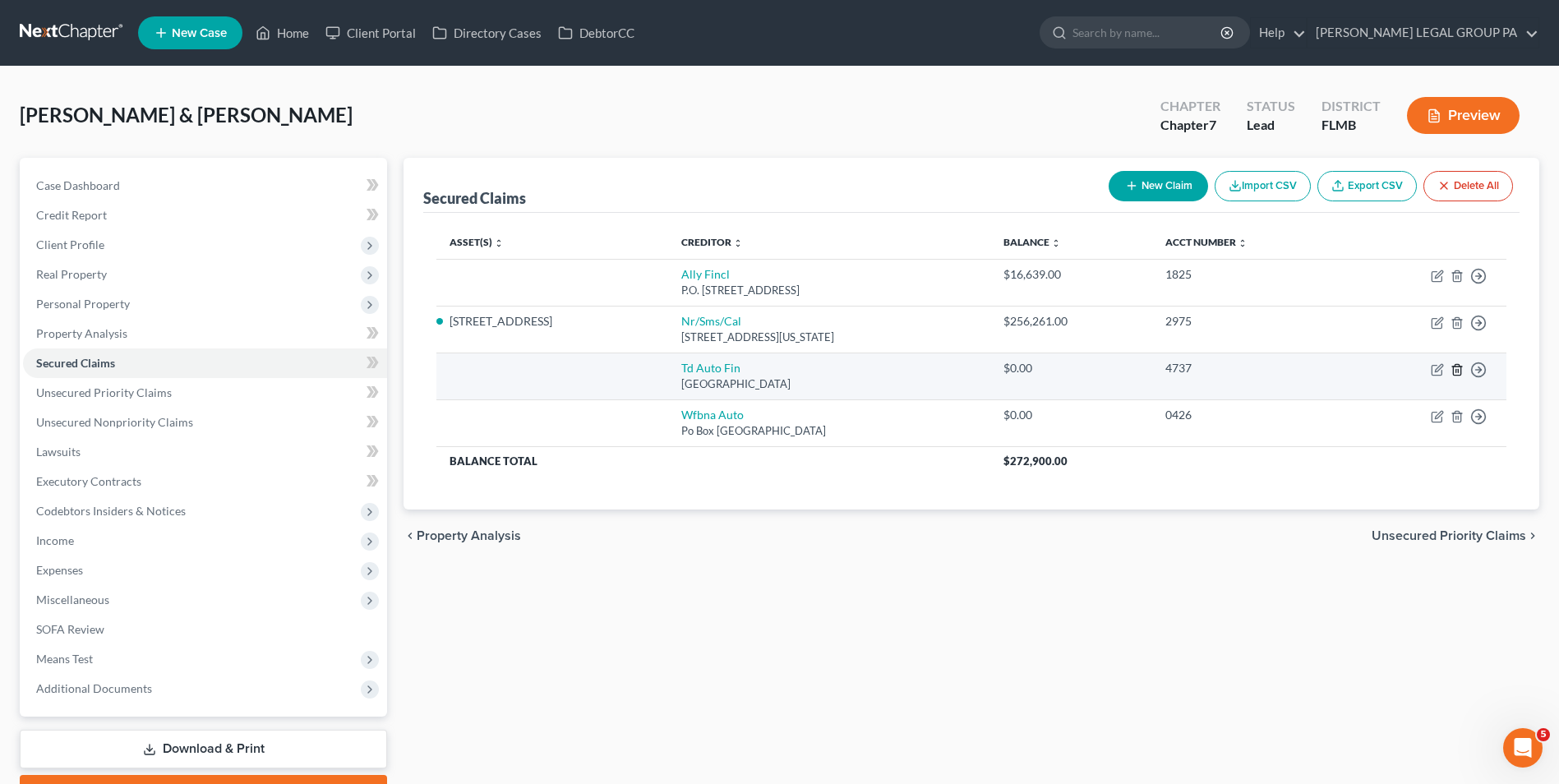
click at [1458, 371] on icon "button" at bounding box center [1457, 370] width 13 height 13
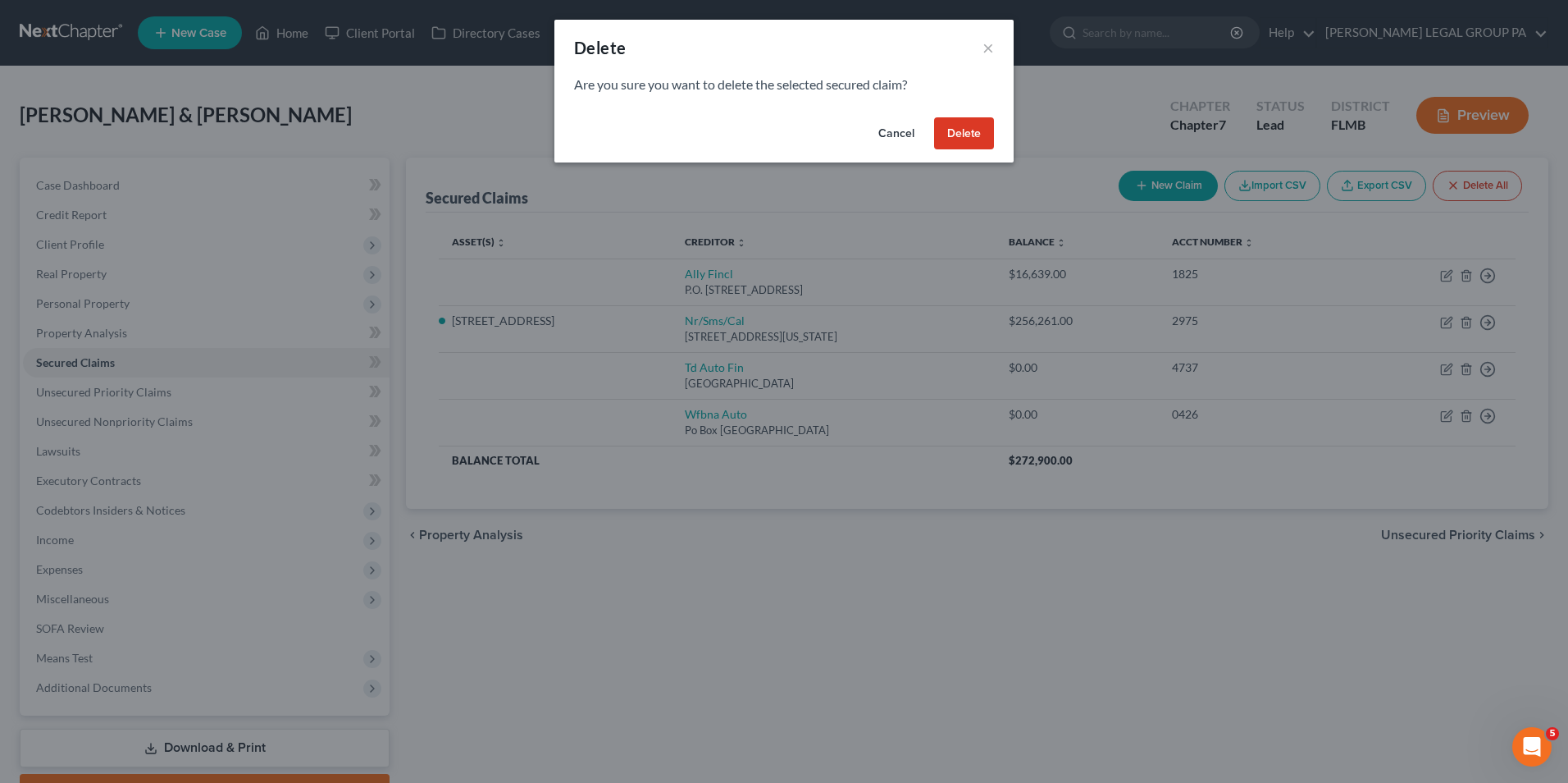
click at [965, 145] on button "Delete" at bounding box center [963, 133] width 60 height 32
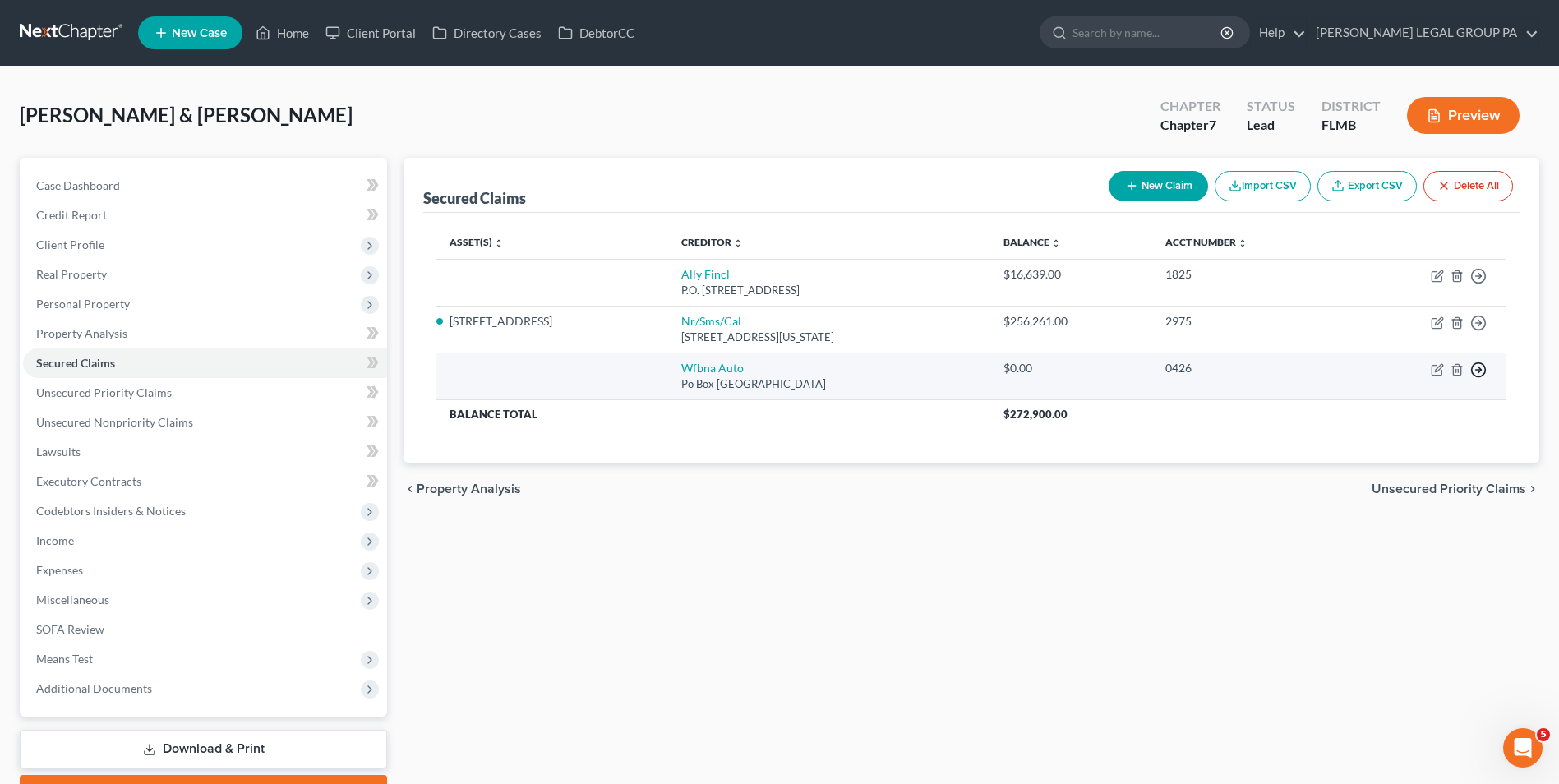
click at [1481, 376] on circle "button" at bounding box center [1479, 370] width 14 height 14
click at [1429, 411] on link "Move to F" at bounding box center [1404, 409] width 137 height 28
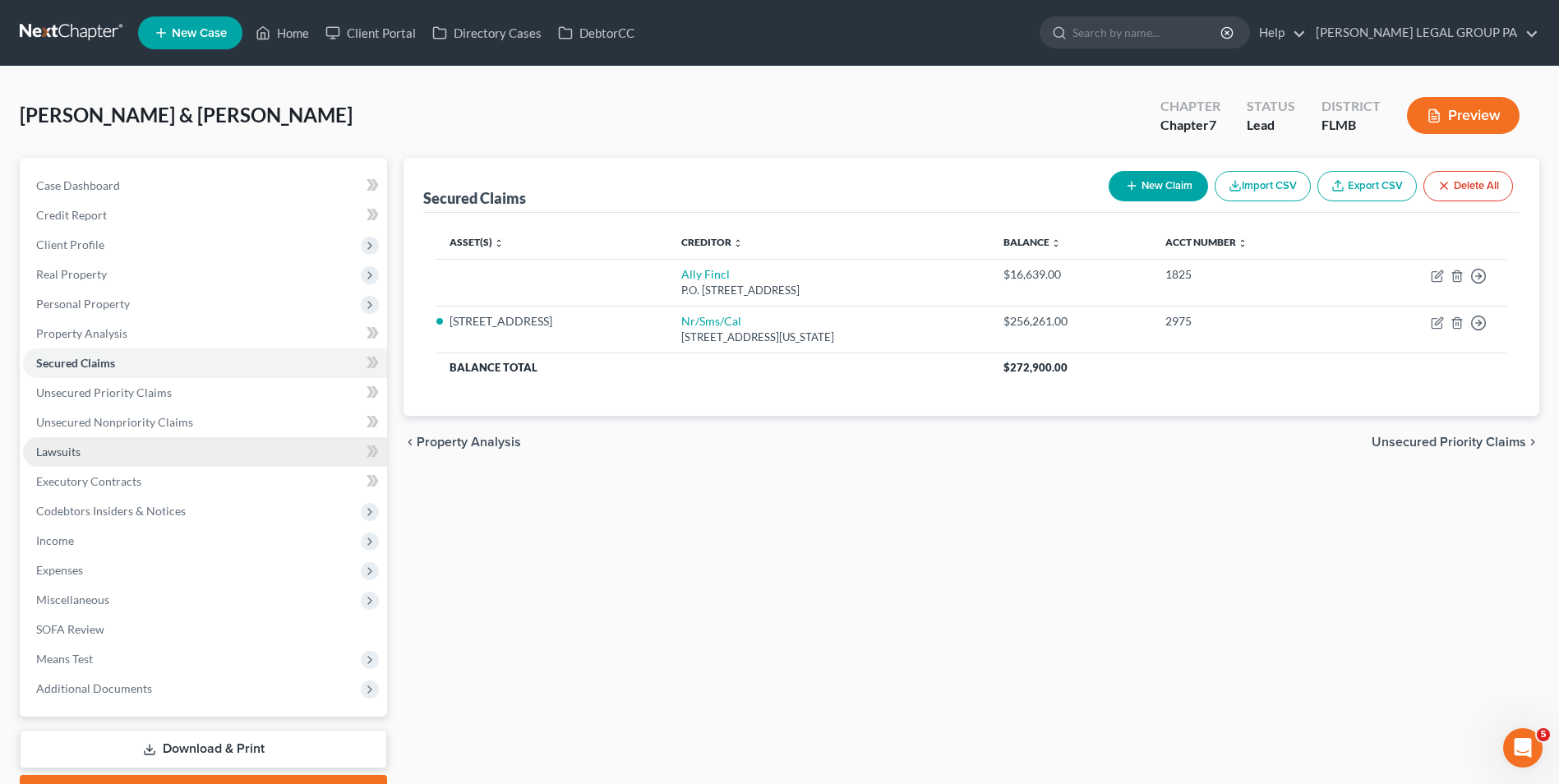
click at [116, 450] on link "Lawsuits" at bounding box center [205, 452] width 364 height 30
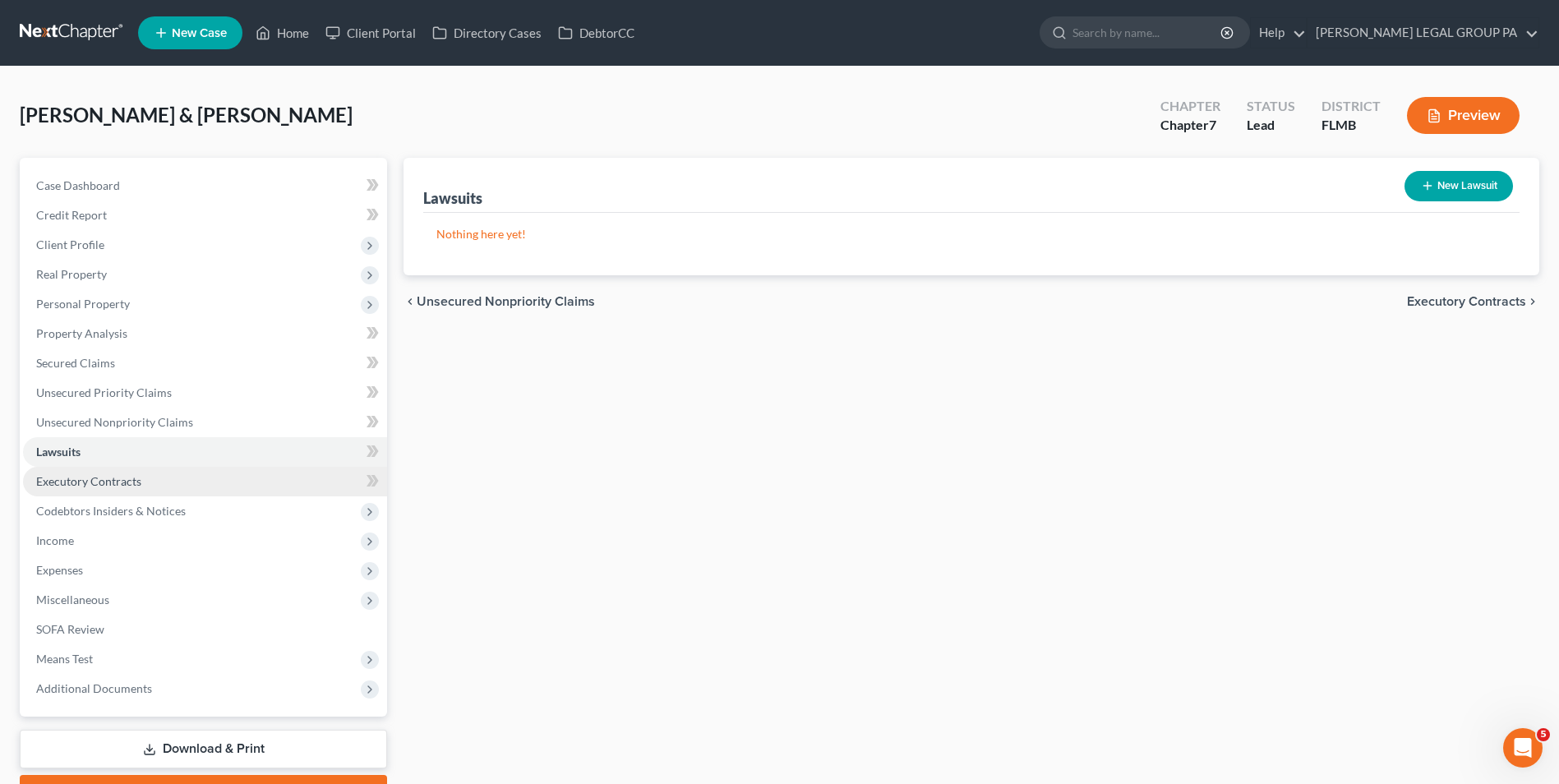
click at [130, 476] on span "Executory Contracts" at bounding box center [89, 481] width 105 height 14
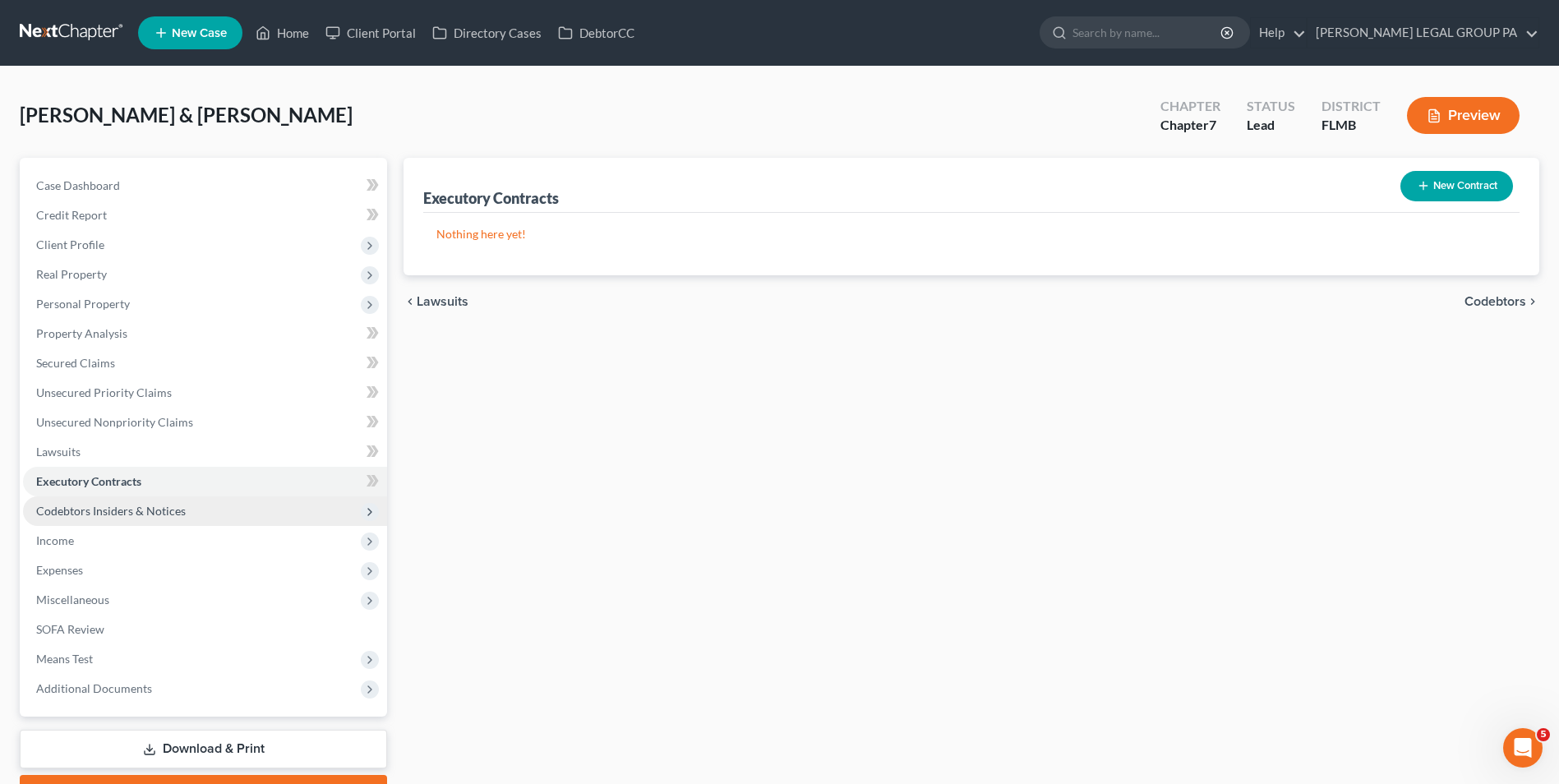
click at [171, 508] on span "Codebtors Insiders & Notices" at bounding box center [111, 511] width 150 height 14
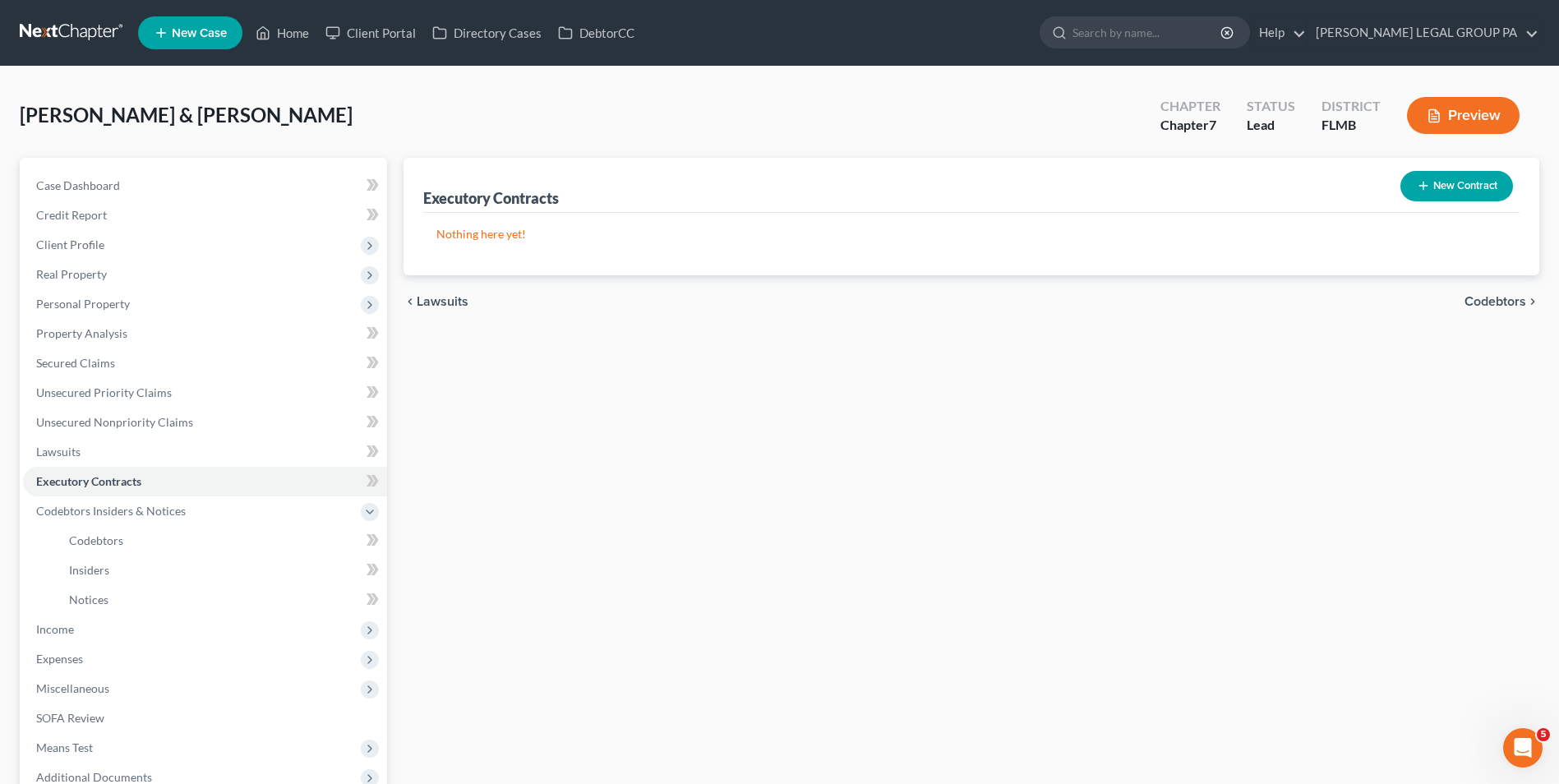
click at [1443, 183] on button "New Contract" at bounding box center [1457, 186] width 112 height 30
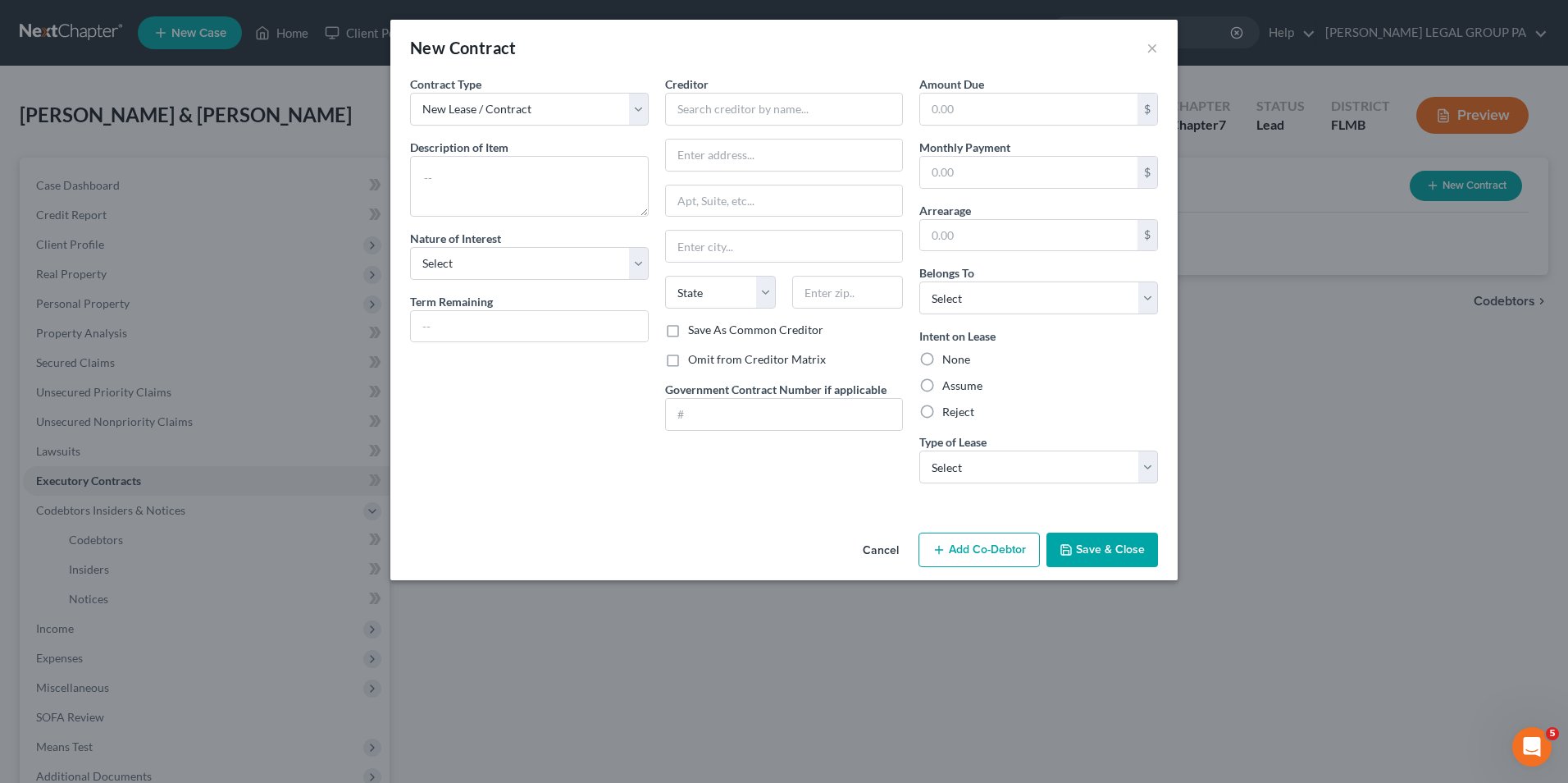
click at [874, 555] on button "Cancel" at bounding box center [881, 550] width 63 height 32
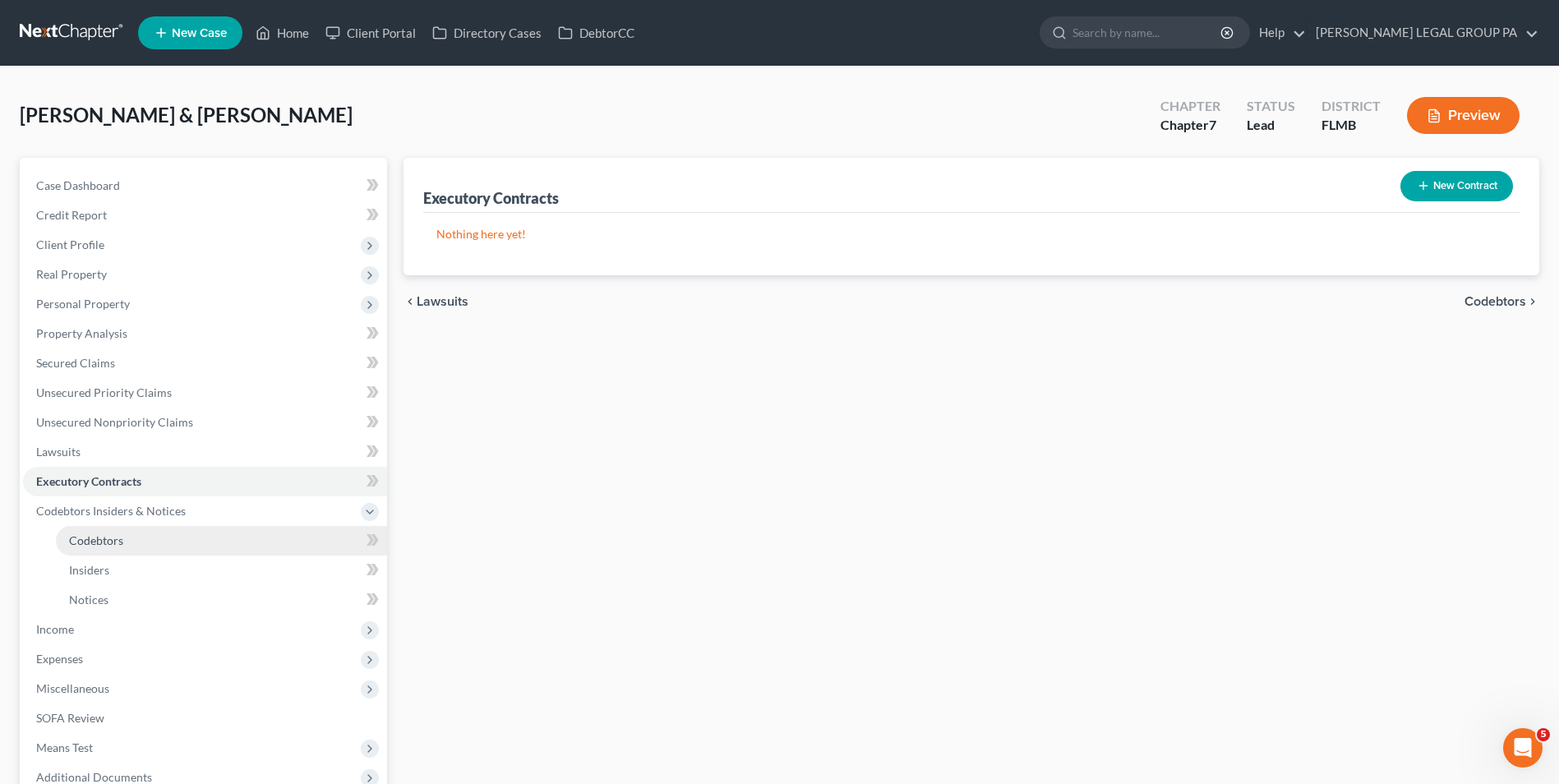
click at [118, 539] on span "Codebtors" at bounding box center [95, 540] width 54 height 14
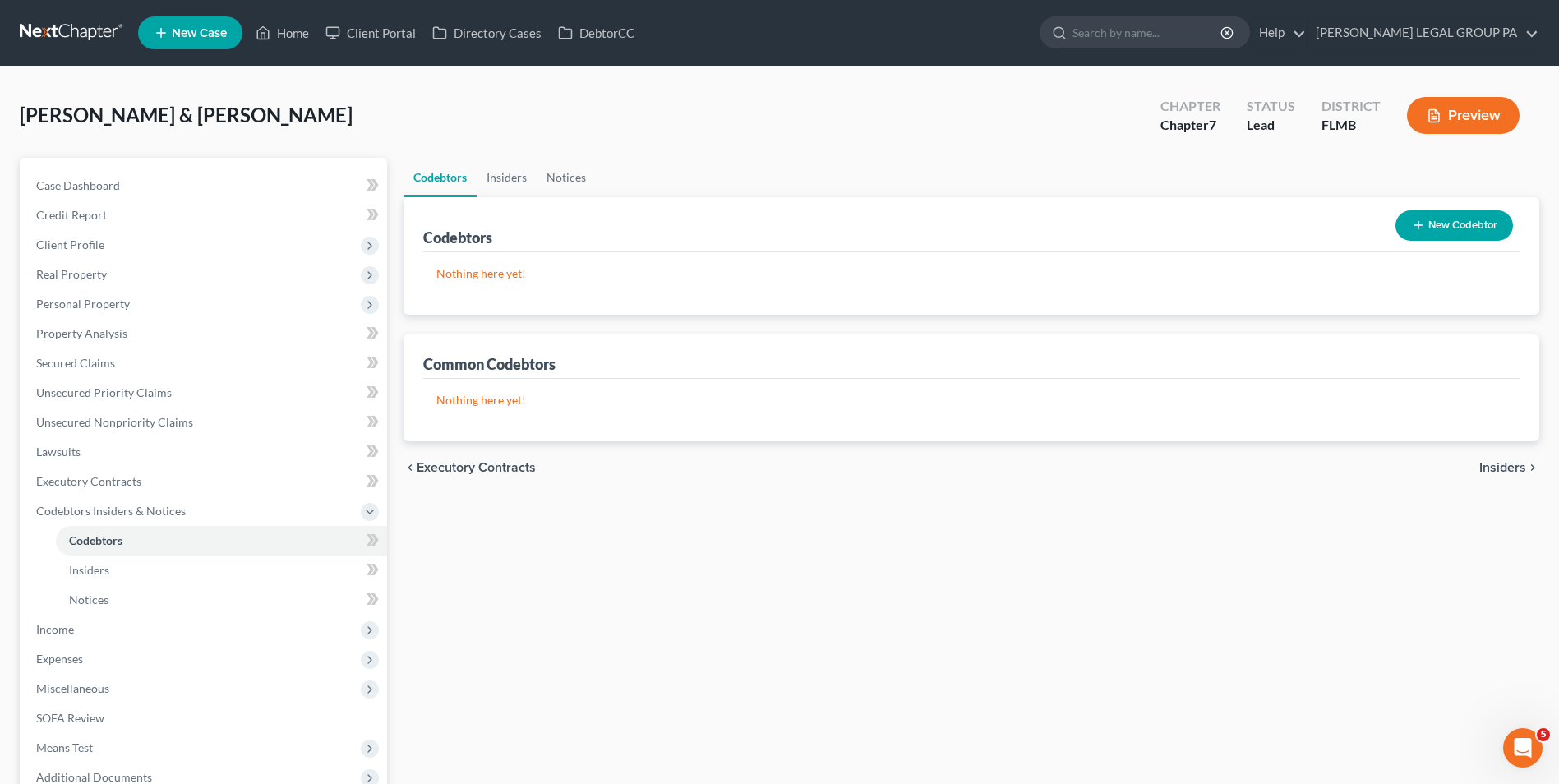
click at [1453, 223] on button "New Codebtor" at bounding box center [1454, 226] width 117 height 30
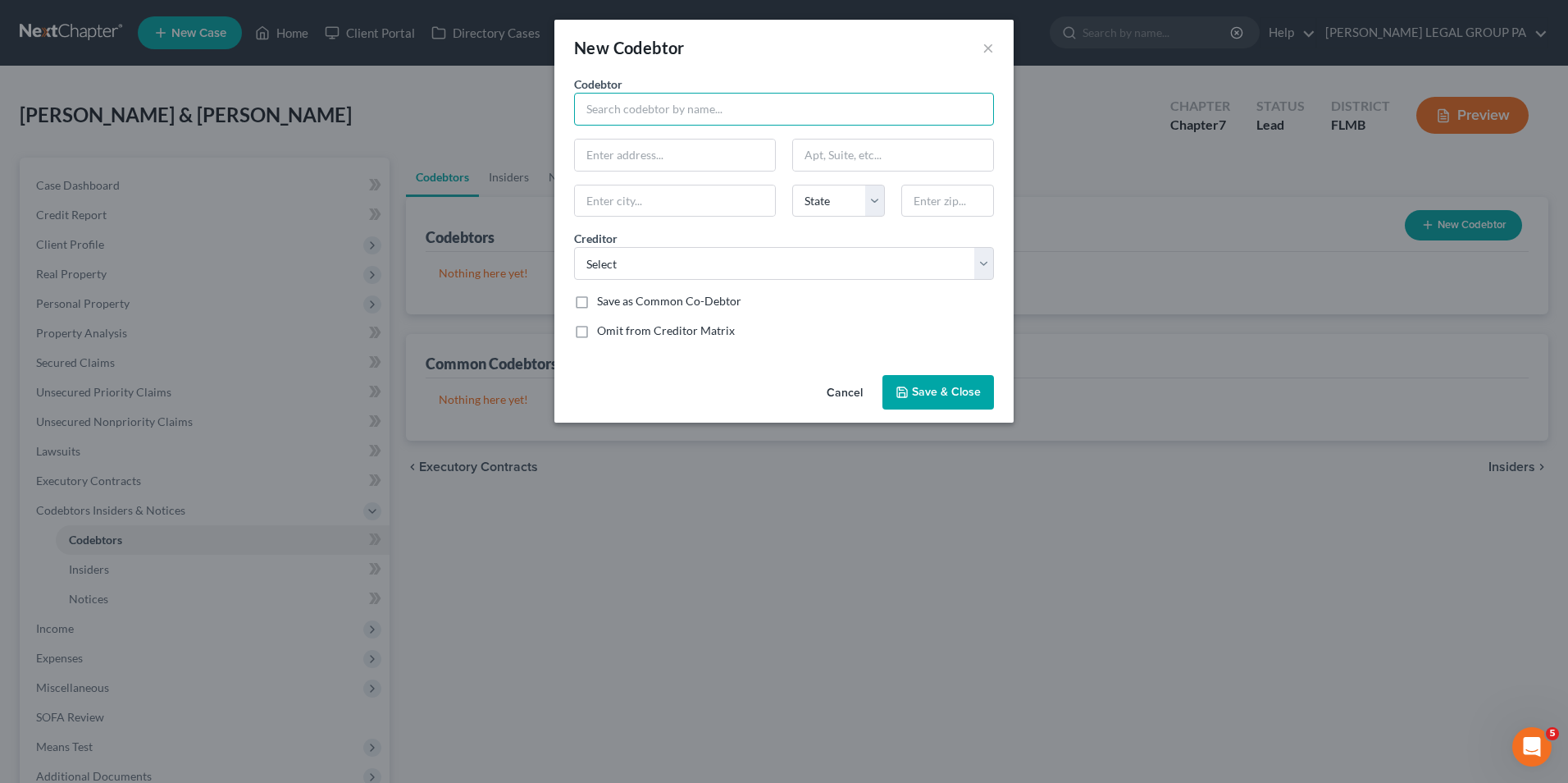
click at [665, 124] on input "text" at bounding box center [784, 108] width 420 height 32
type input "[PERSON_NAME]"
click at [646, 149] on input "text" at bounding box center [675, 155] width 200 height 31
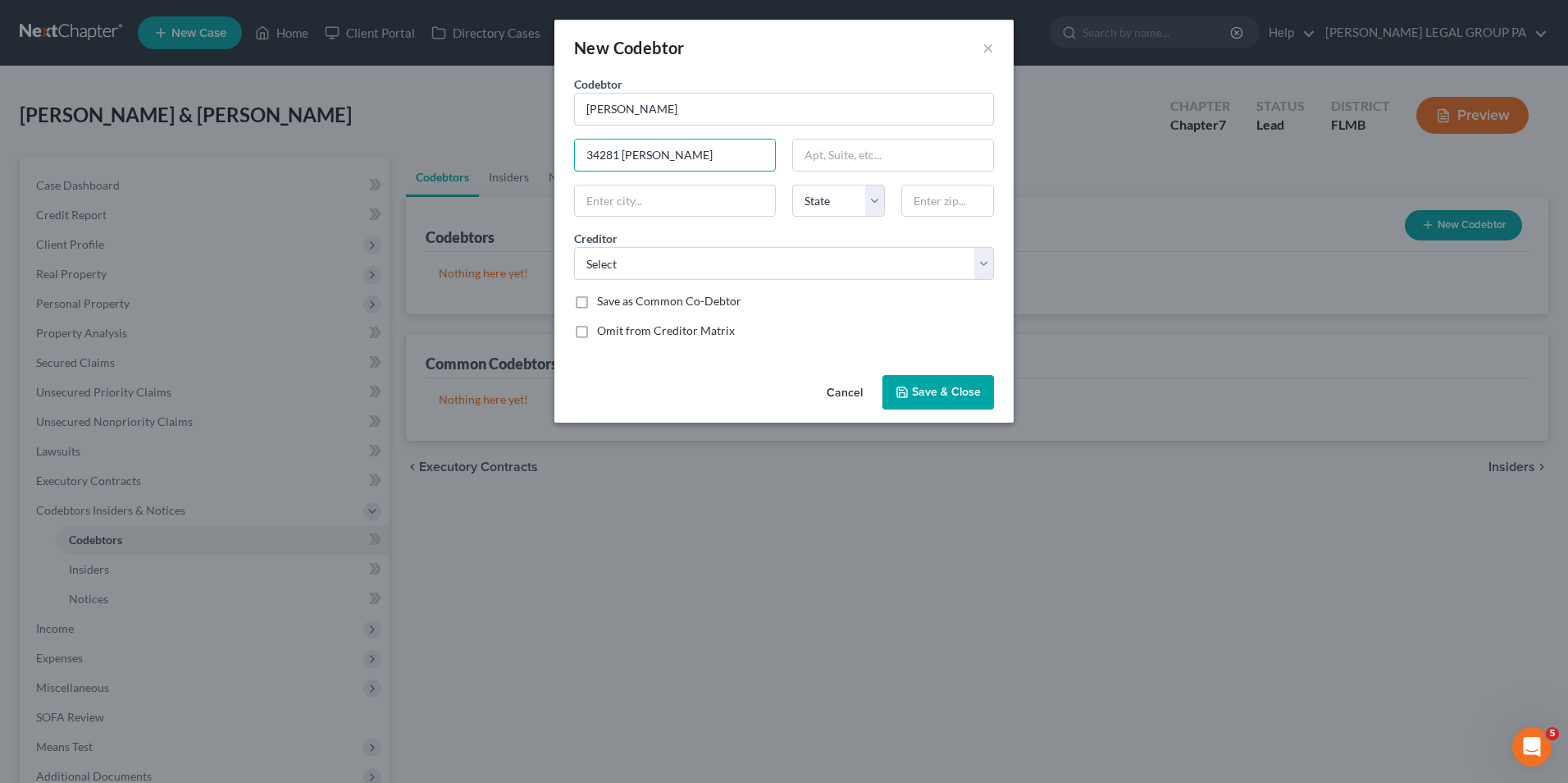
type input "34281 Radley Way"
type input "Wesley Chapel"
select select "9"
type input "33544"
type input "Zephyrhills"
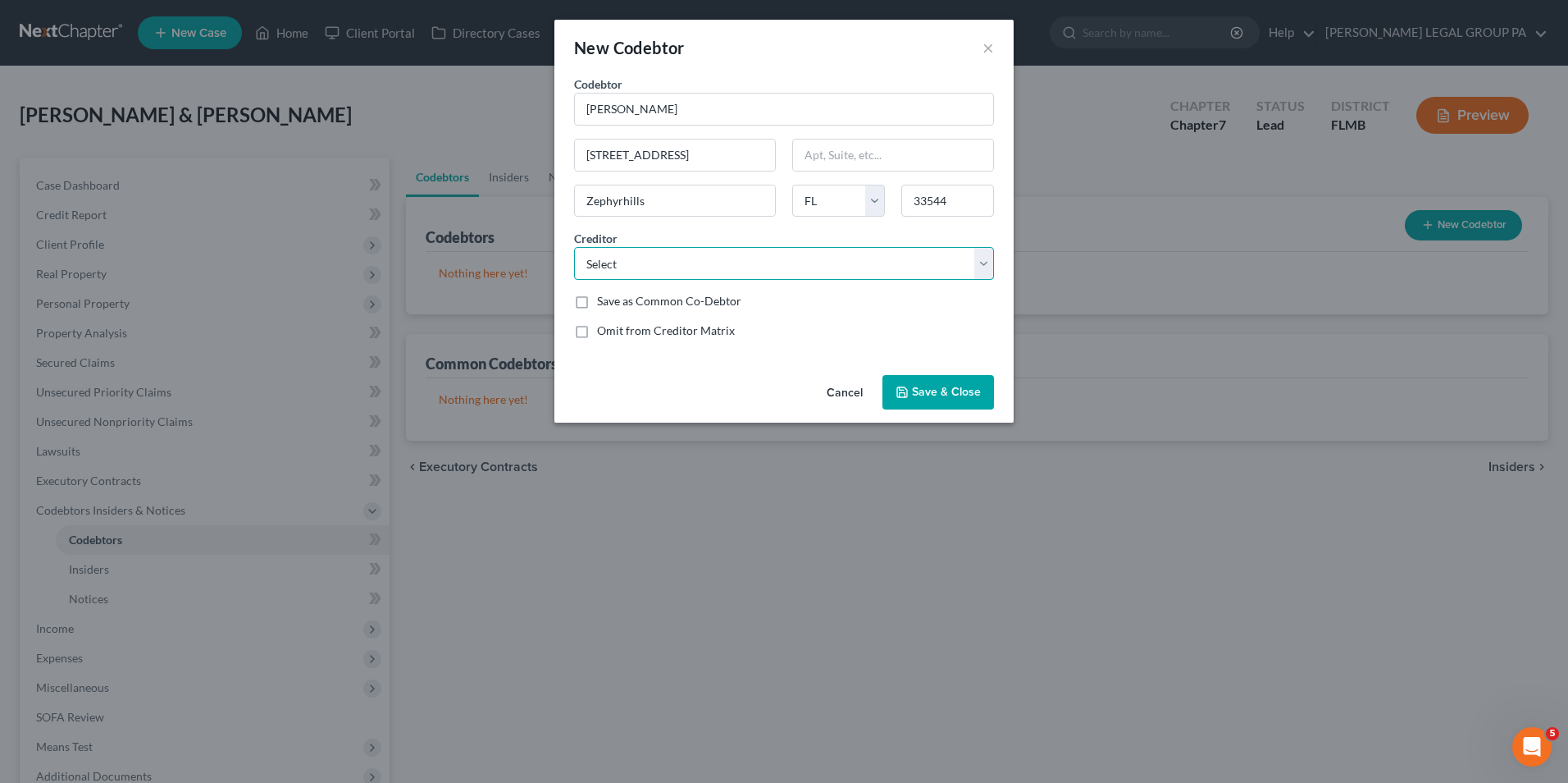
click at [927, 269] on select "Select Affirm Inc Best Egg/Sst Brclysbankde Brightstar Credit Un Brndsrc/Cbna C…" at bounding box center [784, 264] width 420 height 32
click at [746, 269] on select "Select Affirm Inc Best Egg/Sst Brclysbankde Brightstar Credit Un Brndsrc/Cbna C…" at bounding box center [784, 264] width 420 height 32
select select "53"
click at [574, 247] on select "Select Affirm Inc Best Egg/Sst Brclysbankde Brightstar Credit Un Brndsrc/Cbna C…" at bounding box center [784, 264] width 420 height 32
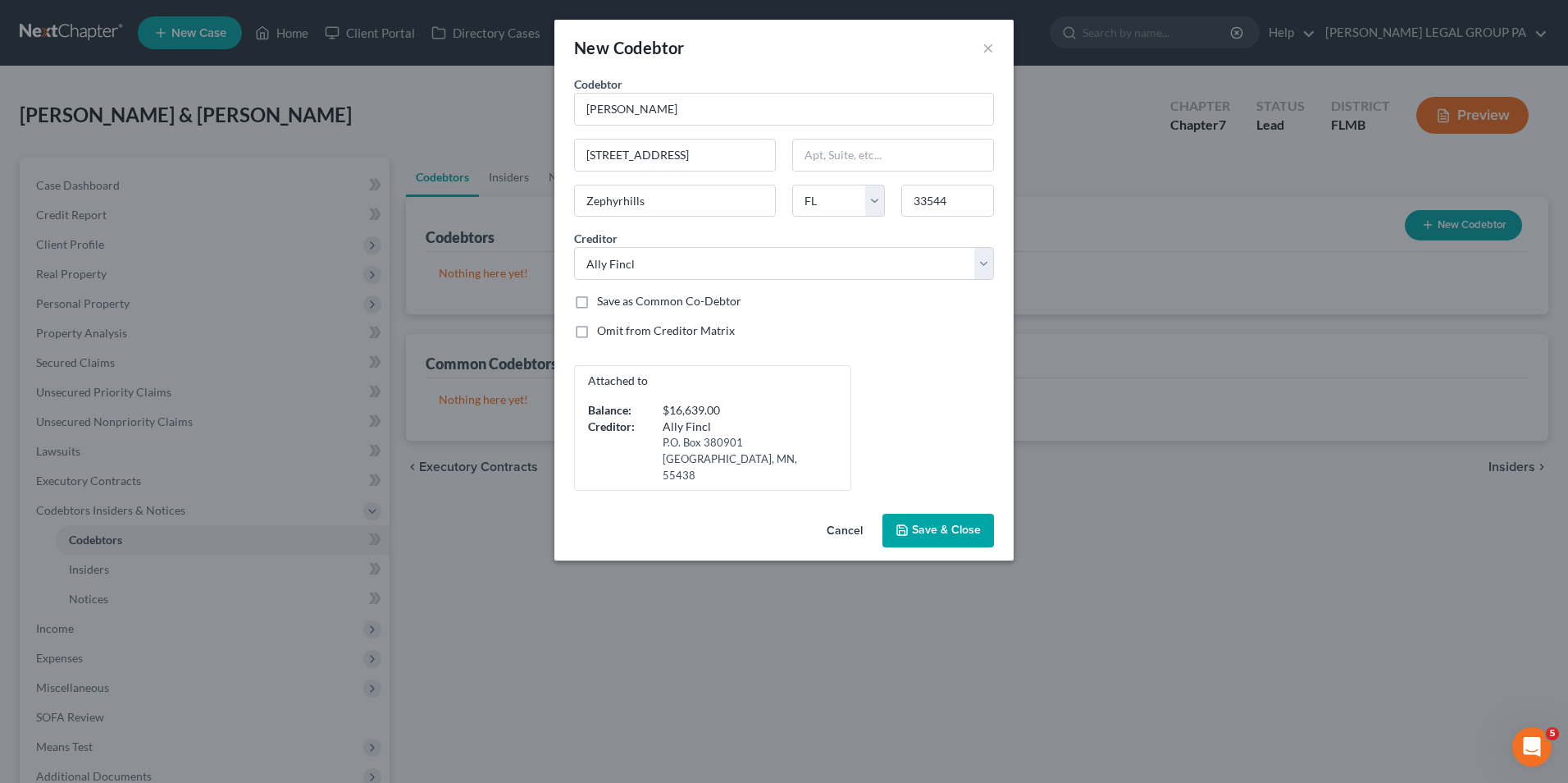
click at [914, 523] on span "Save & Close" at bounding box center [946, 530] width 68 height 14
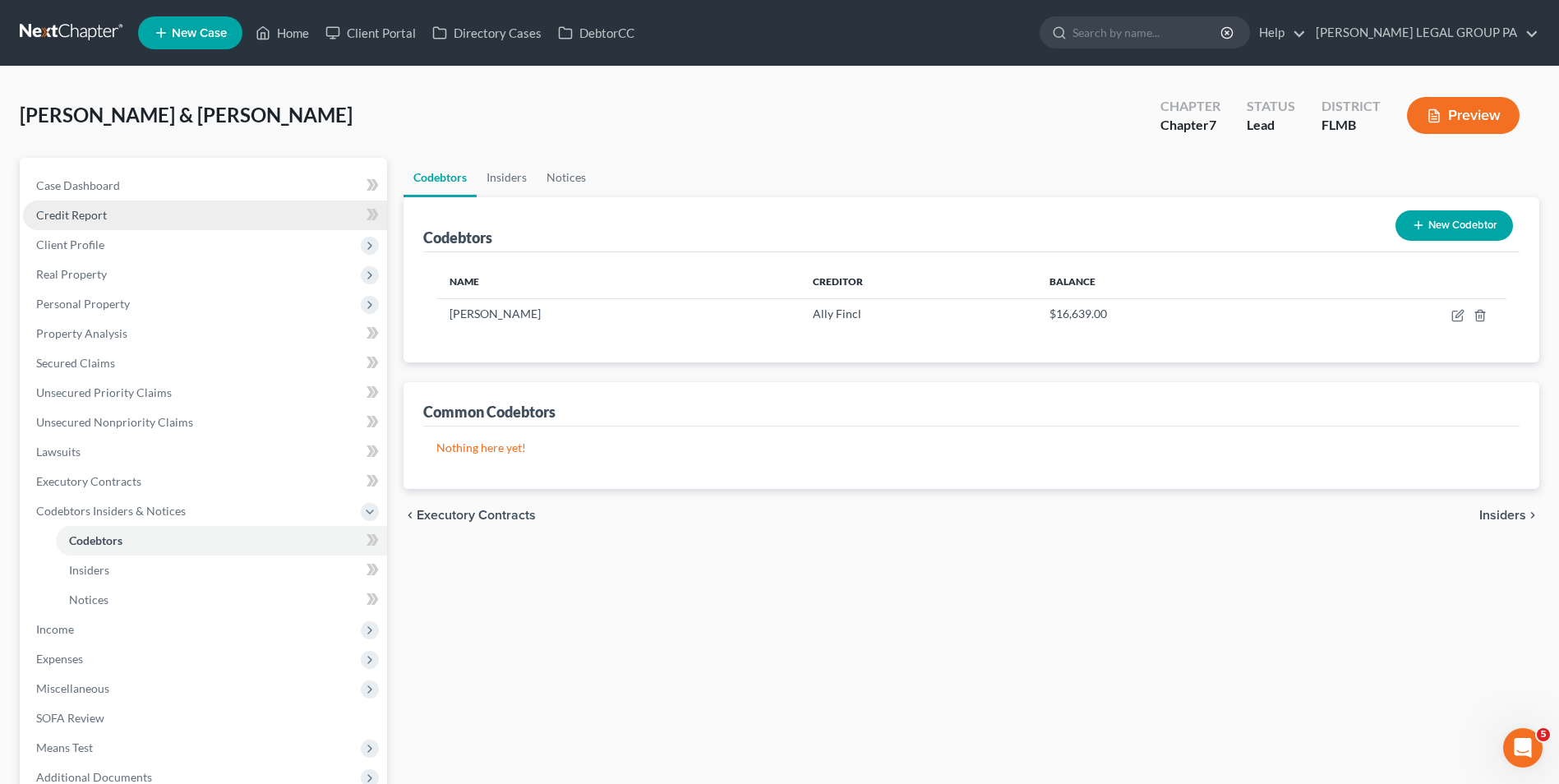
click at [166, 227] on link "Credit Report" at bounding box center [205, 214] width 364 height 30
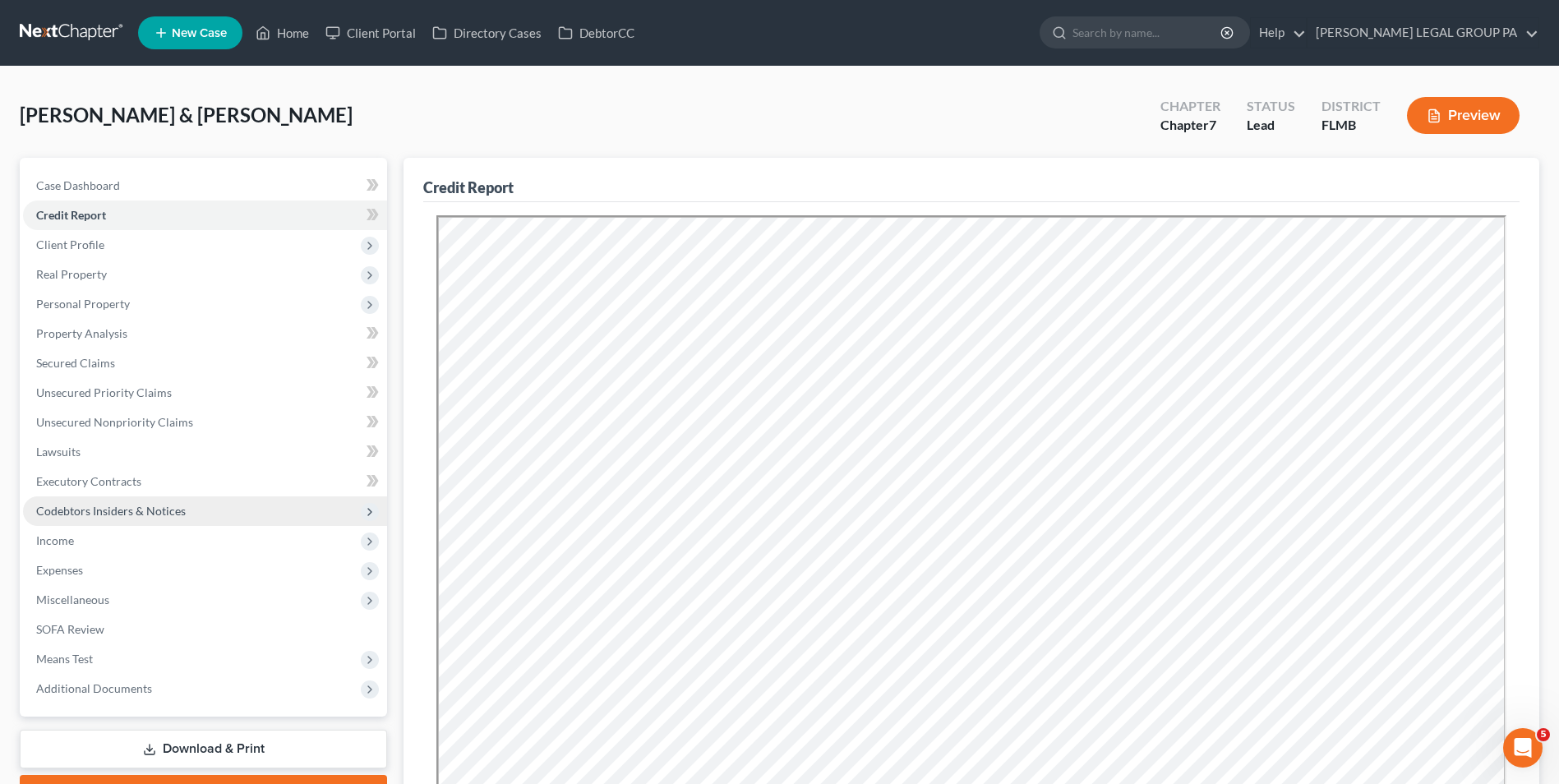
click at [145, 500] on span "Codebtors Insiders & Notices" at bounding box center [205, 511] width 364 height 30
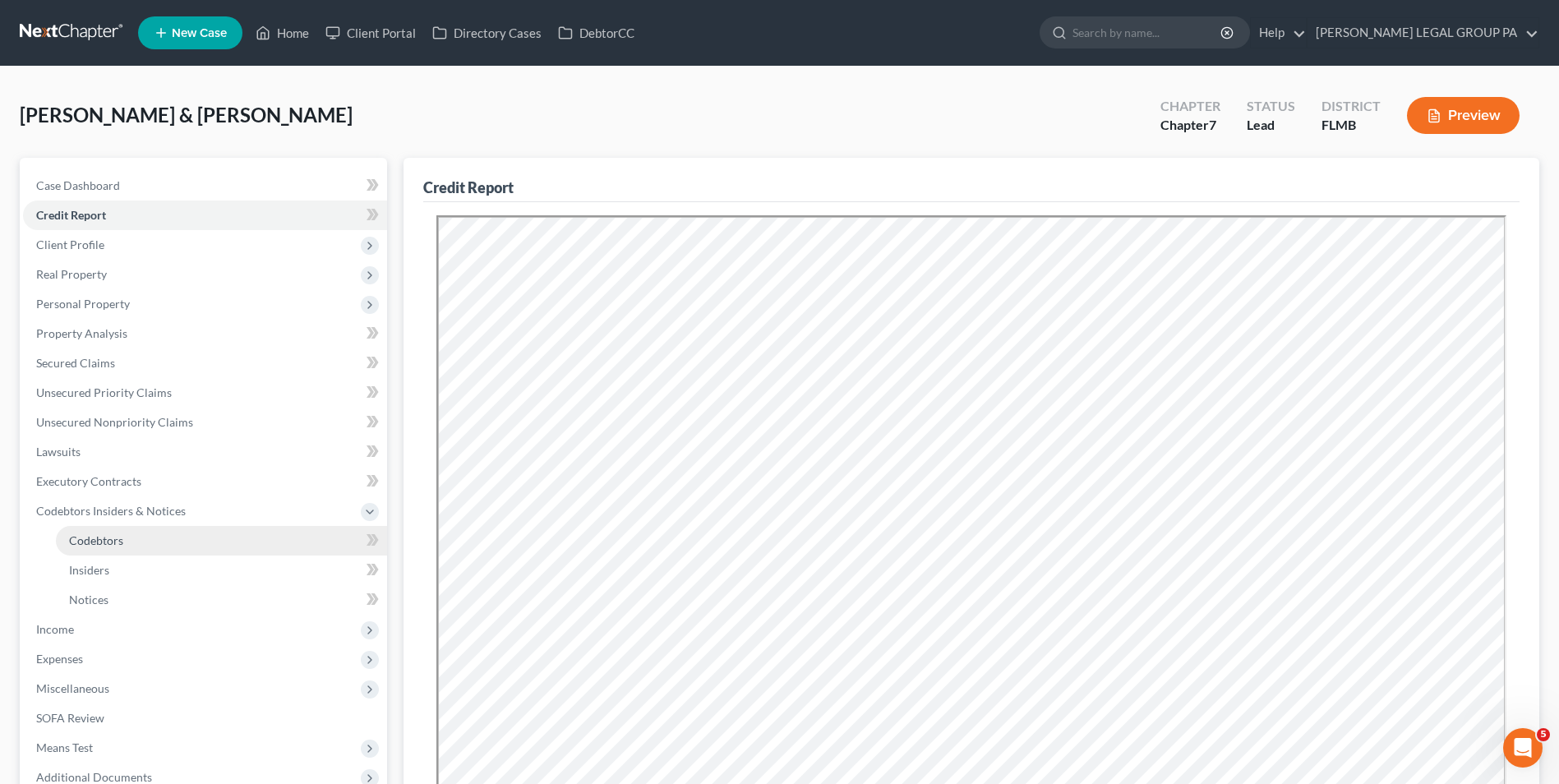
click at [116, 546] on span "Codebtors" at bounding box center [95, 540] width 54 height 14
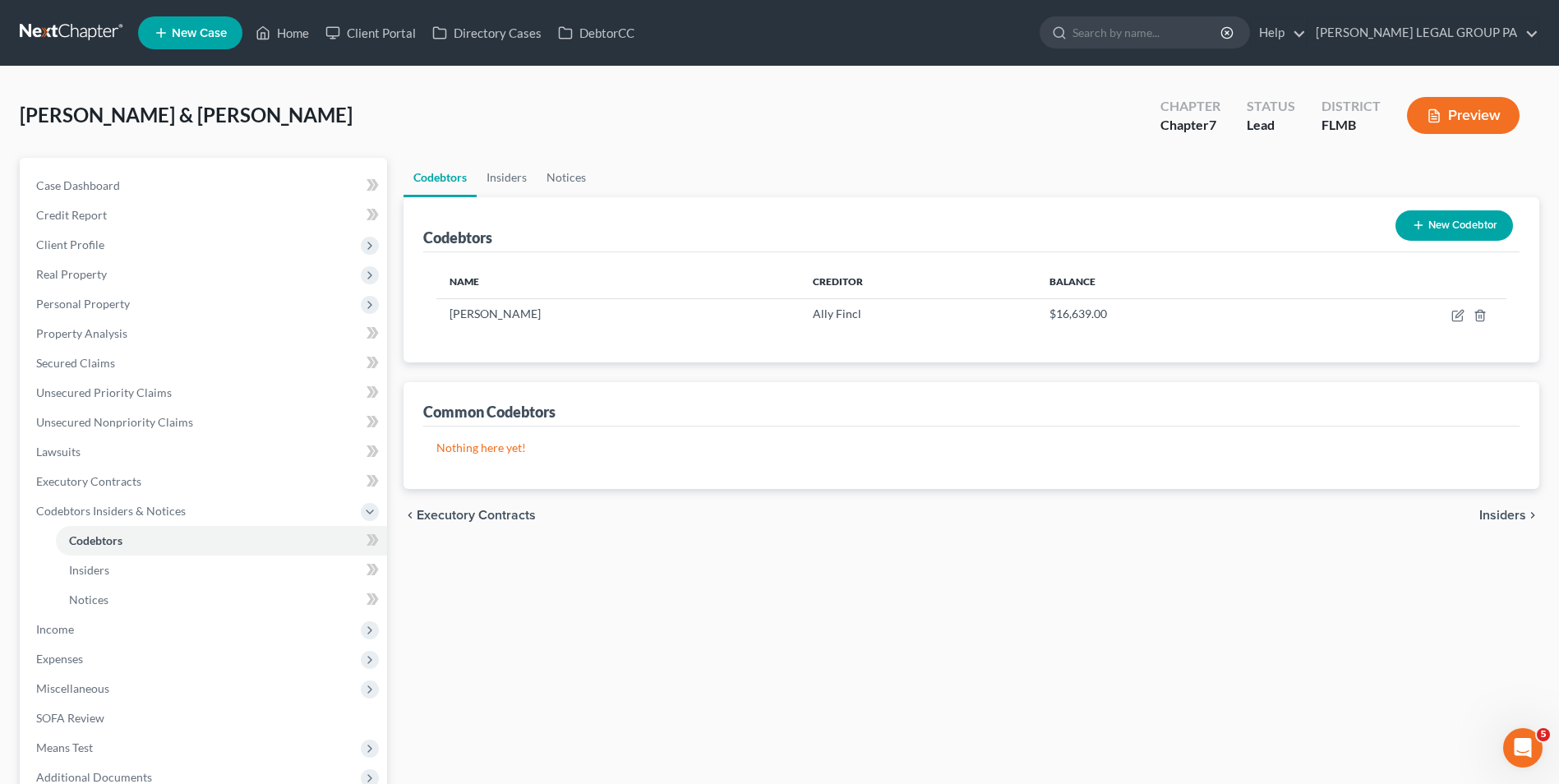
click at [1426, 230] on button "New Codebtor" at bounding box center [1454, 226] width 117 height 30
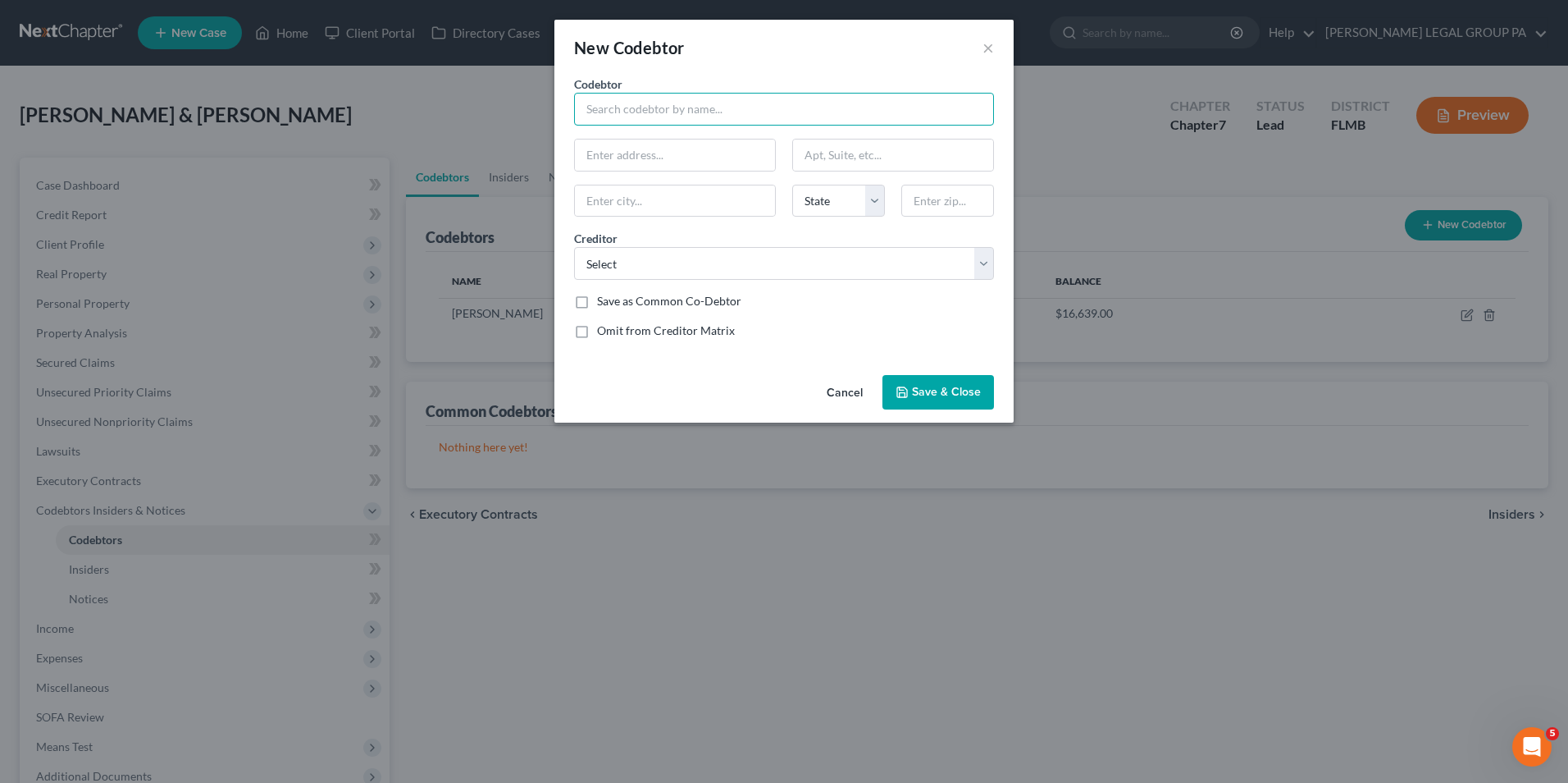
click at [635, 118] on input "text" at bounding box center [784, 108] width 420 height 32
type input "S"
type input "C"
type input "Sierra [PERSON_NAME]"
click at [651, 152] on input "text" at bounding box center [675, 155] width 200 height 31
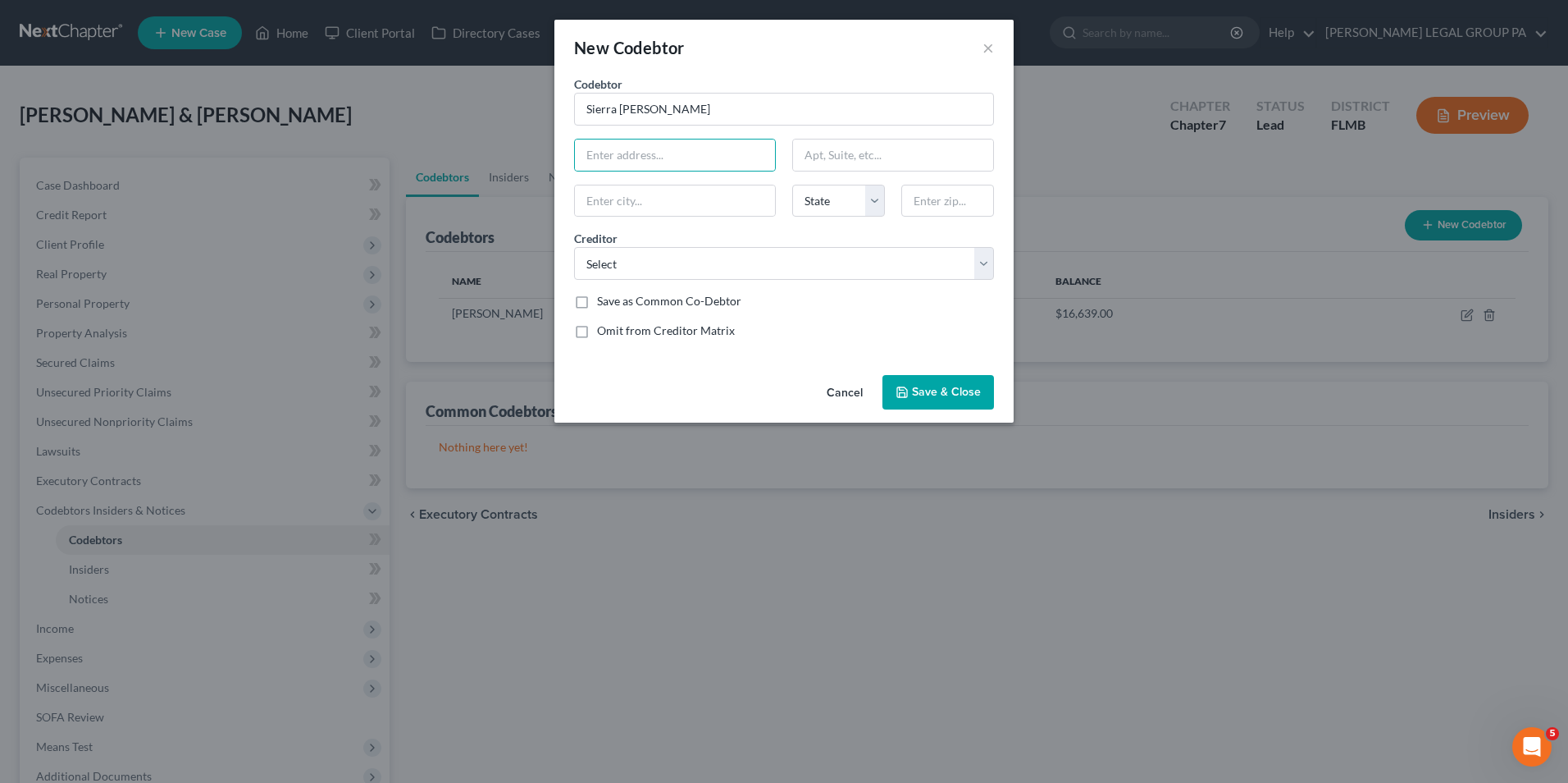
click at [900, 337] on div "Omit from Creditor Matrix" at bounding box center [784, 330] width 420 height 16
click at [867, 274] on select "Select Affirm Inc Best Egg/Sst Brclysbankde Brightstar Credit Un Brndsrc/Cbna C…" at bounding box center [784, 264] width 420 height 32
select select "40"
click at [574, 247] on select "Select Affirm Inc Best Egg/Sst Brclysbankde Brightstar Credit Un Brndsrc/Cbna C…" at bounding box center [784, 264] width 420 height 32
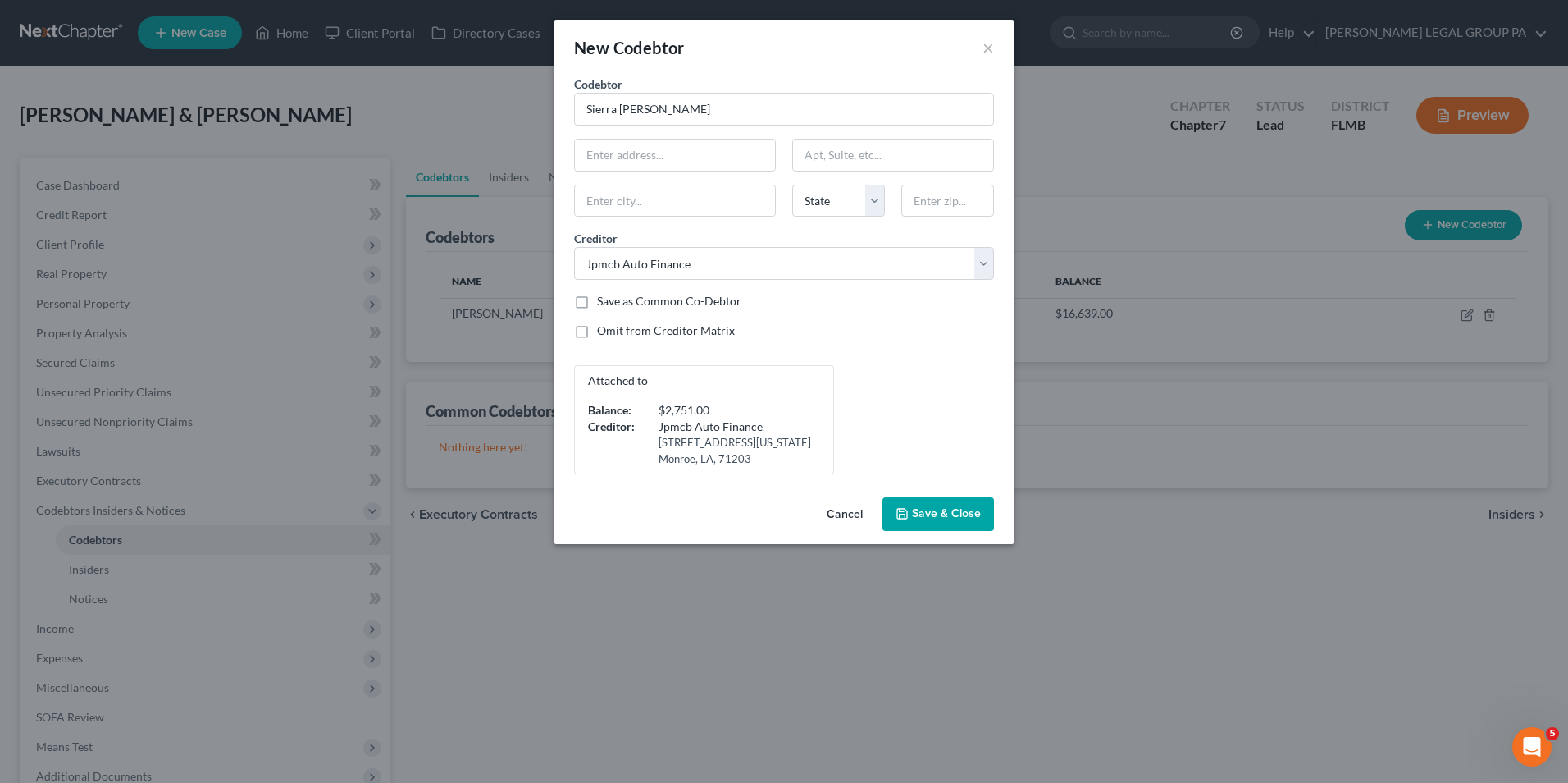
click at [939, 505] on button "Save & Close" at bounding box center [938, 515] width 111 height 34
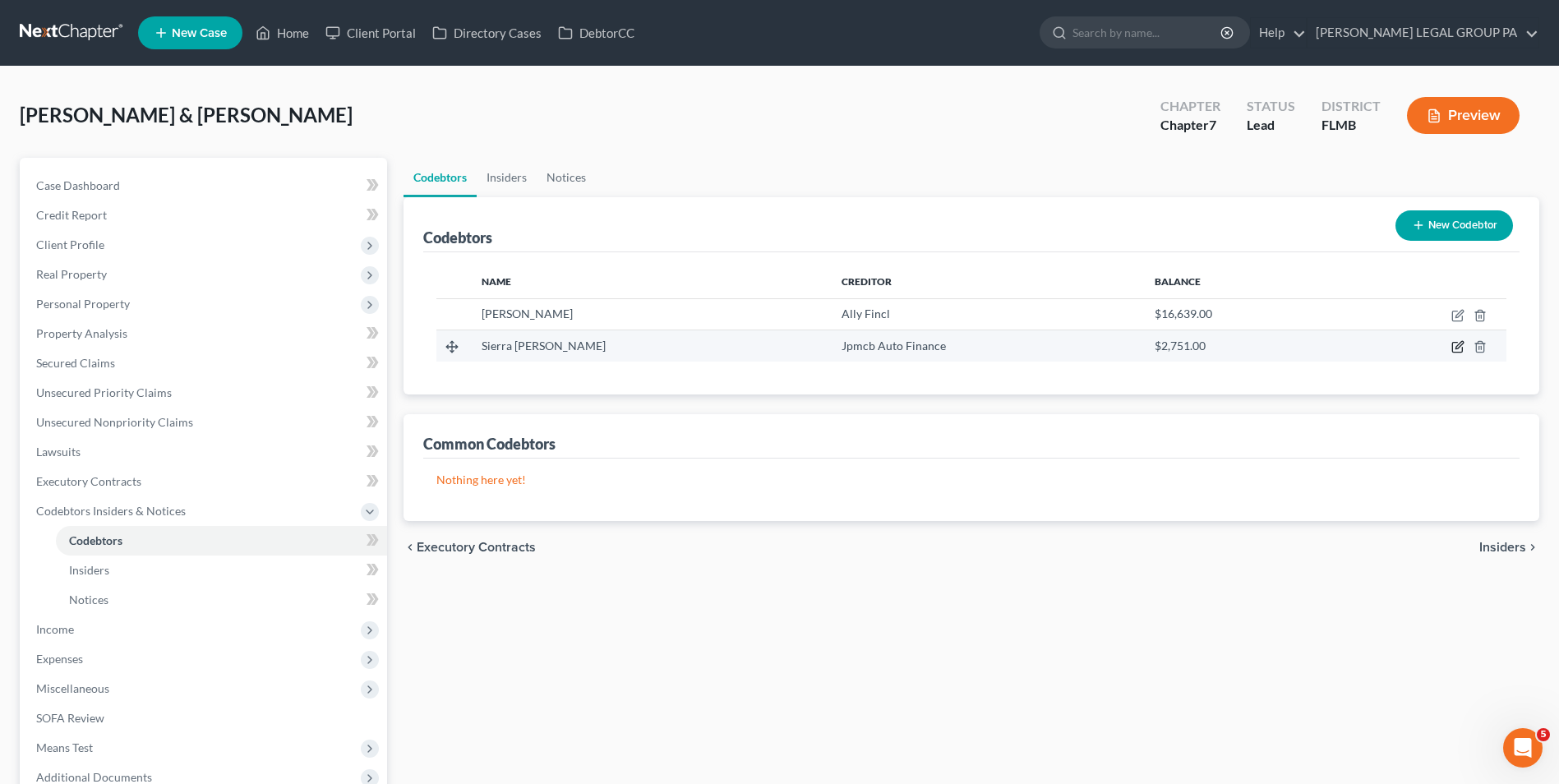
click at [1462, 347] on icon "button" at bounding box center [1458, 347] width 13 height 13
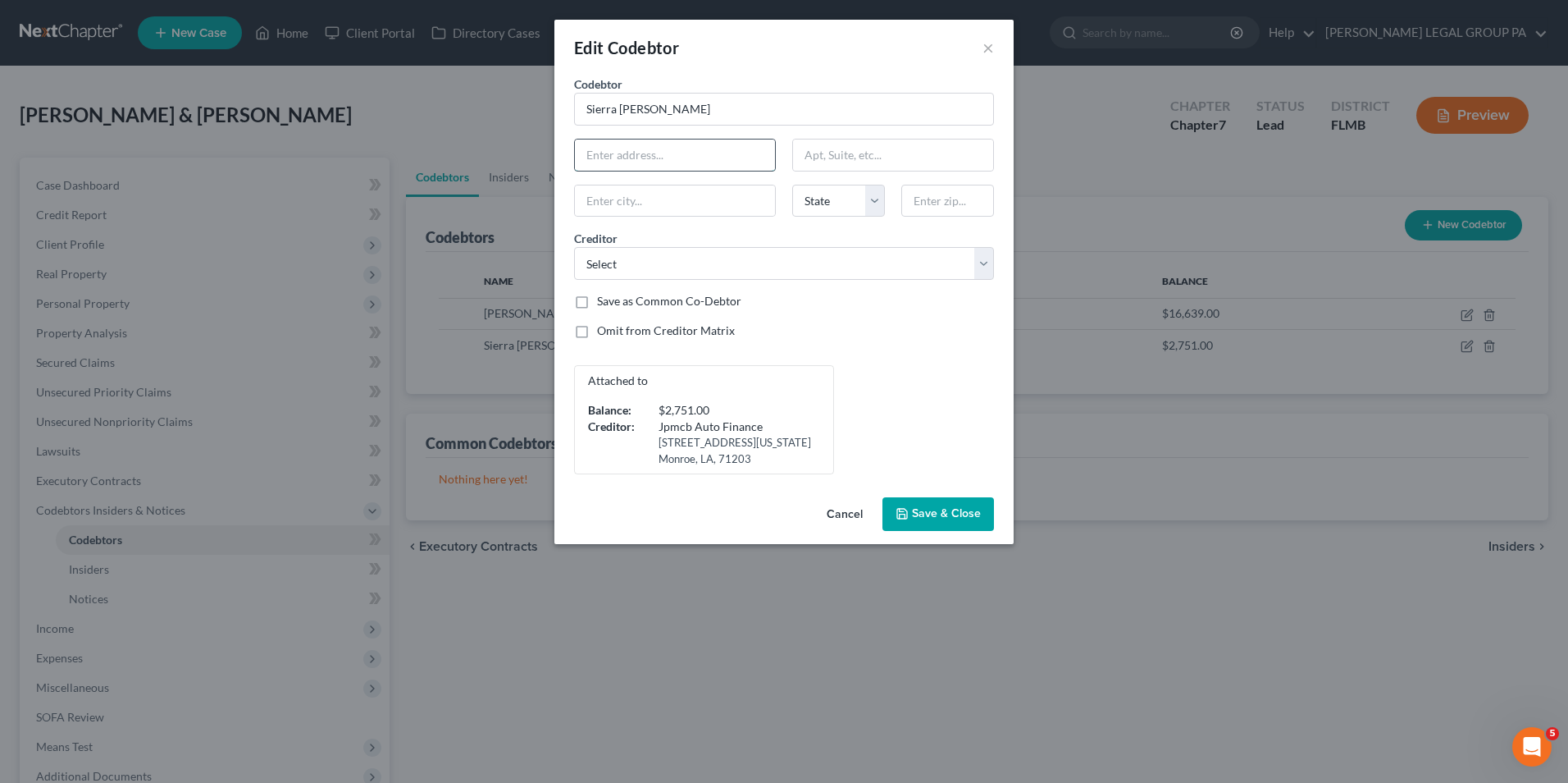
click at [664, 147] on input "text" at bounding box center [675, 155] width 200 height 31
click at [973, 367] on div "Attached to Balance: $2,751.00 Creditor: Jpmcb Auto Finance [STREET_ADDRESS][US…" at bounding box center [784, 420] width 436 height 109
click at [652, 166] on input "text" at bounding box center [675, 155] width 200 height 31
type input "[STREET_ADDRESS][PERSON_NAME]"
click at [860, 165] on input "text" at bounding box center [893, 155] width 200 height 31
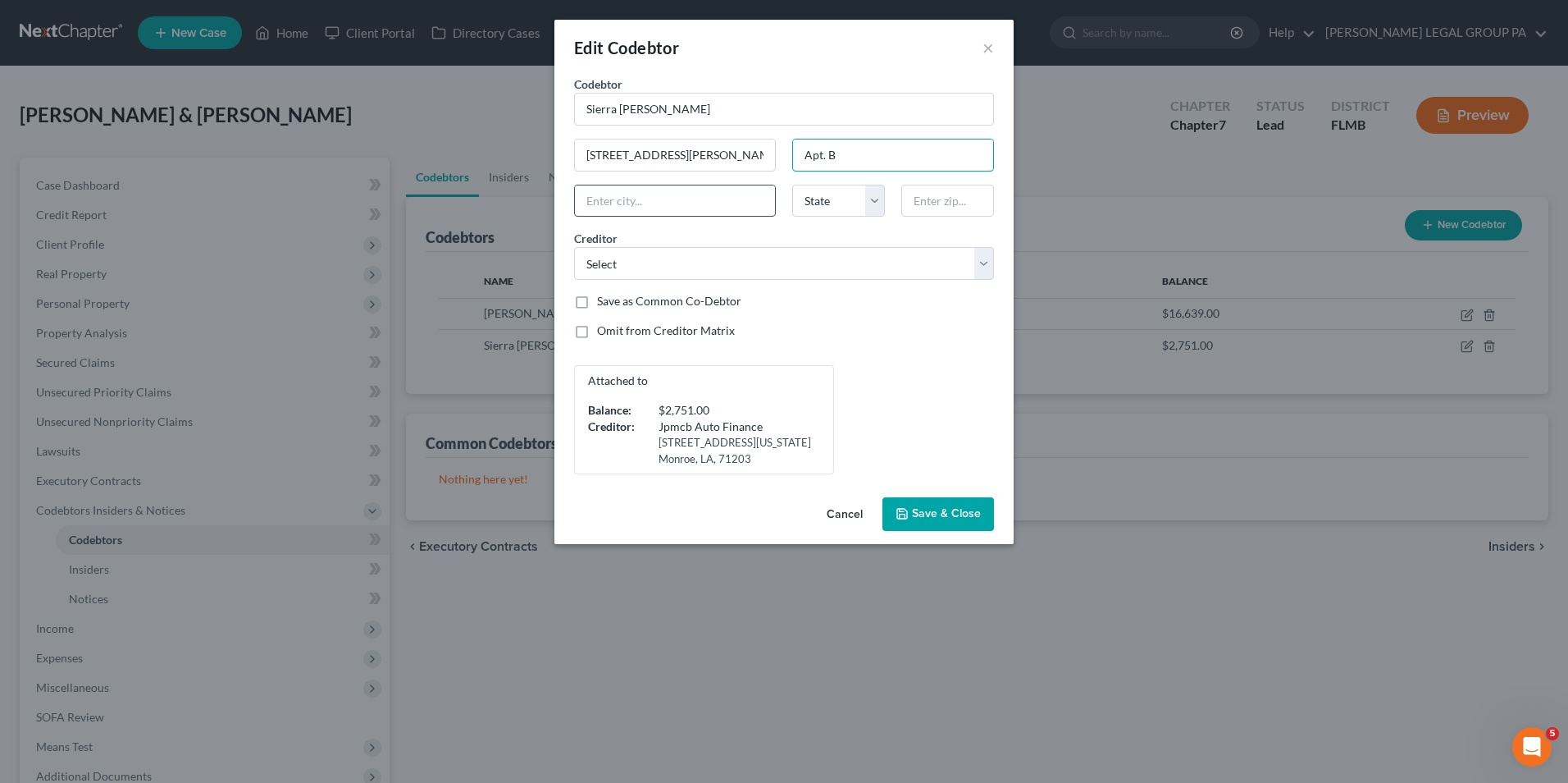
type input "Apt. B"
drag, startPoint x: 677, startPoint y: 208, endPoint x: 707, endPoint y: 207, distance: 30.0
click at [677, 208] on input "text" at bounding box center [675, 201] width 200 height 31
type input "[GEOGRAPHIC_DATA]"
click at [828, 200] on select "State [US_STATE] AK AR AZ CA CO CT DE DC [GEOGRAPHIC_DATA] [GEOGRAPHIC_DATA] GU…" at bounding box center [838, 201] width 92 height 32
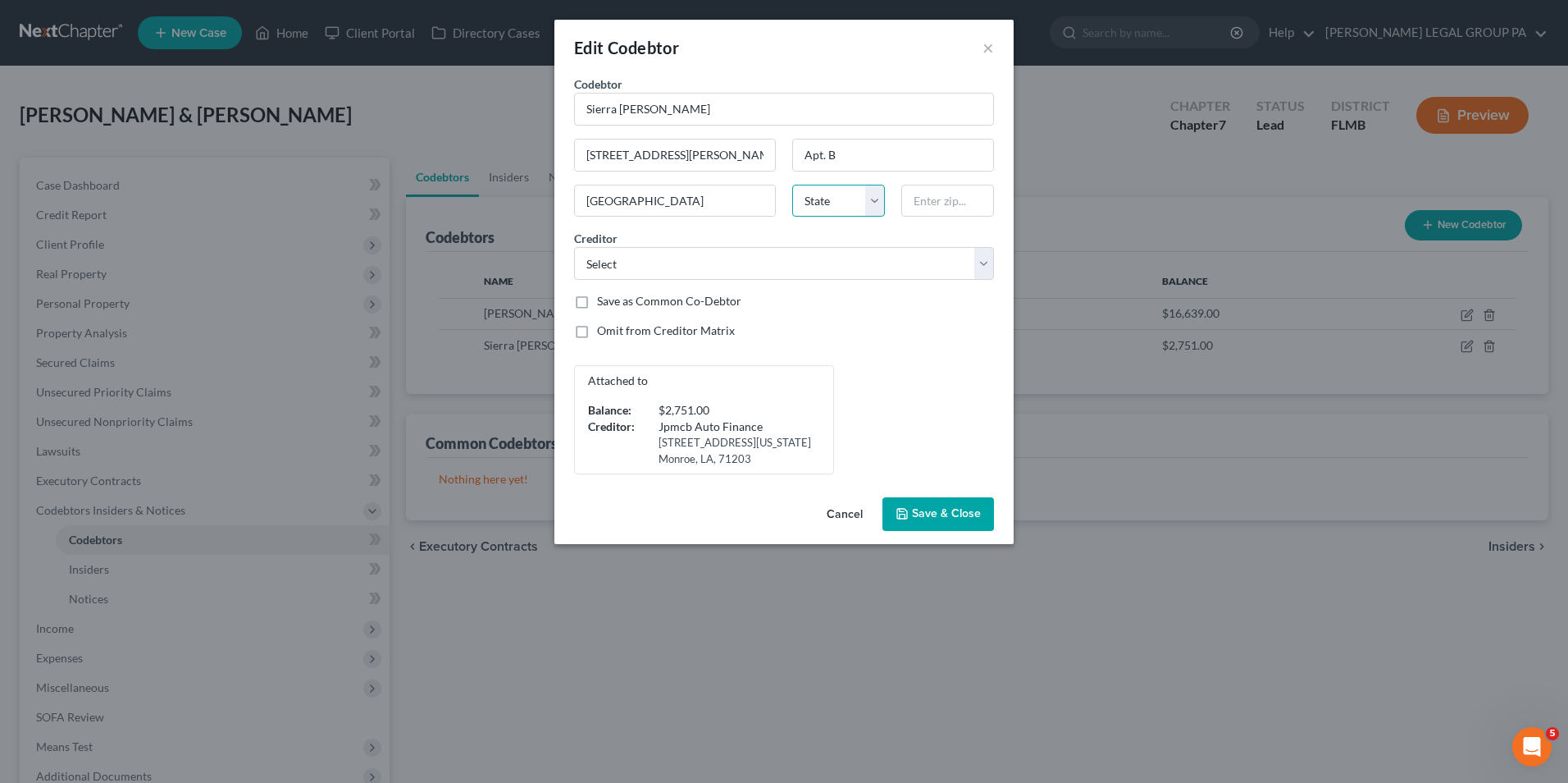
select select "10"
click at [792, 185] on select "State [US_STATE] AK AR AZ CA CO CT DE DC [GEOGRAPHIC_DATA] [GEOGRAPHIC_DATA] GU…" at bounding box center [838, 201] width 92 height 32
click at [944, 200] on input "text" at bounding box center [947, 201] width 92 height 32
type input "30601"
click at [942, 510] on span "Save & Close" at bounding box center [946, 514] width 68 height 14
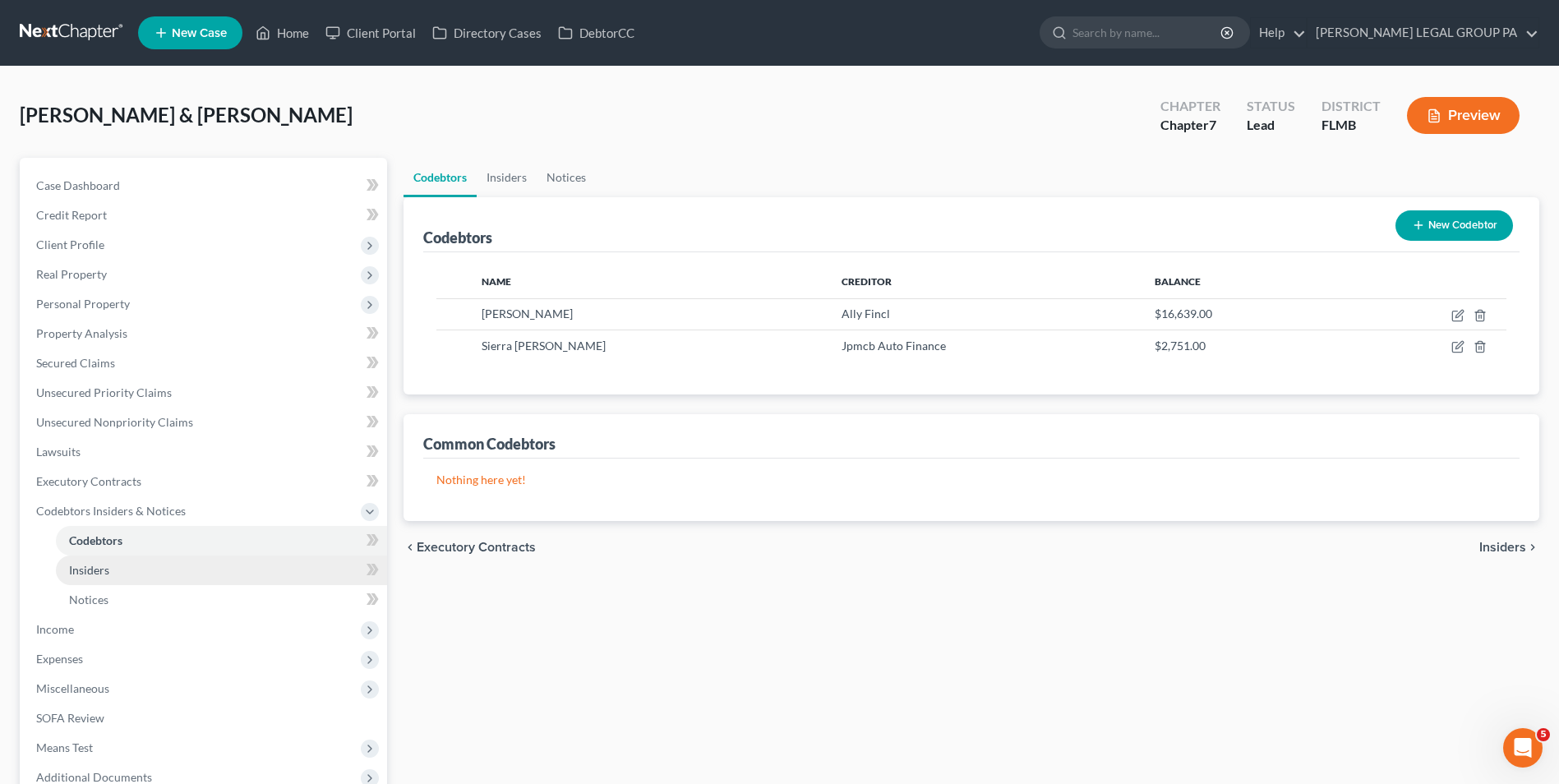
click at [152, 573] on link "Insiders" at bounding box center [222, 570] width 332 height 30
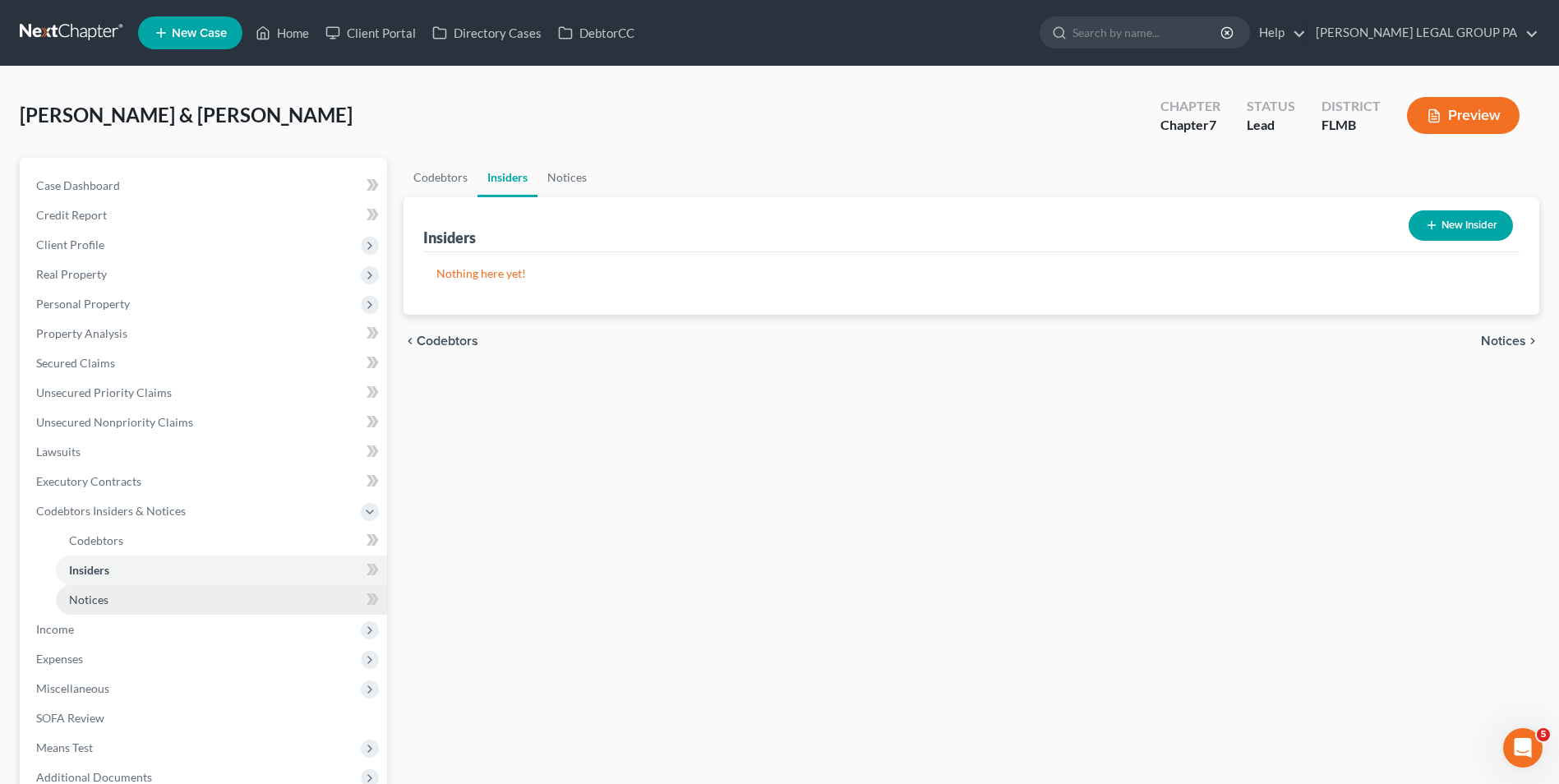
click at [198, 612] on link "Notices" at bounding box center [222, 599] width 332 height 30
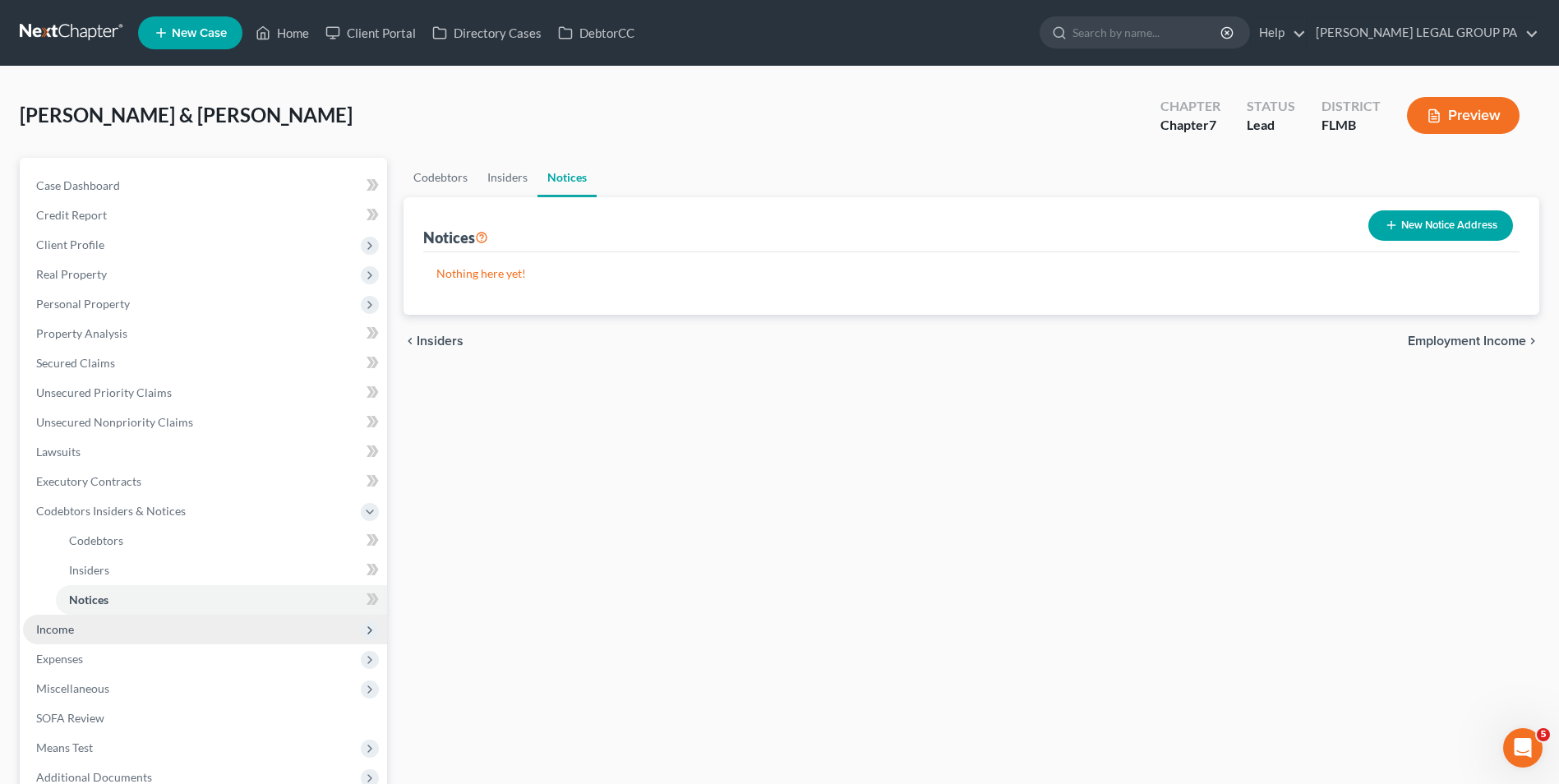
click at [155, 621] on span "Income" at bounding box center [205, 629] width 364 height 30
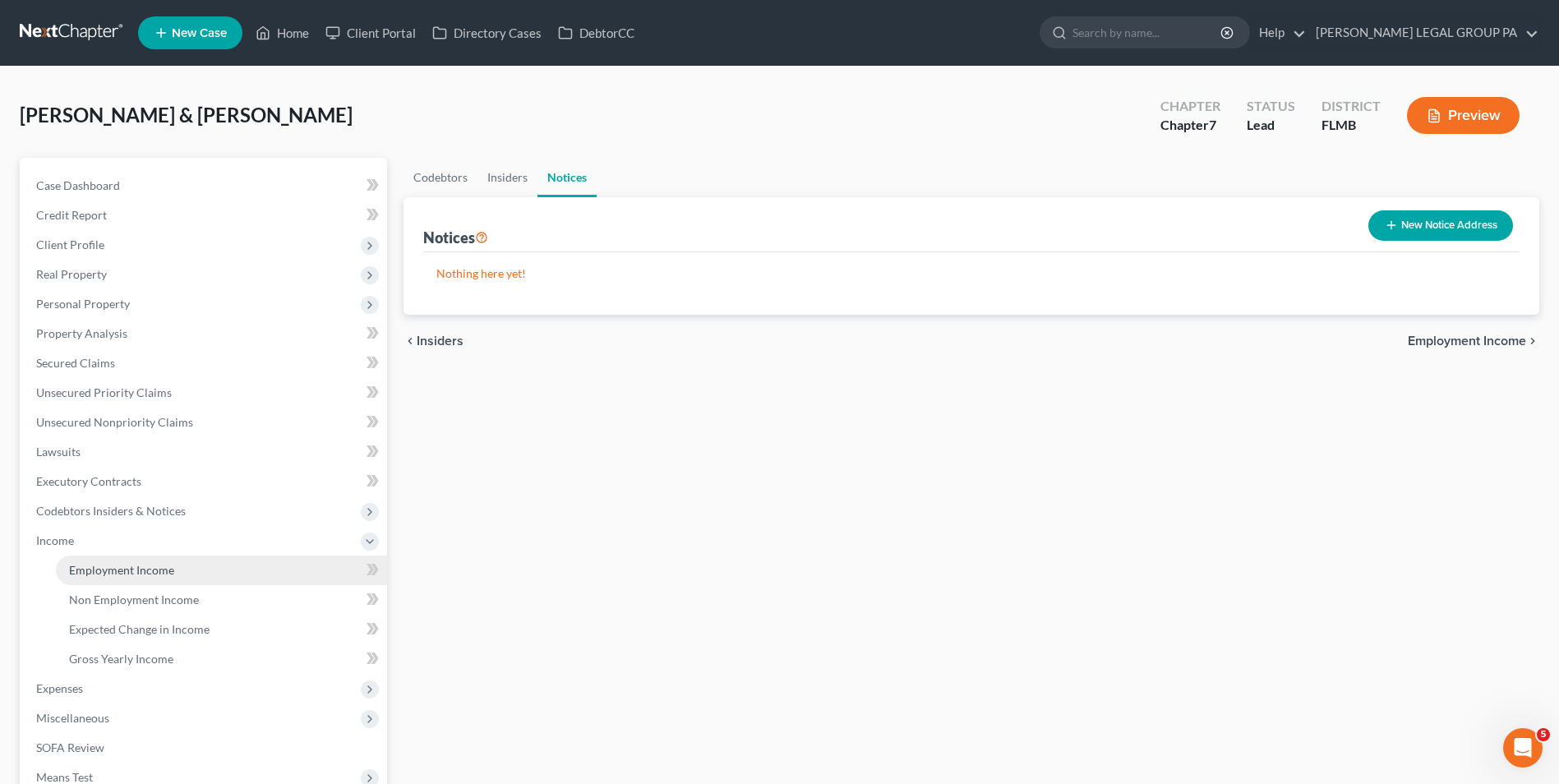
click at [149, 571] on span "Employment Income" at bounding box center [121, 570] width 105 height 14
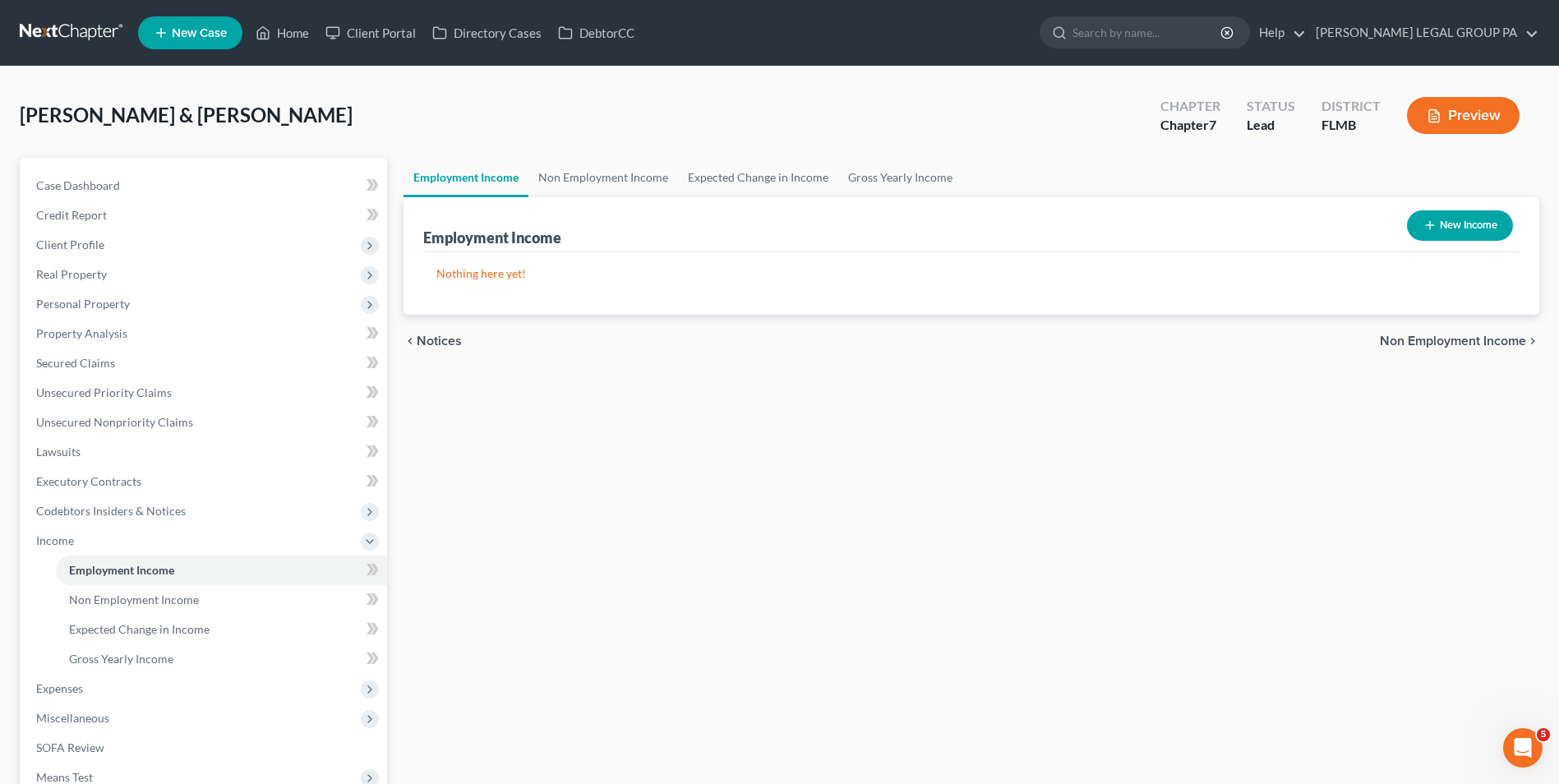
click at [1447, 228] on button "New Income" at bounding box center [1460, 226] width 106 height 30
select select "0"
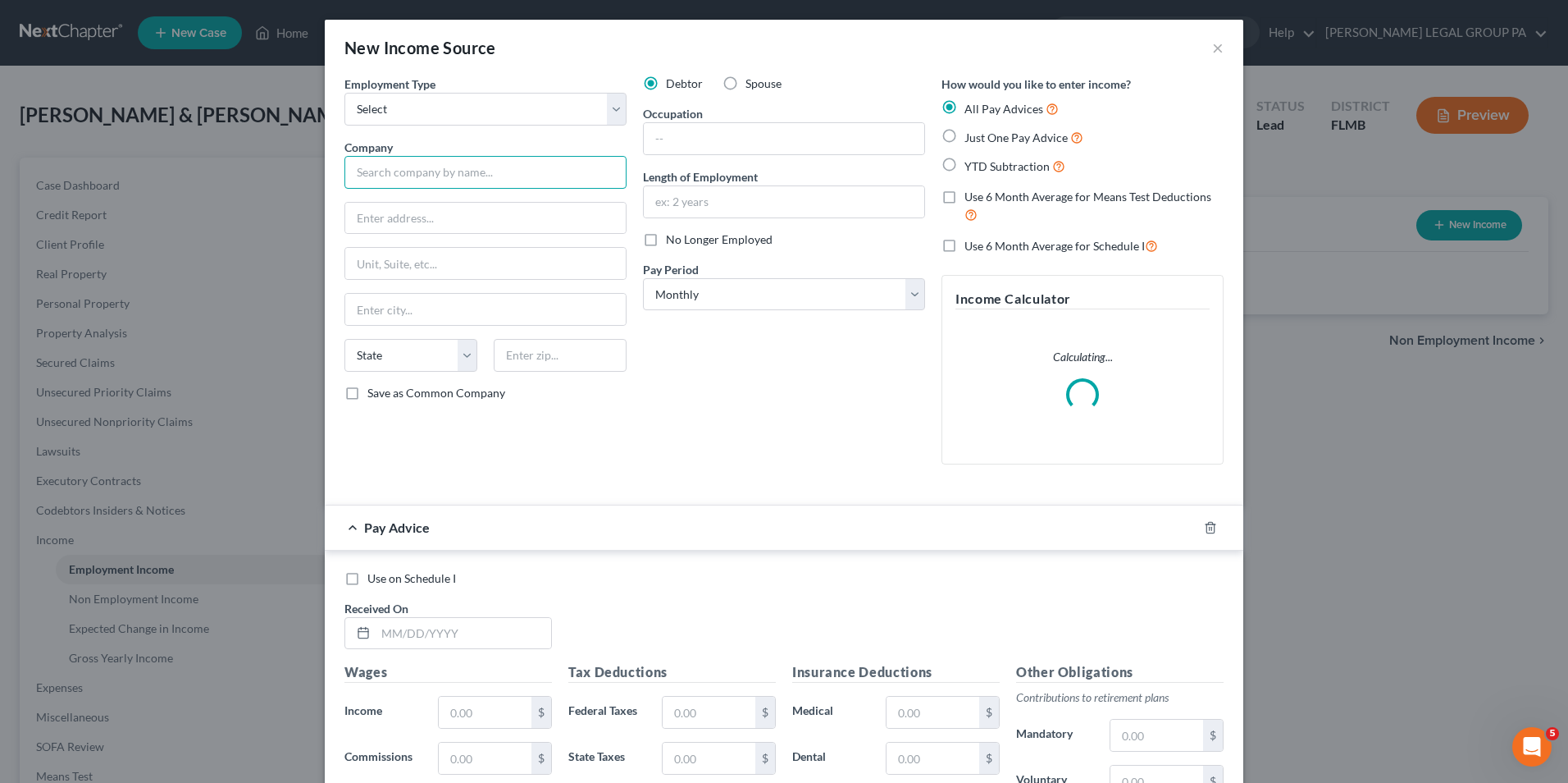
click at [513, 175] on input "text" at bounding box center [485, 172] width 282 height 32
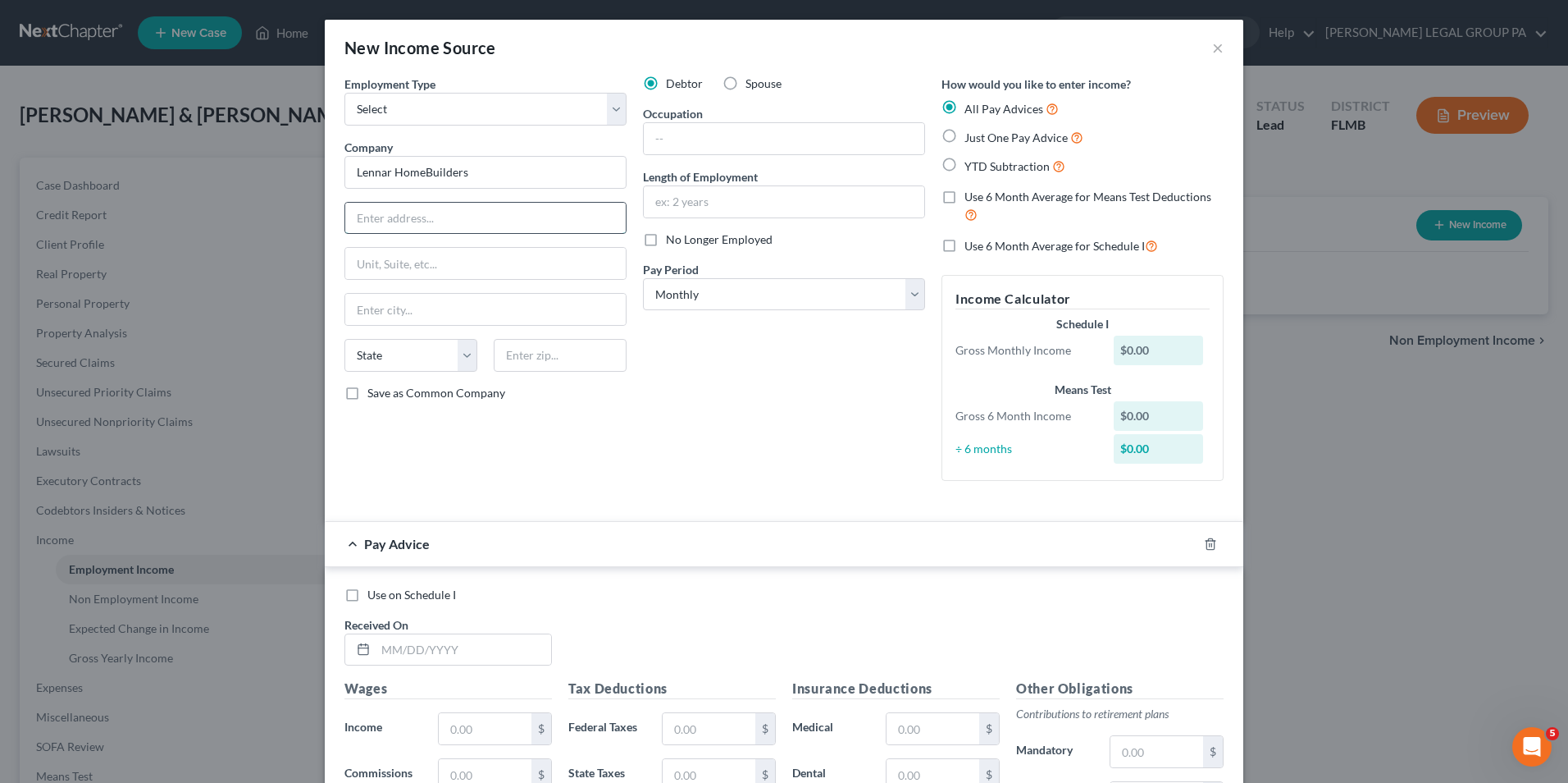
drag, startPoint x: 510, startPoint y: 218, endPoint x: 538, endPoint y: 206, distance: 30.5
click at [512, 217] on input "text" at bounding box center [485, 218] width 281 height 31
drag, startPoint x: 531, startPoint y: 175, endPoint x: 418, endPoint y: 166, distance: 113.4
click at [418, 166] on input "Lennar HomeBuilders" at bounding box center [485, 172] width 282 height 32
type input "Lennar Home Builders"
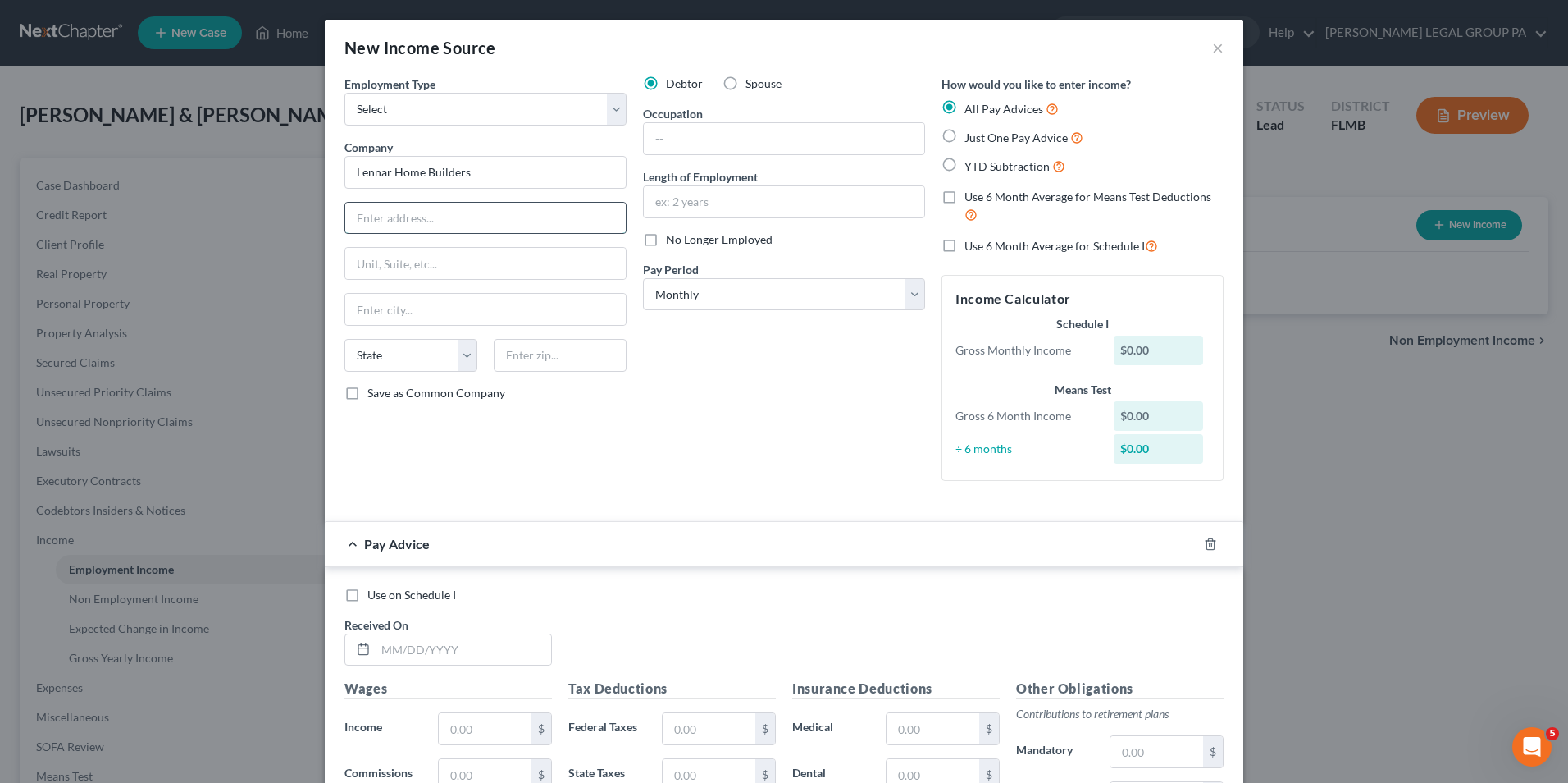
click at [436, 232] on input "text" at bounding box center [485, 218] width 281 height 31
type input "[STREET_ADDRESS]"
click at [567, 350] on input "text" at bounding box center [560, 355] width 133 height 32
type input "33607"
type input "[GEOGRAPHIC_DATA]"
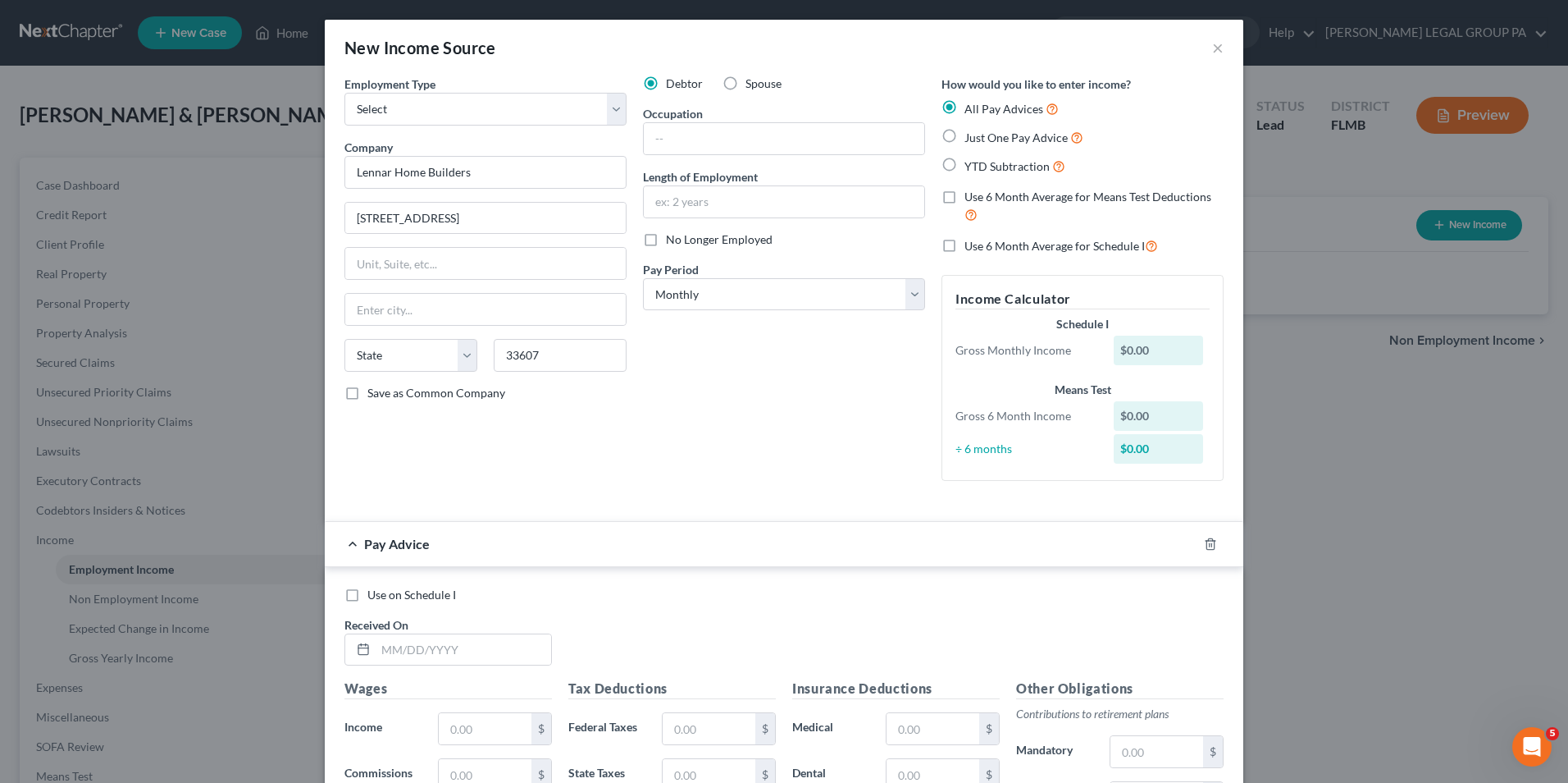
select select "9"
drag, startPoint x: 730, startPoint y: 149, endPoint x: 761, endPoint y: 134, distance: 34.4
click at [730, 149] on input "text" at bounding box center [784, 138] width 281 height 31
type input "Quality Assurance Manager"
click at [816, 216] on input "text" at bounding box center [784, 202] width 281 height 31
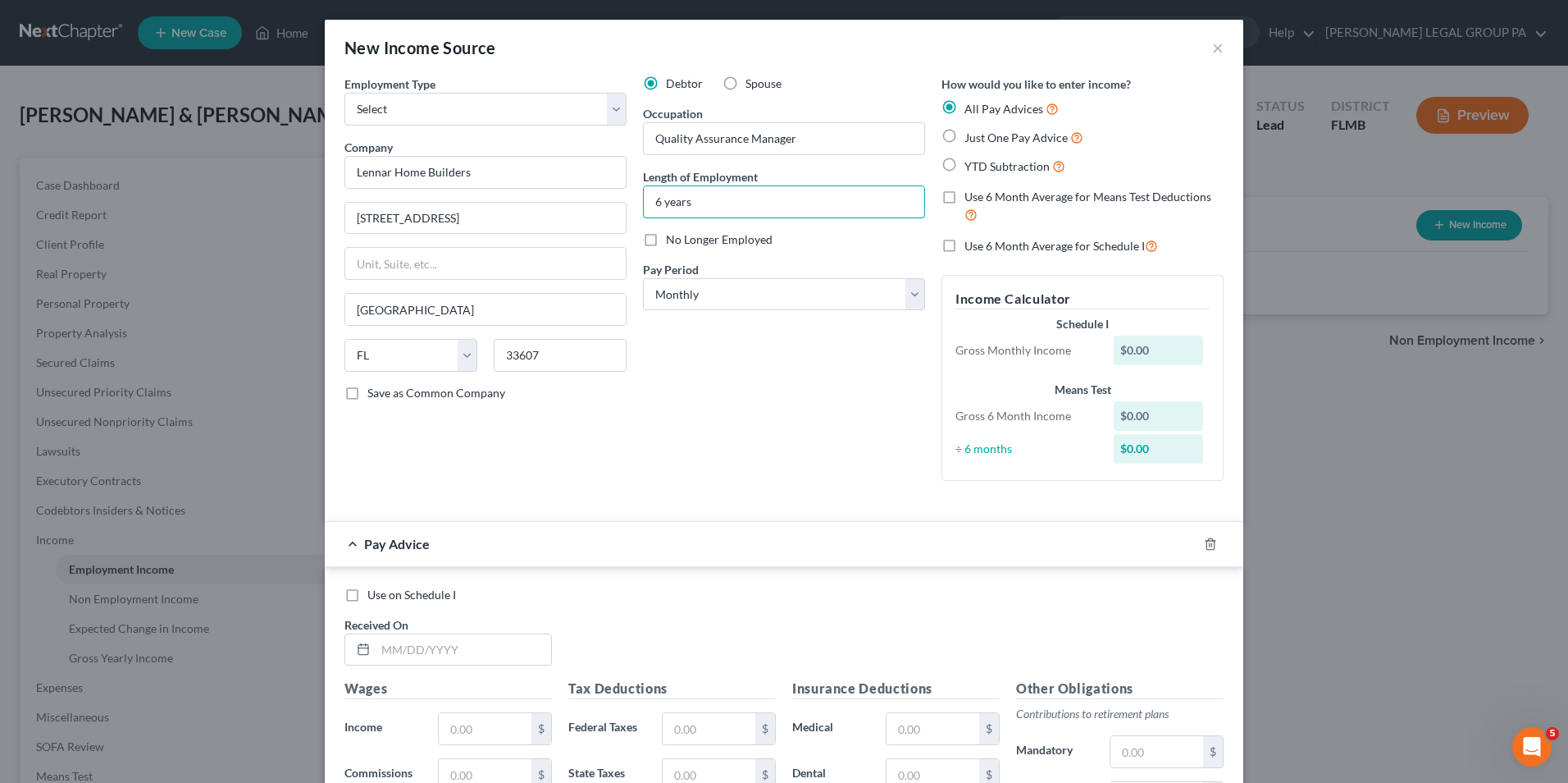
type input "6 years"
drag, startPoint x: 854, startPoint y: 481, endPoint x: 854, endPoint y: 473, distance: 8.0
click at [854, 481] on div "Debtor Spouse Occupation Quality Assurance Manager Length of Employment 6 years…" at bounding box center [784, 284] width 299 height 419
click at [801, 284] on select "Select Monthly Twice Monthly Every Other Week Weekly" at bounding box center [784, 294] width 282 height 32
select select "2"
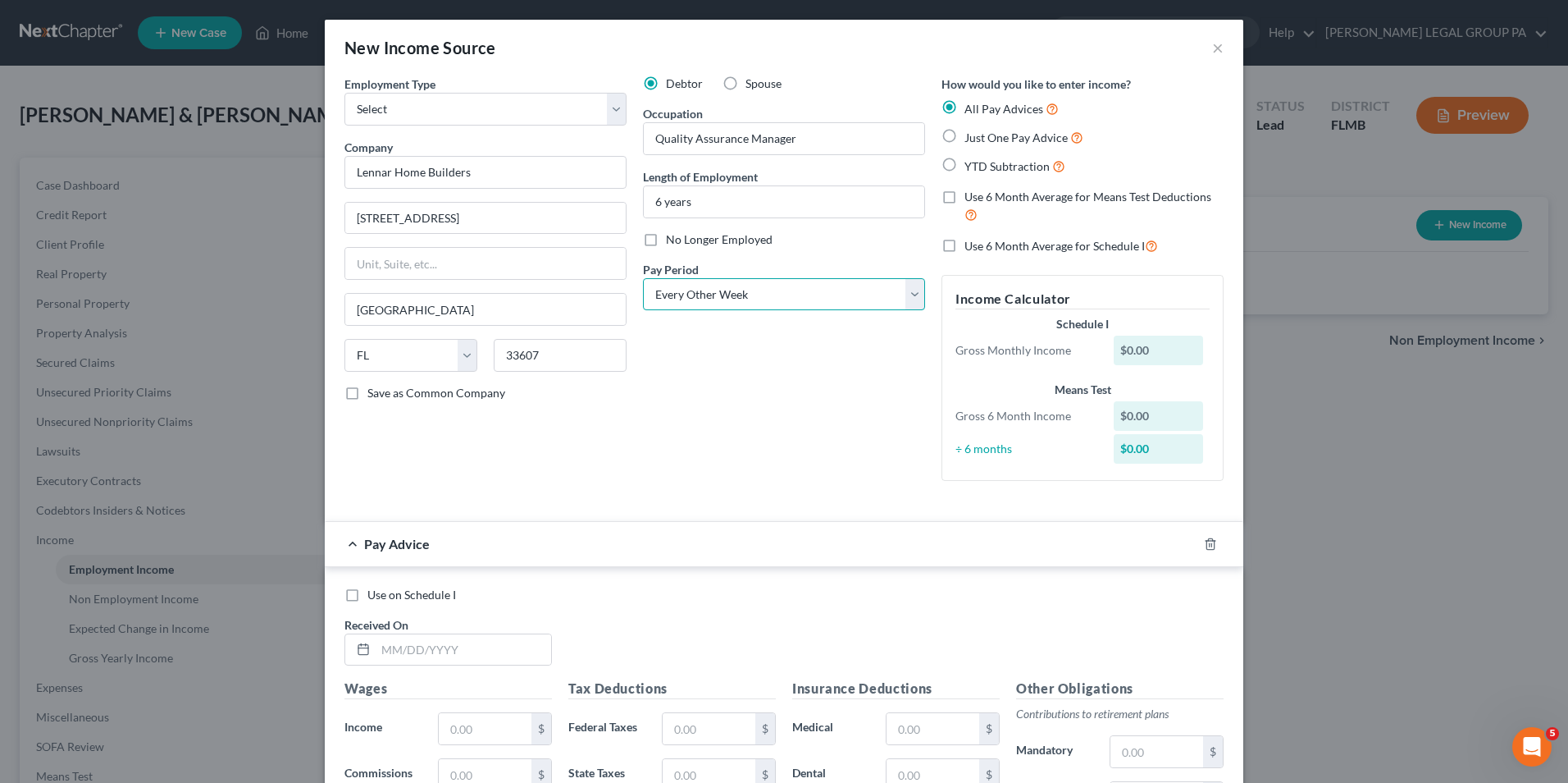
click at [643, 278] on select "Select Monthly Twice Monthly Every Other Week Weekly" at bounding box center [784, 294] width 282 height 32
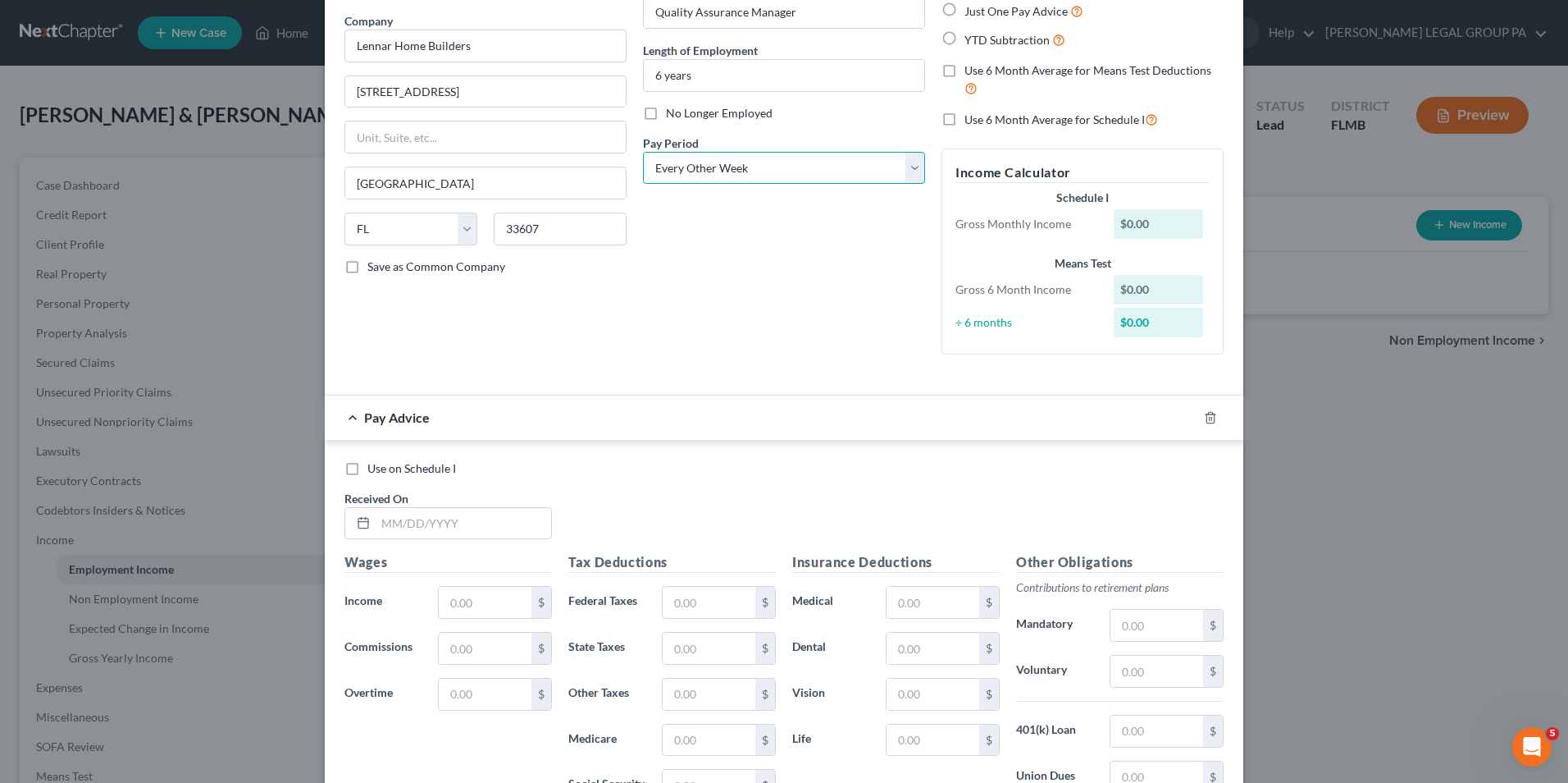
scroll to position [328, 0]
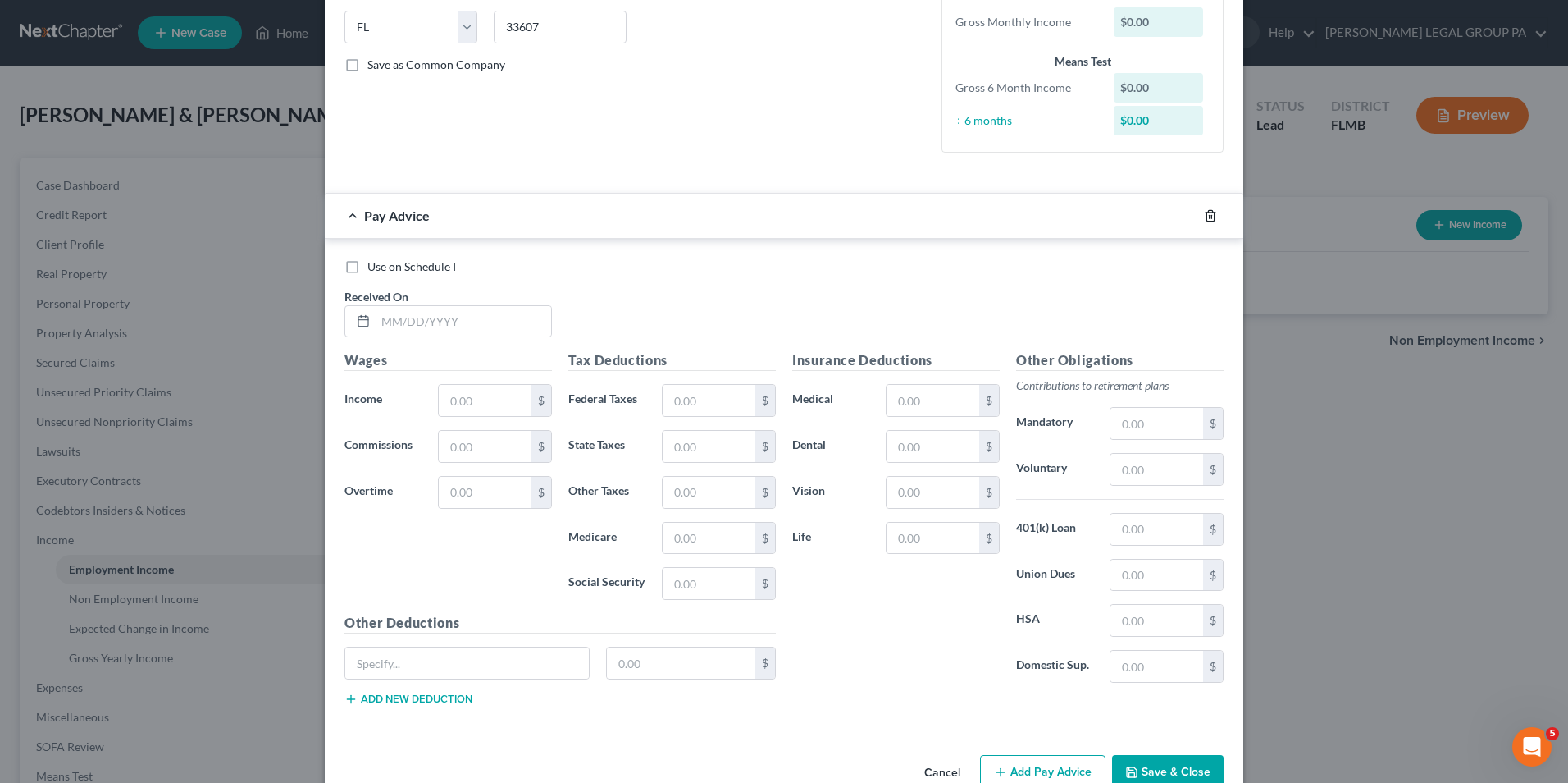
click at [1204, 214] on icon "button" at bounding box center [1210, 216] width 13 height 13
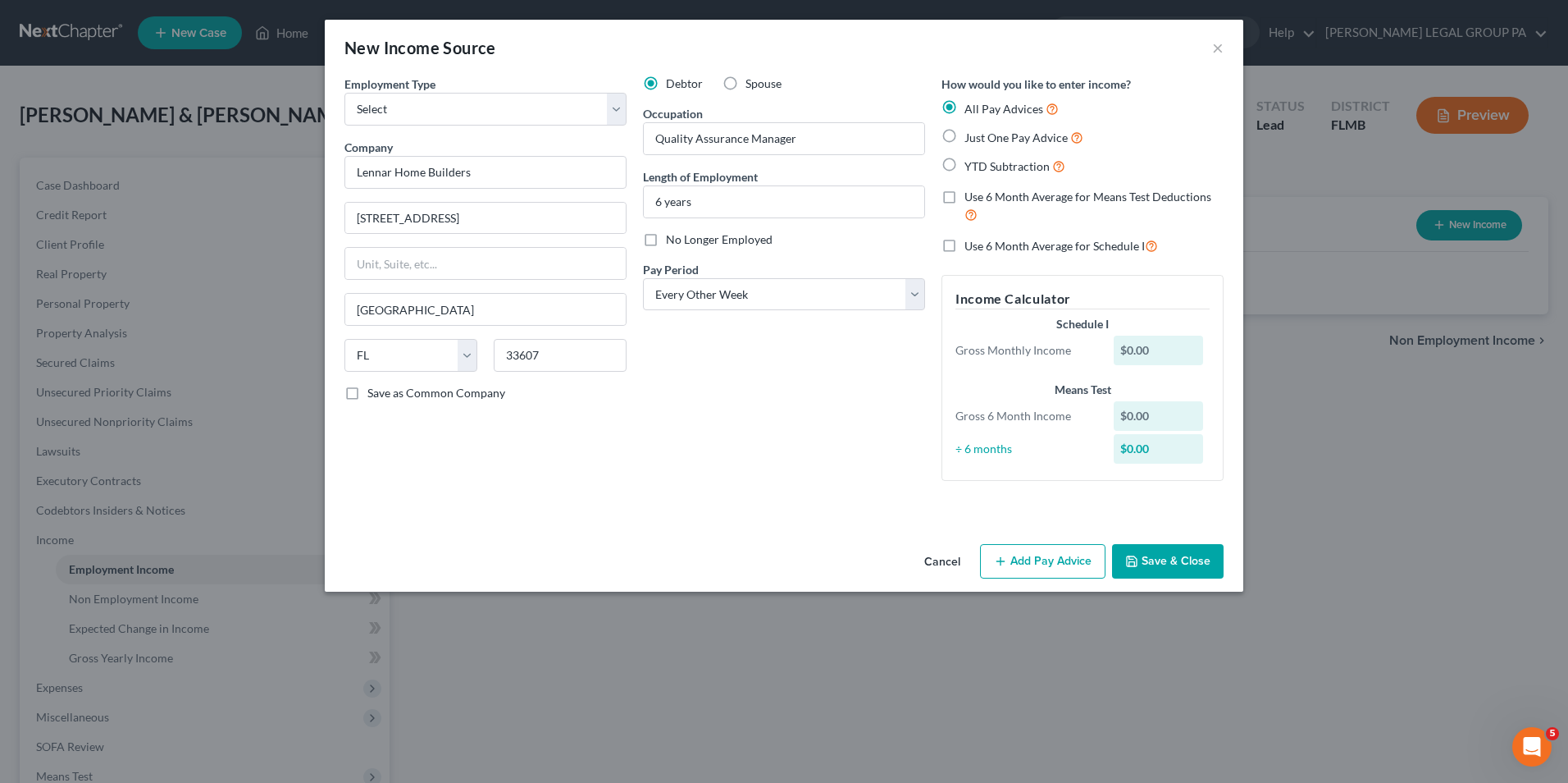
scroll to position [0, 0]
click at [1174, 569] on button "Save & Close" at bounding box center [1168, 561] width 111 height 34
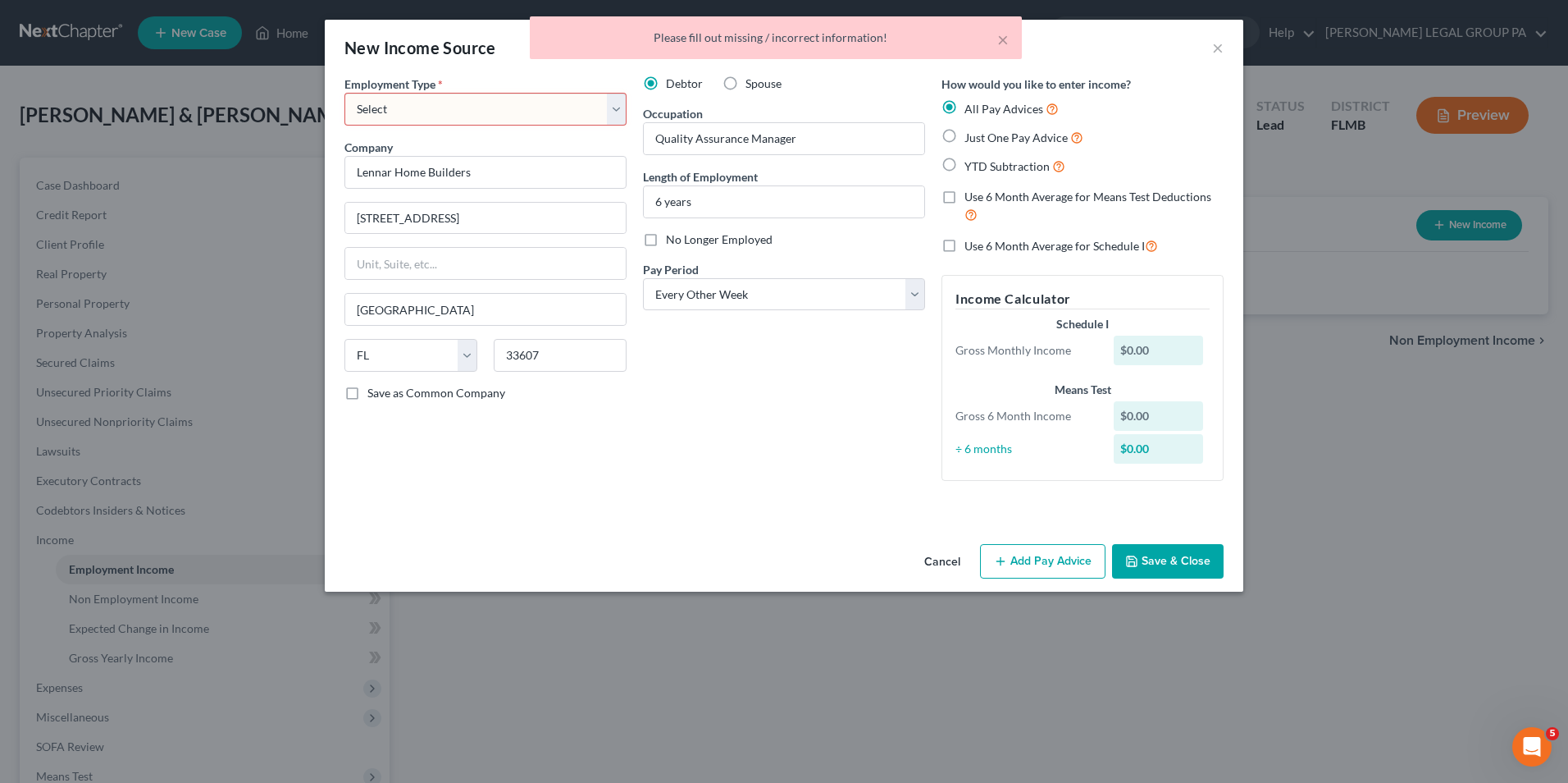
click at [584, 87] on div "Employment Type * Select Full or [DEMOGRAPHIC_DATA] Employment Self Employment" at bounding box center [485, 100] width 282 height 50
click at [574, 111] on select "Select Full or [DEMOGRAPHIC_DATA] Employment Self Employment" at bounding box center [485, 108] width 282 height 32
select select "0"
click at [344, 92] on select "Select Full or [DEMOGRAPHIC_DATA] Employment Self Employment" at bounding box center [485, 108] width 282 height 32
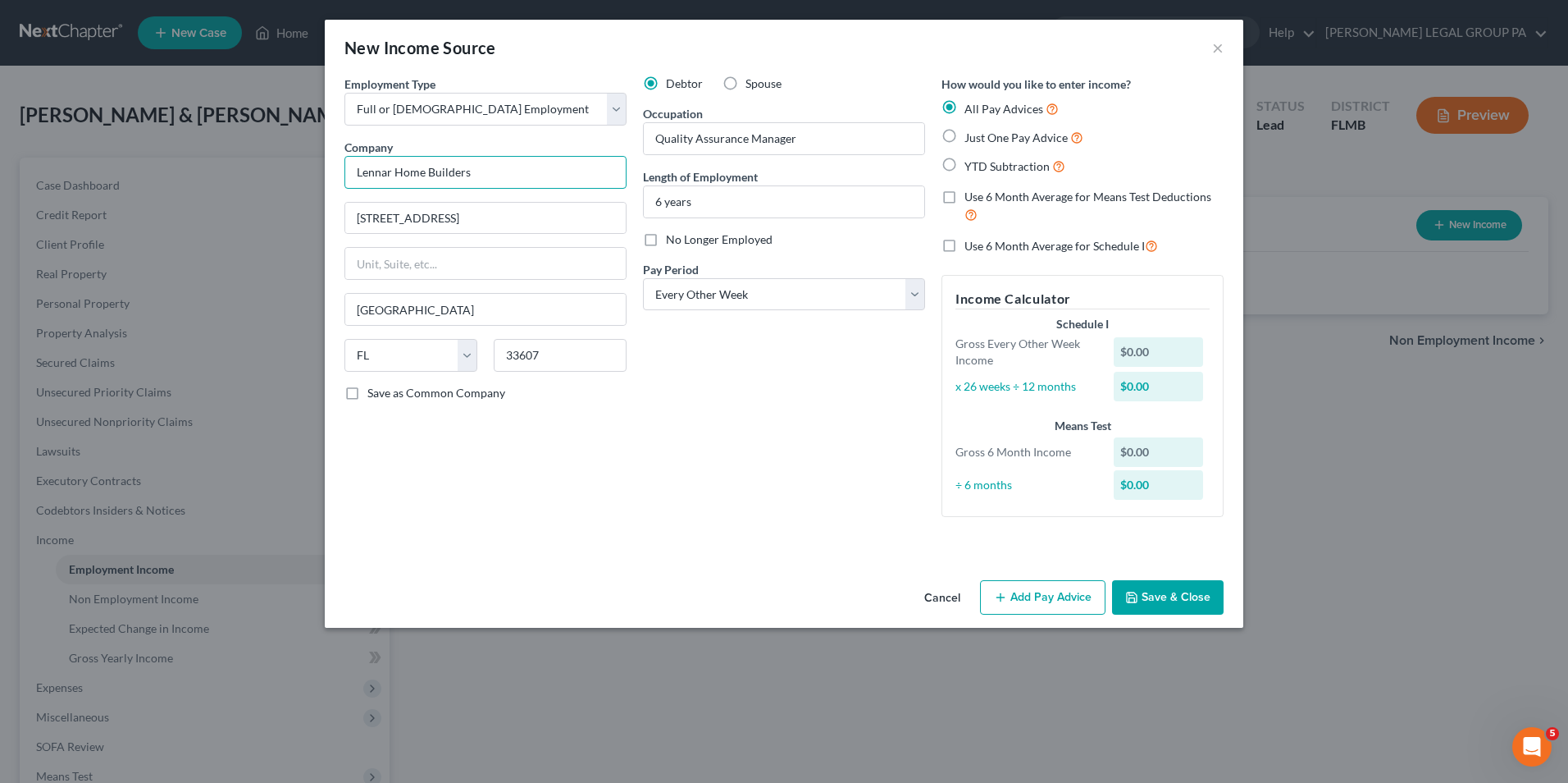
drag, startPoint x: 577, startPoint y: 186, endPoint x: 400, endPoint y: 186, distance: 177.0
click at [400, 186] on input "Lennar Home Builders" at bounding box center [485, 172] width 282 height 32
type input "Lennar Homes, LLC"
click at [1168, 588] on button "Save & Close" at bounding box center [1168, 597] width 111 height 34
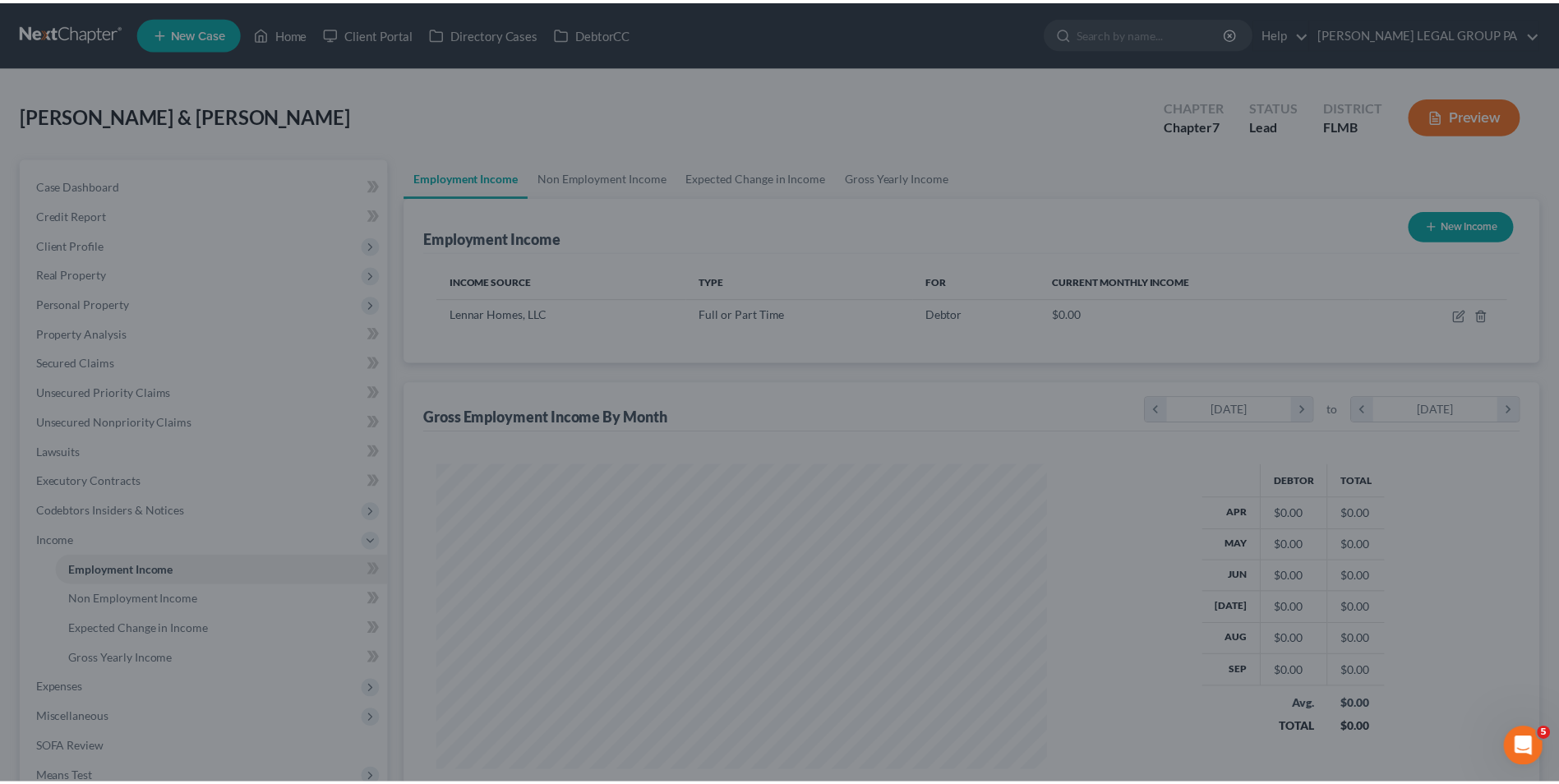
scroll to position [305, 642]
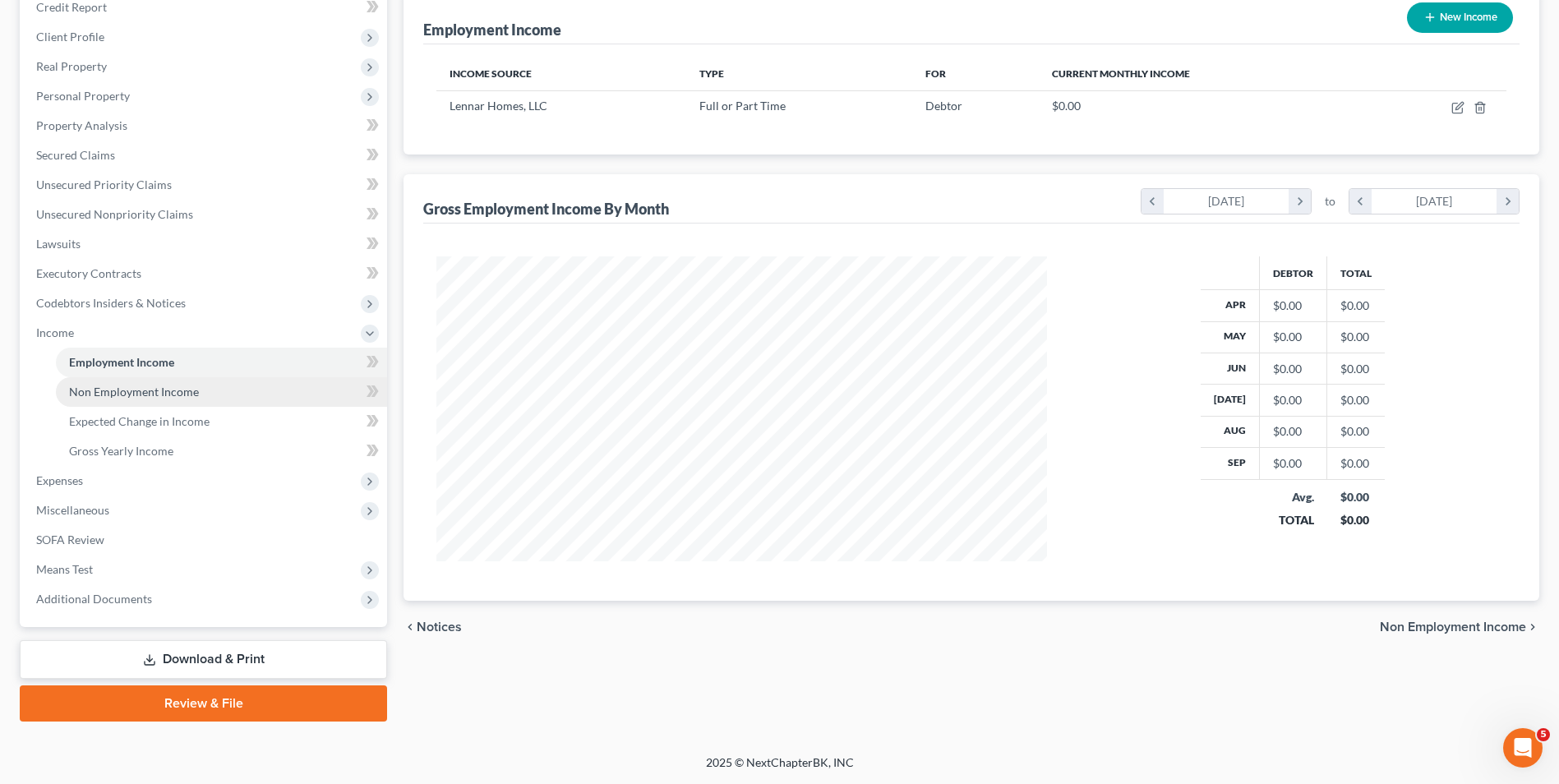
click at [206, 392] on link "Non Employment Income" at bounding box center [222, 392] width 332 height 30
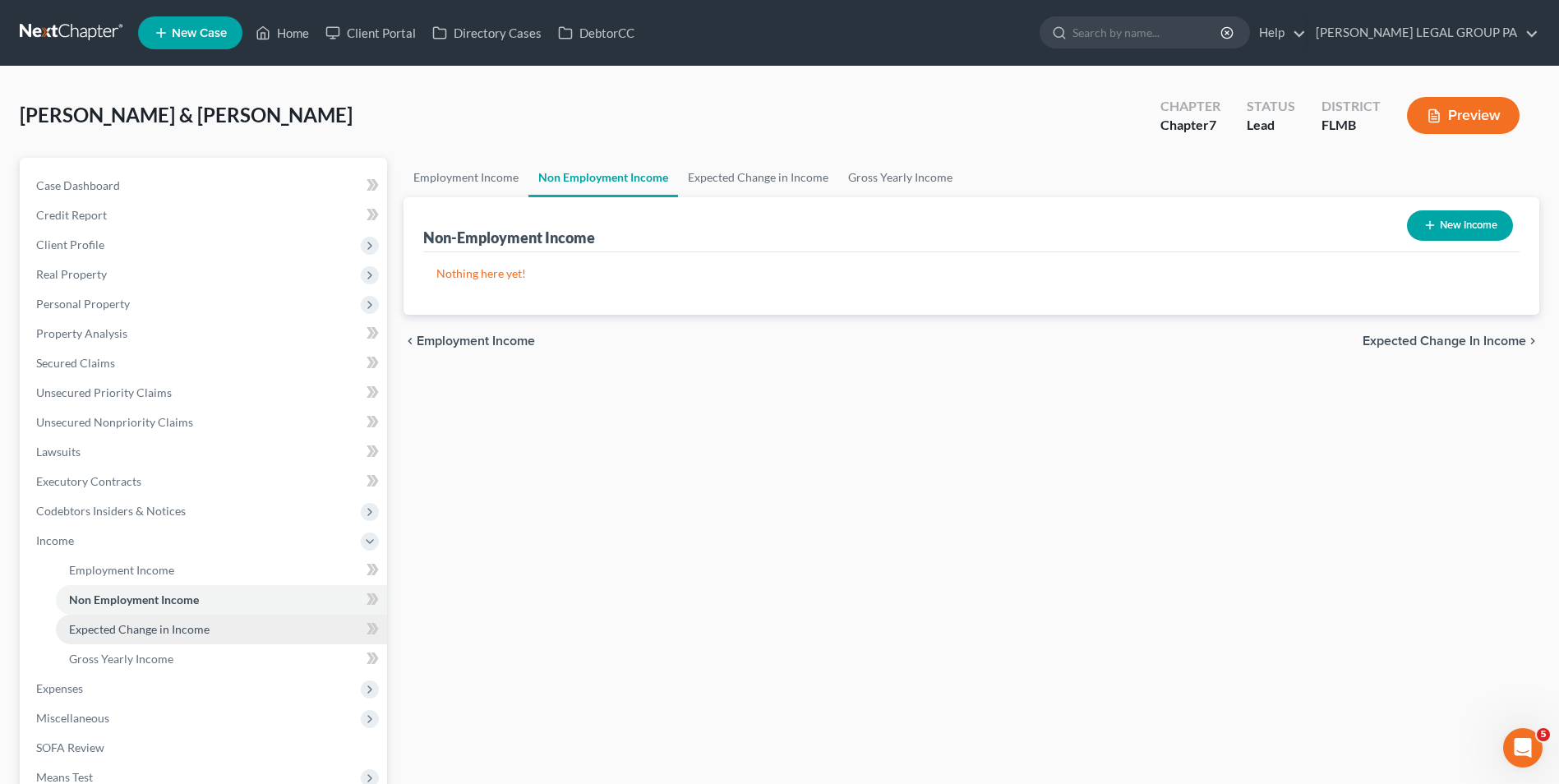
click at [253, 637] on link "Expected Change in Income" at bounding box center [222, 629] width 332 height 30
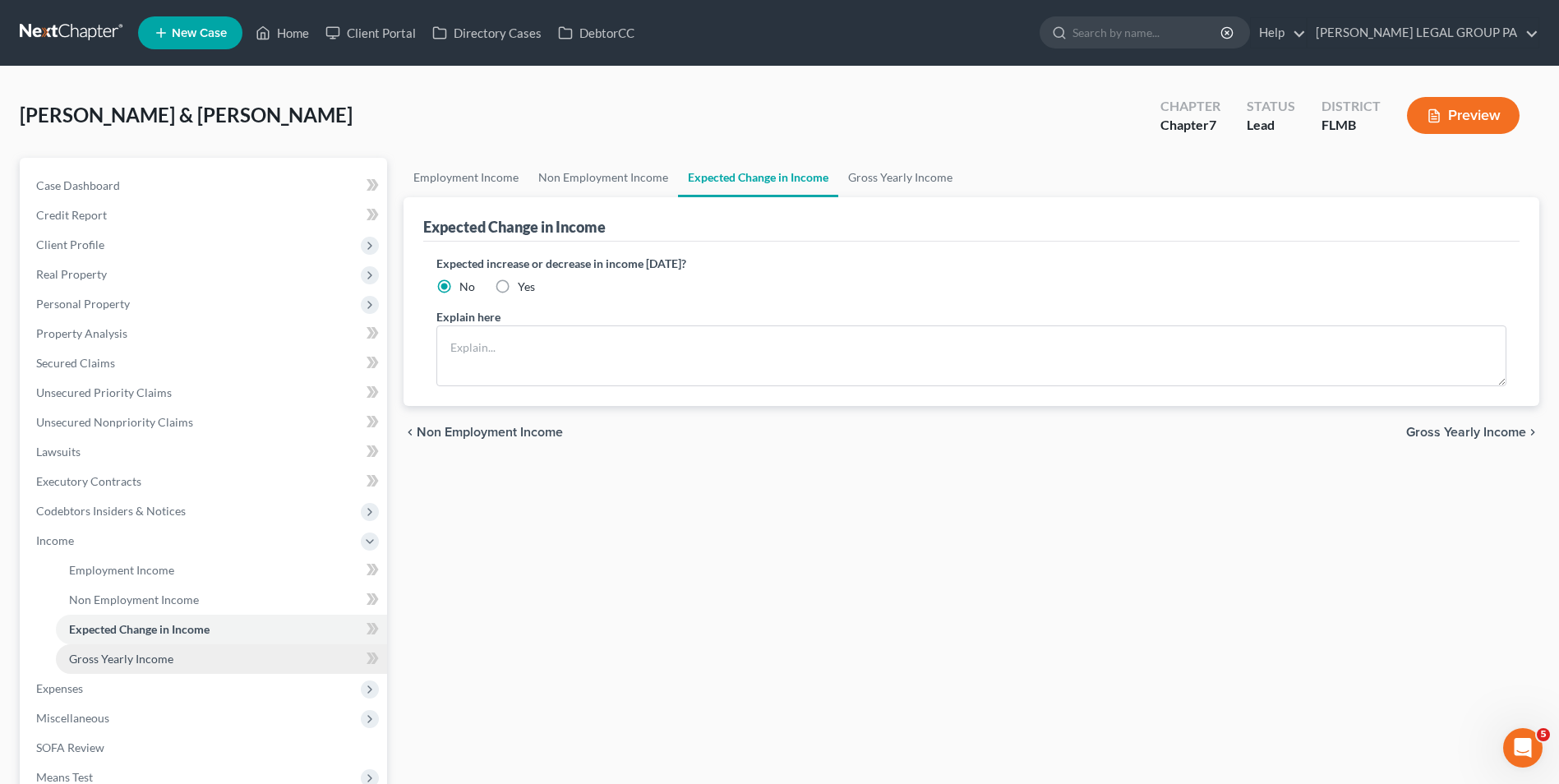
click at [170, 664] on span "Gross Yearly Income" at bounding box center [121, 658] width 105 height 14
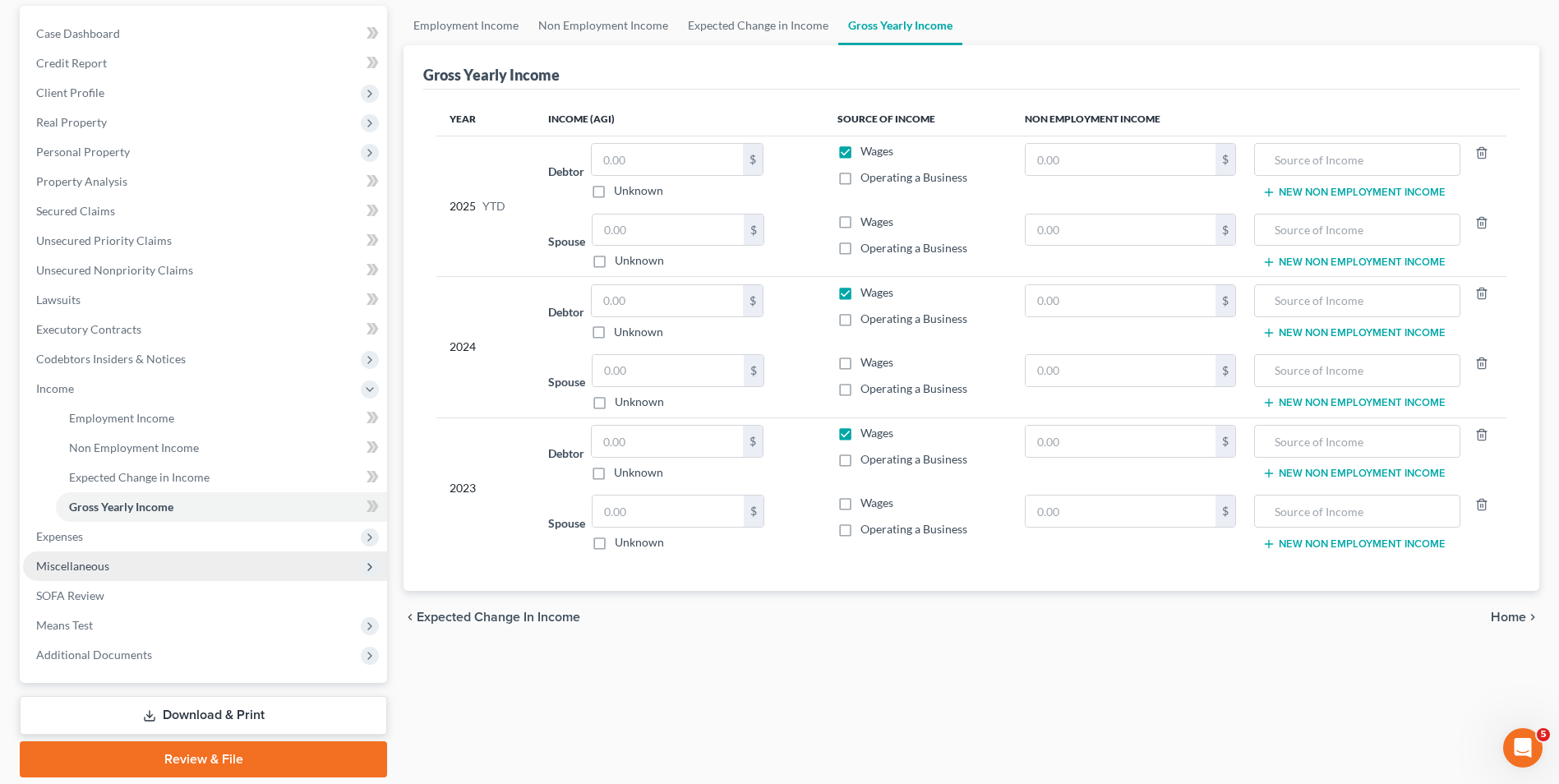
scroll to position [164, 0]
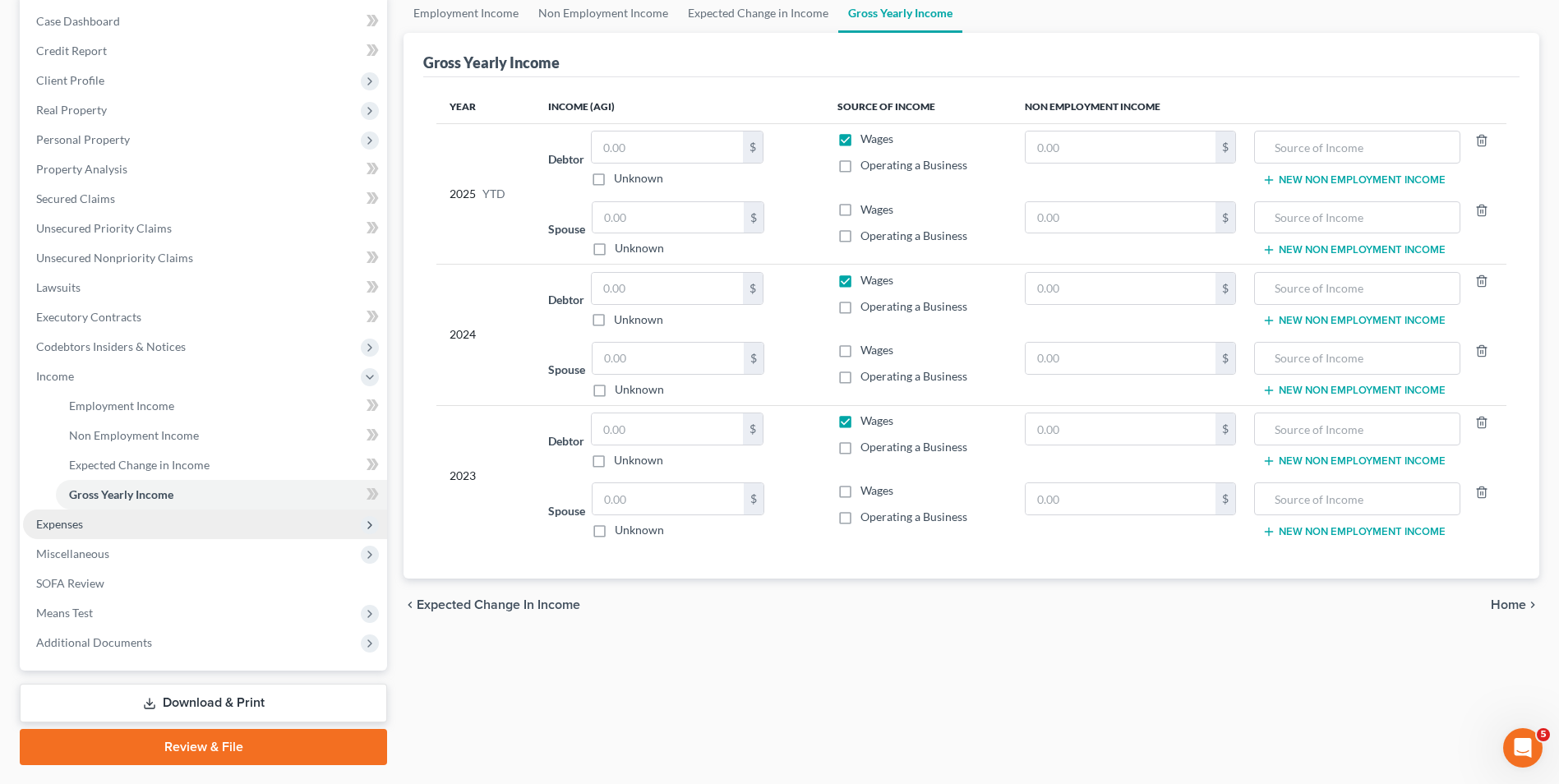
click at [137, 535] on span "Expenses" at bounding box center [205, 524] width 364 height 30
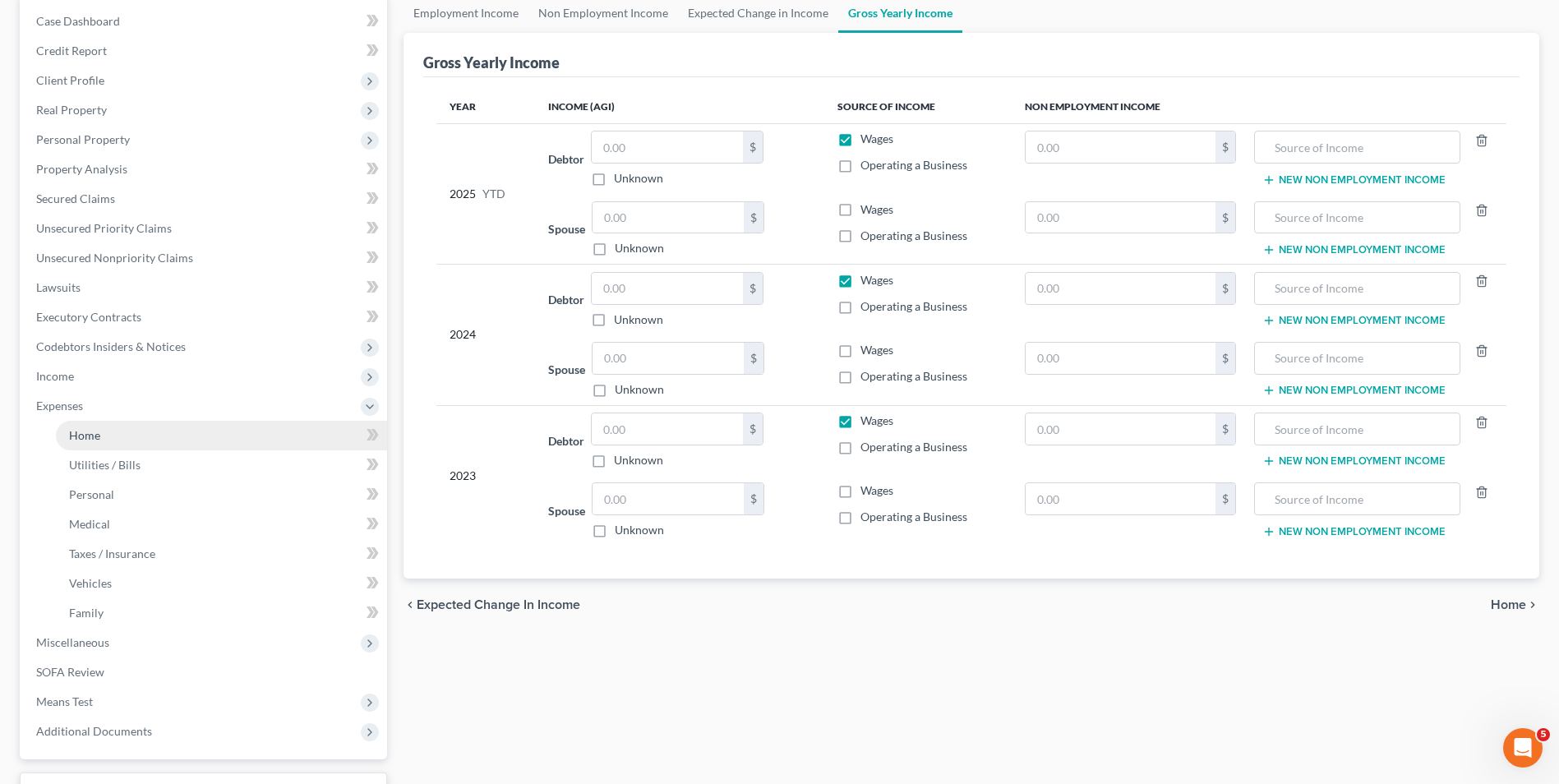
click at [152, 442] on link "Home" at bounding box center [222, 435] width 332 height 30
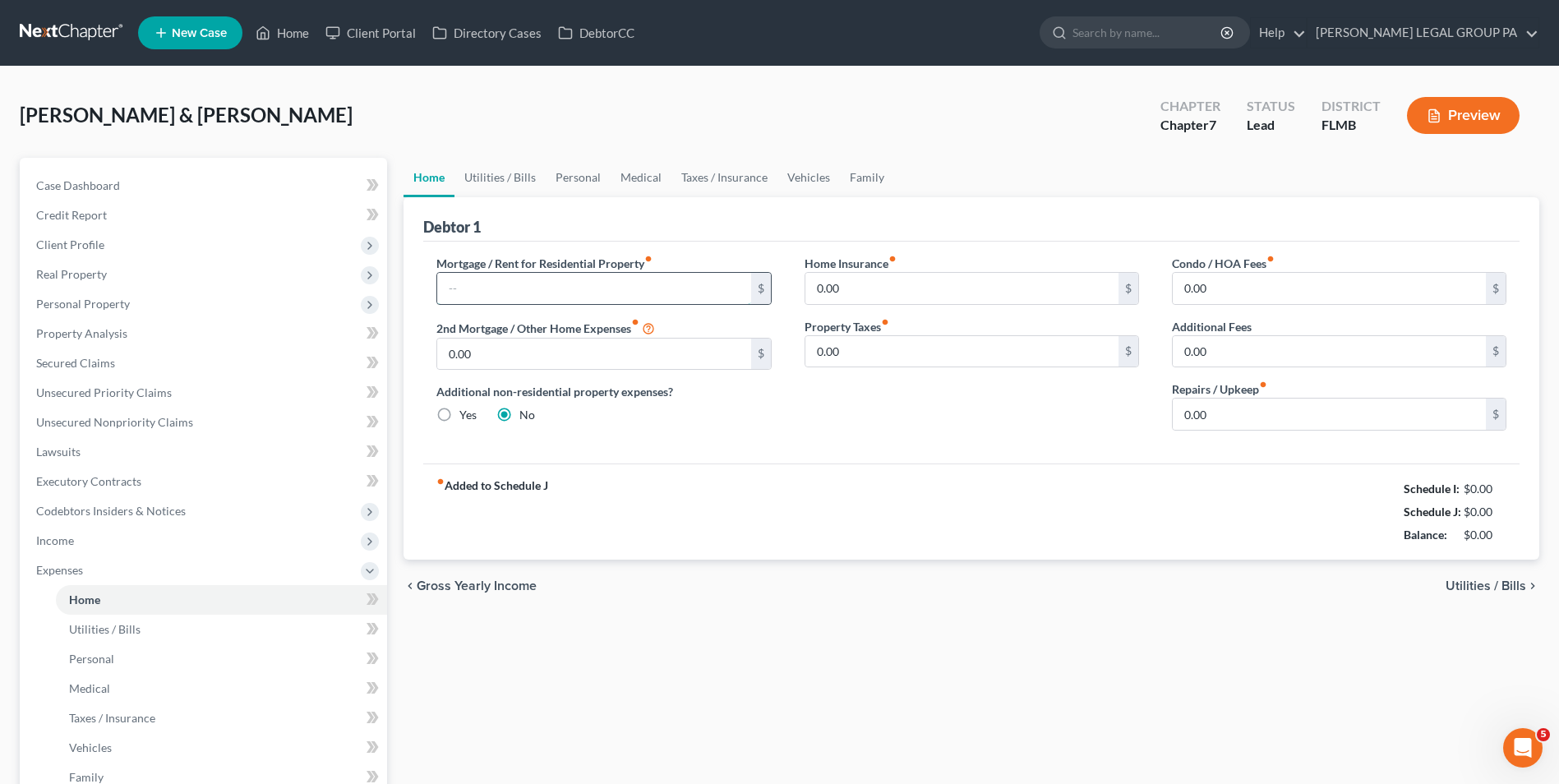
click at [535, 301] on input "text" at bounding box center [594, 288] width 314 height 31
click at [206, 256] on span "Client Profile" at bounding box center [205, 244] width 364 height 30
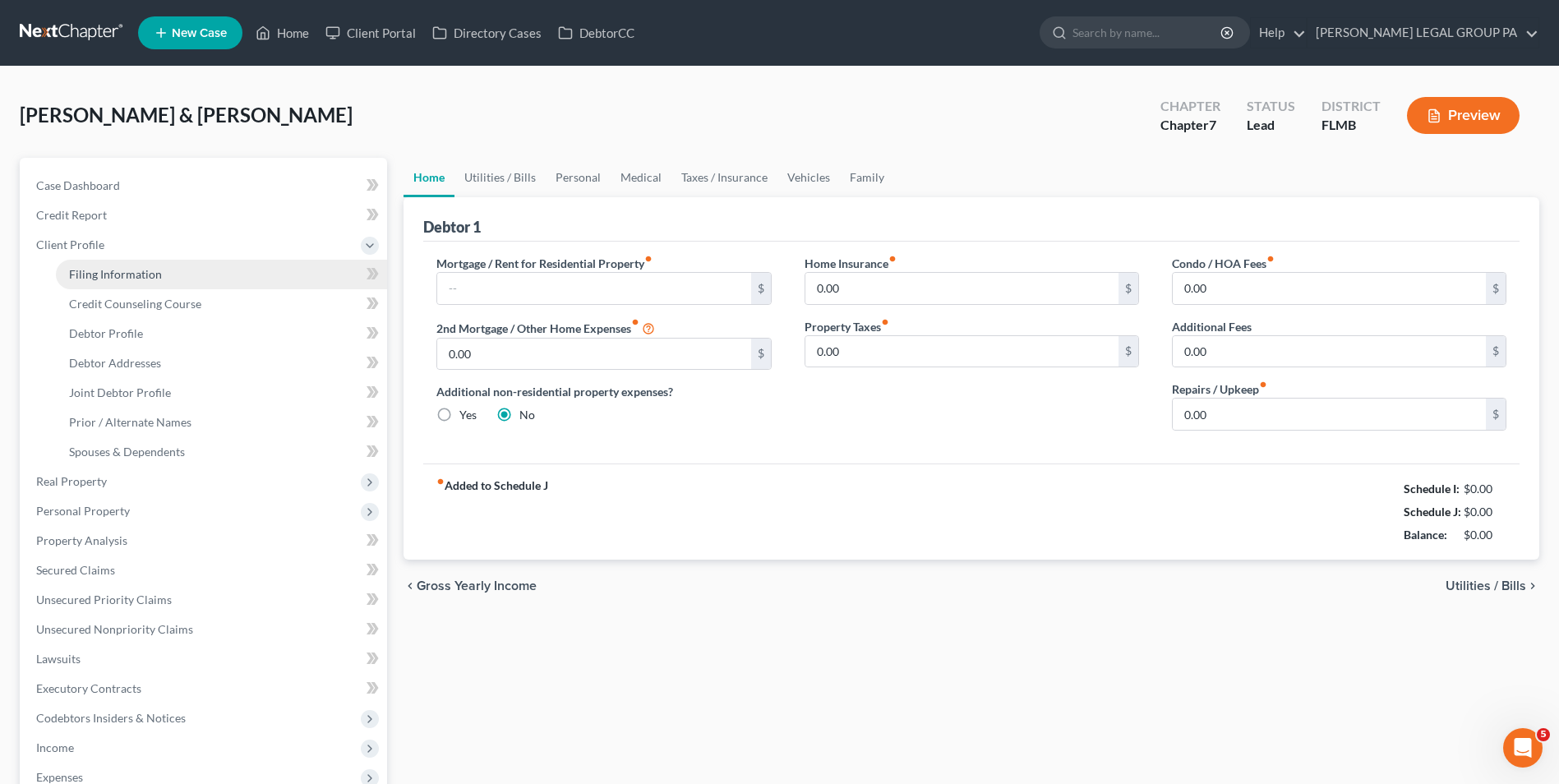
click at [149, 271] on span "Filing Information" at bounding box center [114, 273] width 92 height 14
select select "1"
select select "0"
select select "15"
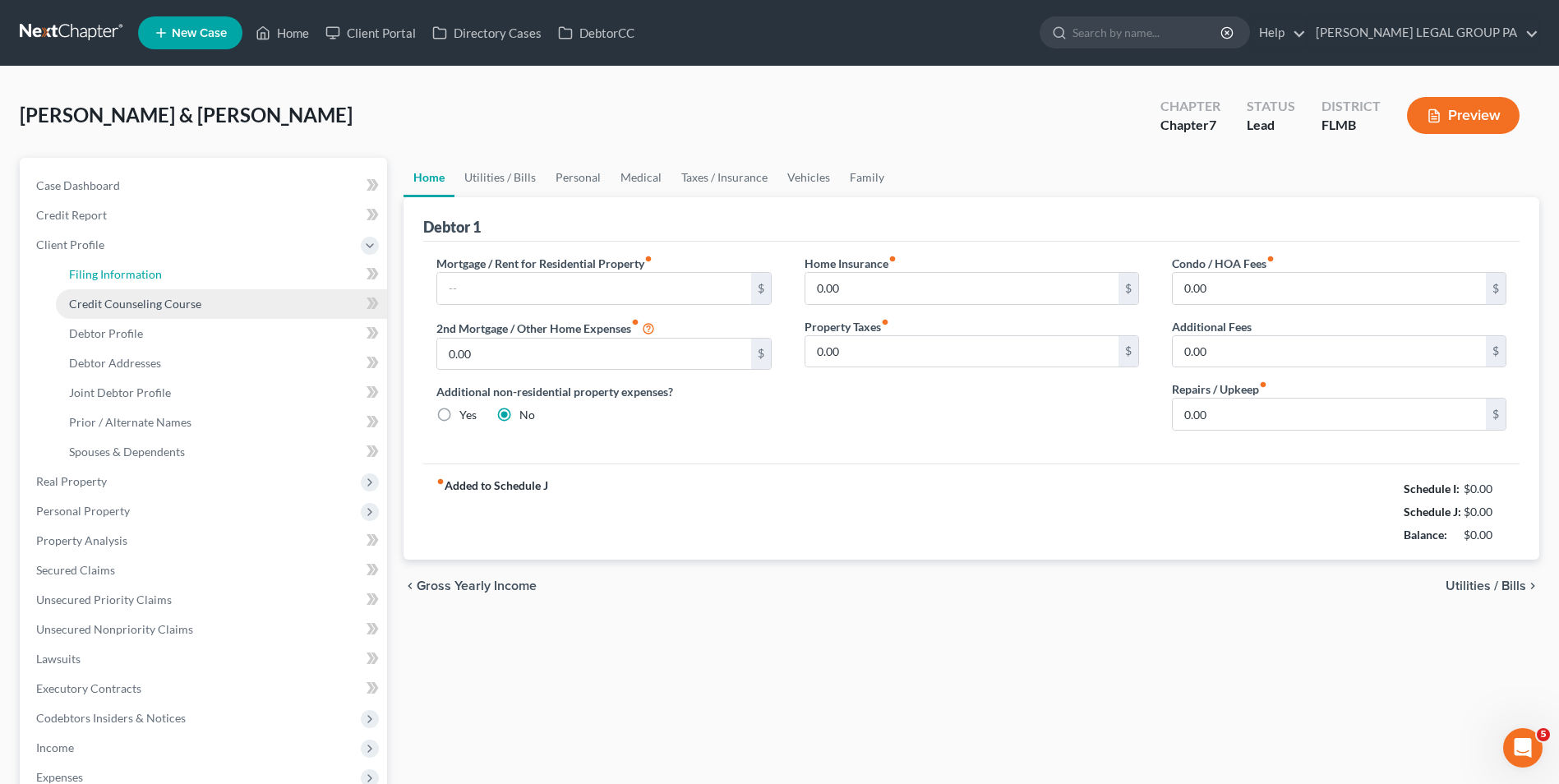
select select "9"
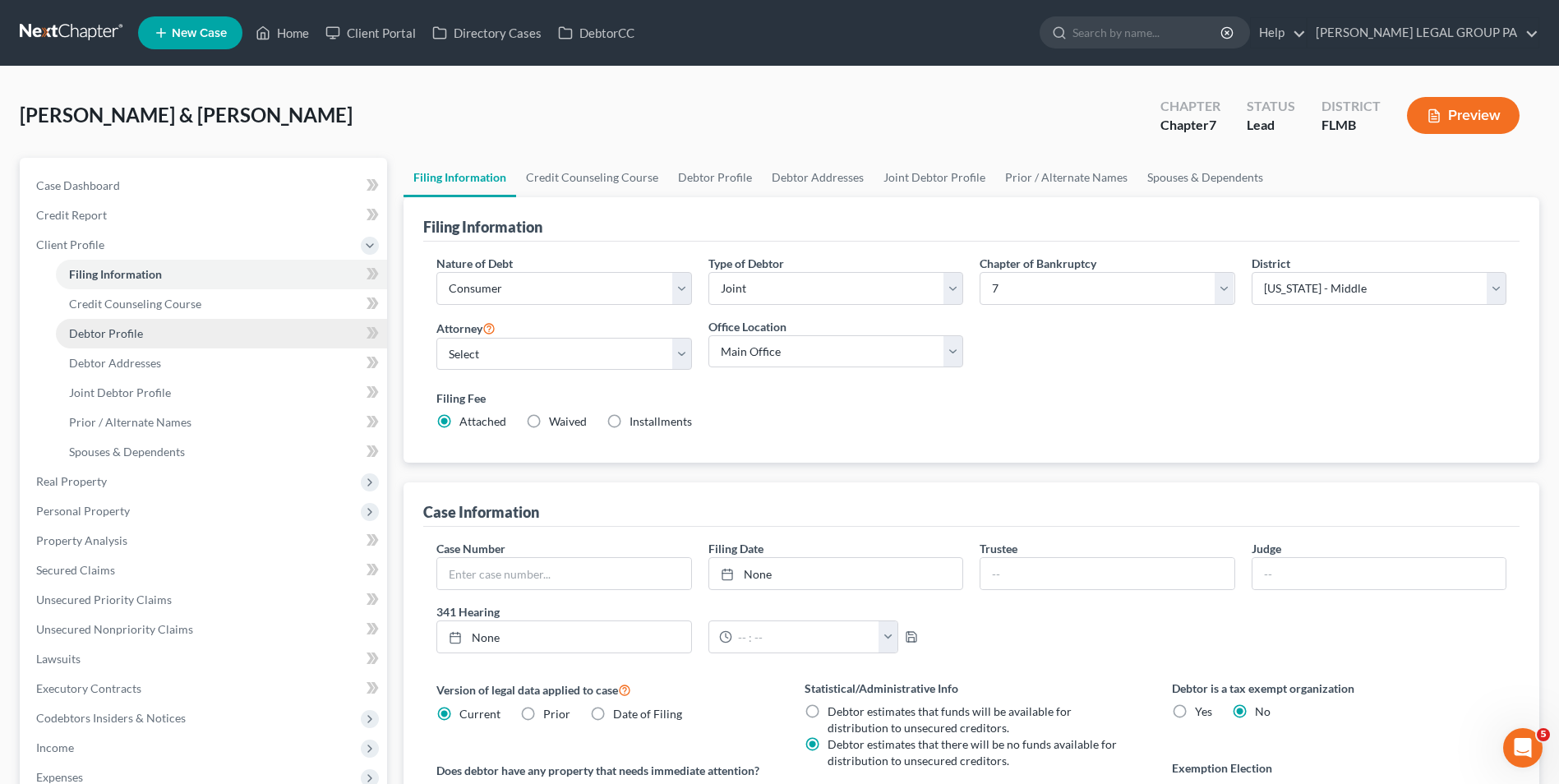
click at [179, 321] on link "Debtor Profile" at bounding box center [222, 333] width 332 height 30
select select "1"
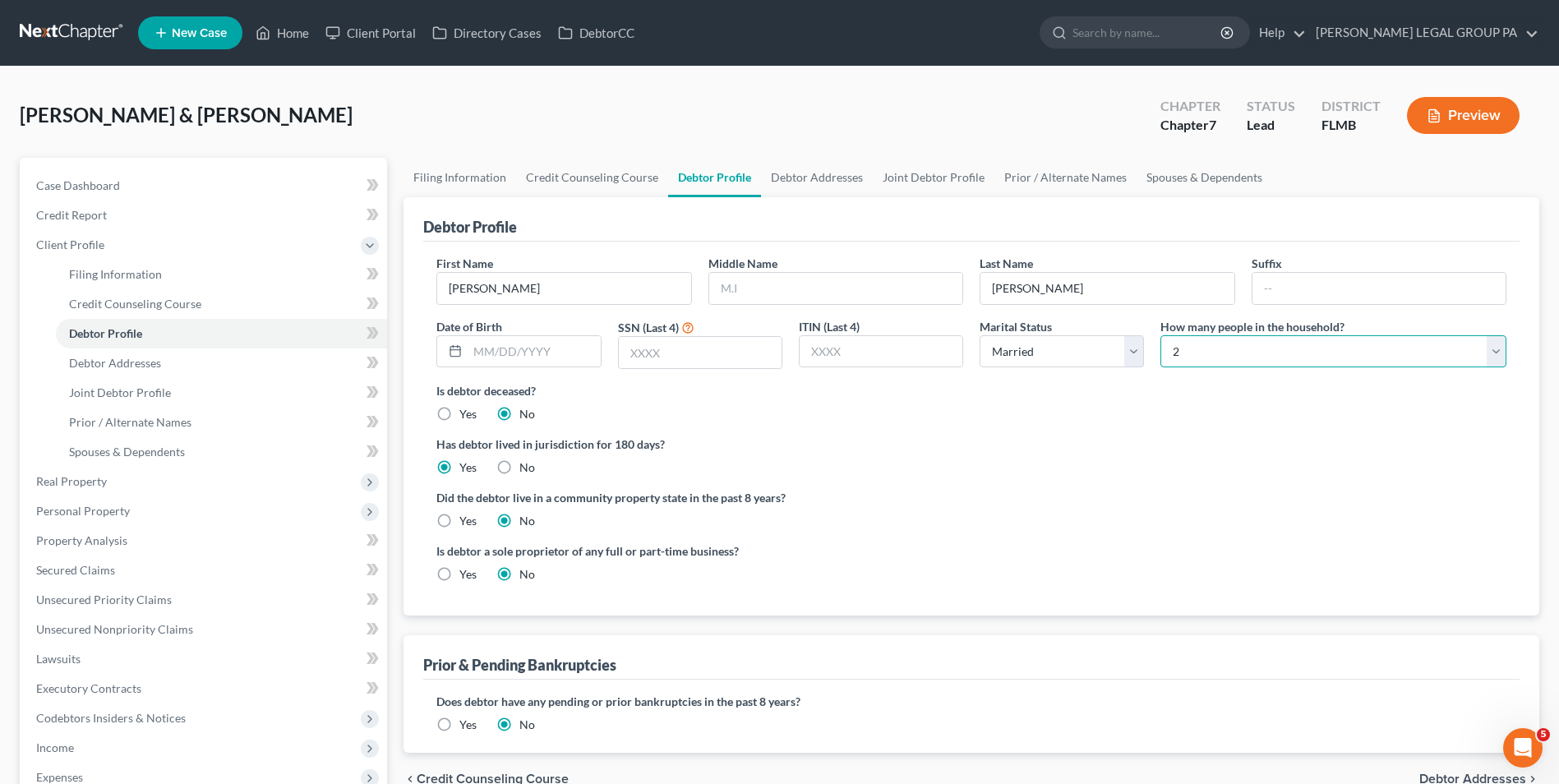
drag, startPoint x: 1359, startPoint y: 363, endPoint x: 1350, endPoint y: 368, distance: 10.3
click at [1359, 363] on select "Select 1 2 3 4 5 6 7 8 9 10 11 12 13 14 15 16 17 18 19 20" at bounding box center [1333, 352] width 346 height 32
select select "2"
click at [1161, 335] on select "Select 1 2 3 4 5 6 7 8 9 10 11 12 13 14 15 16 17 18 19 20" at bounding box center [1333, 352] width 346 height 32
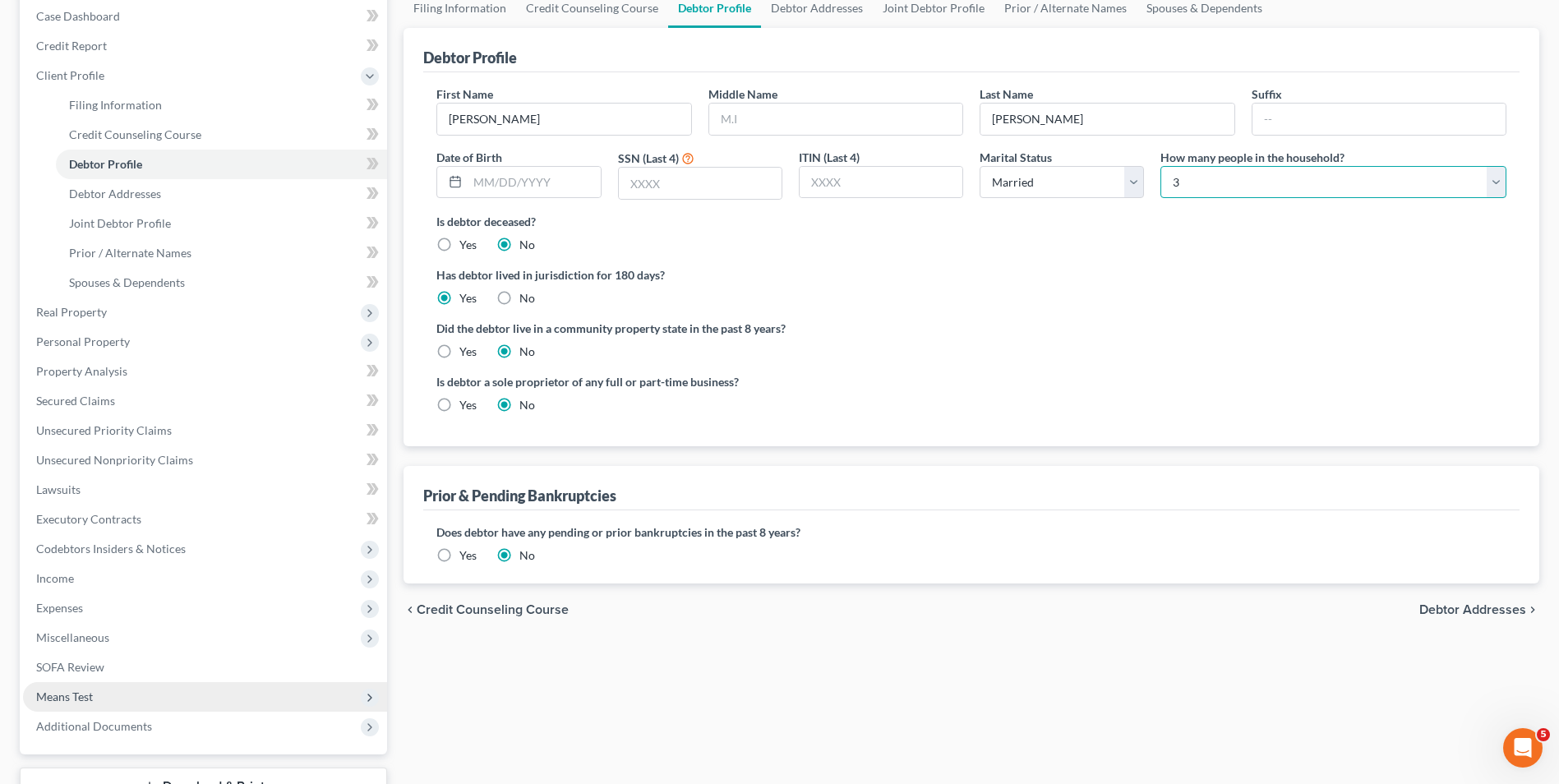
scroll to position [296, 0]
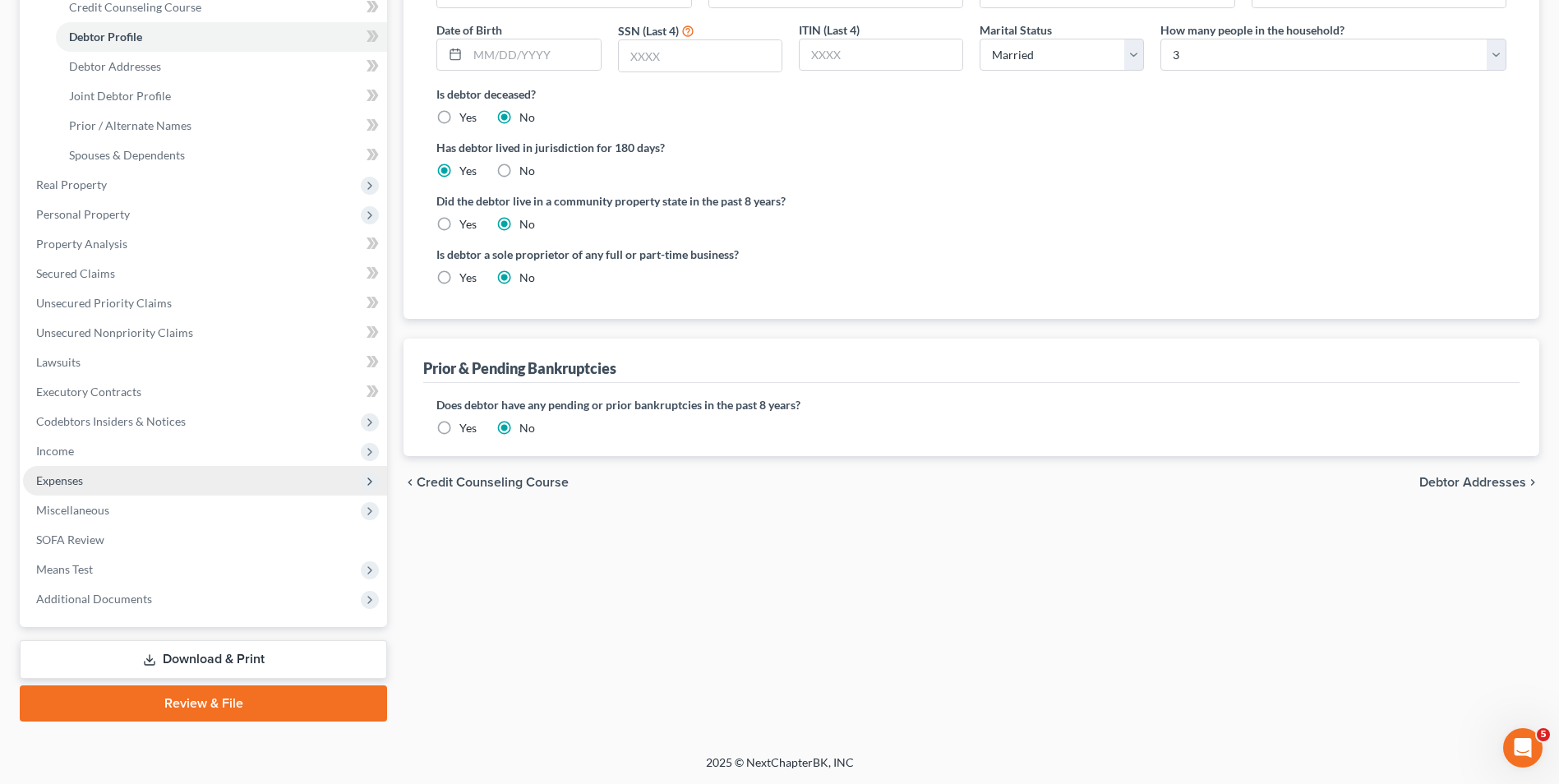
click at [99, 489] on span "Expenses" at bounding box center [205, 480] width 364 height 30
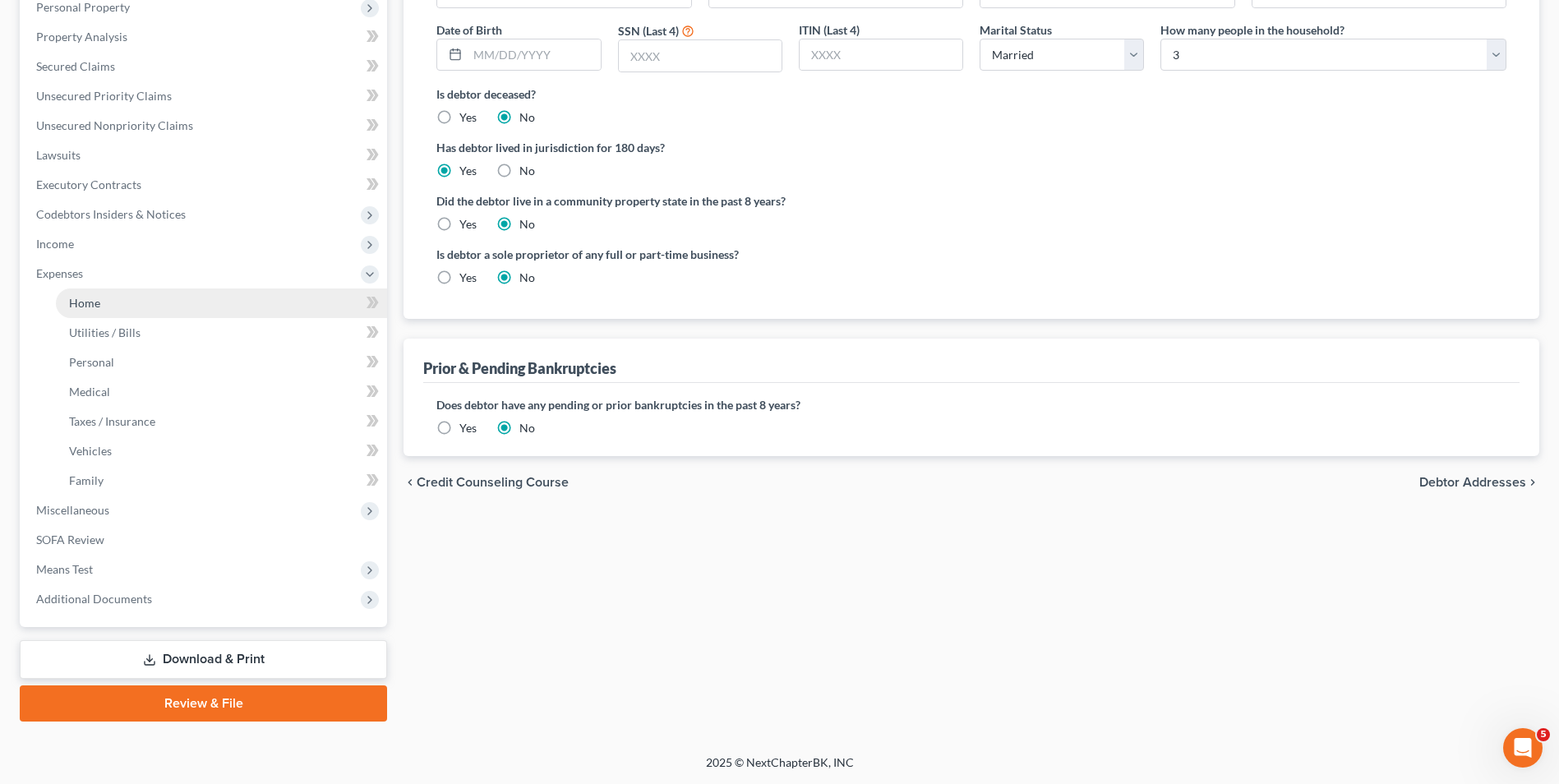
click at [109, 302] on link "Home" at bounding box center [222, 303] width 332 height 30
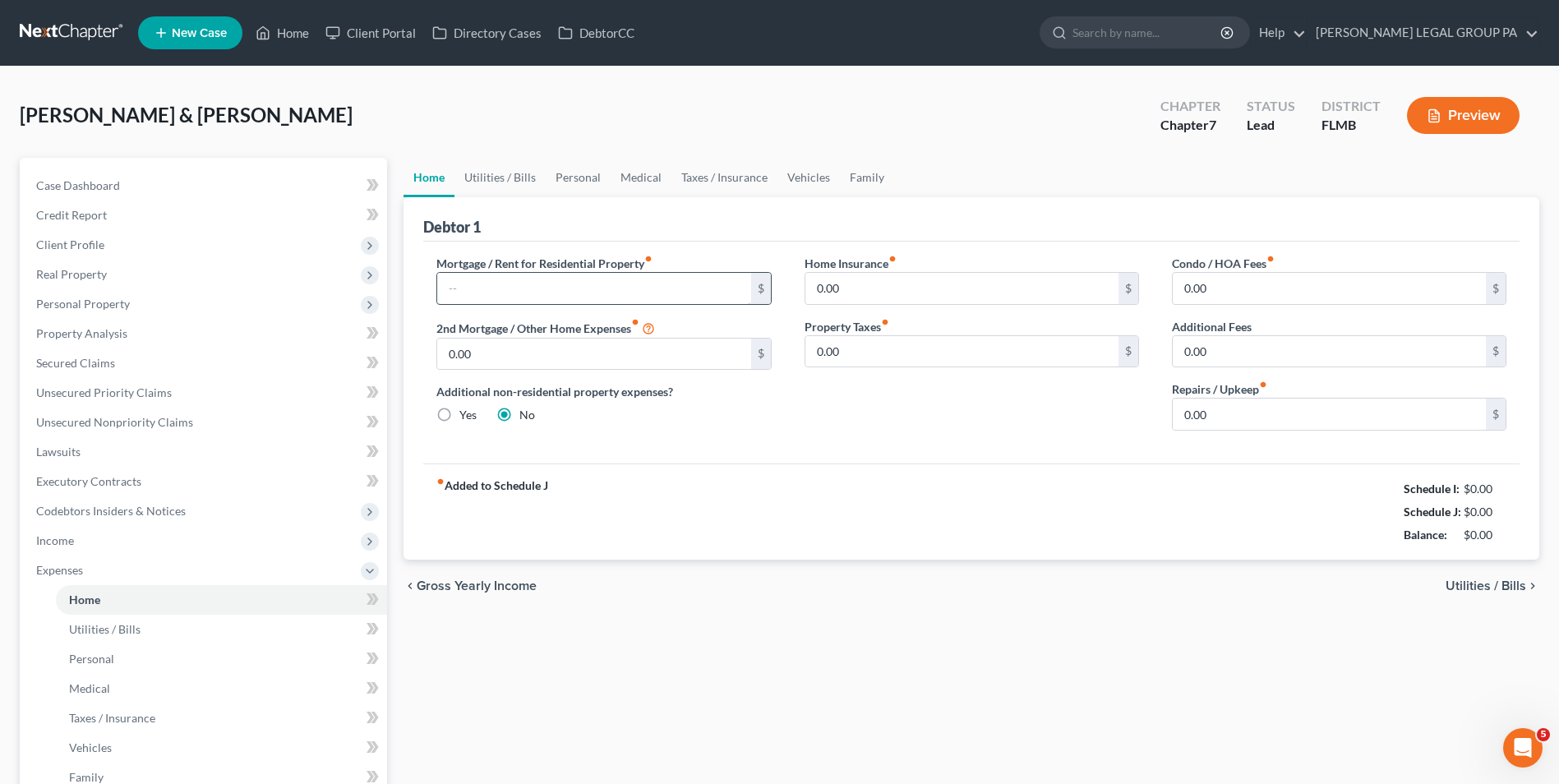
drag, startPoint x: 542, startPoint y: 284, endPoint x: 582, endPoint y: 277, distance: 40.6
click at [543, 284] on input "text" at bounding box center [594, 288] width 314 height 31
type input "1,730.00"
click at [1235, 294] on input "0.00" at bounding box center [1329, 288] width 314 height 31
type input "7.50"
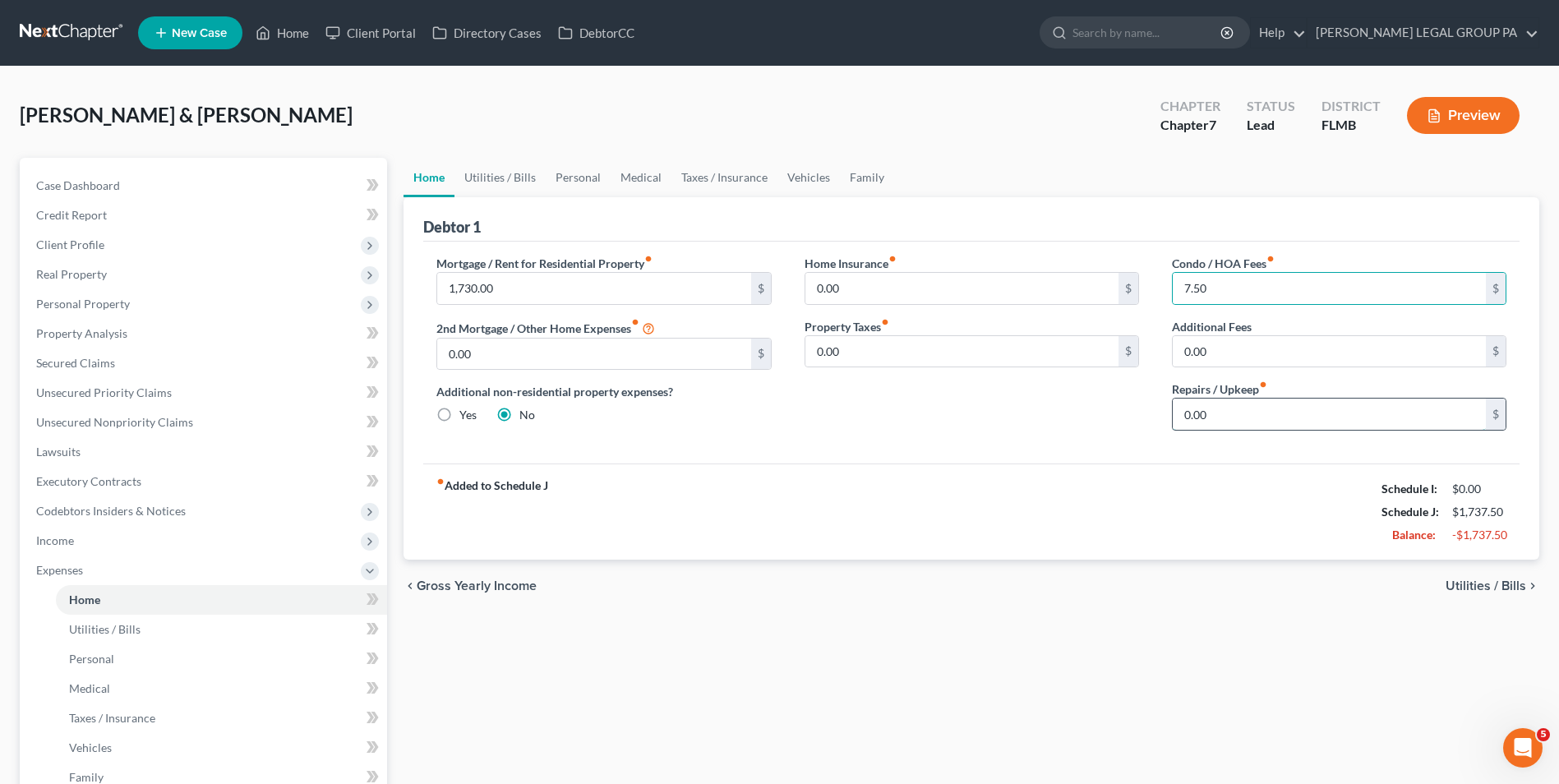
click at [1320, 415] on input "0.00" at bounding box center [1329, 413] width 314 height 31
type input "122.00"
click at [259, 612] on link "Home" at bounding box center [222, 599] width 332 height 30
click at [261, 628] on link "Utilities / Bills" at bounding box center [222, 629] width 332 height 30
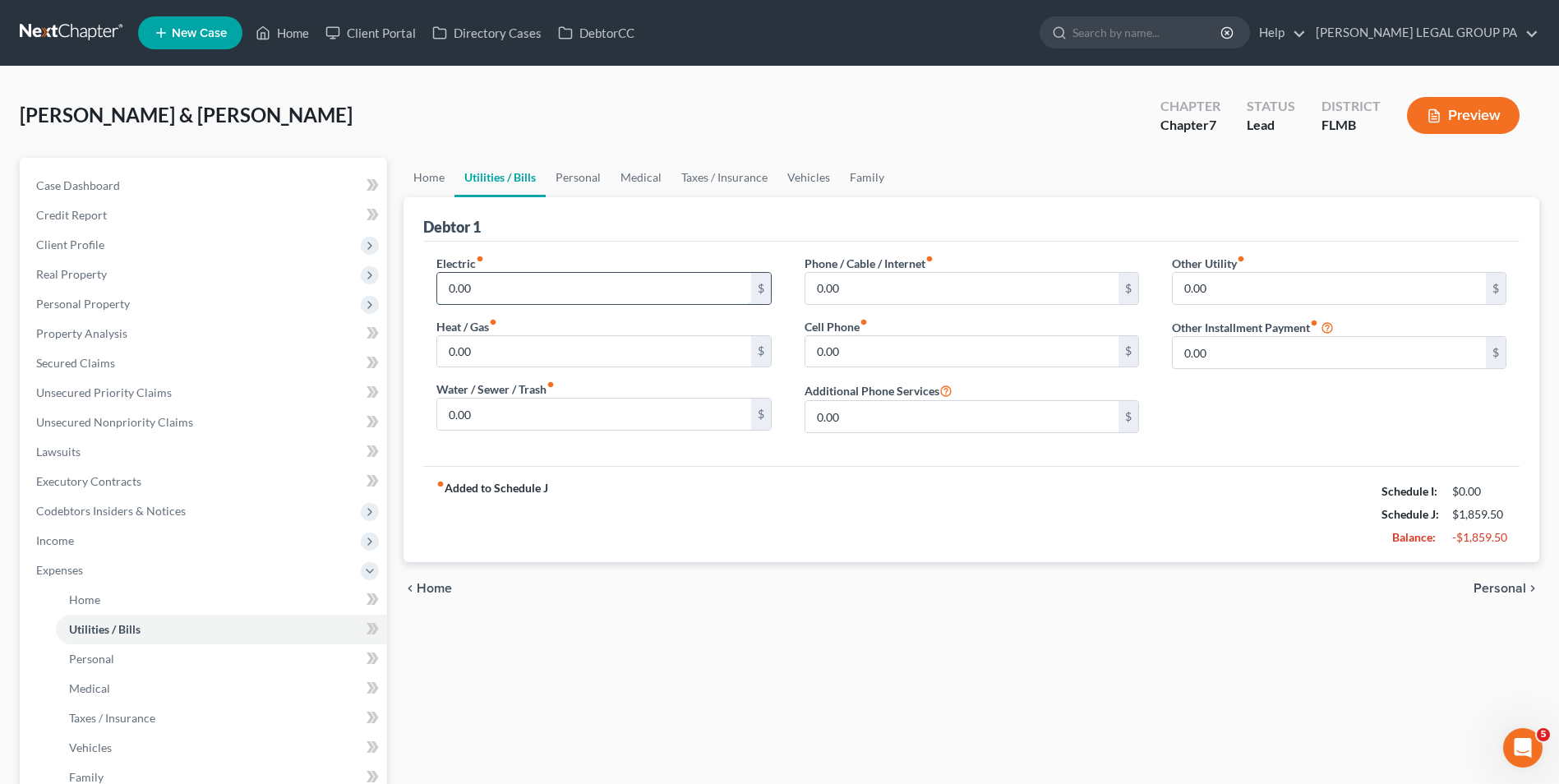
click at [514, 287] on input "0.00" at bounding box center [594, 288] width 314 height 31
type input "170.00"
click at [956, 294] on input "0.00" at bounding box center [962, 288] width 314 height 31
type input "60.00"
click at [598, 353] on input "0.00" at bounding box center [594, 352] width 314 height 31
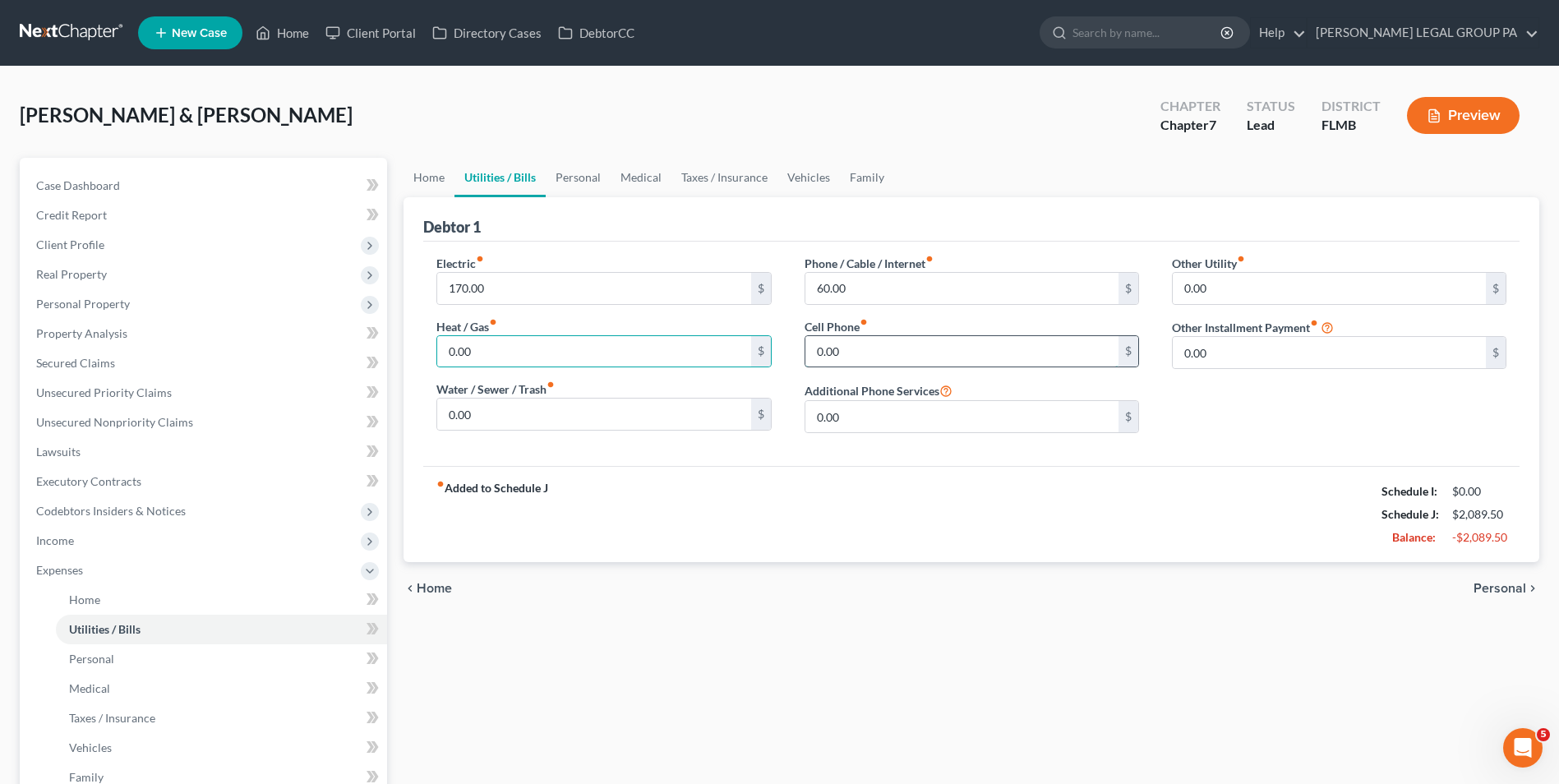
click at [882, 355] on input "0.00" at bounding box center [962, 352] width 314 height 31
click at [965, 352] on input "0.00" at bounding box center [962, 352] width 314 height 31
type input "200.00"
click at [678, 428] on input "0.00" at bounding box center [594, 413] width 314 height 31
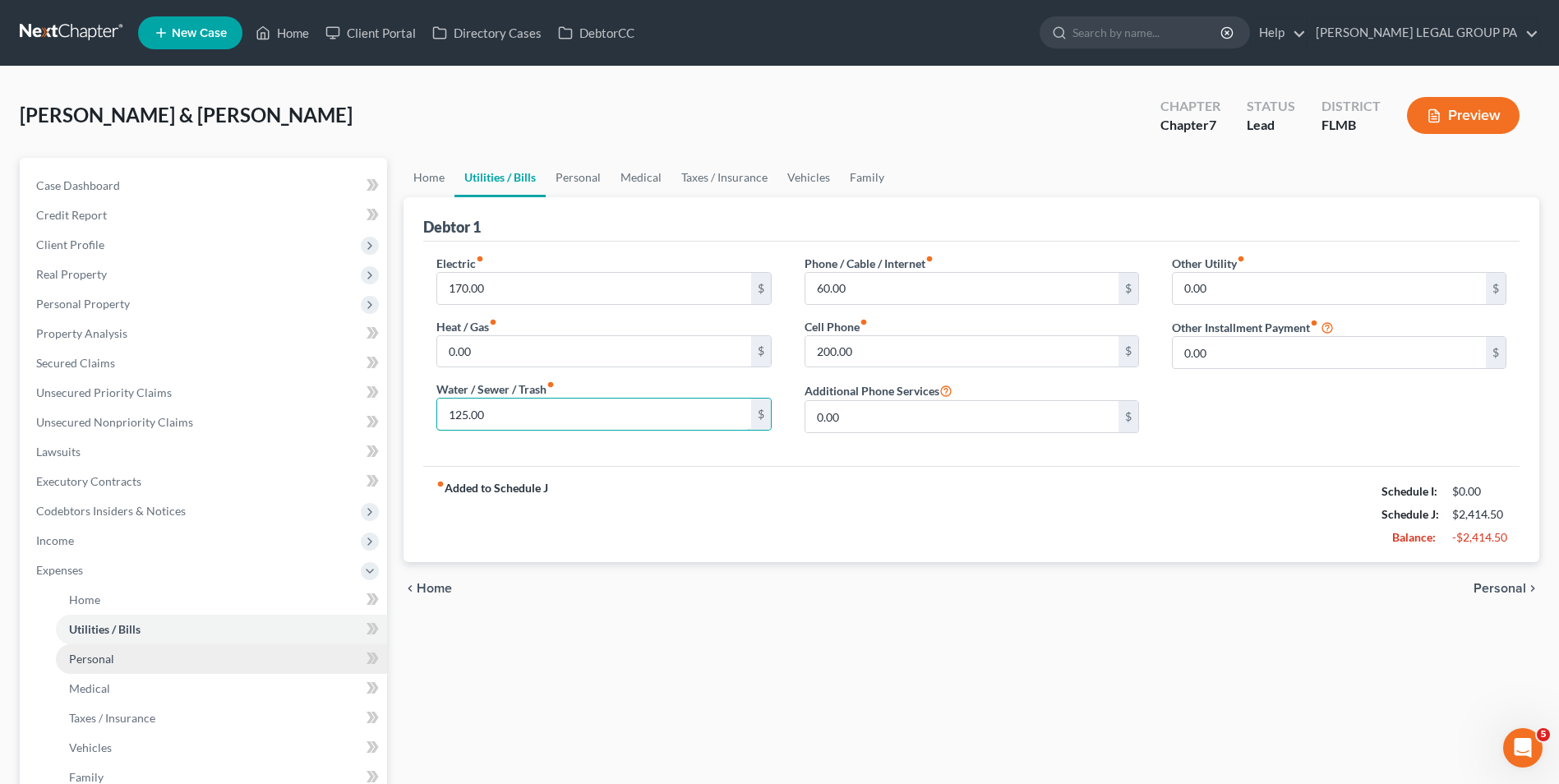
type input "125.00"
click at [172, 659] on link "Personal" at bounding box center [222, 658] width 332 height 30
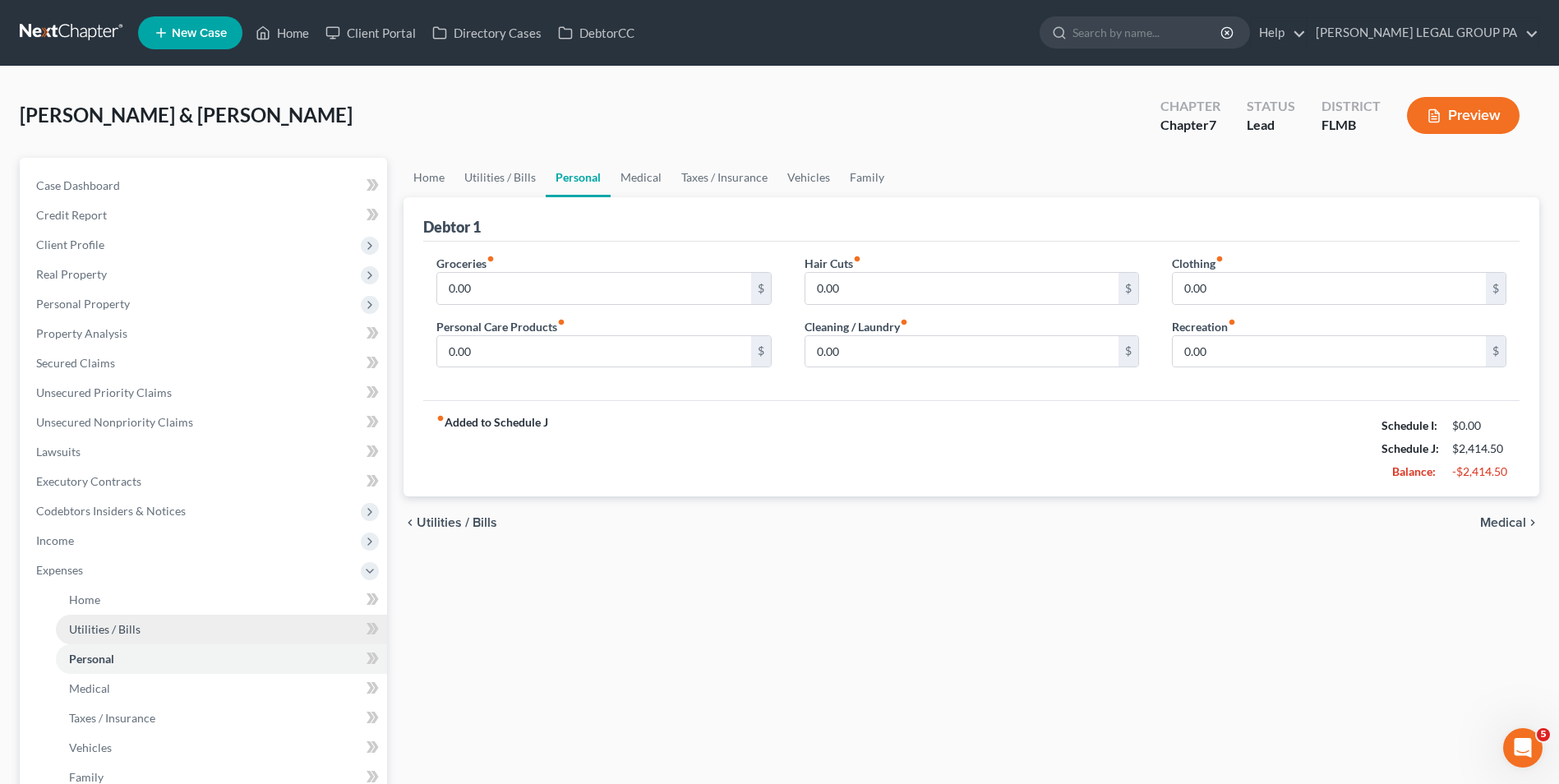
click at [105, 629] on span "Utilities / Bills" at bounding box center [104, 629] width 71 height 14
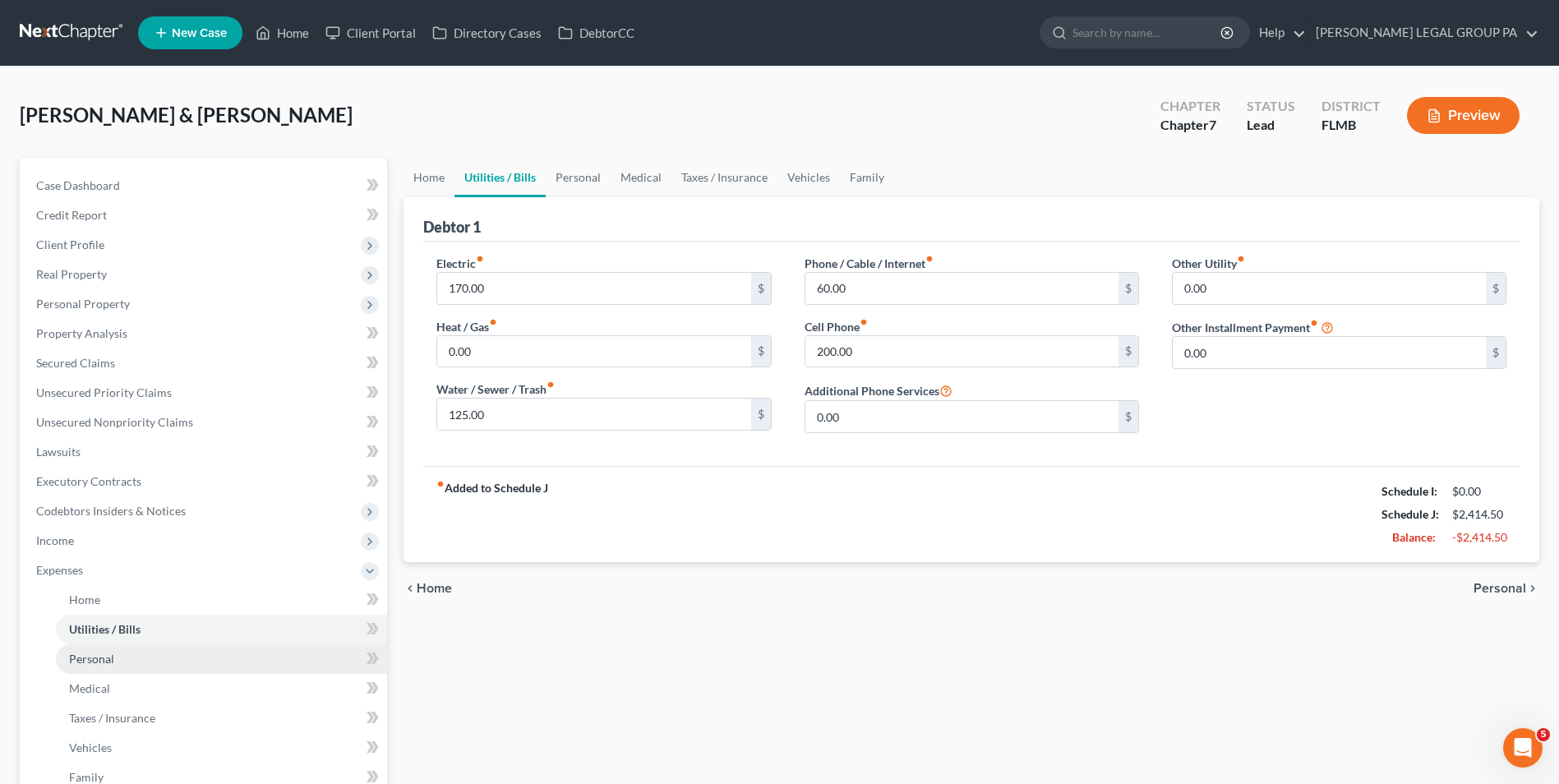
click at [123, 669] on link "Personal" at bounding box center [222, 658] width 332 height 30
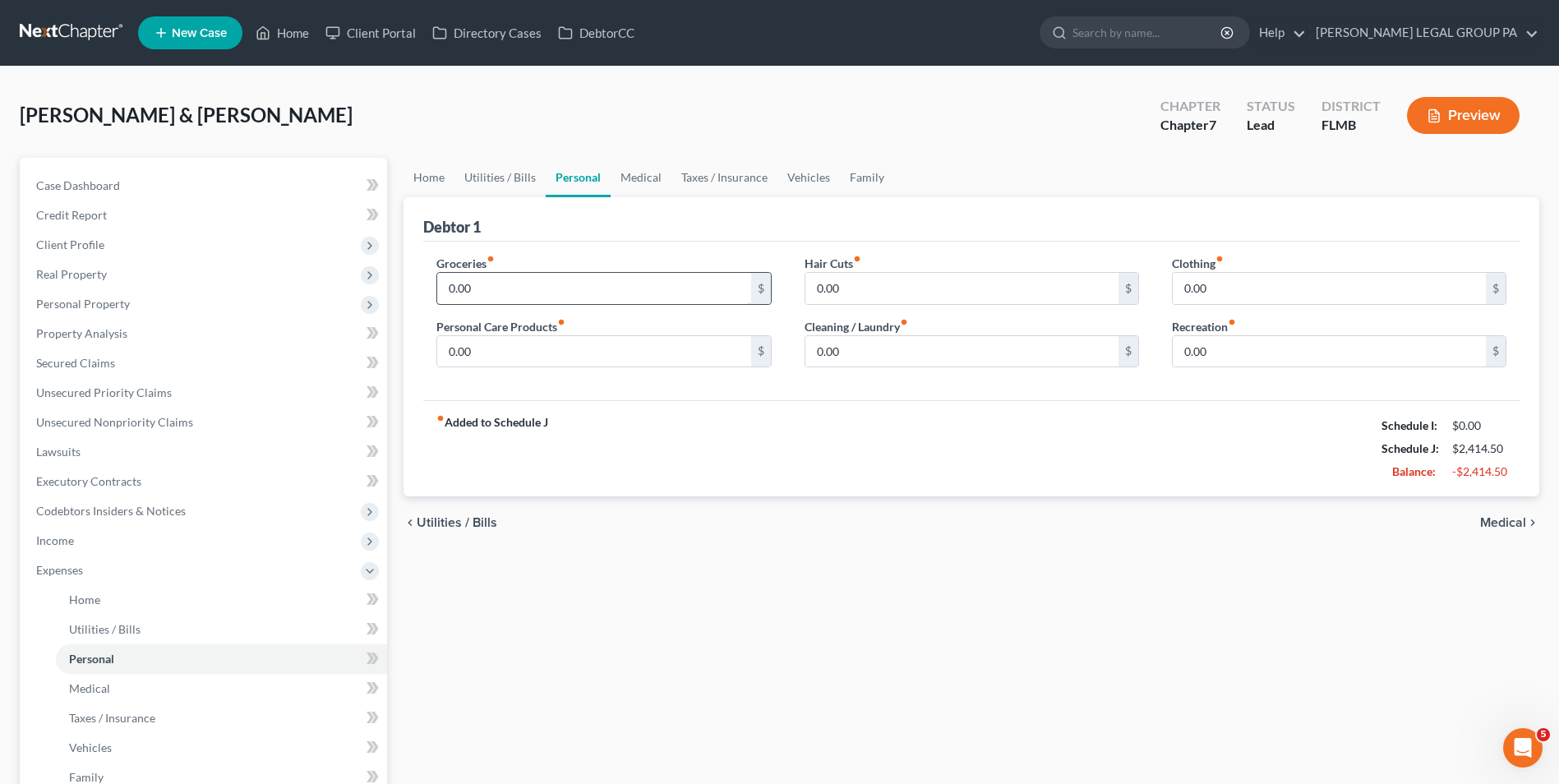
click at [504, 299] on input "0.00" at bounding box center [594, 288] width 314 height 31
type input "1,000.00"
click at [940, 272] on input "0.00" at bounding box center [962, 288] width 314 height 31
type input "30.00"
click at [1242, 284] on input "0.00" at bounding box center [1329, 288] width 314 height 31
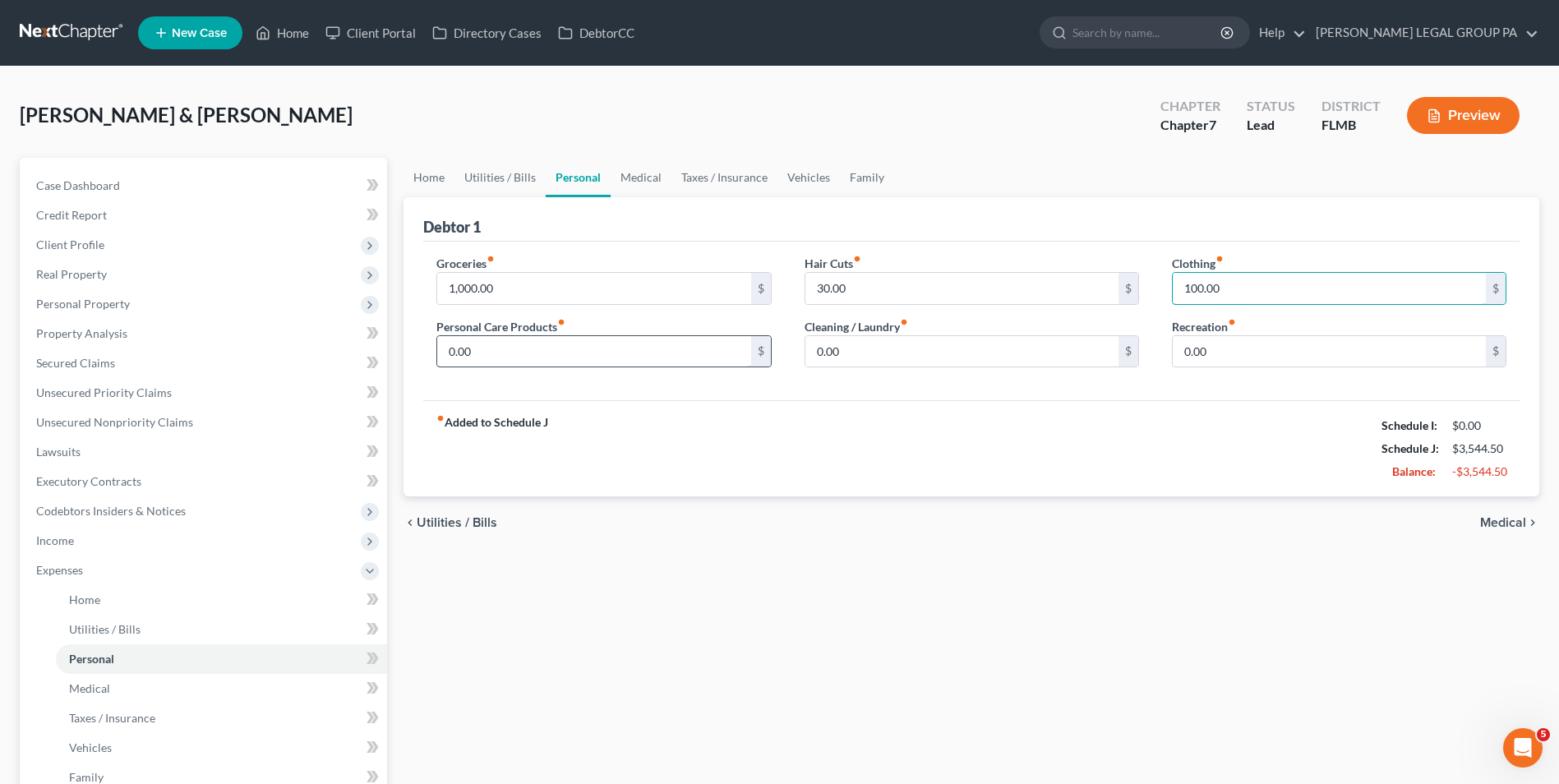
type input "100.00"
click at [520, 358] on input "0.00" at bounding box center [594, 352] width 314 height 31
type input "150.00"
click at [840, 355] on input "0.00" at bounding box center [962, 352] width 314 height 31
type input "150.00"
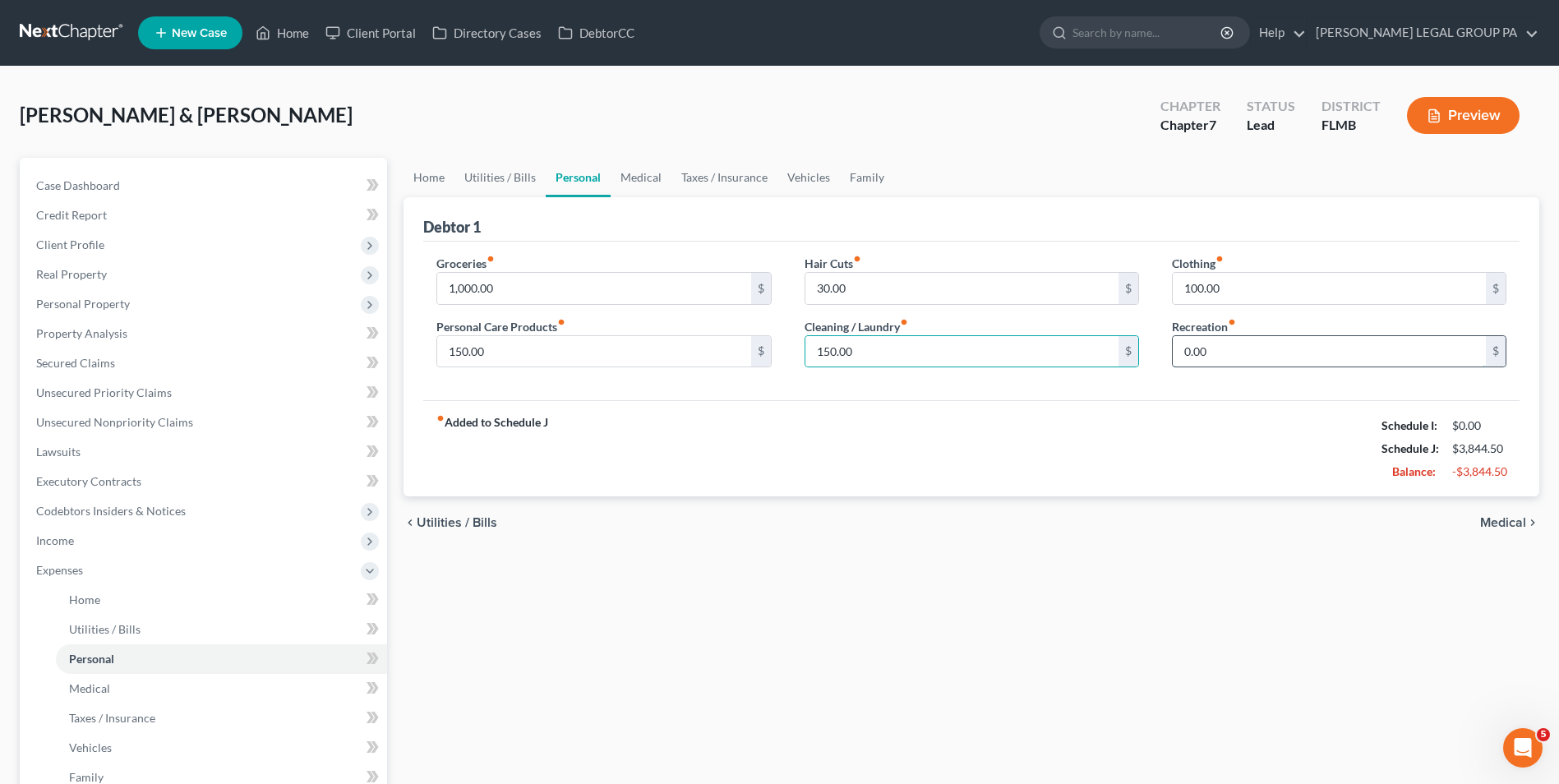
click at [1234, 351] on input "0.00" at bounding box center [1329, 352] width 314 height 31
click at [1255, 361] on input "60.00" at bounding box center [1329, 352] width 314 height 31
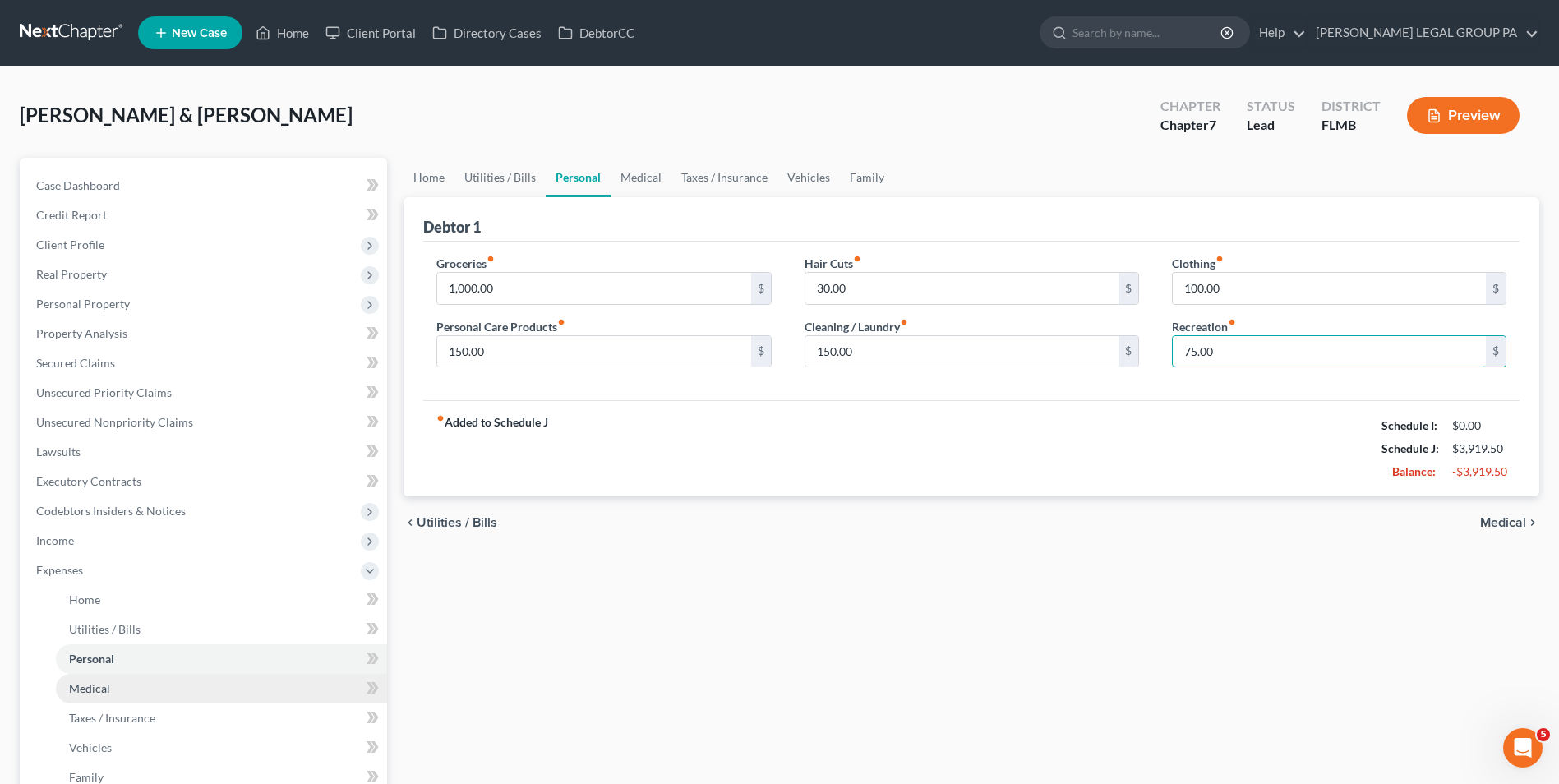
type input "75.00"
click at [248, 692] on link "Medical" at bounding box center [222, 688] width 332 height 30
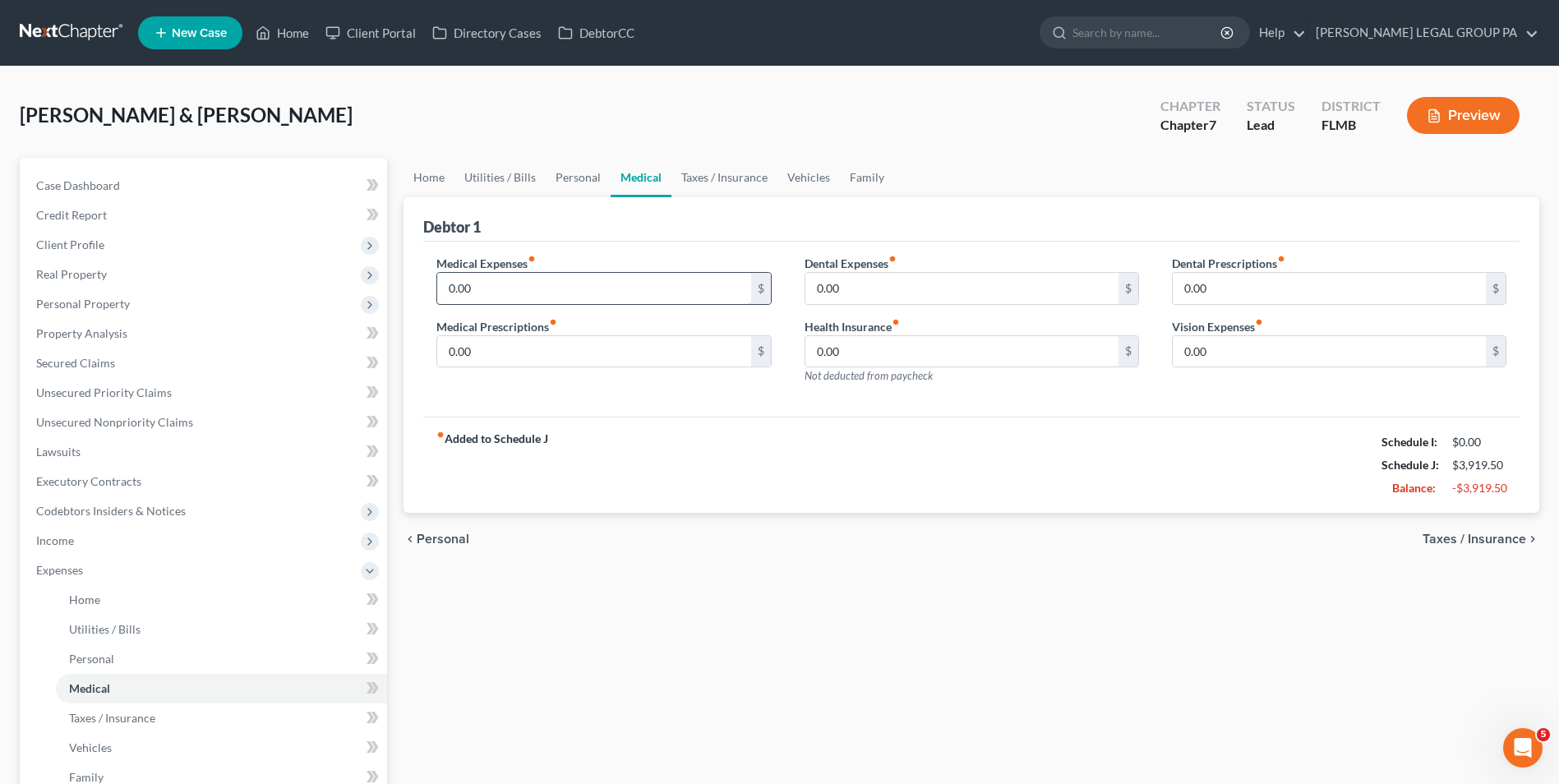
click at [512, 283] on input "0.00" at bounding box center [594, 288] width 314 height 31
type input "26.00"
click at [897, 294] on input "0.00" at bounding box center [962, 288] width 314 height 31
type input "20.00"
click at [1205, 289] on input "0.00" at bounding box center [1329, 288] width 314 height 31
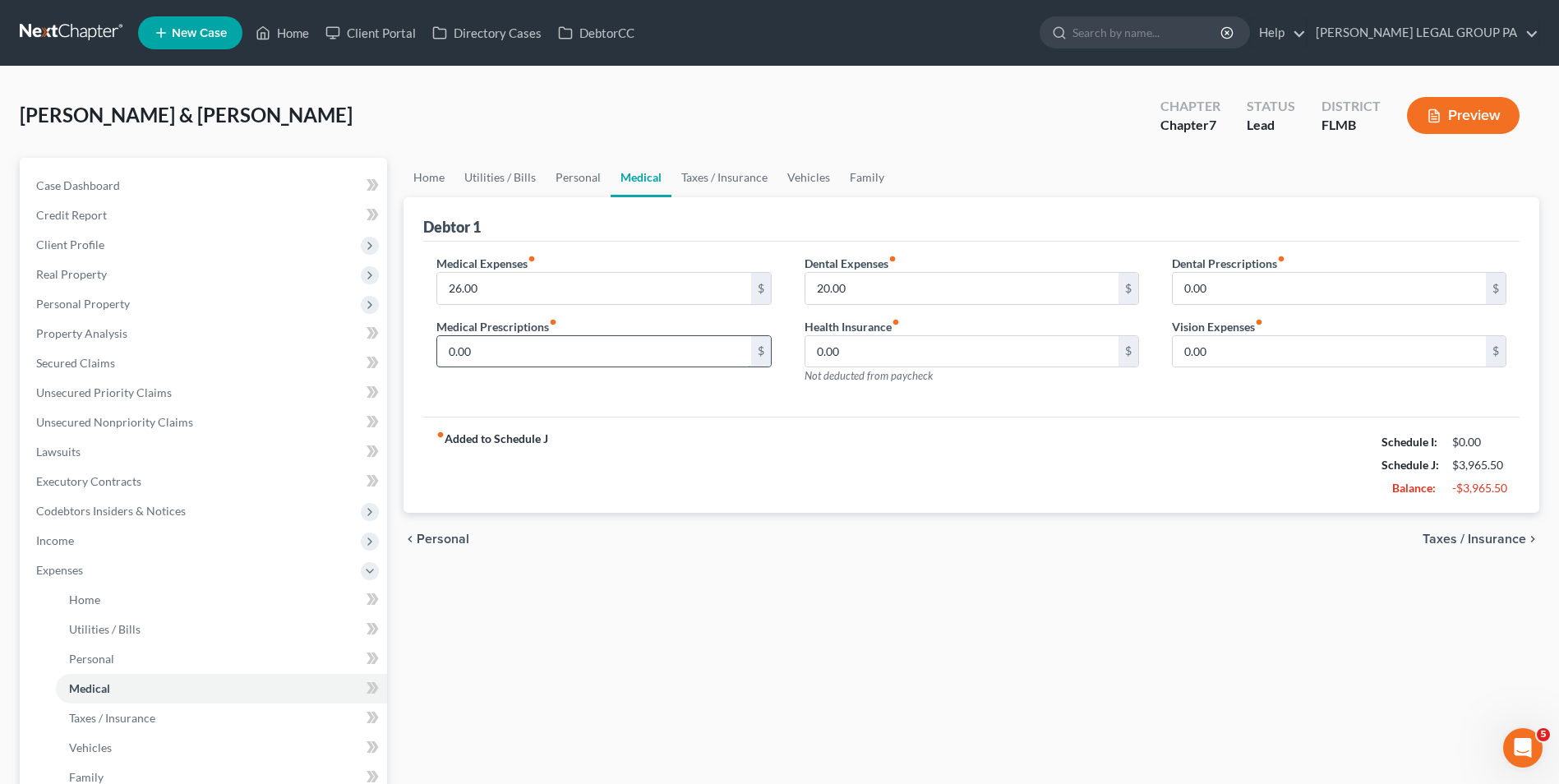
click at [491, 360] on input "0.00" at bounding box center [594, 352] width 314 height 31
type input "140.00"
click at [854, 351] on input "0.00" at bounding box center [962, 352] width 314 height 31
click at [1021, 355] on input "289.00" at bounding box center [962, 352] width 314 height 31
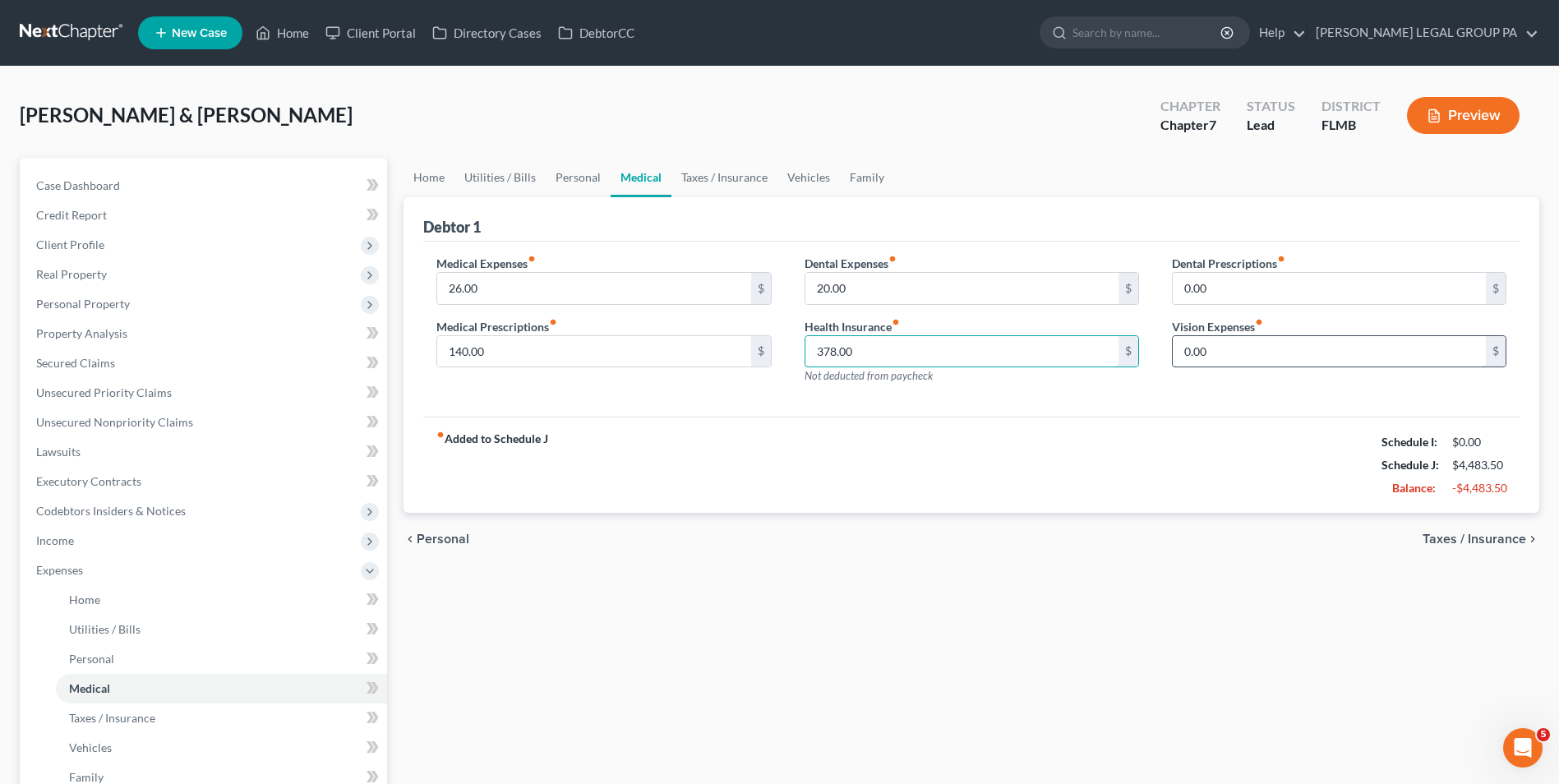
type input "378.00"
click at [1222, 354] on input "0.00" at bounding box center [1329, 352] width 314 height 31
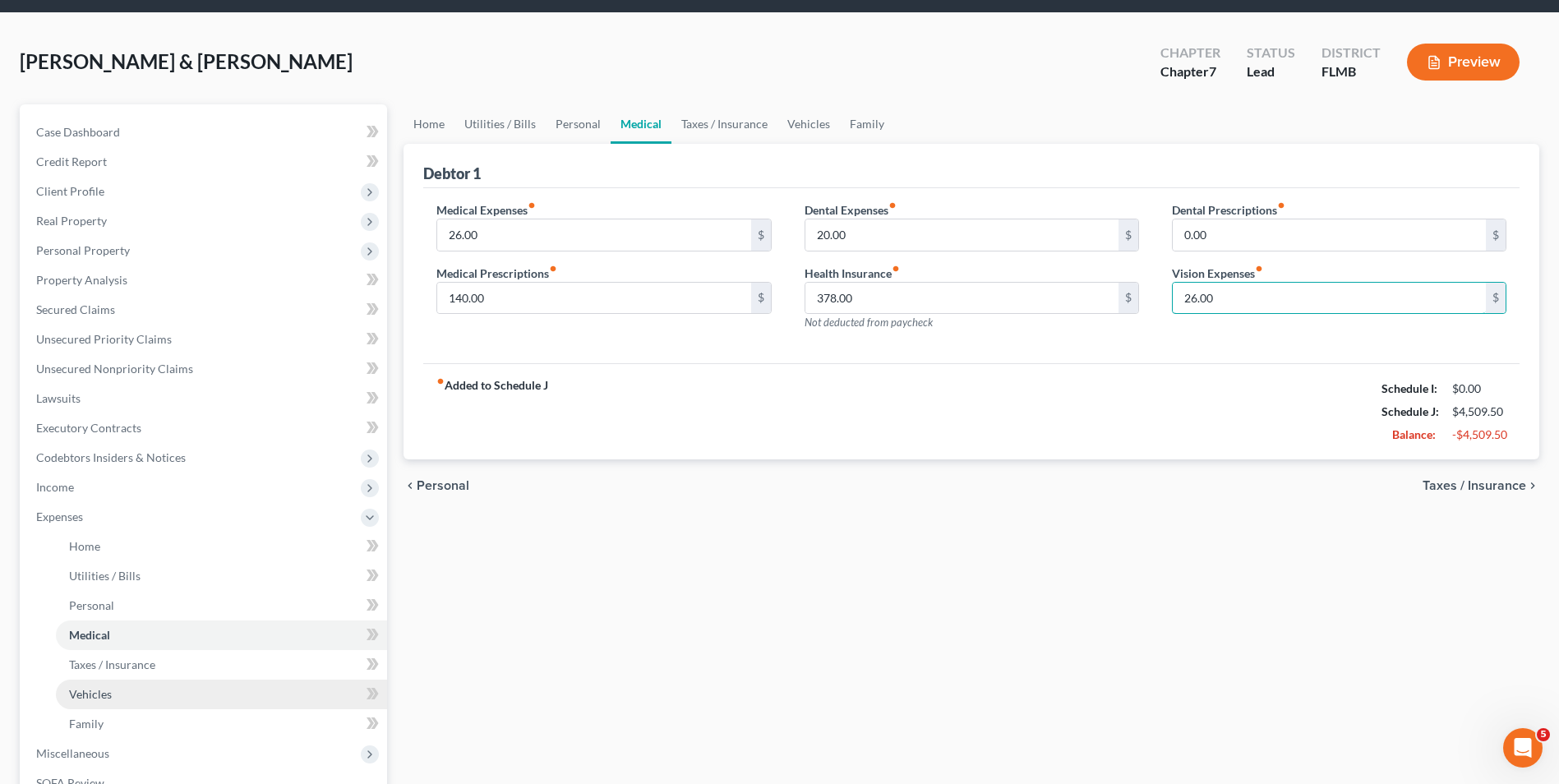
scroll to position [82, 0]
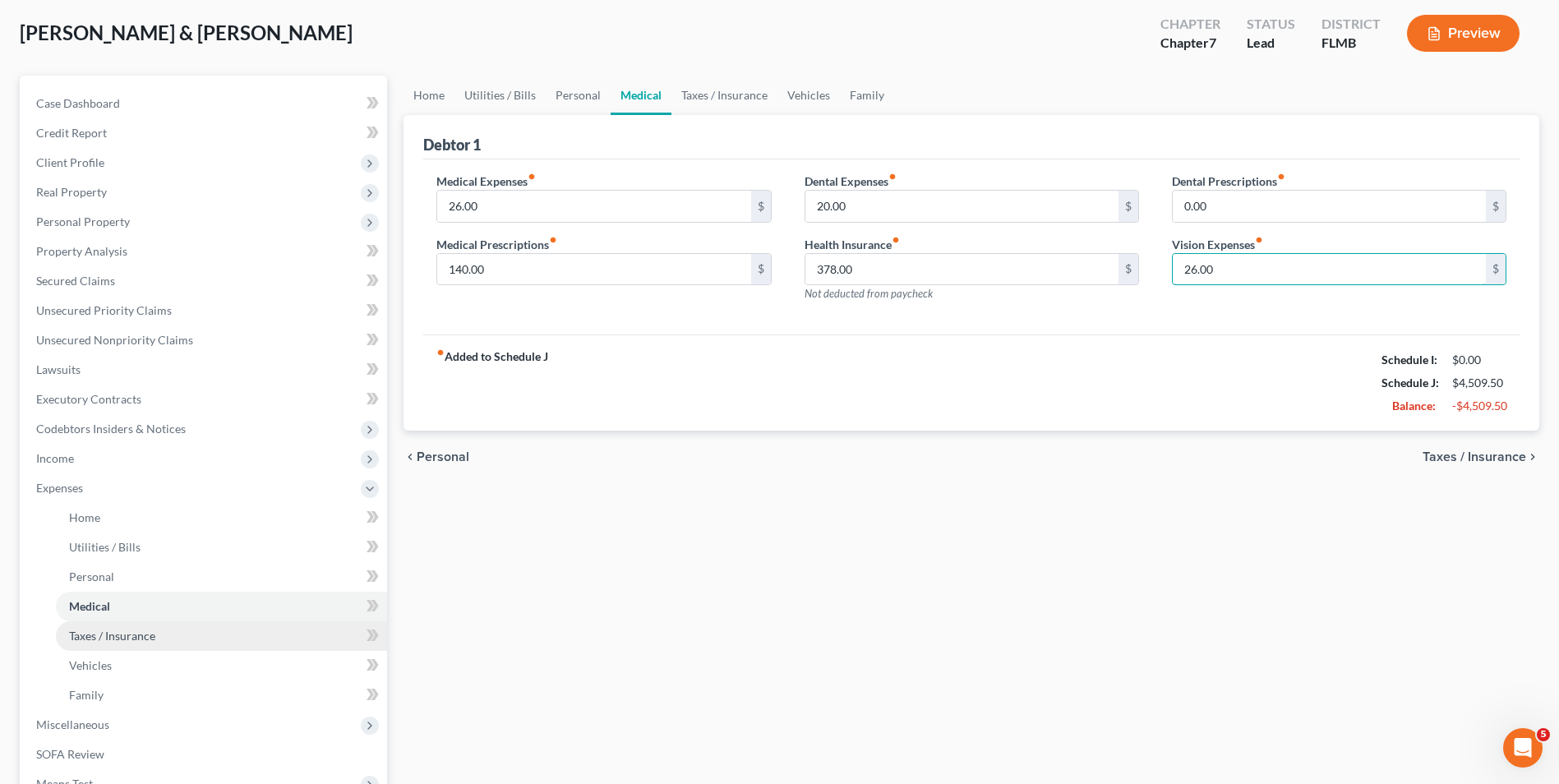
type input "26.00"
click at [151, 642] on span "Taxes / Insurance" at bounding box center [111, 635] width 87 height 14
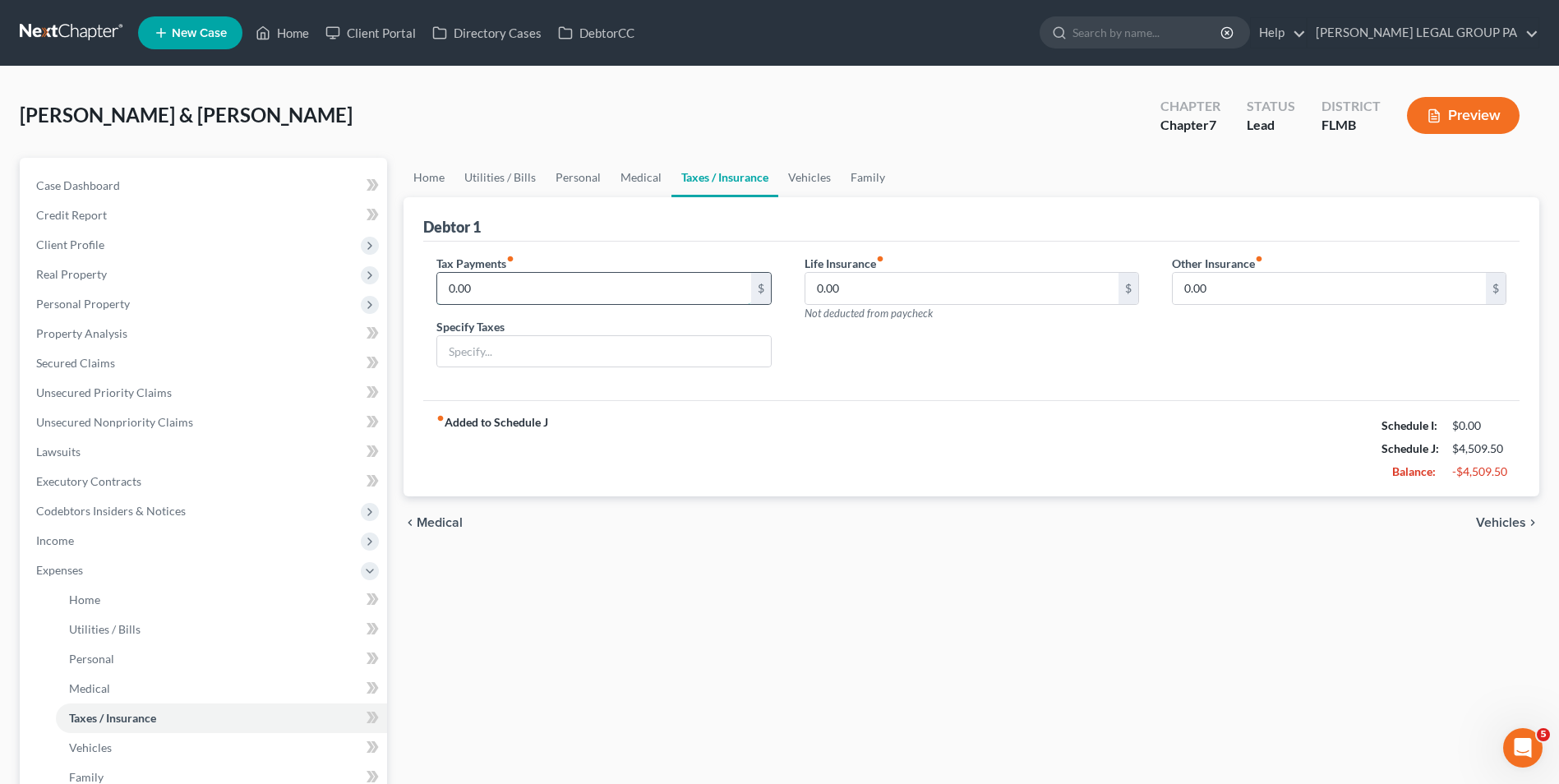
click at [577, 294] on input "0.00" at bounding box center [594, 288] width 314 height 31
type input "175.00"
click at [600, 349] on input "text" at bounding box center [603, 352] width 333 height 31
type input "IRS Payment"
click at [900, 285] on input "0.00" at bounding box center [962, 288] width 314 height 31
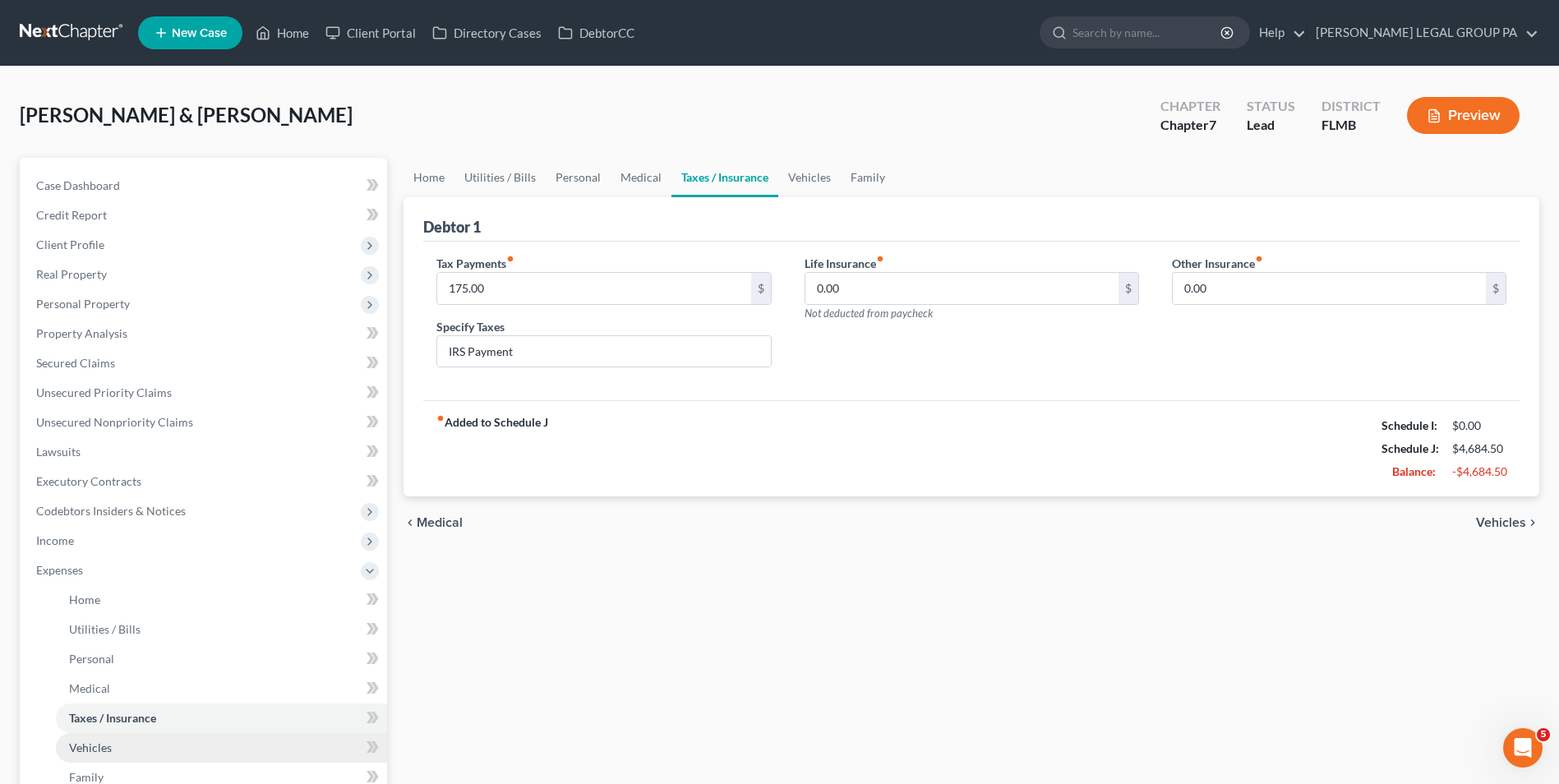
click at [171, 754] on link "Vehicles" at bounding box center [222, 747] width 332 height 30
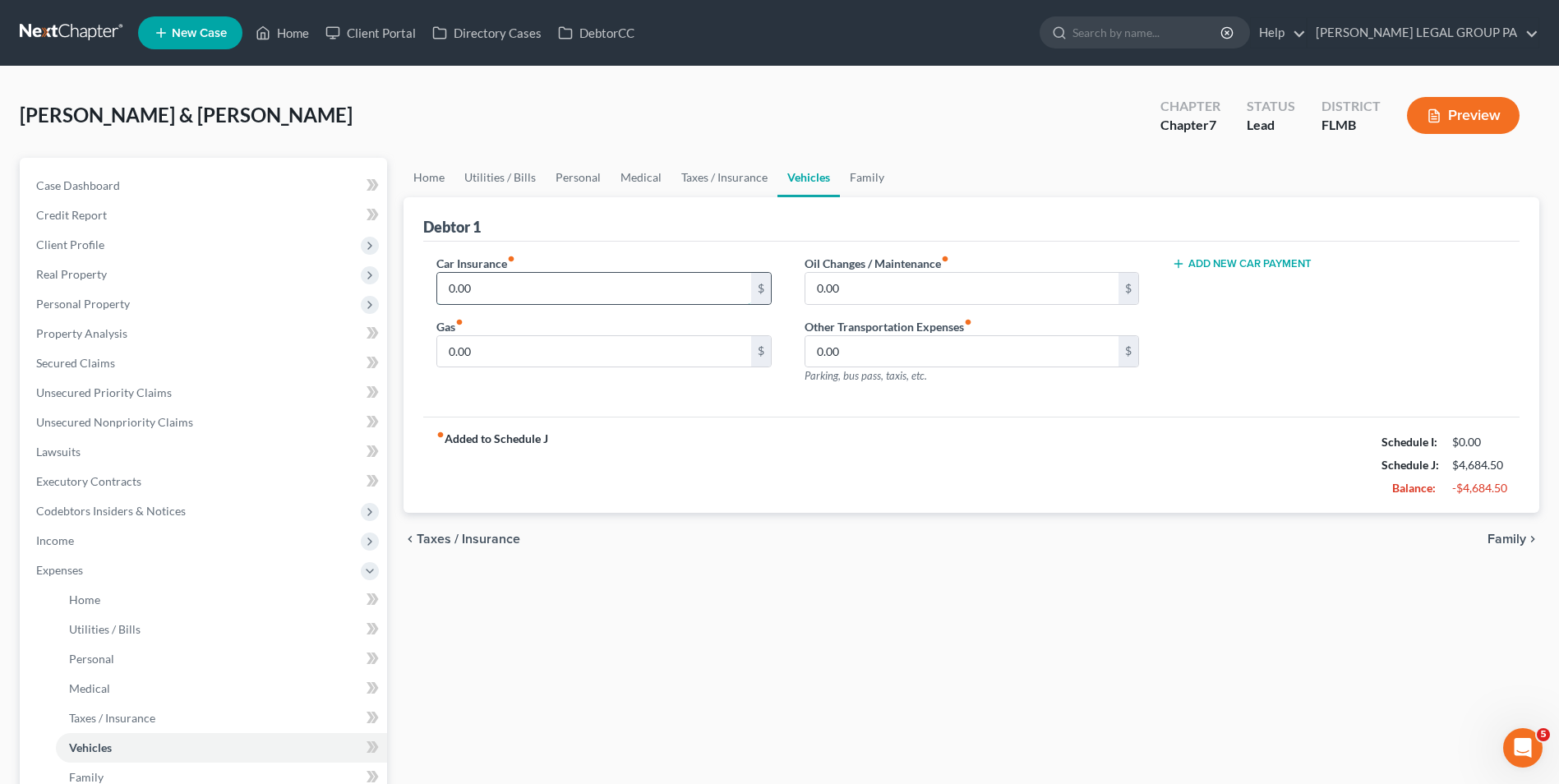
click at [514, 291] on input "0.00" at bounding box center [594, 288] width 314 height 31
type input "180.00"
click at [871, 301] on input "0.00" at bounding box center [962, 288] width 314 height 31
type input "45.00"
click at [490, 356] on input "0.00" at bounding box center [594, 352] width 314 height 31
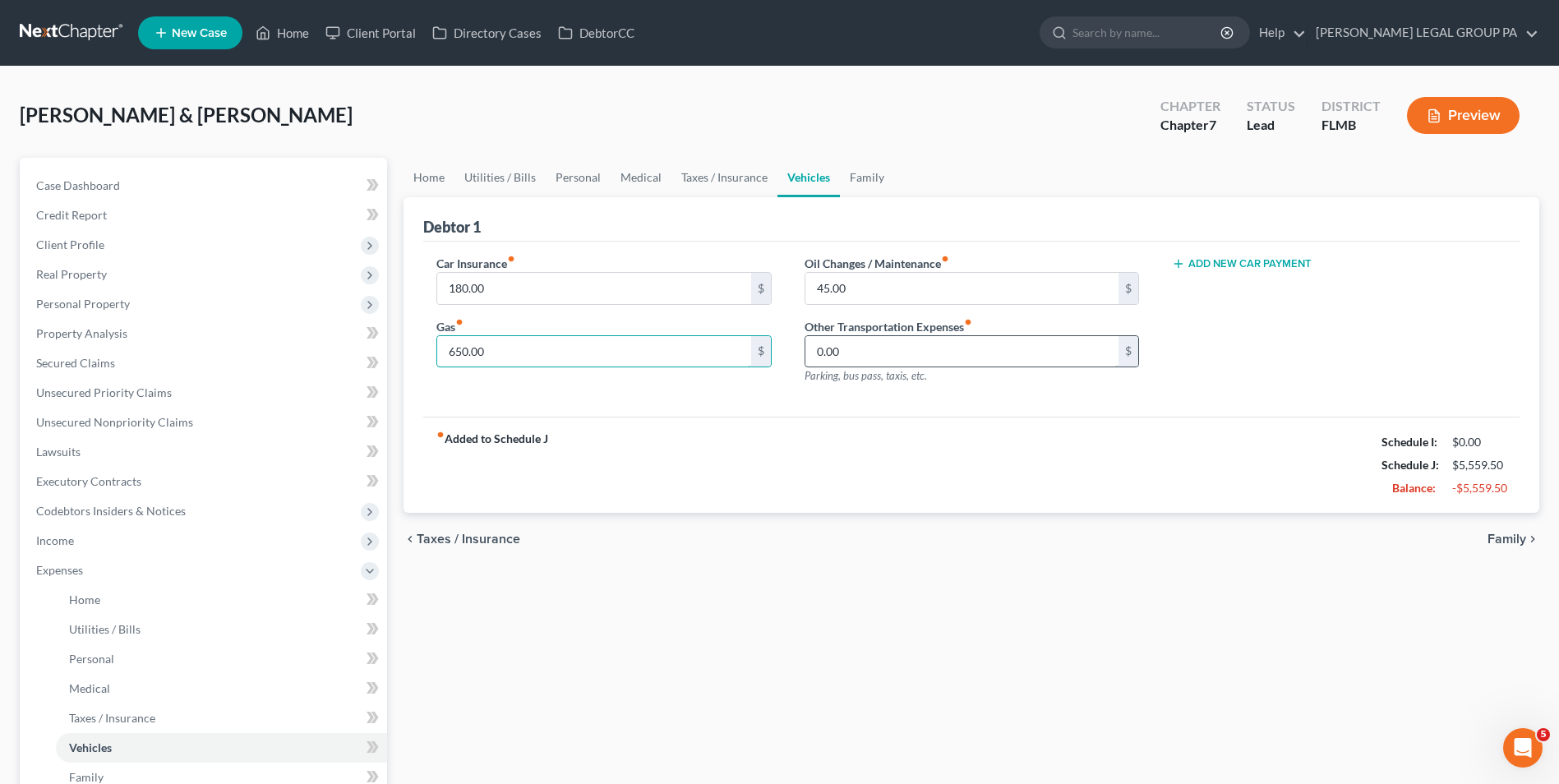
type input "650.00"
click at [889, 353] on input "0.00" at bounding box center [962, 352] width 314 height 31
type input "10.00"
click at [103, 781] on link "Family" at bounding box center [222, 776] width 332 height 30
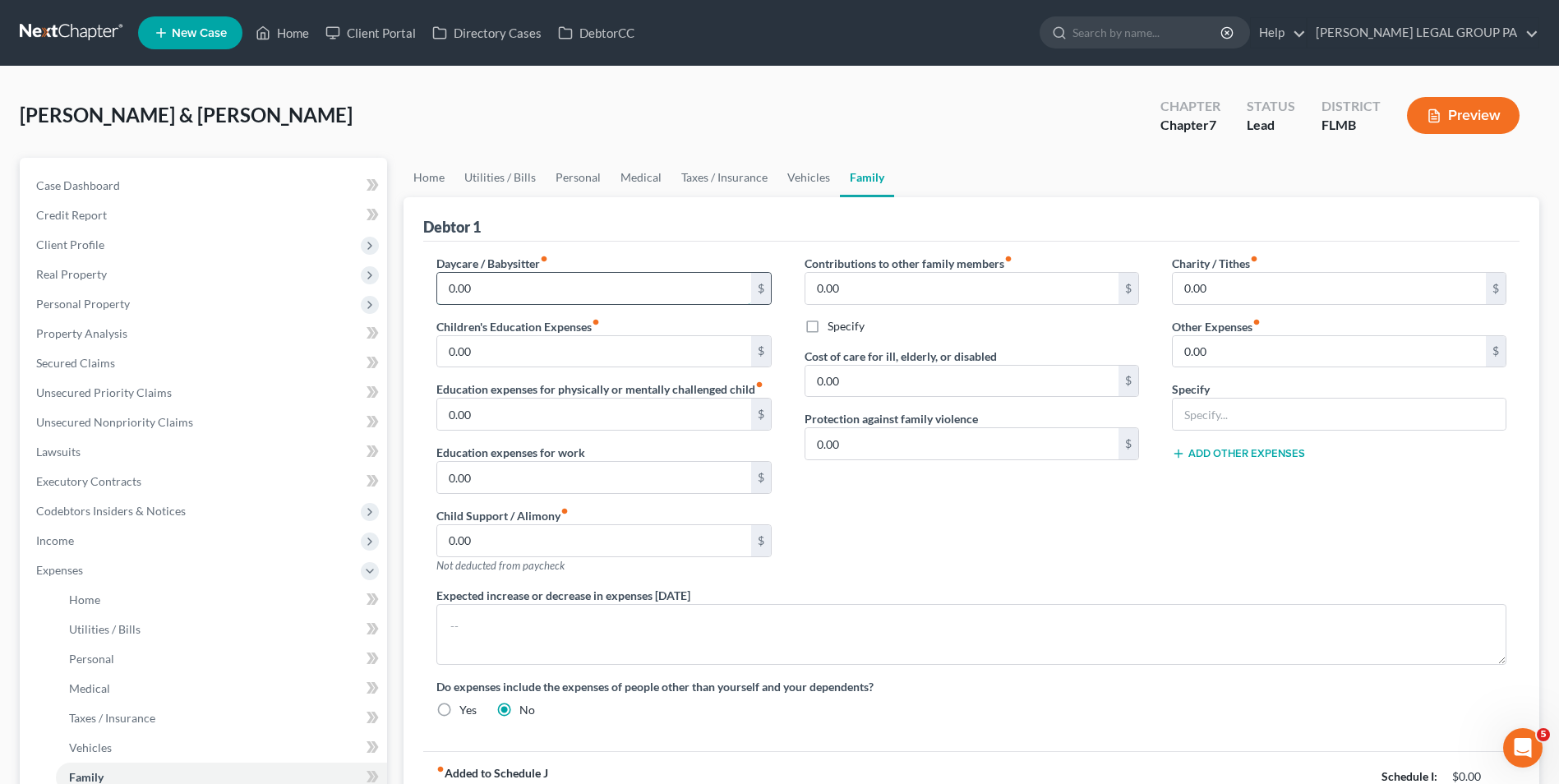
click at [487, 289] on input "0.00" at bounding box center [594, 288] width 314 height 31
click at [953, 451] on input "0.00" at bounding box center [962, 443] width 314 height 31
type input "5.00"
click at [1286, 284] on input "0.00" at bounding box center [1329, 288] width 314 height 31
click at [1309, 407] on input "text" at bounding box center [1339, 413] width 333 height 31
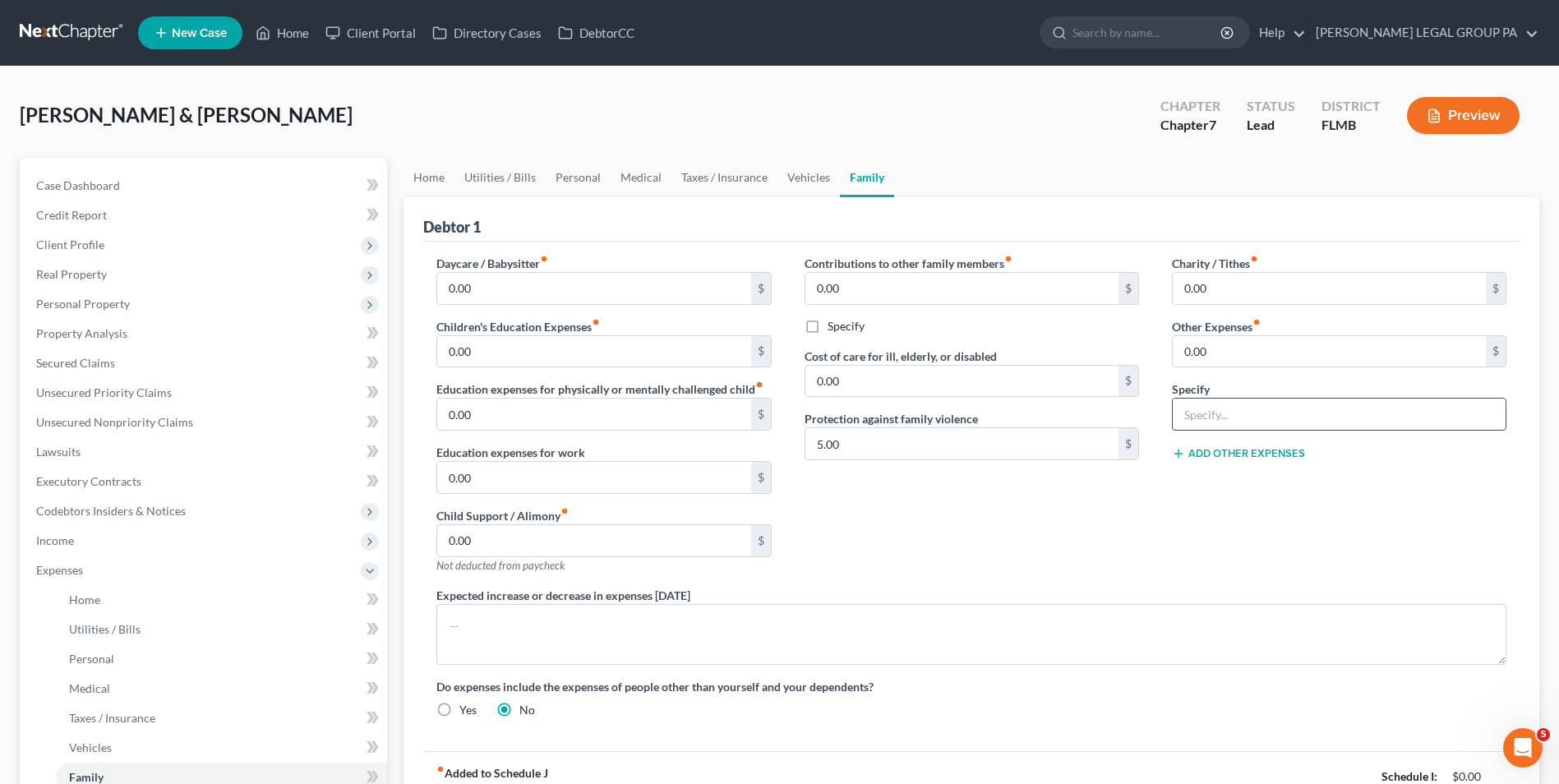
type input "Pet Expenses"
click at [1226, 354] on input "0.00" at bounding box center [1329, 352] width 314 height 31
type input "40"
click at [1297, 405] on input "Pet Expenses" at bounding box center [1339, 413] width 333 height 31
drag, startPoint x: 1298, startPoint y: 417, endPoint x: 1206, endPoint y: 422, distance: 92.1
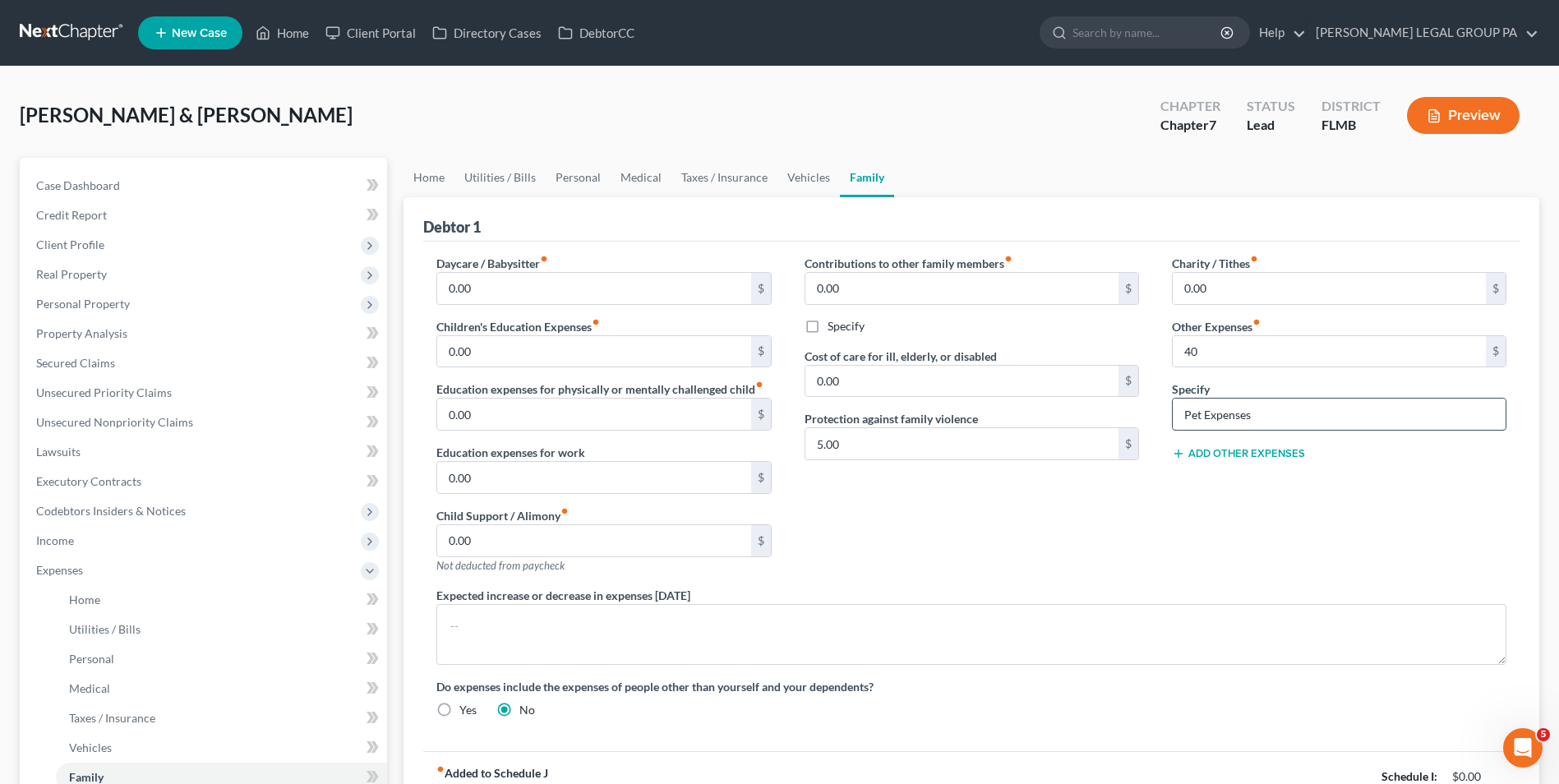
click at [1206, 422] on input "Pet Expenses" at bounding box center [1339, 413] width 333 height 31
type input "Pet Insurance"
click at [1231, 457] on button "Add Other Expenses" at bounding box center [1239, 453] width 133 height 13
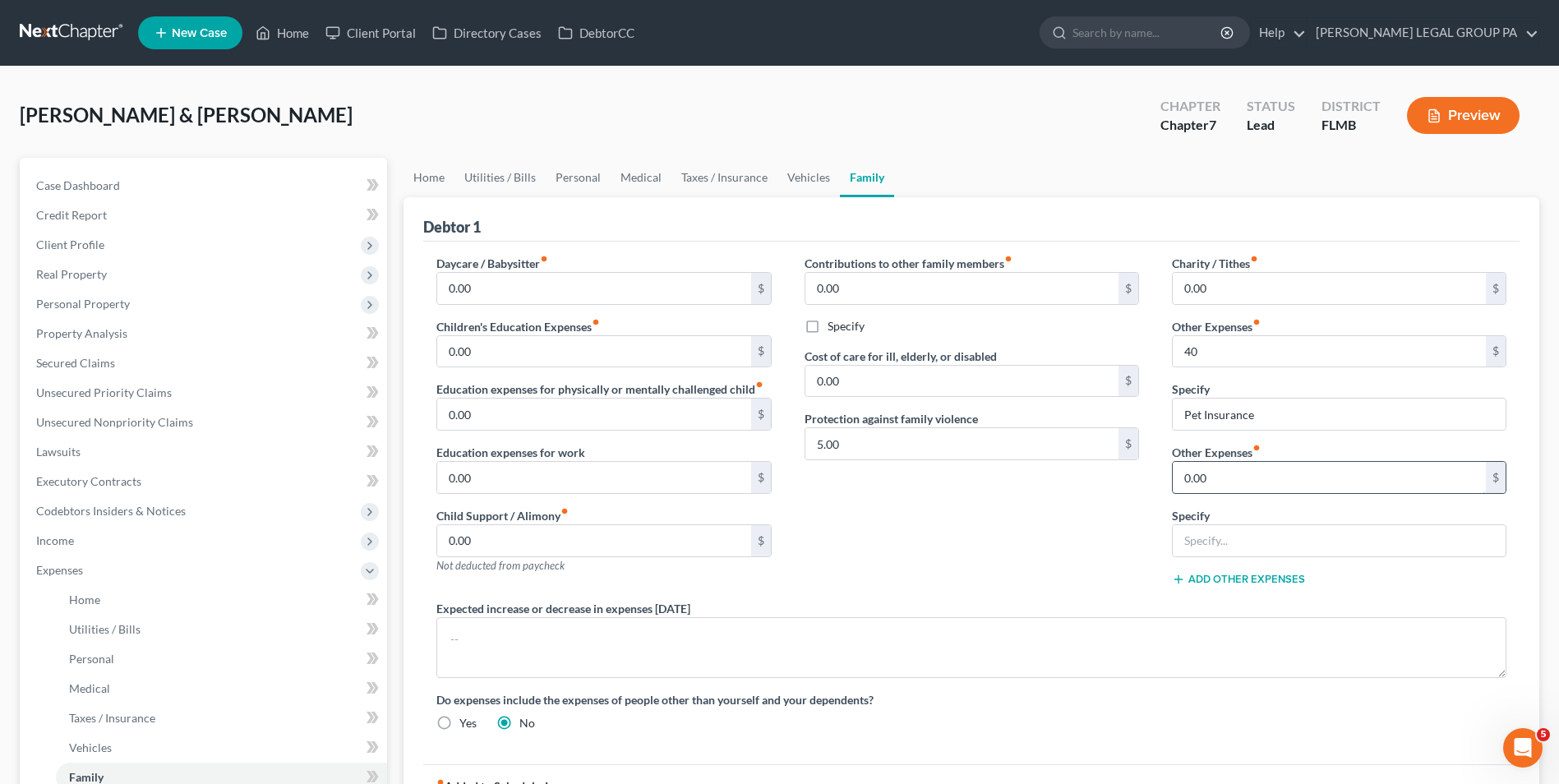
click at [1236, 475] on input "0.00" at bounding box center [1329, 477] width 314 height 31
type input "95.00"
click at [1232, 534] on input "text" at bounding box center [1339, 540] width 333 height 31
type input "Pet Expenses"
click at [992, 571] on div "Contributions to other family members fiber_manual_record 0.00 $ Specify Cost o…" at bounding box center [972, 427] width 368 height 345
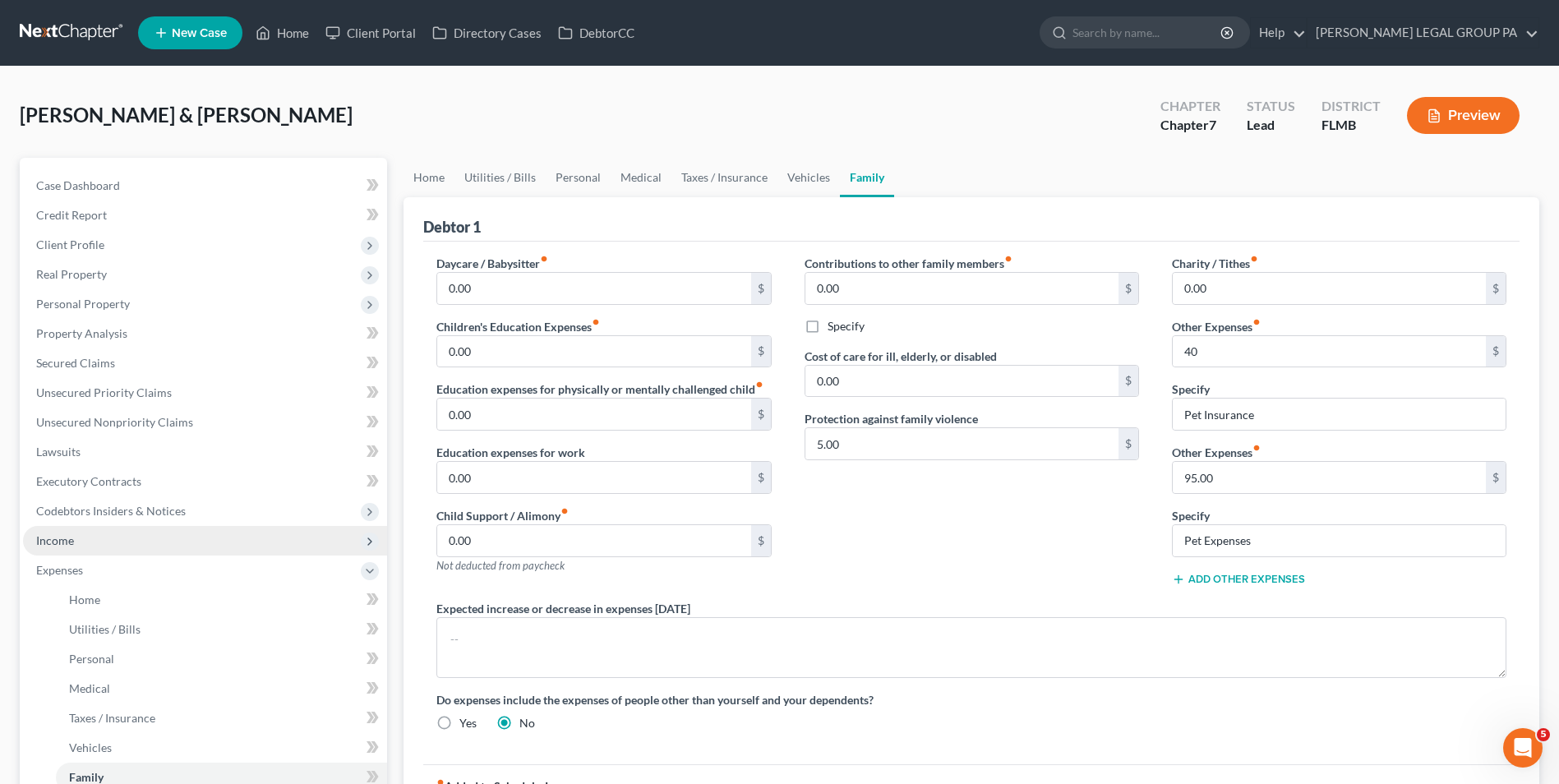
click at [182, 546] on span "Income" at bounding box center [205, 540] width 364 height 30
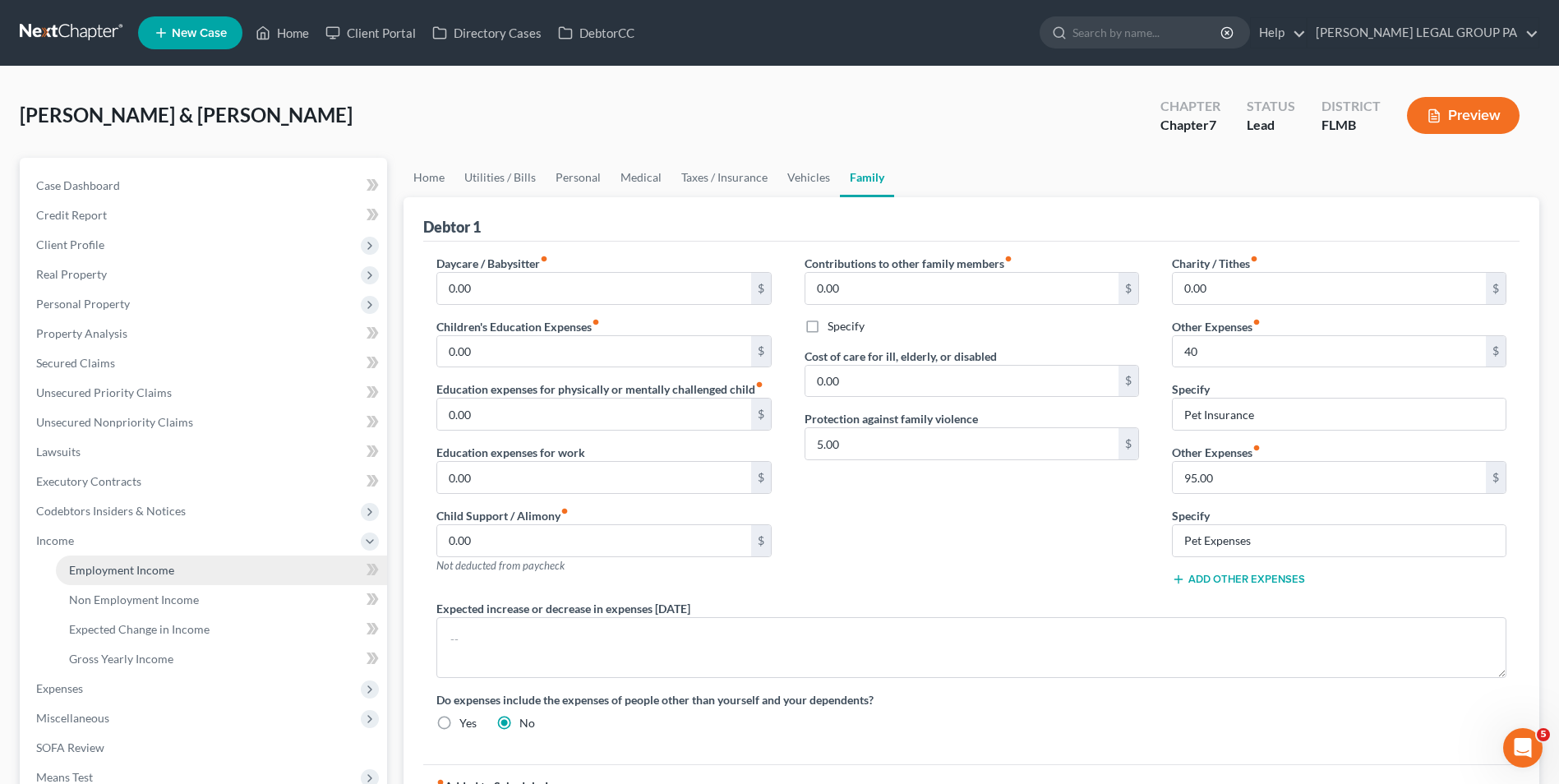
click at [132, 567] on span "Employment Income" at bounding box center [121, 570] width 105 height 14
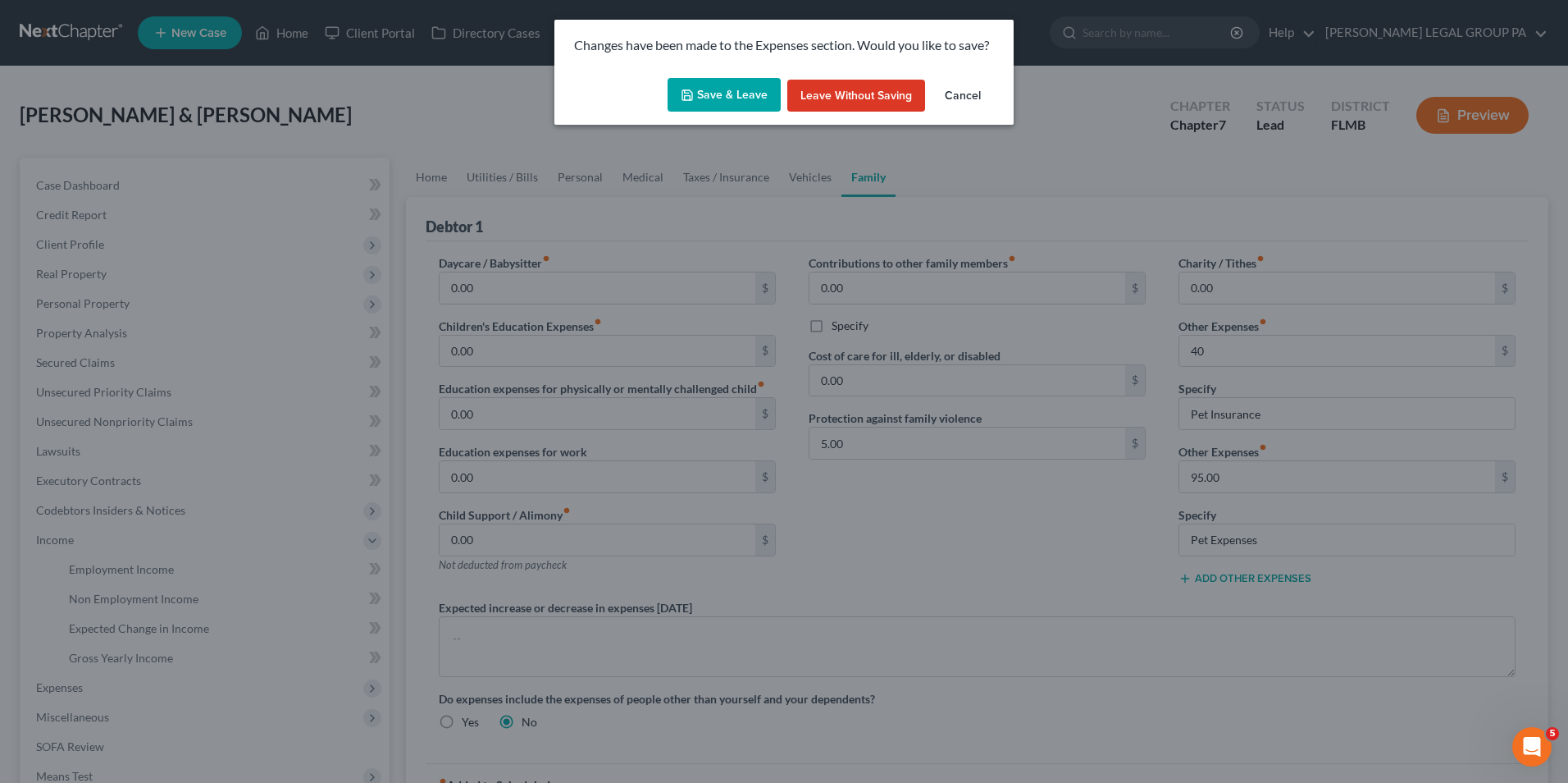
click at [737, 98] on button "Save & Leave" at bounding box center [724, 95] width 113 height 34
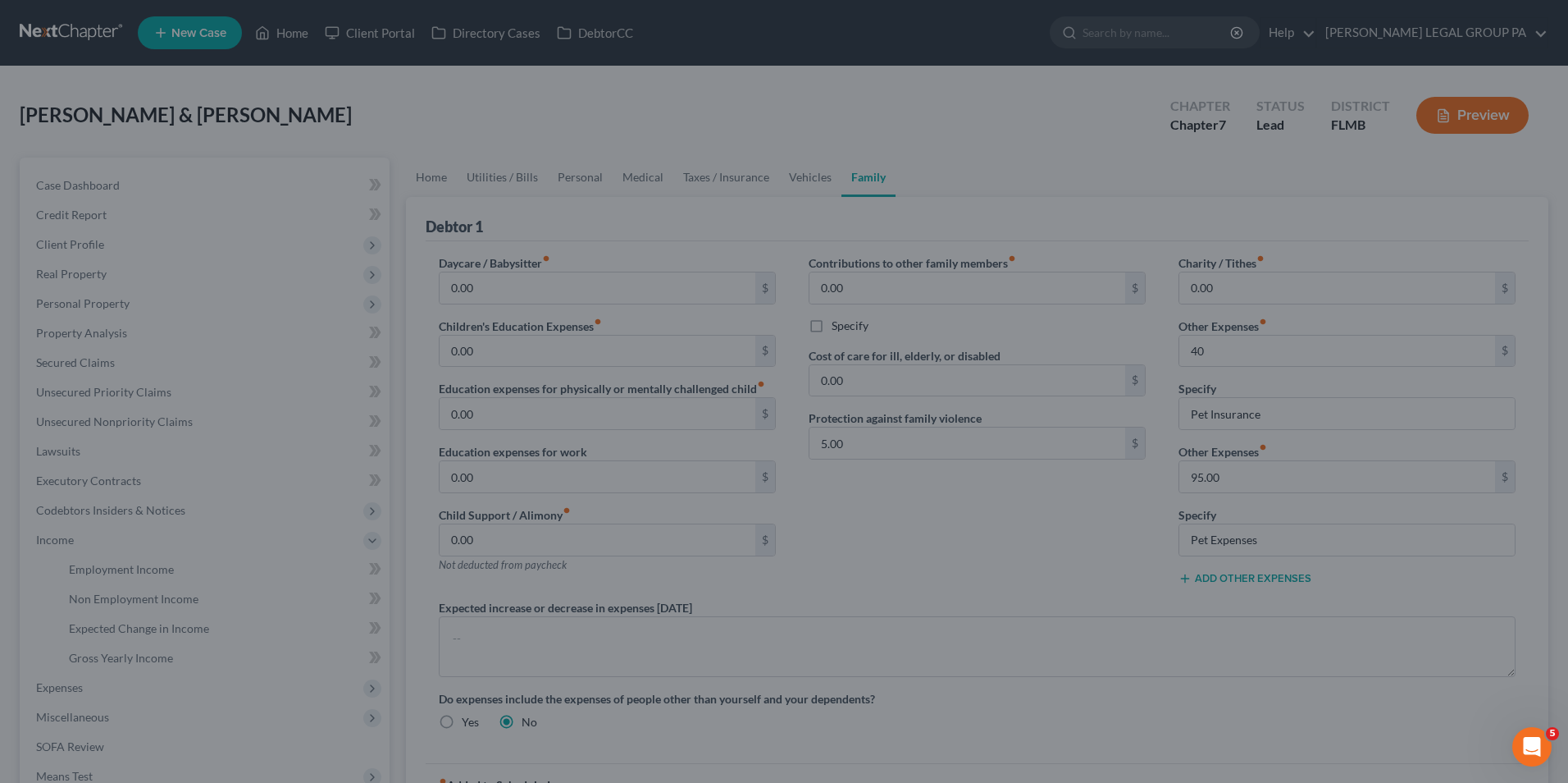
type input "40.00"
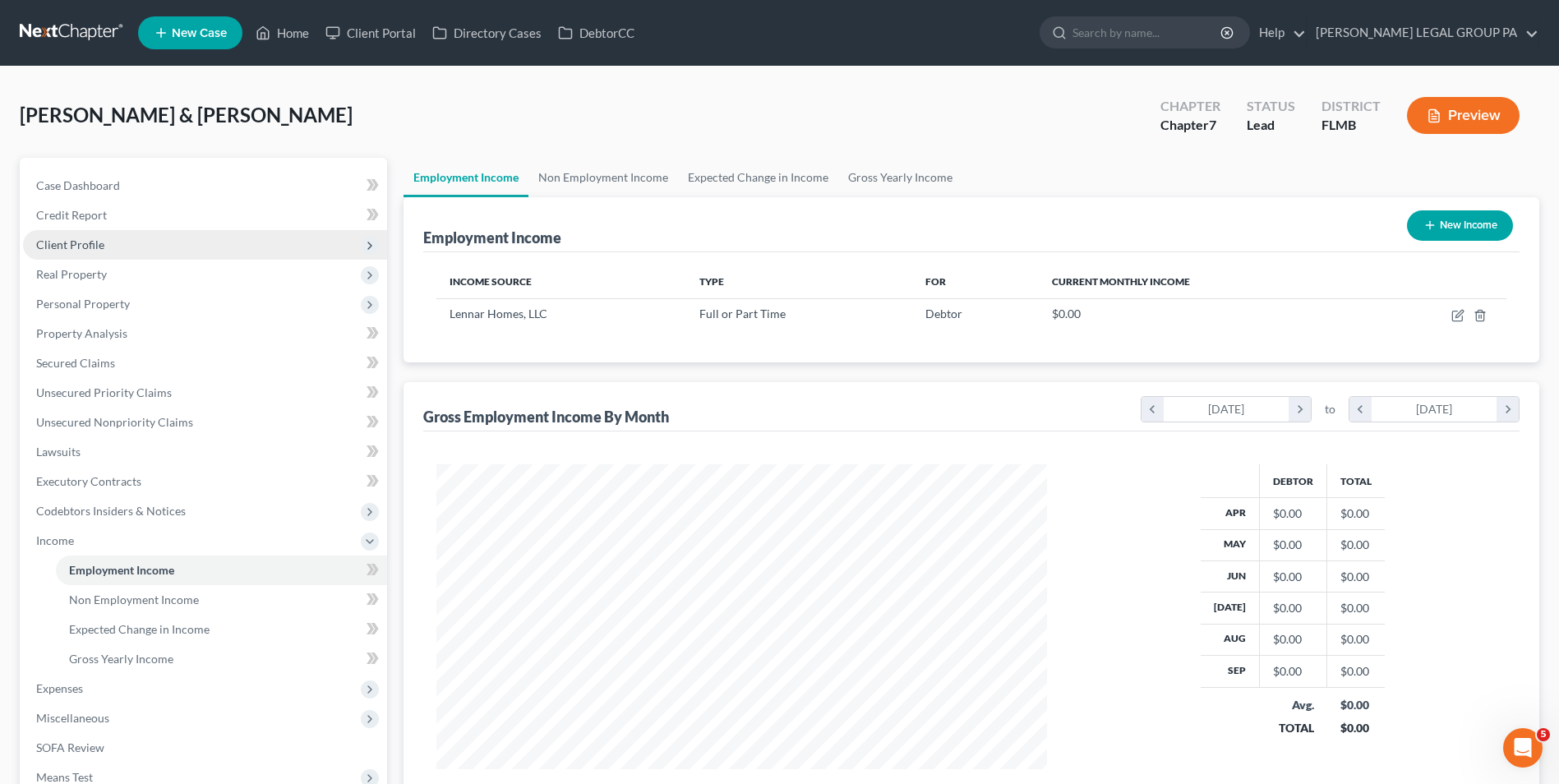
scroll to position [305, 642]
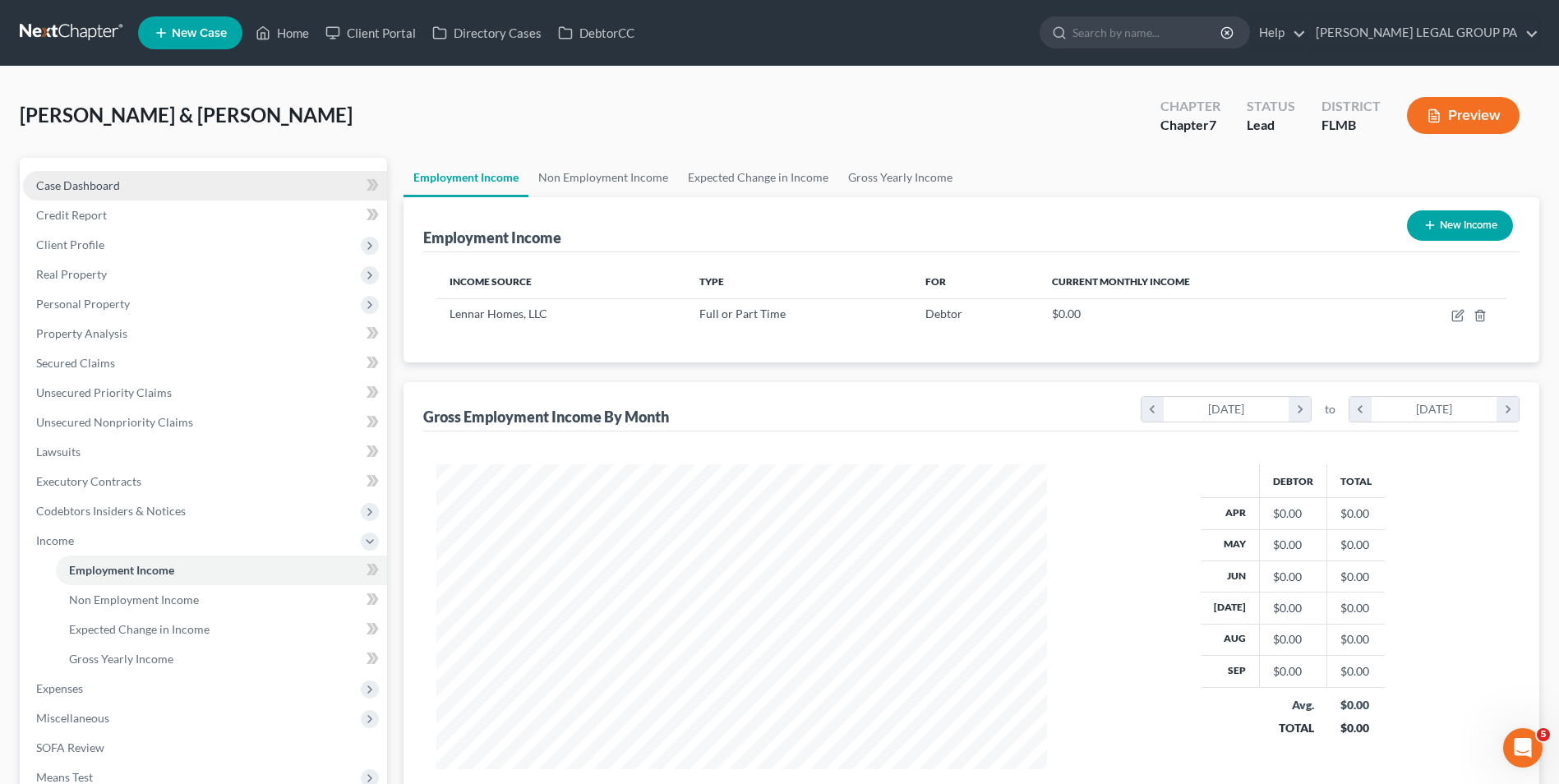
click at [198, 198] on link "Case Dashboard" at bounding box center [205, 185] width 364 height 30
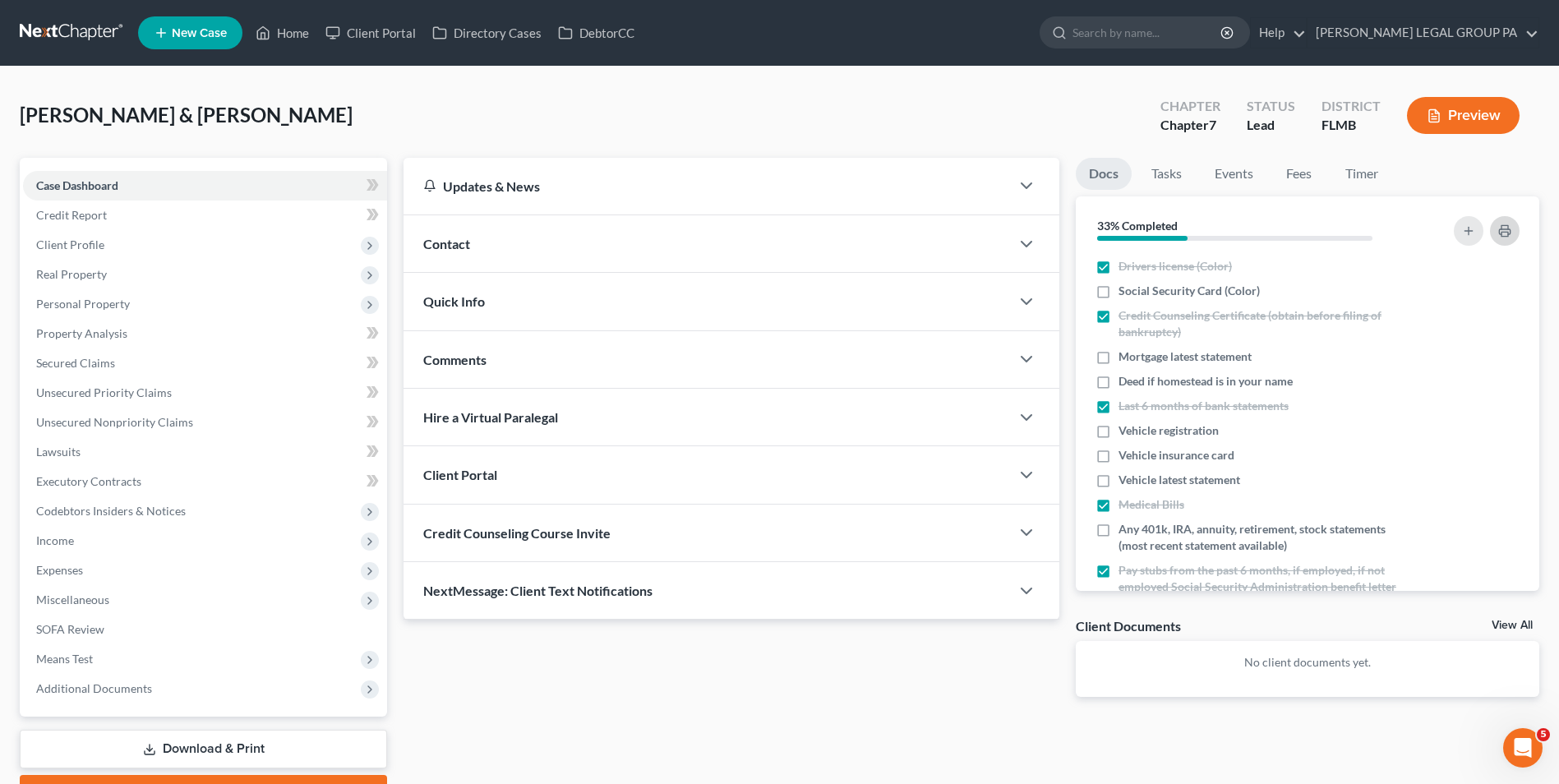
click at [1499, 231] on icon "button" at bounding box center [1504, 231] width 10 height 5
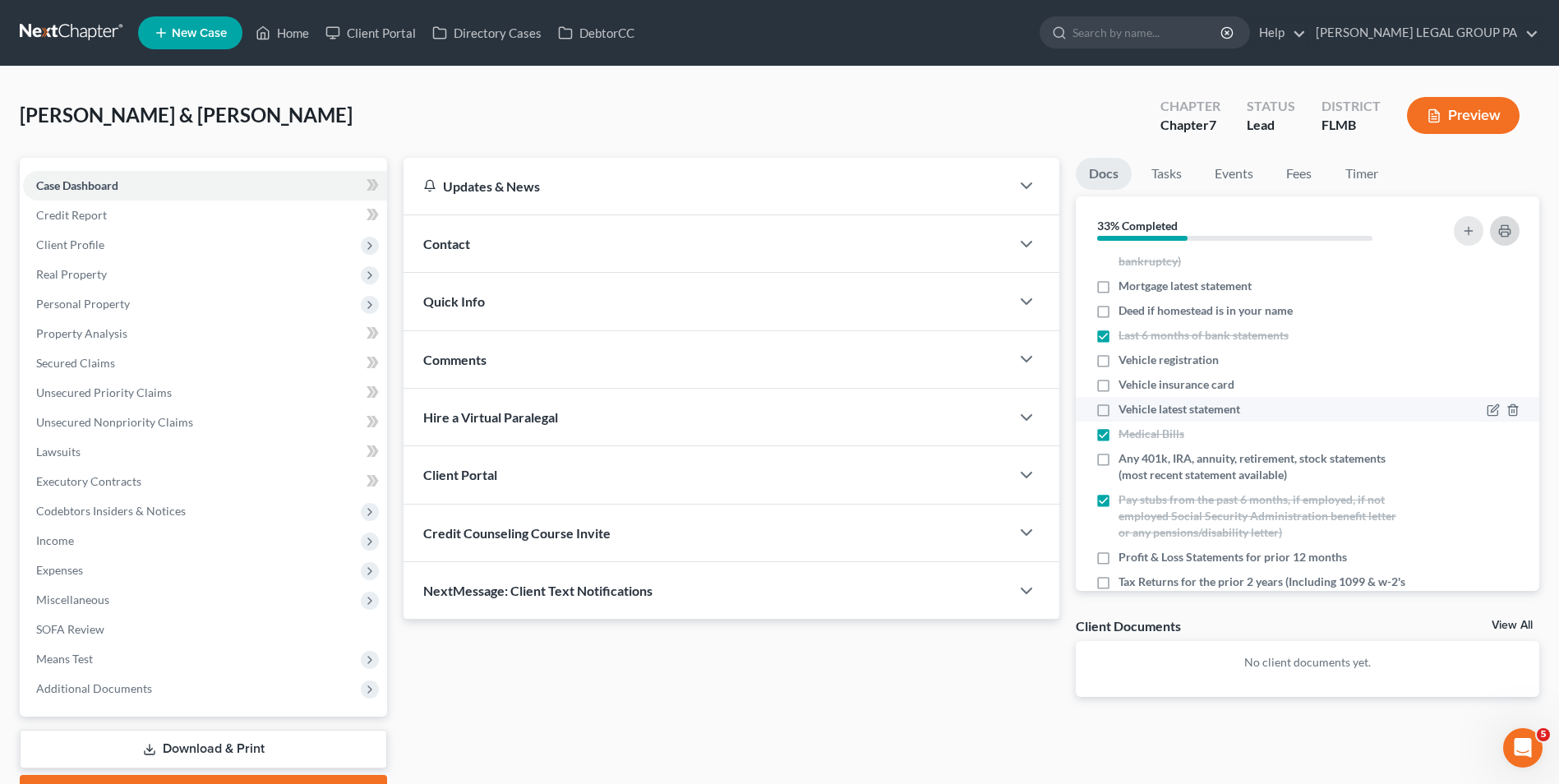
scroll to position [141, 0]
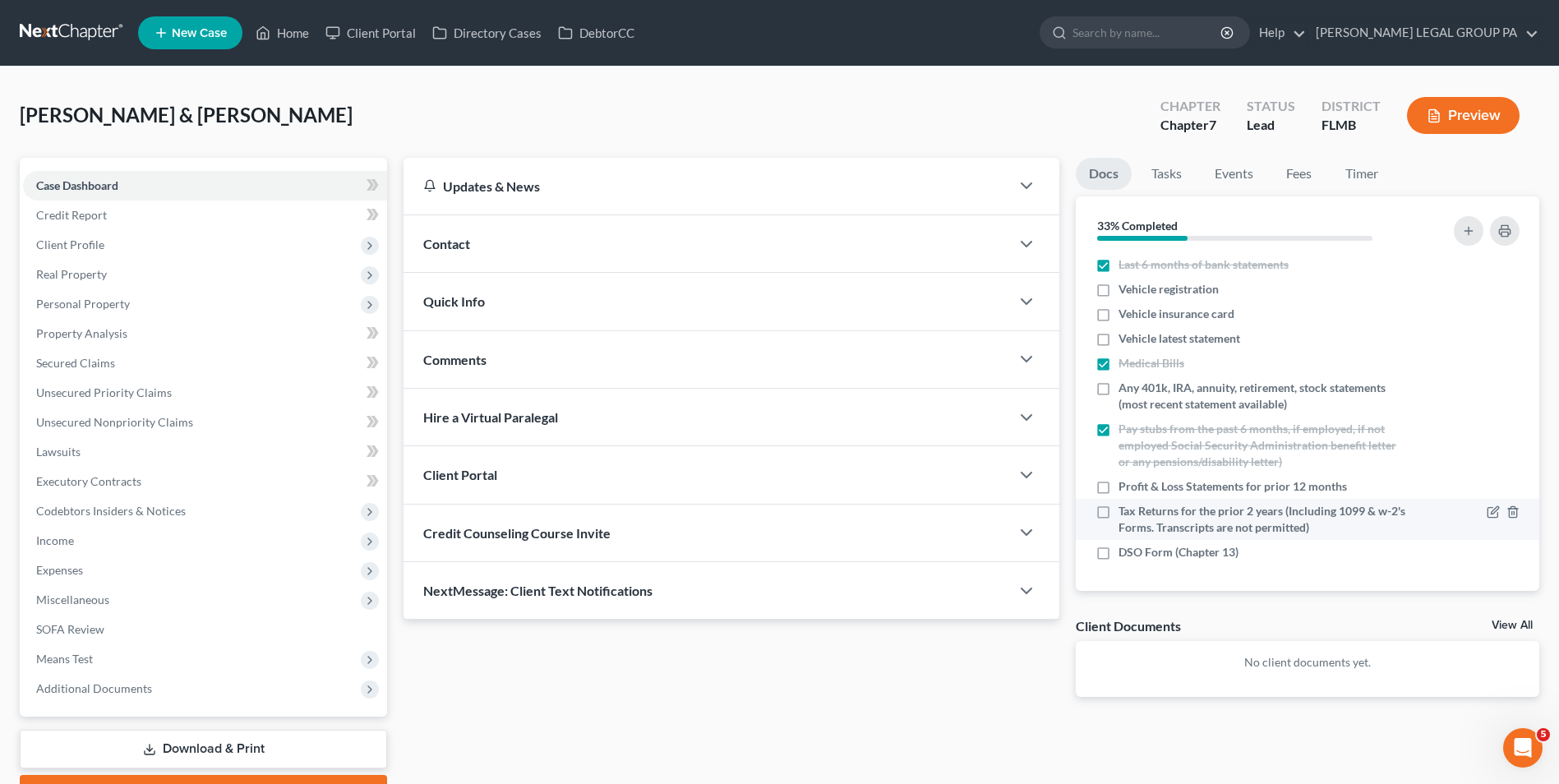
click at [1247, 516] on span "Tax Returns for the prior 2 years (Including 1099 & w-2's Forms. Transcripts ar…" at bounding box center [1264, 519] width 291 height 32
click at [1136, 513] on input "Tax Returns for the prior 2 years (Including 1099 & w-2's Forms. Transcripts ar…" at bounding box center [1130, 508] width 10 height 10
checkbox input "true"
click at [1315, 487] on span "Profit & Loss Statements for prior 12 months" at bounding box center [1233, 486] width 229 height 16
click at [1136, 487] on input "Profit & Loss Statements for prior 12 months" at bounding box center [1130, 483] width 10 height 10
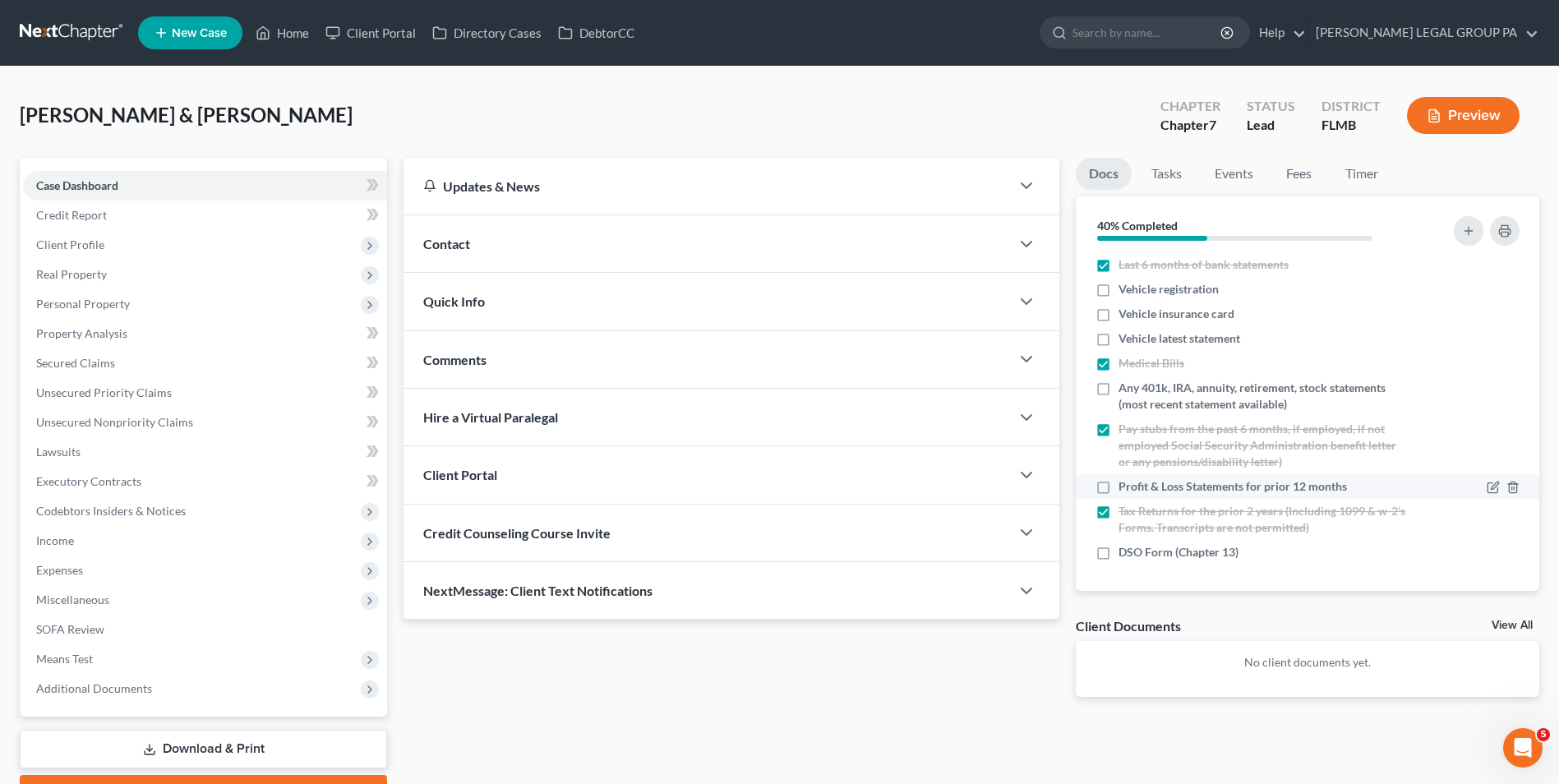
checkbox input "true"
click at [1209, 548] on span "DSO Form (Chapter 13)" at bounding box center [1179, 552] width 120 height 16
click at [1136, 548] on input "DSO Form (Chapter 13)" at bounding box center [1130, 549] width 10 height 10
checkbox input "true"
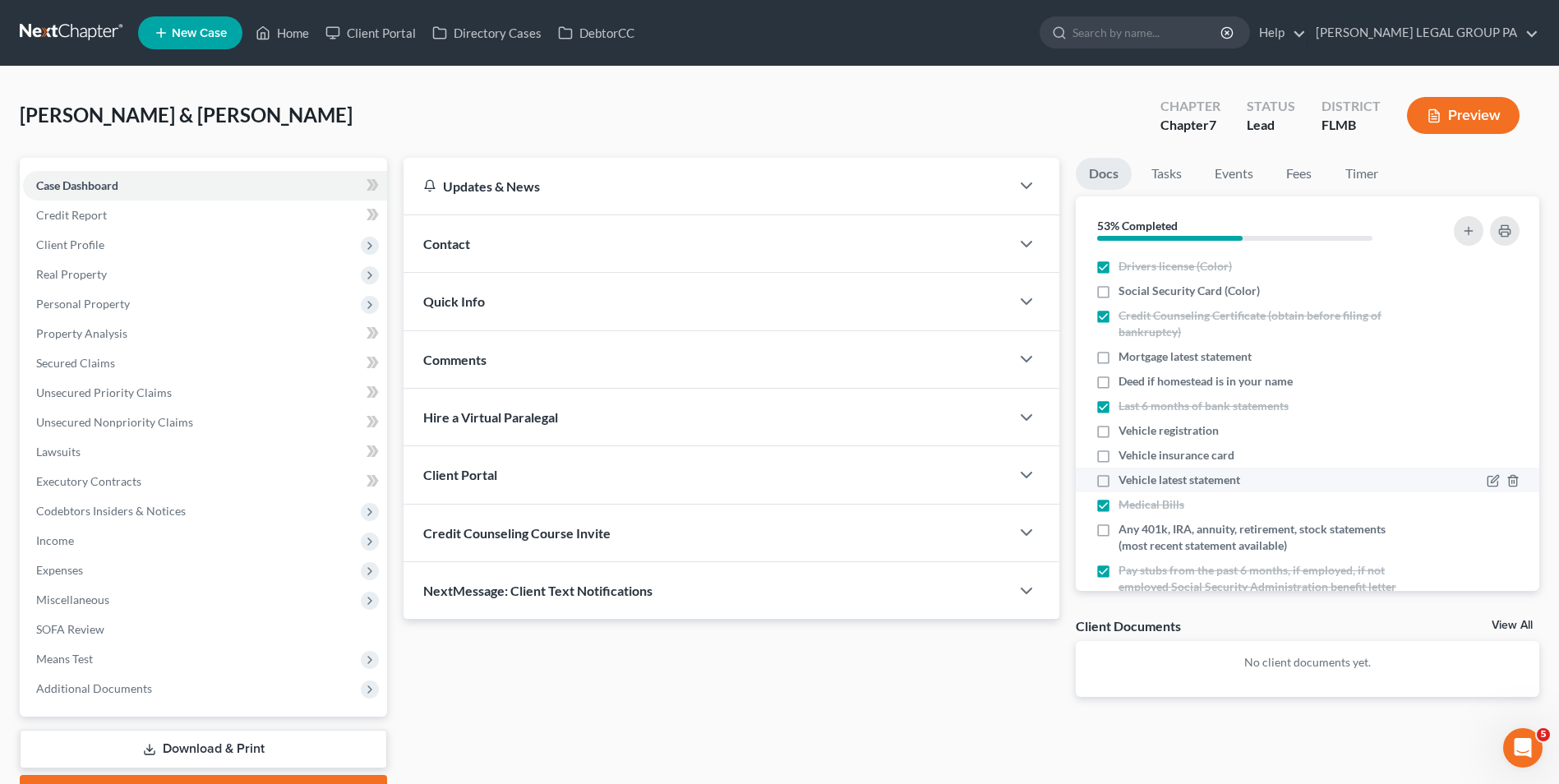
click at [1193, 487] on span "Vehicle latest statement" at bounding box center [1180, 479] width 122 height 16
click at [1136, 482] on input "Vehicle latest statement" at bounding box center [1130, 476] width 10 height 10
checkbox input "true"
click at [1510, 241] on button "button" at bounding box center [1505, 231] width 30 height 30
